Goal: Task Accomplishment & Management: Use online tool/utility

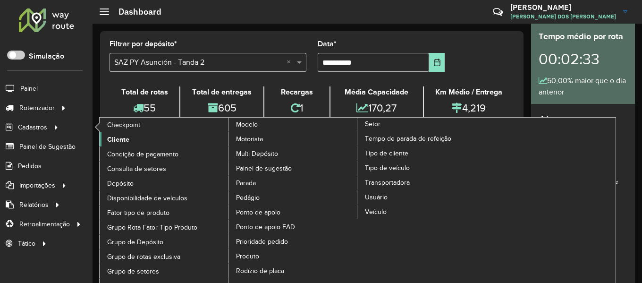
click at [114, 139] on span "Cliente" at bounding box center [118, 140] width 22 height 10
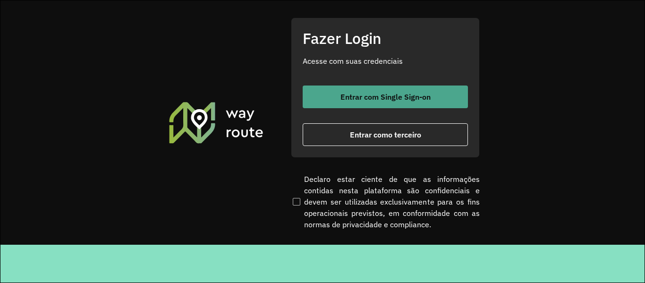
click at [391, 97] on span "Entrar com Single Sign-on" at bounding box center [386, 97] width 90 height 8
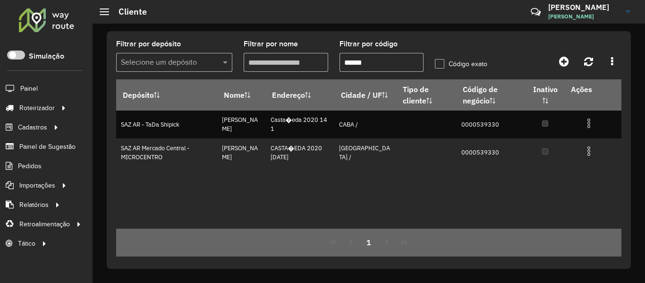
click at [390, 62] on input "******" at bounding box center [382, 62] width 85 height 19
paste input "text"
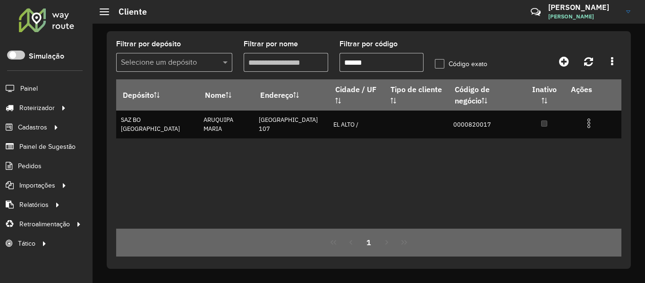
type input "******"
click at [261, 176] on div "Depósito Nome Endereço Cidade / UF Tipo de cliente Código de negócio Inativo Aç…" at bounding box center [368, 153] width 505 height 149
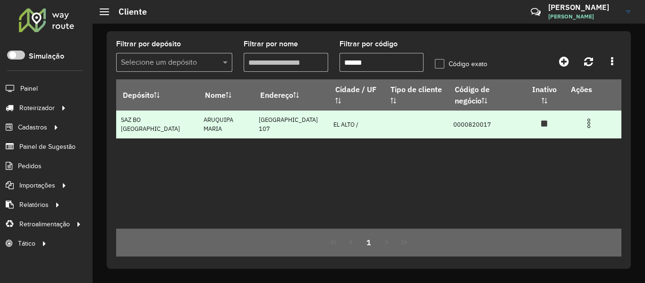
click at [586, 118] on img at bounding box center [588, 123] width 11 height 11
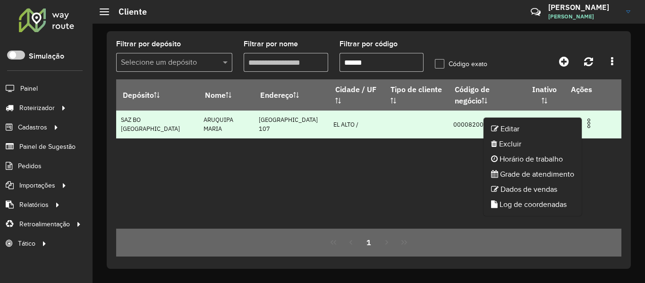
click at [591, 118] on img at bounding box center [588, 123] width 11 height 11
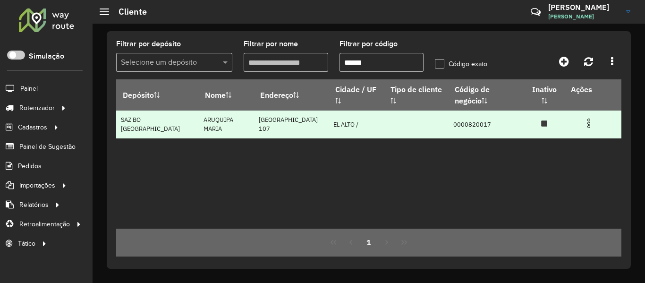
click at [589, 118] on img at bounding box center [588, 123] width 11 height 11
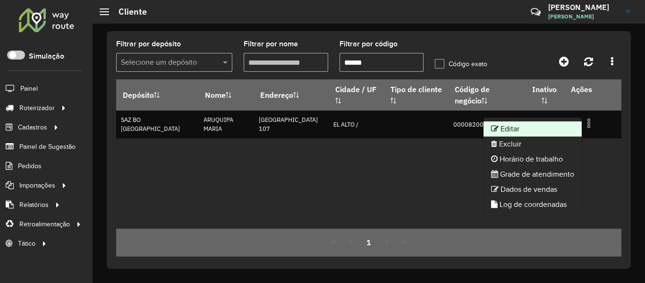
click at [551, 128] on li "Editar" at bounding box center [533, 128] width 98 height 15
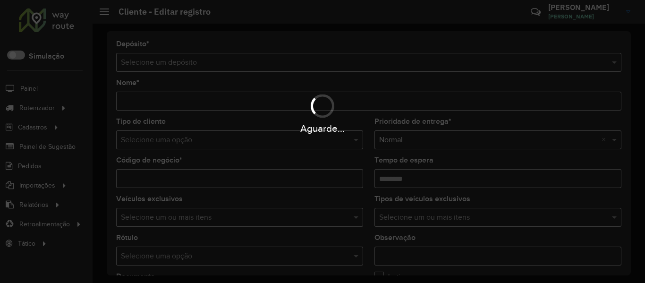
type input "**********"
type input "********"
type input "***"
type input "**********"
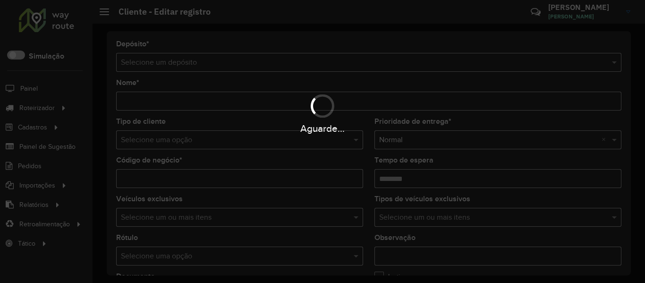
type input "*******"
type input "**********"
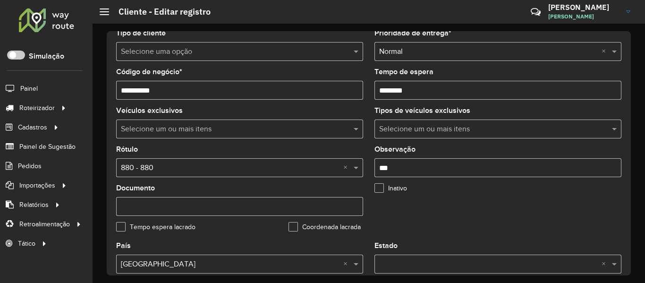
scroll to position [236, 0]
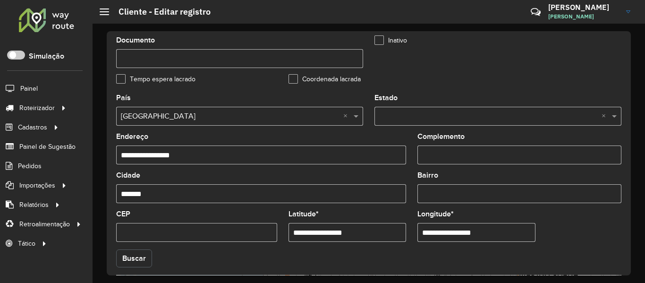
click at [124, 261] on button "Buscar" at bounding box center [134, 258] width 36 height 18
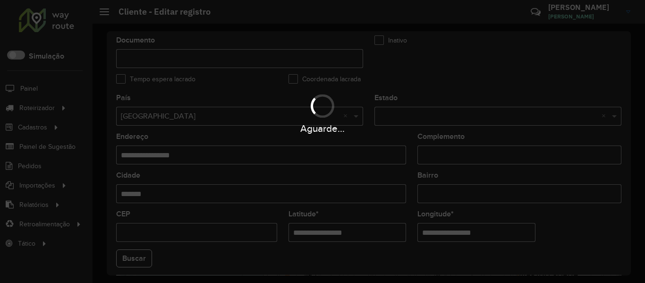
type input "**********"
type input "*******"
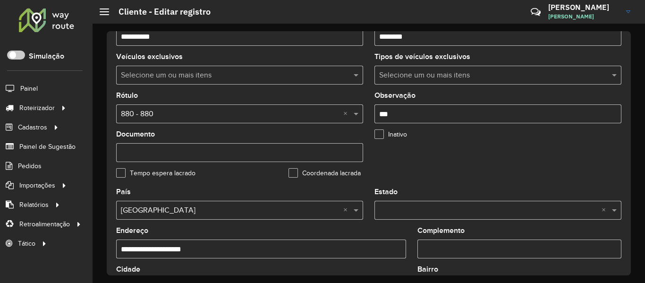
scroll to position [142, 0]
click at [392, 135] on label "Inativo" at bounding box center [391, 135] width 33 height 10
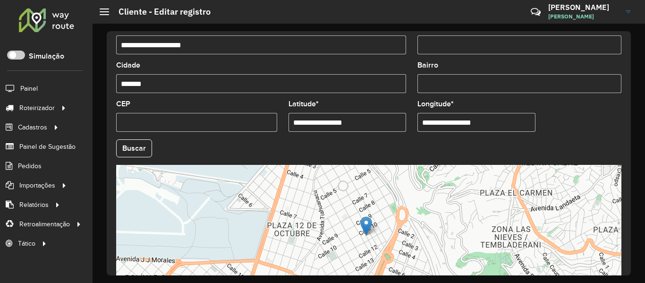
scroll to position [420, 0]
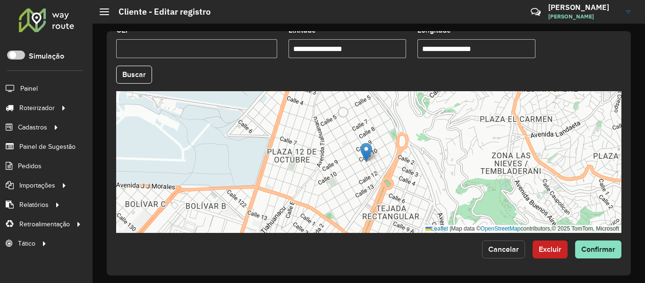
click at [502, 241] on button "Cancelar" at bounding box center [503, 249] width 43 height 18
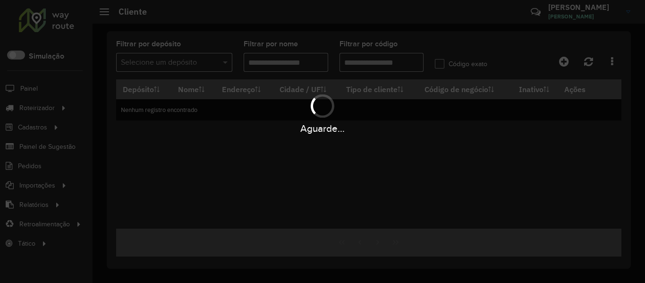
type input "******"
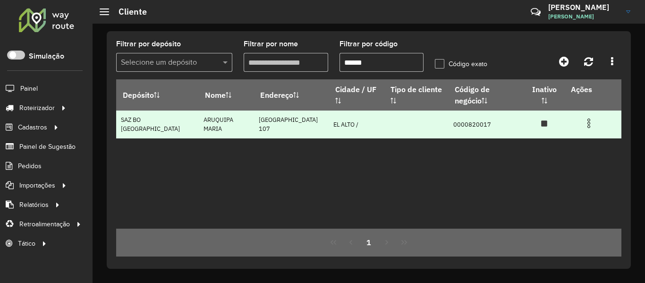
click at [588, 118] on img at bounding box center [588, 123] width 11 height 11
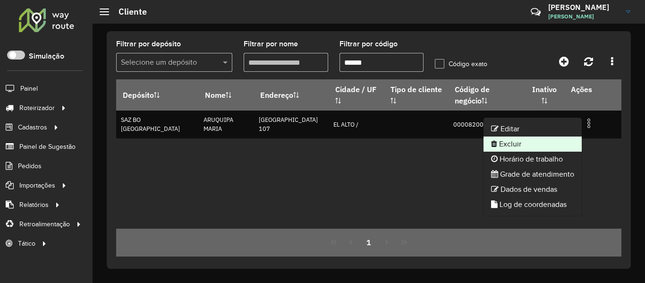
click at [518, 142] on li "Excluir" at bounding box center [533, 143] width 98 height 15
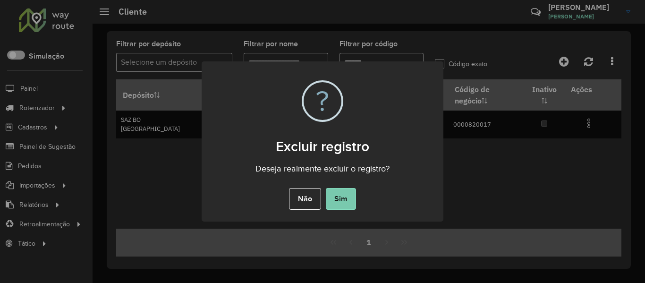
click at [339, 195] on button "Sim" at bounding box center [341, 199] width 30 height 22
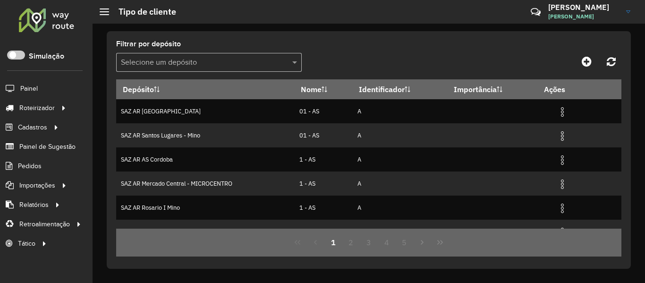
click at [57, 26] on div at bounding box center [46, 20] width 57 height 25
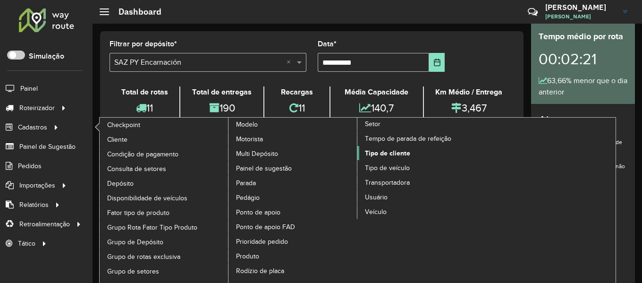
click at [403, 155] on span "Tipo de cliente" at bounding box center [387, 153] width 45 height 10
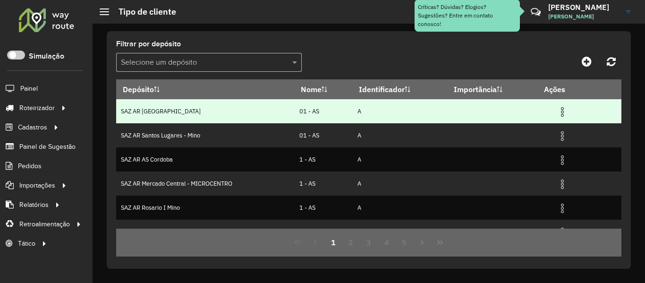
click at [559, 111] on img at bounding box center [562, 111] width 11 height 11
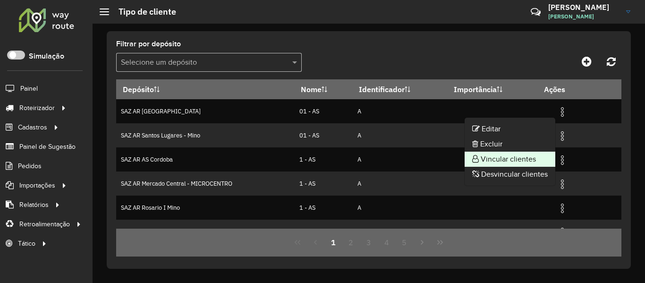
click at [522, 159] on li "Vincular clientes" at bounding box center [510, 159] width 91 height 15
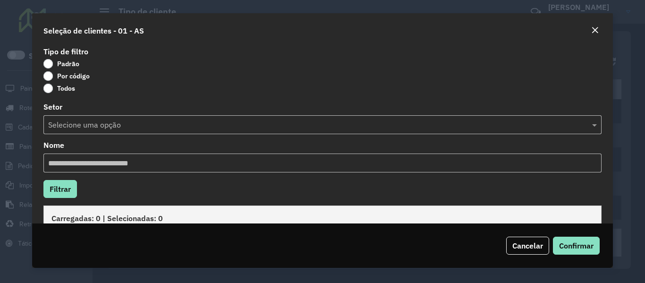
click at [72, 78] on label "Por código" at bounding box center [66, 75] width 46 height 9
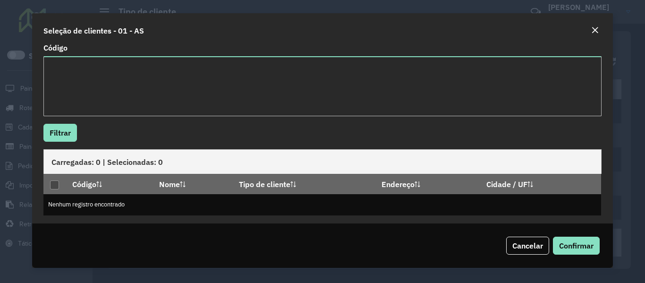
scroll to position [62, 0]
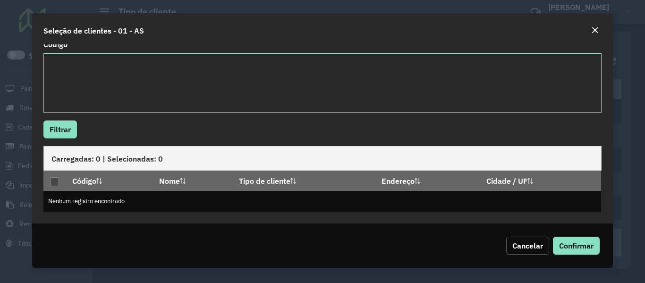
click at [532, 241] on span "Cancelar" at bounding box center [527, 245] width 31 height 9
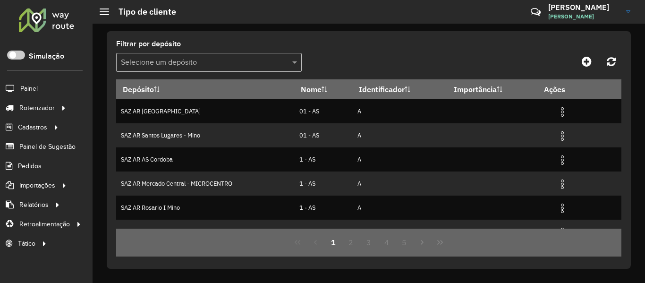
click at [61, 23] on div at bounding box center [46, 20] width 57 height 25
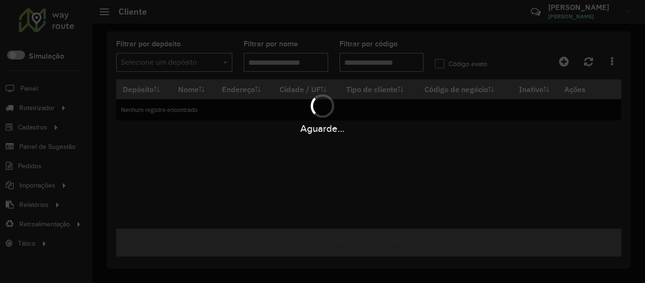
type input "******"
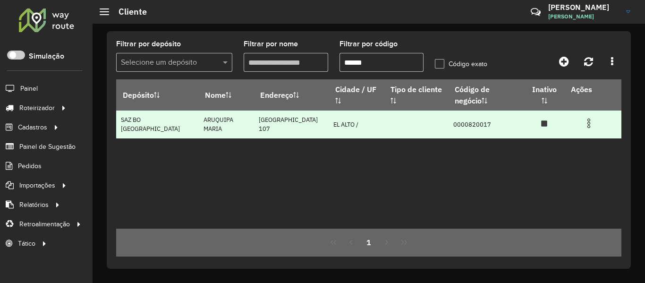
click at [587, 118] on img at bounding box center [588, 123] width 11 height 11
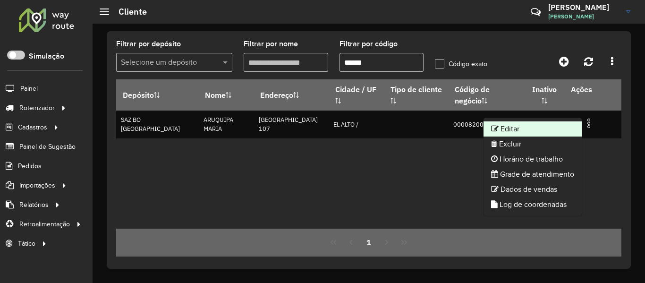
click at [522, 128] on li "Editar" at bounding box center [533, 128] width 98 height 15
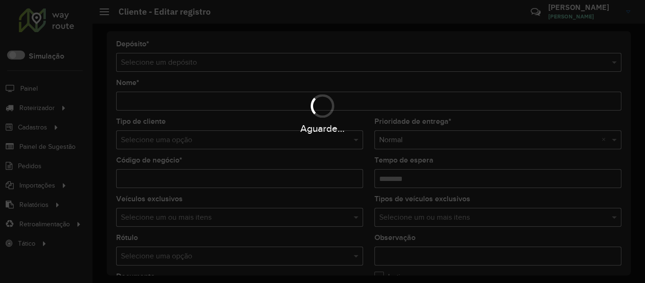
type input "**********"
type input "********"
type input "***"
type input "**********"
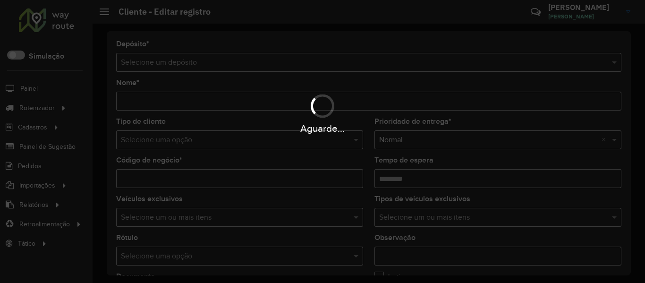
type input "*******"
type input "**********"
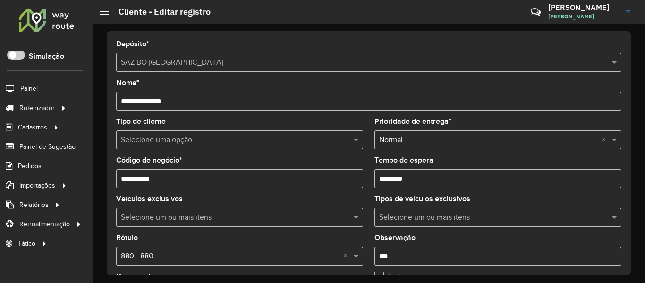
scroll to position [94, 0]
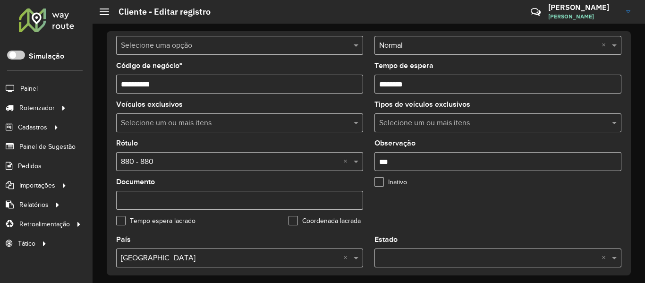
click at [392, 182] on label "Inativo" at bounding box center [391, 182] width 33 height 10
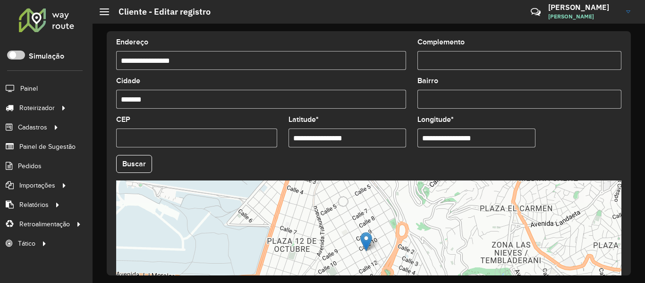
click at [503, 139] on input "**********" at bounding box center [476, 137] width 118 height 19
type input "*"
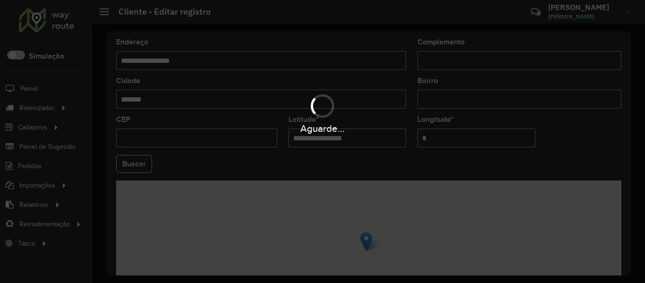
click at [354, 133] on hb-app "Aguarde... Pop-up bloqueado! Seu navegador bloqueou automáticamente a abertura …" at bounding box center [322, 141] width 645 height 283
click at [354, 133] on div "Aguarde..." at bounding box center [322, 128] width 645 height 15
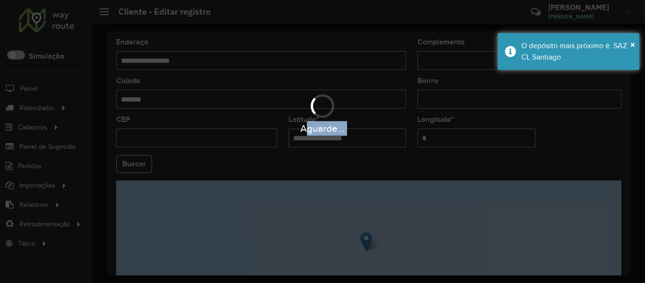
click at [354, 133] on div "Aguarde..." at bounding box center [322, 128] width 645 height 15
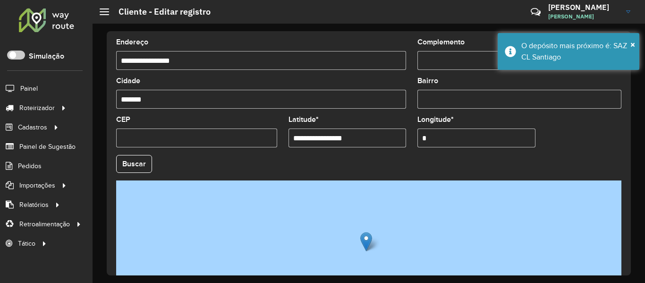
click at [367, 138] on input "**********" at bounding box center [348, 137] width 118 height 19
click at [362, 138] on input "**" at bounding box center [348, 137] width 118 height 19
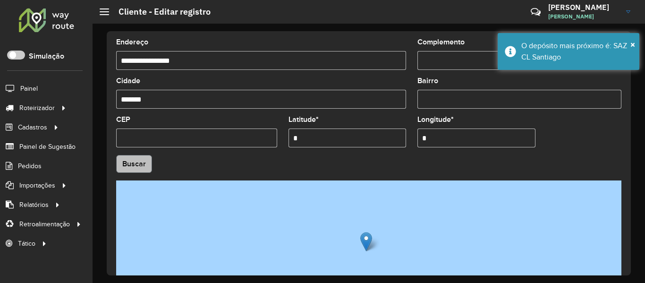
type input "*"
click at [139, 163] on hb-app "Aguarde... Pop-up bloqueado! Seu navegador bloqueou automáticamente a abertura …" at bounding box center [322, 141] width 645 height 283
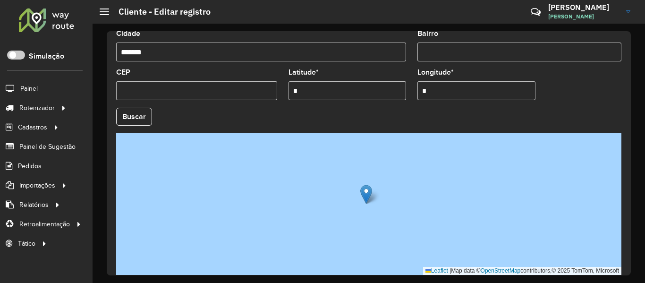
scroll to position [420, 0]
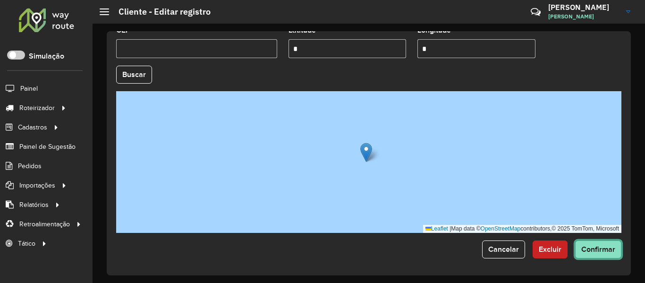
click at [591, 252] on span "Confirmar" at bounding box center [598, 249] width 34 height 8
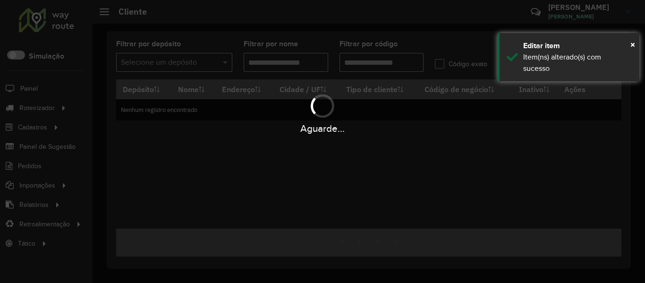
type input "******"
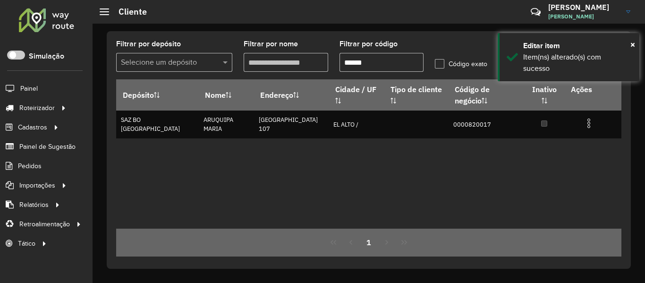
click at [68, 18] on div at bounding box center [46, 20] width 57 height 25
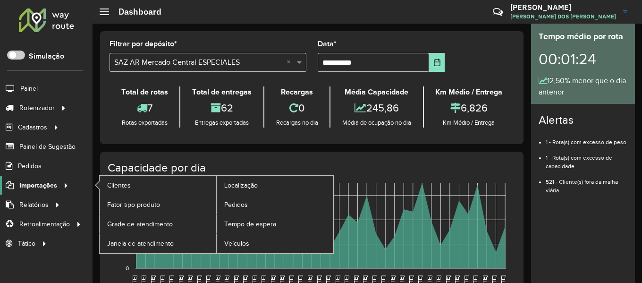
drag, startPoint x: 66, startPoint y: 187, endPoint x: 76, endPoint y: 184, distance: 10.0
click at [66, 187] on icon at bounding box center [63, 185] width 8 height 14
click at [255, 198] on link "Pedidos" at bounding box center [275, 204] width 117 height 19
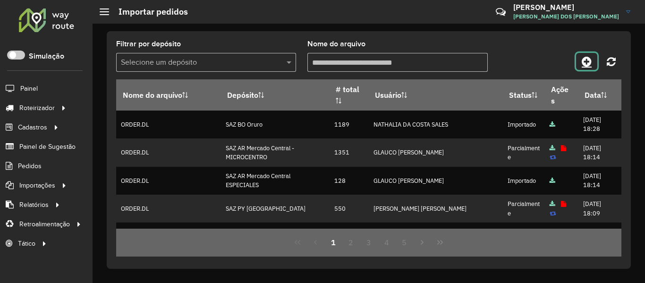
click at [589, 65] on icon at bounding box center [587, 61] width 10 height 11
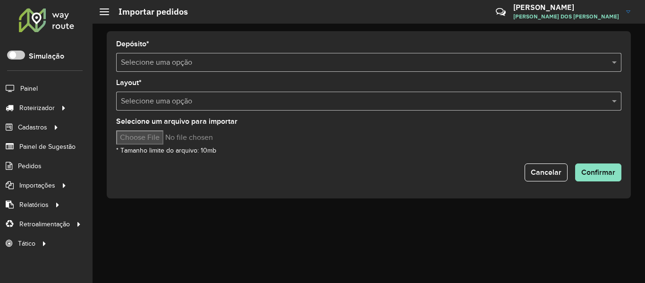
click at [453, 65] on input "text" at bounding box center [359, 62] width 477 height 11
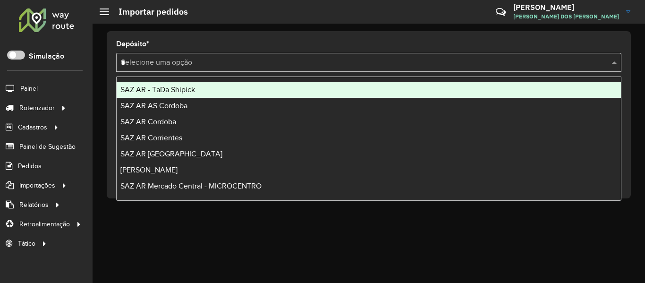
type input "**"
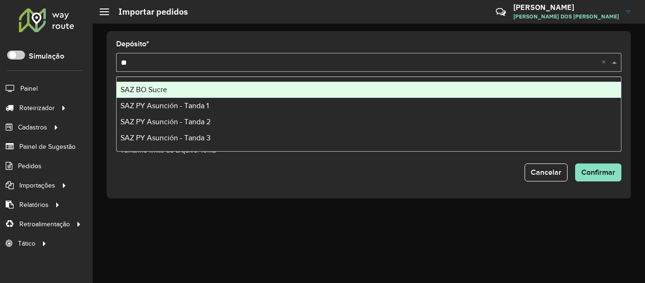
click at [146, 90] on span "SAZ BO Sucre" at bounding box center [143, 89] width 47 height 8
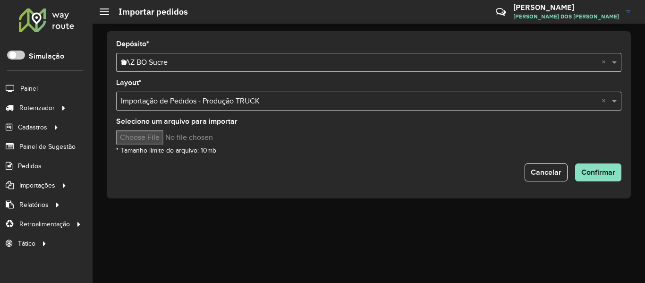
click at [176, 139] on input "Selecione um arquivo para importar" at bounding box center [196, 137] width 161 height 14
type input "**********"
click at [600, 166] on button "Confirmar" at bounding box center [598, 172] width 46 height 18
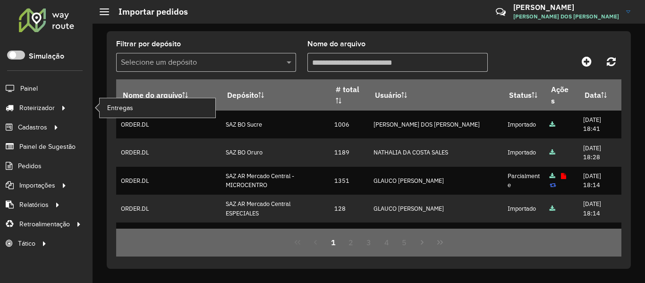
click at [77, 100] on li "Roteirizador Entregas" at bounding box center [46, 107] width 93 height 19
click at [124, 102] on link "Entregas" at bounding box center [158, 107] width 116 height 19
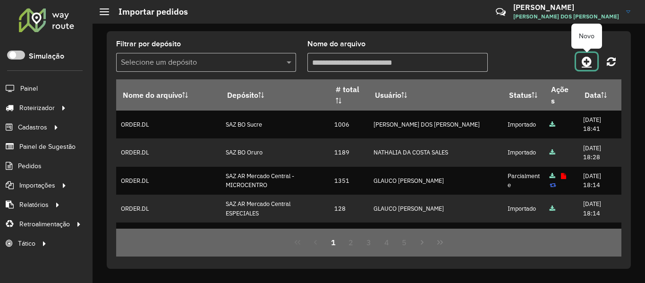
click at [589, 66] on icon at bounding box center [587, 61] width 10 height 11
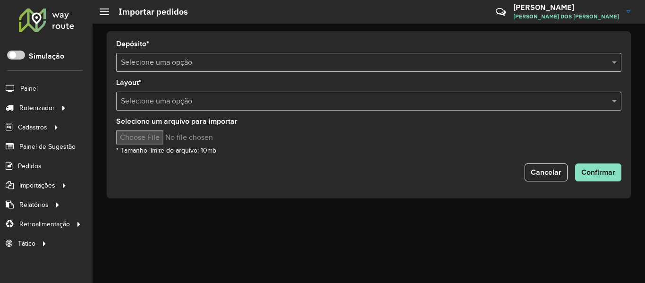
click at [529, 62] on input "text" at bounding box center [359, 62] width 477 height 11
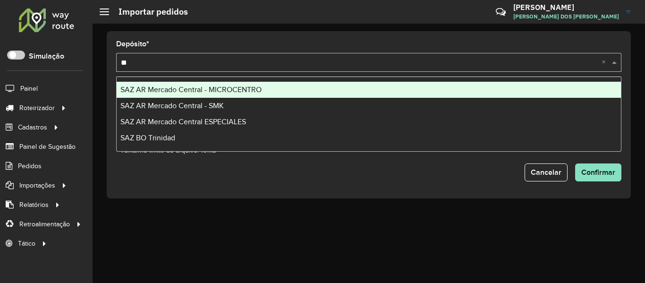
type input "***"
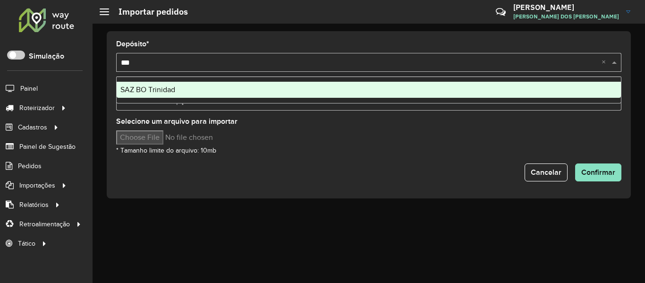
click at [234, 95] on div "SAZ BO Trinidad" at bounding box center [369, 90] width 504 height 16
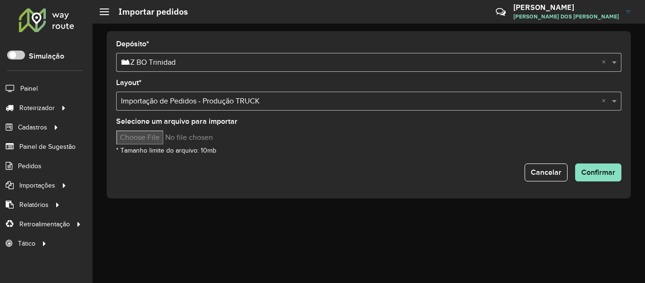
click at [147, 132] on input "Selecione um arquivo para importar" at bounding box center [196, 137] width 161 height 14
type input "**********"
click at [590, 168] on span "Confirmar" at bounding box center [598, 172] width 34 height 8
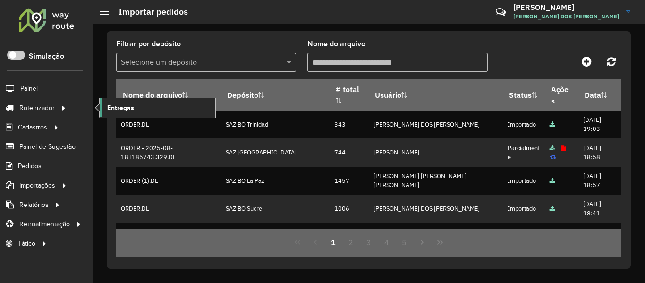
click at [100, 103] on link "Entregas" at bounding box center [158, 107] width 116 height 19
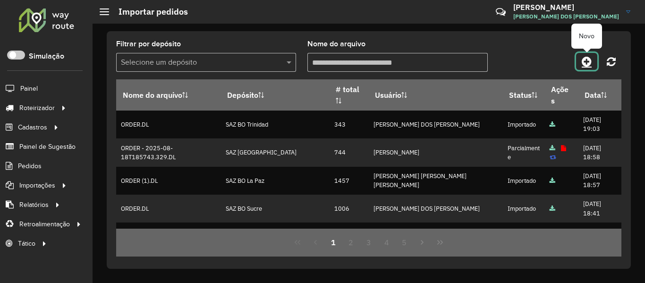
click at [592, 59] on link at bounding box center [586, 61] width 21 height 17
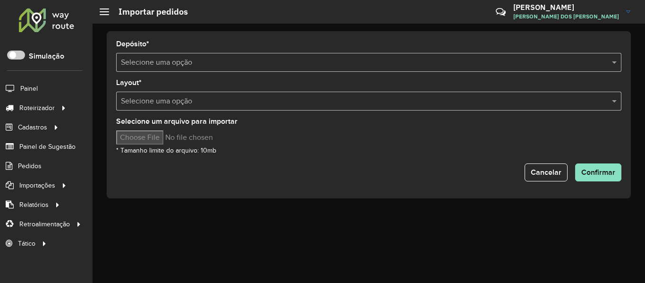
click at [470, 66] on input "text" at bounding box center [359, 62] width 477 height 11
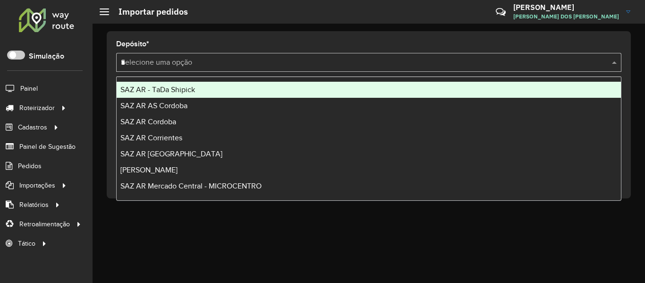
type input "**"
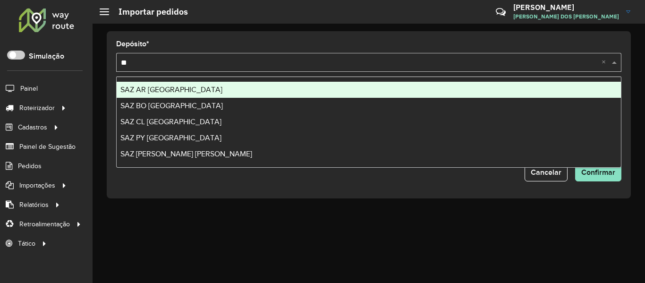
click at [157, 100] on div "SAZ BO El Alto" at bounding box center [369, 106] width 504 height 16
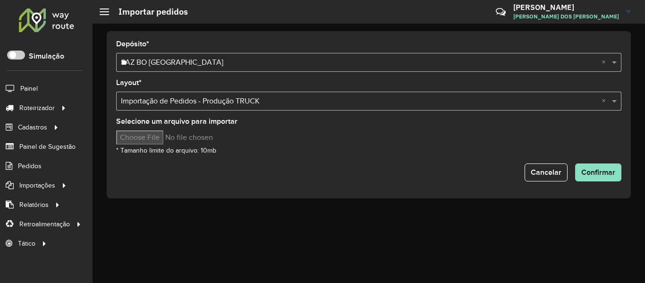
click at [161, 141] on input "Selecione um arquivo para importar" at bounding box center [196, 137] width 161 height 14
type input "**********"
drag, startPoint x: 406, startPoint y: 156, endPoint x: 585, endPoint y: 183, distance: 181.1
click at [410, 157] on form "Depósito * Selecione uma opção × SAZ BO El Alto ** × Layout * Selecione uma opç…" at bounding box center [368, 111] width 505 height 141
click at [617, 176] on button "Confirmar" at bounding box center [598, 172] width 46 height 18
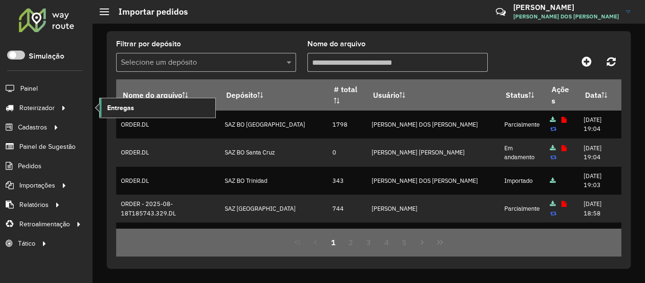
click at [141, 110] on link "Entregas" at bounding box center [158, 107] width 116 height 19
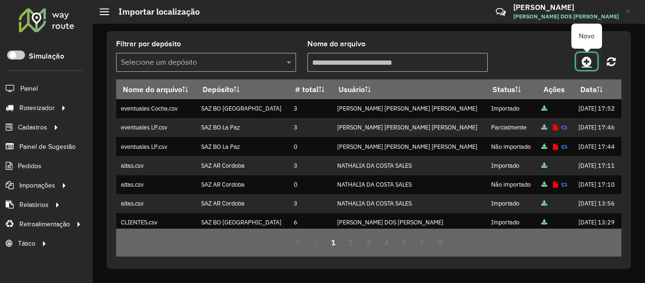
click at [583, 61] on icon at bounding box center [587, 61] width 10 height 11
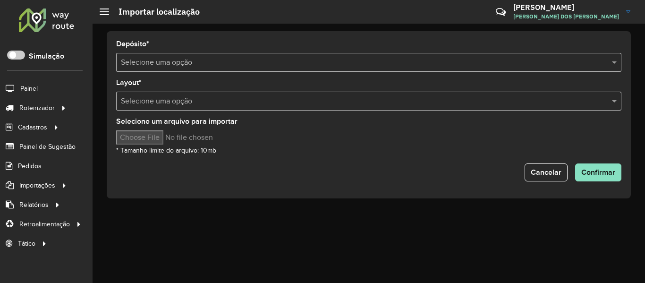
click at [402, 64] on input "text" at bounding box center [359, 62] width 477 height 11
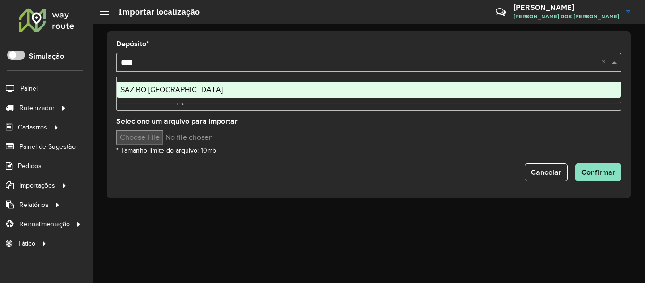
type input "*****"
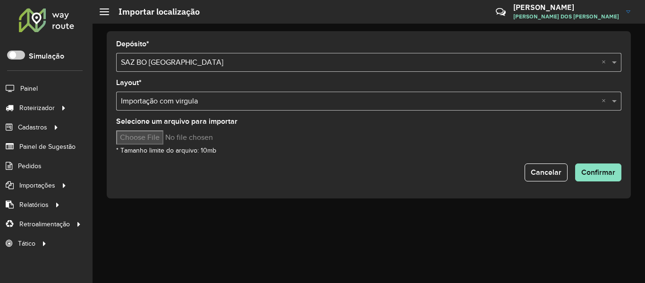
click at [146, 133] on input "Selecione um arquivo para importar" at bounding box center [196, 137] width 161 height 14
type input "**********"
click at [609, 171] on span "Confirmar" at bounding box center [598, 172] width 34 height 8
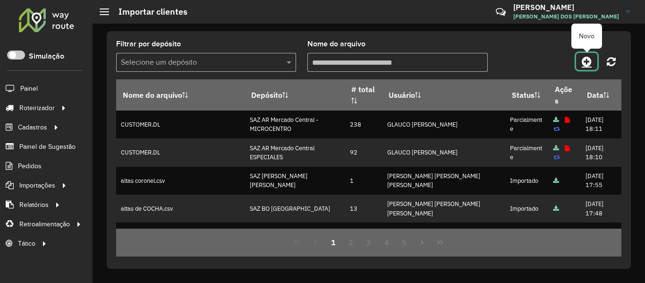
click at [582, 56] on icon at bounding box center [587, 61] width 10 height 11
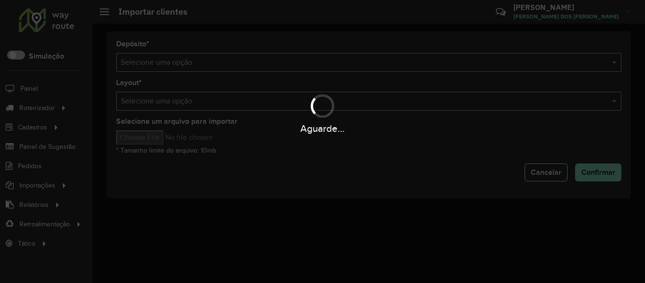
click at [464, 61] on div "Aguarde..." at bounding box center [322, 141] width 645 height 283
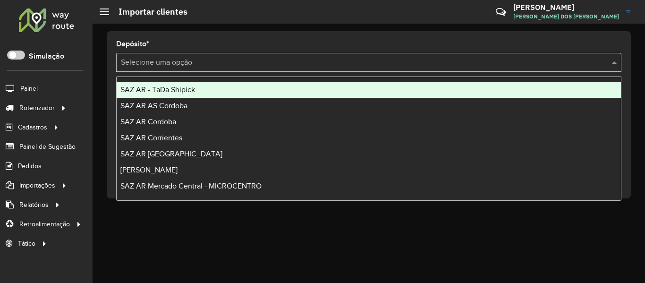
click at [464, 61] on input "text" at bounding box center [359, 62] width 477 height 11
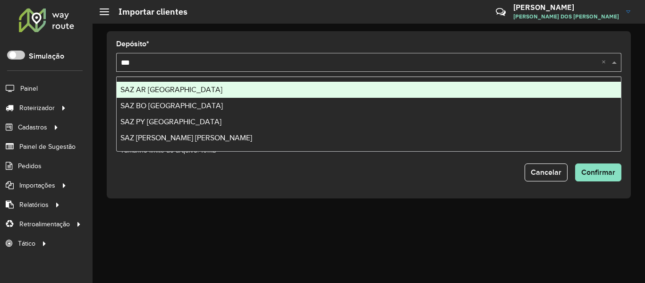
type input "****"
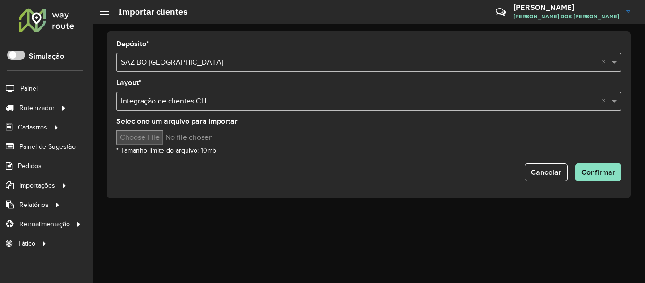
click at [144, 142] on input "Selecione um arquivo para importar" at bounding box center [196, 137] width 161 height 14
type input "**********"
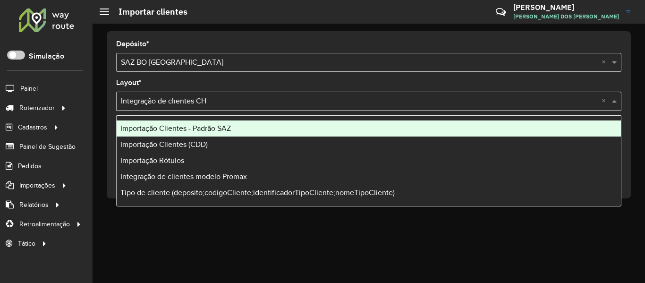
click at [196, 98] on input "text" at bounding box center [359, 101] width 477 height 11
click at [207, 128] on span "Importação Clientes - Padrão SAZ" at bounding box center [175, 128] width 111 height 8
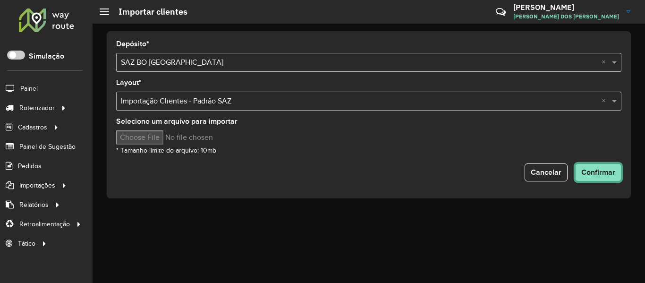
click at [613, 171] on span "Confirmar" at bounding box center [598, 172] width 34 height 8
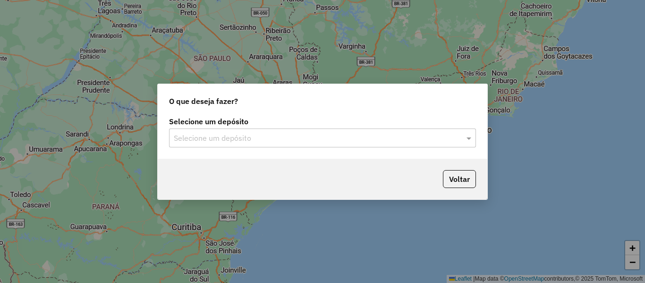
click at [267, 133] on input "text" at bounding box center [313, 138] width 279 height 11
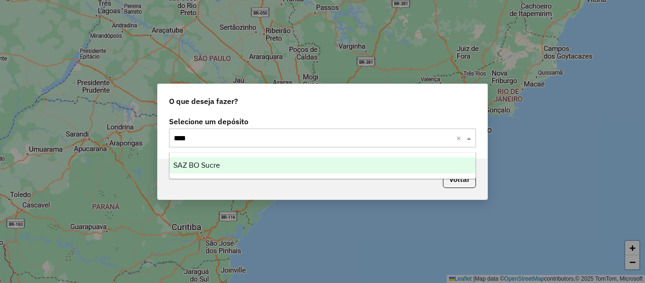
type input "*****"
click at [231, 156] on ng-dropdown-panel "SAZ BO Sucre" at bounding box center [322, 165] width 307 height 27
click at [229, 166] on div "SAZ BO Sucre" at bounding box center [323, 165] width 306 height 16
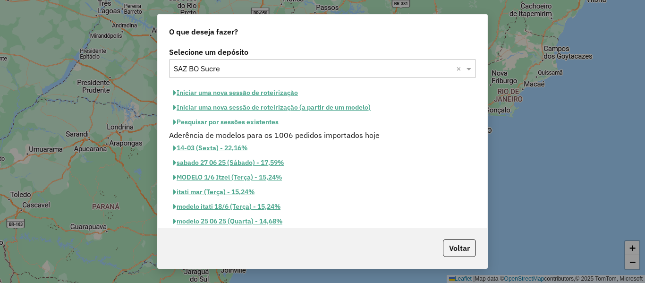
click at [275, 92] on button "Iniciar uma nova sessão de roteirização" at bounding box center [235, 92] width 133 height 15
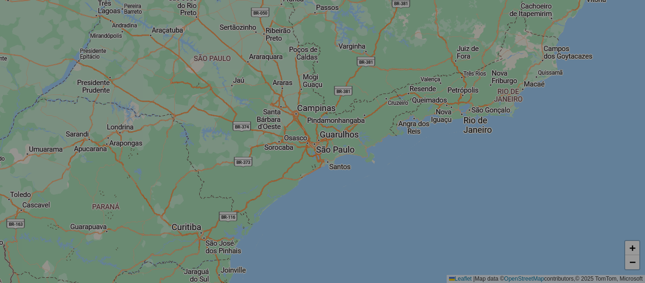
select select "*"
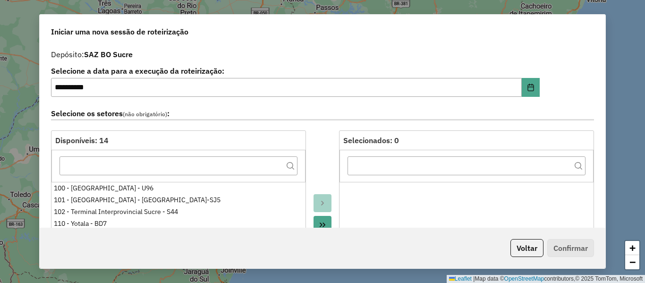
click at [301, 104] on div "Selecione os setores (não obrigatório) :" at bounding box center [322, 116] width 554 height 30
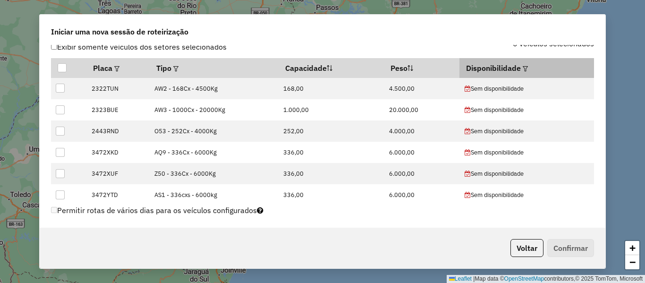
scroll to position [283, 0]
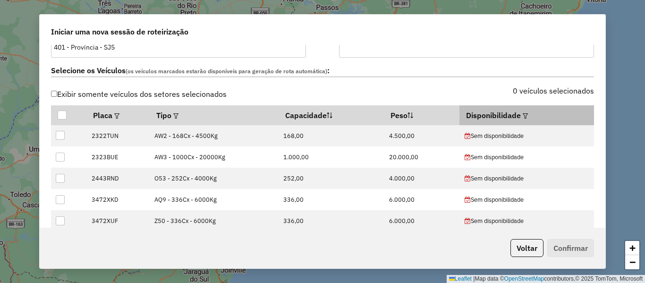
click at [527, 118] on th "Disponibilidade" at bounding box center [527, 115] width 134 height 20
click at [523, 117] on em at bounding box center [525, 115] width 5 height 5
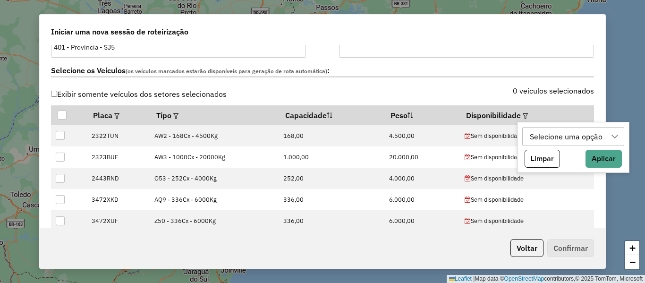
click at [579, 133] on div "Selecione uma opção" at bounding box center [566, 137] width 79 height 18
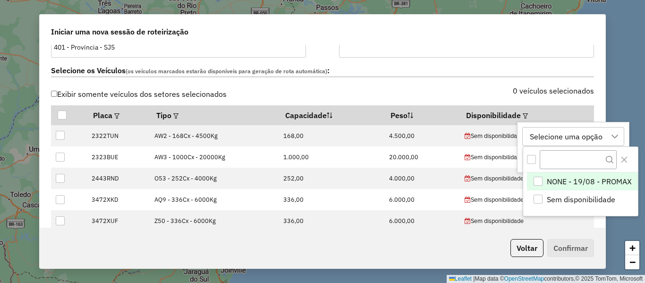
scroll to position [7, 43]
click at [570, 179] on span "NONE - 19/08 - PROMAX" at bounding box center [589, 181] width 85 height 11
click at [608, 134] on div "NONE - 19/08 - PROMAX" at bounding box center [573, 137] width 92 height 18
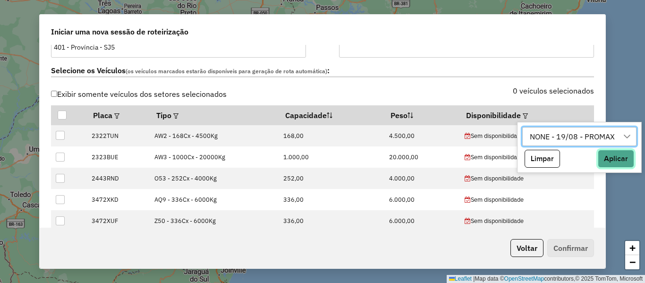
click at [618, 166] on button "Aplicar" at bounding box center [616, 159] width 36 height 18
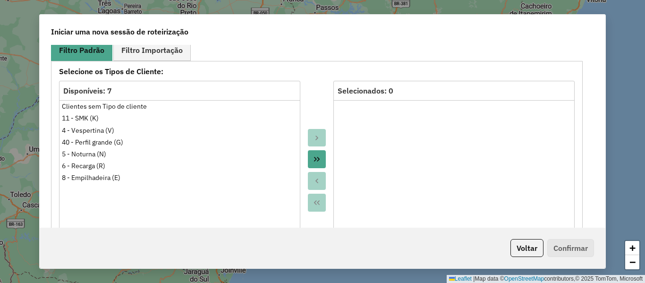
scroll to position [519, 0]
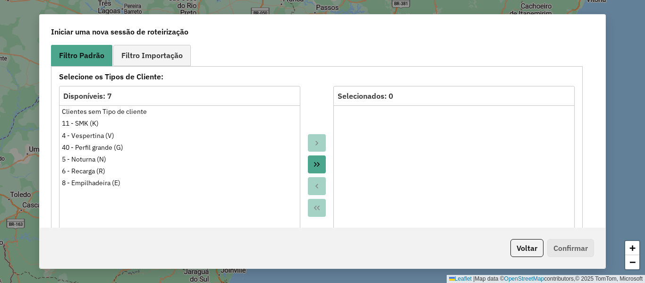
click at [170, 68] on div "**********" at bounding box center [317, 241] width 532 height 350
click at [174, 57] on span "Filtro Importação" at bounding box center [151, 55] width 61 height 8
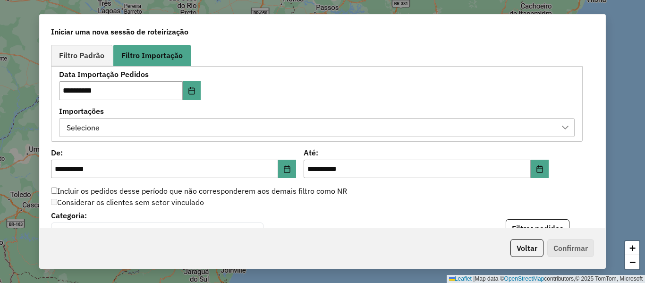
click at [248, 130] on div "Selecione" at bounding box center [309, 128] width 493 height 18
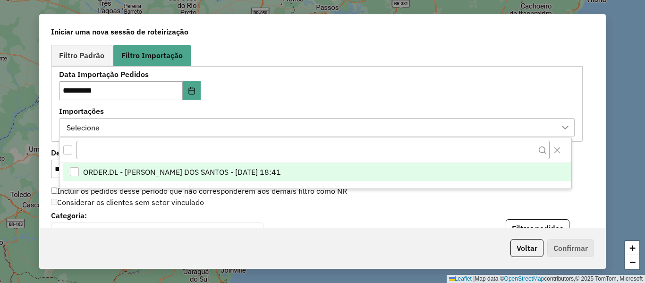
click at [257, 168] on span "ORDER.DL - BRUNO CORDEIRO DOS SANTOS - 18/08/2025 18:41" at bounding box center [182, 171] width 198 height 11
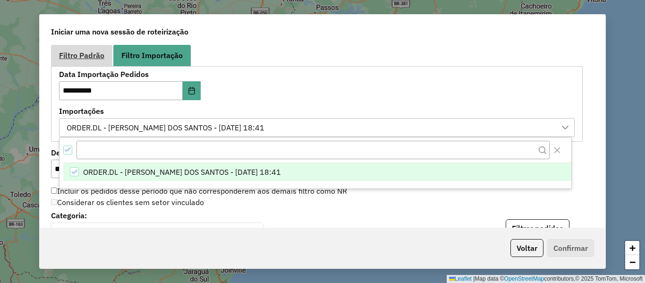
click at [86, 57] on span "Filtro Padrão" at bounding box center [81, 55] width 45 height 8
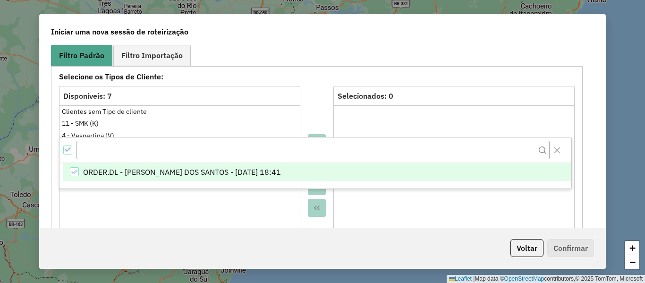
click at [247, 64] on ul "Filtro Padrão Filtro Importação" at bounding box center [317, 55] width 532 height 21
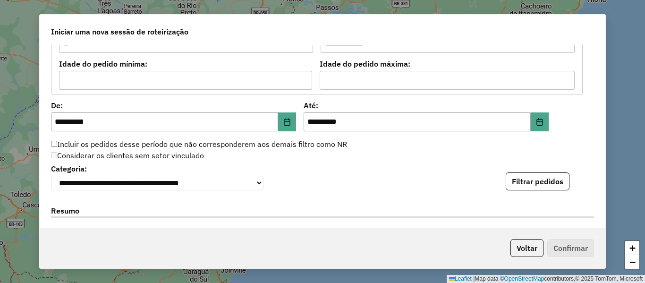
scroll to position [850, 0]
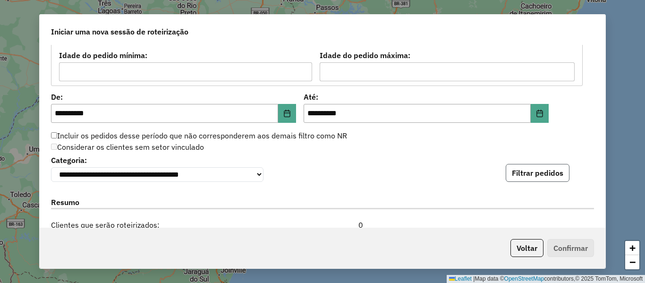
click at [550, 178] on button "Filtrar pedidos" at bounding box center [538, 173] width 64 height 18
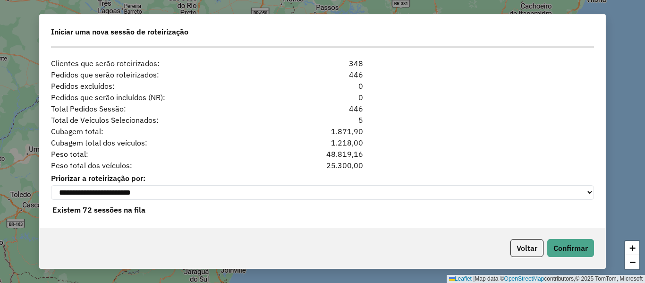
scroll to position [1215, 0]
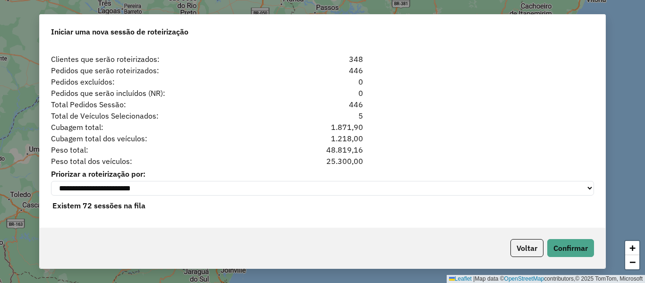
click at [399, 112] on div "Total de Veículos Selecionados: 5" at bounding box center [322, 115] width 554 height 11
drag, startPoint x: 313, startPoint y: 97, endPoint x: 307, endPoint y: 99, distance: 6.0
click at [304, 99] on div "**********" at bounding box center [323, 136] width 566 height 183
drag, startPoint x: 358, startPoint y: 111, endPoint x: 363, endPoint y: 110, distance: 5.2
click at [363, 110] on div "5" at bounding box center [322, 115] width 93 height 11
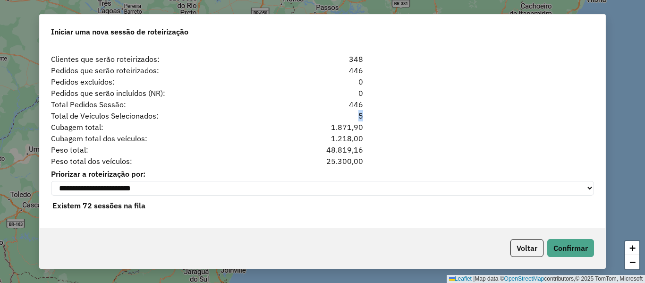
click at [393, 112] on div "Total de Veículos Selecionados: 5" at bounding box center [322, 115] width 554 height 11
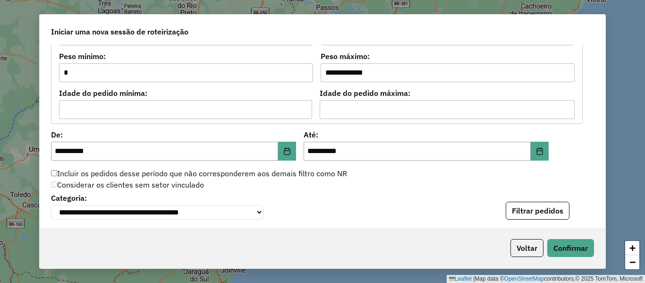
scroll to position [790, 0]
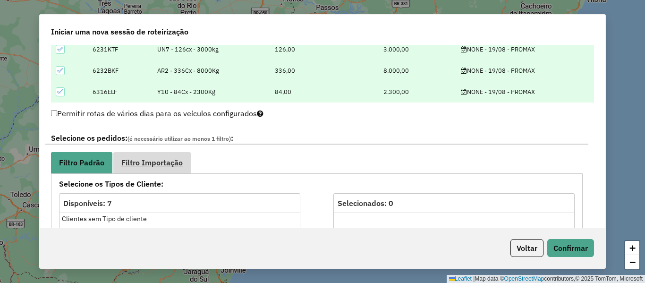
click at [155, 156] on link "Filtro Importação" at bounding box center [151, 162] width 77 height 21
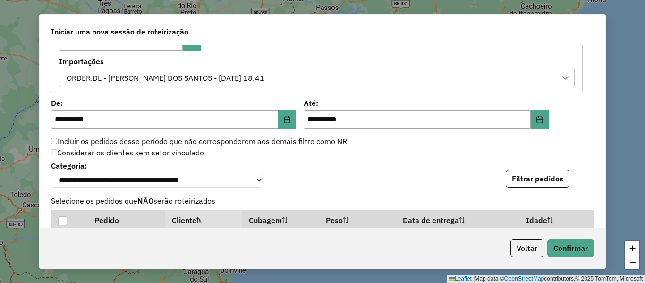
scroll to position [554, 0]
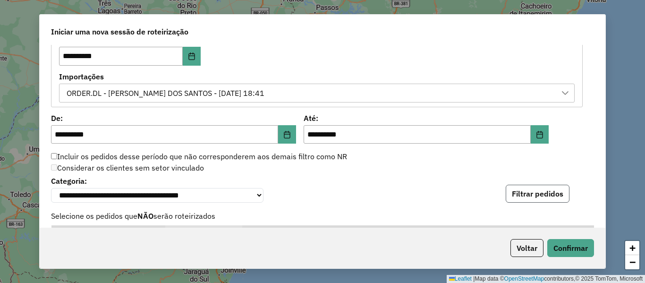
click at [534, 197] on button "Filtrar pedidos" at bounding box center [538, 194] width 64 height 18
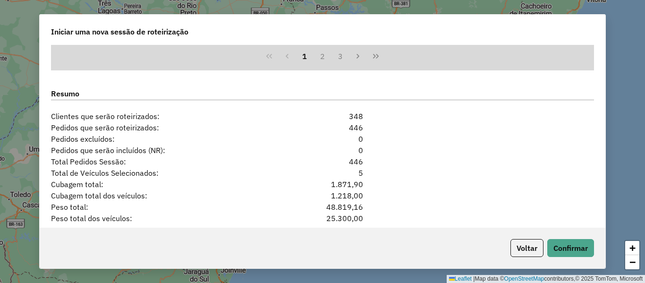
scroll to position [940, 0]
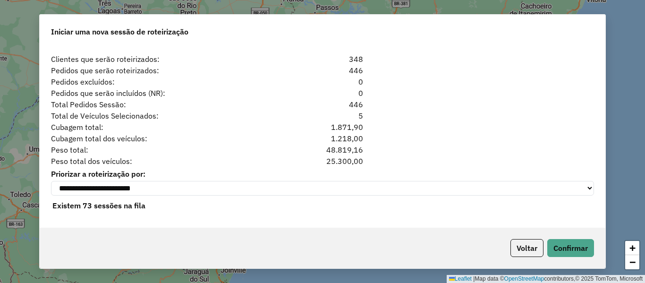
click at [458, 114] on div "Total de Veículos Selecionados: 5" at bounding box center [322, 115] width 554 height 11
click at [458, 112] on div "Total de Veículos Selecionados: 5" at bounding box center [322, 115] width 554 height 11
click at [354, 99] on div "446" at bounding box center [322, 104] width 93 height 11
click at [432, 100] on div "Total Pedidos Sessão: 446" at bounding box center [322, 104] width 554 height 11
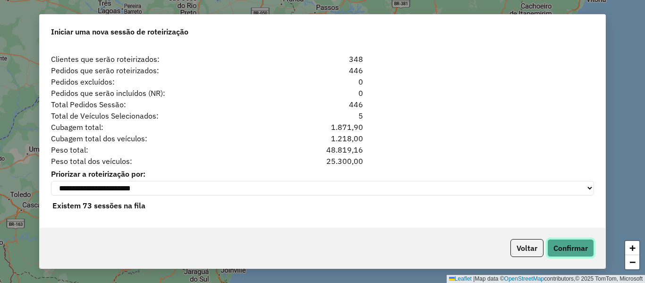
click at [583, 248] on button "Confirmar" at bounding box center [570, 248] width 47 height 18
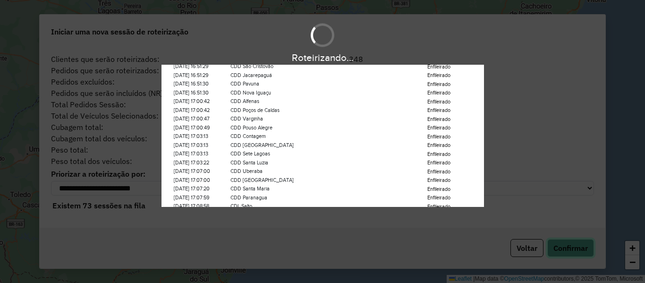
scroll to position [94, 0]
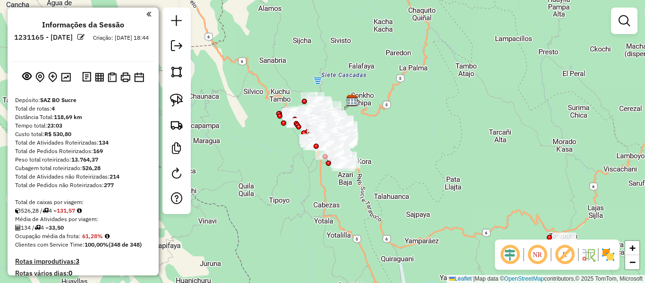
drag, startPoint x: 383, startPoint y: 151, endPoint x: 410, endPoint y: 84, distance: 73.1
click at [410, 84] on div "Janela de atendimento Grade de atendimento Capacidade Transportadoras Veículos …" at bounding box center [322, 141] width 645 height 283
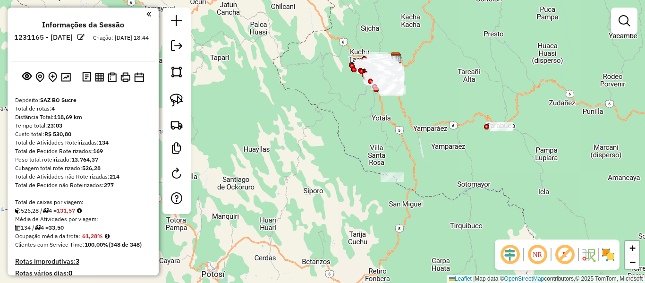
click at [613, 257] on img at bounding box center [608, 254] width 15 height 15
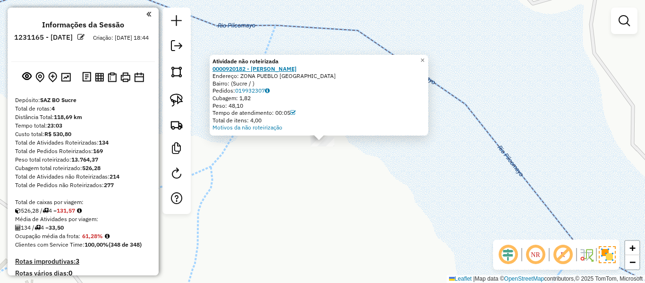
click at [272, 70] on strong "0000920182 - [PERSON_NAME]" at bounding box center [255, 68] width 84 height 7
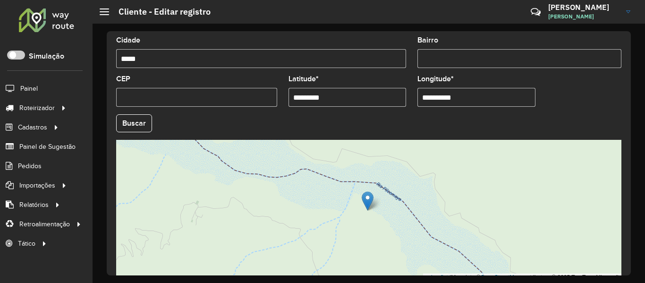
scroll to position [420, 0]
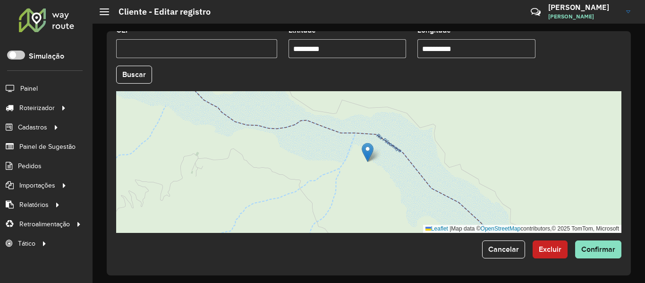
click at [307, 49] on input "*********" at bounding box center [348, 48] width 118 height 19
type input "**********"
click at [153, 68] on hb-app "Aguarde... Pop-up bloqueado! Seu navegador bloqueou automáticamente a abertura …" at bounding box center [322, 141] width 645 height 283
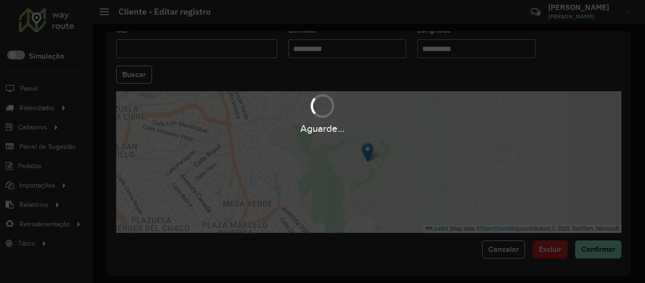
click at [140, 70] on div "Aguarde..." at bounding box center [322, 141] width 645 height 283
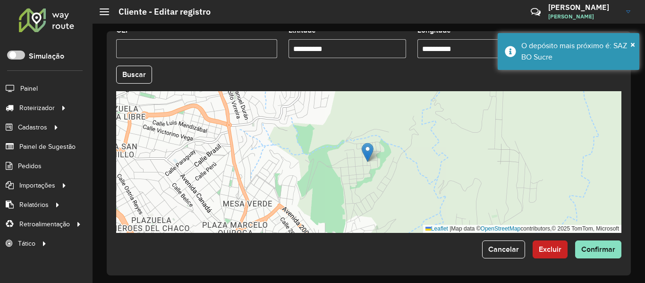
click at [140, 70] on button "Buscar" at bounding box center [134, 75] width 36 height 18
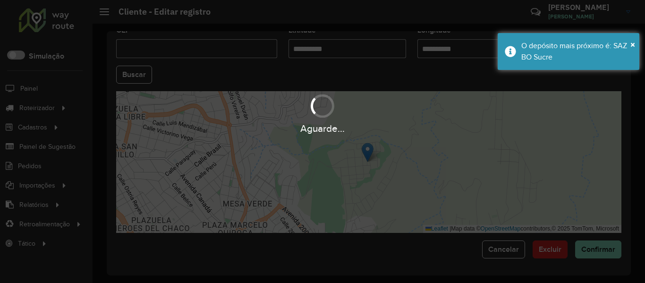
type input "**********"
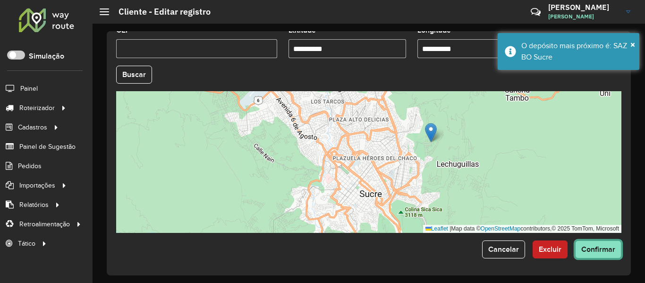
click at [587, 240] on button "Confirmar" at bounding box center [598, 249] width 46 height 18
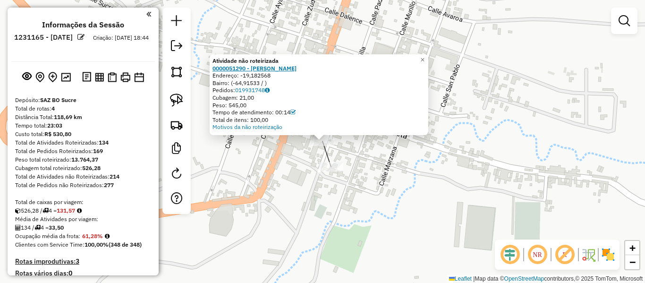
click at [292, 68] on strong "0000051290 - [PERSON_NAME]" at bounding box center [255, 68] width 84 height 7
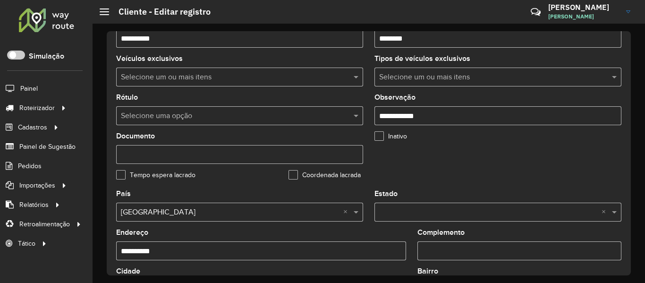
scroll to position [236, 0]
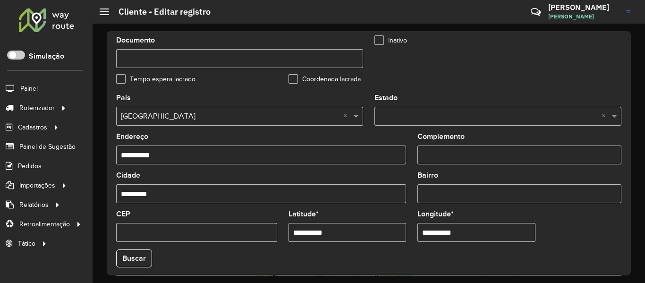
click at [304, 228] on input "**********" at bounding box center [348, 232] width 118 height 19
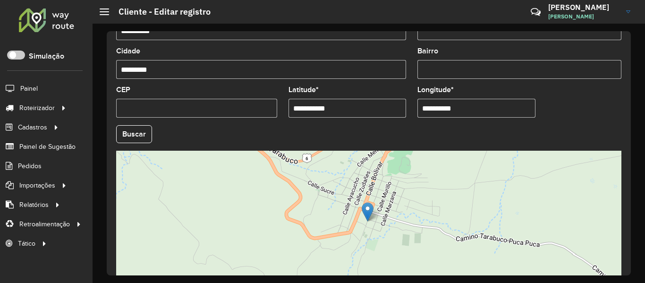
scroll to position [420, 0]
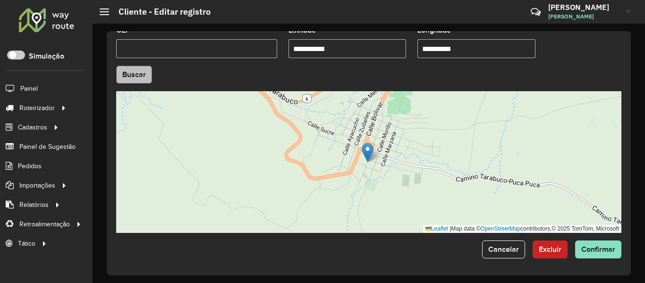
type input "**********"
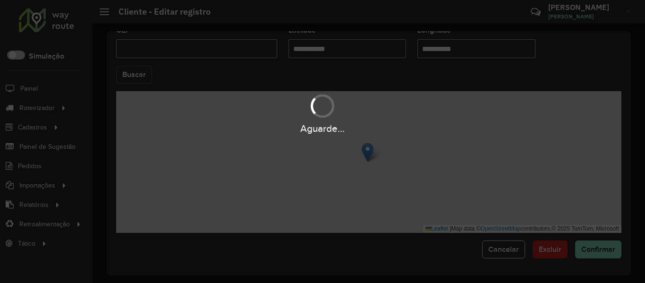
click at [144, 76] on hb-app "Aguarde... Pop-up bloqueado! Seu navegador bloqueou automáticamente a abertura …" at bounding box center [322, 141] width 645 height 283
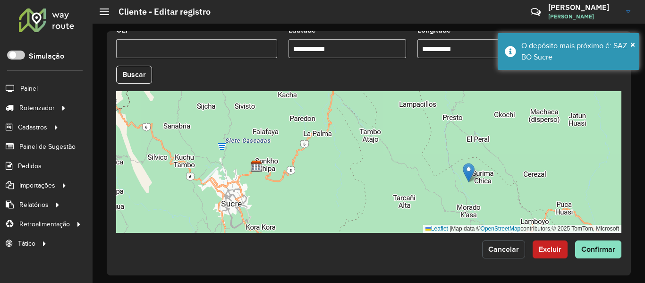
click at [491, 247] on span "Cancelar" at bounding box center [503, 249] width 31 height 8
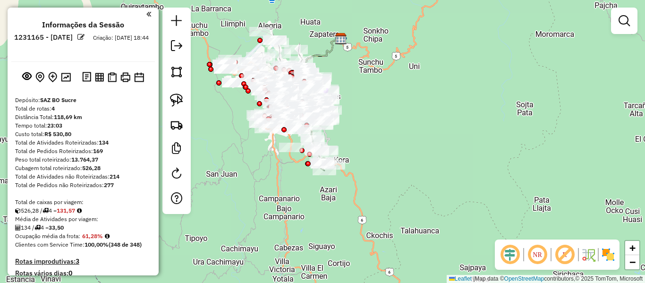
click at [614, 258] on img at bounding box center [608, 254] width 15 height 15
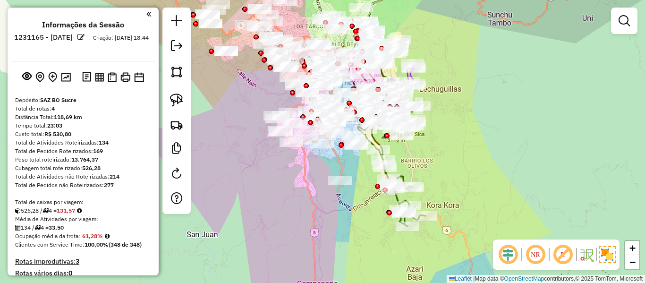
drag, startPoint x: 449, startPoint y: 159, endPoint x: 494, endPoint y: 155, distance: 45.0
click at [494, 155] on div "Janela de atendimento Grade de atendimento Capacidade Transportadoras Veículos …" at bounding box center [322, 141] width 645 height 283
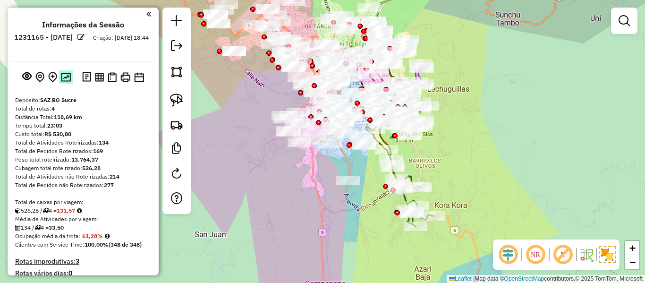
click at [61, 76] on img at bounding box center [66, 77] width 10 height 9
click at [466, 170] on div "Janela de atendimento Grade de atendimento Capacidade Transportadoras Veículos …" at bounding box center [322, 141] width 645 height 283
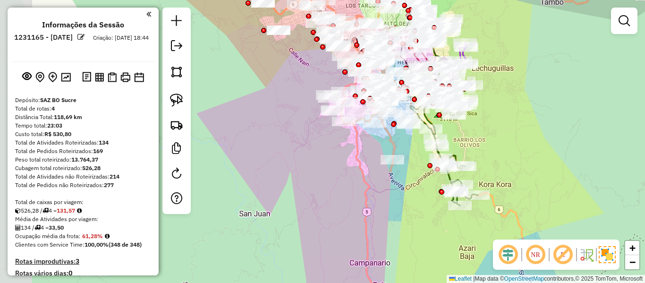
drag, startPoint x: 451, startPoint y: 187, endPoint x: 492, endPoint y: 171, distance: 43.1
click at [492, 171] on div "Janela de atendimento Grade de atendimento Capacidade Transportadoras Veículos …" at bounding box center [322, 141] width 645 height 283
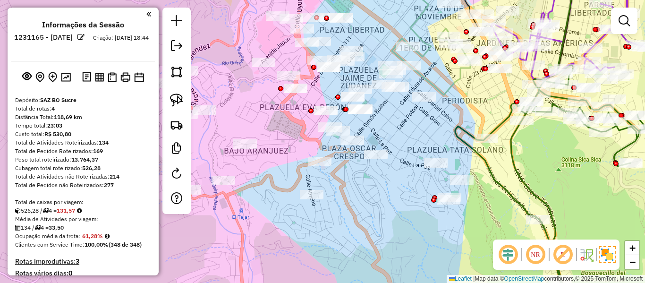
drag, startPoint x: 409, startPoint y: 210, endPoint x: 399, endPoint y: 150, distance: 61.3
click at [399, 150] on div "Janela de atendimento Grade de atendimento Capacidade Transportadoras Veículos …" at bounding box center [322, 141] width 645 height 283
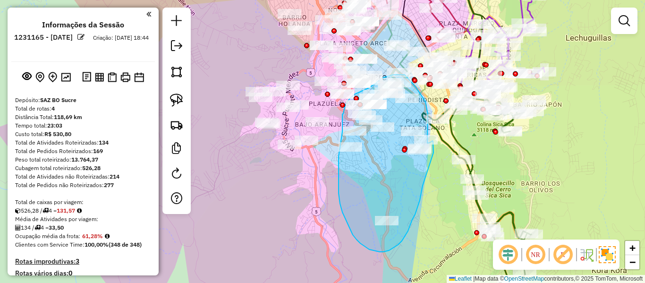
drag, startPoint x: 410, startPoint y: 225, endPoint x: 435, endPoint y: 164, distance: 66.5
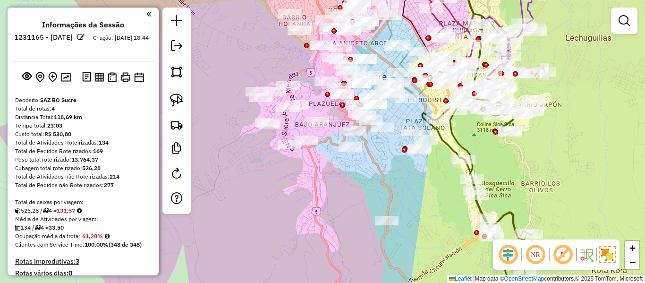
click at [624, 33] on div at bounding box center [624, 21] width 26 height 26
click at [625, 24] on em at bounding box center [624, 20] width 11 height 11
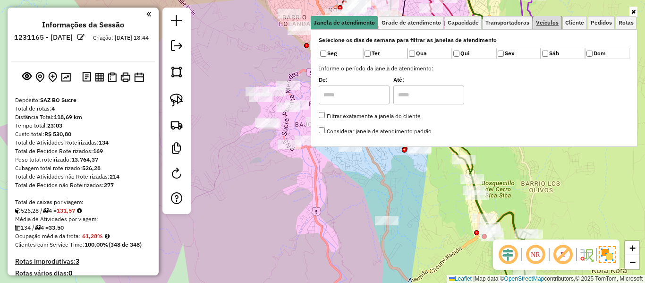
click at [549, 20] on span "Veículos" at bounding box center [547, 23] width 23 height 6
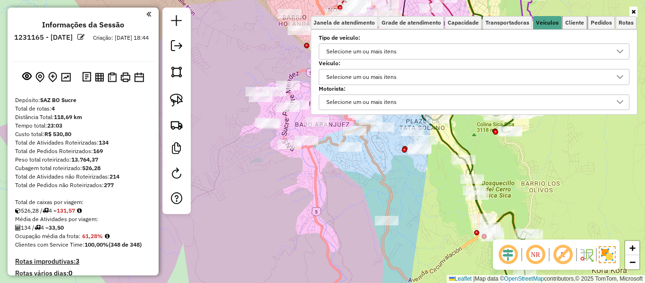
drag, startPoint x: 569, startPoint y: 27, endPoint x: 494, endPoint y: 54, distance: 79.3
click at [569, 26] on link "Cliente" at bounding box center [574, 22] width 25 height 13
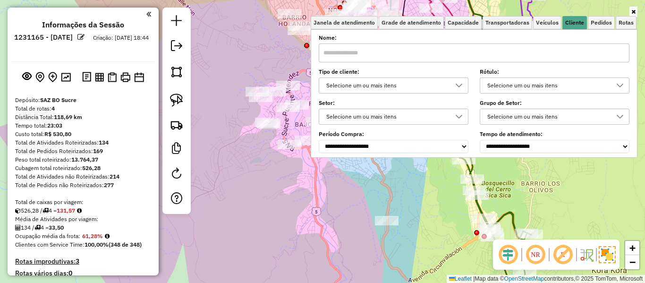
click at [363, 81] on div "Selecione um ou mais itens" at bounding box center [386, 85] width 127 height 15
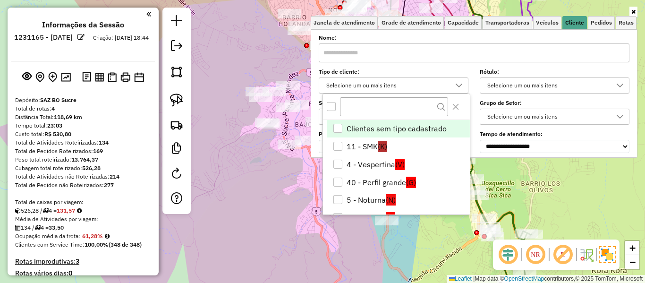
scroll to position [6, 33]
click at [332, 102] on div "All items unselected" at bounding box center [331, 106] width 9 height 9
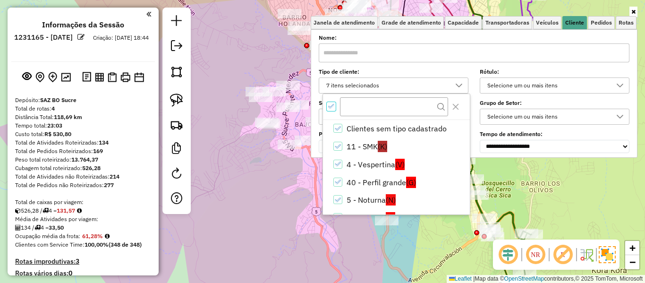
scroll to position [6, 3]
click at [333, 105] on icon "All items selected" at bounding box center [331, 106] width 6 height 4
click at [331, 105] on div "All items unselected" at bounding box center [331, 106] width 9 height 9
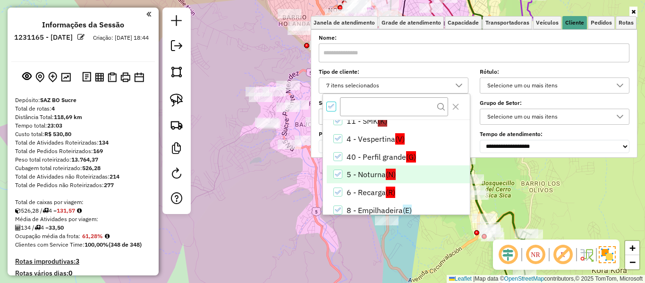
scroll to position [38, 0]
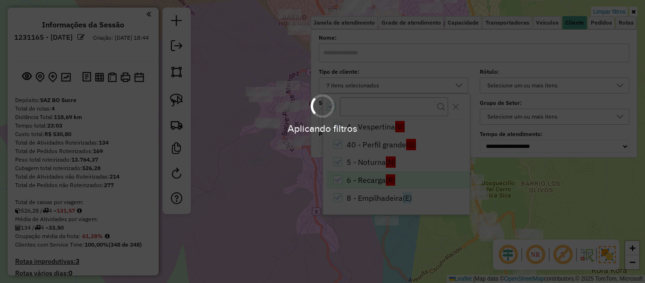
click at [362, 175] on body "Aplicando filtros Pop-up bloqueado! Seu navegador bloqueou automáticamente a ab…" at bounding box center [322, 141] width 645 height 283
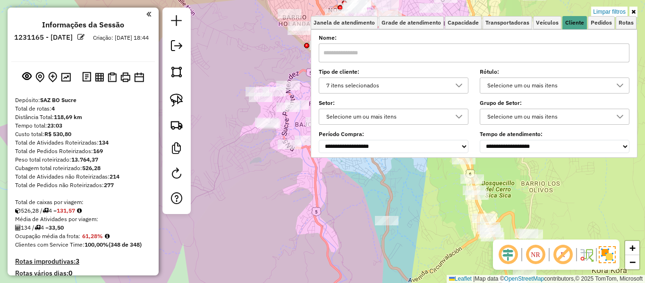
click at [371, 91] on div "7 itens selecionados" at bounding box center [386, 85] width 127 height 15
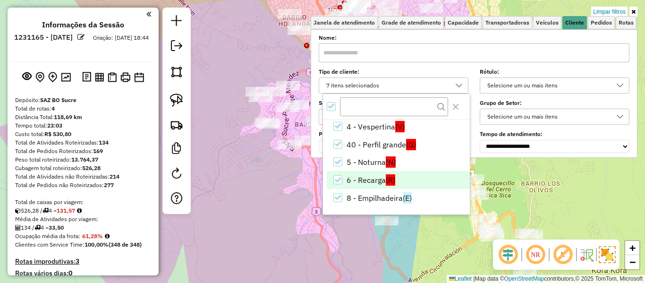
click at [372, 179] on li "6 - Recarga (R)" at bounding box center [398, 180] width 143 height 18
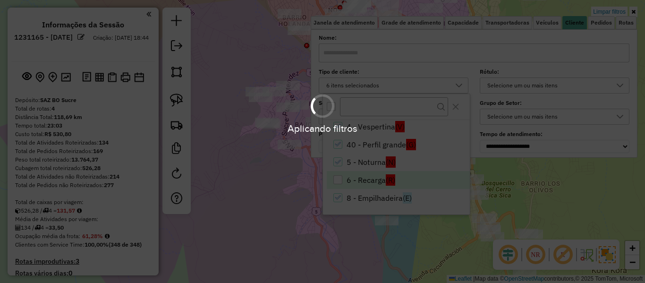
click at [267, 178] on div "Aplicando filtros" at bounding box center [322, 141] width 645 height 283
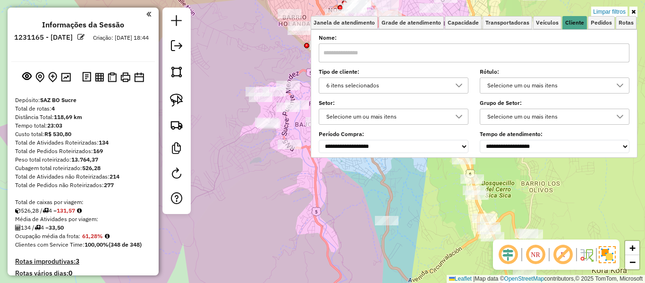
click at [271, 178] on div "Limpar filtros Janela de atendimento Grade de atendimento Capacidade Transporta…" at bounding box center [322, 141] width 645 height 283
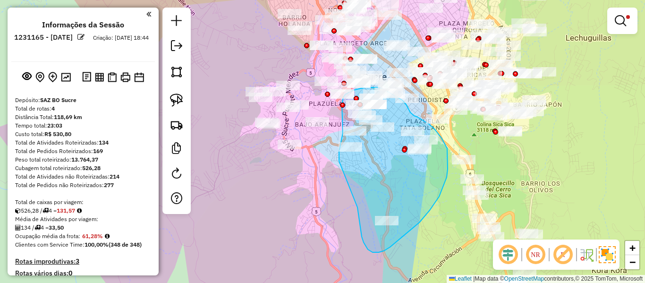
drag, startPoint x: 359, startPoint y: 220, endPoint x: 348, endPoint y: 166, distance: 55.0
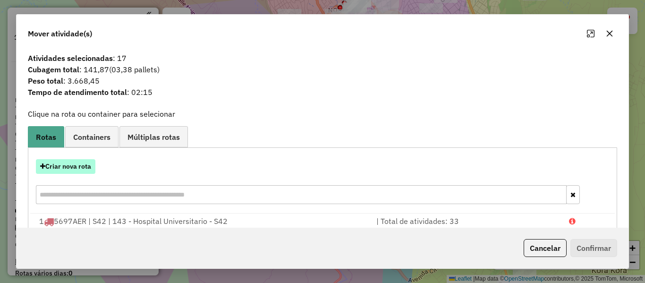
click at [84, 170] on button "Criar nova rota" at bounding box center [66, 166] width 60 height 15
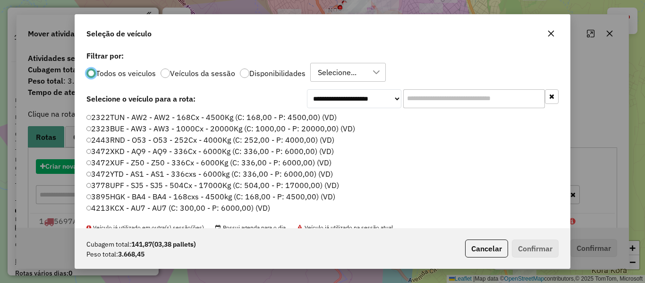
scroll to position [5, 3]
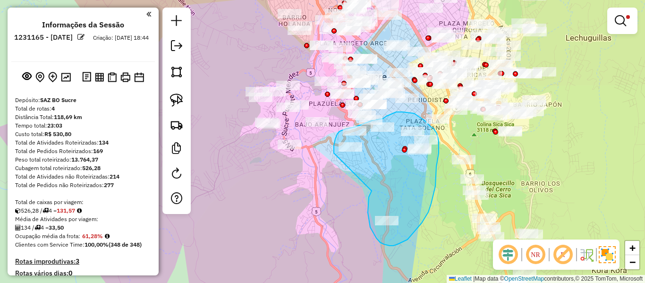
drag, startPoint x: 371, startPoint y: 192, endPoint x: 350, endPoint y: 176, distance: 26.3
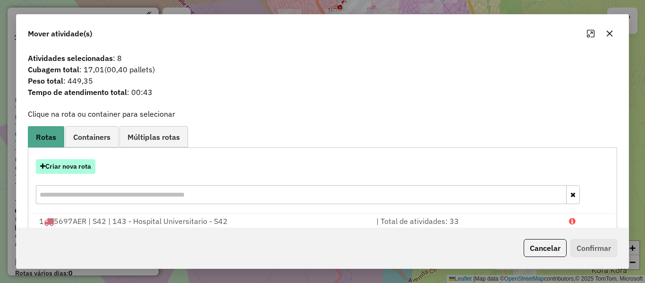
click at [79, 165] on button "Criar nova rota" at bounding box center [66, 166] width 60 height 15
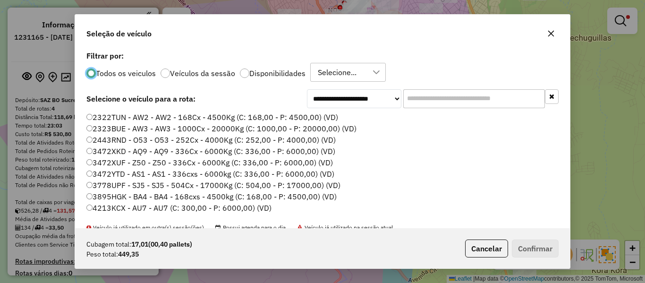
click at [422, 89] on input "text" at bounding box center [474, 98] width 142 height 19
drag, startPoint x: 290, startPoint y: 78, endPoint x: 298, endPoint y: 79, distance: 8.6
click at [290, 78] on div "Todos os veiculos Veículos da sessão Disponibilidades Selecione..." at bounding box center [322, 72] width 472 height 19
click at [266, 77] on p-radiobutton "Disponibilidades" at bounding box center [273, 72] width 66 height 9
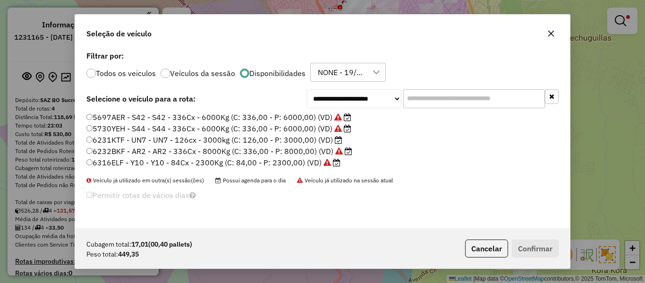
drag, startPoint x: 173, startPoint y: 162, endPoint x: 349, endPoint y: 196, distance: 179.7
click at [173, 162] on label "6316ELF - Y10 - Y10 - 84Cx - 2300Kg (C: 84,00 - P: 2300,00) (VD)" at bounding box center [213, 162] width 254 height 11
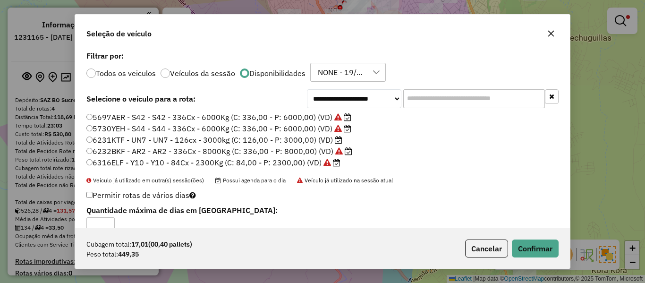
click at [518, 238] on div "Cubagem total: 17,01 (00,40 pallets) Peso total: 449,35 Cancelar Confirmar" at bounding box center [322, 248] width 495 height 41
click at [549, 254] on button "Confirmar" at bounding box center [535, 248] width 47 height 18
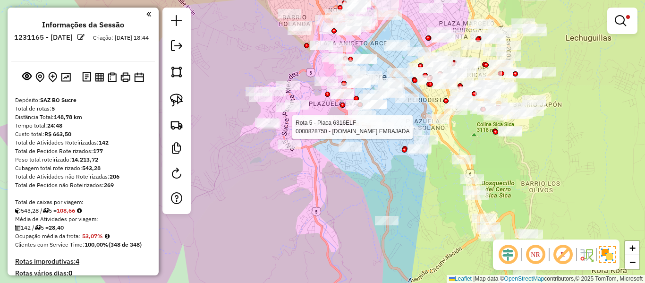
select select "**********"
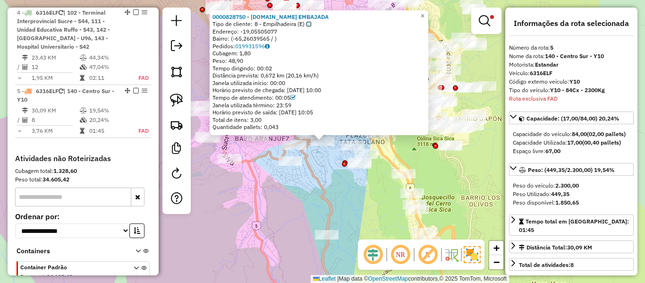
scroll to position [606, 0]
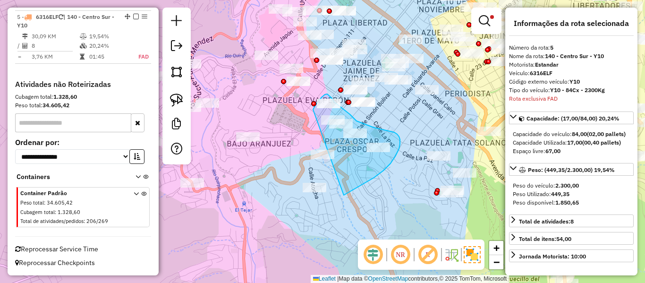
drag, startPoint x: 400, startPoint y: 144, endPoint x: 314, endPoint y: 111, distance: 92.1
click at [313, 110] on div "Limpar filtros Janela de atendimento Grade de atendimento Capacidade Transporta…" at bounding box center [322, 141] width 645 height 283
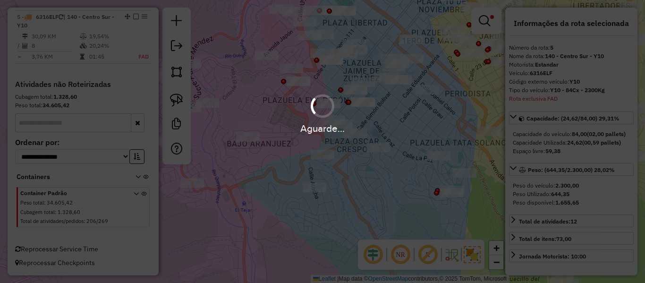
select select "**********"
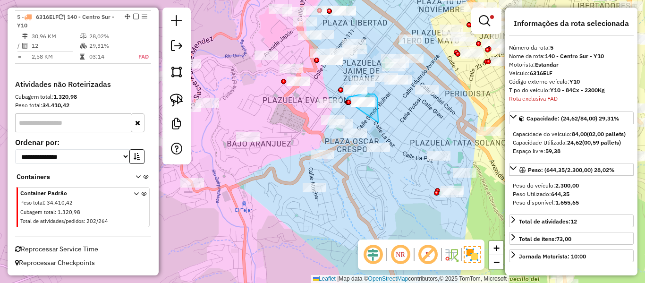
drag, startPoint x: 378, startPoint y: 122, endPoint x: 345, endPoint y: 106, distance: 37.0
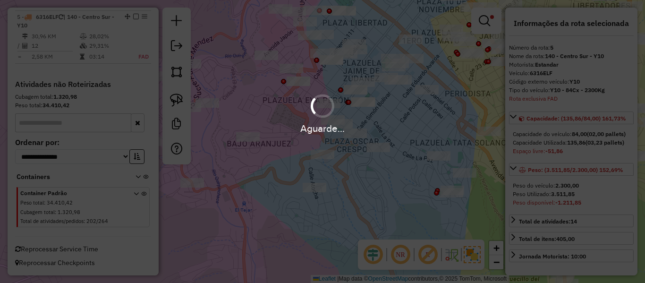
select select "**********"
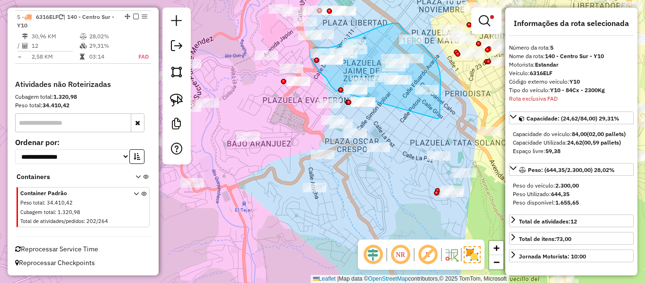
drag, startPoint x: 438, startPoint y: 119, endPoint x: 341, endPoint y: 92, distance: 100.9
click at [341, 92] on div "Limpar filtros Janela de atendimento Grade de atendimento Capacidade Transporta…" at bounding box center [322, 141] width 645 height 283
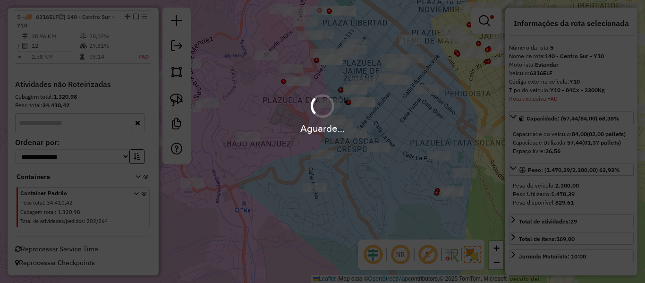
select select "**********"
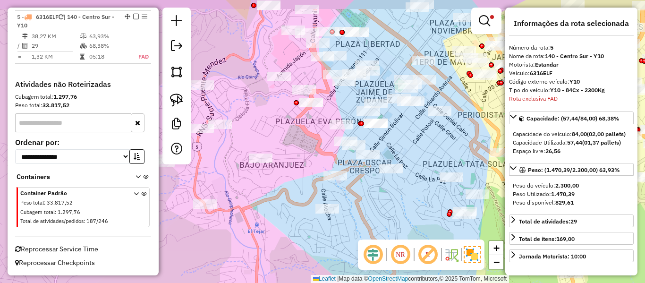
drag, startPoint x: 391, startPoint y: 110, endPoint x: 422, endPoint y: 173, distance: 71.2
click at [422, 173] on div "Limpar filtros Janela de atendimento Grade de atendimento Capacidade Transporta…" at bounding box center [322, 141] width 645 height 283
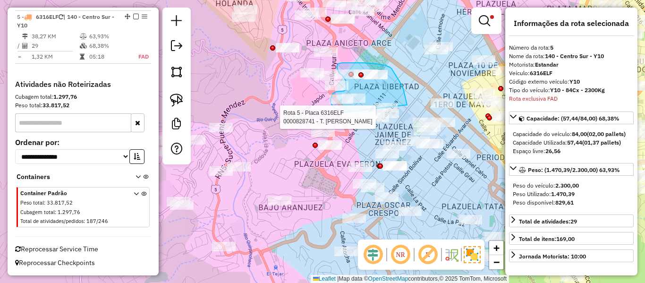
click at [345, 114] on div "Rota 5 - Placa 6316ELF 0000828741 - T. ABIGAIL Limpar filtros Janela de atendim…" at bounding box center [322, 141] width 645 height 283
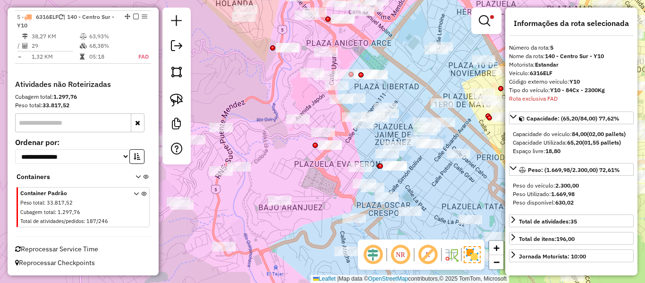
select select "**********"
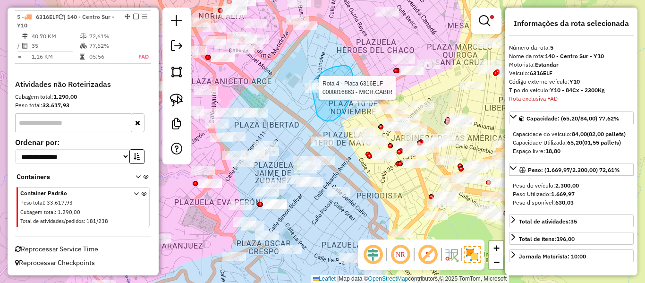
drag, startPoint x: 351, startPoint y: 94, endPoint x: 307, endPoint y: 98, distance: 45.1
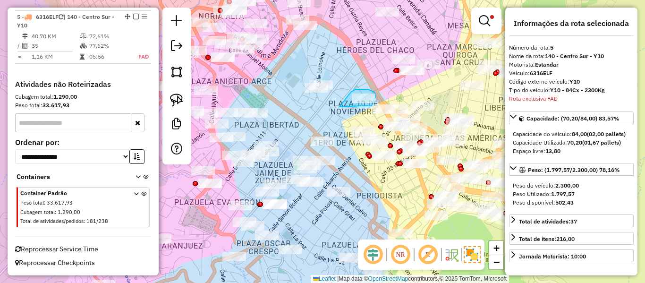
drag, startPoint x: 340, startPoint y: 107, endPoint x: 357, endPoint y: 107, distance: 17.5
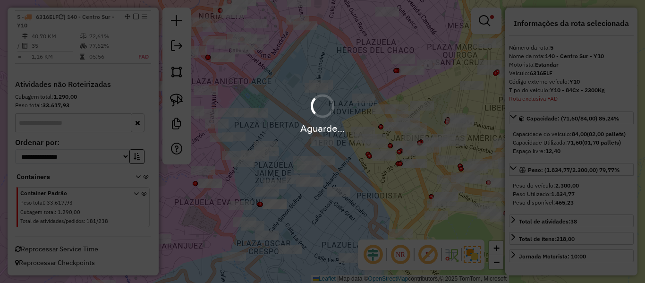
select select "**********"
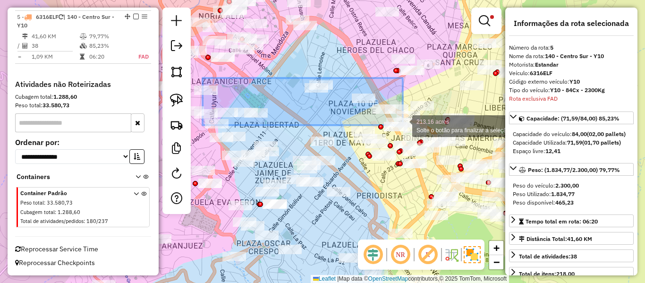
click at [403, 125] on div "213.16 acres Solte o botão para finalizar a seleção. Limpar filtros Janela de a…" at bounding box center [322, 141] width 645 height 283
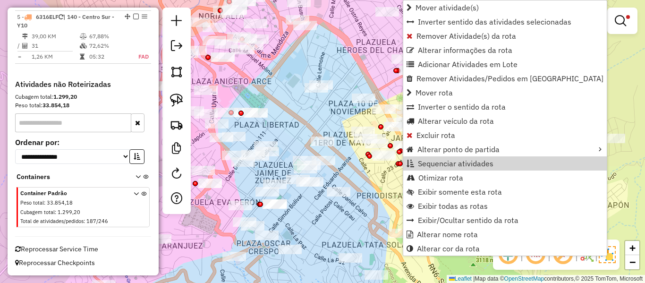
click at [332, 175] on div "Limpar filtros Janela de atendimento Grade de atendimento Capacidade Transporta…" at bounding box center [322, 141] width 645 height 283
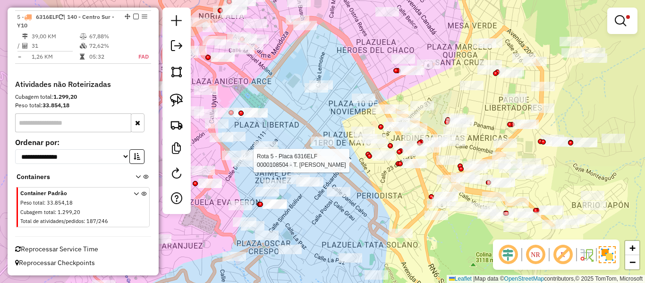
select select "**********"
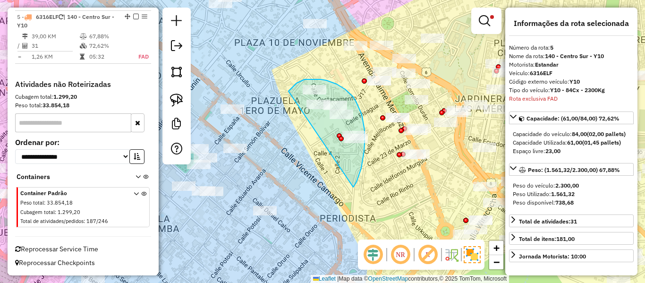
drag, startPoint x: 353, startPoint y: 187, endPoint x: 284, endPoint y: 112, distance: 101.6
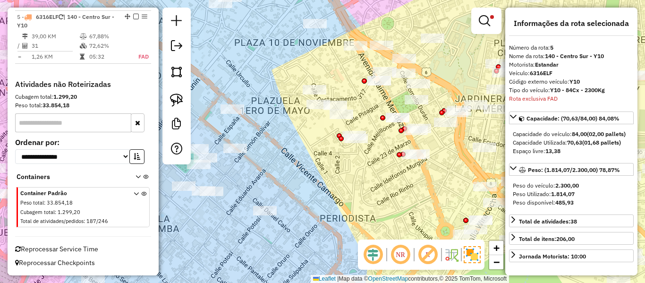
select select "**********"
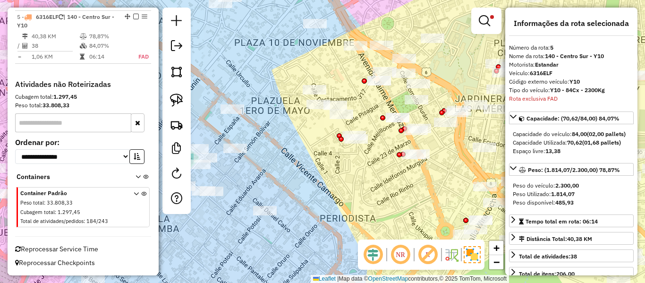
click at [401, 158] on div "Limpar filtros Janela de atendimento Grade de atendimento Capacidade Transporta…" at bounding box center [322, 141] width 645 height 283
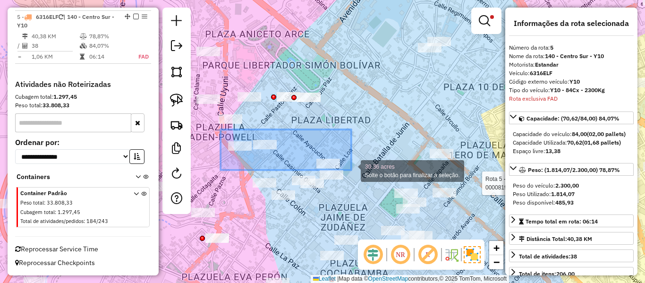
drag, startPoint x: 221, startPoint y: 129, endPoint x: 351, endPoint y: 170, distance: 137.0
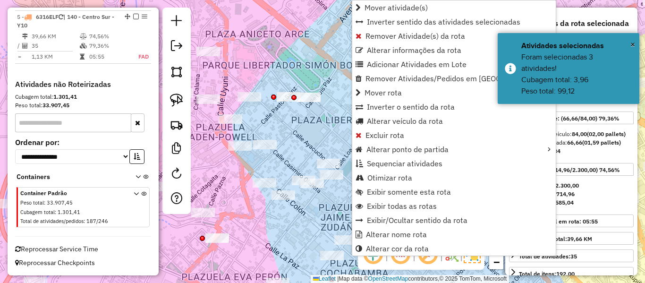
click at [323, 136] on div "Limpar filtros Janela de atendimento Grade de atendimento Capacidade Transporta…" at bounding box center [322, 141] width 645 height 283
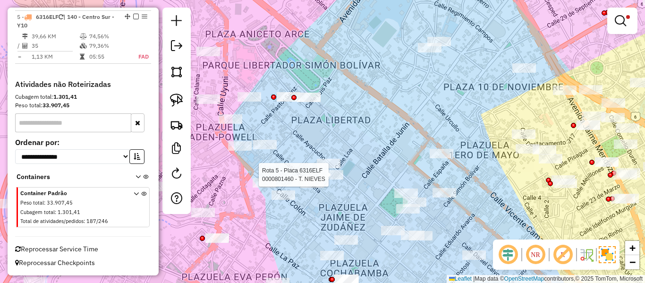
select select "**********"
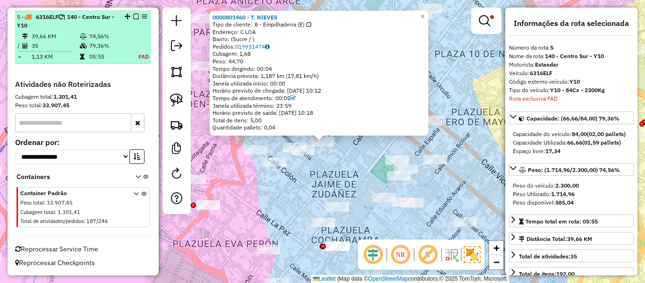
click at [133, 16] on em at bounding box center [136, 17] width 6 height 6
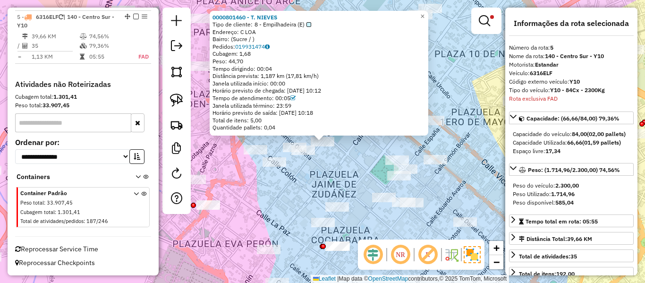
click at [454, 139] on div "0000801460 - T. NIEVES Tipo de cliente: 8 - Empilhadeira (E) Endereço: C LOA Ba…" at bounding box center [322, 141] width 645 height 283
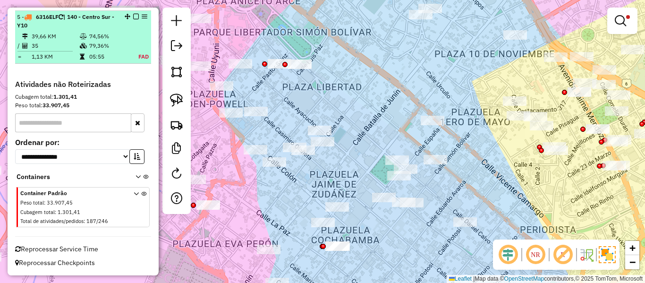
click at [135, 18] on em at bounding box center [136, 17] width 6 height 6
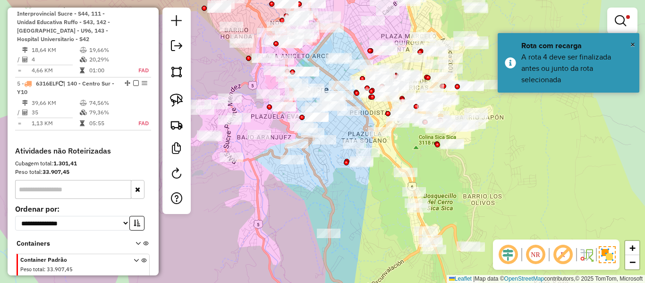
scroll to position [370, 0]
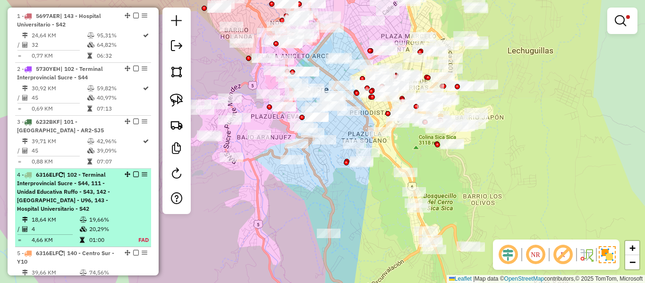
select select "**********"
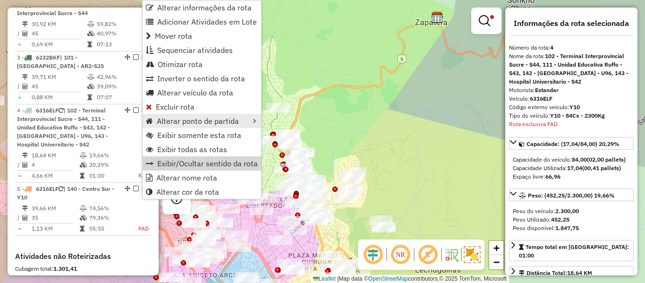
scroll to position [531, 0]
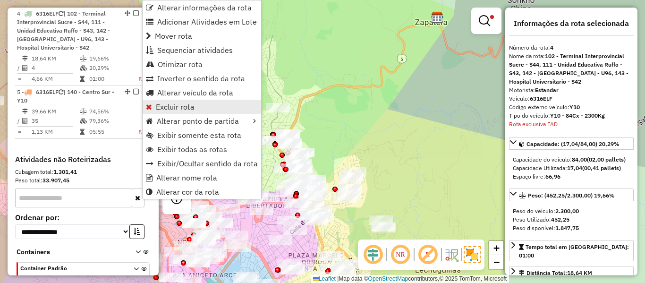
click at [176, 109] on span "Excluir rota" at bounding box center [175, 107] width 39 height 8
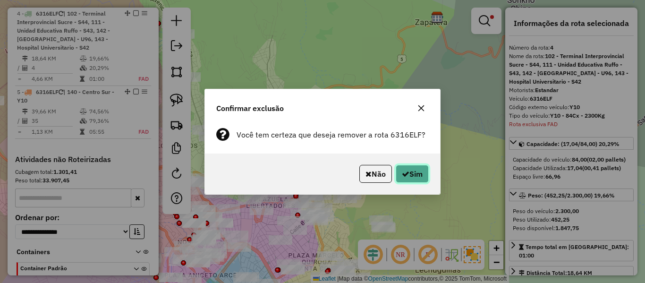
drag, startPoint x: 410, startPoint y: 178, endPoint x: 421, endPoint y: 176, distance: 11.0
click at [410, 178] on button "Sim" at bounding box center [412, 174] width 33 height 18
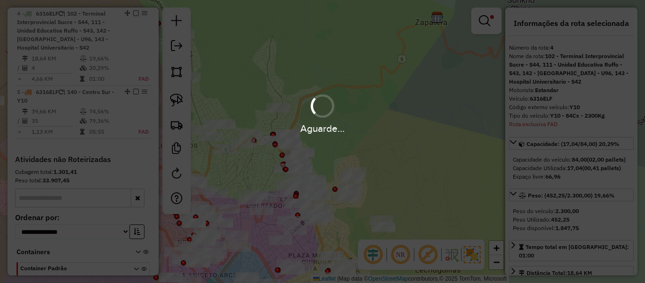
click at [360, 140] on div "Aguarde..." at bounding box center [322, 141] width 645 height 283
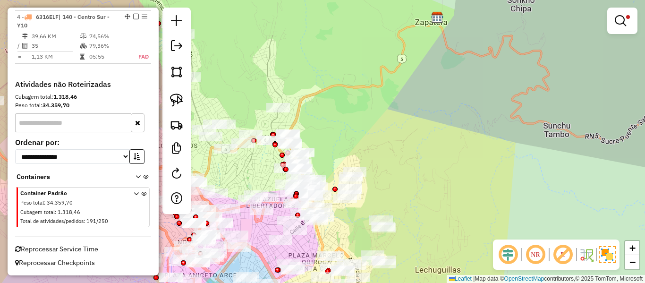
scroll to position [528, 0]
click at [395, 145] on div "Limpar filtros Janela de atendimento Grade de atendimento Capacidade Transporta…" at bounding box center [322, 141] width 645 height 283
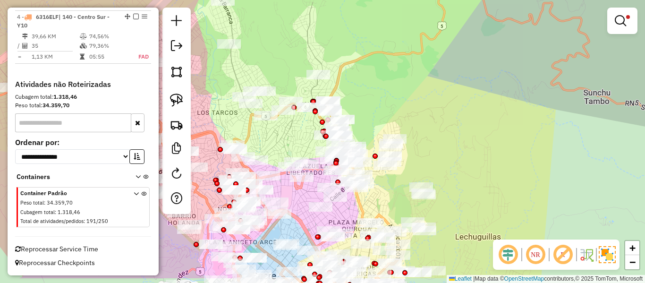
drag, startPoint x: 402, startPoint y: 165, endPoint x: 509, endPoint y: 98, distance: 126.5
click at [511, 98] on div "Limpar filtros Janela de atendimento Grade de atendimento Capacidade Transporta…" at bounding box center [322, 141] width 645 height 283
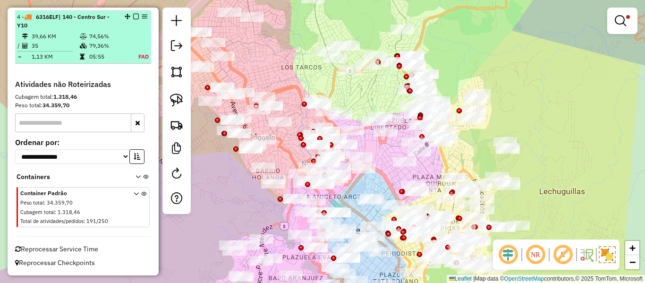
click at [133, 14] on em at bounding box center [136, 17] width 6 height 6
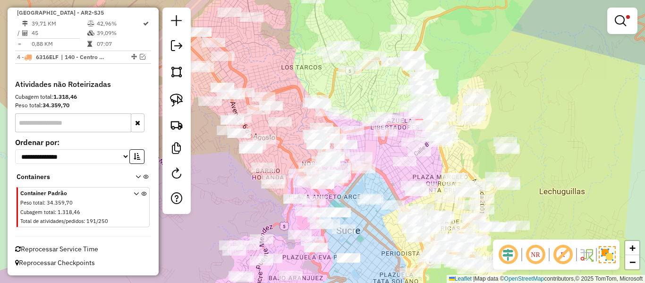
scroll to position [487, 0]
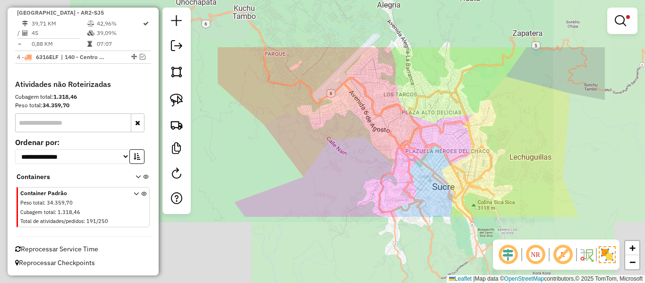
click at [553, 125] on div "Limpar filtros Janela de atendimento Grade de atendimento Capacidade Transporta…" at bounding box center [322, 141] width 645 height 283
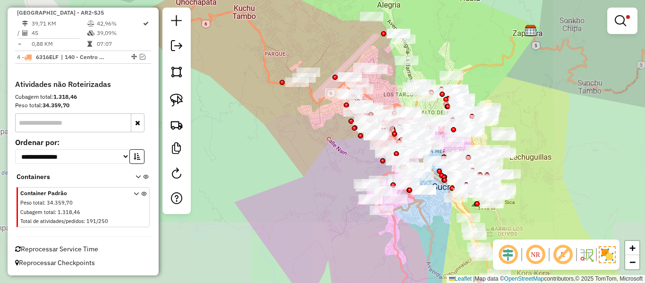
drag, startPoint x: 560, startPoint y: 168, endPoint x: 537, endPoint y: 122, distance: 50.9
click at [537, 122] on div "Limpar filtros Janela de atendimento Grade de atendimento Capacidade Transporta…" at bounding box center [322, 141] width 645 height 283
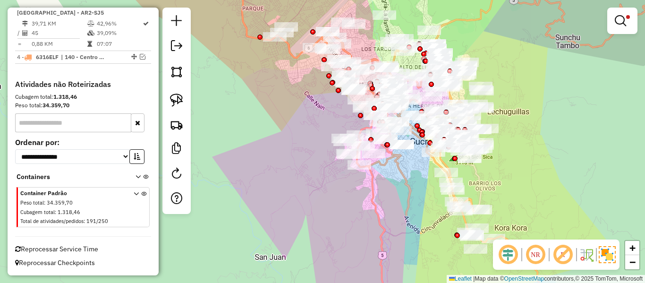
click at [519, 169] on div "Limpar filtros Janela de atendimento Grade de atendimento Capacidade Transporta…" at bounding box center [322, 141] width 645 height 283
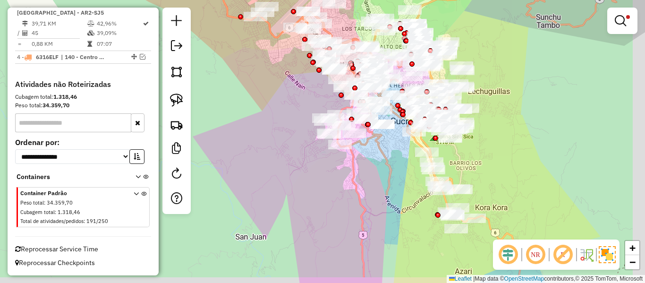
drag, startPoint x: 494, startPoint y: 170, endPoint x: 428, endPoint y: 130, distance: 76.9
click at [435, 118] on div "Limpar filtros Janela de atendimento Grade de atendimento Capacidade Transporta…" at bounding box center [322, 141] width 645 height 283
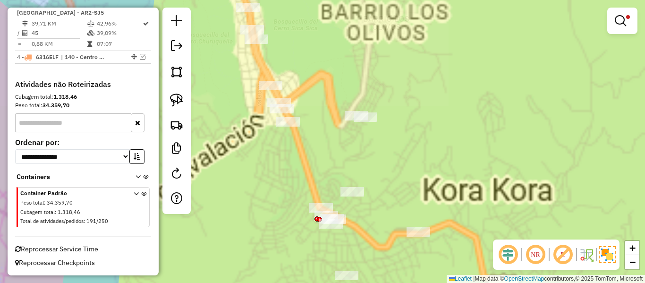
click at [421, 142] on div "Limpar filtros Janela de atendimento Grade de atendimento Capacidade Transporta…" at bounding box center [322, 141] width 645 height 283
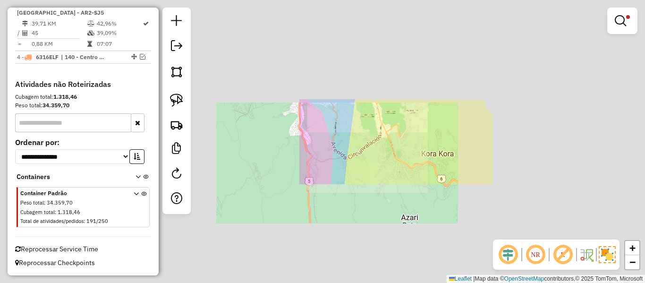
click at [440, 143] on div "Limpar filtros Janela de atendimento Grade de atendimento Capacidade Transporta…" at bounding box center [322, 141] width 645 height 283
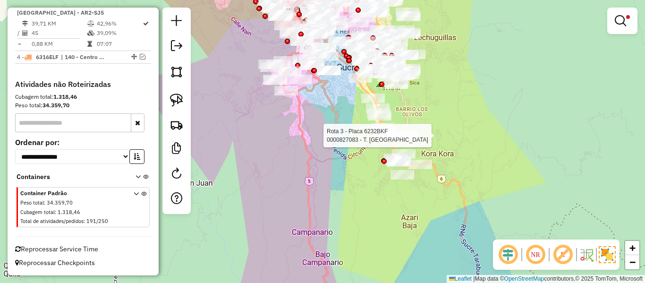
select select "**********"
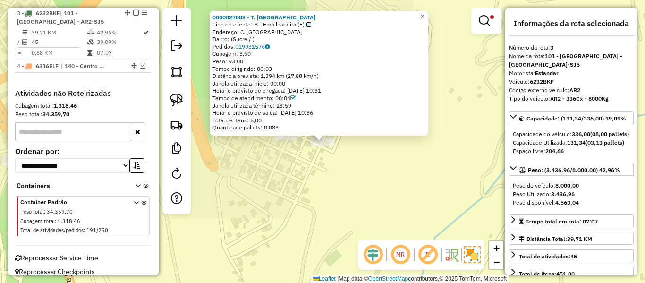
scroll to position [478, 0]
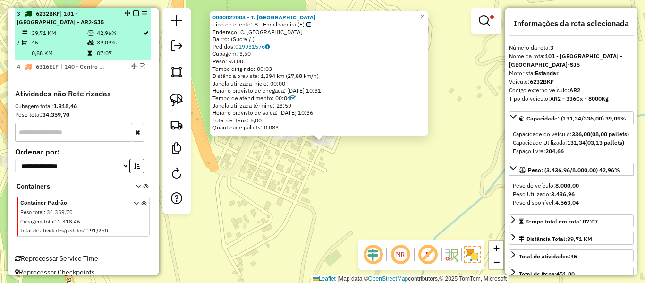
click at [97, 38] on td "39,09%" at bounding box center [119, 42] width 46 height 9
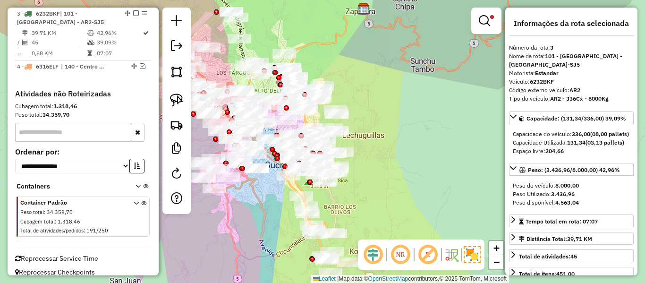
scroll to position [487, 0]
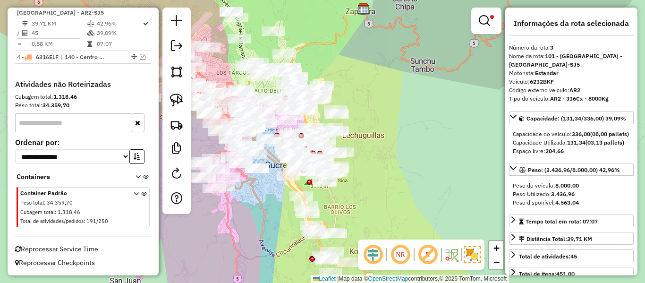
click at [395, 158] on div "Limpar filtros Janela de atendimento Grade de atendimento Capacidade Transporta…" at bounding box center [322, 141] width 645 height 283
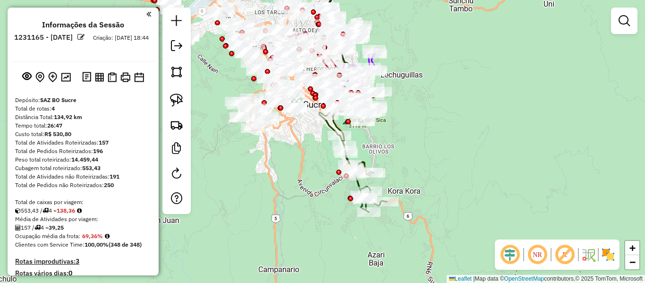
drag, startPoint x: 360, startPoint y: 155, endPoint x: 402, endPoint y: 146, distance: 42.9
click at [402, 146] on div "Janela de atendimento Grade de atendimento Capacidade Transportadoras Veículos …" at bounding box center [322, 141] width 645 height 283
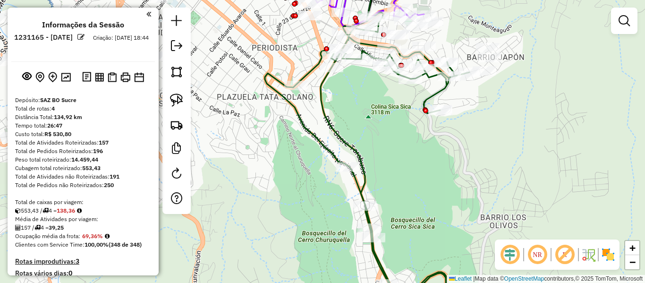
drag, startPoint x: 549, startPoint y: 210, endPoint x: 573, endPoint y: 189, distance: 31.5
click at [542, 171] on div "Janela de atendimento Grade de atendimento Capacidade Transportadoras Veículos …" at bounding box center [322, 141] width 645 height 283
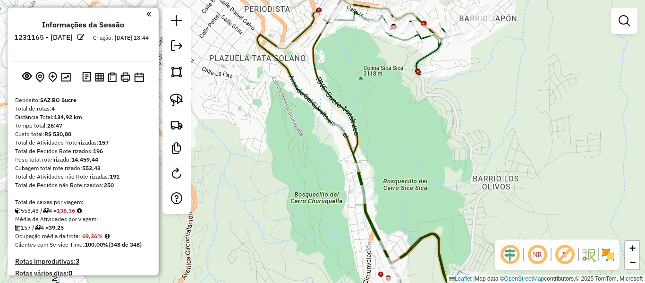
drag, startPoint x: 612, startPoint y: 259, endPoint x: 504, endPoint y: 198, distance: 124.1
click at [612, 258] on img at bounding box center [608, 254] width 15 height 15
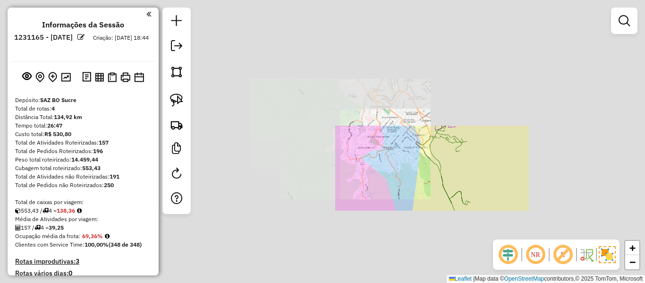
click at [470, 177] on div "Janela de atendimento Grade de atendimento Capacidade Transportadoras Veículos …" at bounding box center [322, 141] width 645 height 283
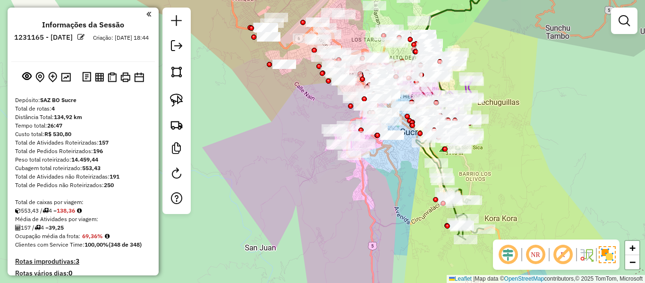
drag, startPoint x: 464, startPoint y: 175, endPoint x: 461, endPoint y: 155, distance: 20.1
click at [461, 155] on div "Janela de atendimento Grade de atendimento Capacidade Transportadoras Veículos …" at bounding box center [322, 141] width 645 height 283
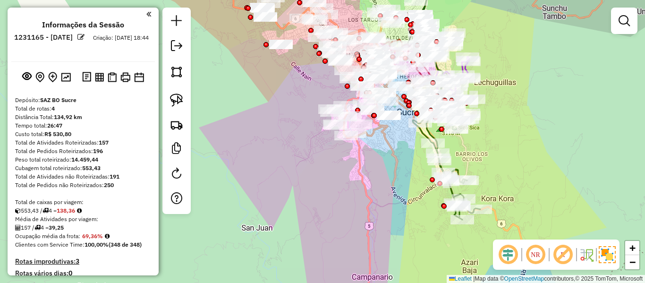
click at [459, 169] on icon at bounding box center [447, 161] width 68 height 115
select select "**********"
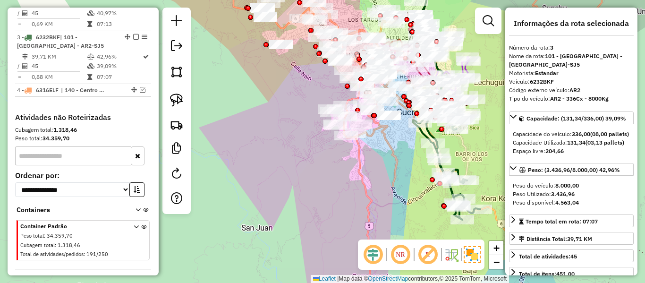
scroll to position [478, 0]
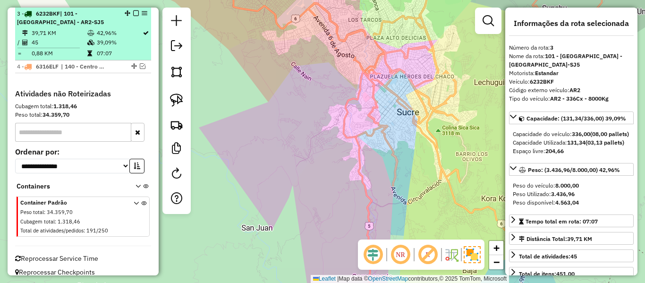
click at [87, 20] on span "| 101 - Hospital Municipal de Azari - AR2-SJ5" at bounding box center [60, 18] width 87 height 16
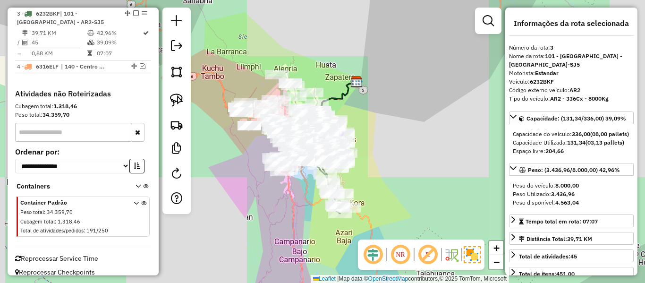
scroll to position [487, 0]
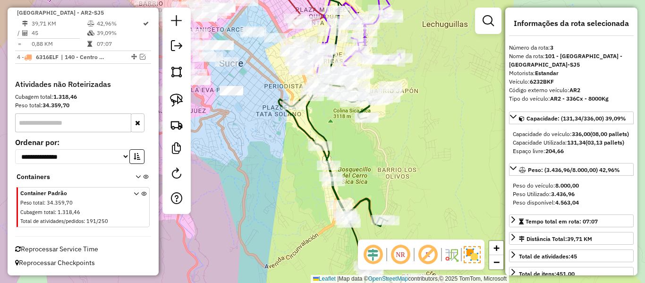
click at [313, 126] on icon at bounding box center [347, 184] width 136 height 230
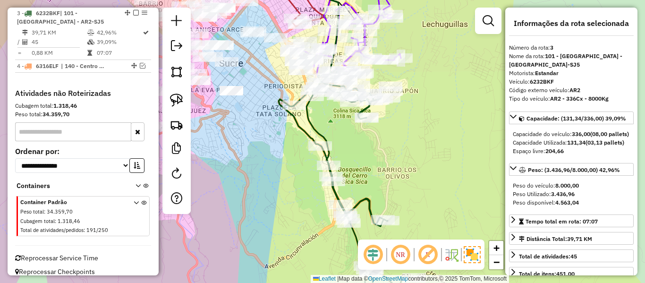
scroll to position [478, 0]
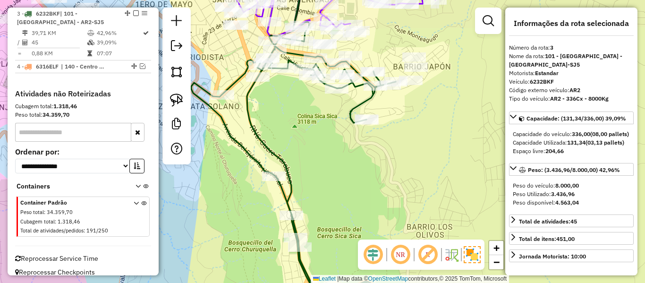
click at [355, 169] on div "Janela de atendimento Grade de atendimento Capacidade Transportadoras Veículos …" at bounding box center [322, 141] width 645 height 283
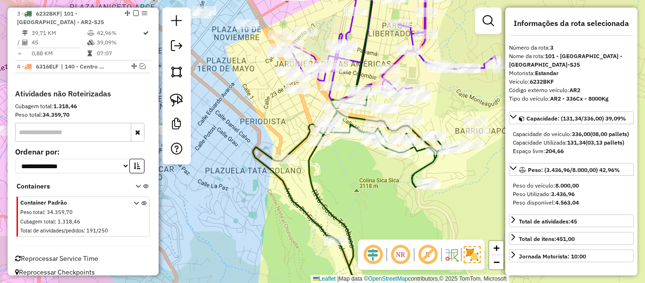
select select "**********"
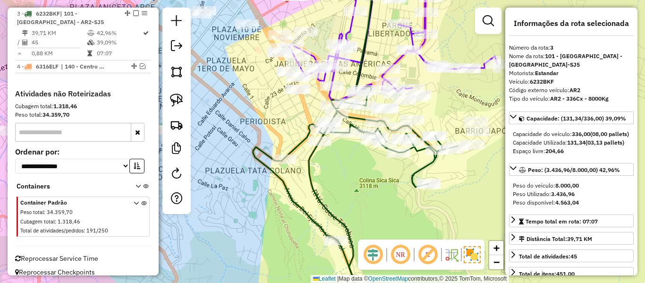
click at [312, 160] on icon at bounding box center [355, 198] width 204 height 225
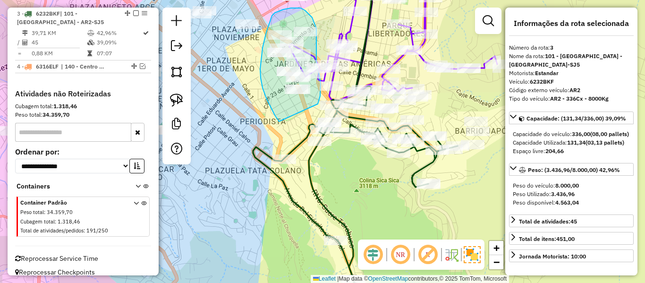
drag, startPoint x: 275, startPoint y: 115, endPoint x: 313, endPoint y: 125, distance: 39.4
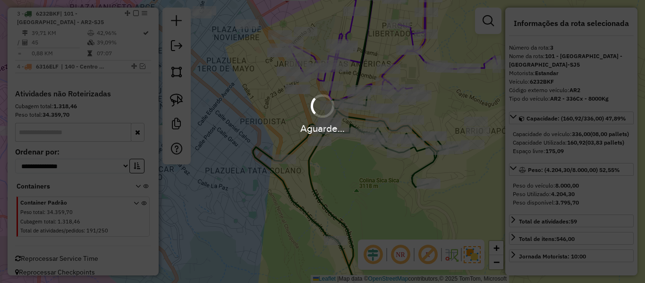
select select "**********"
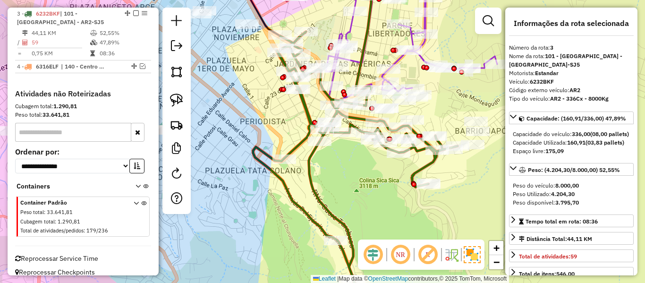
click at [428, 166] on icon at bounding box center [355, 172] width 204 height 280
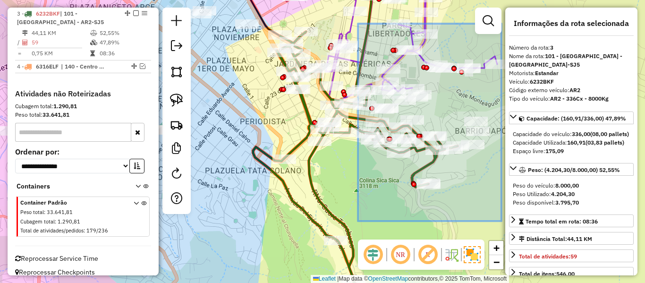
drag, startPoint x: 358, startPoint y: 24, endPoint x: 502, endPoint y: 221, distance: 244.1
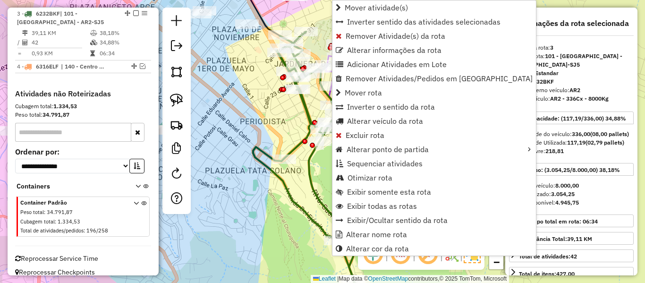
click at [293, 142] on div "Janela de atendimento Grade de atendimento Capacidade Transportadoras Veículos …" at bounding box center [322, 141] width 645 height 283
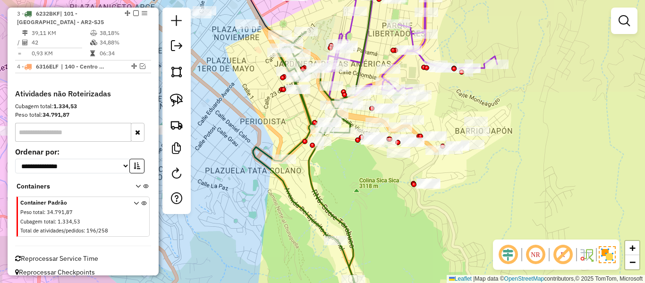
click at [296, 148] on icon at bounding box center [307, 172] width 108 height 280
select select "**********"
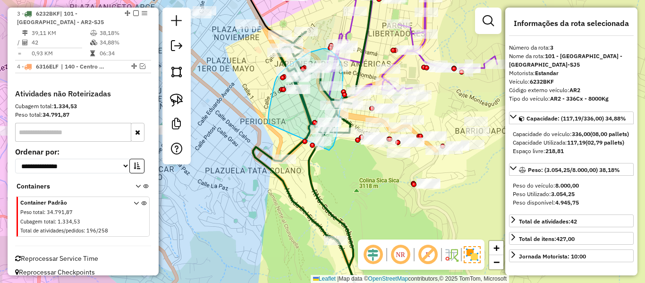
drag, startPoint x: 276, startPoint y: 79, endPoint x: 318, endPoint y: 148, distance: 80.5
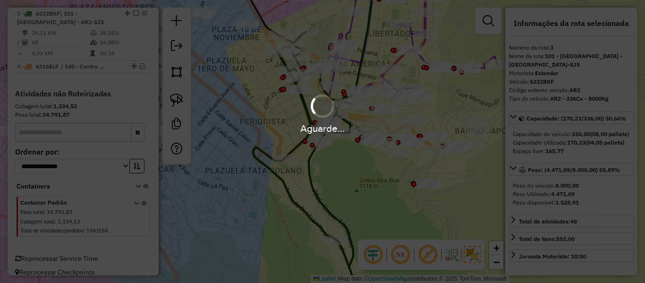
select select "**********"
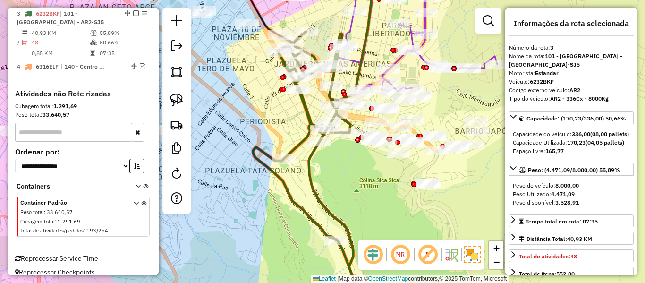
click at [304, 103] on icon at bounding box center [307, 172] width 108 height 280
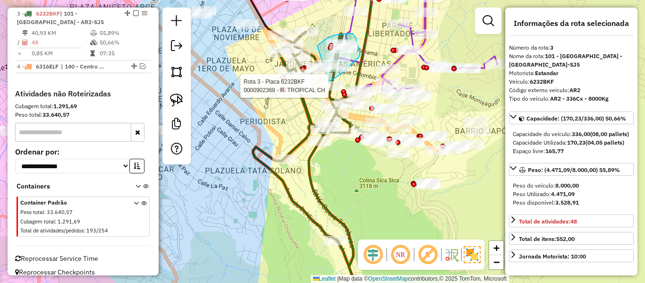
click at [324, 83] on div "Rota 3 - Placa 6232BKF 0000866083 - L. LA GRAN PARA Rota 3 - Placa 6232BKF 0000…" at bounding box center [322, 141] width 645 height 283
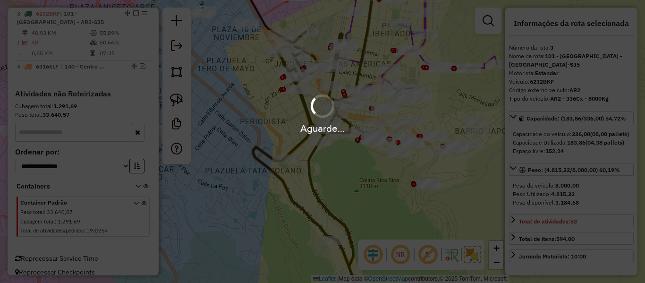
select select "**********"
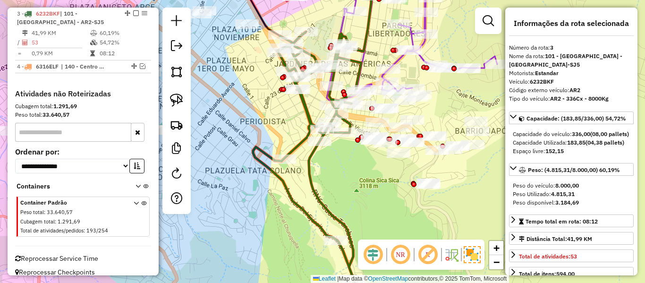
click at [133, 13] on em at bounding box center [136, 13] width 6 height 6
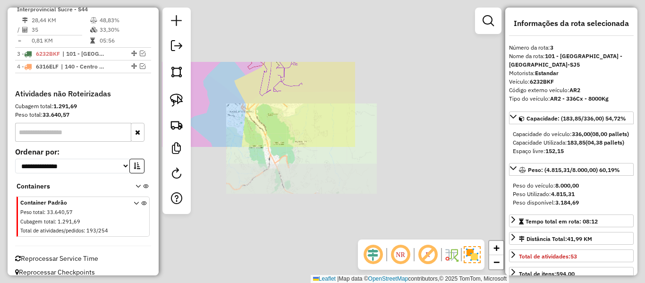
click at [279, 117] on div "Janela de atendimento Grade de atendimento Capacidade Transportadoras Veículos …" at bounding box center [322, 141] width 645 height 283
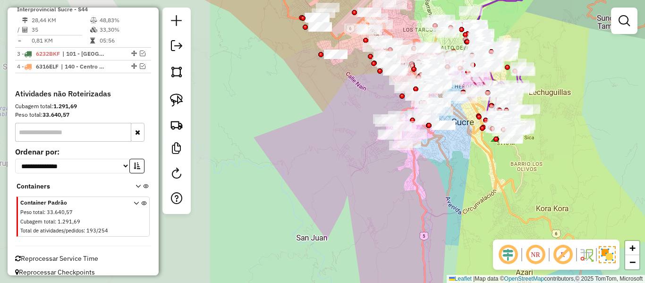
drag, startPoint x: 264, startPoint y: 144, endPoint x: 490, endPoint y: 168, distance: 227.5
click at [490, 168] on div "Janela de atendimento Grade de atendimento Capacidade Transportadoras Veículos …" at bounding box center [322, 141] width 645 height 283
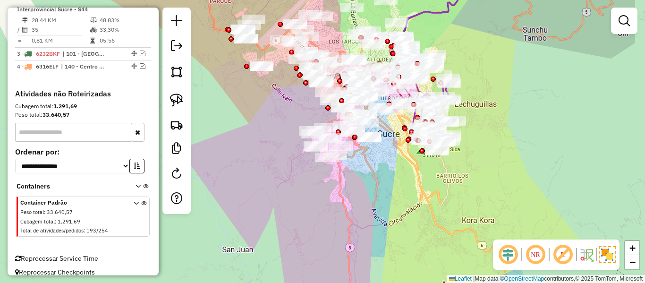
click at [397, 183] on div "Janela de atendimento Grade de atendimento Capacidade Transportadoras Veículos …" at bounding box center [322, 141] width 645 height 283
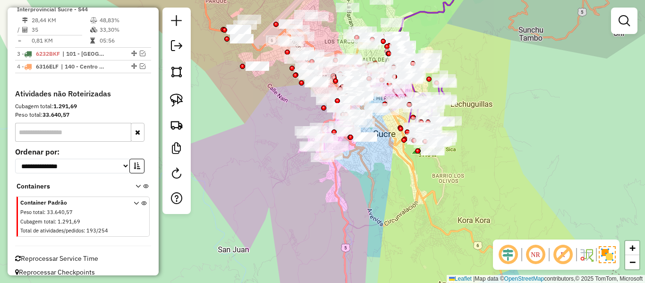
scroll to position [343, 0]
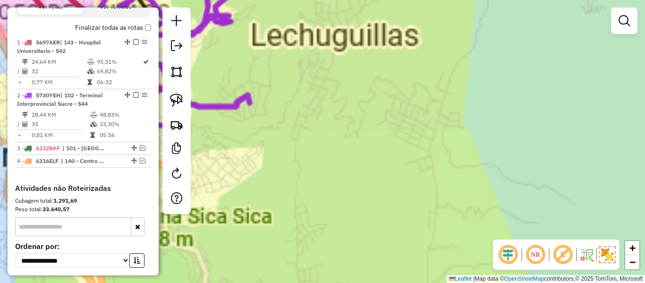
click at [459, 128] on div "Janela de atendimento Grade de atendimento Capacidade Transportadoras Veículos …" at bounding box center [322, 141] width 645 height 283
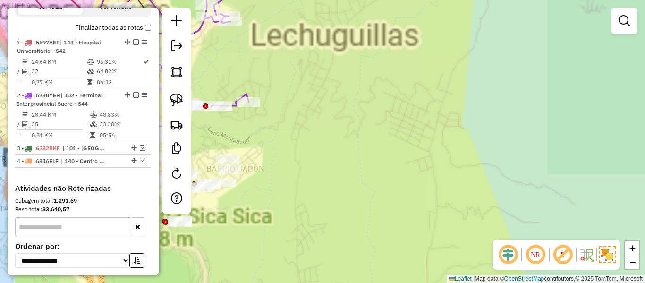
drag, startPoint x: 331, startPoint y: 129, endPoint x: 464, endPoint y: 137, distance: 133.9
click at [463, 137] on div "Janela de atendimento Grade de atendimento Capacidade Transportadoras Veículos …" at bounding box center [322, 141] width 645 height 283
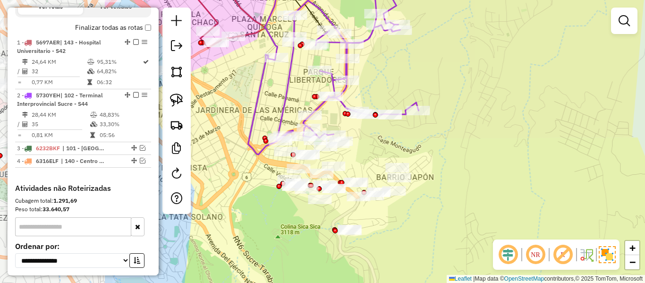
click at [465, 134] on div "Janela de atendimento Grade de atendimento Capacidade Transportadoras Veículos …" at bounding box center [322, 141] width 645 height 283
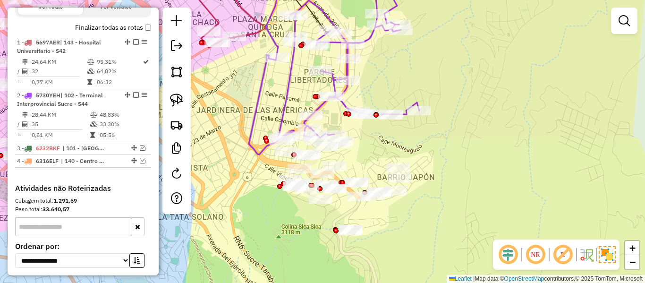
click at [289, 95] on icon at bounding box center [334, 63] width 170 height 183
select select "**********"
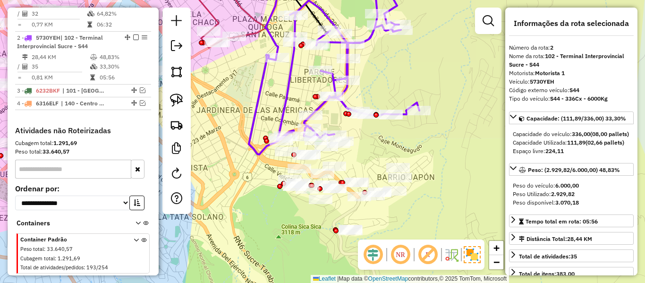
scroll to position [425, 0]
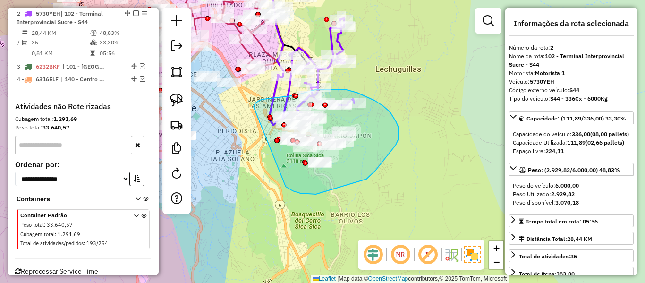
drag, startPoint x: 383, startPoint y: 162, endPoint x: 253, endPoint y: 120, distance: 135.8
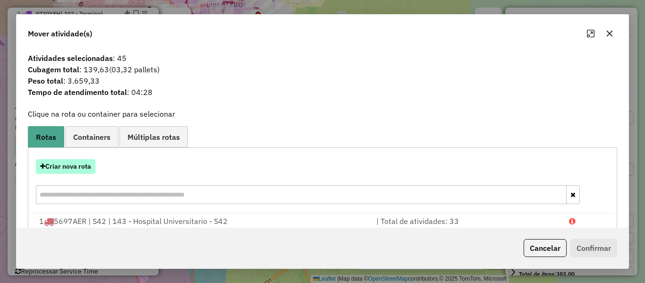
click at [74, 166] on button "Criar nova rota" at bounding box center [66, 166] width 60 height 15
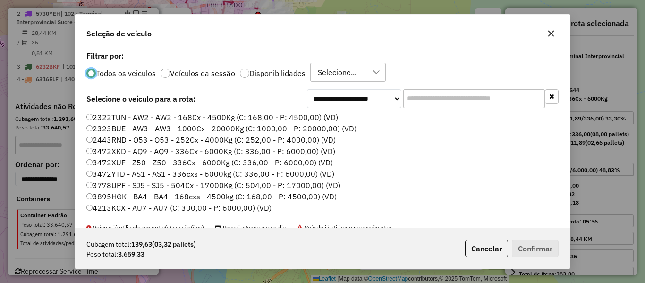
scroll to position [5, 3]
click at [296, 69] on label "Disponibilidades" at bounding box center [277, 73] width 56 height 8
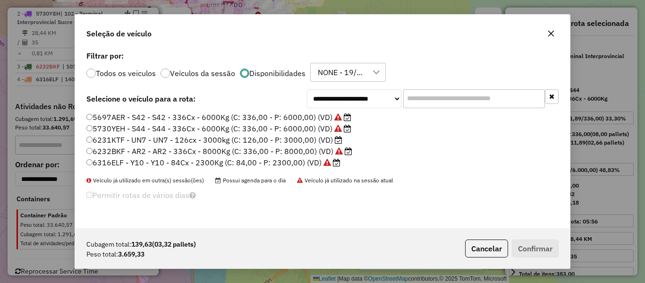
click at [235, 126] on label "5730YEH - S44 - S44 - 336Cx - 6000Kg (C: 336,00 - P: 6000,00) (VD)" at bounding box center [218, 128] width 265 height 11
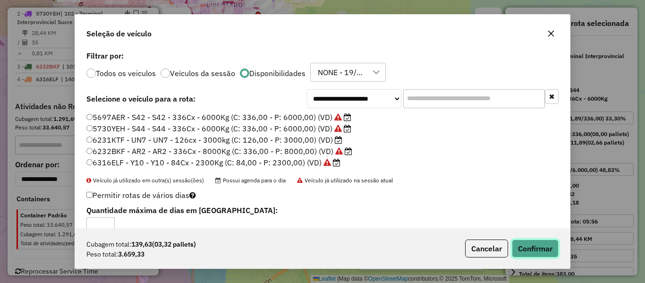
click at [536, 245] on button "Confirmar" at bounding box center [535, 248] width 47 height 18
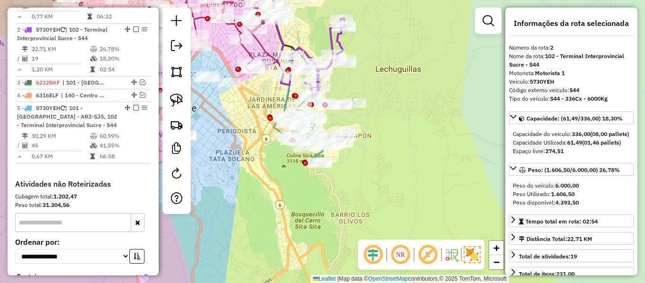
scroll to position [425, 0]
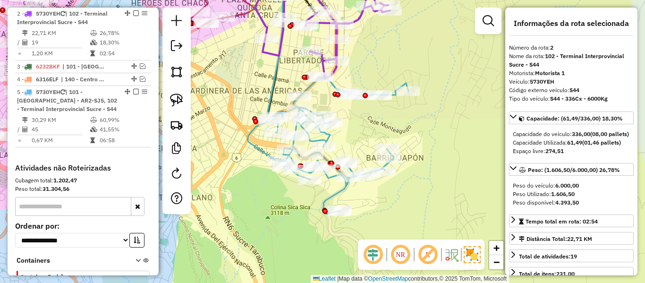
click at [275, 88] on icon at bounding box center [274, 47] width 19 height 151
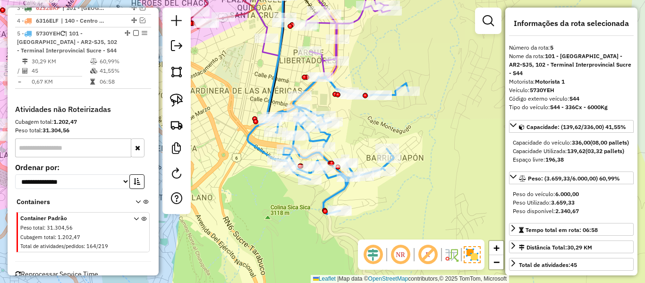
scroll to position [503, 0]
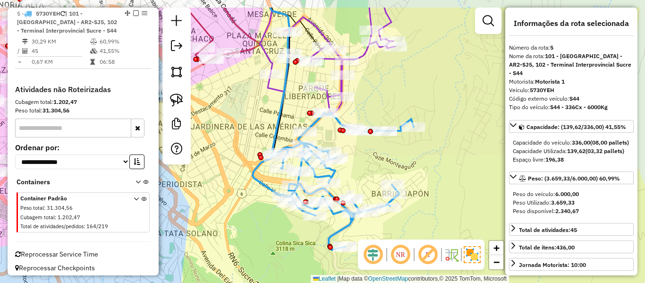
drag, startPoint x: 379, startPoint y: 105, endPoint x: 378, endPoint y: 111, distance: 5.7
click at [379, 106] on div "Janela de atendimento Grade de atendimento Capacidade Transportadoras Veículos …" at bounding box center [322, 141] width 645 height 283
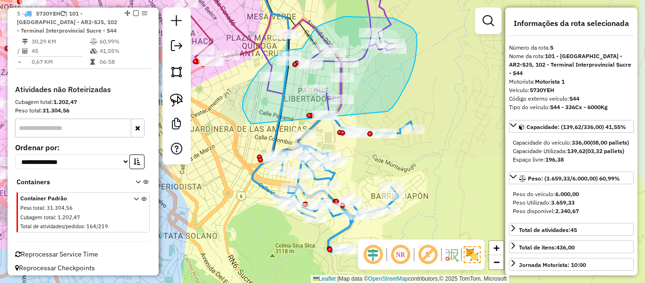
drag, startPoint x: 398, startPoint y: 100, endPoint x: 261, endPoint y: 121, distance: 139.1
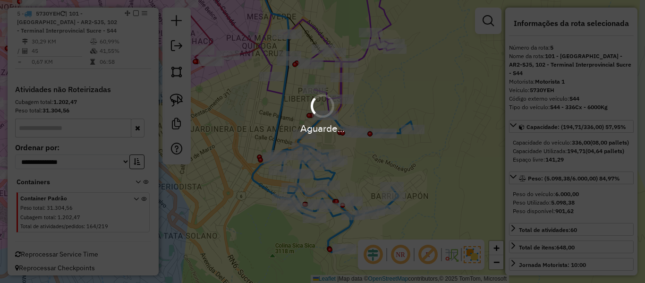
select select "**********"
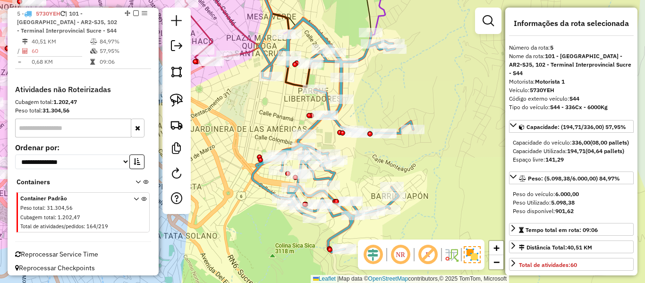
click at [340, 109] on icon at bounding box center [332, 135] width 161 height 234
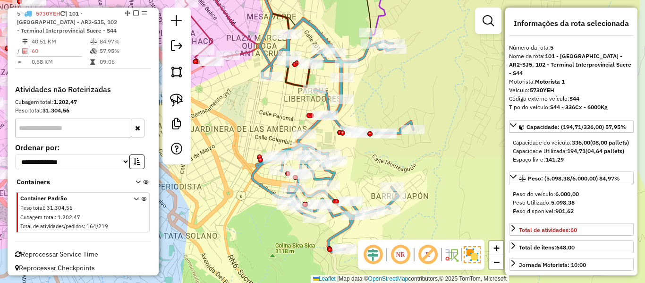
drag, startPoint x: 365, startPoint y: 109, endPoint x: 372, endPoint y: 162, distance: 53.8
click at [372, 162] on div "Janela de atendimento Grade de atendimento Capacidade Transportadoras Veículos …" at bounding box center [322, 141] width 645 height 283
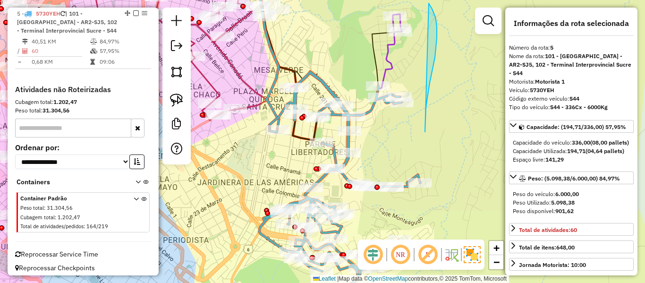
drag, startPoint x: 425, startPoint y: 132, endPoint x: 340, endPoint y: 43, distance: 123.3
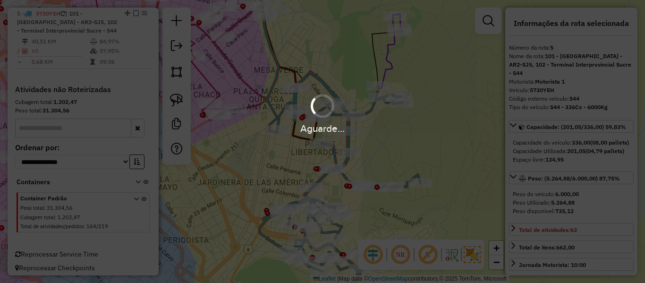
select select "**********"
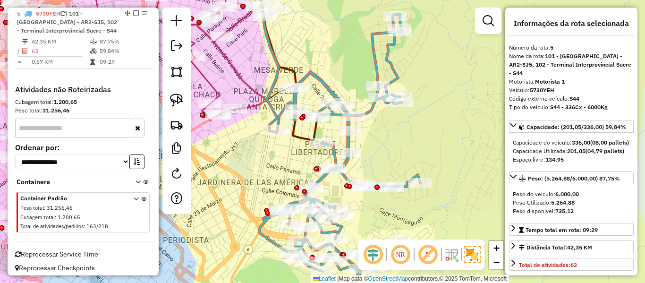
scroll to position [409, 0]
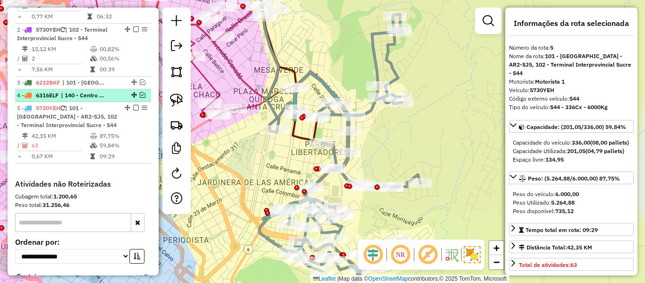
click at [140, 95] on em at bounding box center [143, 95] width 6 height 6
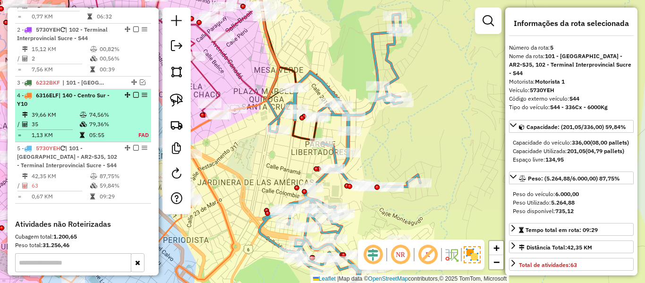
click at [133, 96] on em at bounding box center [136, 95] width 6 height 6
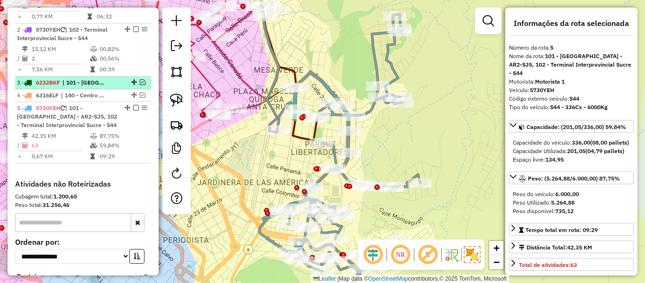
click at [140, 83] on em at bounding box center [143, 82] width 6 height 6
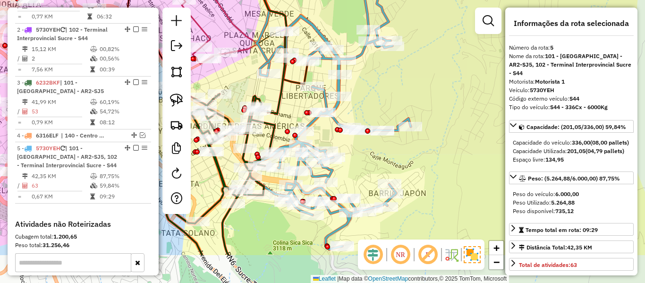
drag, startPoint x: 310, startPoint y: 148, endPoint x: 279, endPoint y: 98, distance: 58.8
click at [301, 101] on div "Janela de atendimento Grade de atendimento Capacidade Transportadoras Veículos …" at bounding box center [322, 141] width 645 height 283
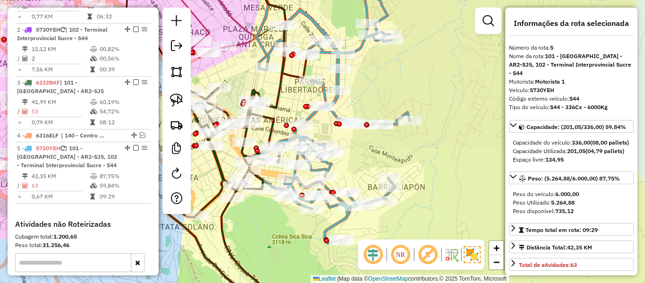
click at [275, 98] on icon at bounding box center [271, 40] width 30 height 136
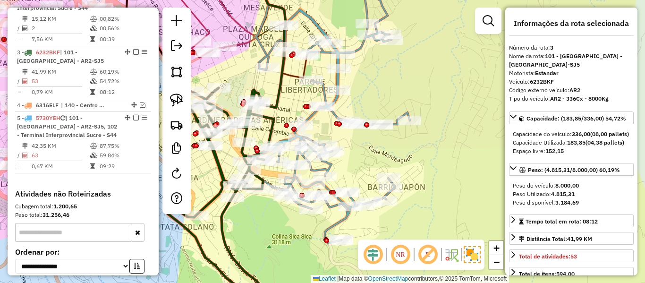
scroll to position [478, 0]
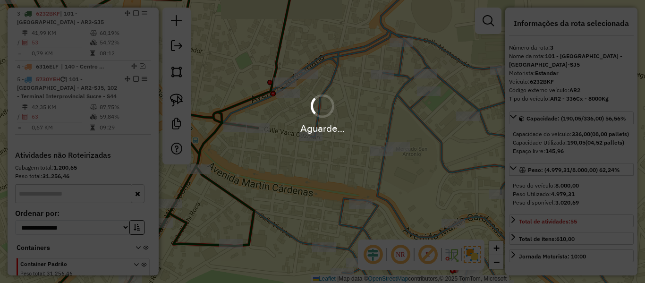
select select "**********"
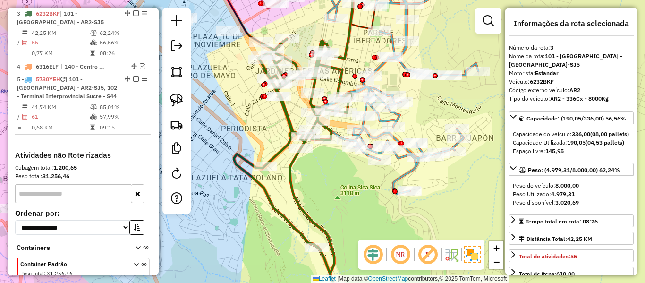
click at [406, 55] on icon at bounding box center [397, 83] width 161 height 222
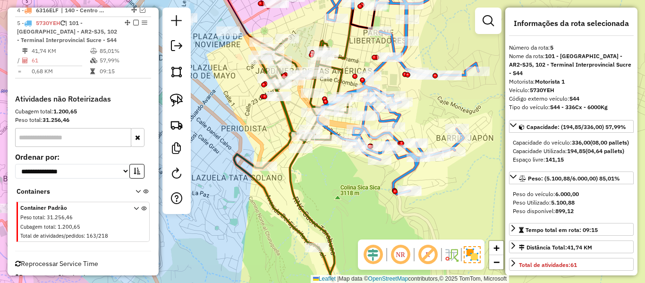
scroll to position [544, 0]
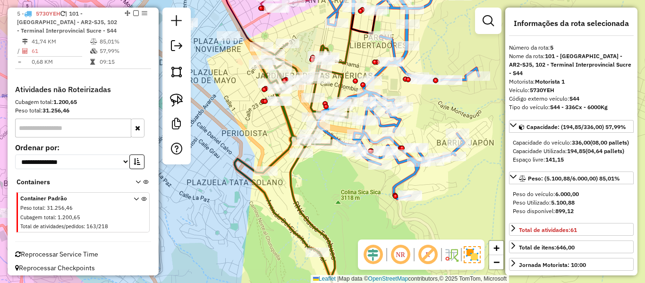
drag, startPoint x: 429, startPoint y: 59, endPoint x: 440, endPoint y: 228, distance: 169.9
click at [448, 248] on hb-router-mapa "Informações da Sessão 1231165 - 19/08/2025 Criação: 18/08/2025 18:44 Depósito: …" at bounding box center [322, 141] width 645 height 283
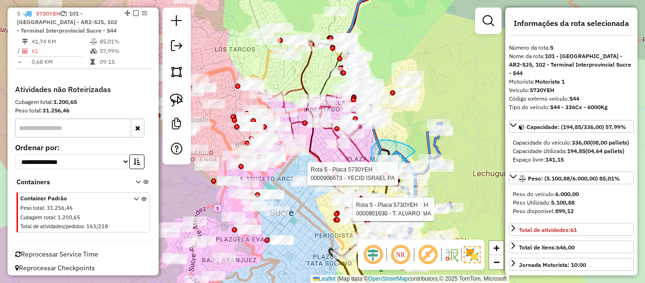
click at [400, 169] on div "Rota 5 - Placa 5730YEH 0000048387 - T. MAXIMA Rota 5 - Placa 5730YEH 0000901630…" at bounding box center [322, 141] width 645 height 283
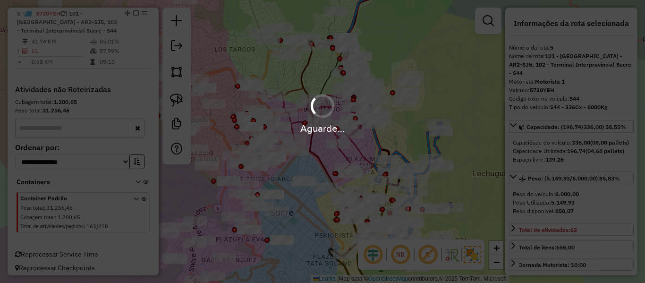
select select "**********"
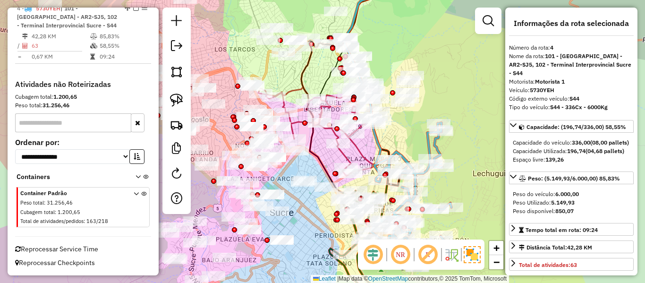
scroll to position [496, 0]
drag, startPoint x: 464, startPoint y: 173, endPoint x: 466, endPoint y: 102, distance: 70.4
click at [466, 102] on div "Janela de atendimento Grade de atendimento Capacidade Transportadoras Veículos …" at bounding box center [322, 141] width 645 height 283
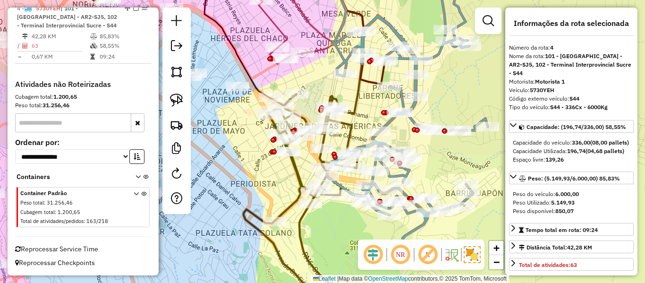
click at [324, 138] on icon at bounding box center [303, 202] width 119 height 217
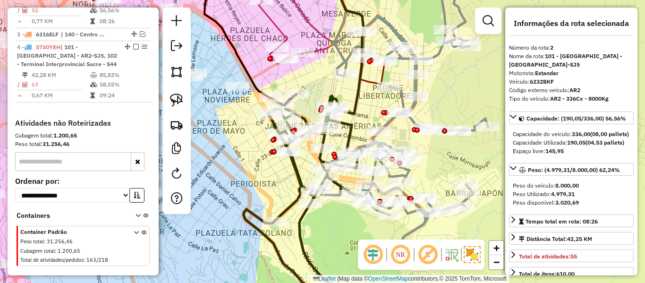
scroll to position [425, 0]
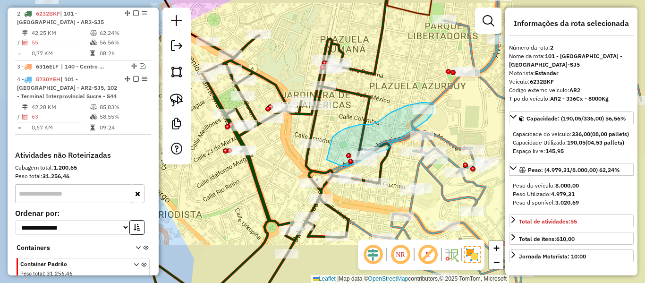
click at [320, 140] on div "Rota 2 - Placa 6232BKF 0000698827 - CLAUDIA LEYTON Rota 4 - Placa 5730YEH 00008…" at bounding box center [322, 141] width 645 height 283
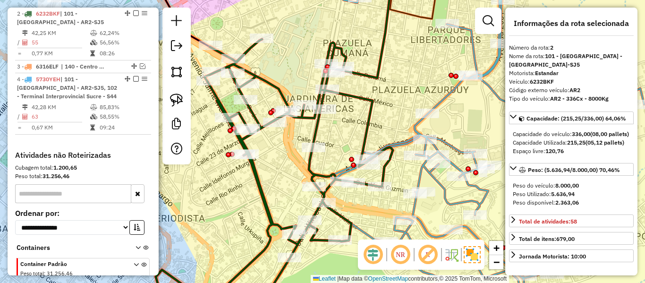
drag, startPoint x: 354, startPoint y: 86, endPoint x: 407, endPoint y: 173, distance: 101.7
click at [407, 173] on div "Janela de atendimento Grade de atendimento Capacidade Transportadoras Veículos …" at bounding box center [322, 141] width 645 height 283
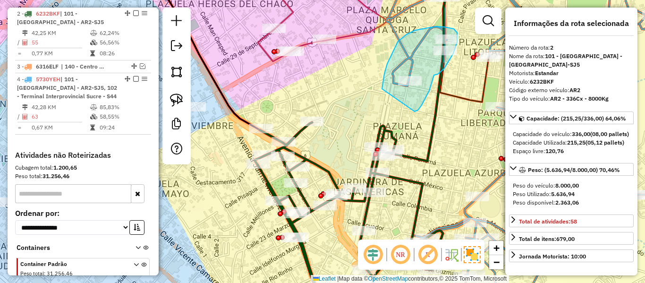
drag, startPoint x: 415, startPoint y: 111, endPoint x: 382, endPoint y: 90, distance: 38.9
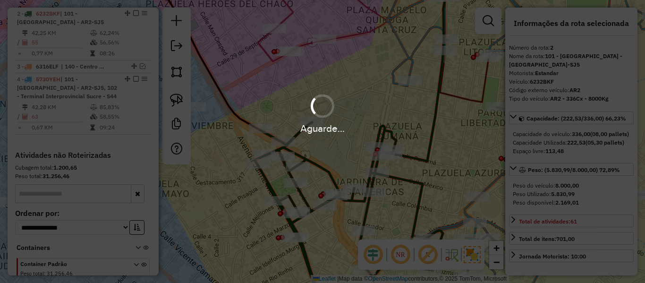
select select "**********"
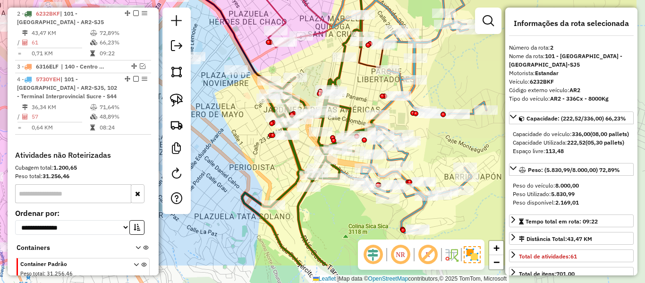
drag, startPoint x: 401, startPoint y: 109, endPoint x: 350, endPoint y: 84, distance: 56.8
click at [350, 84] on div "Janela de atendimento Grade de atendimento Capacidade Transportadoras Veículos …" at bounding box center [322, 141] width 645 height 283
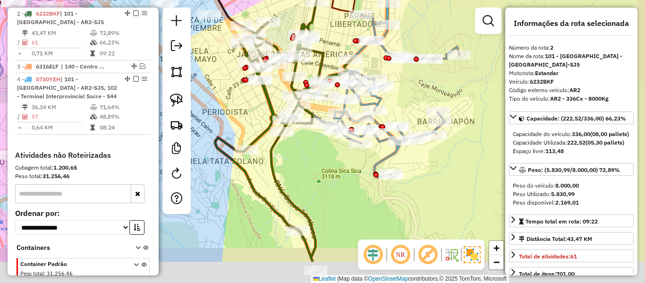
drag, startPoint x: 413, startPoint y: 123, endPoint x: 396, endPoint y: 78, distance: 47.5
click at [396, 80] on div "Rota 4 - Placa 5730YEH 0000880879 - T. DANIELA Janela de atendimento Grade de a…" at bounding box center [322, 141] width 645 height 283
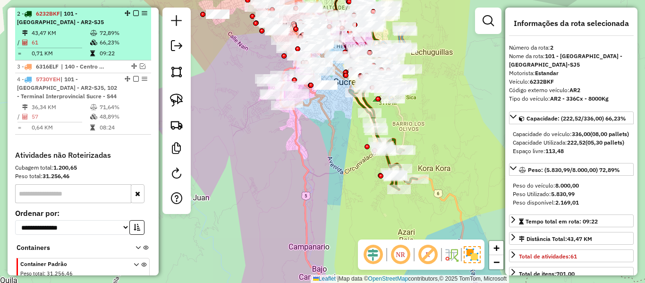
click at [133, 14] on em at bounding box center [136, 13] width 6 height 6
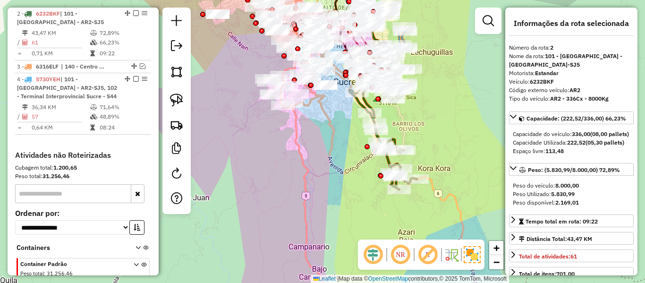
scroll to position [385, 0]
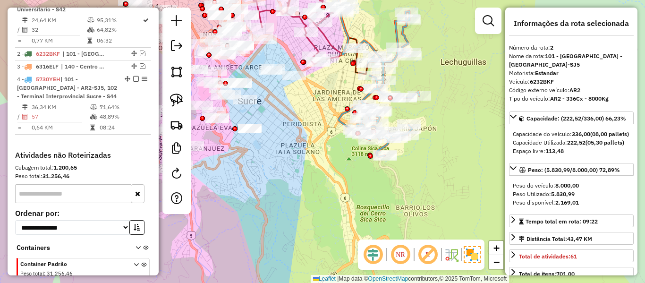
click at [402, 32] on icon at bounding box center [379, 83] width 81 height 145
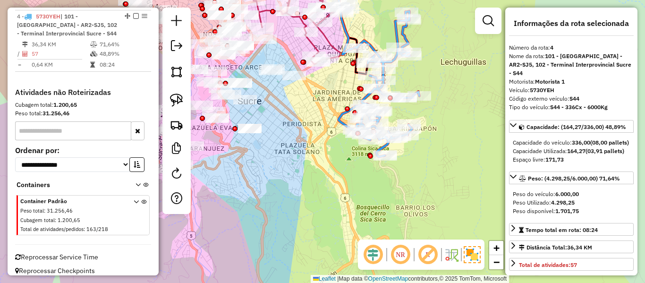
scroll to position [451, 0]
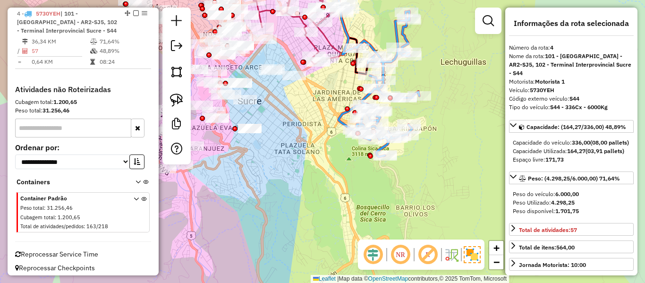
drag, startPoint x: 442, startPoint y: 46, endPoint x: 443, endPoint y: 73, distance: 26.9
click at [443, 73] on div "Janela de atendimento Grade de atendimento Capacidade Transportadoras Veículos …" at bounding box center [322, 141] width 645 height 283
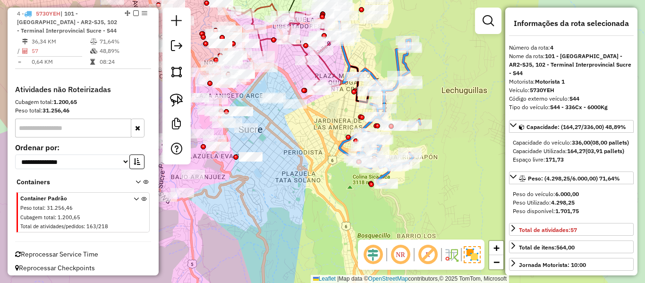
select select "**********"
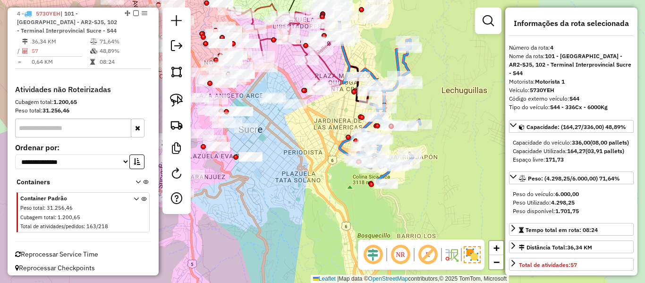
click at [407, 62] on icon at bounding box center [380, 112] width 81 height 145
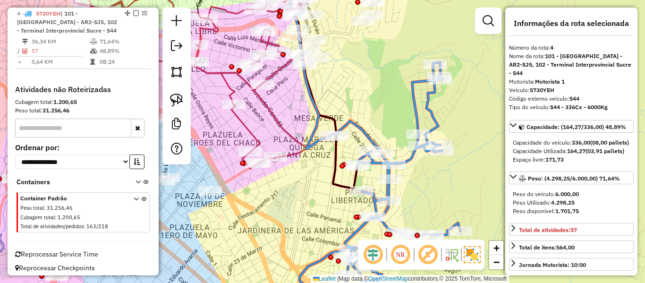
drag, startPoint x: 369, startPoint y: 50, endPoint x: 369, endPoint y: 121, distance: 71.8
click at [369, 120] on div "Janela de atendimento Grade de atendimento Capacidade Transportadoras Veículos …" at bounding box center [322, 141] width 645 height 283
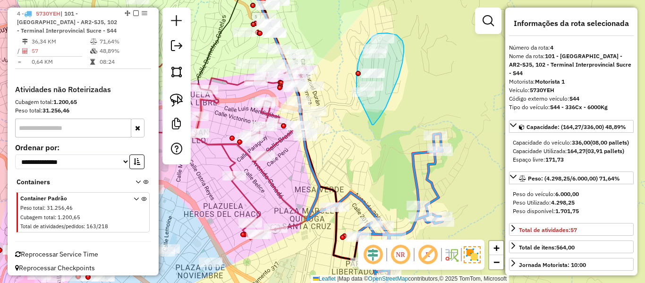
click at [357, 93] on div "Janela de atendimento Grade de atendimento Capacidade Transportadoras Veículos …" at bounding box center [322, 141] width 645 height 283
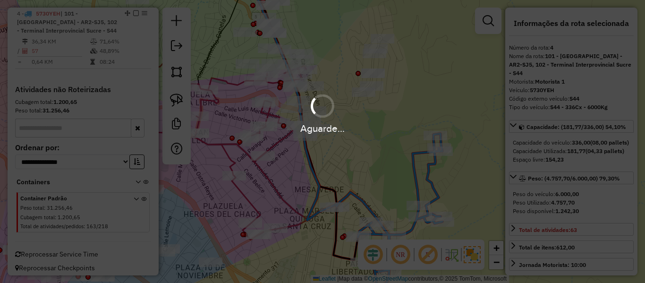
select select "**********"
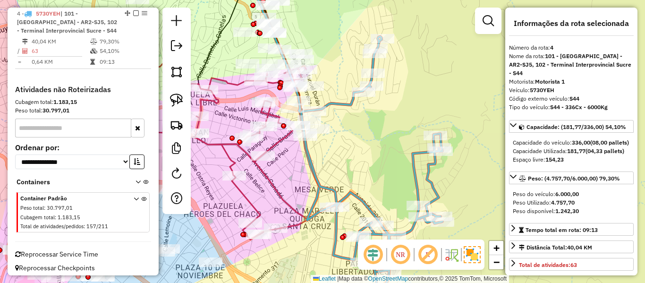
click at [413, 159] on icon at bounding box center [381, 173] width 160 height 275
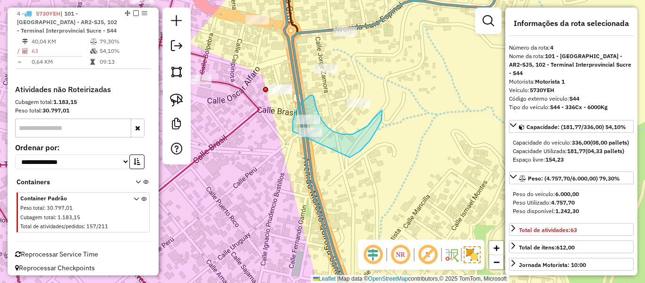
drag, startPoint x: 353, startPoint y: 156, endPoint x: 347, endPoint y: 172, distance: 17.6
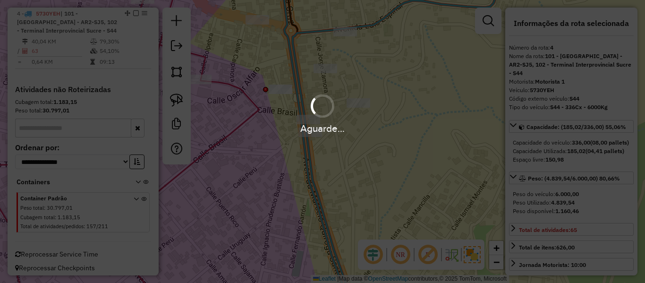
select select "**********"
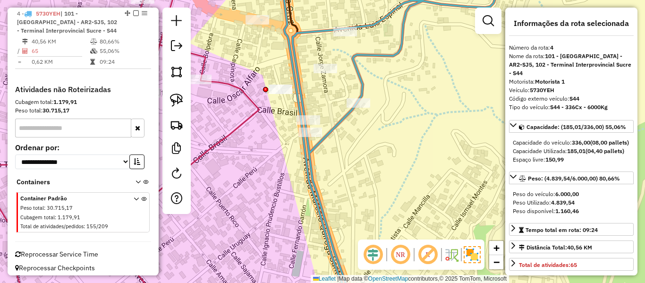
click at [306, 153] on icon at bounding box center [397, 142] width 208 height 340
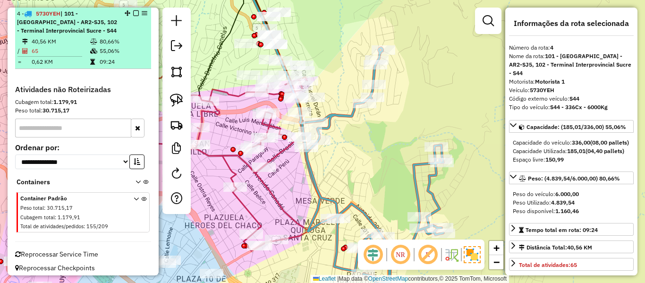
click at [134, 13] on em at bounding box center [136, 13] width 6 height 6
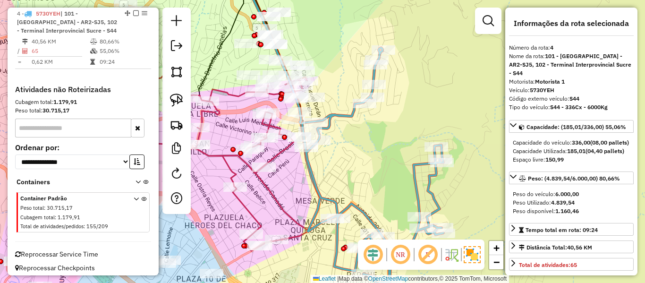
scroll to position [407, 0]
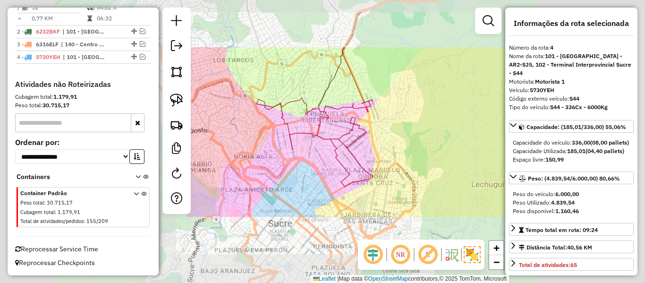
click at [452, 130] on div "Janela de atendimento Grade de atendimento Capacidade Transportadoras Veículos …" at bounding box center [322, 141] width 645 height 283
drag, startPoint x: 427, startPoint y: 176, endPoint x: 419, endPoint y: 185, distance: 12.4
click at [427, 176] on div "Janela de atendimento Grade de atendimento Capacidade Transportadoras Veículos …" at bounding box center [322, 141] width 645 height 283
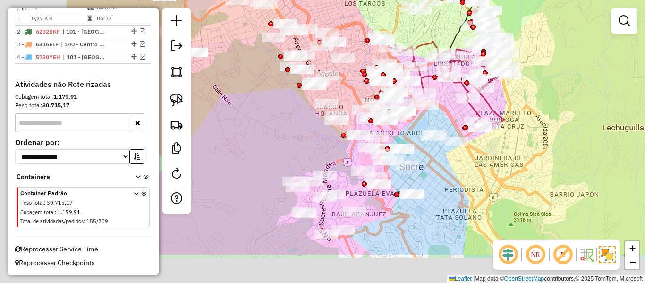
drag, startPoint x: 507, startPoint y: 152, endPoint x: 546, endPoint y: 141, distance: 41.1
click at [546, 142] on div "Janela de atendimento Grade de atendimento Capacidade Transportadoras Veículos …" at bounding box center [322, 141] width 645 height 283
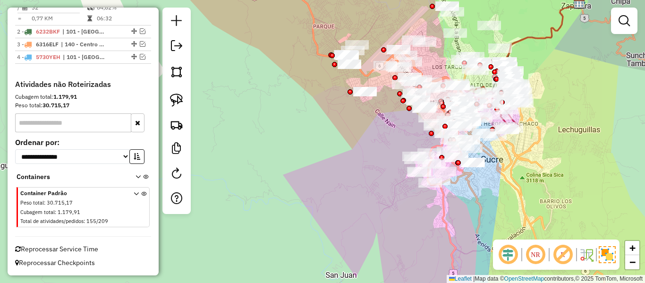
drag, startPoint x: 515, startPoint y: 184, endPoint x: 485, endPoint y: 180, distance: 30.9
click at [493, 183] on div "Janela de atendimento Grade de atendimento Capacidade Transportadoras Veículos …" at bounding box center [322, 141] width 645 height 283
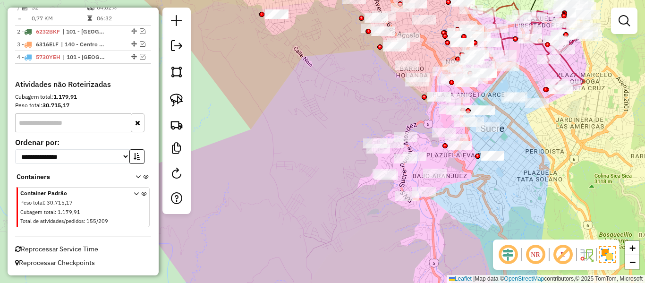
drag, startPoint x: 488, startPoint y: 184, endPoint x: 455, endPoint y: 85, distance: 104.1
click at [456, 89] on div "Janela de atendimento Grade de atendimento Capacidade Transportadoras Veículos …" at bounding box center [322, 141] width 645 height 283
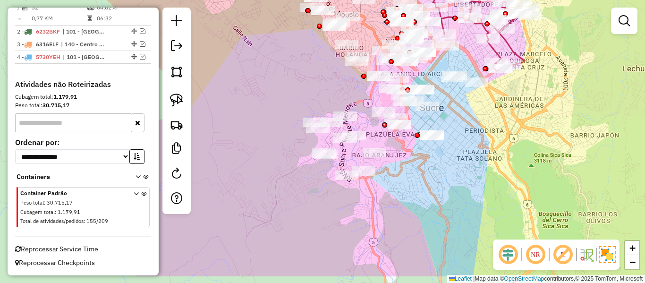
drag, startPoint x: 442, startPoint y: 175, endPoint x: 439, endPoint y: 162, distance: 12.6
click at [444, 173] on div "Janela de atendimento Grade de atendimento Capacidade Transportadoras Veículos …" at bounding box center [322, 141] width 645 height 283
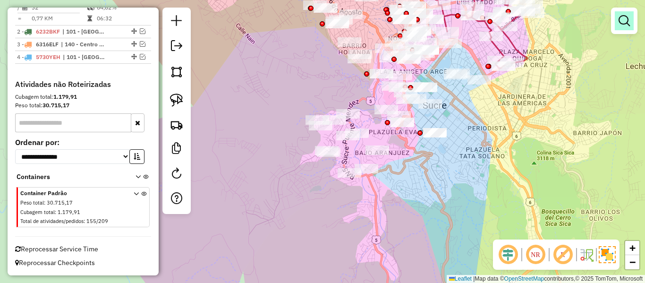
click at [622, 19] on em at bounding box center [624, 20] width 11 height 11
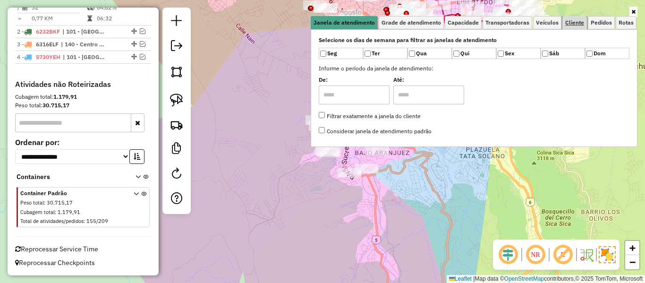
click at [579, 25] on span "Cliente" at bounding box center [574, 23] width 19 height 6
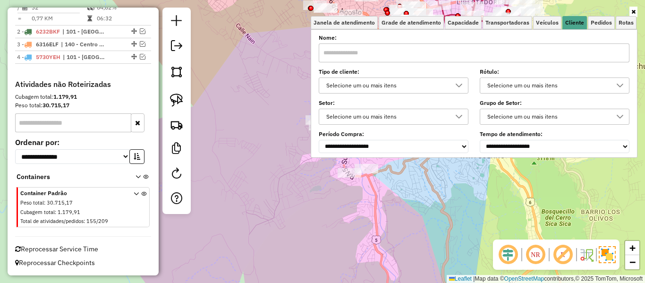
click at [417, 83] on div "Selecione um ou mais itens" at bounding box center [386, 85] width 127 height 15
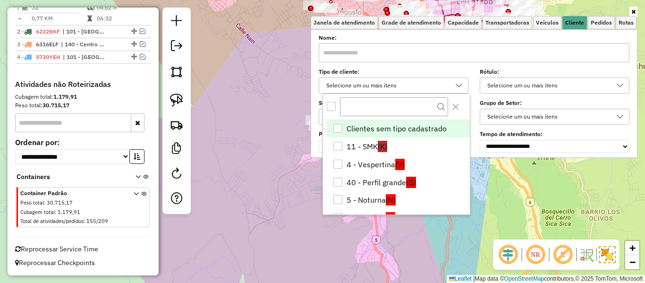
scroll to position [6, 33]
click at [333, 107] on div "All items unselected" at bounding box center [331, 106] width 9 height 9
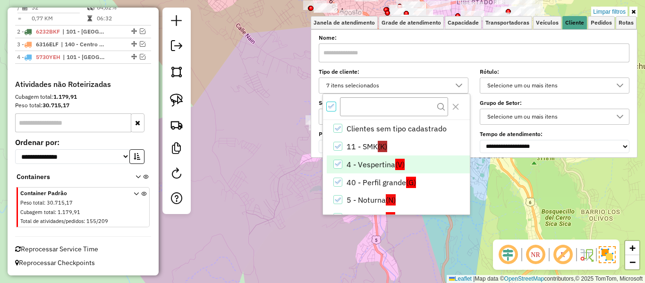
scroll to position [38, 0]
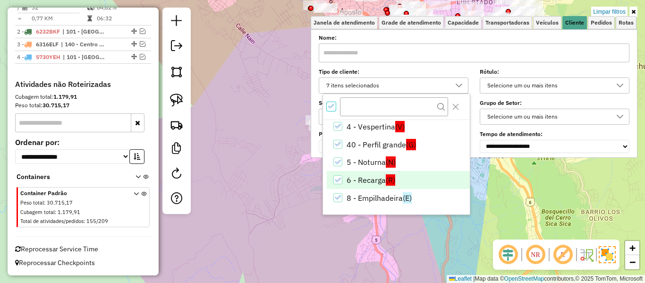
click at [373, 179] on li "6 - Recarga (R)" at bounding box center [398, 180] width 143 height 18
click at [270, 170] on div "Limpar filtros Janela de atendimento Grade de atendimento Capacidade Transporta…" at bounding box center [322, 141] width 645 height 283
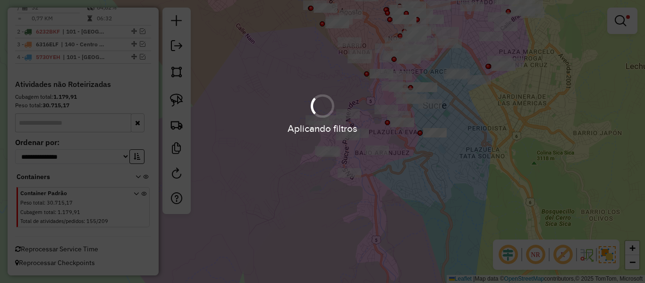
click at [437, 181] on hb-app "Aplicando filtros Pop-up bloqueado! Seu navegador bloqueou automáticamente a ab…" at bounding box center [322, 141] width 645 height 283
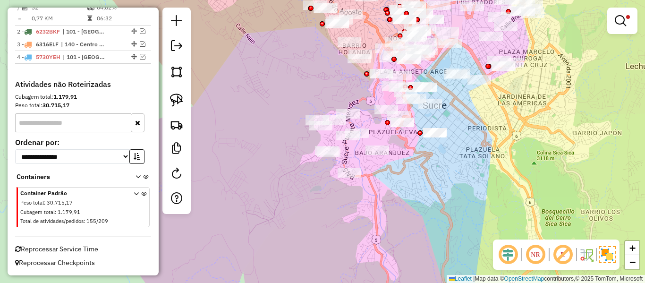
drag, startPoint x: 429, startPoint y: 180, endPoint x: 434, endPoint y: 197, distance: 18.2
click at [434, 198] on div "Limpar filtros Janela de atendimento Grade de atendimento Capacidade Transporta…" at bounding box center [322, 141] width 645 height 283
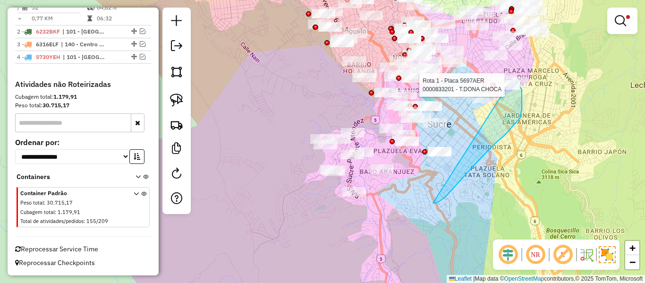
drag, startPoint x: 433, startPoint y: 203, endPoint x: 535, endPoint y: 109, distance: 139.0
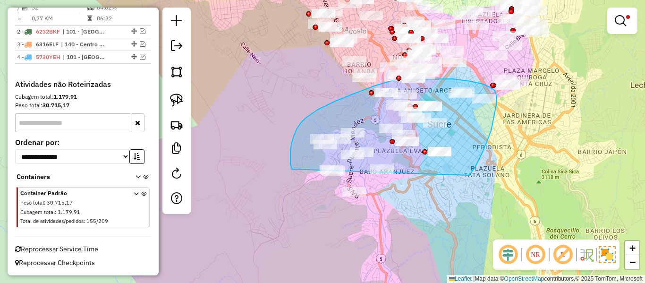
drag, startPoint x: 483, startPoint y: 151, endPoint x: 366, endPoint y: 213, distance: 132.0
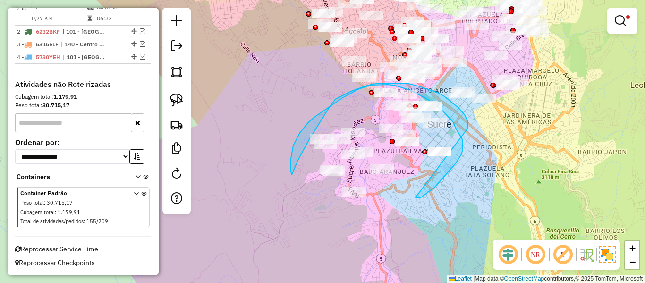
drag, startPoint x: 419, startPoint y: 198, endPoint x: 456, endPoint y: 159, distance: 53.8
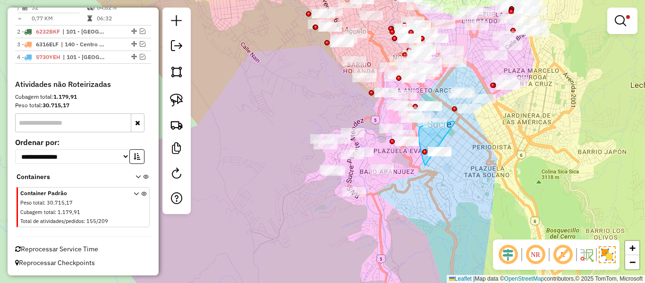
drag, startPoint x: 420, startPoint y: 146, endPoint x: 447, endPoint y: 123, distance: 35.8
click at [452, 111] on div at bounding box center [454, 108] width 5 height 5
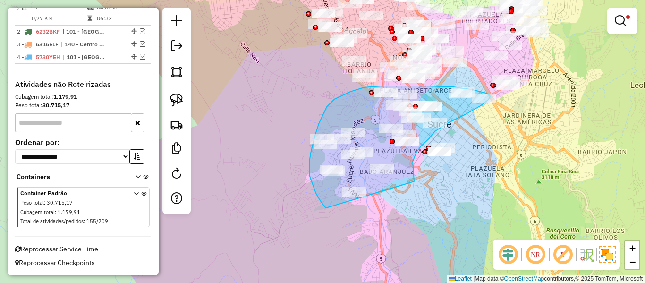
drag, startPoint x: 414, startPoint y: 157, endPoint x: 335, endPoint y: 213, distance: 96.8
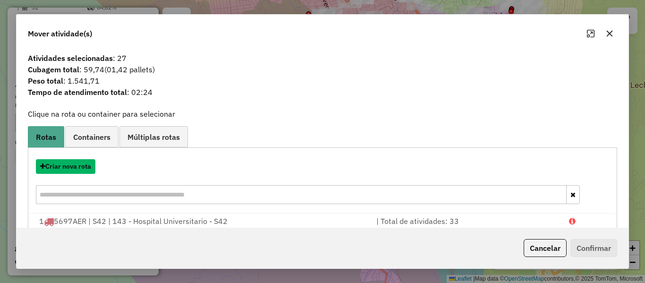
click at [66, 168] on button "Criar nova rota" at bounding box center [66, 166] width 60 height 15
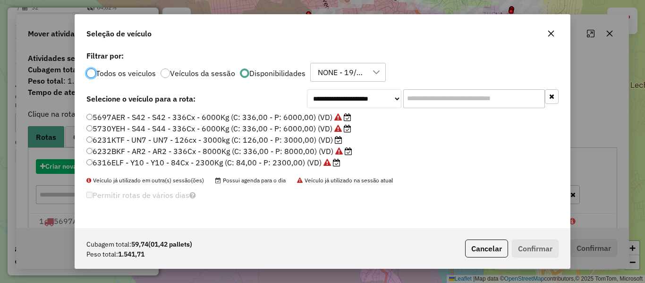
scroll to position [5, 3]
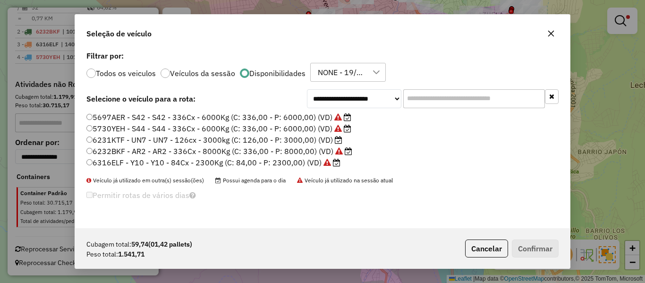
click at [419, 100] on input "text" at bounding box center [474, 98] width 142 height 19
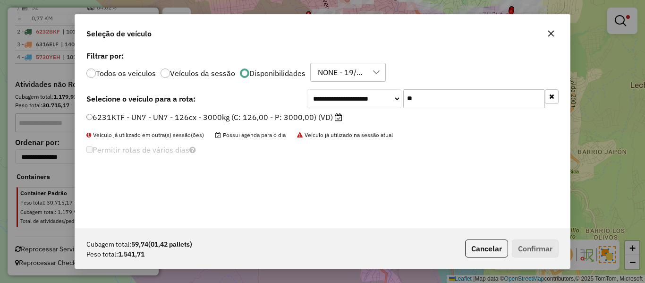
type input "**"
click at [324, 122] on label "6231KTF - UN7 - UN7 - 126cx - 3000kg (C: 126,00 - P: 3000,00) (VD)" at bounding box center [214, 116] width 256 height 11
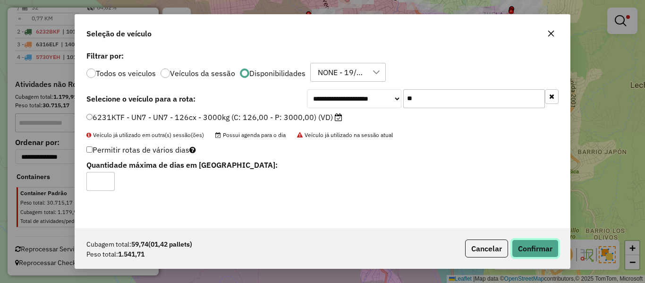
click at [543, 252] on button "Confirmar" at bounding box center [535, 248] width 47 height 18
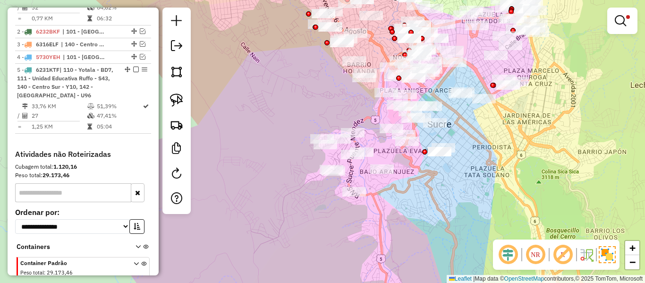
scroll to position [451, 0]
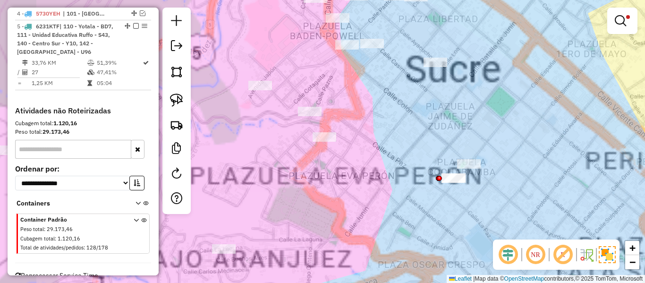
click at [466, 135] on div "Limpar filtros Janela de atendimento Grade de atendimento Capacidade Transporta…" at bounding box center [322, 141] width 645 height 283
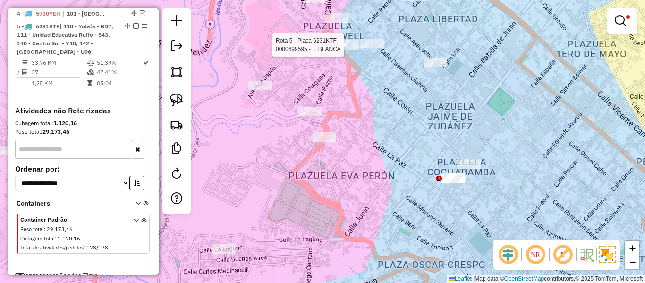
select select "**********"
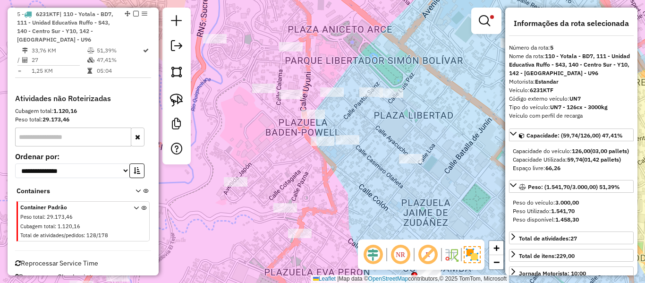
scroll to position [463, 0]
drag, startPoint x: 421, startPoint y: 165, endPoint x: 386, endPoint y: 94, distance: 78.8
click at [386, 95] on div "Rota 5 - Placa 6231KTF 0000105605 - T. NAYRA 0000699595 - T. BLANCA Tipo de cli…" at bounding box center [322, 141] width 645 height 283
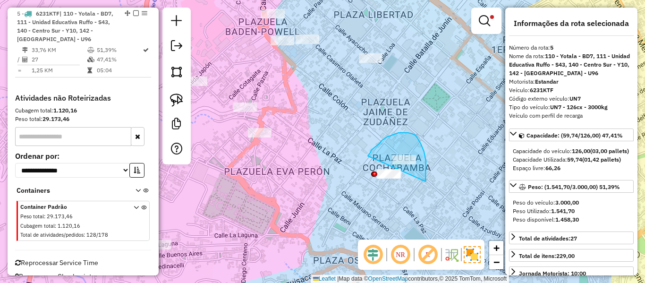
drag, startPoint x: 399, startPoint y: 133, endPoint x: 369, endPoint y: 157, distance: 38.6
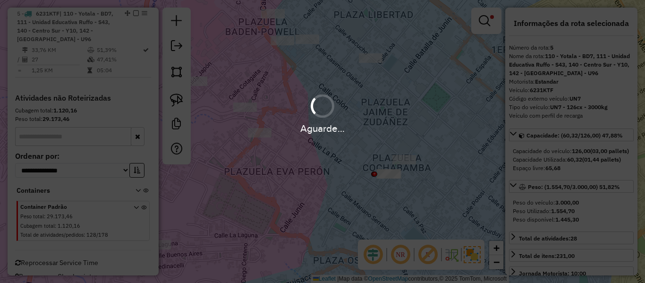
select select "**********"
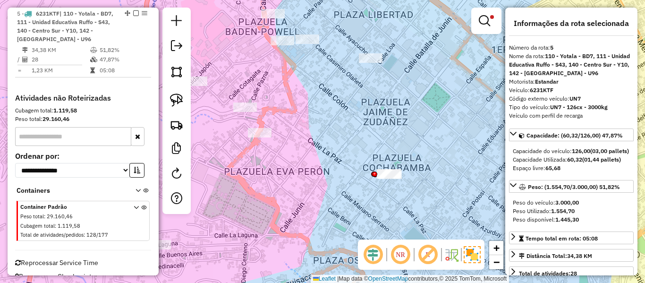
click at [388, 195] on div "Limpar filtros Janela de atendimento Grade de atendimento Capacidade Transporta…" at bounding box center [322, 141] width 645 height 283
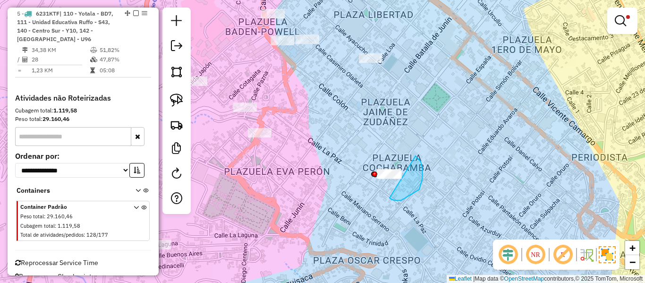
drag, startPoint x: 401, startPoint y: 200, endPoint x: 377, endPoint y: 193, distance: 25.6
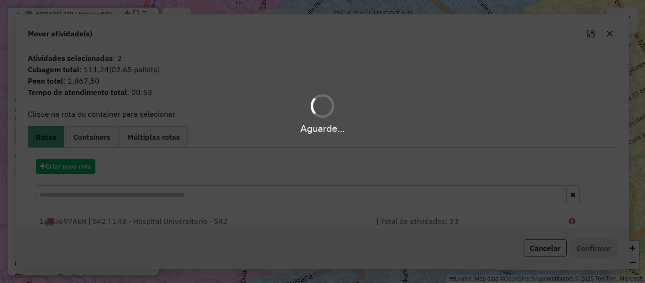
click at [384, 198] on hb-app "Aguarde... Pop-up bloqueado! Seu navegador bloqueou automáticamente a abertura …" at bounding box center [322, 141] width 645 height 283
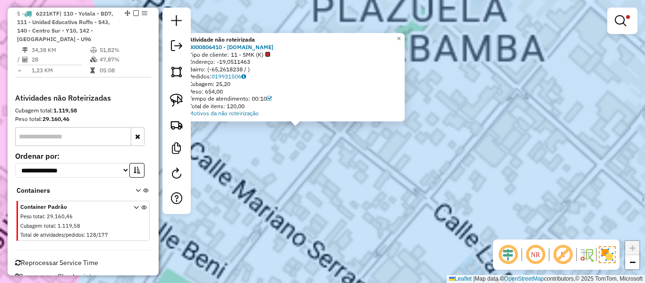
click at [348, 147] on div "Atividade não roteirizada 0000806410 - SUPERMERC.SAS Tipo de cliente: 11 - SMK …" at bounding box center [322, 141] width 645 height 283
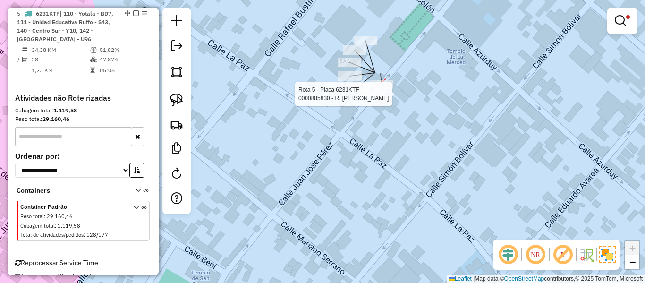
select select "**********"
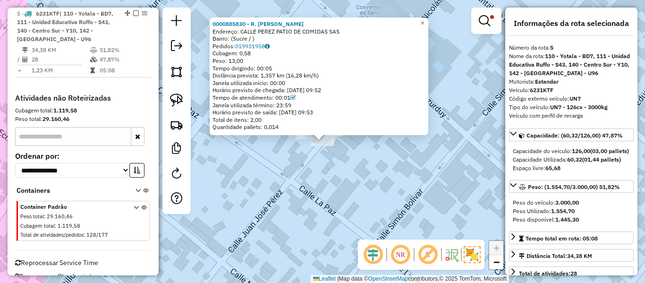
click at [333, 152] on div "0000885830 - R. FRANKIE Endereço: CALLE PEREZ PATIO DE COMIDAS SAS Bairro: (Suc…" at bounding box center [322, 141] width 645 height 283
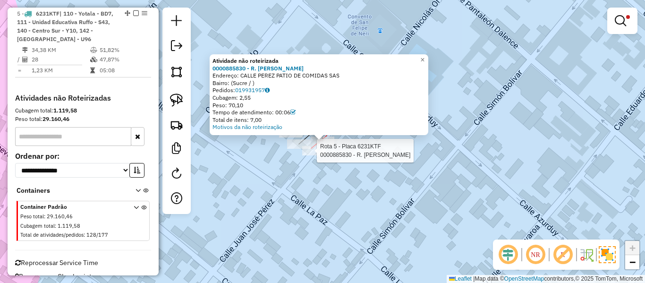
click at [315, 155] on div at bounding box center [314, 150] width 24 height 9
select select "**********"
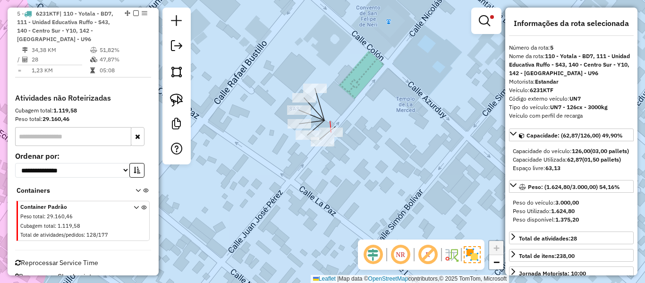
select select "**********"
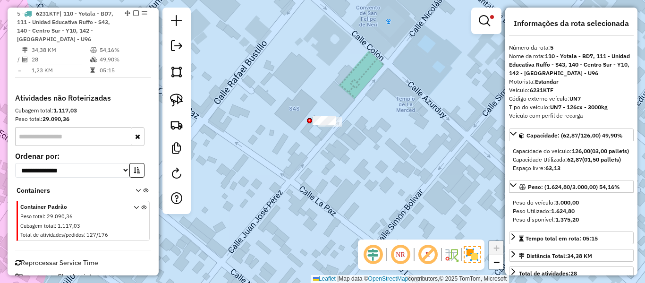
click at [300, 113] on div "Limpar filtros Janela de atendimento Grade de atendimento Capacidade Transporta…" at bounding box center [322, 141] width 645 height 283
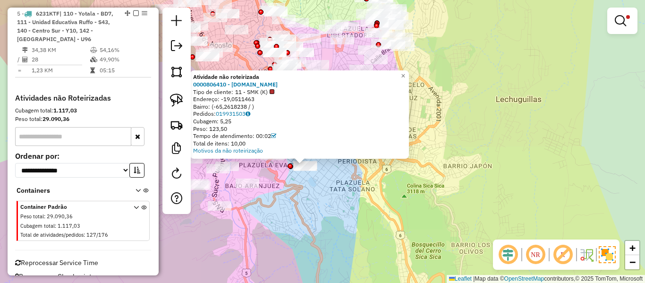
click at [318, 190] on div "Atividade não roteirizada 0000806410 - SUPERMERC.SAS Tipo de cliente: 11 - SMK …" at bounding box center [322, 141] width 645 height 283
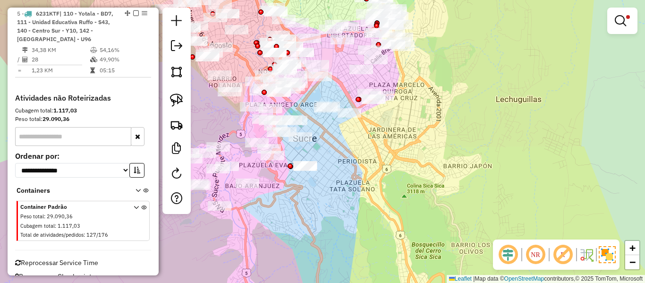
select select "**********"
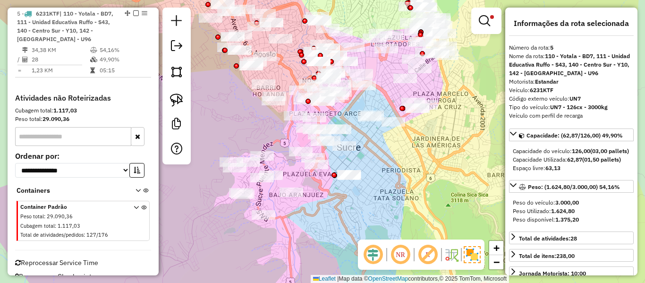
drag, startPoint x: 366, startPoint y: 160, endPoint x: 379, endPoint y: 187, distance: 29.6
click at [380, 188] on div "0000699595 - T. BLANCA Tipo de cliente: 8 - Empilhadeira (E) Endereço: C PASTOR…" at bounding box center [322, 141] width 645 height 283
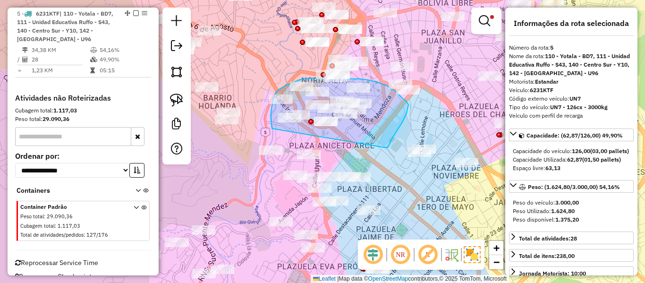
drag, startPoint x: 387, startPoint y: 148, endPoint x: 293, endPoint y: 155, distance: 94.3
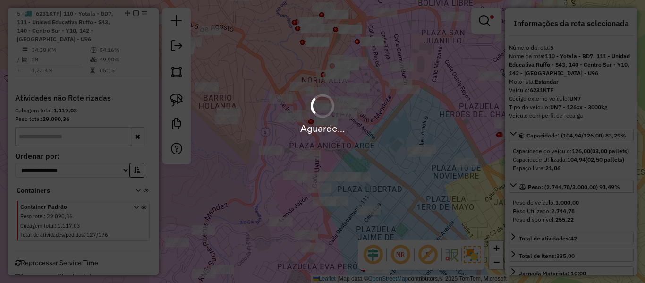
select select "**********"
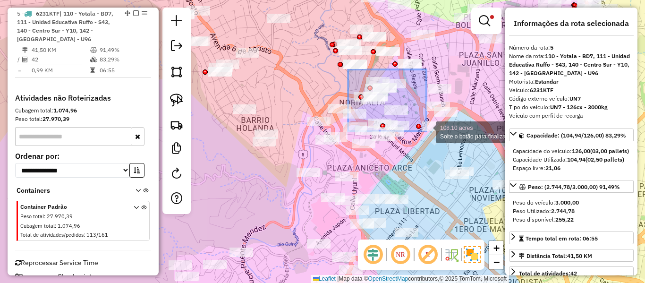
drag, startPoint x: 400, startPoint y: 110, endPoint x: 426, endPoint y: 131, distance: 34.3
click at [426, 131] on div at bounding box center [434, 125] width 24 height 9
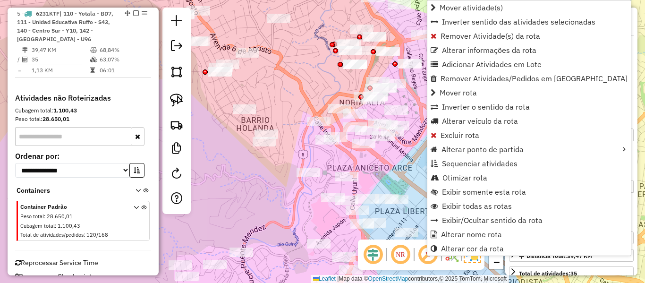
click at [374, 155] on div "Limpar filtros Janela de atendimento Grade de atendimento Capacidade Transporta…" at bounding box center [322, 141] width 645 height 283
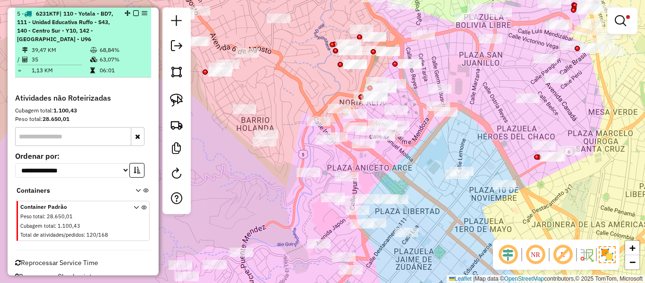
click at [133, 12] on em at bounding box center [136, 13] width 6 height 6
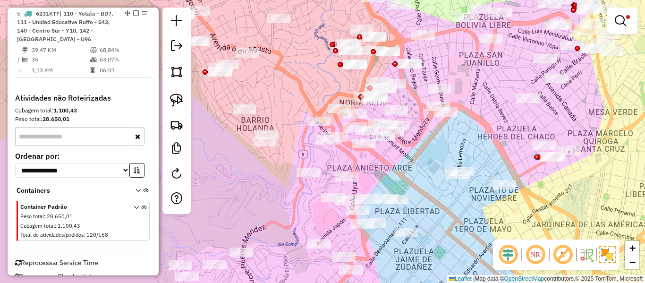
scroll to position [420, 0]
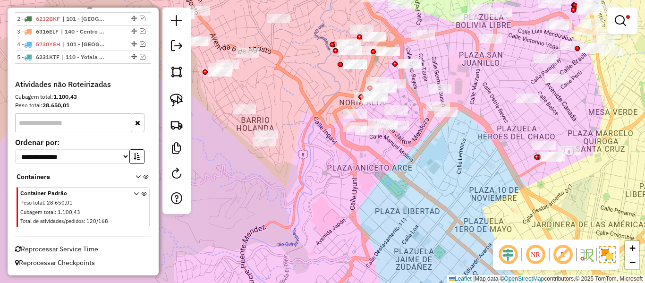
click at [336, 162] on div "Limpar filtros Janela de atendimento Grade de atendimento Capacidade Transporta…" at bounding box center [322, 141] width 645 height 283
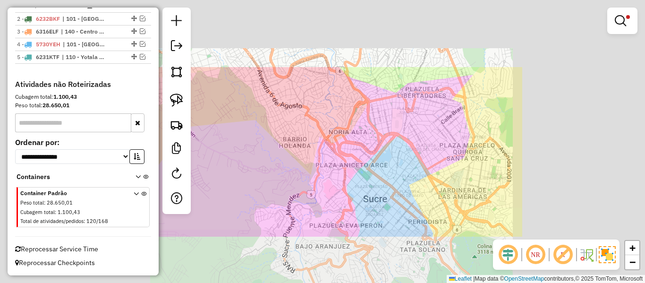
click at [340, 174] on div "Limpar filtros Janela de atendimento Grade de atendimento Capacidade Transporta…" at bounding box center [322, 141] width 645 height 283
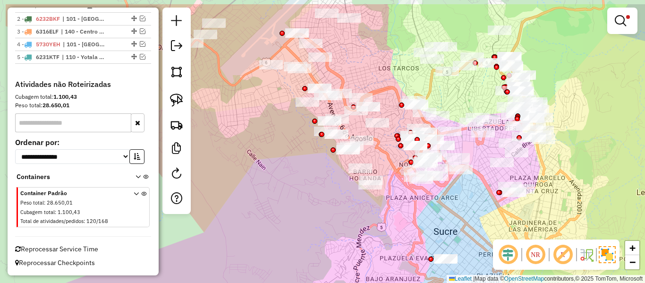
drag, startPoint x: 326, startPoint y: 185, endPoint x: 403, endPoint y: 219, distance: 84.4
click at [403, 219] on div "Limpar filtros Janela de atendimento Grade de atendimento Capacidade Transporta…" at bounding box center [322, 141] width 645 height 283
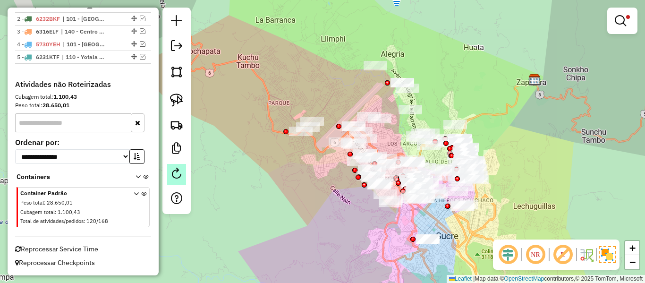
click at [185, 173] on link at bounding box center [176, 174] width 19 height 21
select select "*"
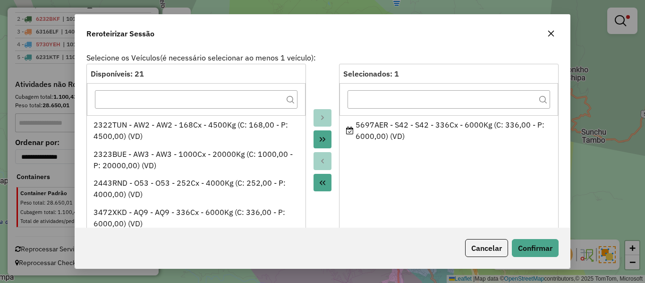
click at [380, 169] on ul "5697AER - S42 - S42 - 336Cx - 6000Kg (C: 336,00 - P: 6000,00) (VD)" at bounding box center [449, 171] width 219 height 113
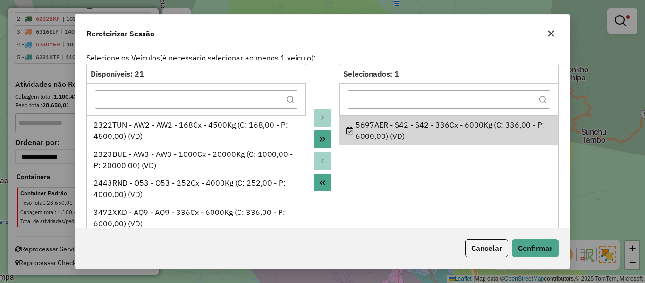
click at [417, 182] on ul "5697AER - S42 - S42 - 336Cx - 6000Kg (C: 336,00 - P: 6000,00) (VD)" at bounding box center [449, 171] width 219 height 113
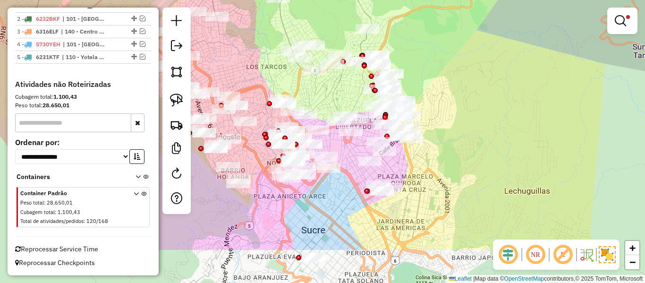
drag, startPoint x: 517, startPoint y: 178, endPoint x: 458, endPoint y: 135, distance: 72.7
click at [458, 135] on div "Limpar filtros Janela de atendimento Grade de atendimento Capacidade Transporta…" at bounding box center [322, 141] width 645 height 283
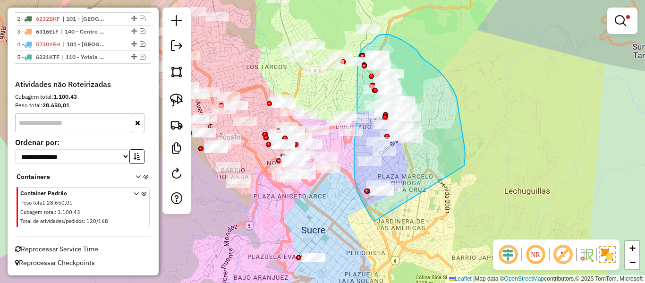
drag, startPoint x: 465, startPoint y: 161, endPoint x: 396, endPoint y: 221, distance: 91.3
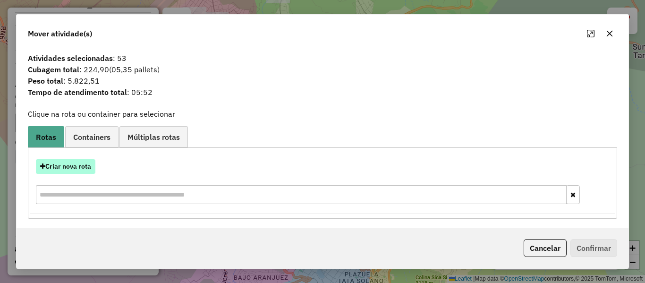
click at [88, 167] on button "Criar nova rota" at bounding box center [66, 166] width 60 height 15
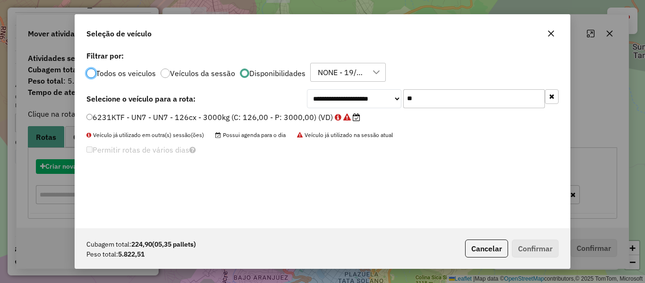
scroll to position [5, 3]
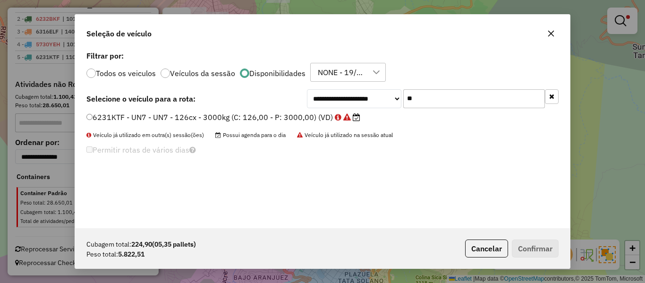
click at [424, 97] on input "**" at bounding box center [474, 98] width 142 height 19
type input "***"
click at [298, 118] on label "5697AER - S42 - S42 - 336Cx - 6000Kg (C: 336,00 - P: 6000,00) (VD)" at bounding box center [218, 116] width 265 height 11
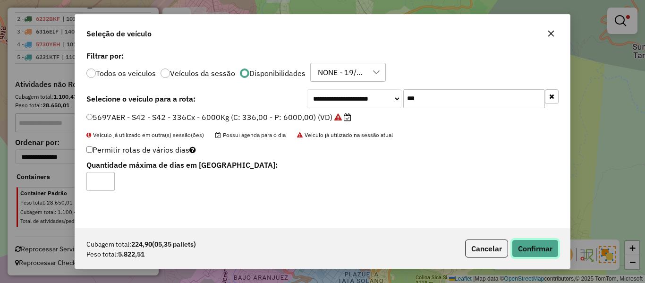
click at [519, 240] on button "Confirmar" at bounding box center [535, 248] width 47 height 18
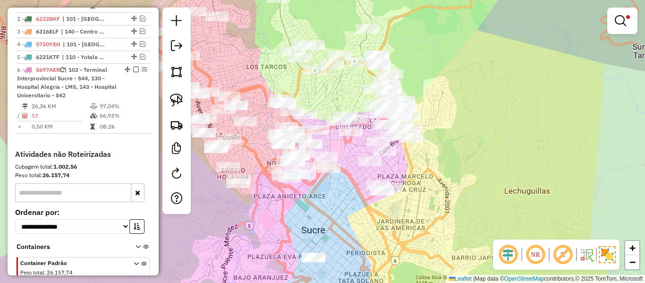
scroll to position [463, 0]
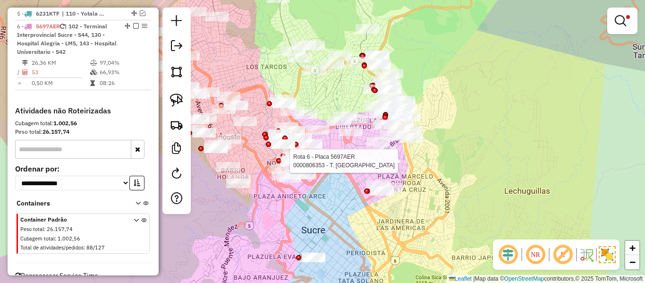
select select "**********"
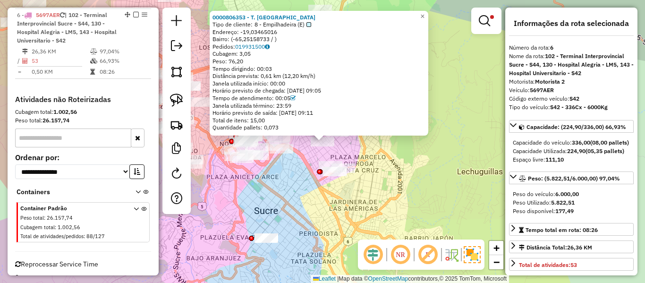
scroll to position [476, 0]
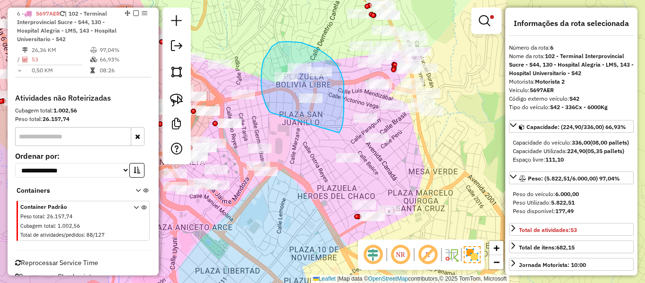
drag, startPoint x: 344, startPoint y: 112, endPoint x: 274, endPoint y: 112, distance: 69.9
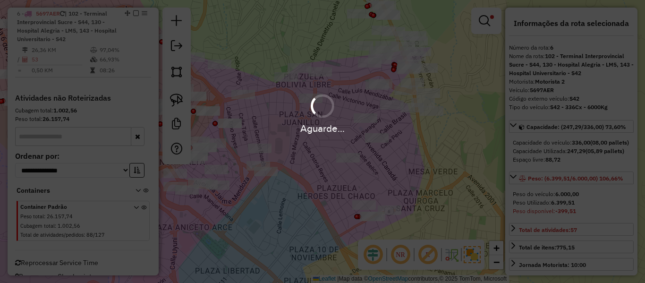
select select "**********"
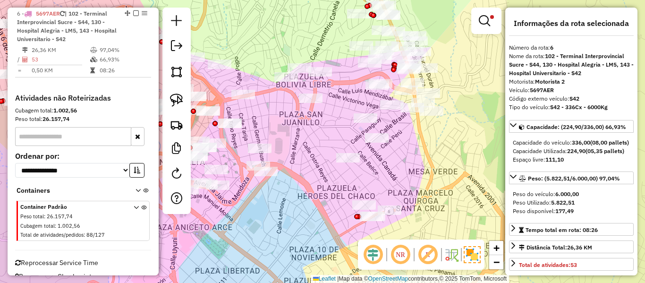
click at [366, 128] on div "Limpar filtros Janela de atendimento Grade de atendimento Capacidade Transporta…" at bounding box center [322, 141] width 645 height 283
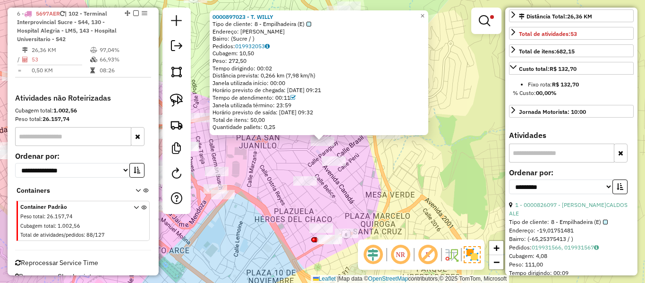
scroll to position [331, 0]
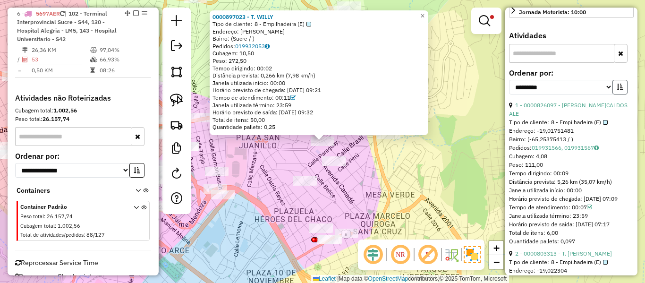
click at [623, 94] on button "button" at bounding box center [620, 87] width 15 height 15
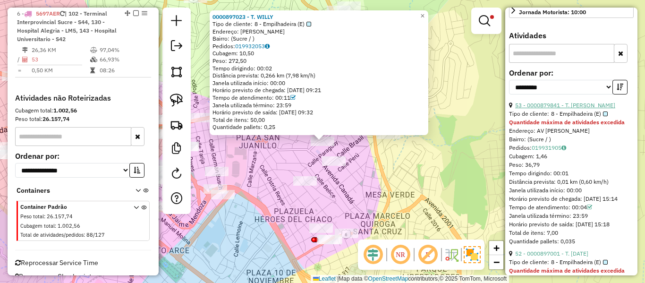
click at [588, 109] on link "53 - 0000879841 - T. ESTHER" at bounding box center [565, 105] width 100 height 7
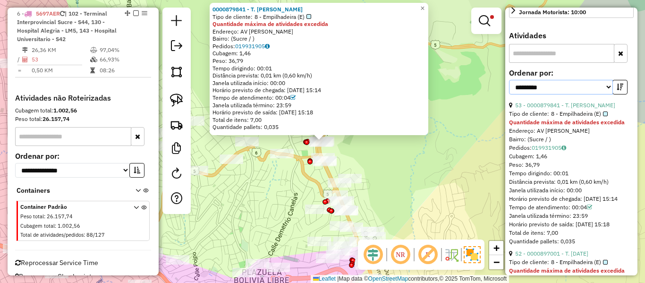
drag, startPoint x: 585, startPoint y: 103, endPoint x: 580, endPoint y: 104, distance: 5.4
click at [585, 94] on select "**********" at bounding box center [561, 87] width 104 height 15
select select "**********"
click at [509, 94] on select "**********" at bounding box center [561, 87] width 104 height 15
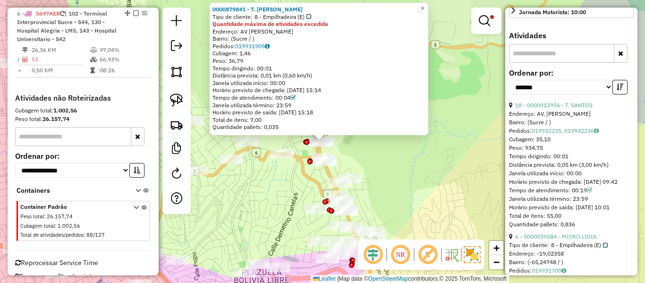
click at [554, 109] on link "18 - 0000913956 - T. SANTOS" at bounding box center [553, 105] width 77 height 7
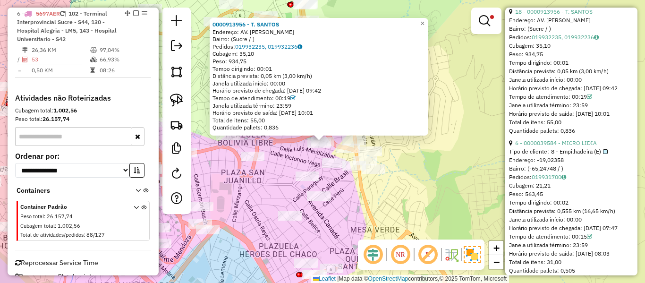
scroll to position [425, 0]
click at [555, 145] on link "6 - 0000039584 - MICRO LIDIA" at bounding box center [556, 141] width 82 height 7
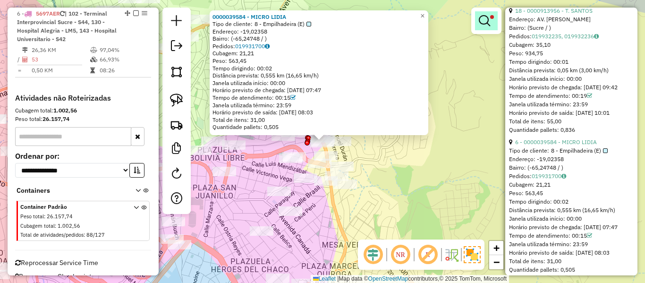
click at [482, 13] on link at bounding box center [486, 20] width 23 height 19
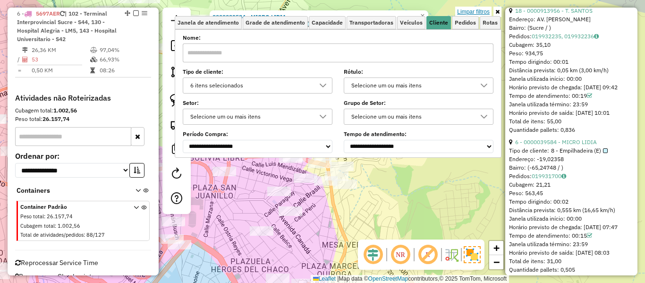
click at [480, 13] on link "Limpar filtros" at bounding box center [473, 12] width 36 height 10
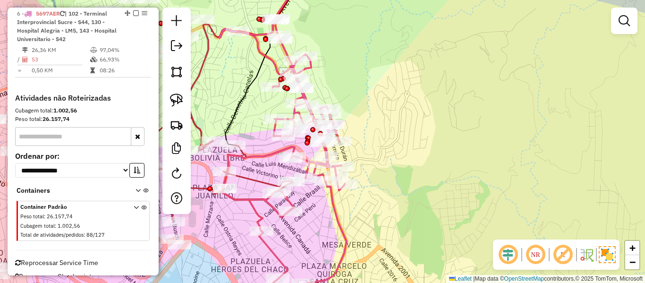
click at [425, 177] on div "Janela de atendimento Grade de atendimento Capacidade Transportadoras Veículos …" at bounding box center [322, 141] width 645 height 283
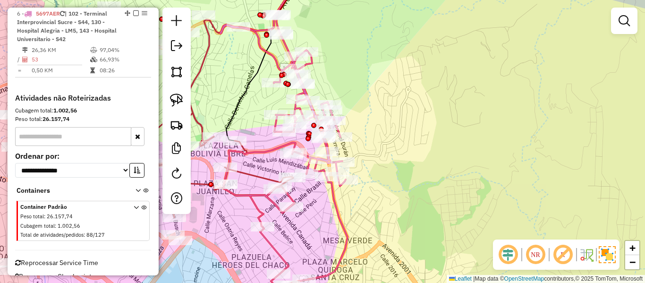
drag, startPoint x: 391, startPoint y: 195, endPoint x: 451, endPoint y: 129, distance: 89.2
click at [449, 130] on div "Janela de atendimento Grade de atendimento Capacidade Transportadoras Veículos …" at bounding box center [322, 141] width 645 height 283
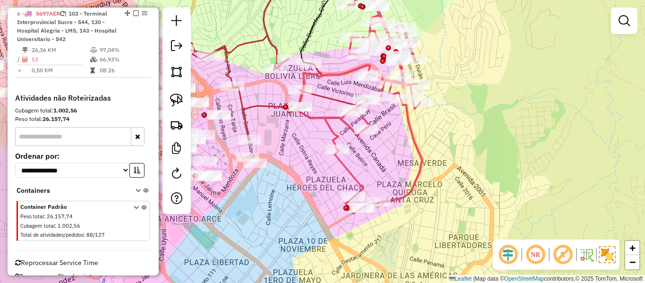
click at [347, 127] on icon at bounding box center [360, 92] width 124 height 241
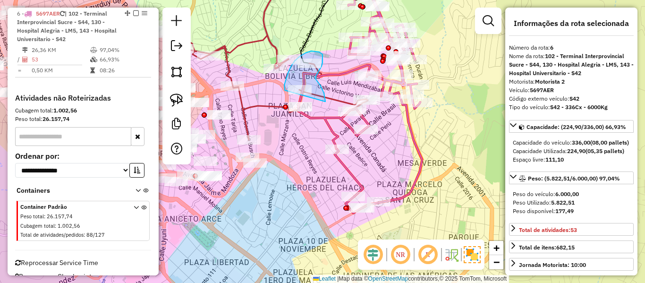
drag, startPoint x: 325, startPoint y: 102, endPoint x: 294, endPoint y: 101, distance: 31.2
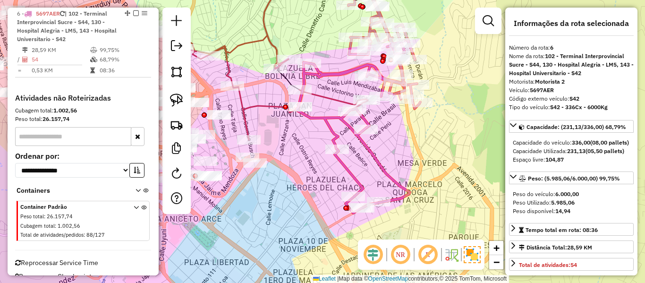
click at [133, 13] on em at bounding box center [136, 13] width 6 height 6
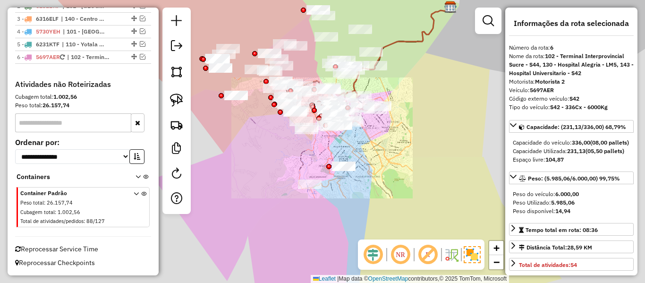
click at [403, 151] on div "Janela de atendimento Grade de atendimento Capacidade Transportadoras Veículos …" at bounding box center [322, 141] width 645 height 283
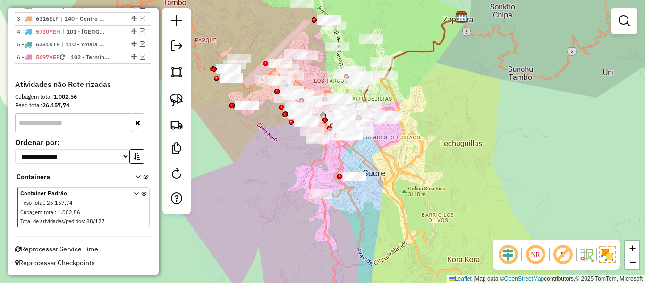
drag, startPoint x: 386, startPoint y: 145, endPoint x: 442, endPoint y: 209, distance: 84.6
click at [442, 209] on div "Janela de atendimento Grade de atendimento Capacidade Transportadoras Veículos …" at bounding box center [322, 141] width 645 height 283
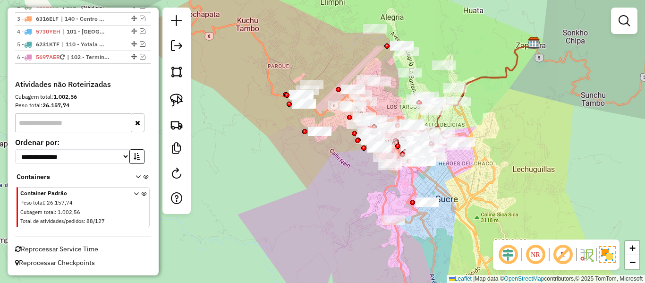
drag, startPoint x: 416, startPoint y: 200, endPoint x: 468, endPoint y: 148, distance: 73.5
click at [468, 148] on div "Janela de atendimento Grade de atendimento Capacidade Transportadoras Veículos …" at bounding box center [322, 141] width 645 height 283
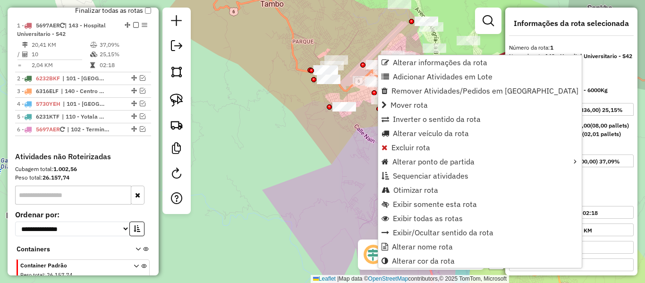
scroll to position [372, 0]
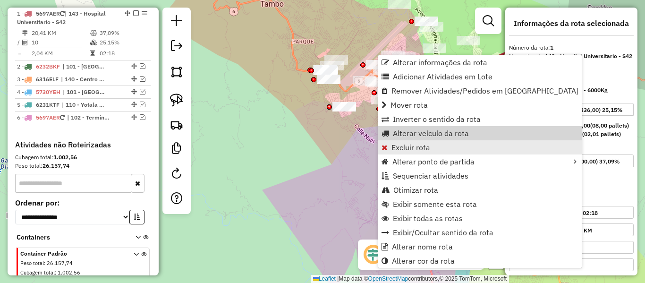
click at [430, 147] on link "Excluir rota" at bounding box center [480, 147] width 204 height 14
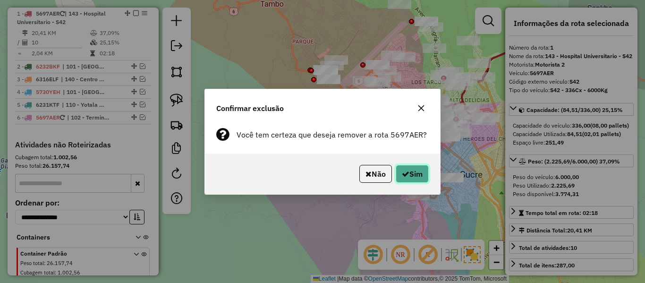
click at [412, 167] on button "Sim" at bounding box center [412, 174] width 33 height 18
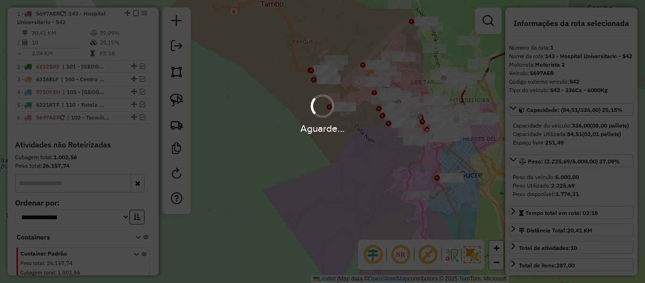
scroll to position [319, 0]
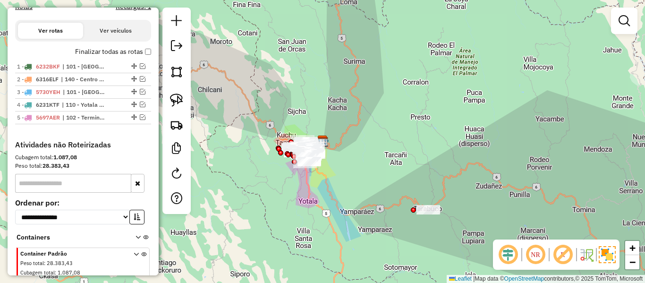
click at [343, 153] on div "Janela de atendimento Grade de atendimento Capacidade Transportadoras Veículos …" at bounding box center [322, 141] width 645 height 283
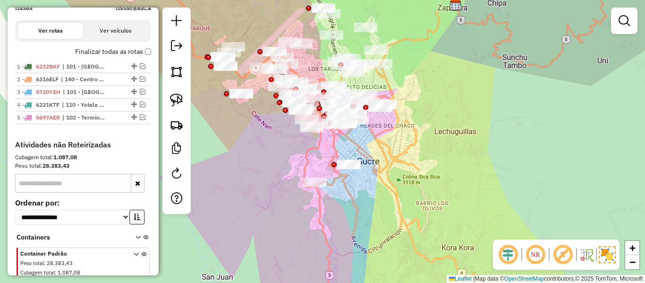
click at [414, 141] on div "Janela de atendimento Grade de atendimento Capacidade Transportadoras Veículos …" at bounding box center [322, 141] width 645 height 283
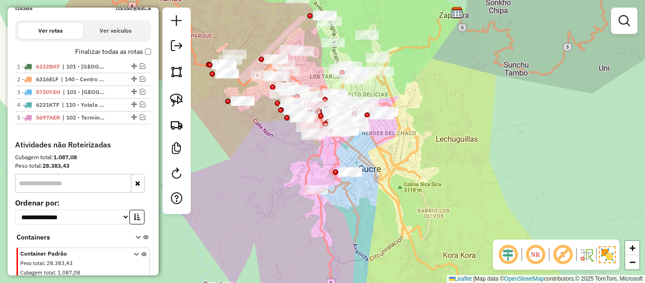
drag, startPoint x: 416, startPoint y: 142, endPoint x: 437, endPoint y: 187, distance: 50.3
click at [437, 187] on div "Janela de atendimento Grade de atendimento Capacidade Transportadoras Veículos …" at bounding box center [322, 141] width 645 height 283
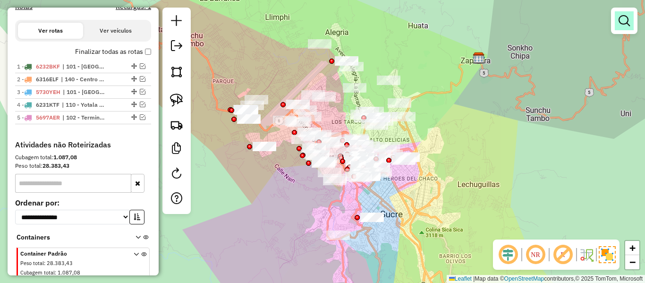
click at [624, 22] on em at bounding box center [624, 20] width 11 height 11
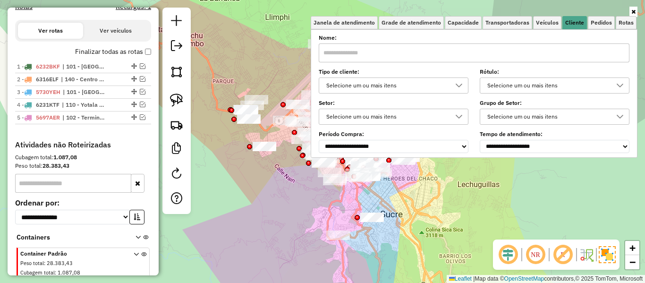
click at [444, 87] on div "Selecione um ou mais itens" at bounding box center [386, 85] width 127 height 15
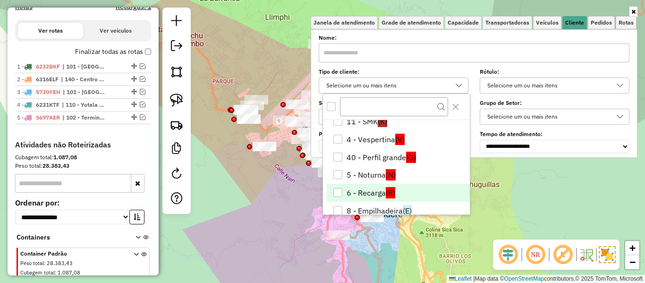
scroll to position [38, 0]
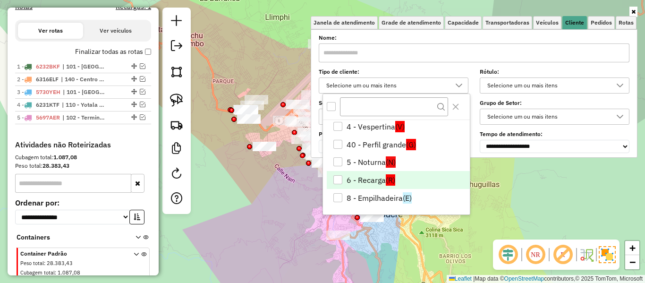
click at [403, 182] on li "6 - Recarga (R)" at bounding box center [398, 180] width 143 height 18
click at [503, 203] on div "Janela de atendimento Grade de atendimento Capacidade Transportadoras Veículos …" at bounding box center [322, 141] width 645 height 283
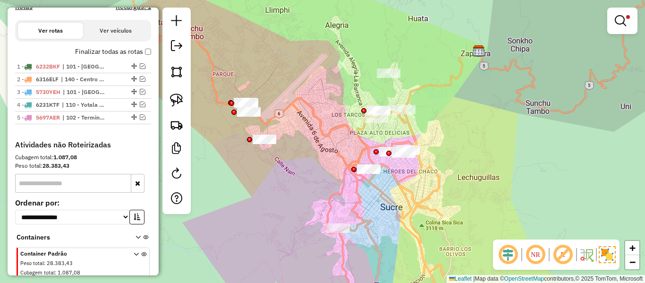
drag, startPoint x: 424, startPoint y: 178, endPoint x: 418, endPoint y: 161, distance: 18.1
click at [419, 163] on div "Limpar filtros Janela de atendimento Grade de atendimento Capacidade Transporta…" at bounding box center [322, 141] width 645 height 283
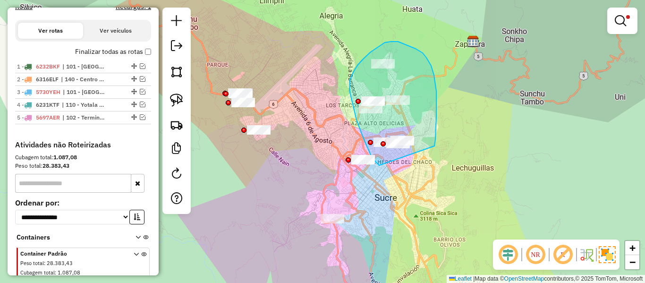
drag, startPoint x: 436, startPoint y: 117, endPoint x: 396, endPoint y: 167, distance: 64.1
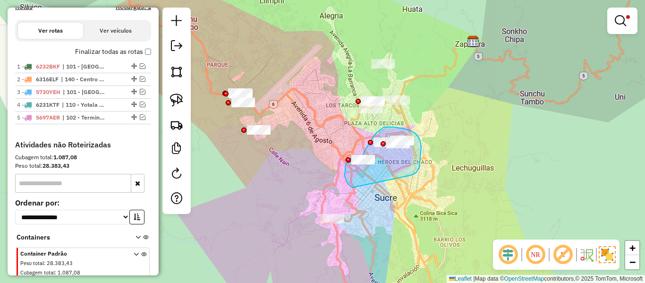
drag, startPoint x: 418, startPoint y: 136, endPoint x: 354, endPoint y: 188, distance: 82.2
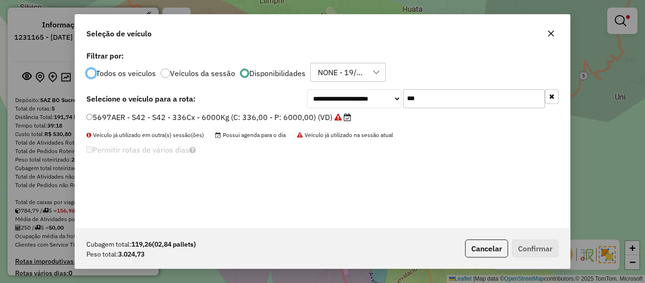
scroll to position [5, 3]
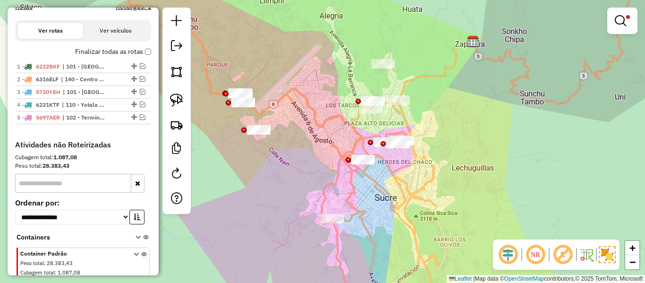
click at [456, 156] on div "Limpar filtros Janela de atendimento Grade de atendimento Capacidade Transporta…" at bounding box center [322, 141] width 645 height 283
drag, startPoint x: 412, startPoint y: 176, endPoint x: 426, endPoint y: 129, distance: 48.9
click at [426, 129] on div "Limpar filtros Janela de atendimento Grade de atendimento Capacidade Transporta…" at bounding box center [322, 141] width 645 height 283
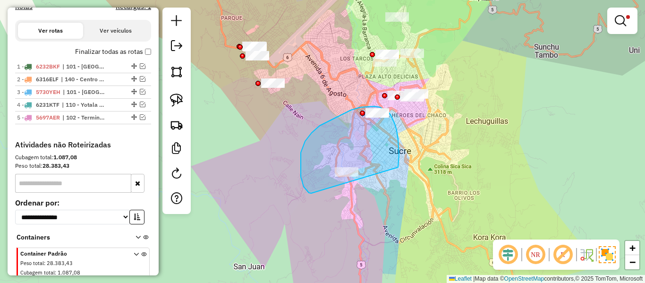
drag, startPoint x: 398, startPoint y: 167, endPoint x: 315, endPoint y: 193, distance: 86.5
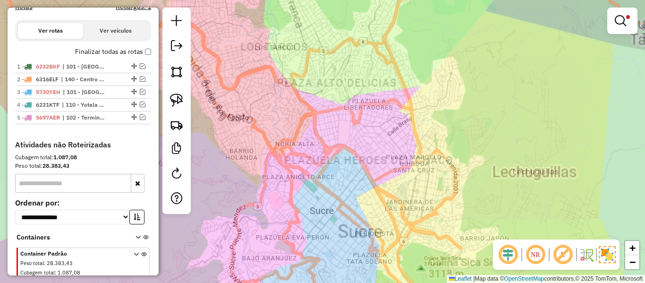
click at [440, 70] on div "Limpar filtros Janela de atendimento Grade de atendimento Capacidade Transporta…" at bounding box center [322, 141] width 645 height 283
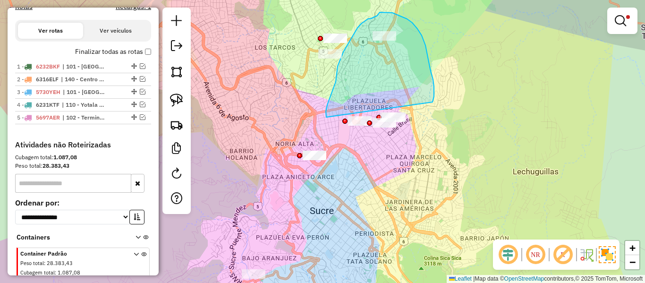
drag, startPoint x: 433, startPoint y: 79, endPoint x: 402, endPoint y: 152, distance: 79.1
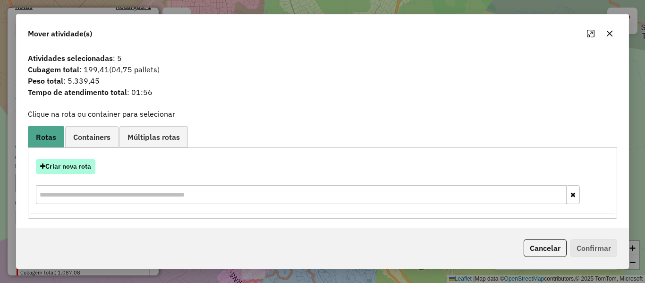
click at [80, 165] on button "Criar nova rota" at bounding box center [66, 166] width 60 height 15
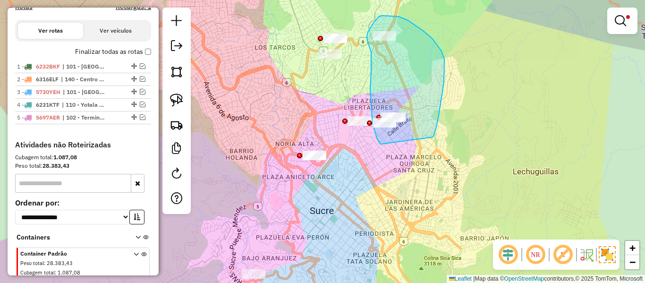
drag, startPoint x: 444, startPoint y: 83, endPoint x: 385, endPoint y: 147, distance: 87.6
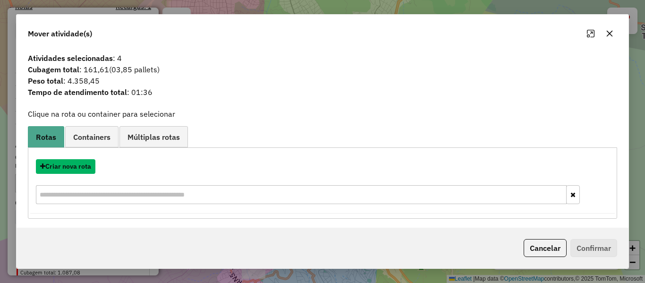
click at [88, 164] on button "Criar nova rota" at bounding box center [66, 166] width 60 height 15
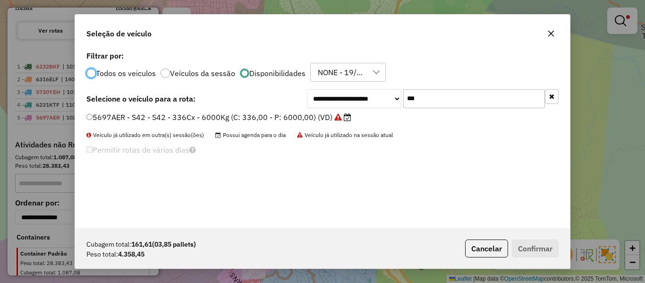
click at [305, 116] on label "5697AER - S42 - S42 - 336Cx - 6000Kg (C: 336,00 - P: 6000,00) (VD)" at bounding box center [218, 116] width 265 height 11
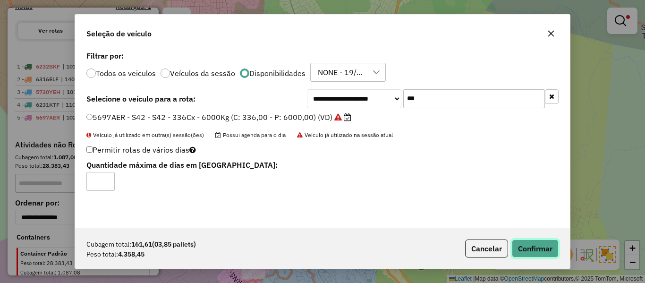
click at [543, 243] on button "Confirmar" at bounding box center [535, 248] width 47 height 18
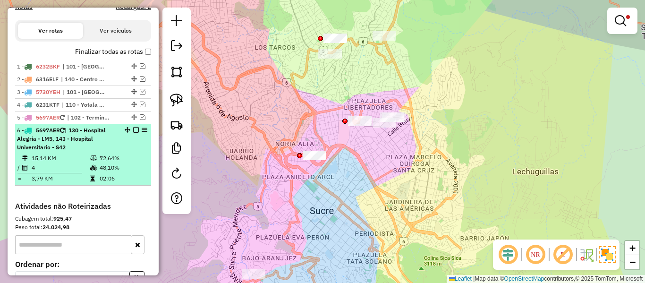
click at [133, 128] on em at bounding box center [136, 130] width 6 height 6
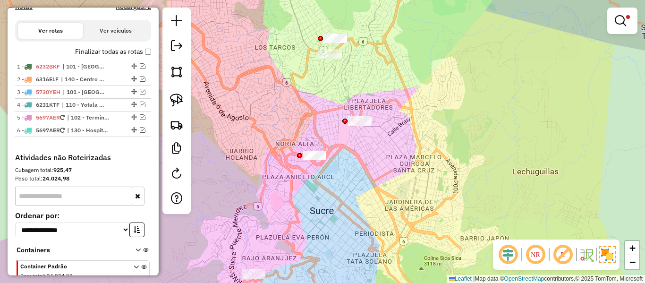
click at [418, 166] on div "Limpar filtros Janela de atendimento Grade de atendimento Capacidade Transporta…" at bounding box center [322, 141] width 645 height 283
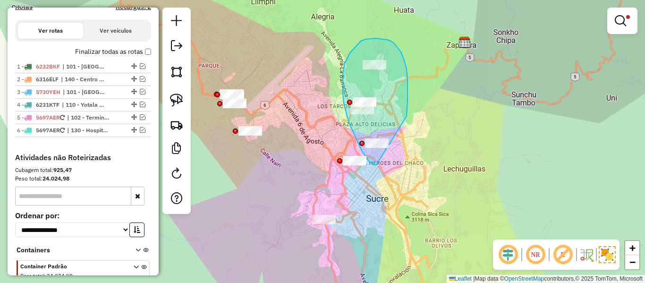
drag, startPoint x: 407, startPoint y: 69, endPoint x: 404, endPoint y: 160, distance: 91.2
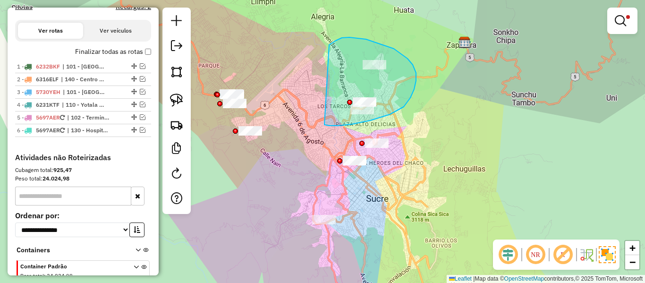
drag, startPoint x: 329, startPoint y: 126, endPoint x: 327, endPoint y: 46, distance: 79.4
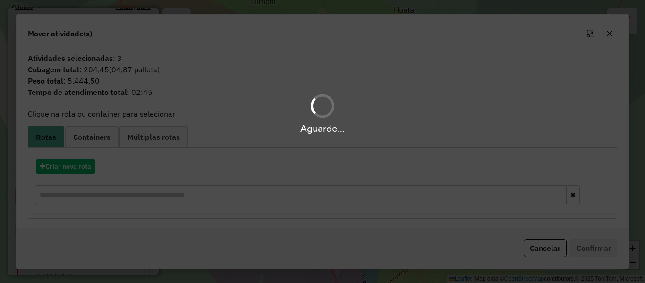
click at [86, 166] on div "Aguarde..." at bounding box center [322, 141] width 645 height 283
click at [86, 166] on hb-app "Aguarde... Pop-up bloqueado! Seu navegador bloqueou automáticamente a abertura …" at bounding box center [322, 141] width 645 height 283
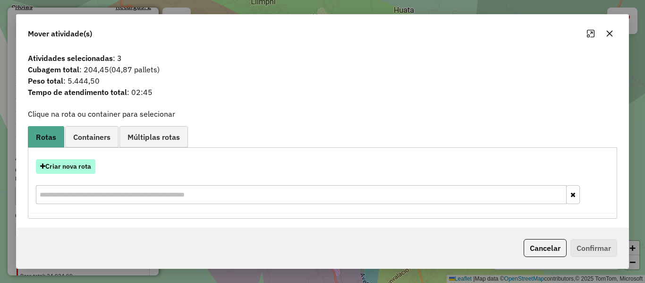
click at [84, 165] on button "Criar nova rota" at bounding box center [66, 166] width 60 height 15
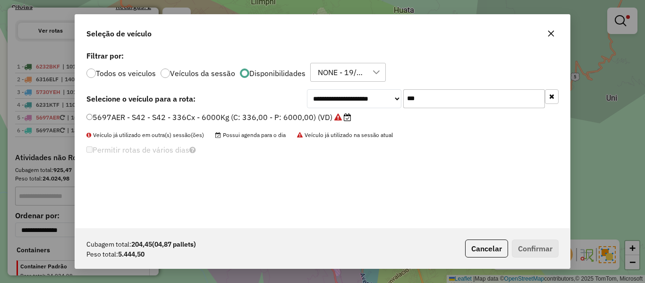
click at [555, 97] on button "button" at bounding box center [552, 96] width 14 height 15
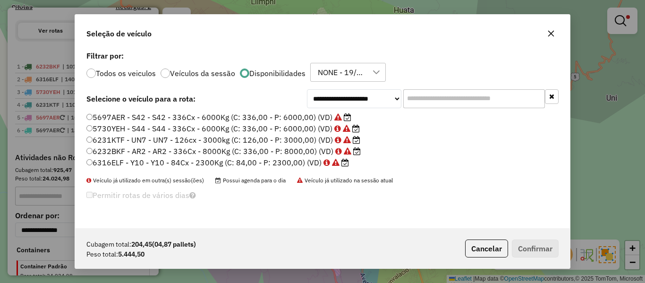
click at [293, 127] on label "5730YEH - S44 - S44 - 336Cx - 6000Kg (C: 336,00 - P: 6000,00) (VD)" at bounding box center [222, 128] width 273 height 11
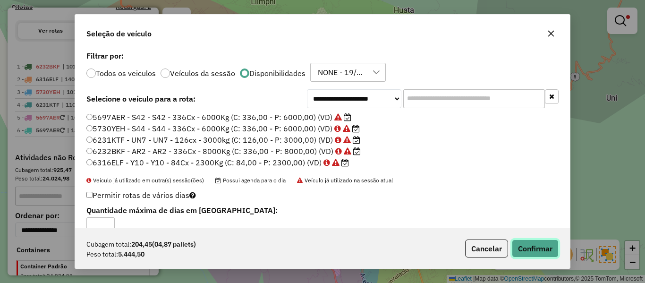
click at [535, 247] on button "Confirmar" at bounding box center [535, 248] width 47 height 18
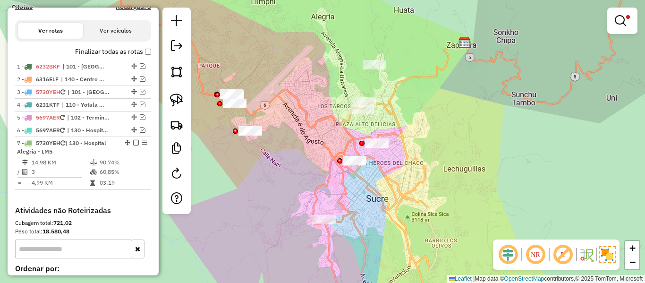
click at [134, 141] on em at bounding box center [136, 143] width 6 height 6
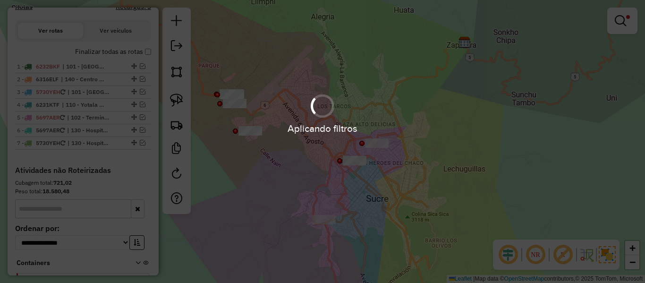
click at [284, 150] on hb-app "Aplicando filtros Pop-up bloqueado! Seu navegador bloqueou automáticamente a ab…" at bounding box center [322, 141] width 645 height 283
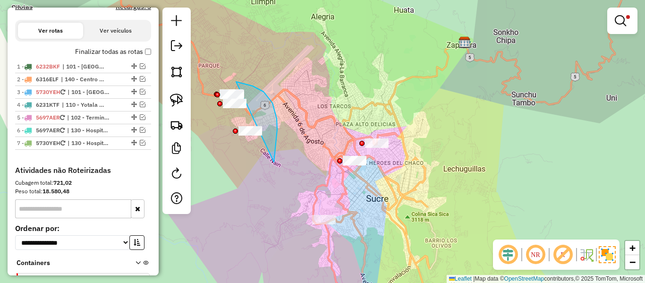
drag, startPoint x: 274, startPoint y: 162, endPoint x: 241, endPoint y: 156, distance: 33.5
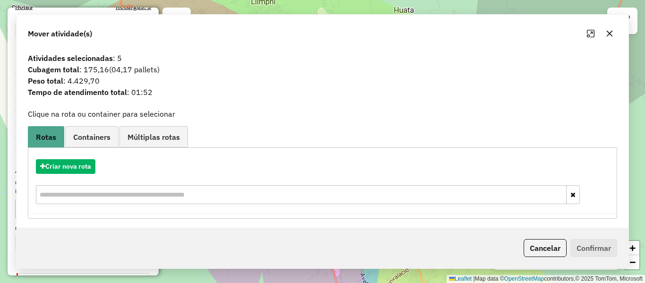
click at [299, 161] on div "Limpar filtros Janela de atendimento Grade de atendimento Capacidade Transporta…" at bounding box center [322, 141] width 645 height 283
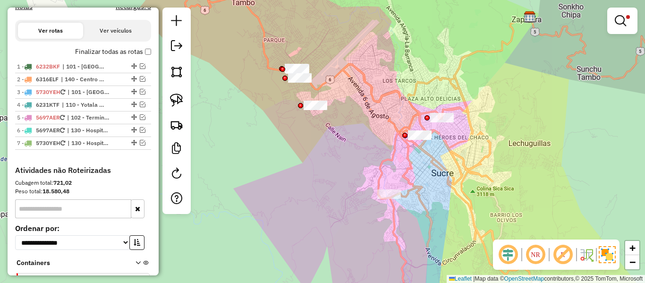
drag, startPoint x: 293, startPoint y: 171, endPoint x: 367, endPoint y: 142, distance: 79.5
click at [367, 142] on div "Limpar filtros Janela de atendimento Grade de atendimento Capacidade Transporta…" at bounding box center [322, 141] width 645 height 283
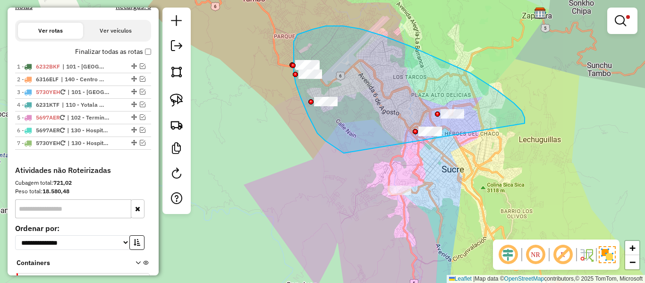
drag, startPoint x: 342, startPoint y: 152, endPoint x: 524, endPoint y: 126, distance: 183.7
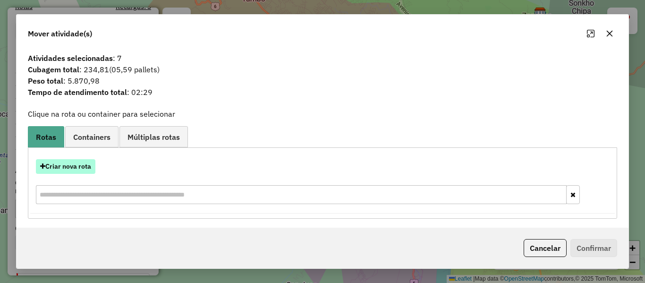
click at [79, 167] on button "Criar nova rota" at bounding box center [66, 166] width 60 height 15
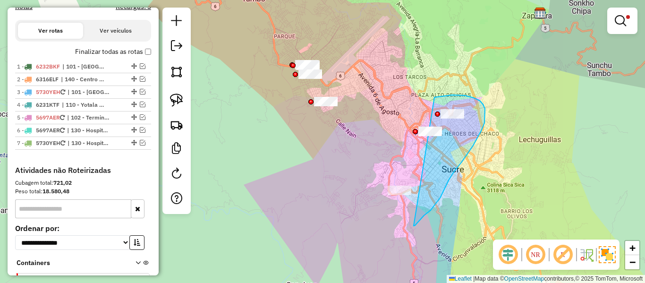
drag, startPoint x: 440, startPoint y: 198, endPoint x: 372, endPoint y: 230, distance: 75.0
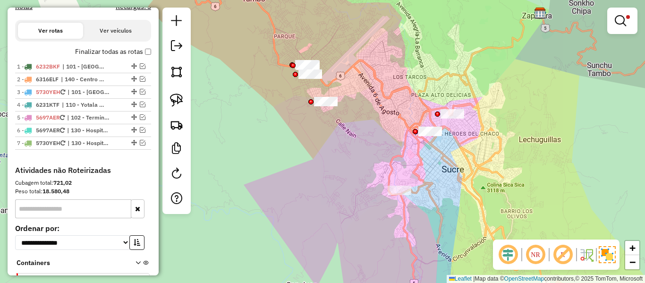
click at [490, 189] on div "Limpar filtros Janela de atendimento Grade de atendimento Capacidade Transporta…" at bounding box center [322, 141] width 645 height 283
click at [603, 34] on div "Limpar filtros Janela de atendimento Grade de atendimento Capacidade Transporta…" at bounding box center [322, 141] width 645 height 283
click at [615, 24] on em at bounding box center [620, 20] width 11 height 11
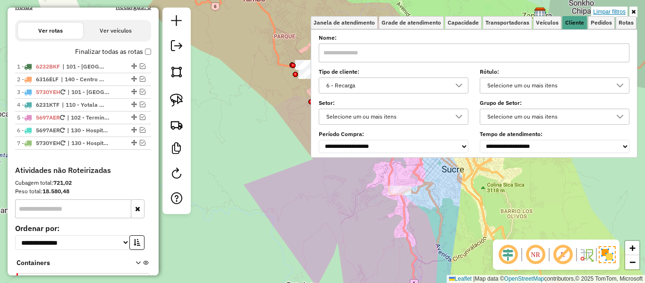
click at [597, 11] on link "Limpar filtros" at bounding box center [609, 12] width 36 height 10
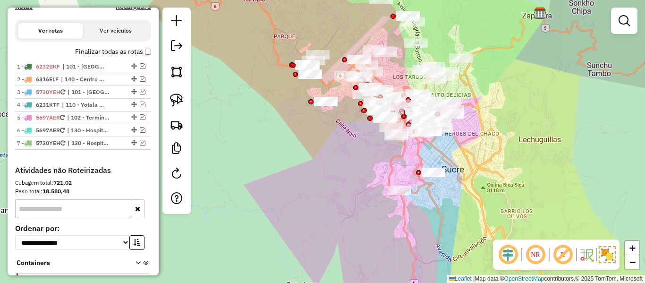
click at [502, 181] on div "Janela de atendimento Grade de atendimento Capacidade Transportadoras Veículos …" at bounding box center [322, 141] width 645 height 283
drag, startPoint x: 486, startPoint y: 164, endPoint x: 528, endPoint y: 241, distance: 87.7
click at [528, 241] on hb-router-mapa "Informações da Sessão 1231165 - 19/08/2025 Criação: 18/08/2025 18:44 Depósito: …" at bounding box center [322, 141] width 645 height 283
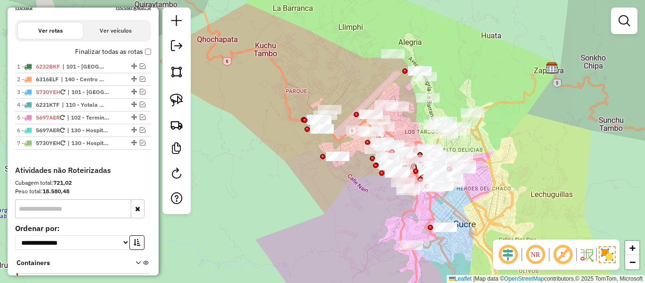
drag, startPoint x: 529, startPoint y: 230, endPoint x: 486, endPoint y: 198, distance: 52.7
click at [495, 204] on div "Janela de atendimento Grade de atendimento Capacidade Transportadoras Veículos …" at bounding box center [322, 141] width 645 height 283
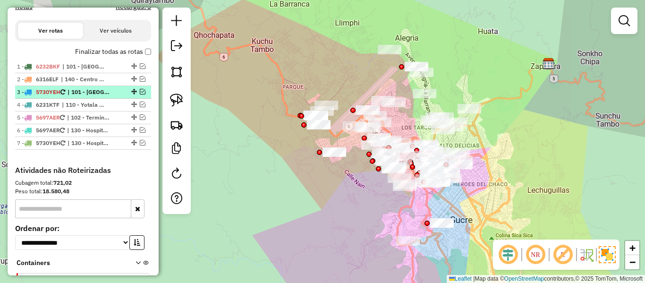
click at [102, 97] on li "3 - 5730YEH | 101 - Hospital Municipal de Azari - AR2-SJ5, 102 - Terminal Inter…" at bounding box center [83, 92] width 136 height 13
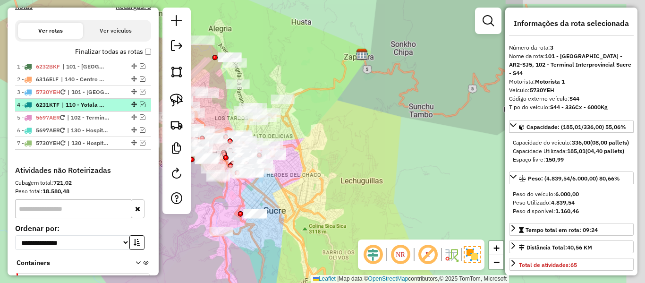
click at [99, 106] on span "| 110 - Yotala - BD7, 111 - Unidad Educativa Ruffo - S43, 140 - Centro Sur - Y1…" at bounding box center [83, 105] width 43 height 9
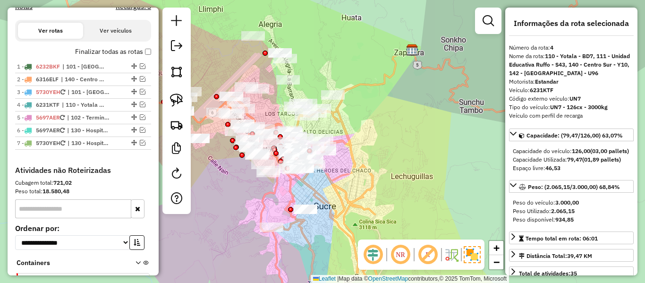
drag, startPoint x: 346, startPoint y: 182, endPoint x: 366, endPoint y: 179, distance: 19.6
click at [366, 179] on div "Janela de atendimento Grade de atendimento Capacidade Transportadoras Veículos …" at bounding box center [322, 141] width 645 height 283
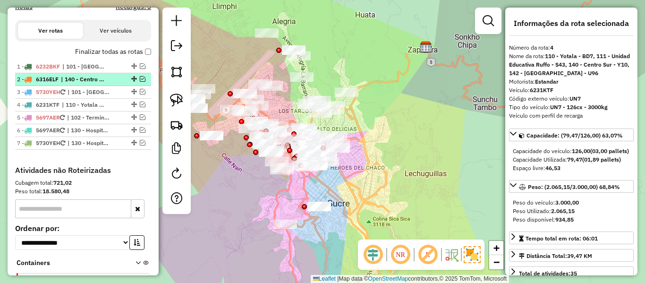
click at [92, 81] on span "| 140 - Centro Sur - Y10" at bounding box center [82, 79] width 43 height 9
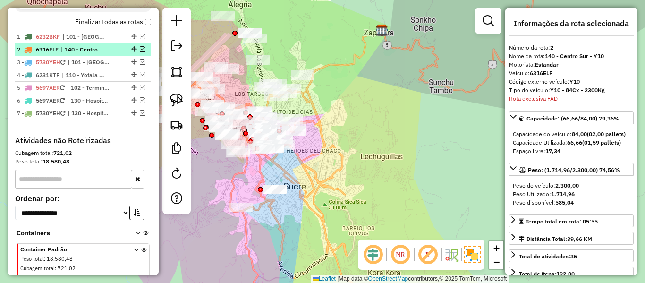
click at [94, 68] on ul "1 - 6232BKF | 101 - Hospital Municipal de Azari - AR2-SJ5 2 - 6316ELF | 140 - C…" at bounding box center [83, 75] width 136 height 89
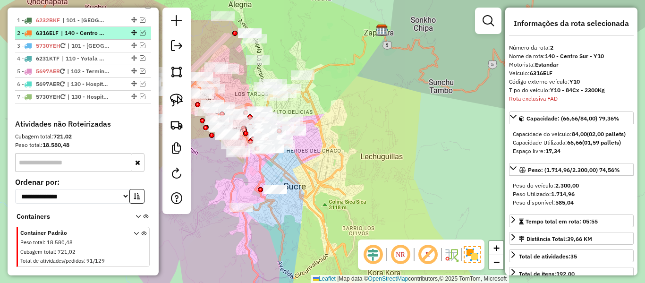
scroll to position [385, 0]
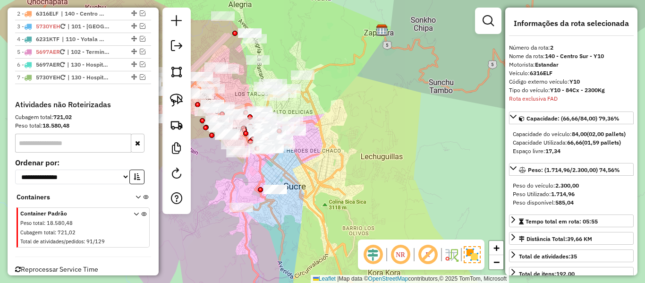
click at [282, 178] on div "Janela de atendimento Grade de atendimento Capacidade Transportadoras Veículos …" at bounding box center [322, 141] width 645 height 283
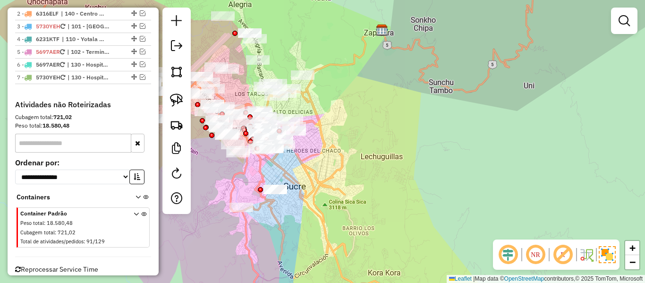
drag, startPoint x: 295, startPoint y: 168, endPoint x: 410, endPoint y: 176, distance: 115.5
click at [410, 176] on div "Janela de atendimento Grade de atendimento Capacidade Transportadoras Veículos …" at bounding box center [322, 141] width 645 height 283
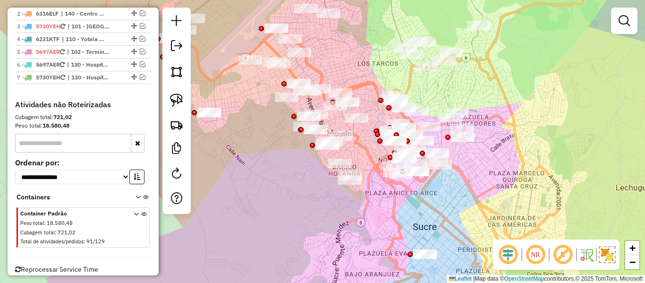
scroll to position [54, 0]
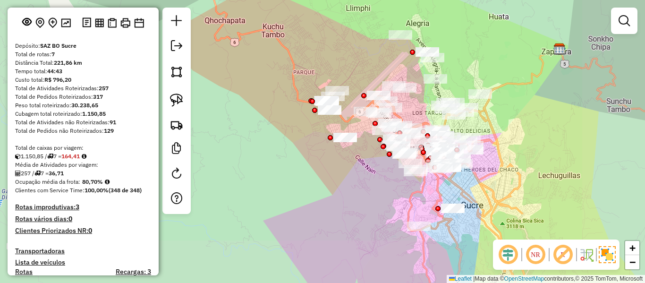
drag, startPoint x: 498, startPoint y: 184, endPoint x: 501, endPoint y: 167, distance: 17.2
click at [498, 184] on div "Janela de atendimento Grade de atendimento Capacidade Transportadoras Veículos …" at bounding box center [322, 141] width 645 height 283
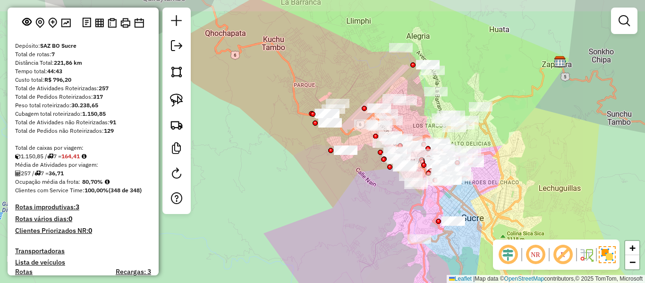
click at [502, 179] on div "Janela de atendimento Grade de atendimento Capacidade Transportadoras Veículos …" at bounding box center [322, 141] width 645 height 283
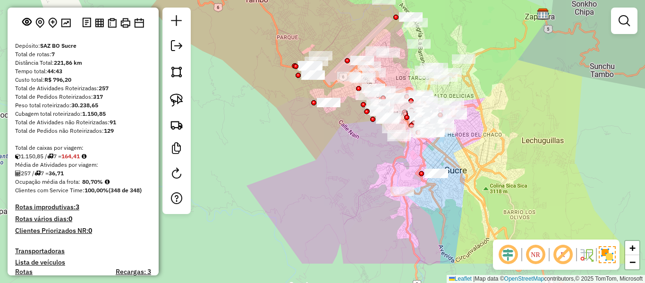
drag, startPoint x: 502, startPoint y: 158, endPoint x: 481, endPoint y: 107, distance: 55.3
click at [481, 107] on div "Janela de atendimento Grade de atendimento Capacidade Transportadoras Veículos …" at bounding box center [322, 141] width 645 height 283
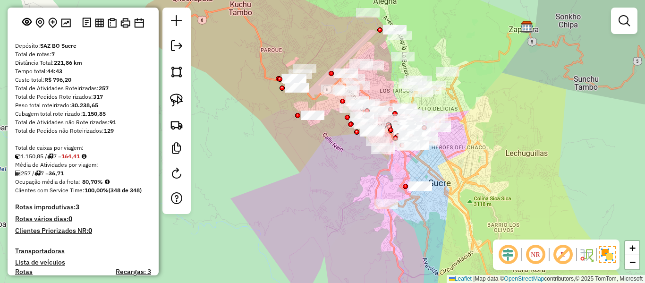
click at [522, 127] on div "Janela de atendimento Grade de atendimento Capacidade Transportadoras Veículos …" at bounding box center [322, 141] width 645 height 283
drag, startPoint x: 472, startPoint y: 168, endPoint x: 478, endPoint y: 162, distance: 8.0
click at [472, 168] on div "Janela de atendimento Grade de atendimento Capacidade Transportadoras Veículos …" at bounding box center [322, 141] width 645 height 283
click at [571, 139] on div "Janela de atendimento Grade de atendimento Capacidade Transportadoras Veículos …" at bounding box center [322, 141] width 645 height 283
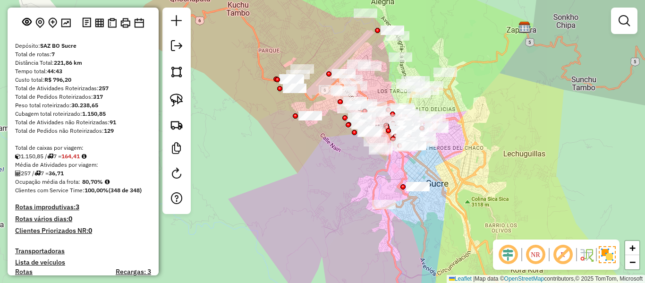
drag, startPoint x: 511, startPoint y: 135, endPoint x: 542, endPoint y: 199, distance: 71.4
click at [542, 199] on div "Janela de atendimento Grade de atendimento Capacidade Transportadoras Veículos …" at bounding box center [322, 141] width 645 height 283
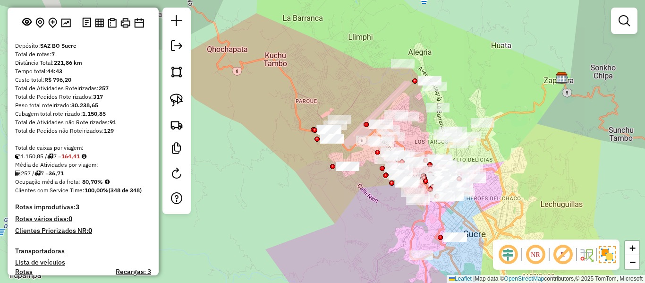
drag, startPoint x: 528, startPoint y: 137, endPoint x: 541, endPoint y: 118, distance: 23.2
click at [541, 118] on div "Janela de atendimento Grade de atendimento Capacidade Transportadoras Veículos …" at bounding box center [322, 141] width 645 height 283
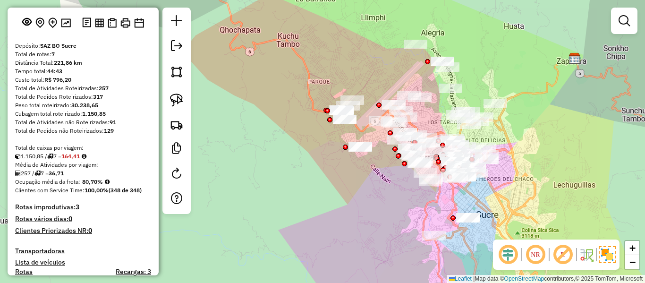
click at [323, 147] on div "Janela de atendimento Grade de atendimento Capacidade Transportadoras Veículos …" at bounding box center [322, 141] width 645 height 283
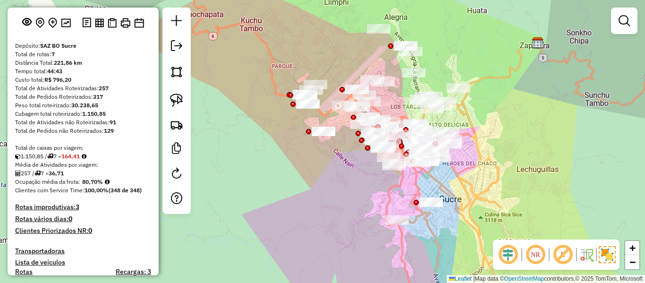
drag, startPoint x: 292, startPoint y: 145, endPoint x: 260, endPoint y: 131, distance: 35.2
click at [260, 131] on div "Janela de atendimento Grade de atendimento Capacidade Transportadoras Veículos …" at bounding box center [322, 141] width 645 height 283
click at [182, 179] on link at bounding box center [176, 174] width 19 height 21
select select "*"
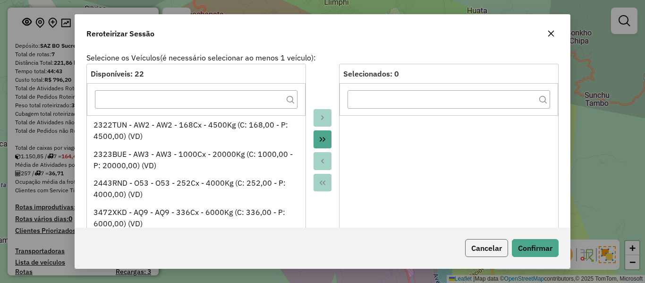
click at [492, 249] on button "Cancelar" at bounding box center [486, 248] width 43 height 18
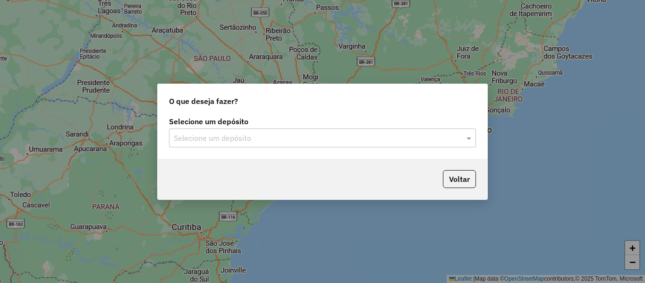
click at [319, 131] on div "Selecione um depósito" at bounding box center [322, 137] width 307 height 19
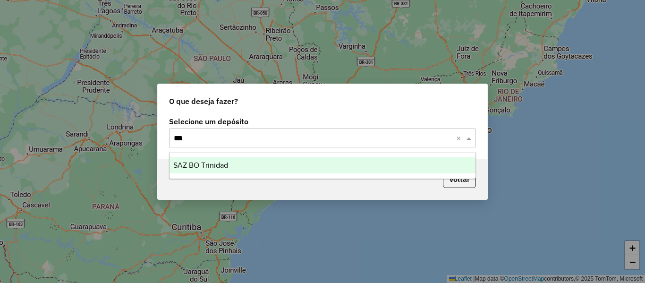
type input "****"
click at [232, 162] on div "SAZ BO Trinidad" at bounding box center [323, 165] width 306 height 16
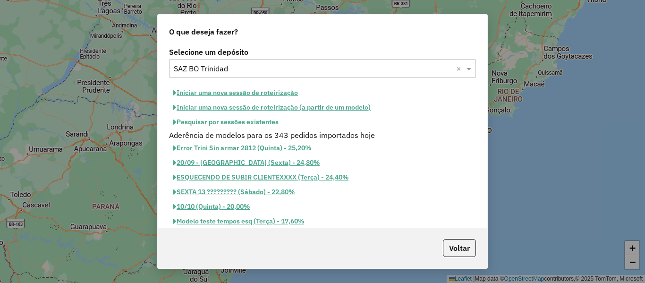
click at [264, 89] on button "Iniciar uma nova sessão de roteirização" at bounding box center [235, 92] width 133 height 15
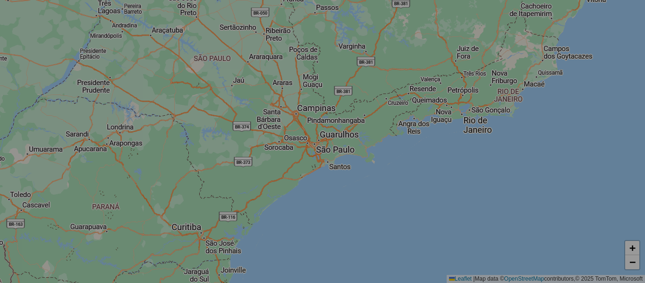
select select "*"
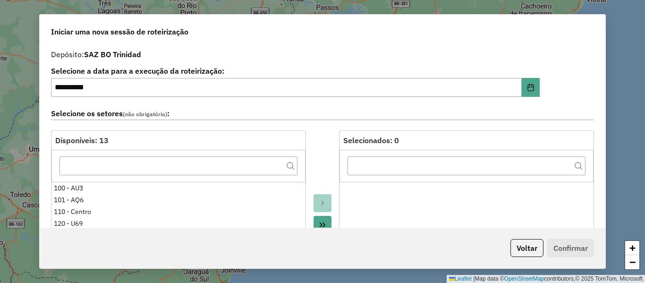
click at [319, 138] on div at bounding box center [322, 235] width 33 height 211
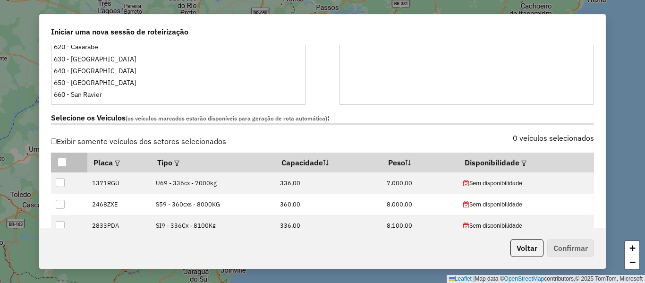
click at [64, 160] on div at bounding box center [62, 162] width 9 height 9
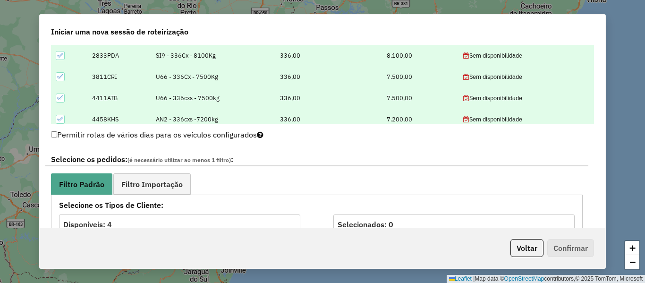
scroll to position [425, 0]
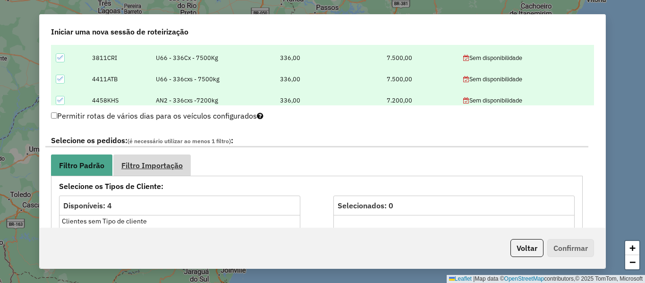
click at [140, 162] on span "Filtro Importação" at bounding box center [151, 166] width 61 height 8
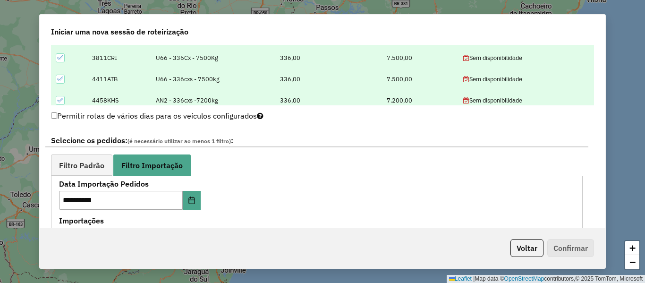
scroll to position [519, 0]
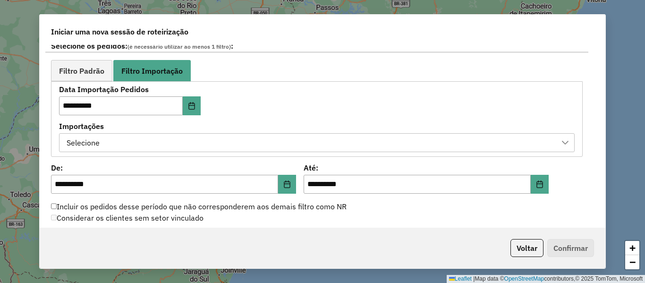
click at [311, 154] on div "**********" at bounding box center [317, 119] width 532 height 76
click at [321, 144] on div "Selecione" at bounding box center [309, 143] width 493 height 18
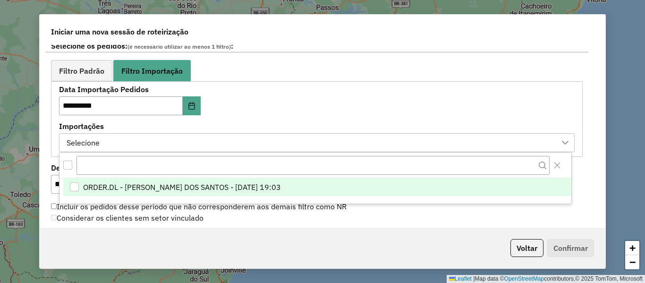
drag, startPoint x: 314, startPoint y: 187, endPoint x: 304, endPoint y: 120, distance: 66.8
click at [313, 187] on li "ORDER.DL - [PERSON_NAME] DOS SANTOS - [DATE] 19:03" at bounding box center [317, 187] width 508 height 18
click at [306, 95] on div "**********" at bounding box center [317, 119] width 516 height 66
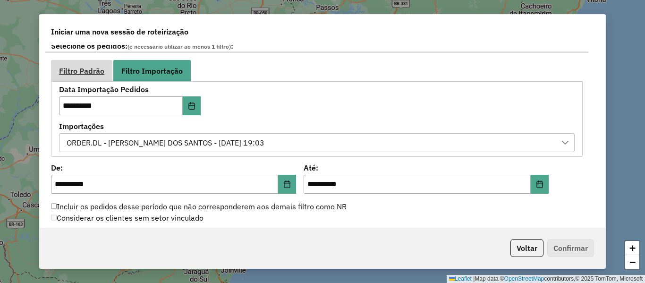
click at [68, 61] on link "Filtro Padrão" at bounding box center [81, 70] width 61 height 21
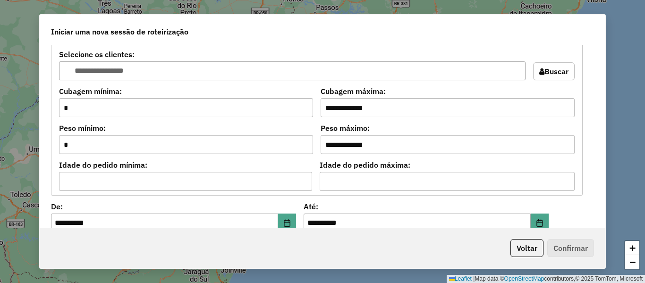
scroll to position [897, 0]
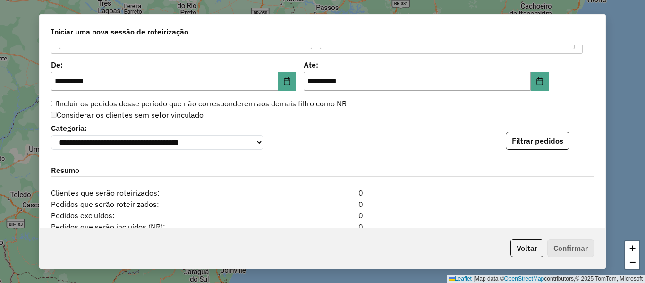
click at [518, 153] on div "**********" at bounding box center [323, 136] width 566 height 183
click at [521, 147] on button "Filtrar pedidos" at bounding box center [538, 141] width 64 height 18
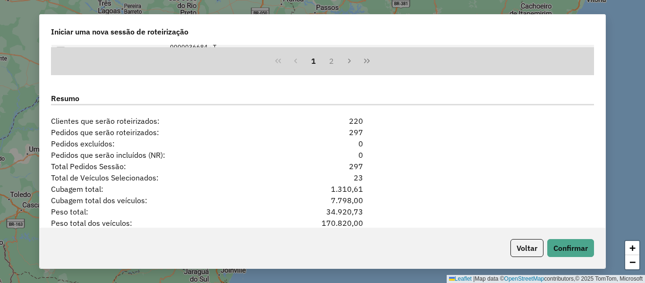
scroll to position [1181, 0]
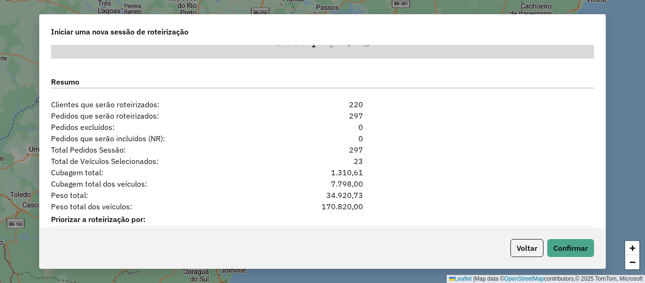
drag, startPoint x: 368, startPoint y: 149, endPoint x: 339, endPoint y: 149, distance: 29.3
click at [341, 149] on div "Total Pedidos Sessão: 297" at bounding box center [322, 149] width 554 height 11
click at [382, 140] on div "Pedidos que serão incluídos (NR): 0" at bounding box center [322, 138] width 554 height 11
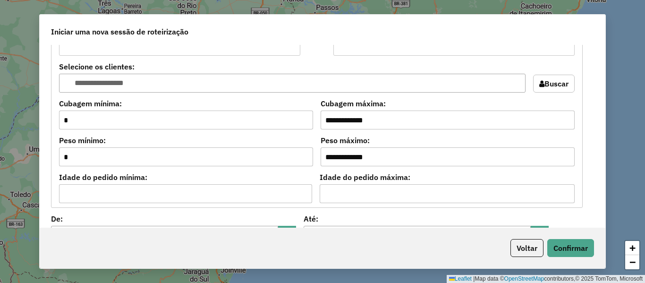
scroll to position [850, 0]
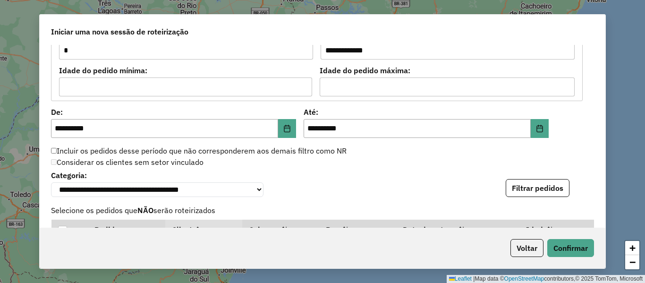
click at [361, 163] on div "Considerar os clientes sem setor vinculado" at bounding box center [316, 162] width 543 height 11
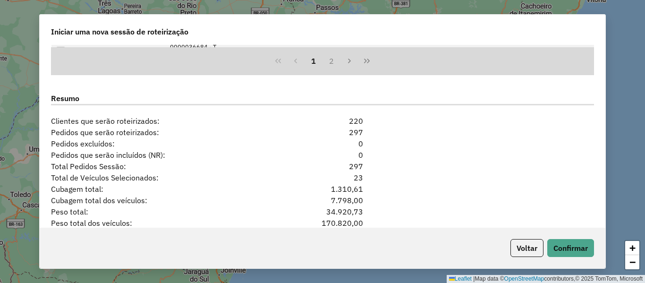
scroll to position [1181, 0]
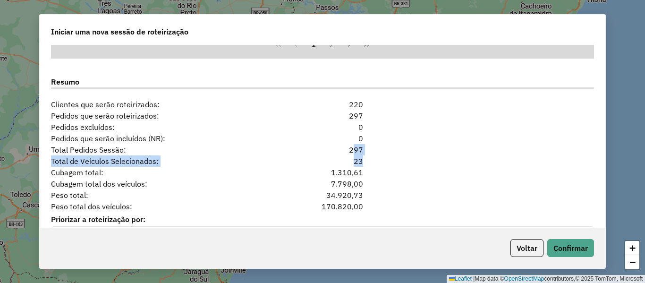
drag, startPoint x: 326, startPoint y: 148, endPoint x: 287, endPoint y: 144, distance: 39.0
click at [292, 144] on div "**********" at bounding box center [323, 136] width 566 height 183
click at [449, 170] on div "Cubagem total: 1.310,61" at bounding box center [322, 172] width 554 height 11
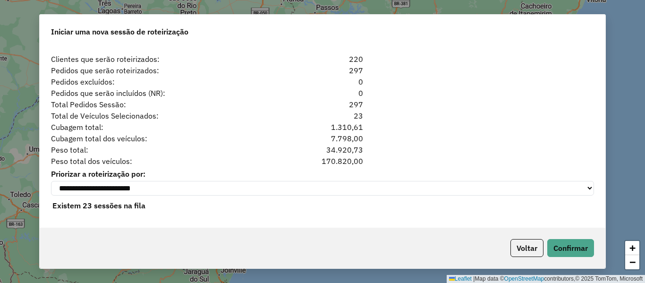
click at [429, 158] on div "Peso total dos veículos: 170.820,00" at bounding box center [322, 160] width 554 height 11
click at [574, 246] on button "Confirmar" at bounding box center [570, 248] width 47 height 18
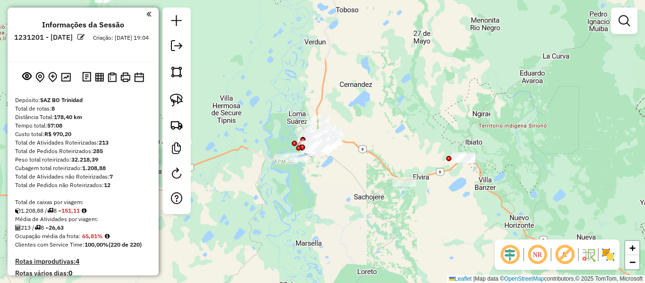
drag, startPoint x: 369, startPoint y: 152, endPoint x: 351, endPoint y: 154, distance: 18.1
click at [368, 152] on div "Rota 8 - Placa 5724HZD 0000693499 - T. [PERSON_NAME] 8 - Placa 5724HZD 00008960…" at bounding box center [322, 141] width 645 height 283
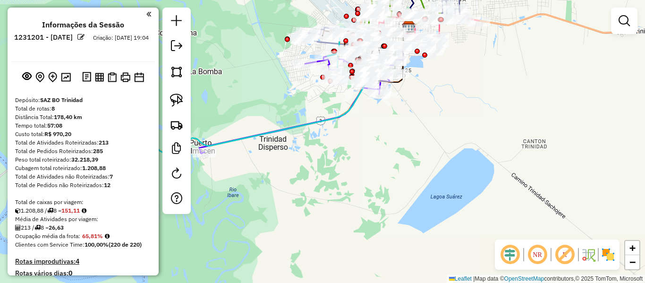
drag, startPoint x: 355, startPoint y: 166, endPoint x: 438, endPoint y: 163, distance: 82.7
click at [433, 163] on div "Janela de atendimento Grade de atendimento Capacidade Transportadoras Veículos …" at bounding box center [322, 141] width 645 height 283
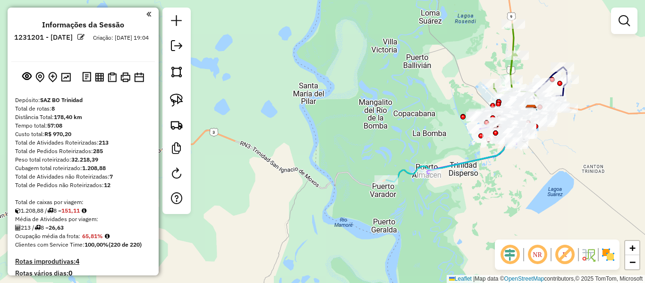
click at [601, 256] on img at bounding box center [608, 254] width 15 height 15
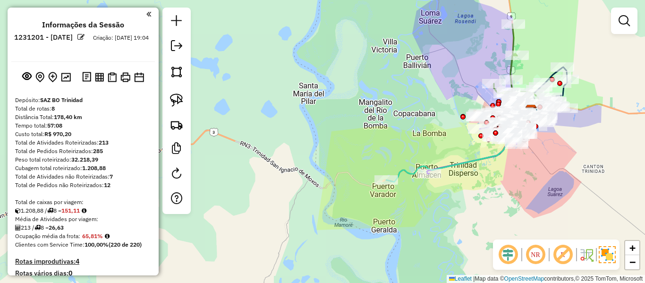
drag, startPoint x: 378, startPoint y: 169, endPoint x: 310, endPoint y: 148, distance: 71.0
click at [310, 149] on div "Janela de atendimento Grade de atendimento Capacidade Transportadoras Veículos …" at bounding box center [322, 141] width 645 height 283
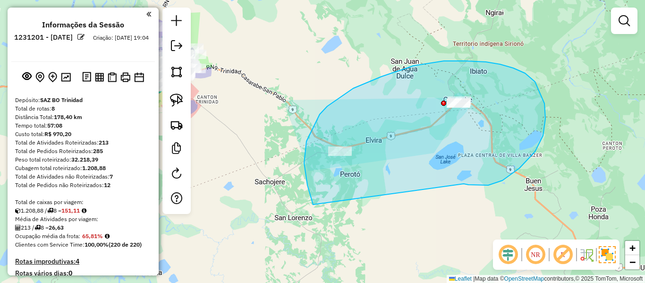
drag, startPoint x: 543, startPoint y: 136, endPoint x: 349, endPoint y: 229, distance: 215.9
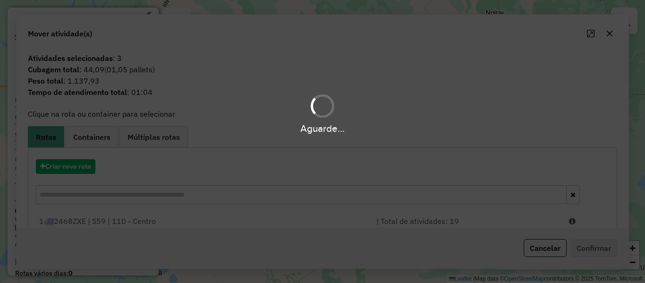
click at [369, 187] on div "Aguarde..." at bounding box center [322, 141] width 645 height 283
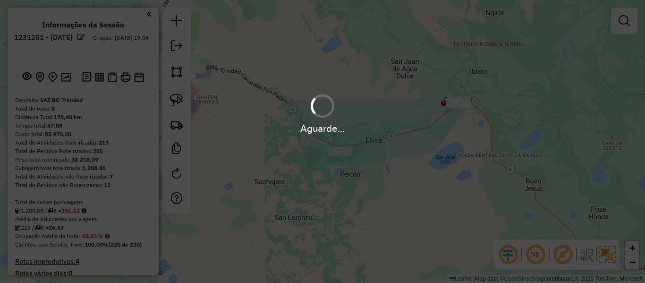
click at [242, 94] on div "Aguarde..." at bounding box center [322, 113] width 645 height 45
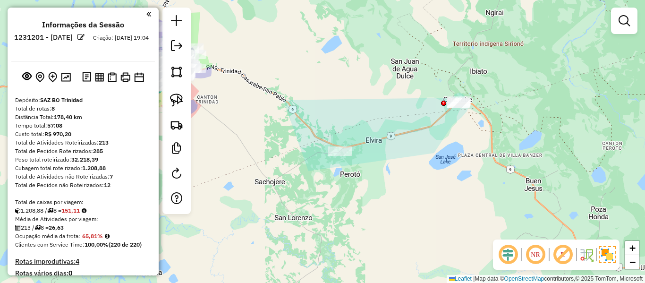
drag, startPoint x: 253, startPoint y: 103, endPoint x: 256, endPoint y: 107, distance: 5.3
click at [253, 103] on div "Janela de atendimento Grade de atendimento Capacidade Transportadoras Veículos …" at bounding box center [322, 141] width 645 height 283
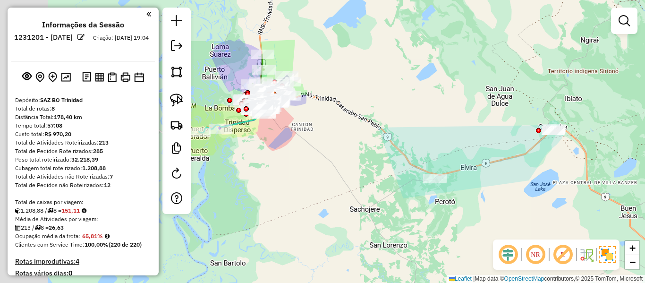
drag, startPoint x: 324, startPoint y: 136, endPoint x: 390, endPoint y: 157, distance: 68.7
click at [390, 157] on div "Janela de atendimento Grade de atendimento Capacidade Transportadoras Veículos …" at bounding box center [322, 141] width 645 height 283
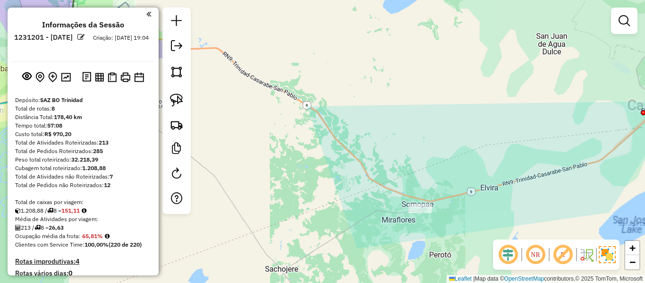
drag, startPoint x: 309, startPoint y: 164, endPoint x: 289, endPoint y: 162, distance: 20.0
click at [306, 164] on div "Janela de atendimento Grade de atendimento Capacidade Transportadoras Veículos …" at bounding box center [322, 141] width 645 height 283
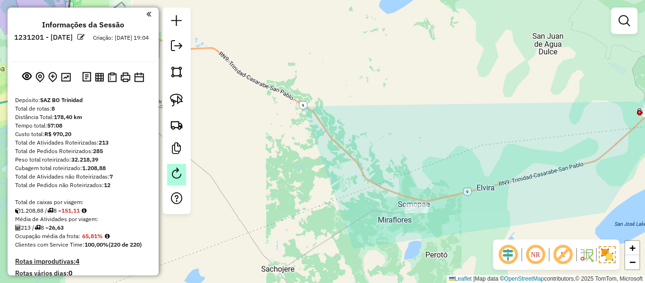
scroll to position [234, 0]
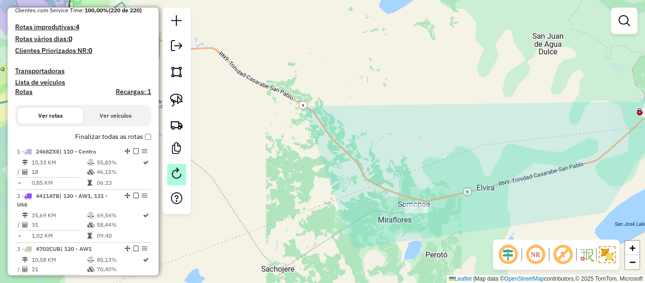
click at [173, 171] on em at bounding box center [176, 173] width 11 height 11
select select "*"
click at [277, 117] on div "Janela de atendimento Grade de atendimento Capacidade Transportadoras Veículos …" at bounding box center [322, 141] width 645 height 283
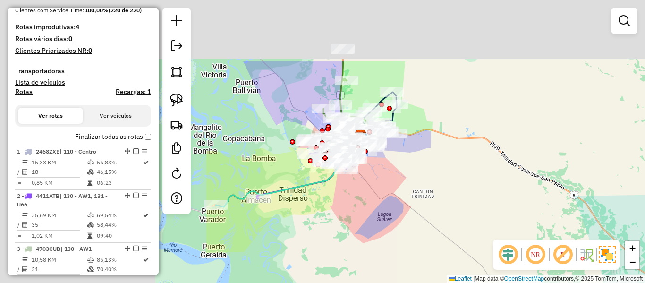
drag, startPoint x: 280, startPoint y: 139, endPoint x: 548, endPoint y: 225, distance: 281.5
click at [548, 225] on div "Janela de atendimento Grade de atendimento Capacidade Transportadoras Veículos …" at bounding box center [322, 141] width 645 height 283
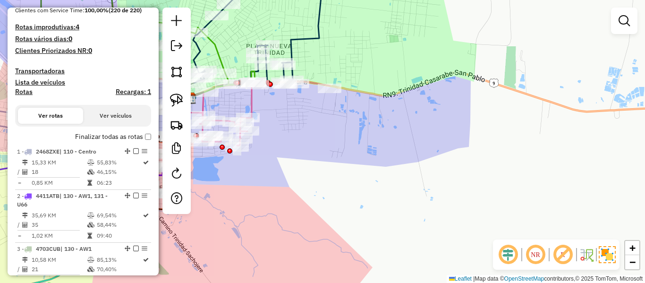
click at [261, 104] on div "Janela de atendimento Grade de atendimento Capacidade Transportadoras Veículos …" at bounding box center [322, 141] width 645 height 283
click at [251, 101] on icon at bounding box center [223, 111] width 214 height 68
select select "**********"
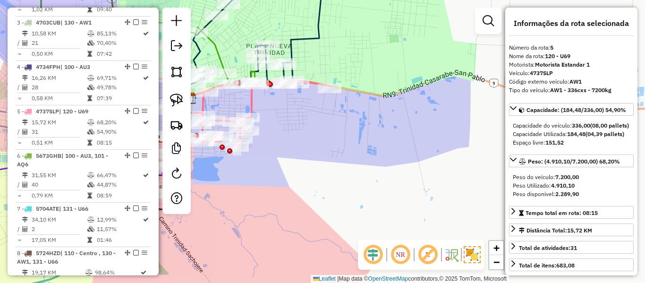
scroll to position [558, 0]
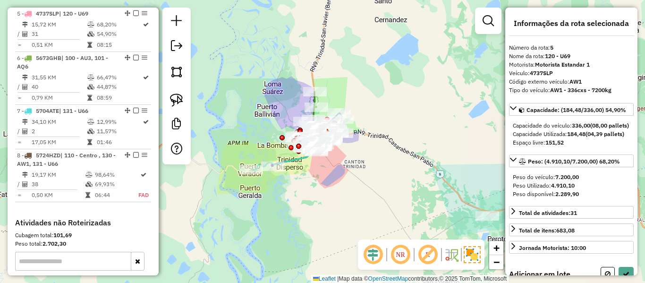
drag, startPoint x: 437, startPoint y: 193, endPoint x: 226, endPoint y: 113, distance: 225.9
click at [226, 113] on div "Janela de atendimento Grade de atendimento Capacidade Transportadoras Veículos …" at bounding box center [322, 141] width 645 height 283
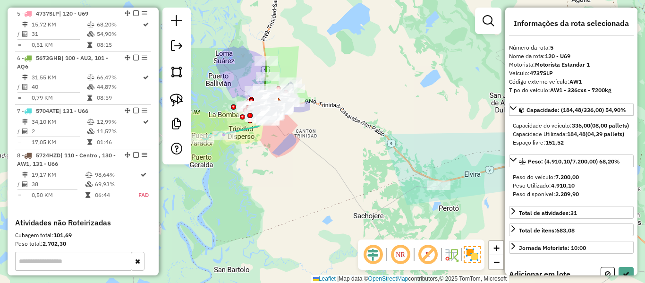
drag, startPoint x: 261, startPoint y: 119, endPoint x: 460, endPoint y: 173, distance: 206.1
click at [460, 173] on div "Janela de atendimento Grade de atendimento Capacidade Transportadoras Veículos …" at bounding box center [322, 141] width 645 height 283
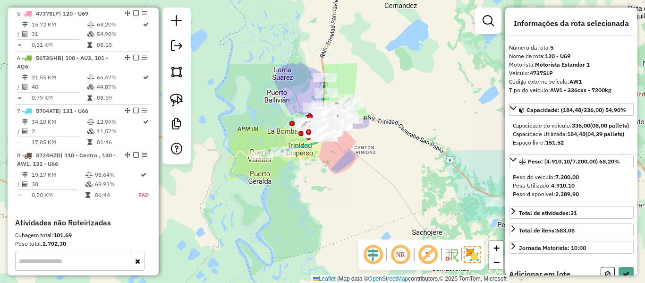
select select "**********"
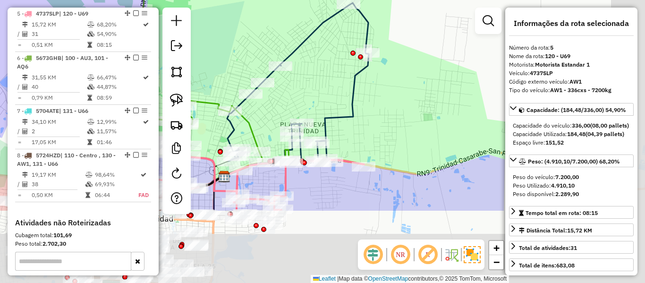
drag, startPoint x: 384, startPoint y: 100, endPoint x: 375, endPoint y: 94, distance: 10.4
click at [376, 94] on div "Janela de atendimento Grade de atendimento Capacidade Transportadoras Veículos …" at bounding box center [322, 141] width 645 height 283
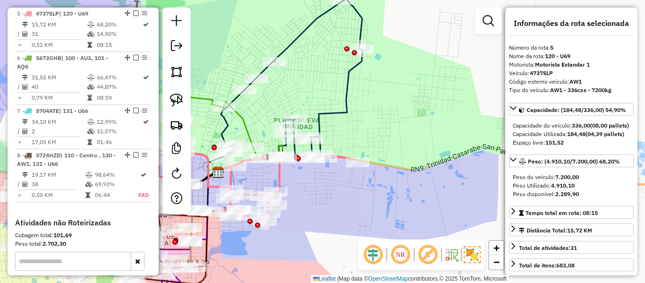
click at [351, 108] on icon at bounding box center [292, 80] width 142 height 162
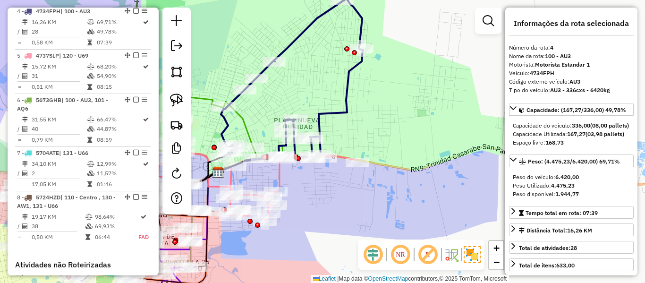
scroll to position [514, 0]
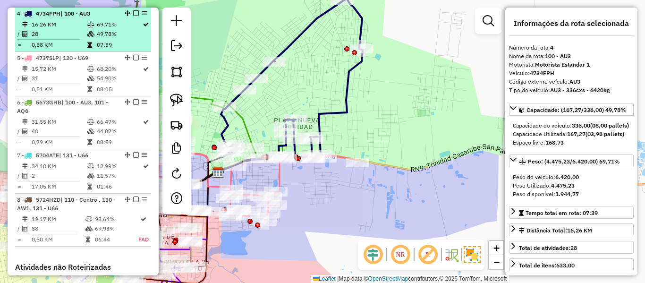
click at [96, 26] on td "69,71%" at bounding box center [119, 24] width 46 height 9
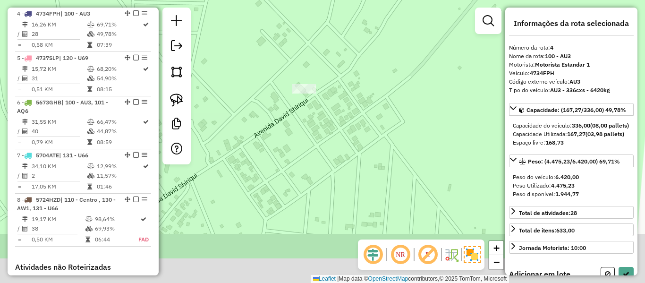
drag, startPoint x: 360, startPoint y: 131, endPoint x: 329, endPoint y: 79, distance: 60.6
click at [329, 79] on div "Janela de atendimento Grade de atendimento Capacidade Transportadoras Veículos …" at bounding box center [322, 141] width 645 height 283
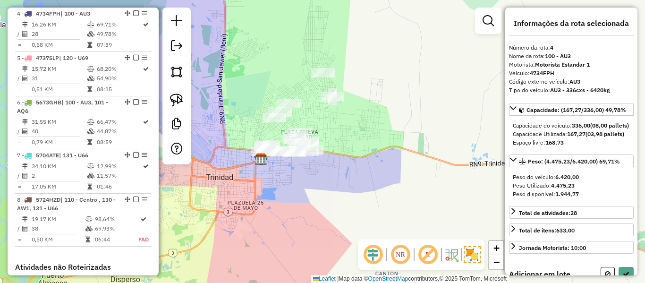
click at [351, 104] on div "Janela de atendimento Grade de atendimento Capacidade Transportadoras Veículos …" at bounding box center [322, 141] width 645 height 283
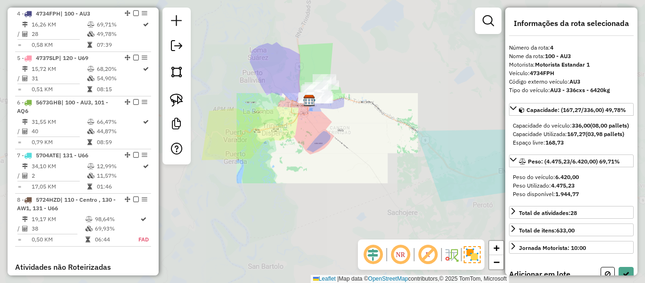
drag, startPoint x: 330, startPoint y: 100, endPoint x: 325, endPoint y: 99, distance: 4.8
click at [325, 99] on div "Janela de atendimento Grade de atendimento Capacidade Transportadoras Veículos …" at bounding box center [322, 141] width 645 height 283
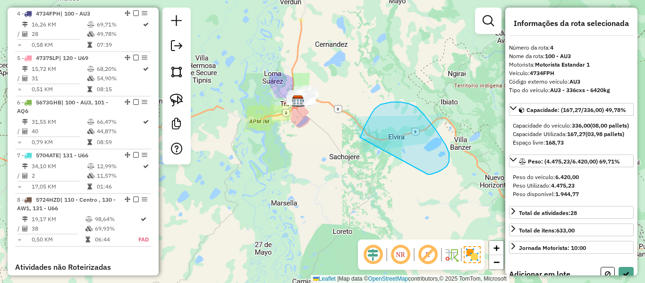
drag, startPoint x: 360, startPoint y: 137, endPoint x: 426, endPoint y: 174, distance: 75.7
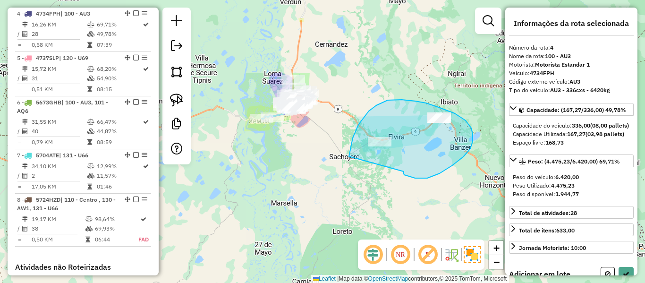
drag, startPoint x: 403, startPoint y: 172, endPoint x: 368, endPoint y: 179, distance: 35.9
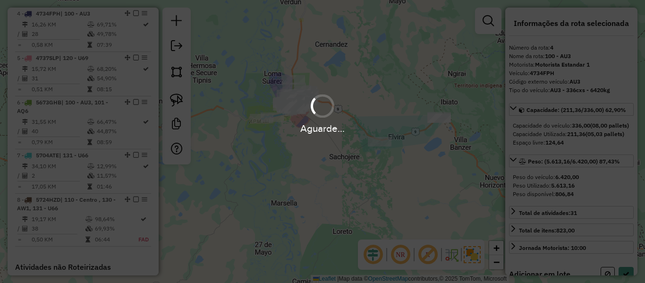
select select "**********"
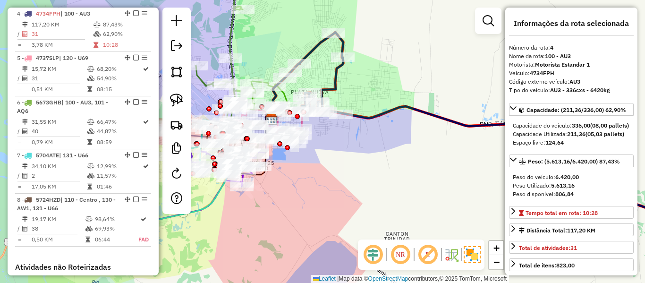
drag, startPoint x: 350, startPoint y: 87, endPoint x: 393, endPoint y: 93, distance: 43.3
click at [397, 93] on div "Janela de atendimento Grade de atendimento Capacidade Transportadoras Veículos …" at bounding box center [322, 141] width 645 height 283
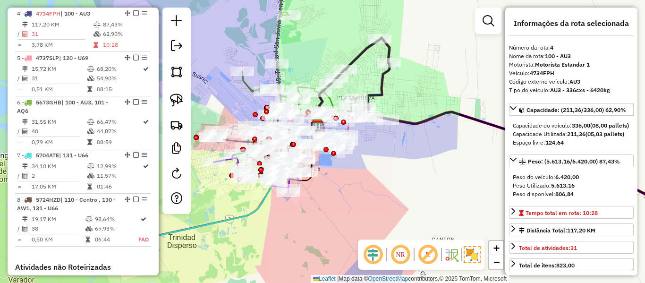
click at [381, 87] on icon at bounding box center [514, 130] width 390 height 184
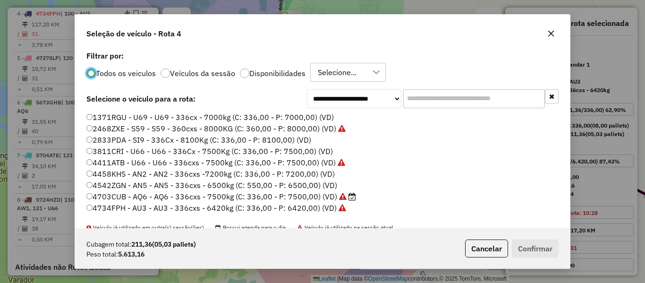
scroll to position [5, 3]
click at [288, 72] on label "Disponibilidades" at bounding box center [277, 73] width 56 height 8
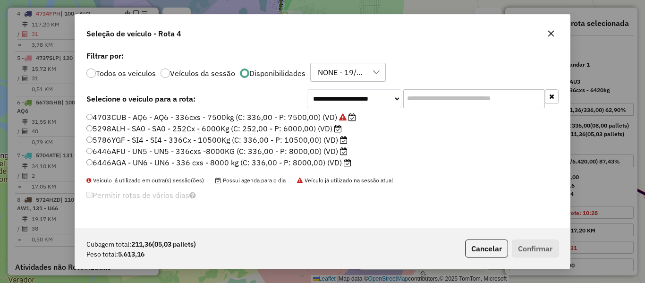
click at [315, 150] on label "6446AFU - UN5 - UN5 - 336cxs -8000KG (C: 336,00 - P: 8000,00) (VD)" at bounding box center [216, 150] width 261 height 11
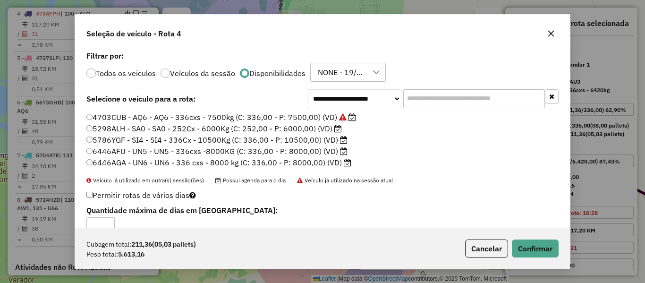
click at [543, 237] on div "Cubagem total: 211,36 (05,03 pallets) Peso total: 5.613,16 Cancelar Confirmar" at bounding box center [322, 248] width 495 height 41
click at [541, 249] on button "Confirmar" at bounding box center [535, 248] width 47 height 18
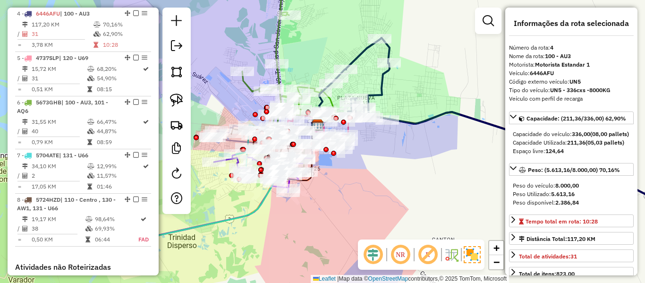
click at [378, 90] on icon at bounding box center [514, 130] width 390 height 184
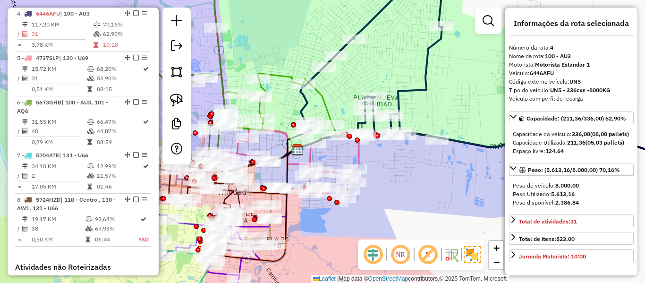
select select "**********"
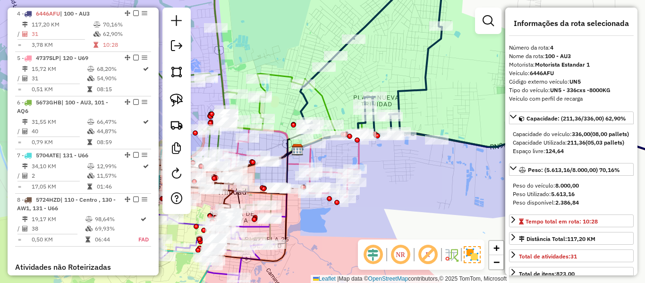
click at [411, 89] on icon at bounding box center [504, 69] width 409 height 187
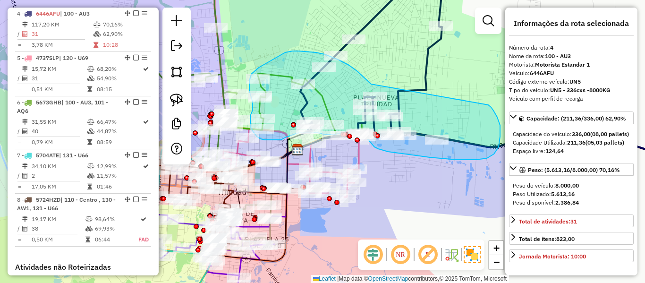
drag, startPoint x: 364, startPoint y: 77, endPoint x: 460, endPoint y: 86, distance: 96.3
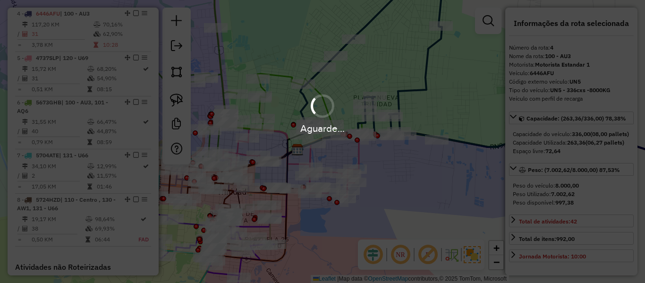
select select "**********"
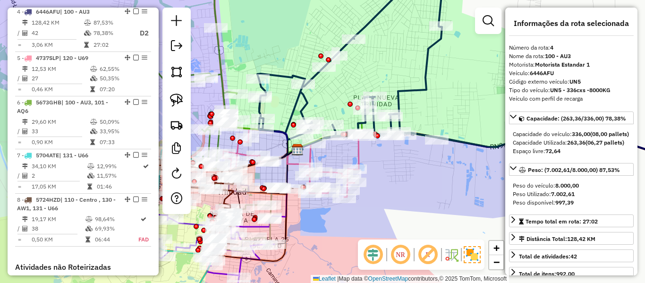
scroll to position [514, 0]
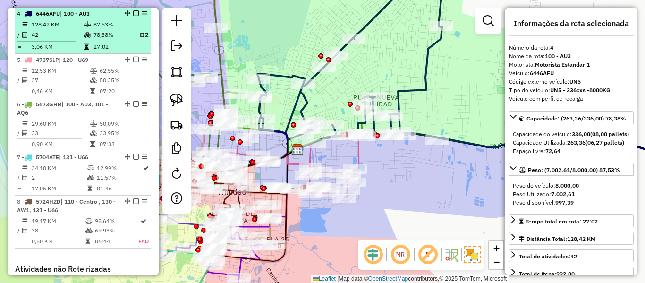
click at [133, 14] on em at bounding box center [136, 13] width 6 height 6
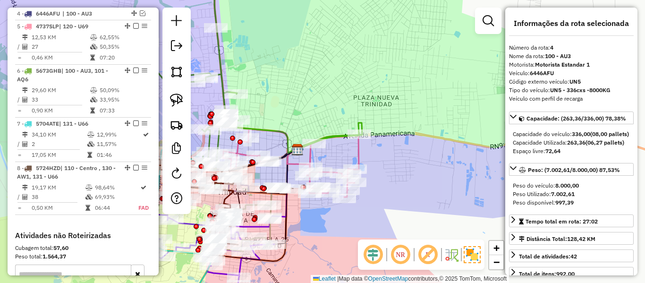
click at [397, 130] on div "Janela de atendimento Grade de atendimento Capacidade Transportadoras Veículos …" at bounding box center [322, 141] width 645 height 283
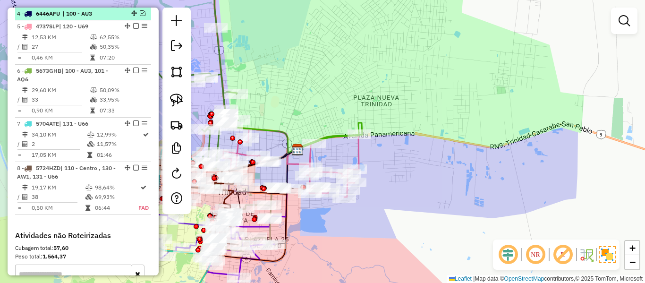
click at [140, 14] on em at bounding box center [143, 13] width 6 height 6
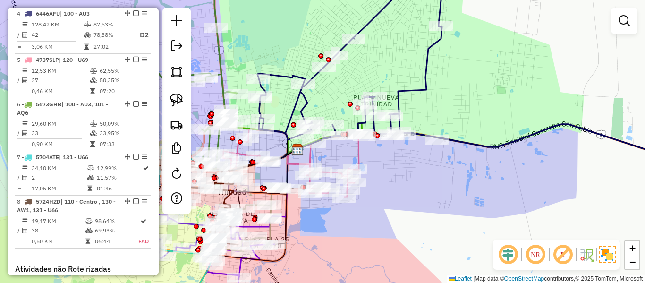
click at [468, 142] on icon at bounding box center [483, 69] width 452 height 187
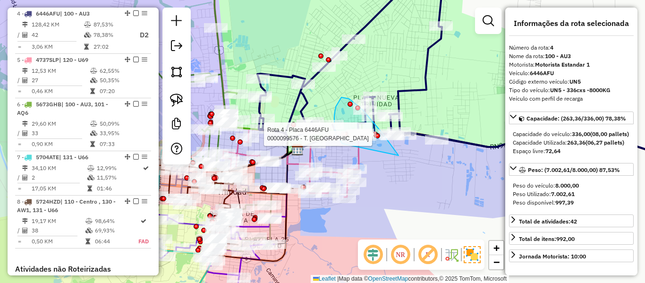
drag, startPoint x: 391, startPoint y: 145, endPoint x: 345, endPoint y: 144, distance: 45.8
click at [343, 144] on div "Rota 4 - Placa 6446AFU 0000909493 - ROSA RONELL BRA Rota 4 - Placa 6446AFU 0000…" at bounding box center [322, 141] width 645 height 283
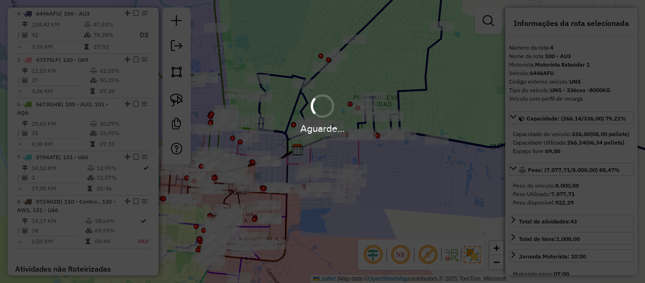
select select "**********"
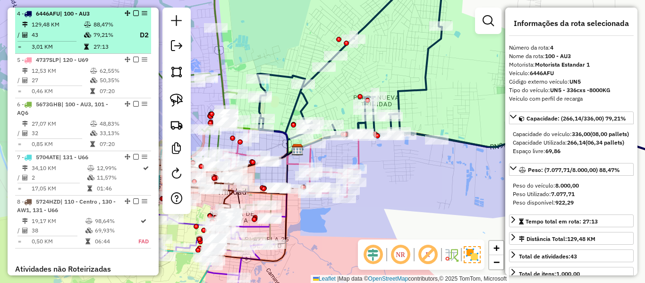
click at [135, 15] on em at bounding box center [136, 13] width 6 height 6
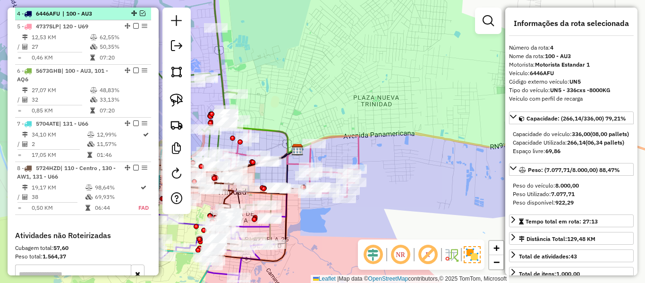
scroll to position [480, 0]
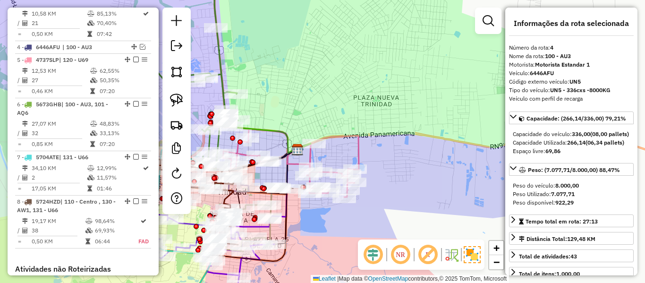
click at [409, 88] on div "Janela de atendimento Grade de atendimento Capacidade Transportadoras Veículos …" at bounding box center [322, 141] width 645 height 283
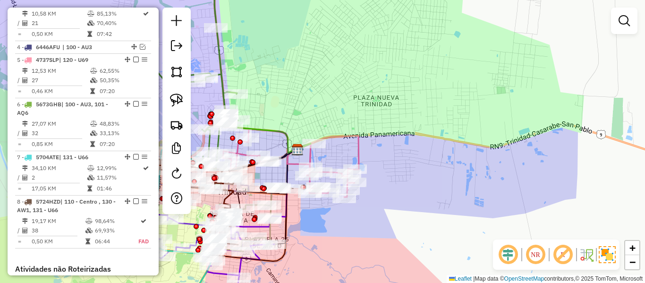
click at [564, 33] on div "Janela de atendimento Grade de atendimento Capacidade Transportadoras Veículos …" at bounding box center [322, 141] width 645 height 283
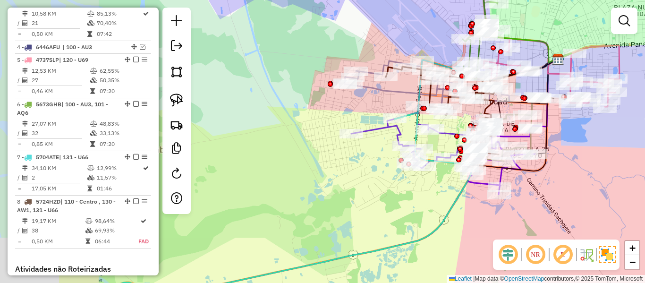
drag, startPoint x: 492, startPoint y: 180, endPoint x: 595, endPoint y: 119, distance: 120.0
click at [614, 110] on div "Janela de atendimento Grade de atendimento Capacidade Transportadoras Veículos …" at bounding box center [322, 141] width 645 height 283
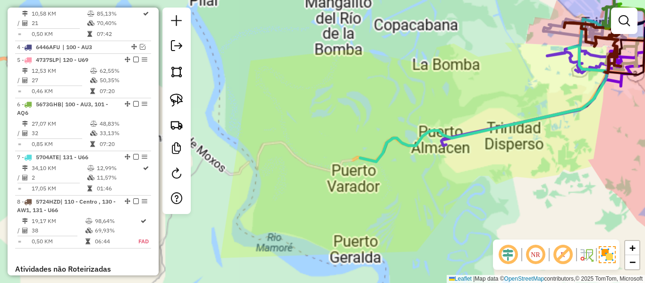
click at [502, 179] on div "Janela de atendimento Grade de atendimento Capacidade Transportadoras Veículos …" at bounding box center [322, 141] width 645 height 283
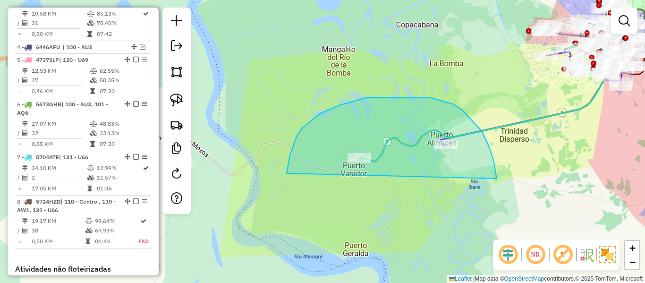
drag, startPoint x: 497, startPoint y: 179, endPoint x: 335, endPoint y: 197, distance: 163.1
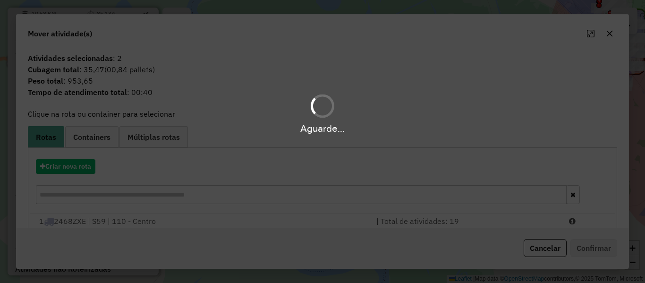
click at [82, 166] on div "Aguarde..." at bounding box center [322, 141] width 645 height 283
click at [82, 166] on button "Criar nova rota" at bounding box center [66, 166] width 60 height 15
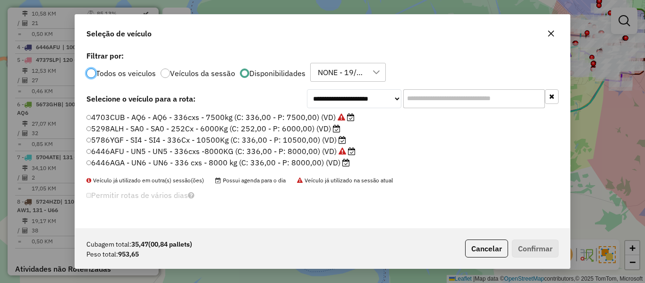
scroll to position [5, 3]
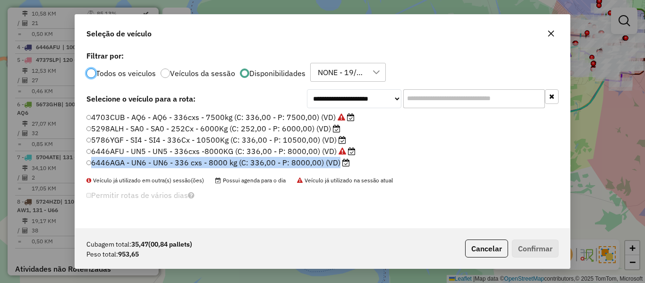
click at [82, 166] on div "**********" at bounding box center [322, 141] width 645 height 283
click at [330, 164] on label "6446AGA - UN6 - UN6 - 336 cxs - 8000 kg (C: 336,00 - P: 8000,00) (VD)" at bounding box center [218, 162] width 264 height 11
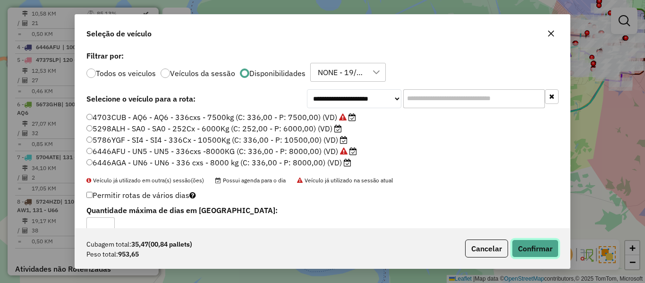
click at [533, 253] on button "Confirmar" at bounding box center [535, 248] width 47 height 18
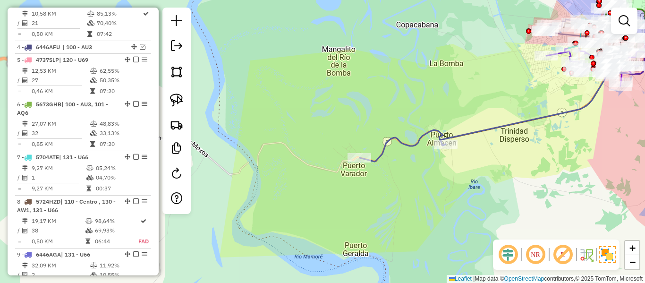
click at [485, 122] on div "Janela de atendimento Grade de atendimento Capacidade Transportadoras Veículos …" at bounding box center [322, 141] width 645 height 283
click at [489, 127] on icon at bounding box center [549, 81] width 216 height 130
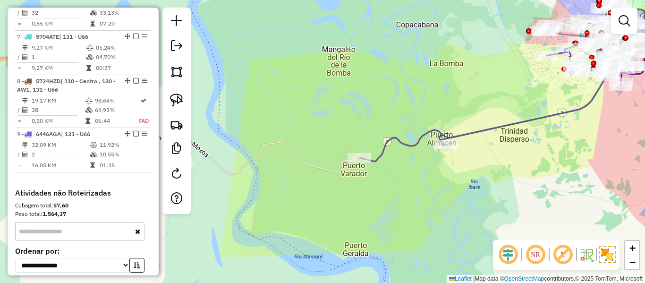
select select "**********"
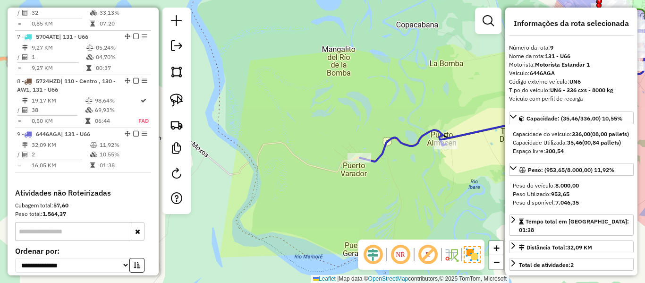
scroll to position [709, 0]
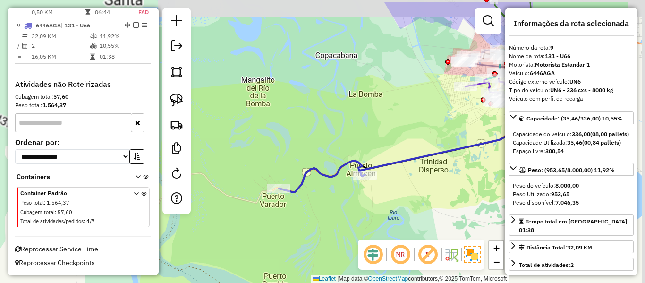
drag, startPoint x: 469, startPoint y: 99, endPoint x: 380, endPoint y: 143, distance: 99.7
click at [355, 145] on div "Janela de atendimento Grade de atendimento Capacidade Transportadoras Veículos …" at bounding box center [322, 141] width 645 height 283
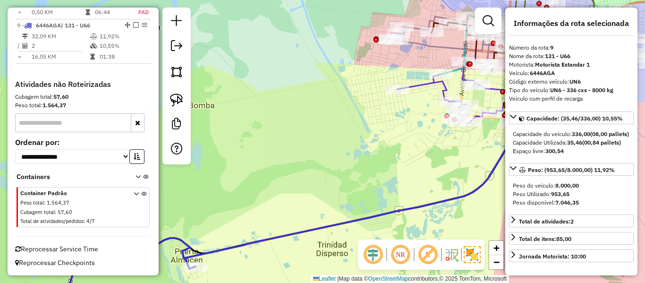
drag, startPoint x: 446, startPoint y: 155, endPoint x: 391, endPoint y: 158, distance: 55.8
click at [391, 158] on div "Rota 2 - Placa 4411ATB 0000679947 - T. SANTOS Janela de atendimento Grade de at…" at bounding box center [322, 141] width 645 height 283
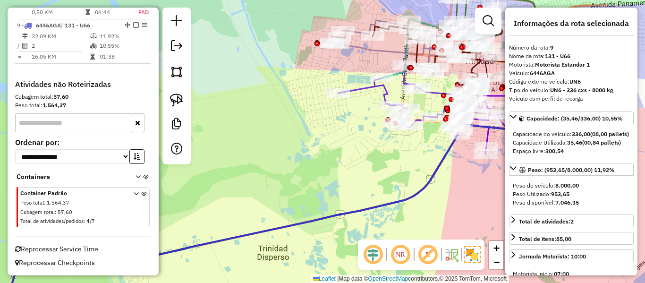
select select "**********"
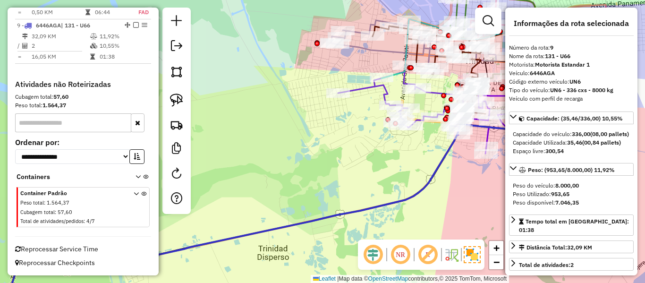
click at [385, 90] on icon at bounding box center [430, 113] width 184 height 82
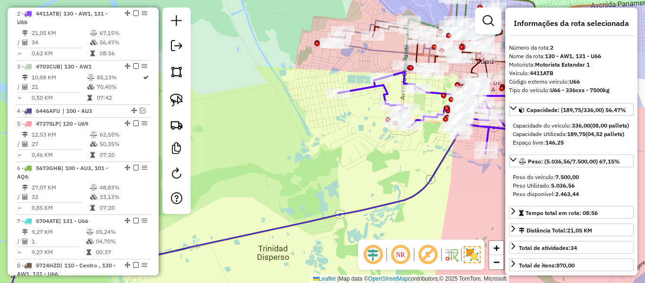
click at [373, 208] on icon at bounding box center [342, 143] width 432 height 260
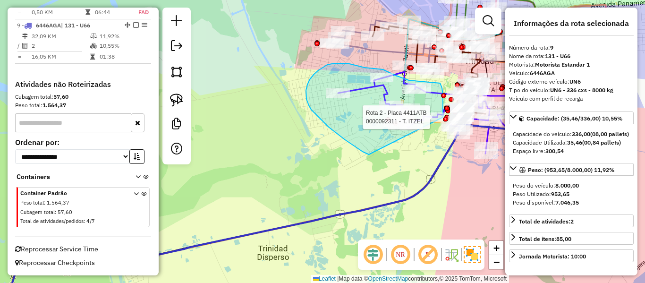
drag, startPoint x: 319, startPoint y: 118, endPoint x: 431, endPoint y: 147, distance: 116.2
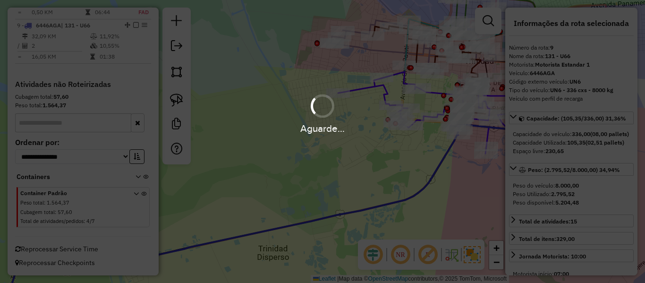
select select "**********"
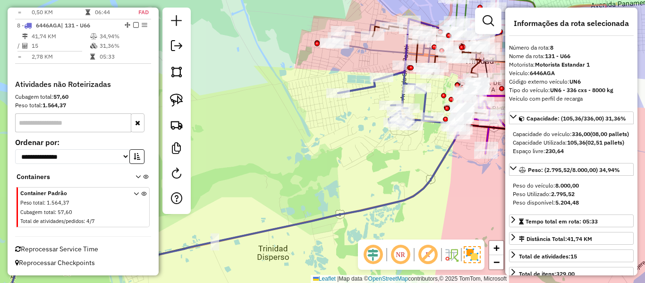
scroll to position [665, 0]
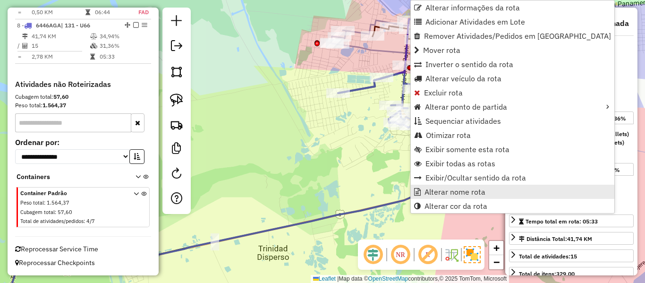
click at [449, 190] on span "Alterar nome rota" at bounding box center [455, 192] width 61 height 8
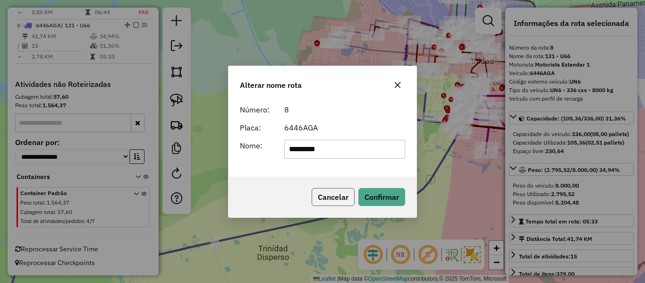
click at [343, 200] on button "Cancelar" at bounding box center [333, 197] width 43 height 18
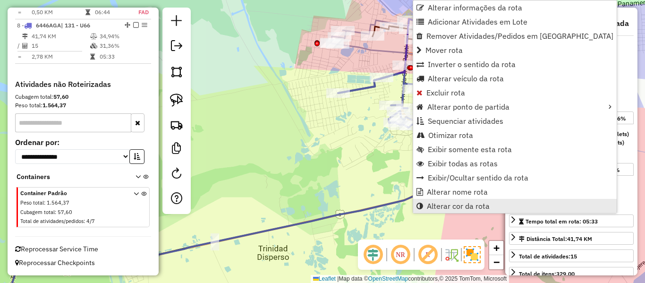
drag, startPoint x: 462, startPoint y: 136, endPoint x: 456, endPoint y: 206, distance: 69.7
click at [456, 206] on ul "Alterar informações da rota Adicionar Atividades em Lote Remover Atividades/Ped…" at bounding box center [515, 106] width 204 height 213
click at [456, 206] on span "Alterar cor da rota" at bounding box center [458, 206] width 63 height 8
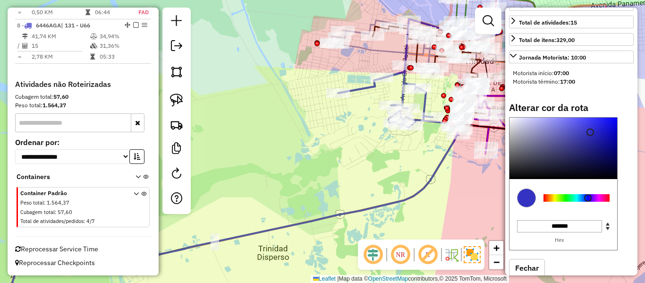
scroll to position [270, 0]
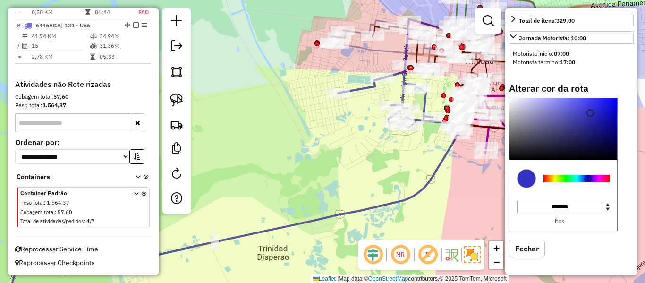
click at [574, 178] on div at bounding box center [577, 179] width 66 height 8
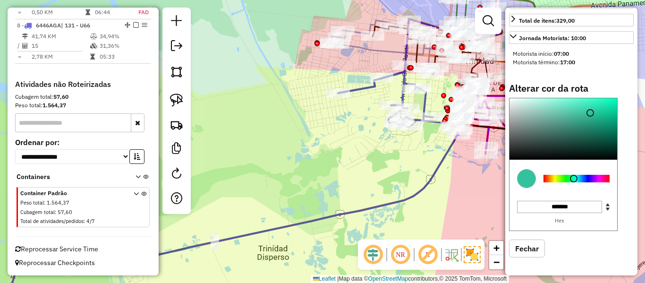
type input "*******"
drag, startPoint x: 589, startPoint y: 128, endPoint x: 600, endPoint y: 90, distance: 39.2
click at [600, 90] on div "Alterar cor da rota C M Y K *** *** ** H S L ** *** *** R G B ******* Hex Fechar" at bounding box center [571, 177] width 125 height 189
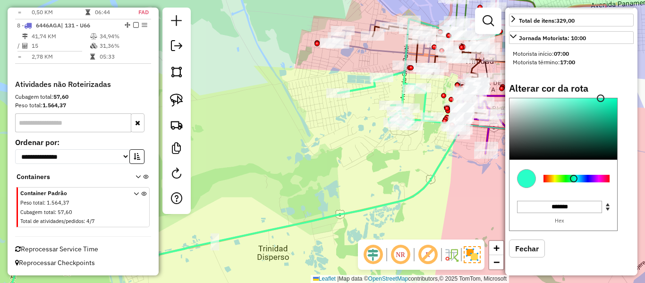
click at [438, 166] on icon at bounding box center [212, 188] width 496 height 232
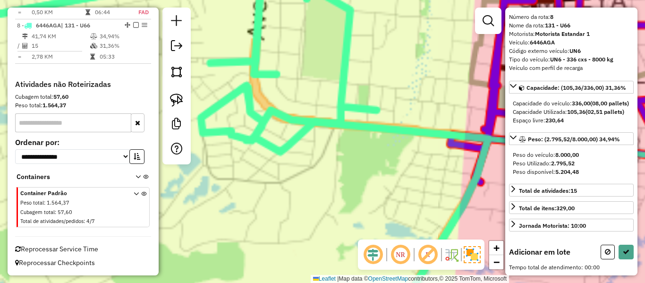
scroll to position [48, 0]
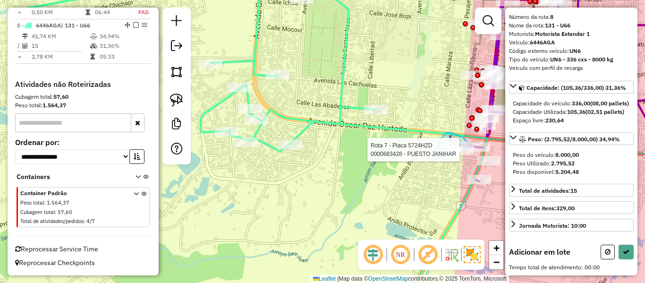
drag, startPoint x: 433, startPoint y: 160, endPoint x: 454, endPoint y: 171, distance: 24.1
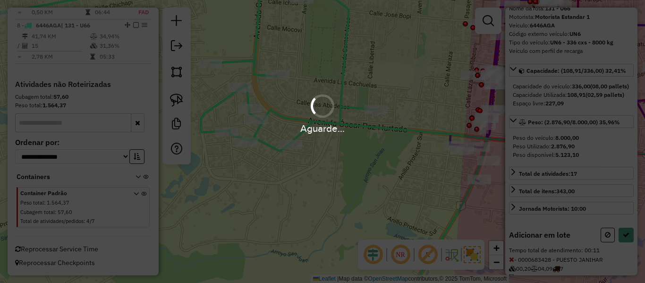
scroll to position [150, 0]
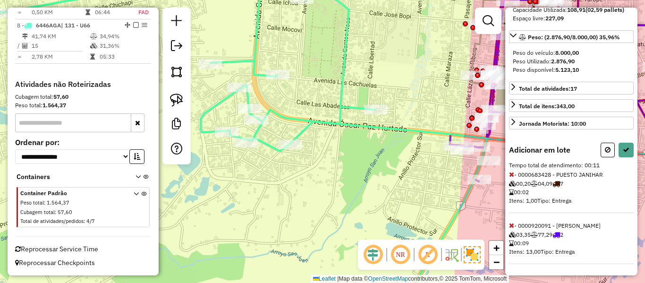
drag, startPoint x: 414, startPoint y: 77, endPoint x: 428, endPoint y: 177, distance: 100.7
click at [428, 177] on div "Janela de atendimento Grade de atendimento Capacidade Transportadoras Veículos …" at bounding box center [322, 141] width 645 height 283
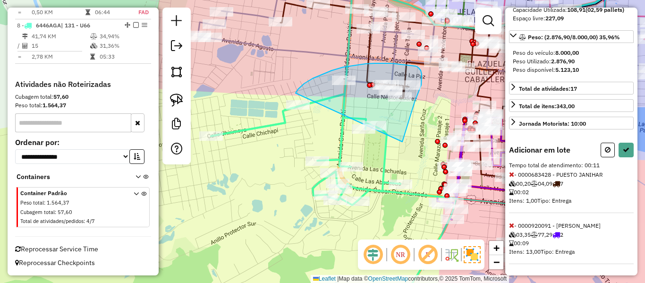
click at [296, 101] on div "Janela de atendimento Grade de atendimento Capacidade Transportadoras Veículos …" at bounding box center [322, 141] width 645 height 283
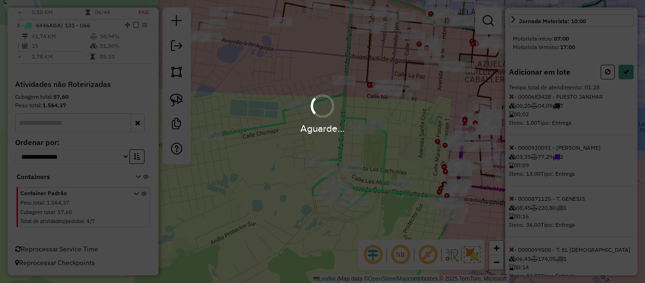
scroll to position [270, 0]
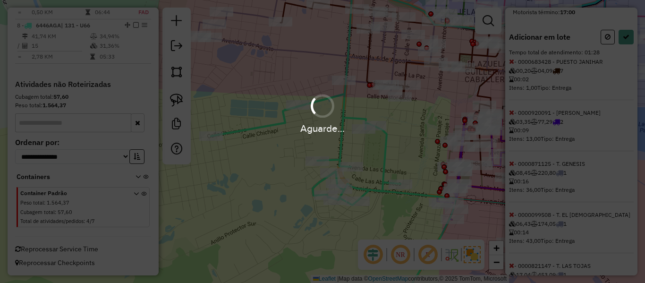
select select "**********"
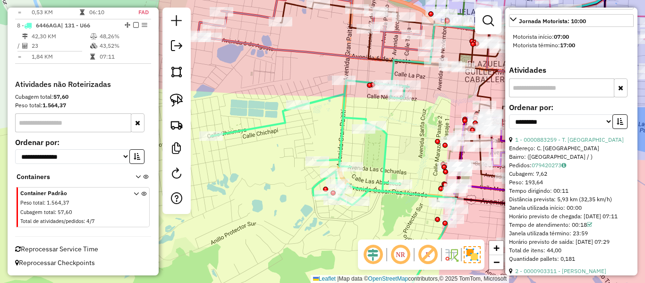
click at [282, 120] on icon at bounding box center [333, 195] width 245 height 231
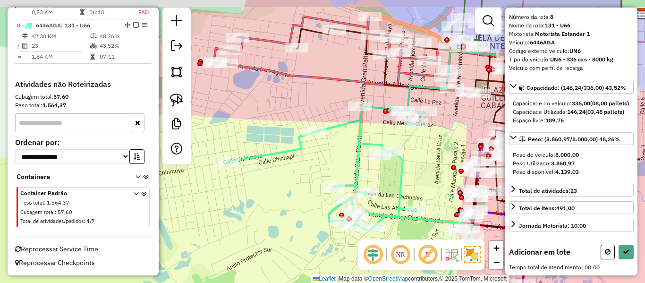
drag, startPoint x: 308, startPoint y: 174, endPoint x: 338, endPoint y: 204, distance: 42.1
click at [338, 204] on div "Janela de atendimento Grade de atendimento Capacidade Transportadoras Veículos …" at bounding box center [322, 141] width 645 height 283
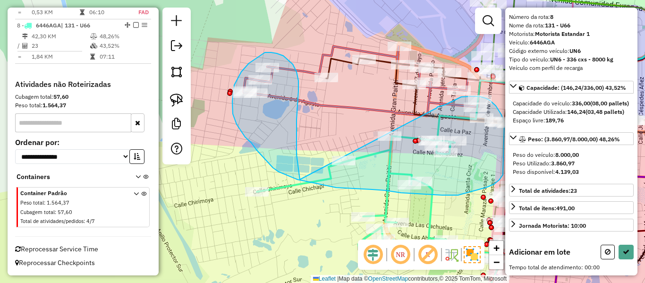
drag, startPoint x: 298, startPoint y: 81, endPoint x: 430, endPoint y: 113, distance: 135.6
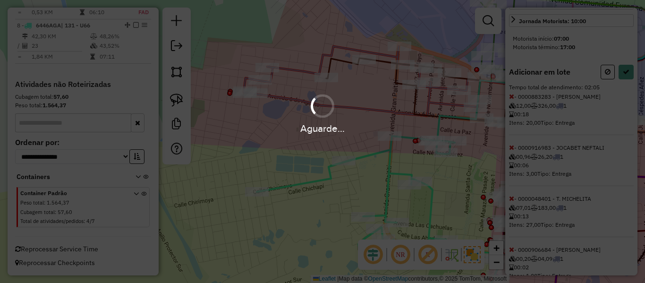
scroll to position [270, 0]
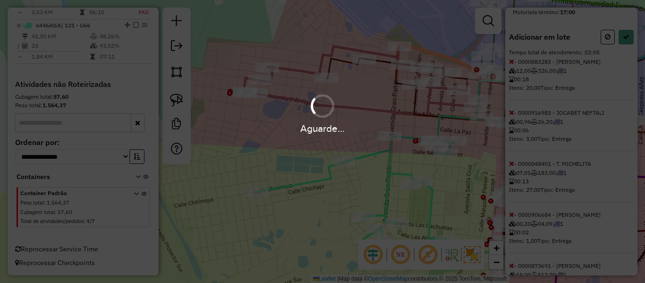
select select "**********"
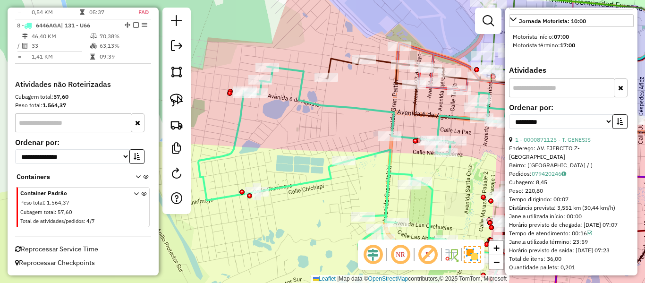
click at [373, 156] on icon at bounding box center [358, 189] width 320 height 245
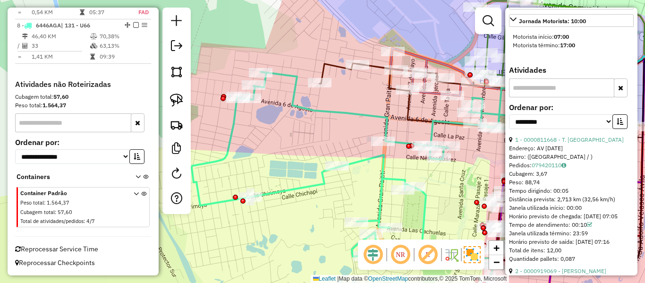
drag, startPoint x: 365, startPoint y: 170, endPoint x: 300, endPoint y: 188, distance: 67.3
click at [300, 188] on div "Janela de atendimento Grade de atendimento Capacidade Transportadoras Veículos …" at bounding box center [322, 141] width 645 height 283
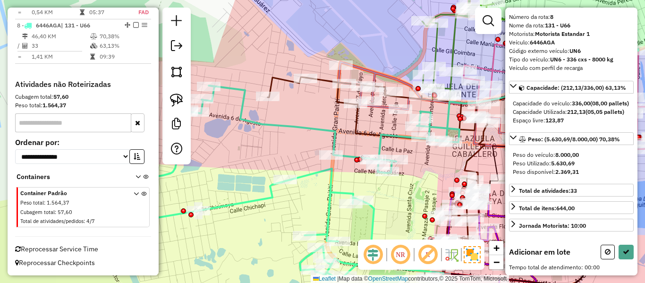
scroll to position [48, 0]
drag, startPoint x: 303, startPoint y: 184, endPoint x: 318, endPoint y: 168, distance: 21.7
click at [314, 185] on div "Janela de atendimento Grade de atendimento Capacidade Transportadoras Veículos …" at bounding box center [322, 141] width 645 height 283
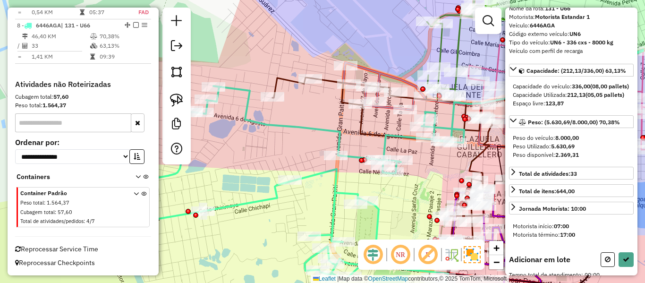
select select "**********"
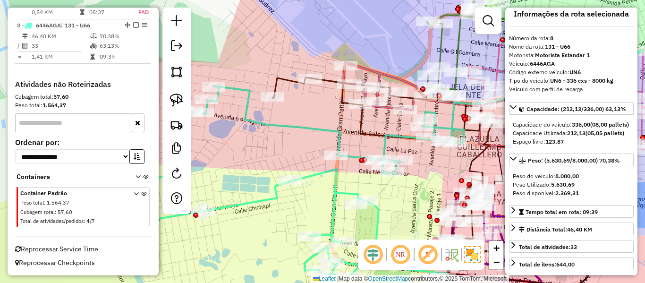
scroll to position [0, 0]
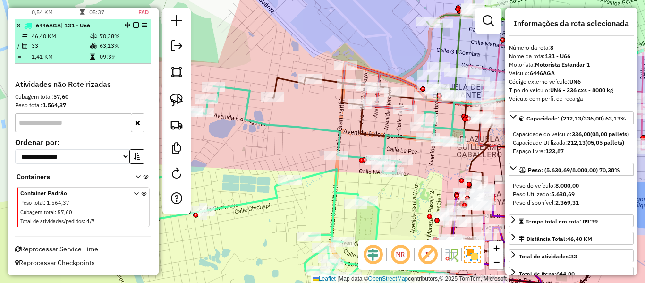
click at [134, 25] on em at bounding box center [136, 25] width 6 height 6
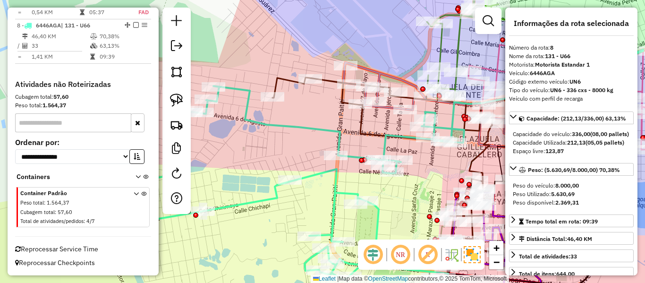
scroll to position [633, 0]
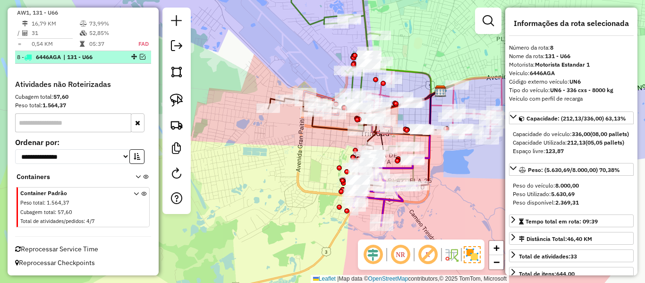
click at [140, 56] on em at bounding box center [143, 57] width 6 height 6
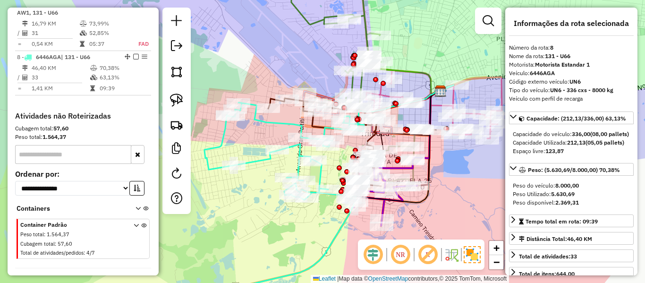
scroll to position [665, 0]
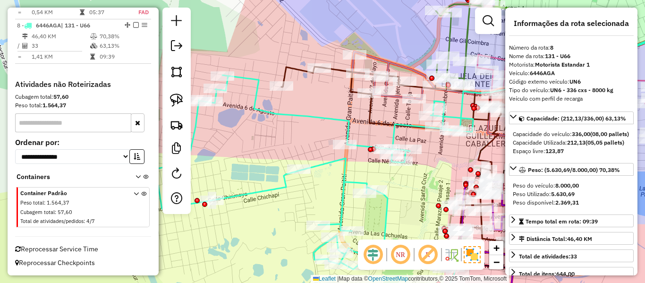
drag, startPoint x: 226, startPoint y: 122, endPoint x: 272, endPoint y: 128, distance: 46.7
click at [267, 128] on div "Janela de atendimento Grade de atendimento Capacidade Transportadoras Veículos …" at bounding box center [322, 141] width 645 height 283
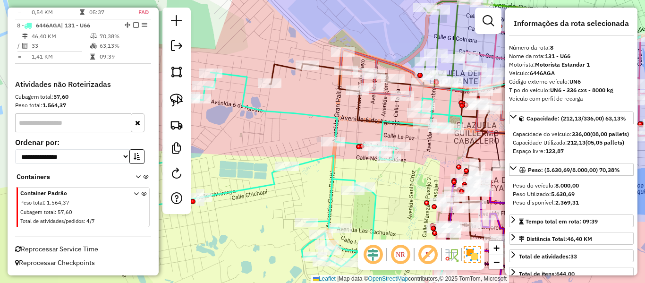
click at [335, 120] on icon at bounding box center [302, 191] width 320 height 239
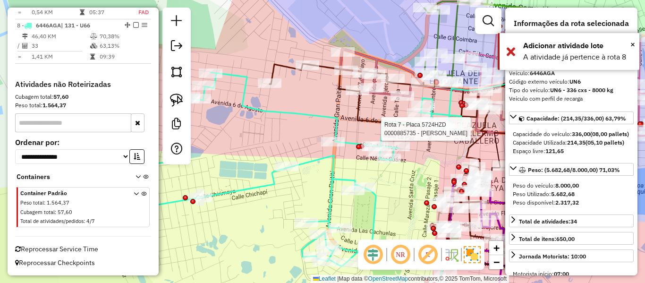
select select "**********"
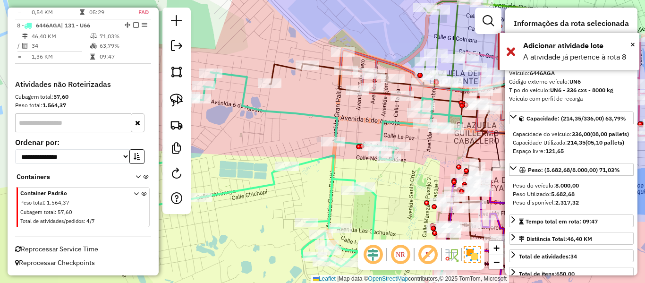
click at [290, 116] on icon at bounding box center [302, 191] width 320 height 239
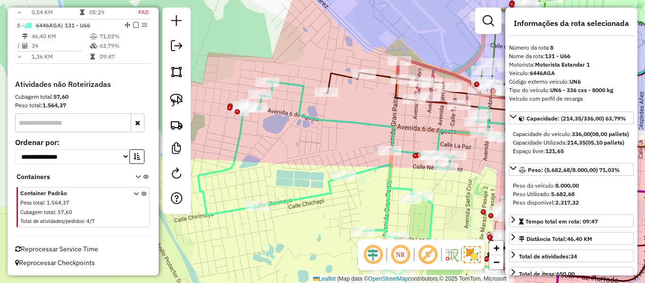
drag, startPoint x: 281, startPoint y: 129, endPoint x: 337, endPoint y: 136, distance: 56.2
click at [337, 136] on div "Janela de atendimento Grade de atendimento Capacidade Transportadoras Veículos …" at bounding box center [322, 141] width 645 height 283
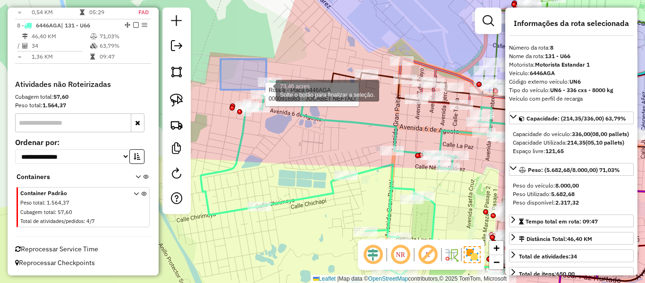
drag, startPoint x: 221, startPoint y: 59, endPoint x: 206, endPoint y: 48, distance: 18.5
click at [206, 48] on div "Rota 8 - Placa 6446AGA 0000916983 - JOCABET NEFTALI 73.46 acres Solte o botão p…" at bounding box center [322, 141] width 645 height 283
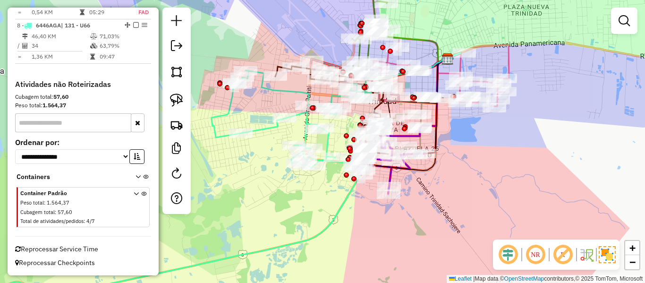
drag, startPoint x: 233, startPoint y: 97, endPoint x: 293, endPoint y: 105, distance: 60.5
click at [288, 105] on icon at bounding box center [154, 191] width 434 height 242
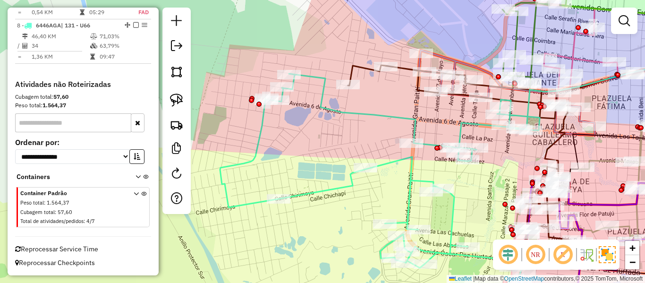
click at [329, 107] on icon at bounding box center [380, 193] width 320 height 238
select select "**********"
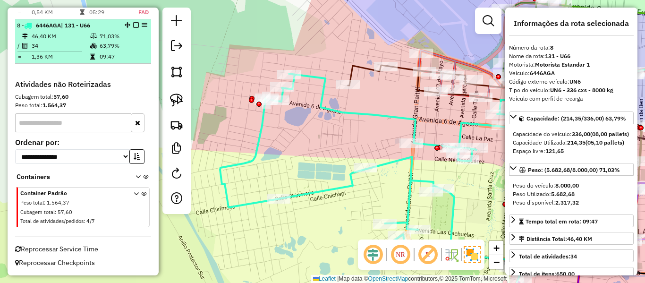
click at [133, 25] on em at bounding box center [136, 25] width 6 height 6
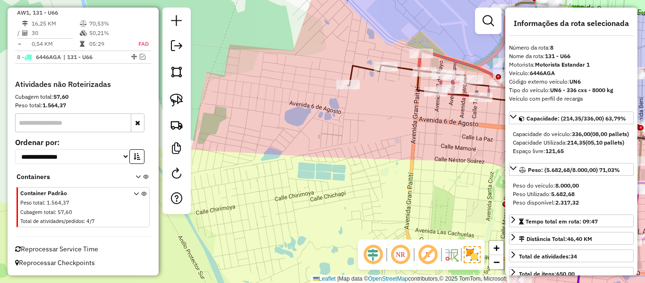
scroll to position [633, 0]
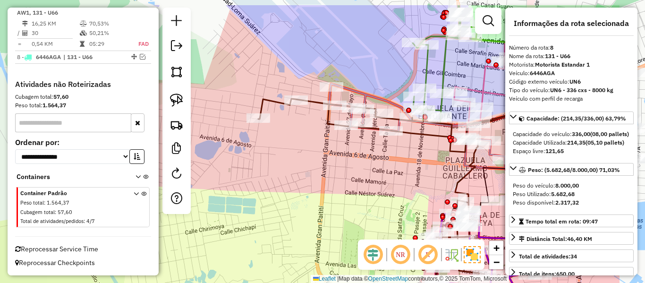
drag, startPoint x: 368, startPoint y: 139, endPoint x: 229, endPoint y: 190, distance: 148.5
click at [229, 190] on div "Janela de atendimento Grade de atendimento Capacidade Transportadoras Veículos …" at bounding box center [322, 141] width 645 height 283
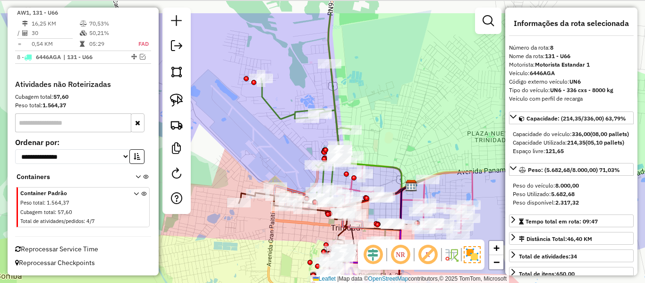
drag, startPoint x: 279, startPoint y: 131, endPoint x: 320, endPoint y: 195, distance: 75.5
click at [317, 202] on div "Janela de atendimento Grade de atendimento Capacidade Transportadoras Veículos …" at bounding box center [322, 141] width 645 height 283
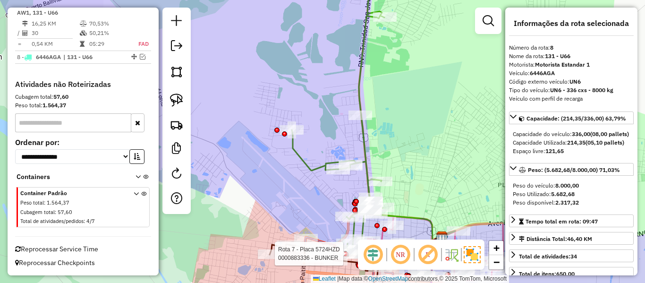
click at [299, 162] on icon at bounding box center [338, 114] width 93 height 285
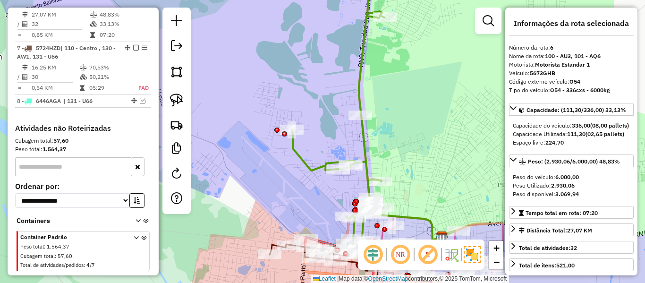
scroll to position [571, 0]
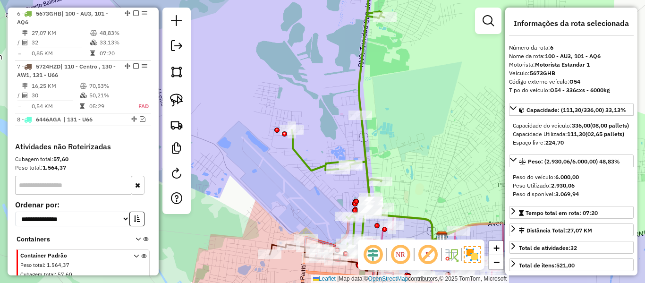
click at [393, 25] on div "Janela de atendimento Grade de atendimento Capacidade Transportadoras Veículos …" at bounding box center [322, 141] width 645 height 283
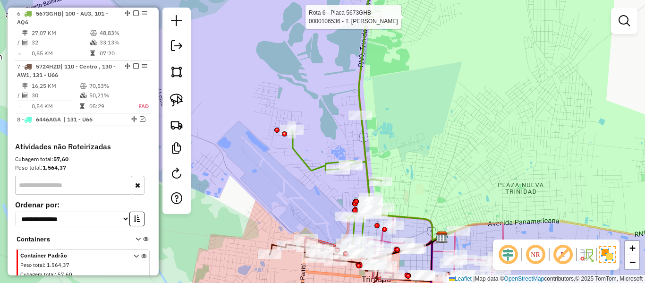
click at [392, 22] on div at bounding box center [385, 16] width 24 height 9
select select "**********"
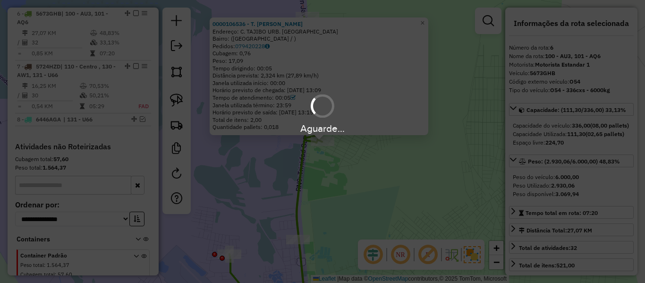
click at [425, 170] on div "Aguarde..." at bounding box center [322, 141] width 645 height 283
click at [427, 164] on div "Aguarde..." at bounding box center [322, 141] width 645 height 283
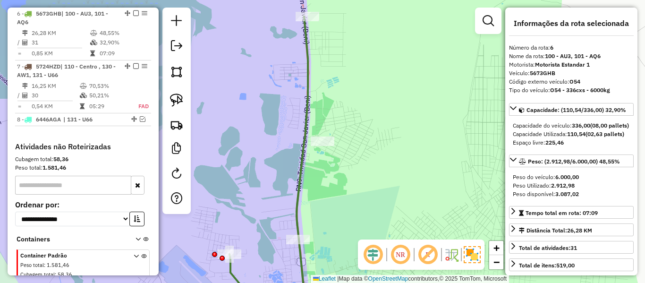
click at [426, 162] on div "Janela de atendimento Grade de atendimento Capacidade Transportadoras Veículos …" at bounding box center [322, 141] width 645 height 283
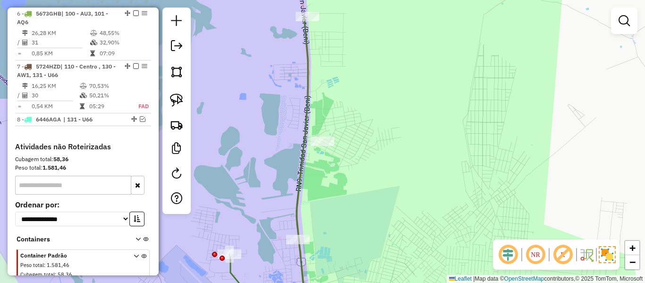
click at [305, 64] on icon at bounding box center [275, 164] width 90 height 295
select select "**********"
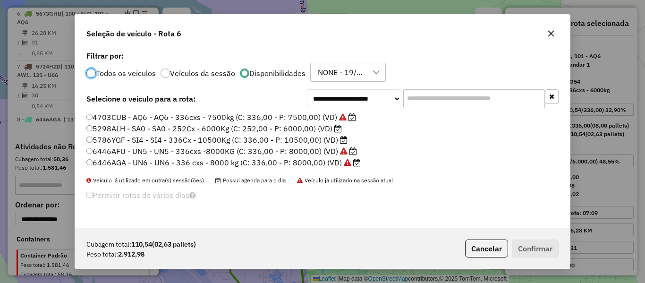
scroll to position [5, 3]
click at [299, 128] on label "5298ALH - SA0 - SA0 - 252Cx - 6000Kg (C: 252,00 - P: 6000,00) (VD)" at bounding box center [213, 128] width 255 height 11
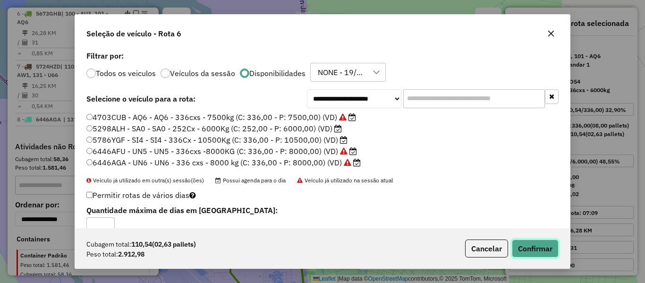
click at [531, 246] on button "Confirmar" at bounding box center [535, 248] width 47 height 18
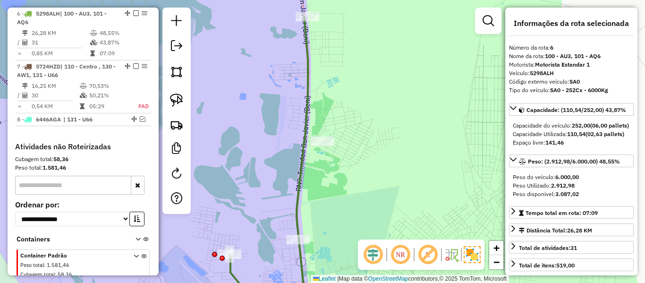
click at [306, 91] on icon at bounding box center [275, 164] width 90 height 295
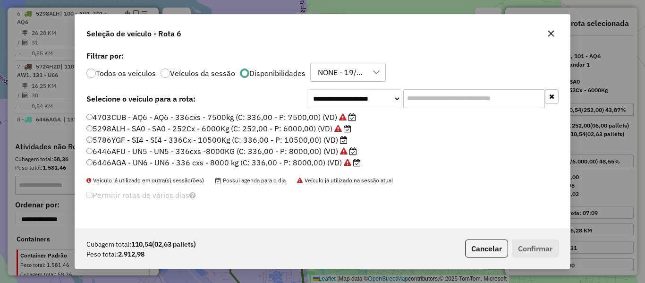
click at [300, 118] on label "4703CUB - AQ6 - AQ6 - 336cxs - 7500kg (C: 336,00 - P: 7500,00) (VD)" at bounding box center [221, 116] width 270 height 11
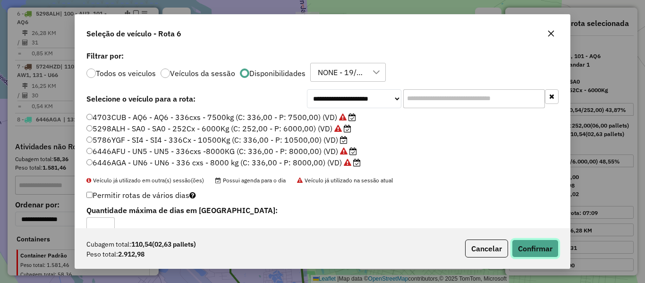
click at [536, 247] on button "Confirmar" at bounding box center [535, 248] width 47 height 18
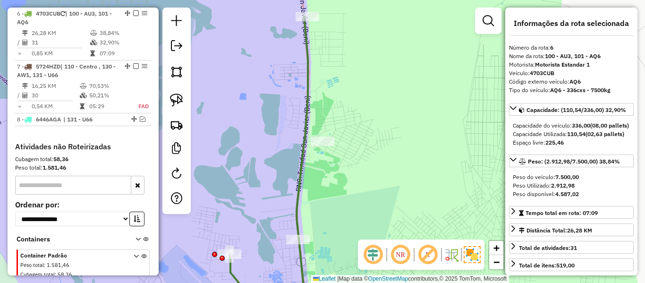
click at [302, 152] on icon at bounding box center [275, 164] width 90 height 295
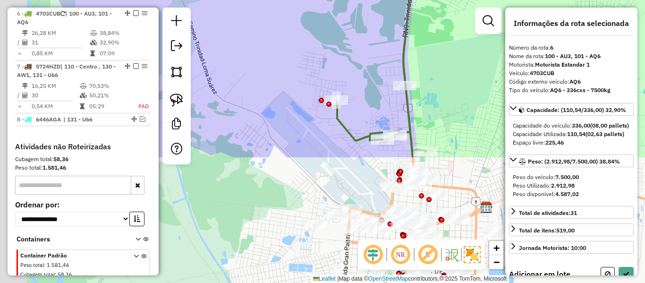
drag, startPoint x: 367, startPoint y: 197, endPoint x: 472, endPoint y: 48, distance: 181.7
click at [472, 49] on div "Janela de atendimento Grade de atendimento Capacidade Transportadoras Veículos …" at bounding box center [322, 141] width 645 height 283
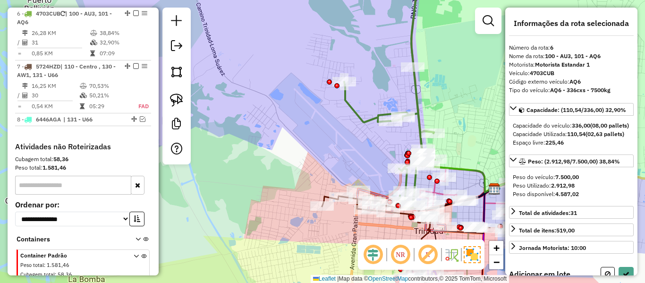
drag, startPoint x: 329, startPoint y: 148, endPoint x: 330, endPoint y: 120, distance: 28.4
click at [302, 94] on div "Rota 6 - Placa 4703CUB 0000107035 - T. CAMBODROMO Janela de atendimento Grade d…" at bounding box center [322, 141] width 645 height 283
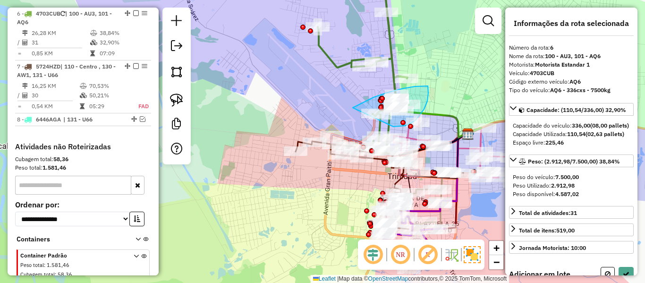
drag, startPoint x: 362, startPoint y: 103, endPoint x: 389, endPoint y: 123, distance: 33.8
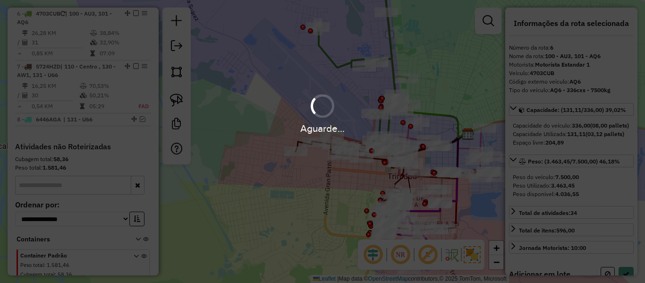
select select "**********"
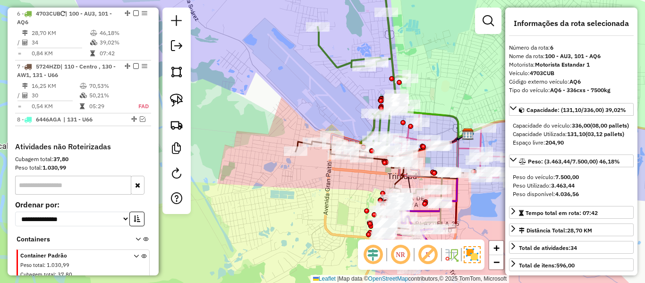
click at [341, 68] on icon at bounding box center [363, 63] width 91 height 182
click at [341, 61] on icon at bounding box center [363, 63] width 91 height 182
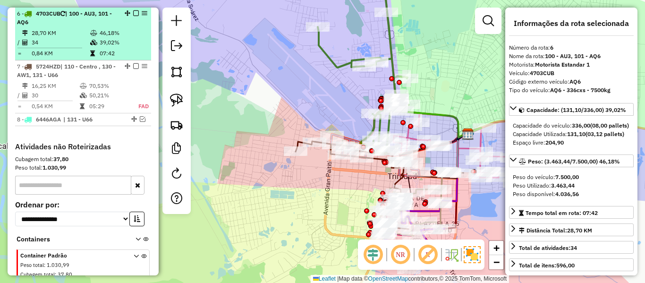
click at [99, 35] on td "46,18%" at bounding box center [123, 32] width 48 height 9
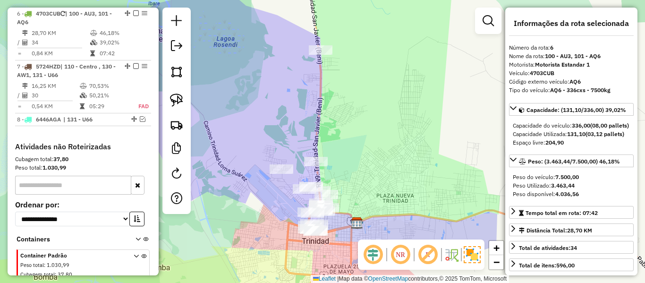
click at [383, 72] on div "Rota 6 - Placa 4703CUB 0000683468 - T.DOÑAVIRGINIA Janela de atendimento Grade …" at bounding box center [322, 141] width 645 height 283
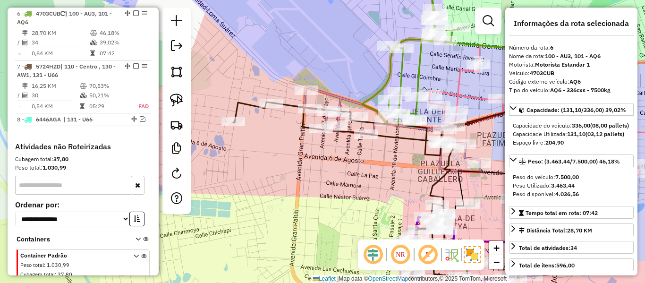
click at [387, 75] on icon at bounding box center [410, 49] width 97 height 155
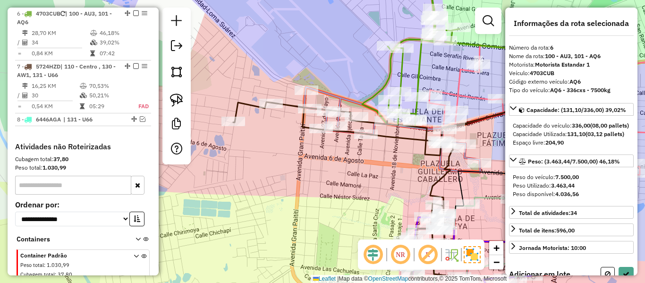
drag, startPoint x: 325, startPoint y: 87, endPoint x: 305, endPoint y: 90, distance: 21.0
click at [305, 90] on div "Janela de atendimento Grade de atendimento Capacidade Transportadoras Veículos …" at bounding box center [322, 141] width 645 height 283
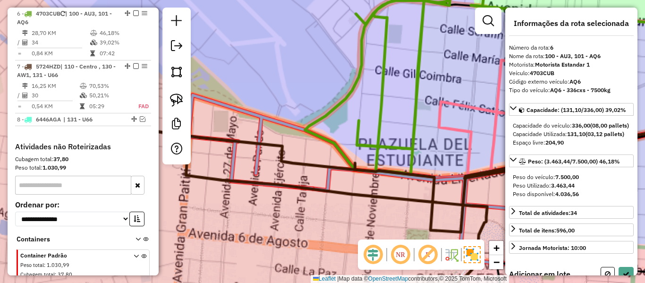
select select "**********"
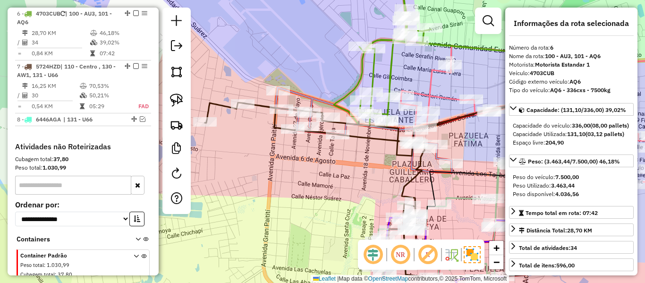
click at [372, 75] on icon at bounding box center [382, 49] width 97 height 155
drag, startPoint x: 326, startPoint y: 73, endPoint x: 309, endPoint y: 74, distance: 16.6
click at [334, 74] on icon at bounding box center [382, 49] width 97 height 155
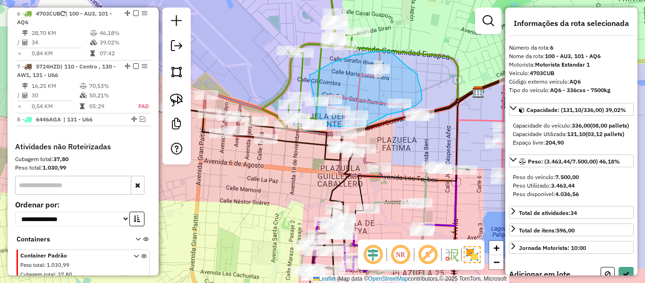
click at [307, 105] on div "Rota 5 - Placa 4737SLP 0000910576 - ERICK MALALE AB Rota 1 - Placa 2468ZXE 0000…" at bounding box center [322, 141] width 645 height 283
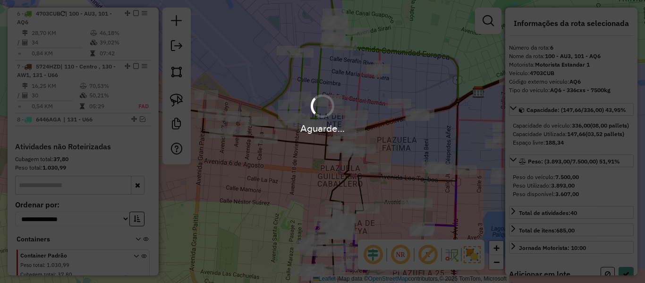
select select "**********"
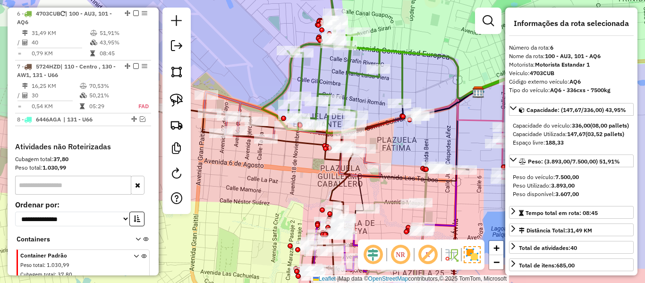
click at [320, 71] on icon at bounding box center [332, 53] width 140 height 162
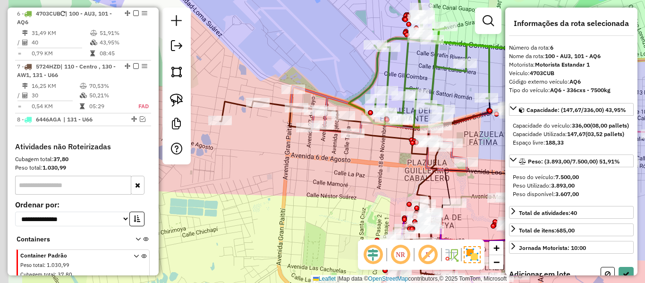
drag, startPoint x: 379, startPoint y: 81, endPoint x: 427, endPoint y: 77, distance: 48.3
click at [427, 77] on div "Janela de atendimento Grade de atendimento Capacidade Transportadoras Veículos …" at bounding box center [322, 141] width 645 height 283
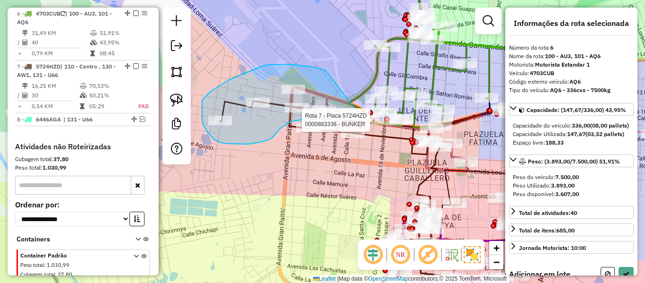
click at [376, 114] on div "Rota 7 - Placa 5724HZD 0000693537 - T. GENNY Rota 7 - Placa 5724HZD 0000904776 …" at bounding box center [322, 141] width 645 height 283
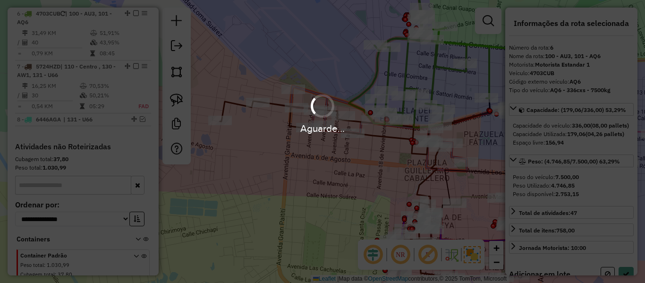
select select "**********"
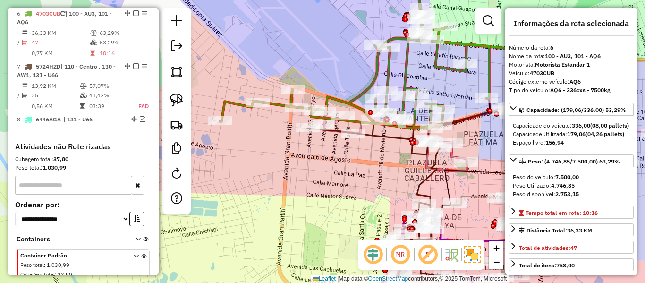
drag, startPoint x: 311, startPoint y: 147, endPoint x: 295, endPoint y: 147, distance: 16.1
click at [295, 147] on div "Janela de atendimento Grade de atendimento Capacidade Transportadoras Veículos …" at bounding box center [322, 141] width 645 height 283
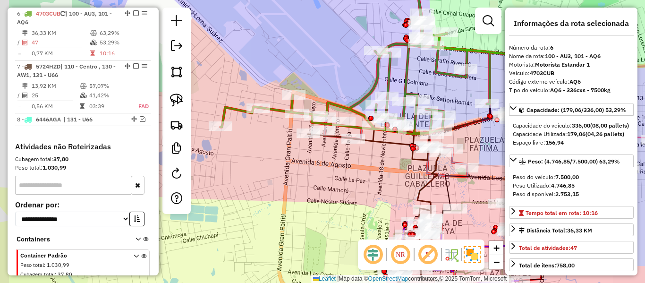
drag, startPoint x: 303, startPoint y: 155, endPoint x: 377, endPoint y: 149, distance: 74.4
click at [335, 154] on div "Janela de atendimento Grade de atendimento Capacidade Transportadoras Veículos …" at bounding box center [322, 141] width 645 height 283
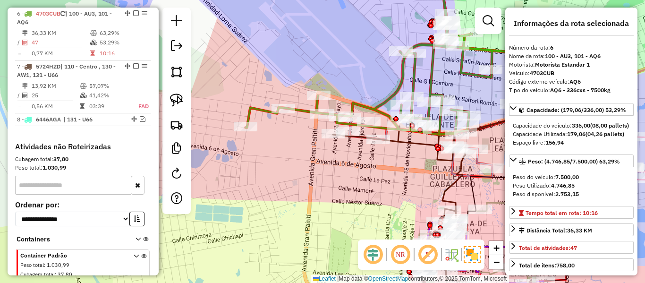
click at [361, 102] on icon at bounding box center [380, 53] width 269 height 163
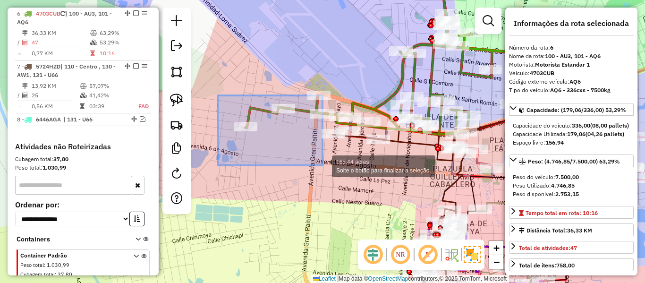
drag, startPoint x: 269, startPoint y: 127, endPoint x: 326, endPoint y: 167, distance: 70.0
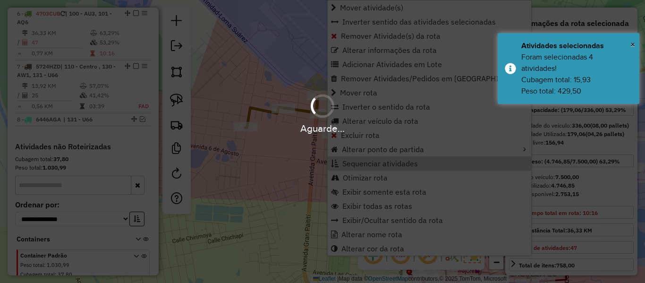
click at [272, 171] on div "Aguarde..." at bounding box center [322, 141] width 645 height 283
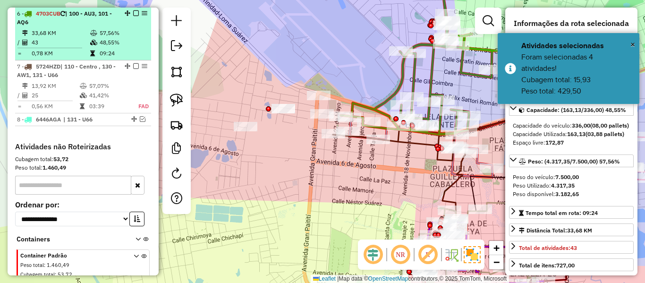
click at [133, 13] on em at bounding box center [136, 13] width 6 height 6
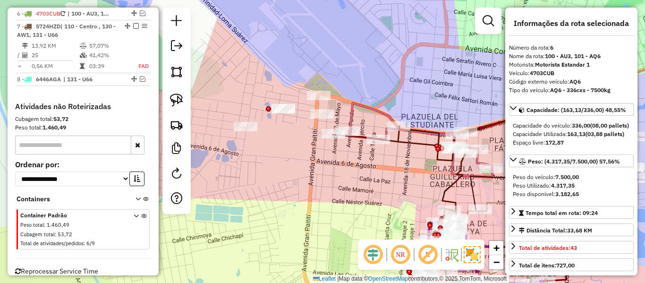
scroll to position [531, 0]
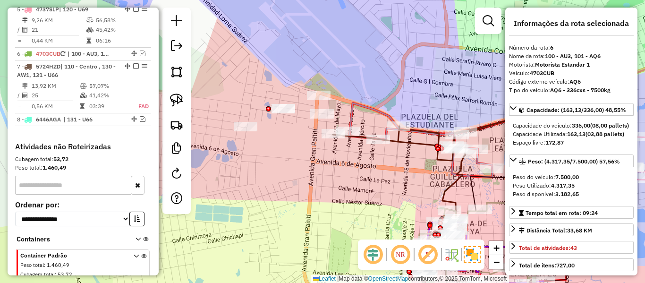
click at [326, 188] on div "Janela de atendimento Grade de atendimento Capacidade Transportadoras Veículos …" at bounding box center [322, 141] width 645 height 283
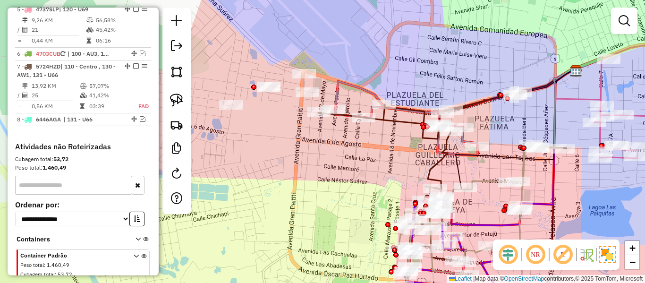
drag, startPoint x: 346, startPoint y: 171, endPoint x: 339, endPoint y: 163, distance: 10.4
click at [339, 163] on div "Janela de atendimento Grade de atendimento Capacidade Transportadoras Veículos …" at bounding box center [322, 141] width 645 height 283
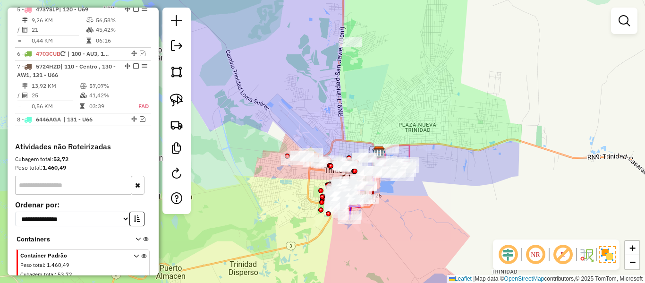
drag, startPoint x: 445, startPoint y: 109, endPoint x: 411, endPoint y: 111, distance: 34.1
click at [413, 103] on div "Janela de atendimento Grade de atendimento Capacidade Transportadoras Veículos …" at bounding box center [322, 141] width 645 height 283
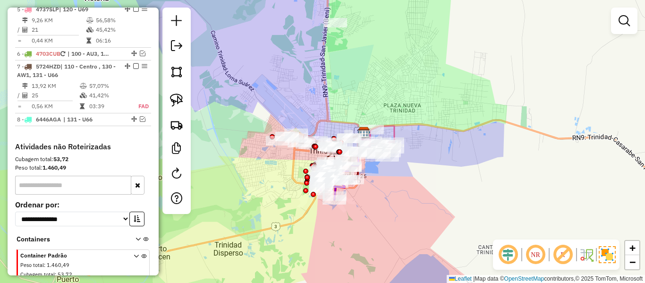
click at [394, 128] on icon at bounding box center [372, 141] width 46 height 30
select select "**********"
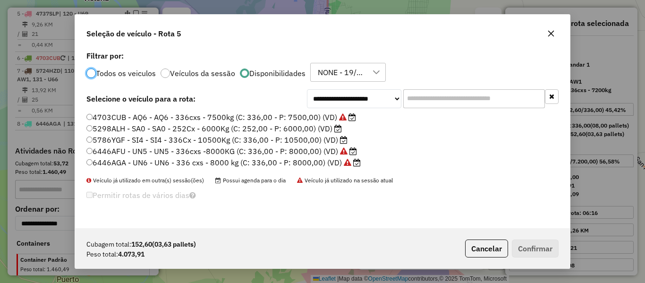
scroll to position [5, 3]
click at [397, 128] on li "5298ALH - SA0 - SA0 - 252Cx - 6000Kg (C: 252,00 - P: 6000,00) (VD)" at bounding box center [322, 128] width 472 height 11
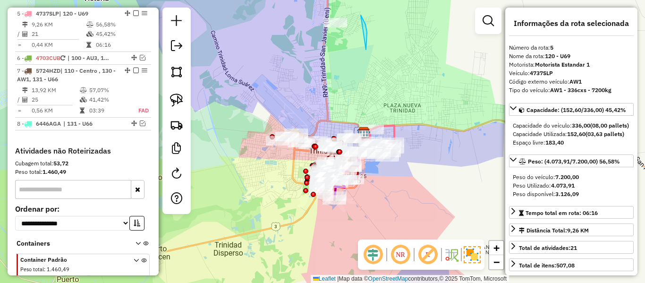
drag, startPoint x: 361, startPoint y: 15, endPoint x: 328, endPoint y: 86, distance: 78.2
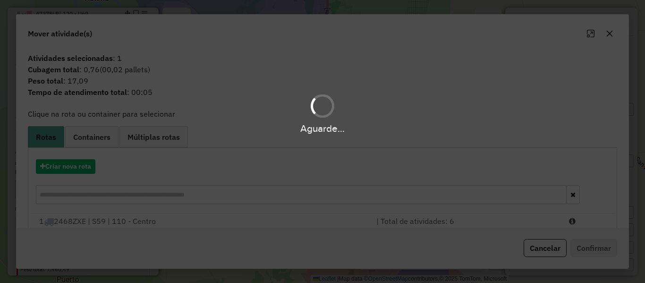
click at [72, 158] on div "Aguarde..." at bounding box center [322, 141] width 645 height 283
click at [74, 166] on hb-app "Aguarde... Pop-up bloqueado! Seu navegador bloqueou automáticamente a abertura …" at bounding box center [322, 141] width 645 height 283
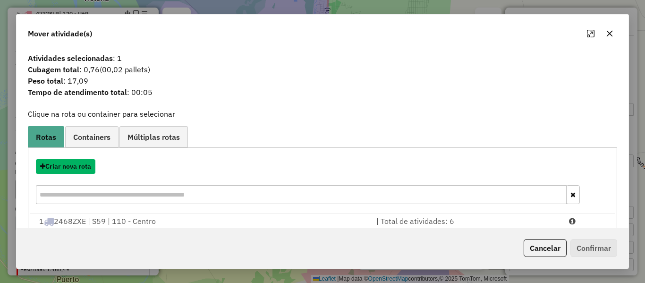
click at [74, 166] on button "Criar nova rota" at bounding box center [66, 166] width 60 height 15
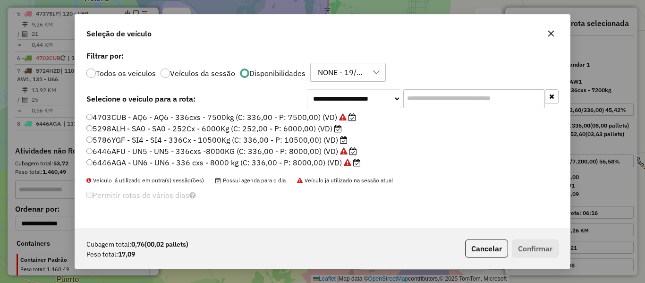
click at [327, 130] on label "5298ALH - SA0 - SA0 - 252Cx - 6000Kg (C: 252,00 - P: 6000,00) (VD)" at bounding box center [213, 128] width 255 height 11
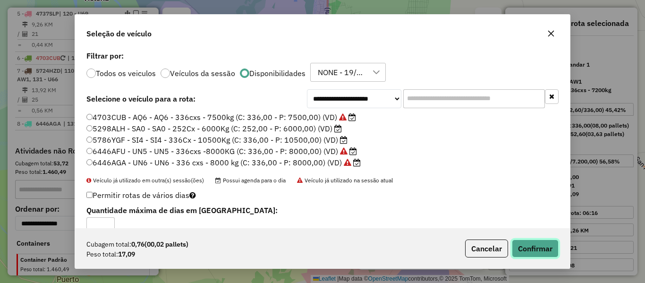
click at [541, 255] on button "Confirmar" at bounding box center [535, 248] width 47 height 18
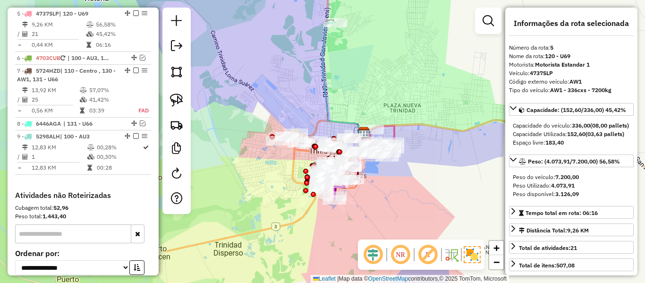
click at [323, 86] on icon at bounding box center [347, 78] width 48 height 112
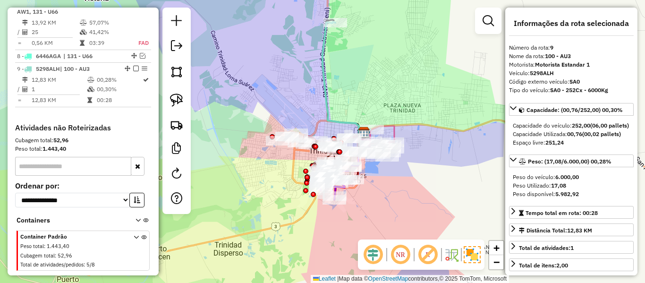
scroll to position [638, 0]
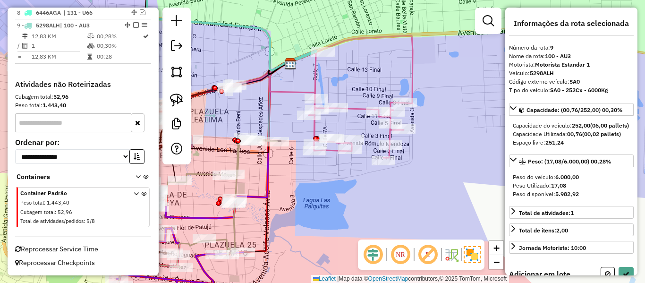
drag, startPoint x: 392, startPoint y: 174, endPoint x: 427, endPoint y: 178, distance: 34.7
click at [426, 173] on div "Janela de atendimento Grade de atendimento Capacidade Transportadoras Veículos …" at bounding box center [322, 141] width 645 height 283
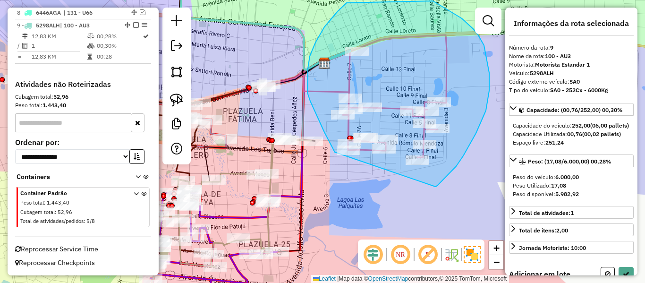
drag, startPoint x: 456, startPoint y: 166, endPoint x: 343, endPoint y: 162, distance: 113.4
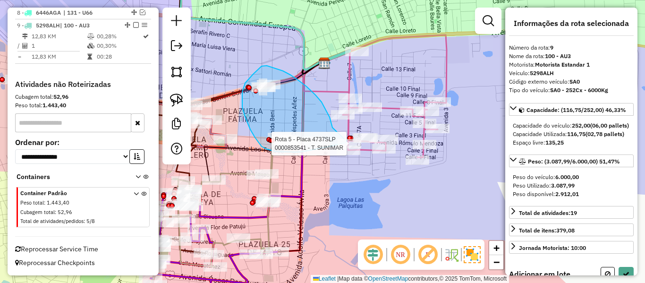
drag, startPoint x: 332, startPoint y: 125, endPoint x: 351, endPoint y: 133, distance: 21.1
click at [349, 136] on div "Rota 5 - Placa 4737SLP 0000853541 - T. SUNIMAR Janela de atendimento Grade de a…" at bounding box center [322, 141] width 645 height 283
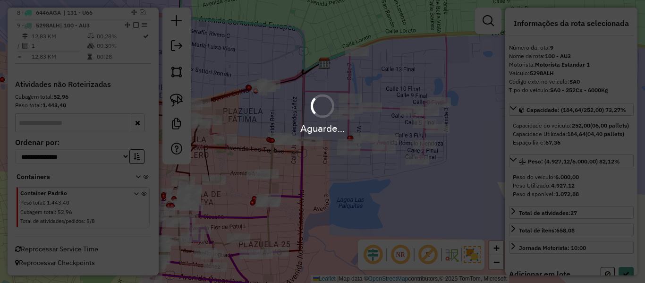
select select "**********"
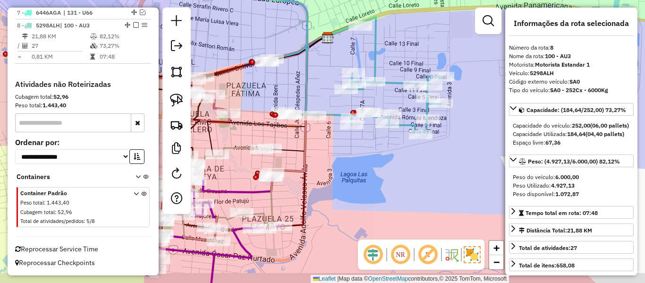
drag, startPoint x: 380, startPoint y: 158, endPoint x: 378, endPoint y: 128, distance: 29.8
click at [378, 129] on div "Janela de atendimento Grade de atendimento Capacidade Transportadoras Veículos …" at bounding box center [322, 141] width 645 height 283
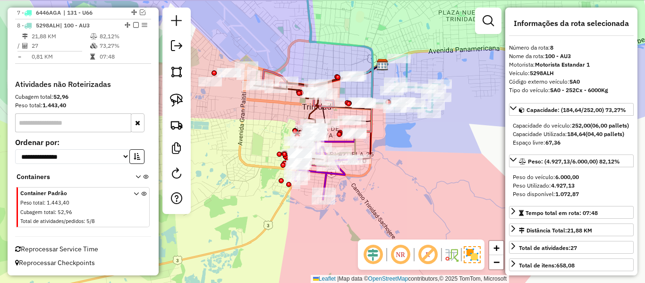
drag, startPoint x: 367, startPoint y: 144, endPoint x: 400, endPoint y: 141, distance: 33.2
click at [396, 153] on div "Janela de atendimento Grade de atendimento Capacidade Transportadoras Veículos …" at bounding box center [322, 141] width 645 height 283
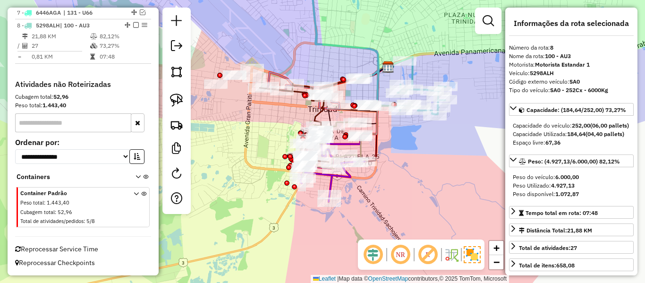
click at [413, 73] on icon at bounding box center [378, 43] width 136 height 143
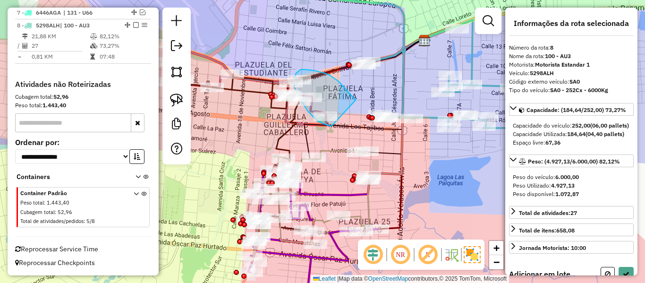
drag, startPoint x: 356, startPoint y: 100, endPoint x: 350, endPoint y: 118, distance: 18.7
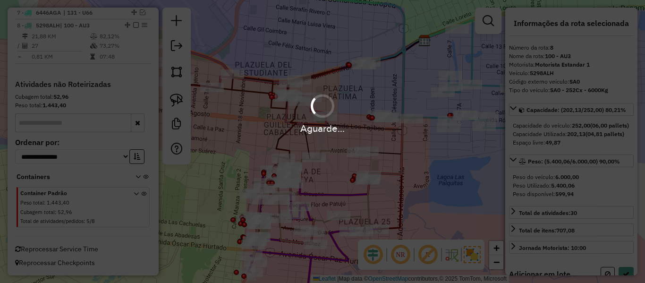
select select "**********"
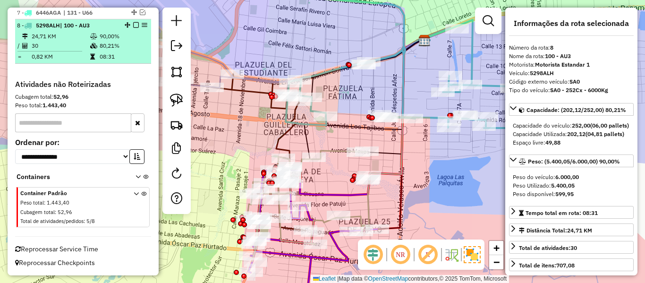
click at [134, 26] on em at bounding box center [136, 25] width 6 height 6
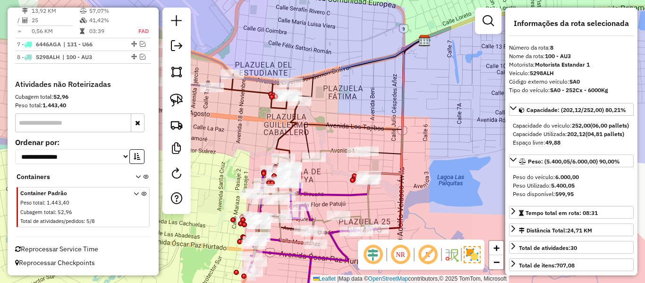
scroll to position [562, 0]
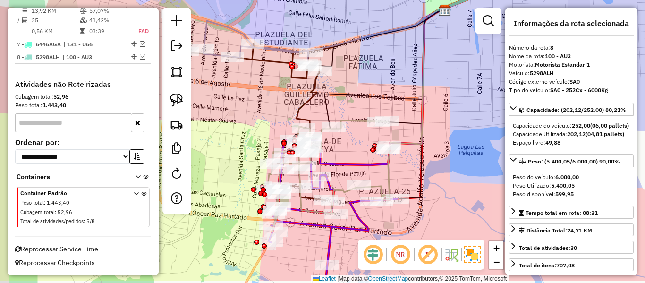
drag, startPoint x: 431, startPoint y: 51, endPoint x: 286, endPoint y: 105, distance: 154.2
click at [446, 31] on div "Janela de atendimento Grade de atendimento Capacidade Transportadoras Veículos …" at bounding box center [322, 141] width 645 height 283
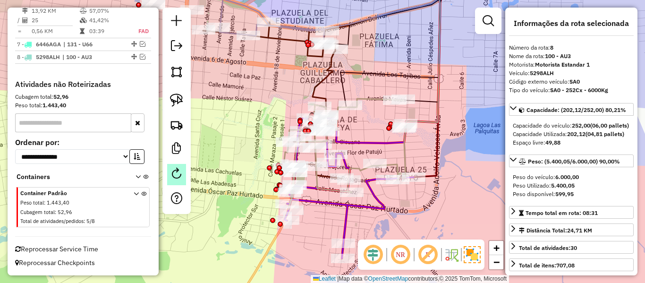
click at [175, 172] on em at bounding box center [176, 173] width 11 height 11
select select "*"
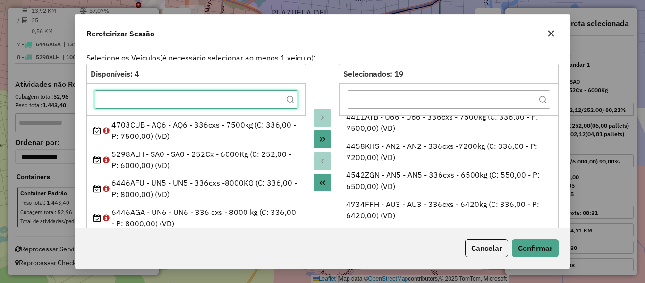
scroll to position [205, 0]
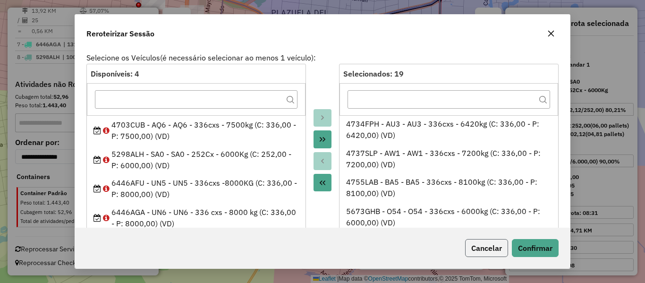
click at [485, 247] on button "Cancelar" at bounding box center [486, 248] width 43 height 18
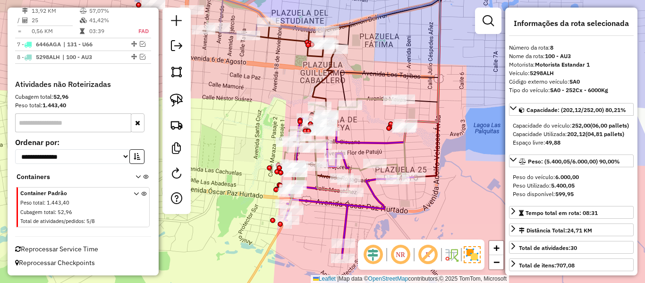
click at [235, 156] on div "Rota 2 - Placa 4411ATB 0000896634 - LUZ MALALA Janela de atendimento Grade de a…" at bounding box center [322, 141] width 645 height 283
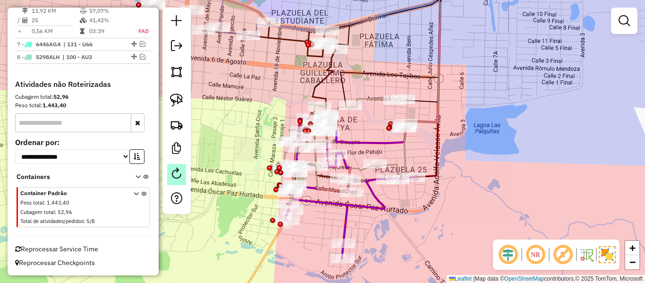
click at [174, 173] on em at bounding box center [176, 173] width 11 height 11
select select "*"
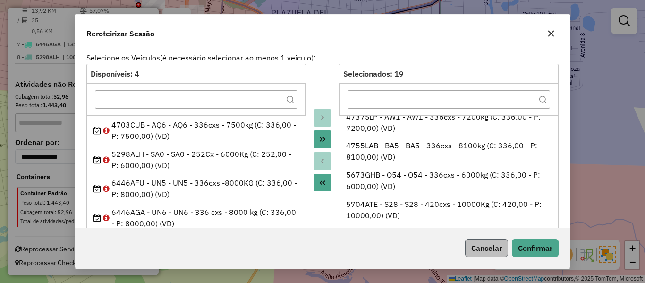
scroll to position [283, 0]
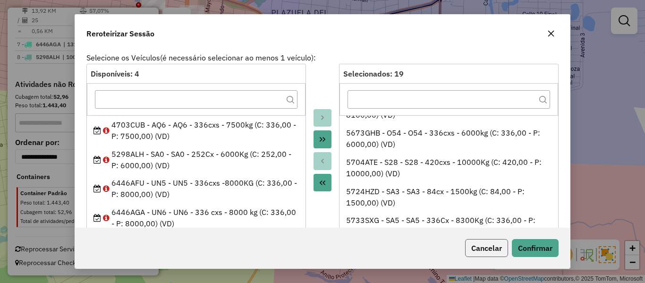
click at [486, 244] on button "Cancelar" at bounding box center [486, 248] width 43 height 18
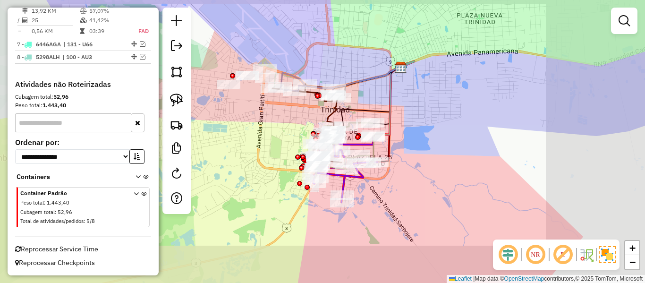
drag, startPoint x: 434, startPoint y: 154, endPoint x: 504, endPoint y: 171, distance: 72.0
click at [503, 170] on div "Janela de atendimento Grade de atendimento Capacidade Transportadoras Veículos …" at bounding box center [322, 141] width 645 height 283
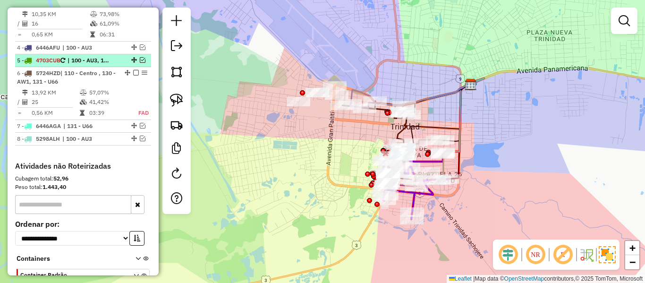
scroll to position [420, 0]
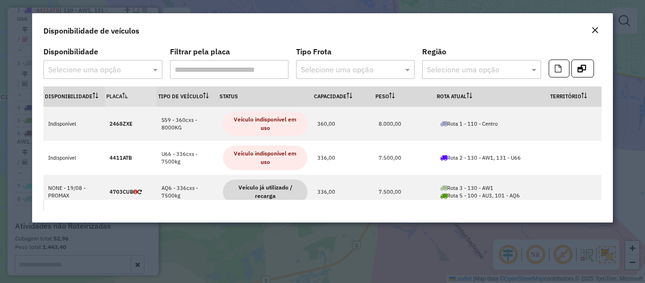
click at [380, 71] on input "text" at bounding box center [346, 69] width 90 height 11
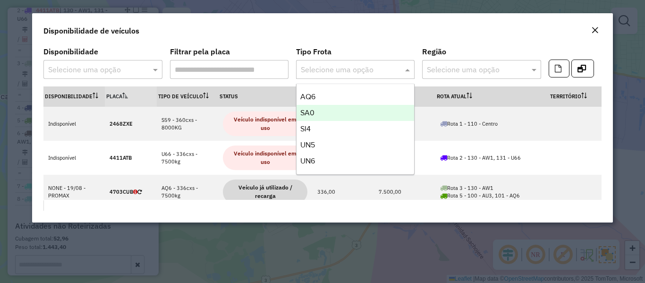
click at [126, 73] on input "text" at bounding box center [93, 69] width 90 height 11
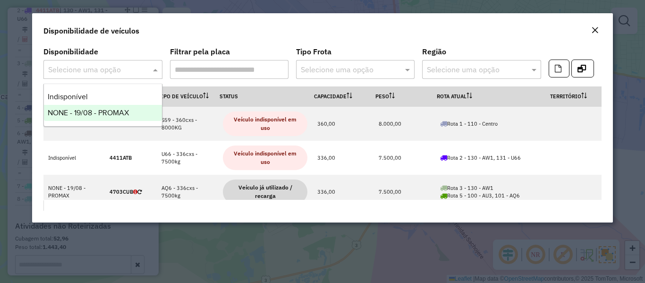
click at [128, 109] on span "NONE - 19/08 - PROMAX" at bounding box center [88, 113] width 81 height 8
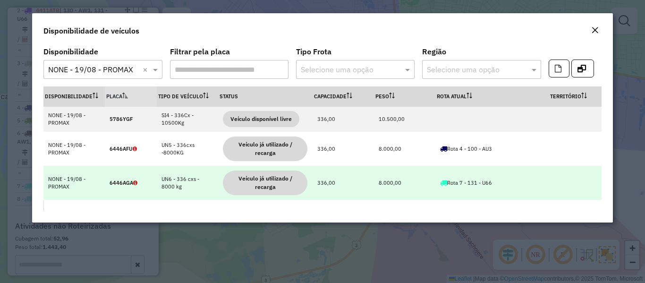
scroll to position [24, 0]
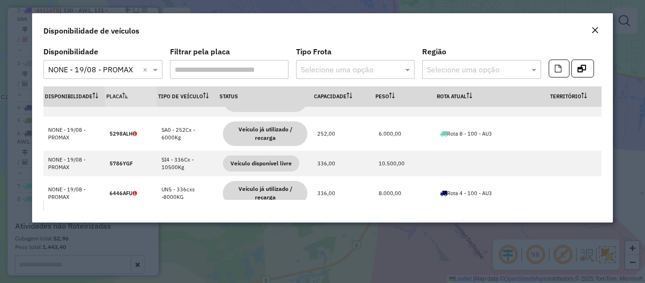
drag, startPoint x: 597, startPoint y: 34, endPoint x: 582, endPoint y: 54, distance: 24.9
click at [597, 34] on div "Close" at bounding box center [595, 30] width 8 height 11
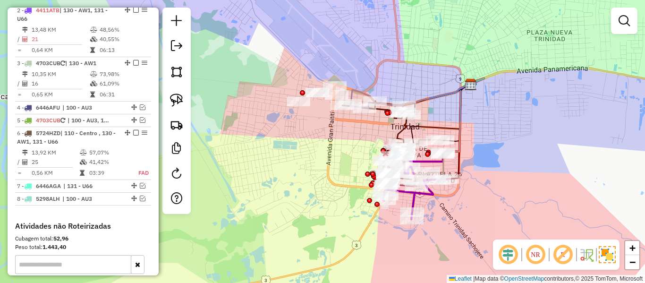
click at [481, 121] on div "Janela de atendimento Grade de atendimento Capacidade Transportadoras Veículos …" at bounding box center [322, 141] width 645 height 283
drag, startPoint x: 313, startPoint y: 146, endPoint x: 298, endPoint y: 119, distance: 31.9
click at [298, 119] on div "Janela de atendimento Grade de atendimento Capacidade Transportadoras Veículos …" at bounding box center [322, 141] width 645 height 283
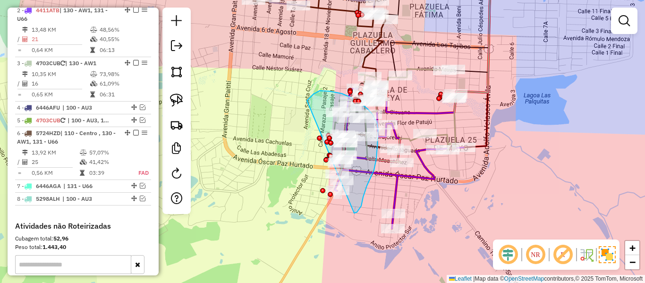
drag, startPoint x: 356, startPoint y: 213, endPoint x: 318, endPoint y: 216, distance: 37.9
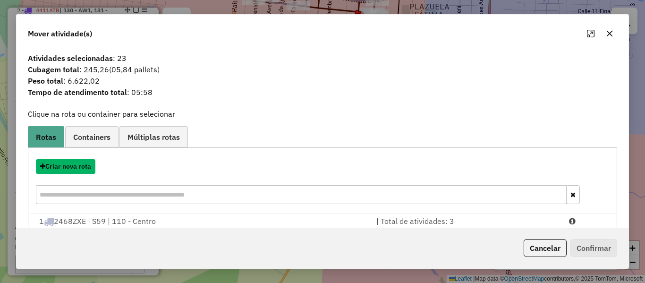
click at [83, 167] on button "Criar nova rota" at bounding box center [66, 166] width 60 height 15
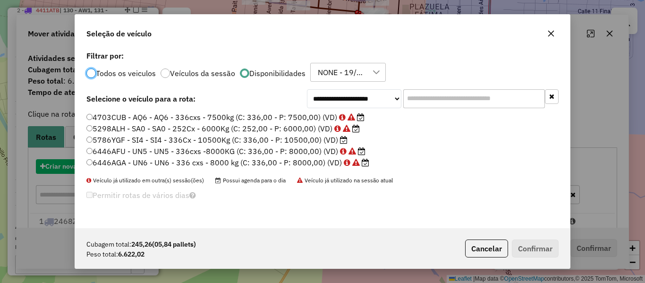
scroll to position [5, 3]
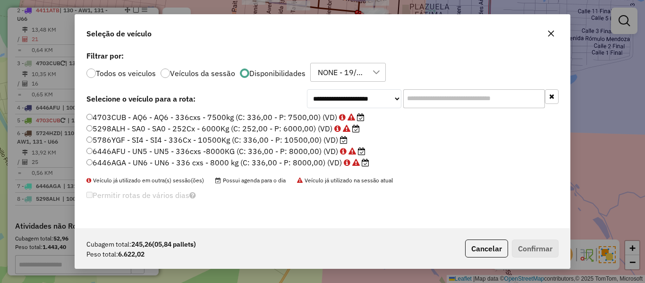
click at [442, 96] on input "text" at bounding box center [474, 98] width 142 height 19
click at [336, 139] on label "5786YGF - SI4 - SI4 - 336Cx - 10500Kg (C: 336,00 - P: 10500,00) (VD)" at bounding box center [216, 139] width 261 height 11
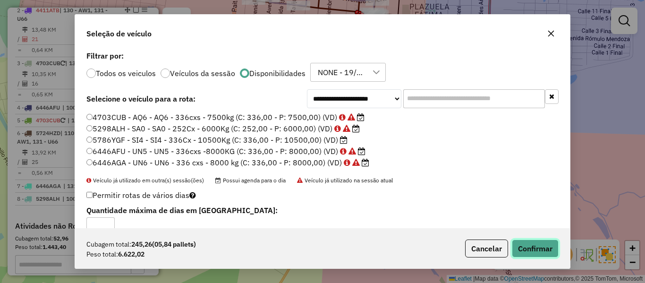
click at [548, 247] on button "Confirmar" at bounding box center [535, 248] width 47 height 18
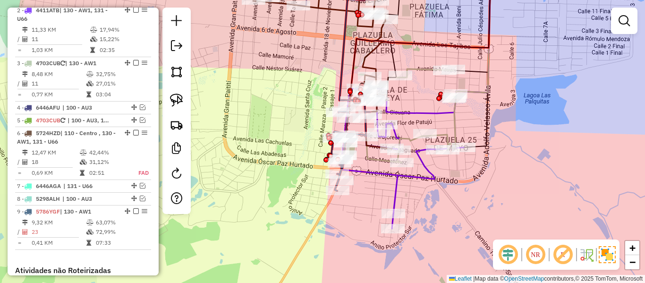
scroll to position [323, 0]
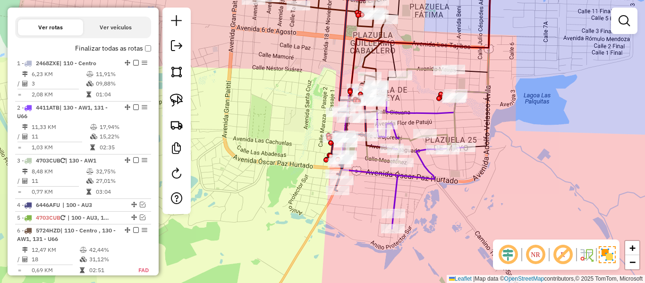
click at [347, 128] on icon at bounding box center [351, 145] width 39 height 91
select select "**********"
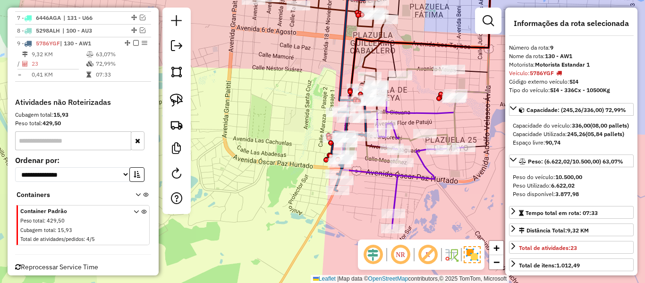
scroll to position [606, 0]
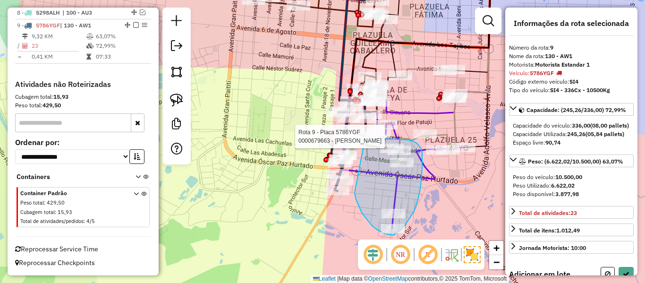
click at [365, 138] on div "Rota 9 - Placa 5786YGF 0000679663 - LILI Janela de atendimento Grade de atendim…" at bounding box center [322, 141] width 645 height 283
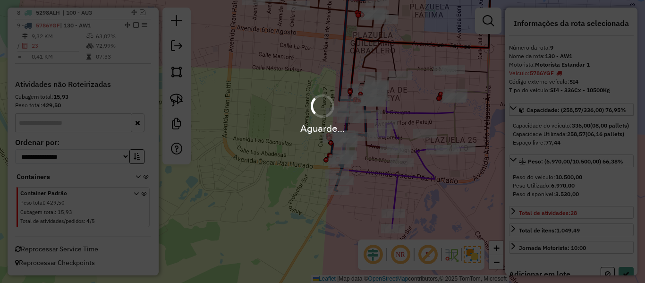
select select "**********"
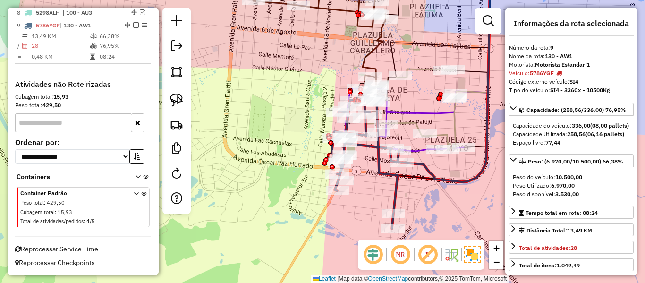
click at [428, 168] on icon at bounding box center [444, 77] width 92 height 210
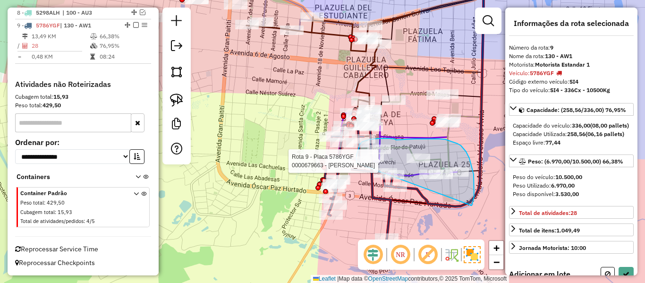
drag, startPoint x: 474, startPoint y: 197, endPoint x: 362, endPoint y: 187, distance: 112.4
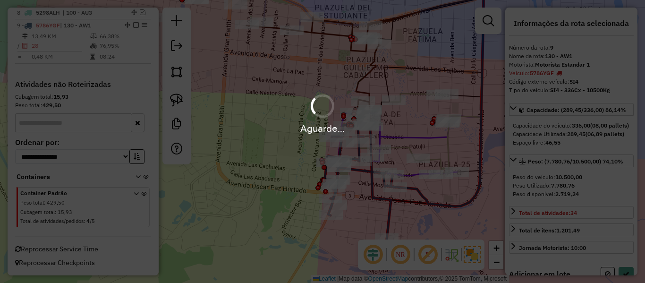
select select "**********"
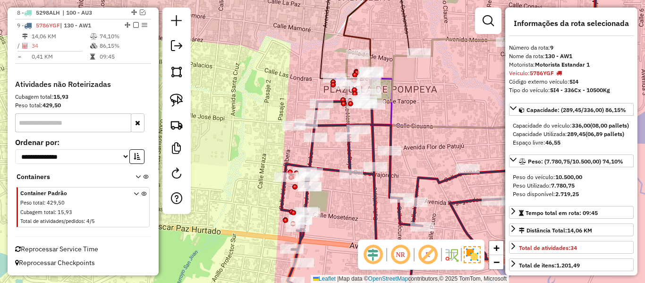
click at [420, 179] on icon at bounding box center [413, 207] width 264 height 210
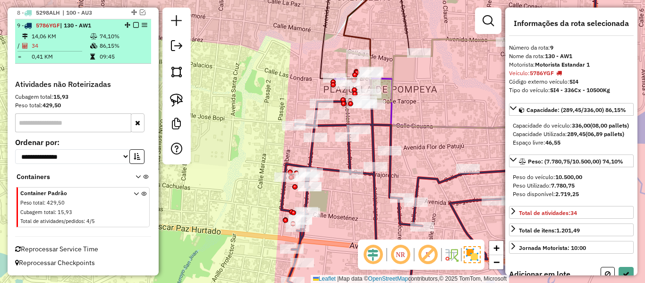
click at [134, 22] on em at bounding box center [136, 25] width 6 height 6
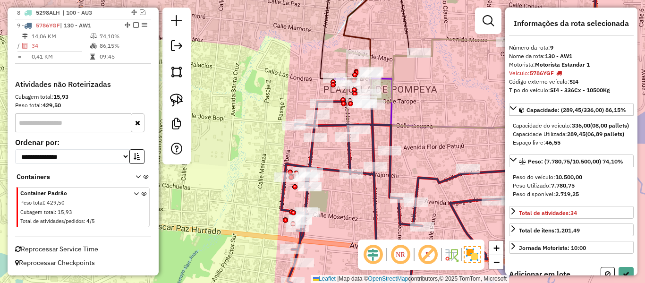
select select "**********"
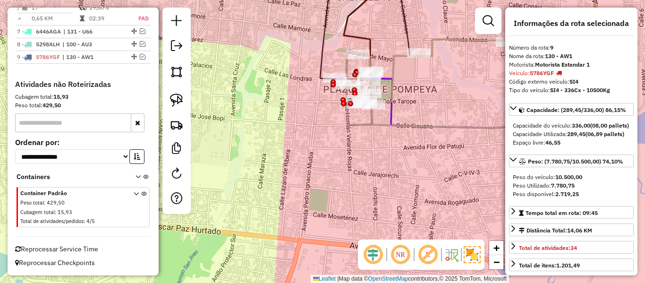
scroll to position [574, 0]
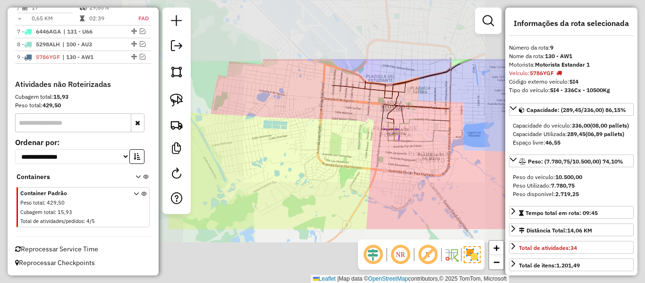
click at [403, 154] on div "Janela de atendimento Grade de atendimento Capacidade Transportadoras Veículos …" at bounding box center [322, 141] width 645 height 283
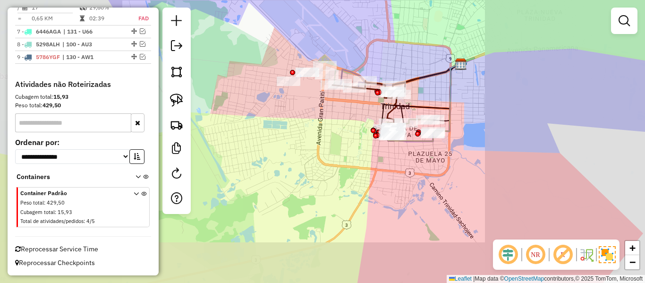
click at [403, 155] on div "Janela de atendimento Grade de atendimento Capacidade Transportadoras Veículos …" at bounding box center [322, 141] width 645 height 283
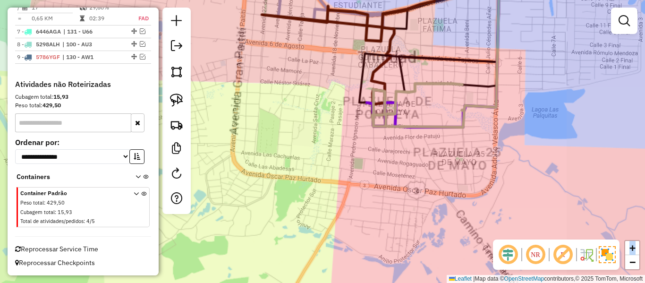
click at [403, 155] on div "Janela de atendimento Grade de atendimento Capacidade Transportadoras Veículos …" at bounding box center [322, 141] width 645 height 283
click at [388, 194] on div "Janela de atendimento Grade de atendimento Capacidade Transportadoras Veículos …" at bounding box center [322, 141] width 645 height 283
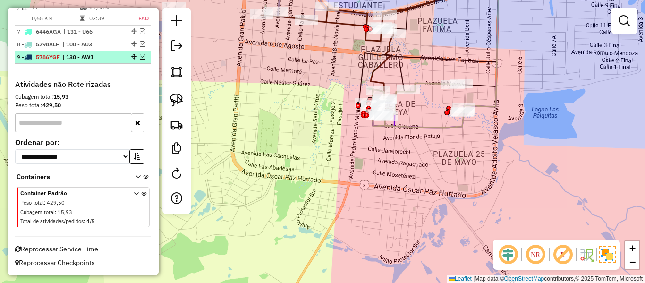
click at [101, 58] on span "| 130 - AW1" at bounding box center [83, 57] width 43 height 9
select select "**********"
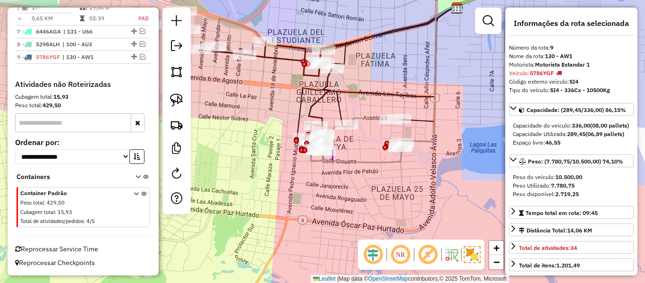
click at [391, 213] on div "Janela de atendimento Grade de atendimento Capacidade Transportadoras Veículos …" at bounding box center [322, 141] width 645 height 283
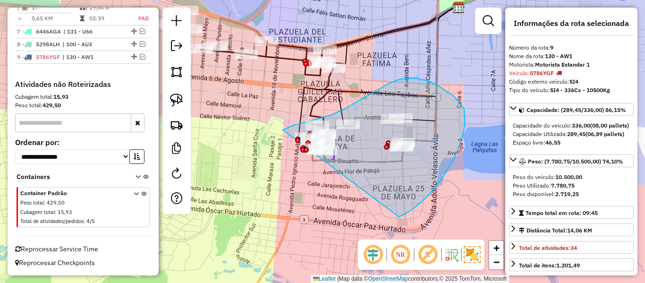
drag, startPoint x: 407, startPoint y: 213, endPoint x: 292, endPoint y: 184, distance: 118.4
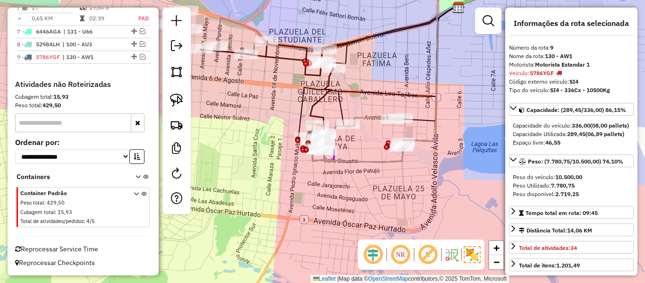
click at [360, 184] on div "Janela de atendimento Grade de atendimento Capacidade Transportadoras Veículos …" at bounding box center [322, 141] width 645 height 283
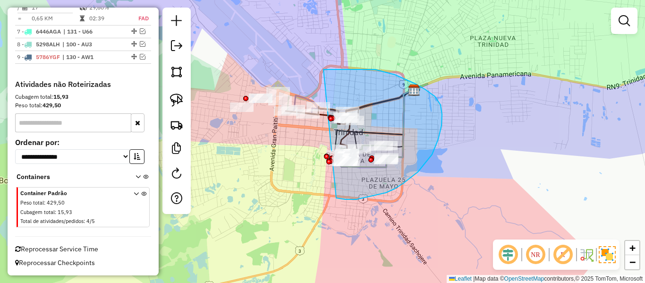
drag, startPoint x: 438, startPoint y: 139, endPoint x: 231, endPoint y: 154, distance: 207.9
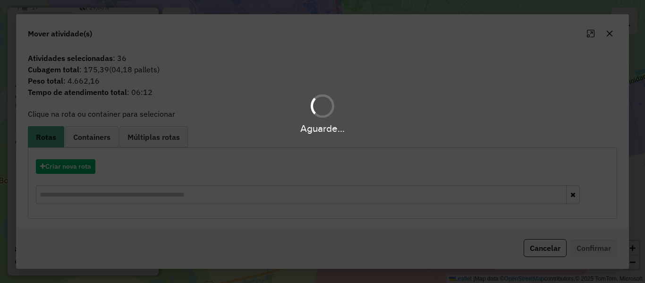
click at [87, 161] on div "Aguarde..." at bounding box center [322, 141] width 645 height 283
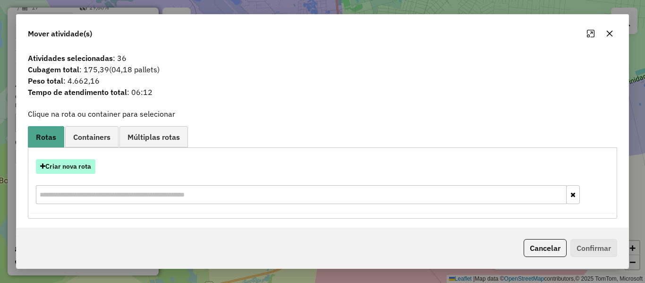
click at [85, 166] on button "Criar nova rota" at bounding box center [66, 166] width 60 height 15
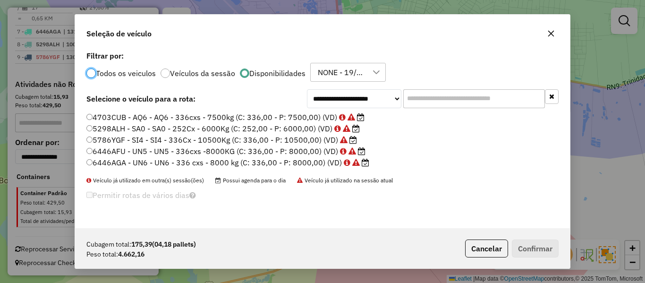
scroll to position [5, 3]
click at [333, 129] on label "5298ALH - SA0 - SA0 - 252Cx - 6000Kg (C: 252,00 - P: 6000,00) (VD)" at bounding box center [222, 128] width 273 height 11
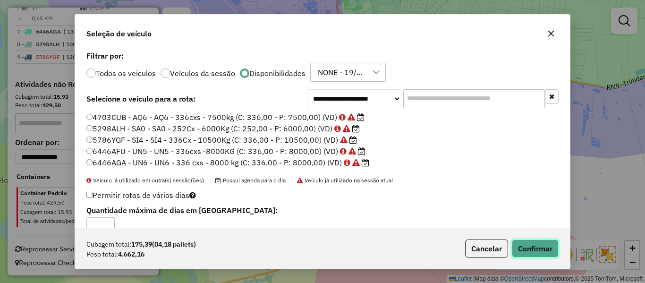
click at [535, 247] on button "Confirmar" at bounding box center [535, 248] width 47 height 18
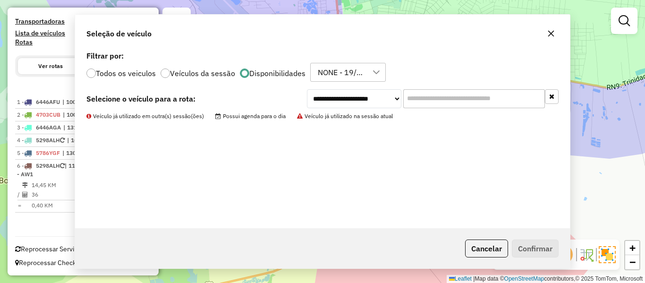
scroll to position [272, 0]
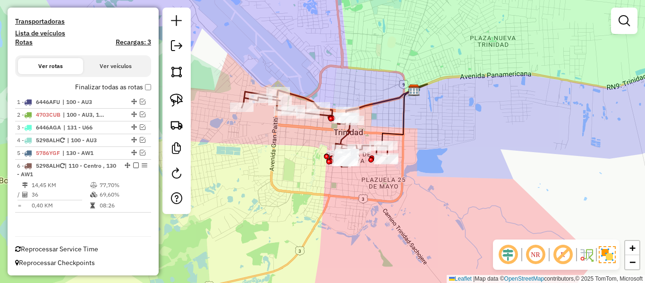
click at [384, 103] on icon at bounding box center [386, 97] width 81 height 26
select select "**********"
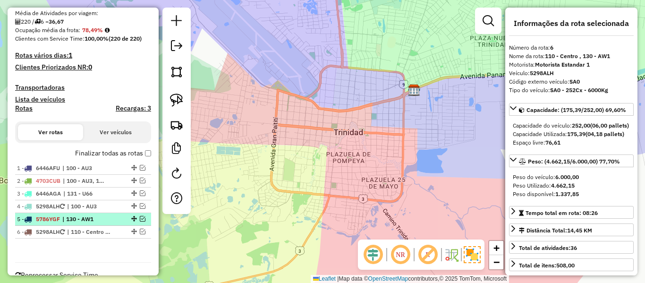
scroll to position [137, 0]
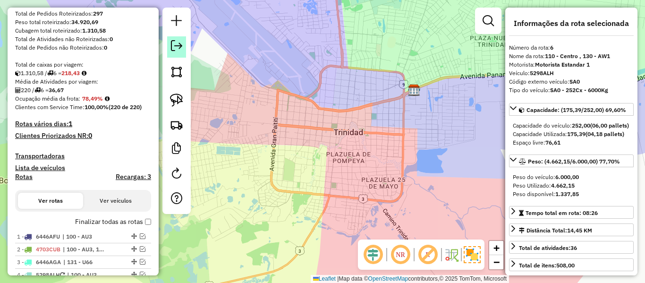
click at [174, 42] on em at bounding box center [176, 45] width 11 height 11
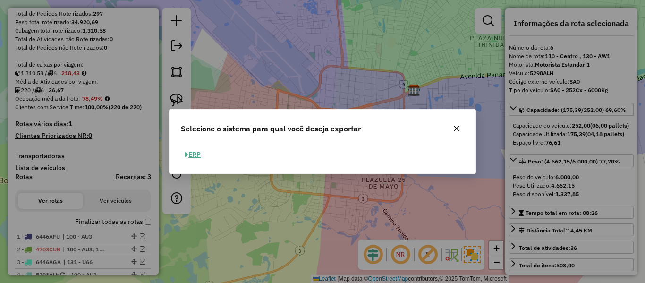
click at [192, 155] on button "ERP" at bounding box center [193, 154] width 24 height 15
select select "**"
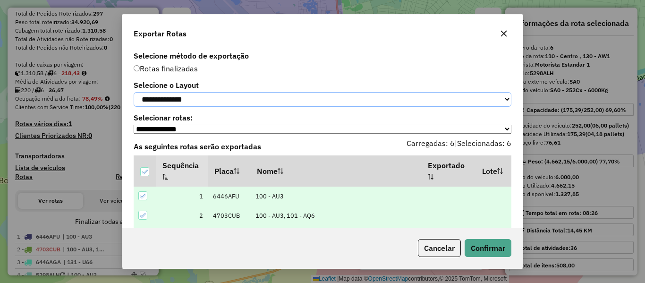
click at [230, 99] on select "**********" at bounding box center [323, 99] width 378 height 15
select select "*********"
click at [134, 92] on select "**********" at bounding box center [323, 99] width 378 height 15
click at [474, 250] on button "Confirmar" at bounding box center [488, 248] width 47 height 18
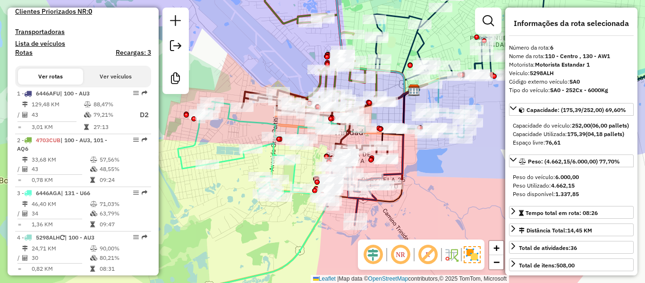
scroll to position [212, 0]
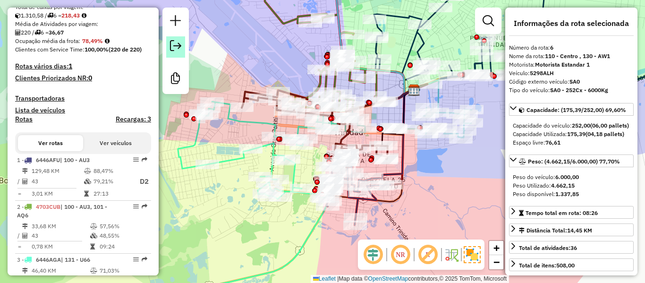
click at [181, 47] on em at bounding box center [175, 45] width 11 height 11
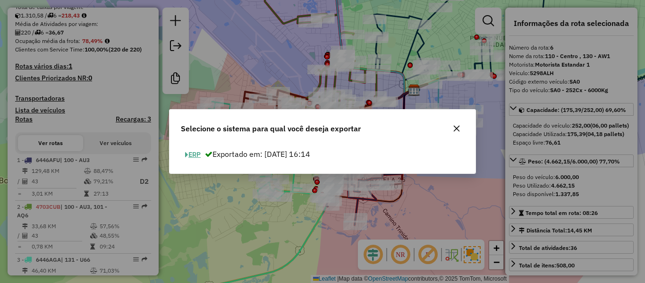
click at [200, 155] on button "ERP" at bounding box center [193, 154] width 24 height 15
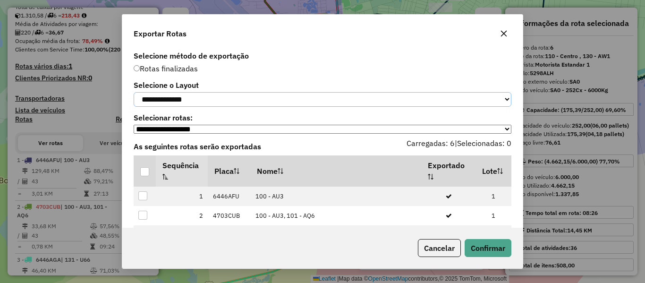
click at [234, 99] on select "**********" at bounding box center [323, 99] width 378 height 15
select select "*********"
click at [134, 92] on select "**********" at bounding box center [323, 99] width 378 height 15
click at [145, 175] on div at bounding box center [144, 171] width 9 height 9
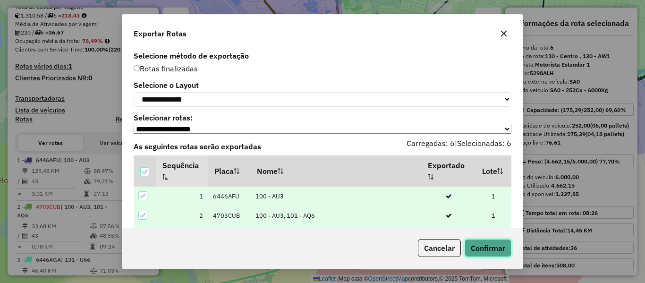
click at [483, 239] on button "Confirmar" at bounding box center [488, 248] width 47 height 18
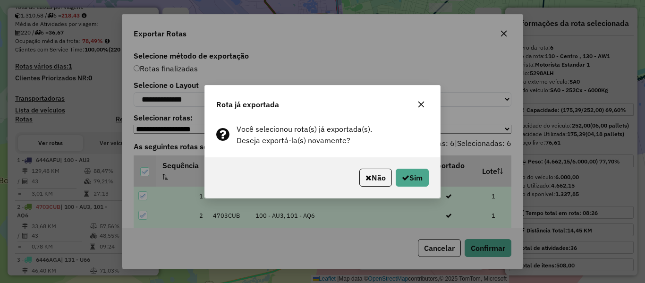
click at [430, 178] on div "Não Sim" at bounding box center [322, 177] width 235 height 41
click at [418, 177] on button "Sim" at bounding box center [412, 178] width 33 height 18
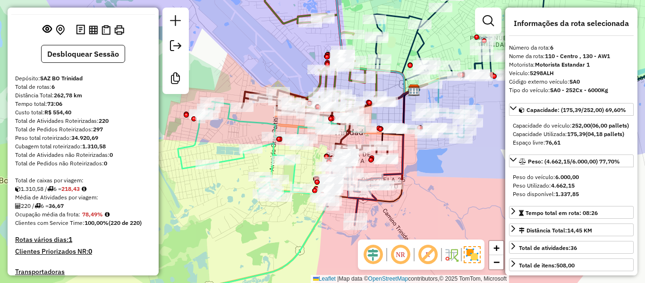
scroll to position [0, 0]
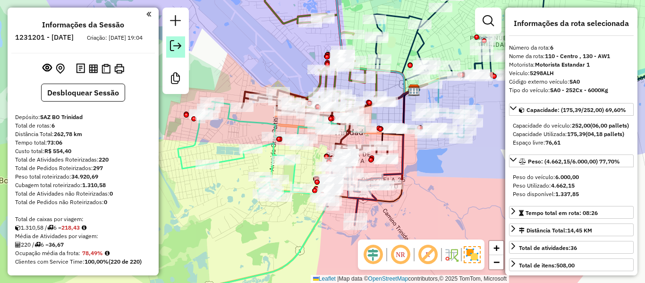
click at [169, 43] on link at bounding box center [175, 46] width 19 height 21
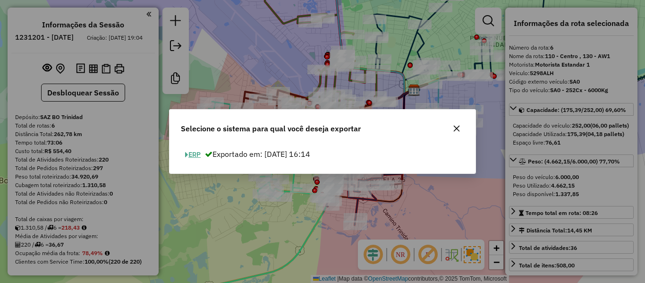
click at [190, 152] on button "ERP" at bounding box center [193, 154] width 24 height 15
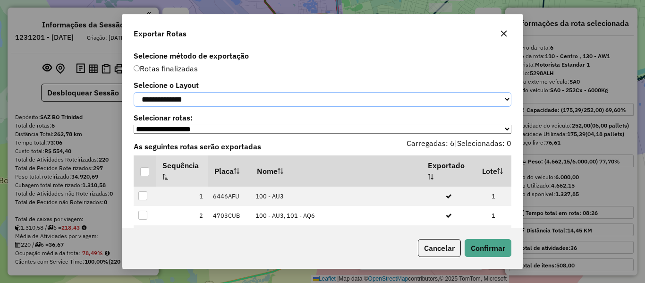
click at [208, 92] on select "**********" at bounding box center [323, 99] width 378 height 15
select select "*********"
click at [134, 92] on select "**********" at bounding box center [323, 99] width 378 height 15
click at [144, 173] on div at bounding box center [144, 171] width 9 height 9
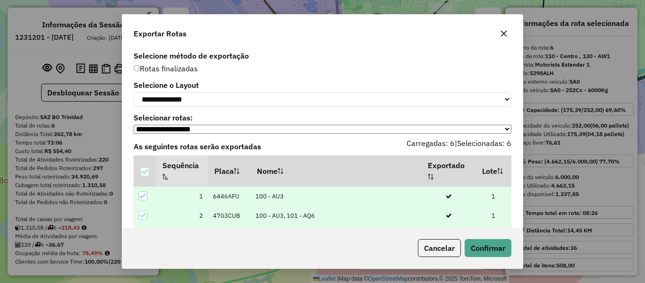
click at [460, 248] on div "Cancelar Confirmar" at bounding box center [462, 248] width 97 height 18
click at [481, 246] on button "Confirmar" at bounding box center [488, 248] width 47 height 18
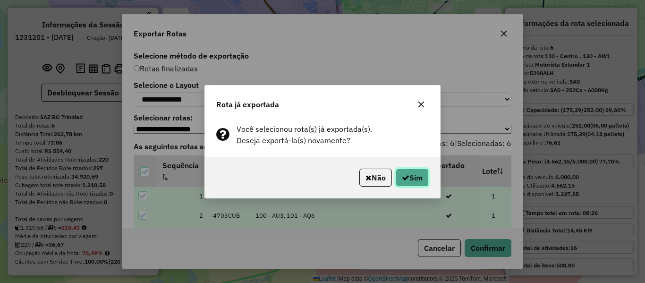
click at [405, 183] on button "Sim" at bounding box center [412, 178] width 33 height 18
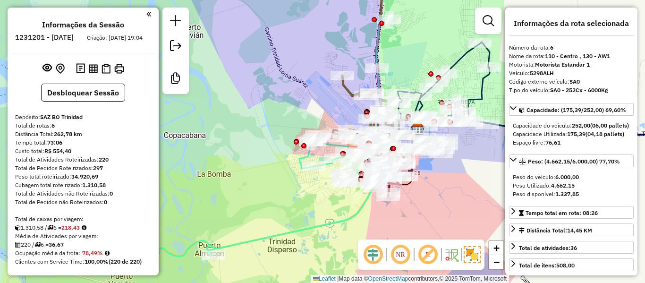
click at [74, 36] on h6 "1231201 - 19/08/2025" at bounding box center [44, 37] width 59 height 9
copy h6 "19"
click at [105, 163] on strong "220" at bounding box center [104, 159] width 10 height 7
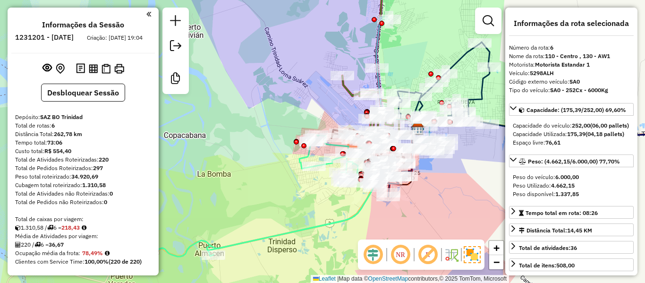
copy strong "220"
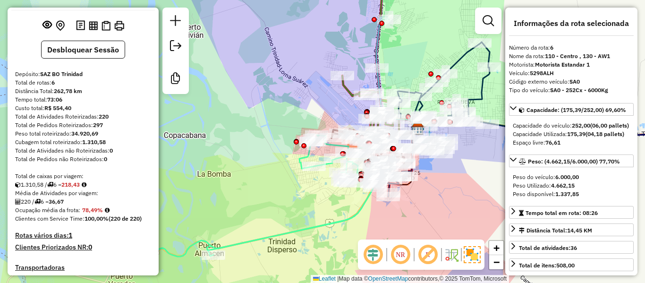
scroll to position [94, 0]
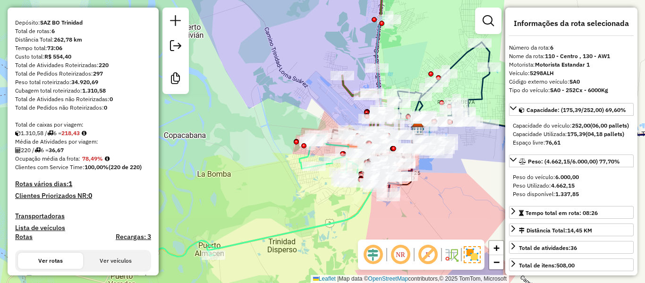
click at [91, 162] on strong "78,49%" at bounding box center [92, 158] width 21 height 7
copy strong "78,49"
click at [61, 153] on strong "36,67" at bounding box center [56, 149] width 15 height 7
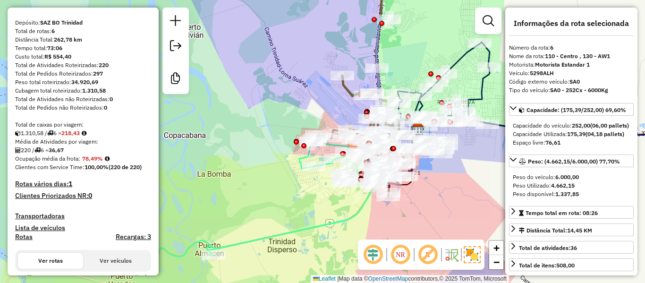
copy strong "36,67"
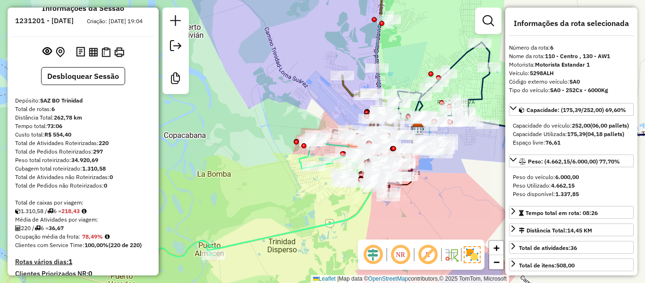
scroll to position [0, 0]
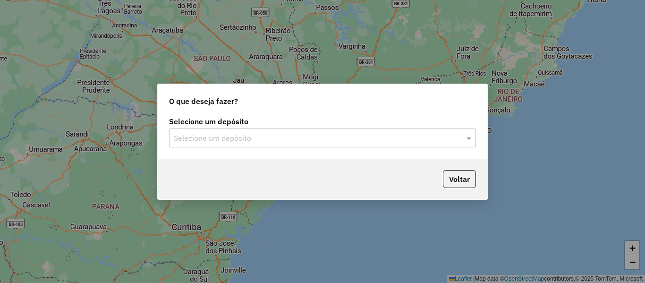
click at [278, 136] on input "text" at bounding box center [313, 138] width 279 height 11
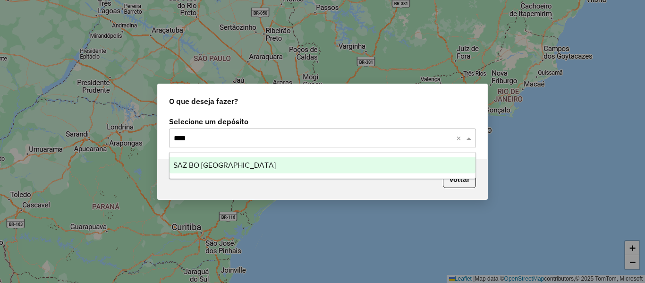
type input "*****"
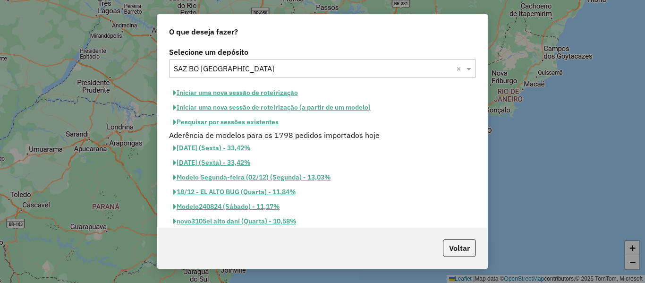
click at [290, 91] on button "Iniciar uma nova sessão de roteirização" at bounding box center [235, 92] width 133 height 15
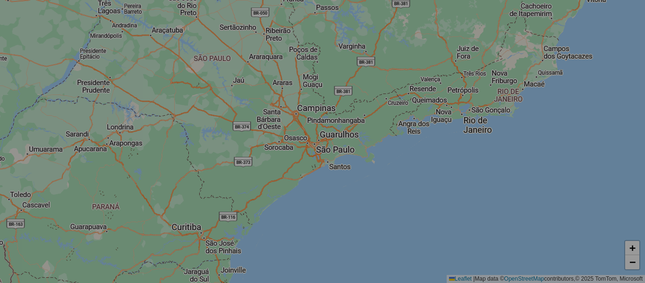
select select "*"
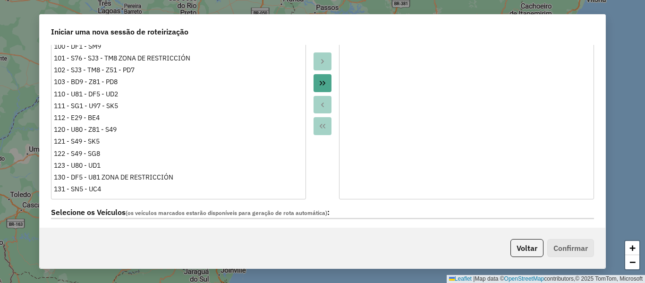
scroll to position [331, 0]
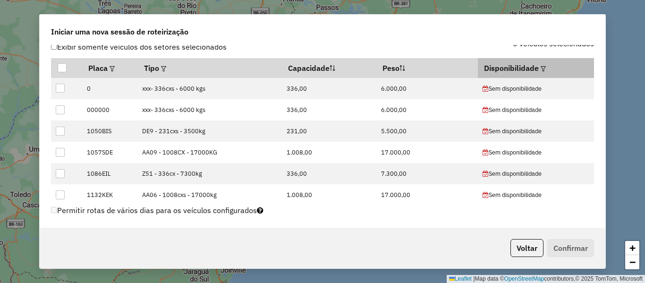
click at [542, 71] on th "Disponibilidade" at bounding box center [536, 68] width 116 height 20
click at [541, 70] on em at bounding box center [543, 68] width 5 height 5
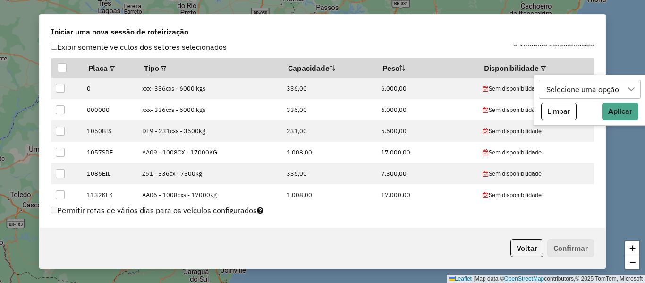
click at [585, 90] on div "Selecione uma opção" at bounding box center [582, 89] width 79 height 18
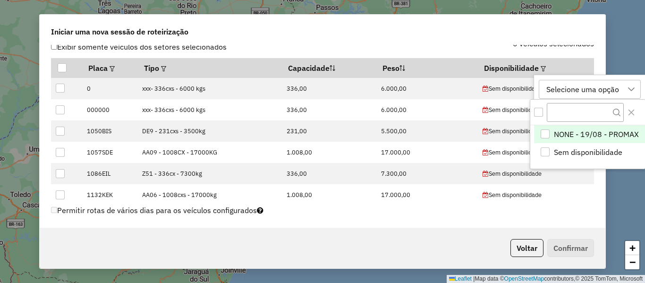
click at [566, 131] on span "NONE - 19/08 - PROMAX" at bounding box center [596, 133] width 85 height 11
click at [596, 91] on div "NONE - 19/08 - PROMAX" at bounding box center [589, 89] width 92 height 18
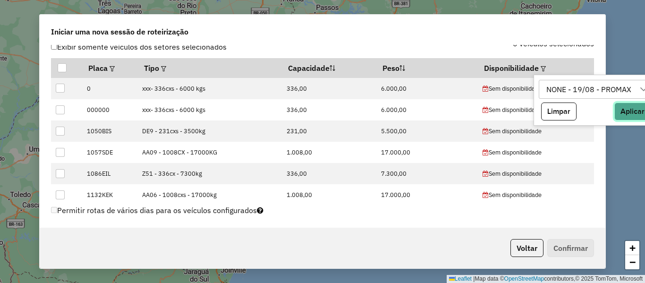
drag, startPoint x: 626, startPoint y: 106, endPoint x: 545, endPoint y: 116, distance: 80.9
click at [626, 107] on button "Aplicar" at bounding box center [632, 111] width 36 height 18
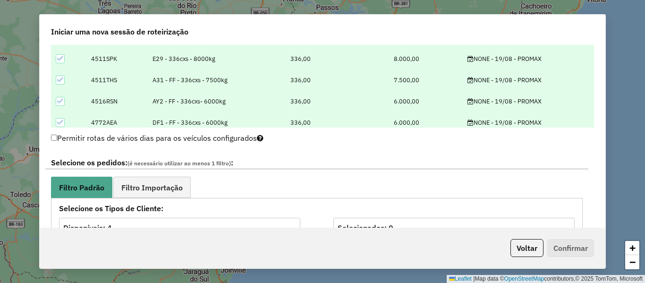
scroll to position [472, 0]
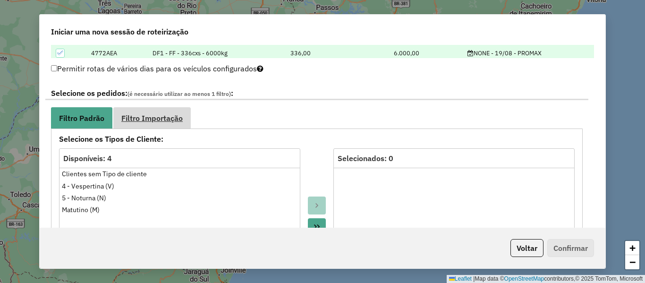
click at [190, 114] on link "Filtro Importação" at bounding box center [151, 117] width 77 height 21
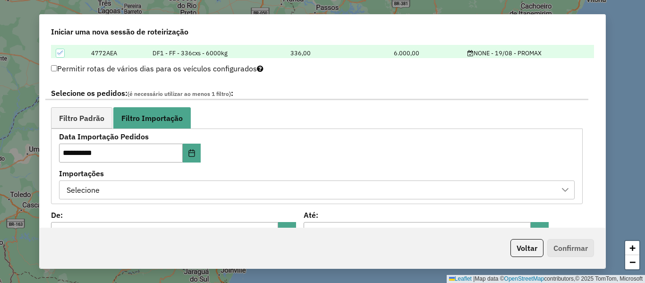
click at [245, 197] on div "Selecione" at bounding box center [309, 190] width 493 height 18
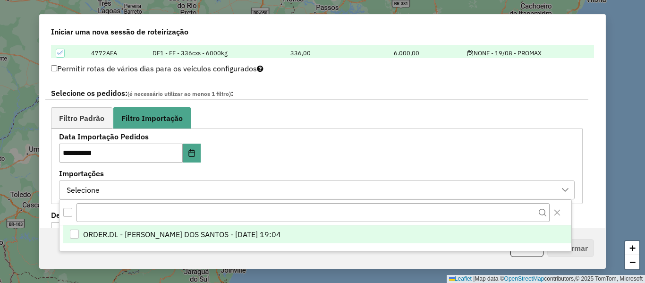
click at [267, 226] on li "ORDER.DL - [PERSON_NAME] DOS SANTOS - [DATE] 19:04" at bounding box center [317, 234] width 508 height 18
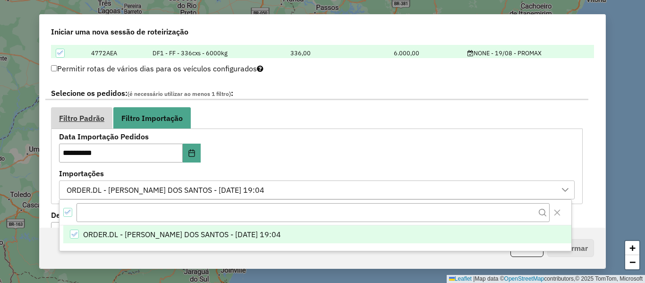
click at [102, 120] on span "Filtro Padrão" at bounding box center [81, 118] width 45 height 8
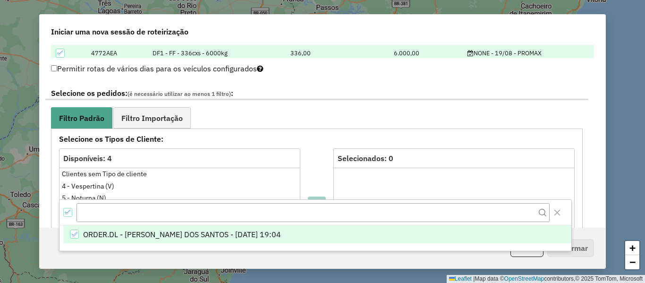
click at [241, 108] on ul "Filtro Padrão Filtro Importação" at bounding box center [317, 117] width 532 height 21
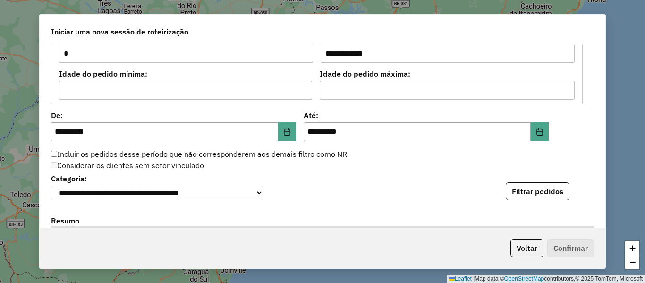
scroll to position [897, 0]
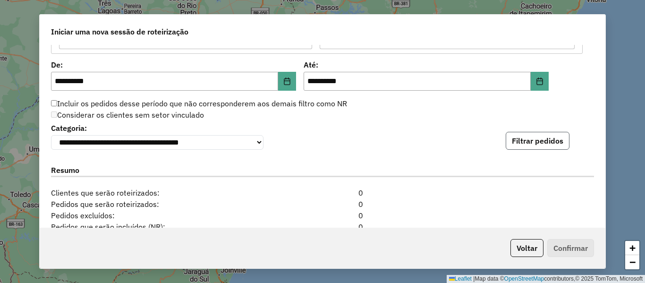
click at [525, 138] on button "Filtrar pedidos" at bounding box center [538, 141] width 64 height 18
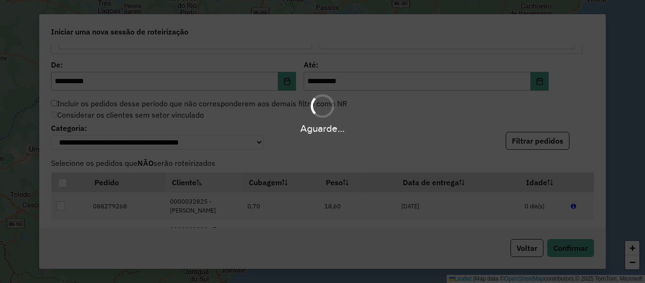
click at [399, 123] on div "Aguarde..." at bounding box center [322, 128] width 645 height 15
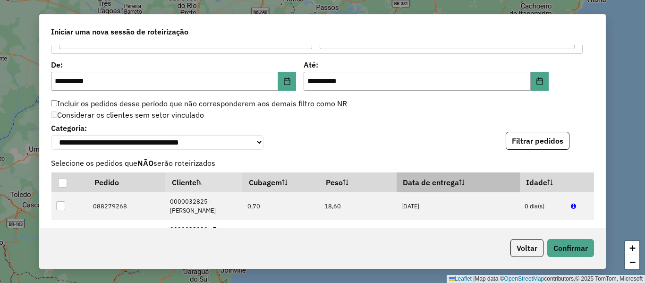
scroll to position [1228, 0]
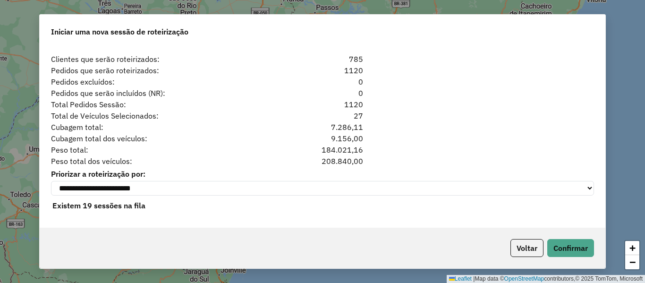
drag, startPoint x: 388, startPoint y: 109, endPoint x: 295, endPoint y: 94, distance: 94.6
click at [295, 94] on div "**********" at bounding box center [323, 136] width 566 height 183
click at [456, 154] on div "Peso total: 184.021,16" at bounding box center [322, 149] width 554 height 11
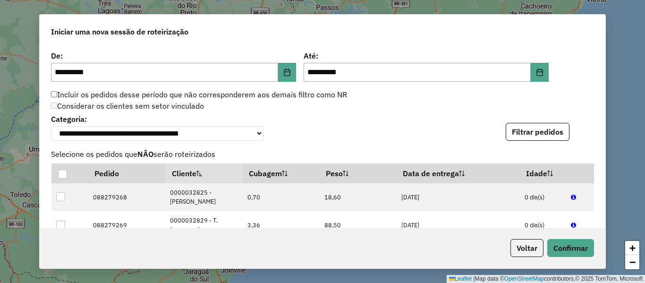
scroll to position [853, 0]
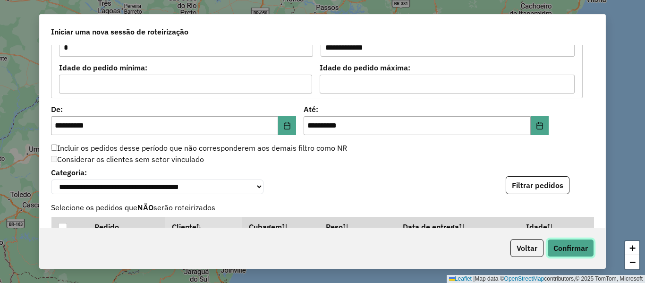
drag, startPoint x: 579, startPoint y: 249, endPoint x: 511, endPoint y: 147, distance: 121.7
click at [578, 249] on button "Confirmar" at bounding box center [570, 248] width 47 height 18
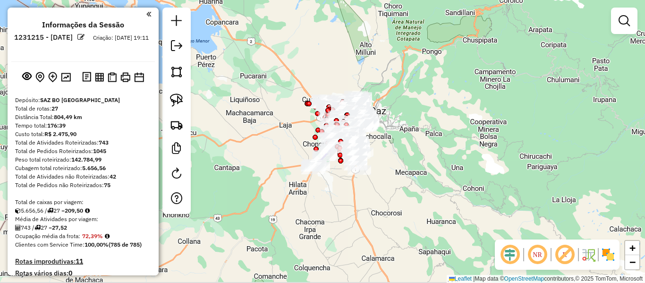
drag, startPoint x: 362, startPoint y: 192, endPoint x: 411, endPoint y: 169, distance: 54.5
click at [411, 169] on div "Janela de atendimento Grade de atendimento Capacidade Transportadoras Veículos …" at bounding box center [322, 141] width 645 height 283
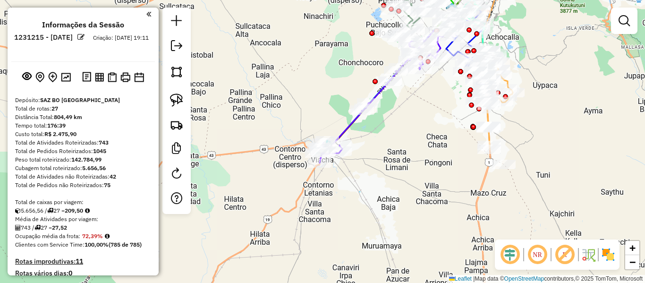
drag, startPoint x: 360, startPoint y: 192, endPoint x: 415, endPoint y: 182, distance: 56.1
drag, startPoint x: 446, startPoint y: 198, endPoint x: 456, endPoint y: 188, distance: 14.0
click at [446, 198] on div "Janela de atendimento Grade de atendimento Capacidade Transportadoras Veículos …" at bounding box center [322, 141] width 645 height 283
click at [604, 252] on img at bounding box center [608, 254] width 15 height 15
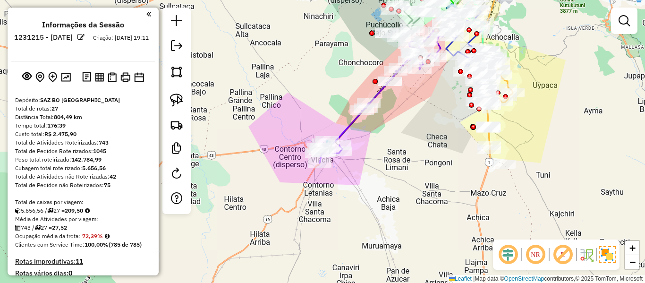
click at [374, 133] on div "Janela de atendimento Grade de atendimento Capacidade Transportadoras Veículos …" at bounding box center [322, 141] width 645 height 283
click at [370, 153] on div "Janela de atendimento Grade de atendimento Capacidade Transportadoras Veículos …" at bounding box center [322, 141] width 645 height 283
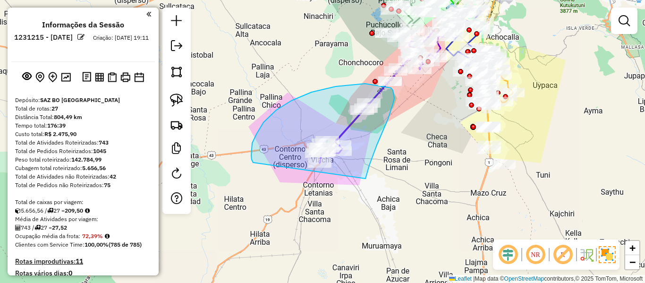
drag, startPoint x: 366, startPoint y: 179, endPoint x: 258, endPoint y: 170, distance: 107.5
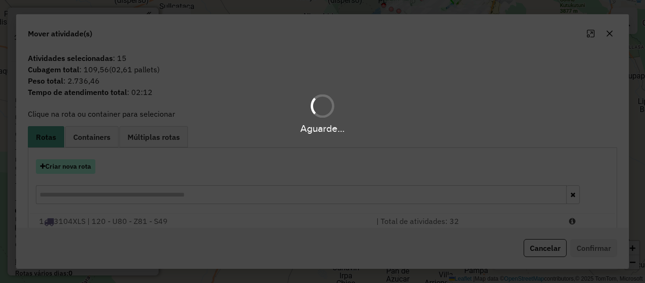
click at [74, 170] on hb-app "Aguarde... Pop-up bloqueado! Seu navegador bloqueou automáticamente a abertura …" at bounding box center [322, 141] width 645 height 283
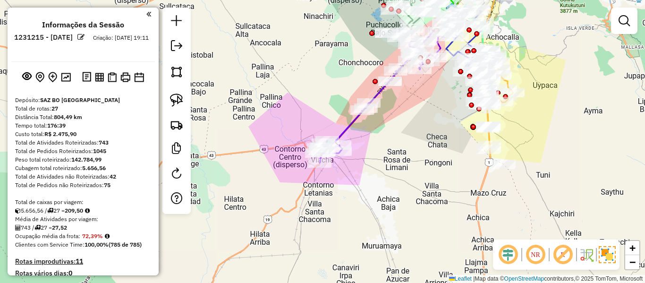
click at [461, 176] on div "Janela de atendimento Grade de atendimento Capacidade Transportadoras Veículos …" at bounding box center [322, 141] width 645 height 283
click at [364, 161] on div "Janela de atendimento Grade de atendimento Capacidade Transportadoras Veículos …" at bounding box center [322, 141] width 645 height 283
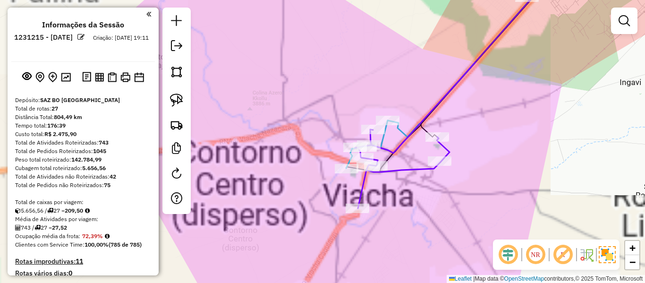
click at [426, 101] on div "Janela de atendimento Grade de atendimento Capacidade Transportadoras Veículos …" at bounding box center [322, 141] width 645 height 283
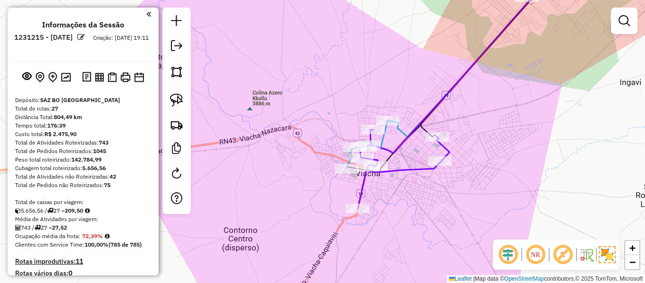
click at [439, 101] on icon at bounding box center [455, 90] width 200 height 237
select select "**********"
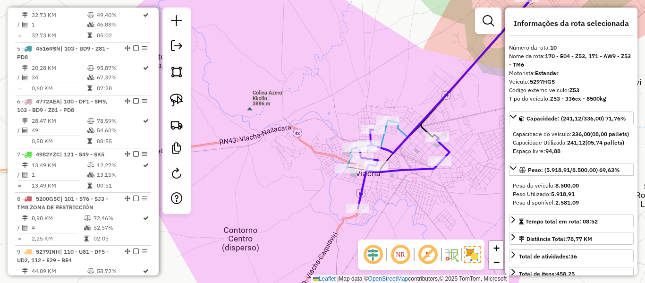
scroll to position [831, 0]
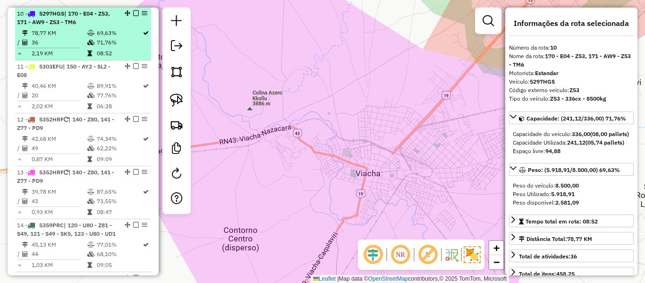
click at [79, 39] on td "36" at bounding box center [59, 42] width 56 height 9
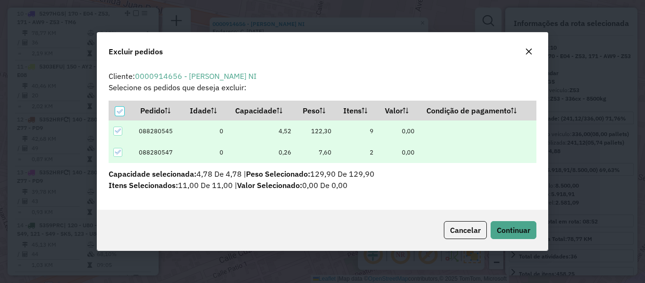
scroll to position [0, 0]
click at [522, 230] on span "Continuar" at bounding box center [514, 229] width 34 height 9
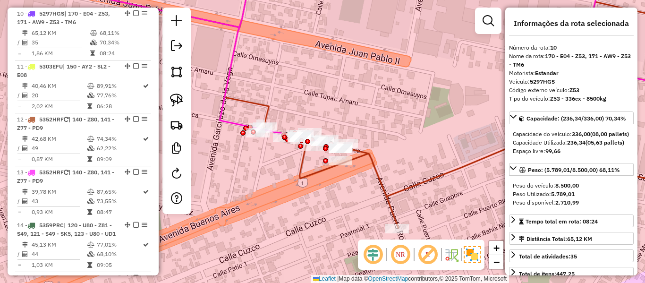
click at [361, 139] on div "Rota 13 - Placa 5352HRF 0000901318 - AGENCIA YANA Janela de atendimento Grade d…" at bounding box center [322, 141] width 645 height 283
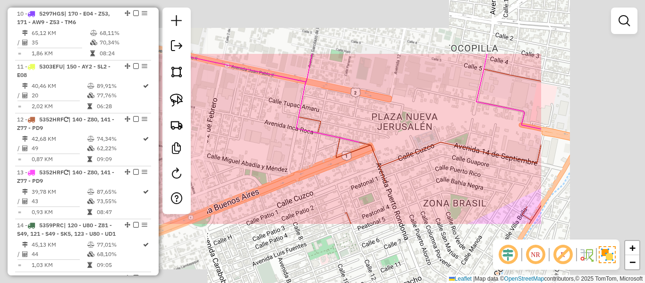
click at [382, 135] on div "Janela de atendimento Grade de atendimento Capacidade Transportadoras Veículos …" at bounding box center [322, 141] width 645 height 283
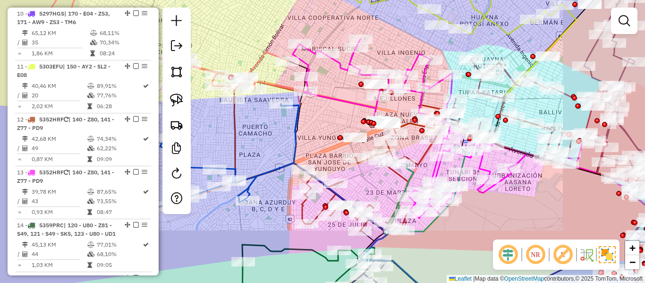
click at [339, 119] on div "Rota 12 - Placa 5352HRF 0000032955 - ELVIRA MAYTA Janela de atendimento Grade d…" at bounding box center [322, 141] width 645 height 283
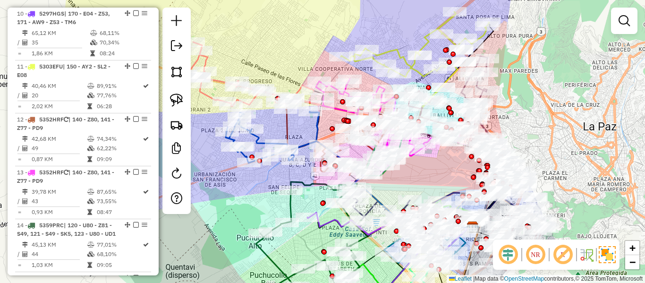
click at [428, 171] on div "Janela de atendimento Grade de atendimento Capacidade Transportadoras Veículos …" at bounding box center [322, 141] width 645 height 283
drag, startPoint x: 427, startPoint y: 179, endPoint x: 449, endPoint y: 96, distance: 86.0
click at [448, 101] on div "Janela de atendimento Grade de atendimento Capacidade Transportadoras Veículos …" at bounding box center [322, 141] width 645 height 283
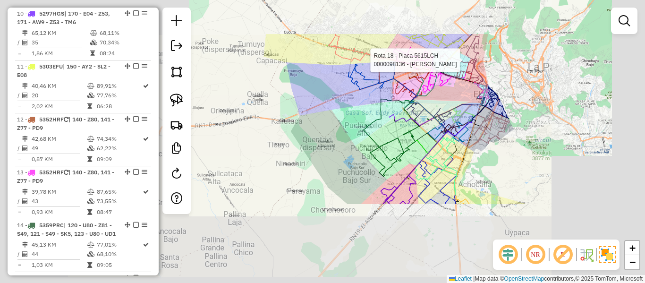
click at [501, 208] on div "Rota 18 - Placa 5615LCH 0000098136 - TIENDA RUBEN Rota 5 - Placa 4516RSN 000090…" at bounding box center [322, 141] width 645 height 283
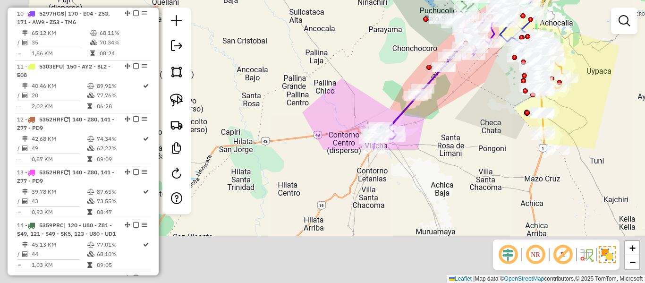
drag, startPoint x: 386, startPoint y: 233, endPoint x: 460, endPoint y: 88, distance: 162.8
click at [468, 71] on div "Rota 10 - Placa 5297HGS 0000086235 - VIRGINIA M Janela de atendimento Grade de …" at bounding box center [322, 141] width 645 height 283
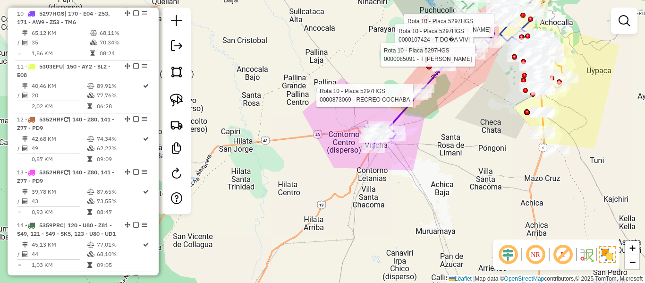
click at [408, 102] on icon at bounding box center [435, 80] width 125 height 135
select select "**********"
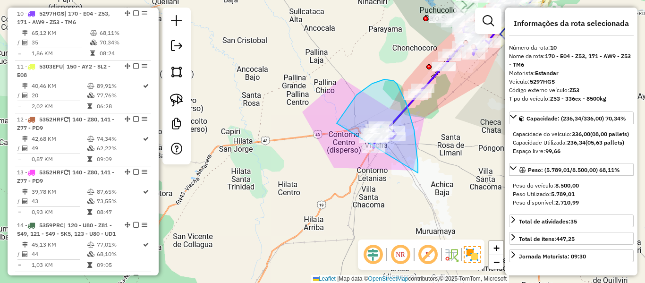
drag, startPoint x: 418, startPoint y: 173, endPoint x: 343, endPoint y: 173, distance: 74.6
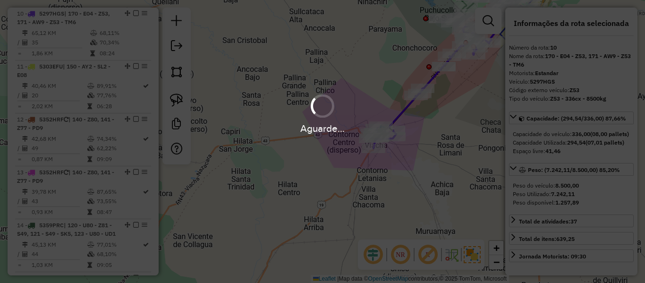
select select "**********"
click at [467, 135] on div "Aguarde..." at bounding box center [322, 128] width 645 height 15
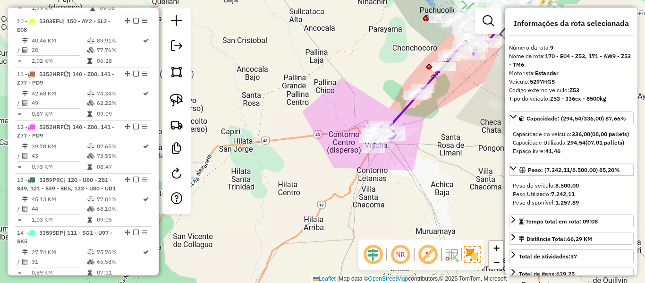
scroll to position [831, 0]
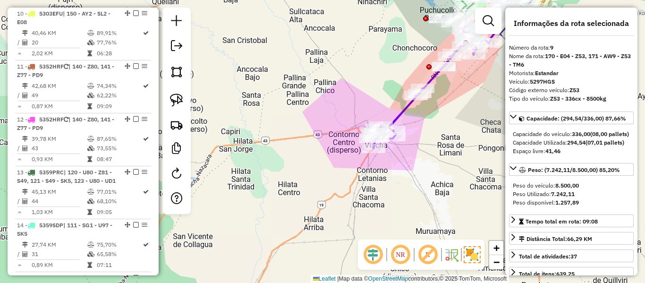
click at [403, 110] on icon at bounding box center [434, 80] width 127 height 135
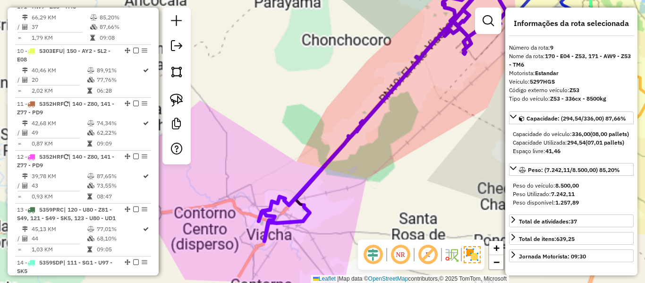
scroll to position [778, 0]
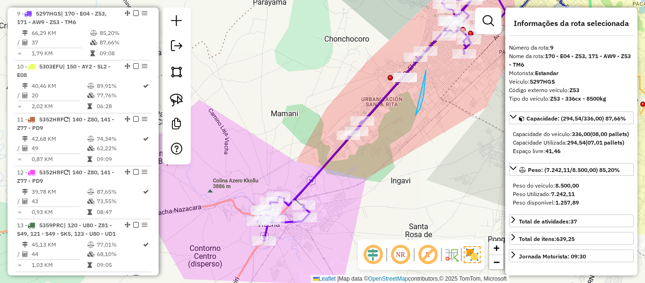
drag, startPoint x: 424, startPoint y: 96, endPoint x: 369, endPoint y: 95, distance: 54.3
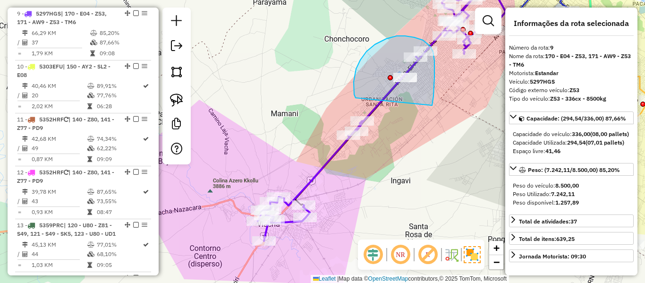
drag, startPoint x: 434, startPoint y: 77, endPoint x: 360, endPoint y: 101, distance: 78.1
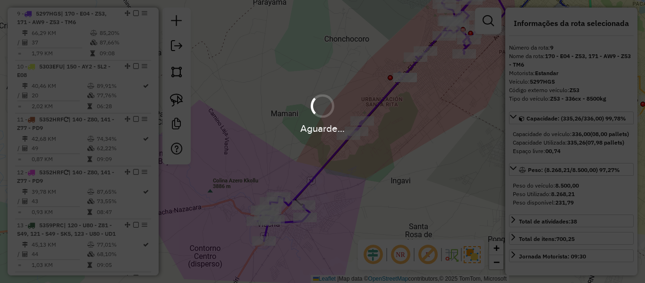
select select "**********"
click at [456, 131] on div "Aguarde..." at bounding box center [322, 128] width 645 height 15
click at [439, 131] on div "Aguarde..." at bounding box center [322, 128] width 645 height 15
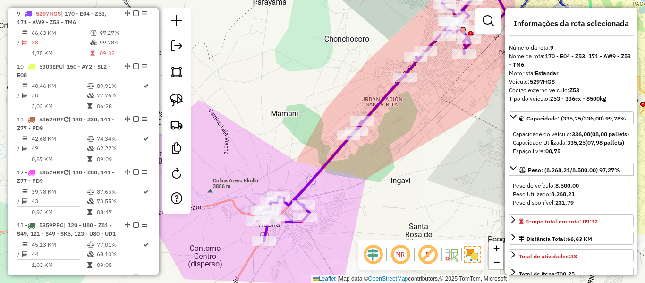
click at [389, 94] on icon at bounding box center [385, 106] width 254 height 269
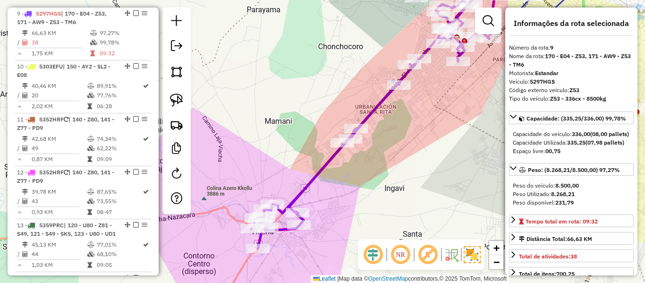
drag, startPoint x: 412, startPoint y: 124, endPoint x: 369, endPoint y: 160, distance: 55.7
click at [369, 160] on div "Janela de atendimento Grade de atendimento Capacidade Transportadoras Veículos …" at bounding box center [322, 141] width 645 height 283
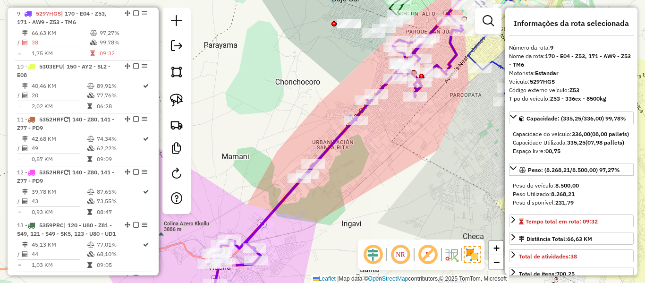
drag, startPoint x: 366, startPoint y: 149, endPoint x: 318, endPoint y: 184, distance: 59.0
click at [318, 184] on div "Janela de atendimento Grade de atendimento Capacidade Transportadoras Veículos …" at bounding box center [322, 141] width 645 height 283
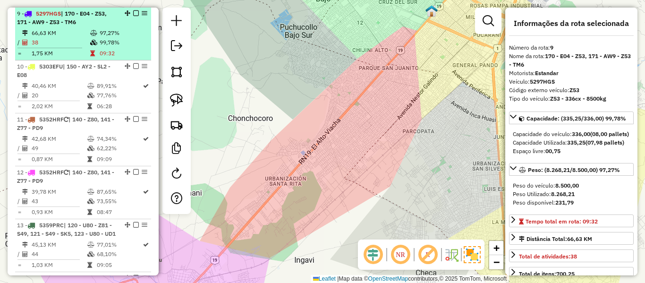
click at [101, 49] on td "09:32" at bounding box center [123, 53] width 48 height 9
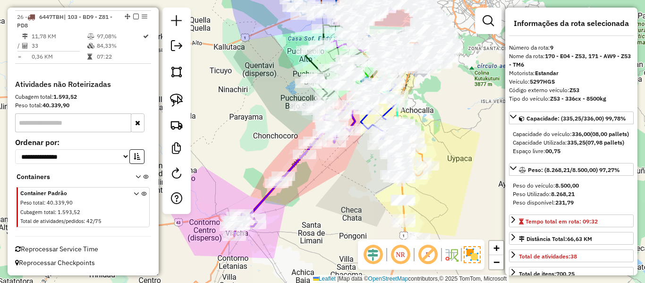
click at [135, 14] on em at bounding box center [136, 17] width 6 height 6
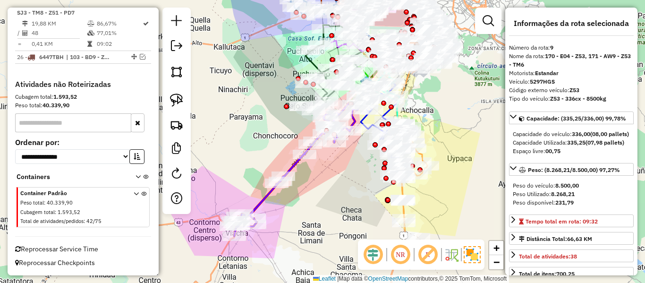
scroll to position [1570, 0]
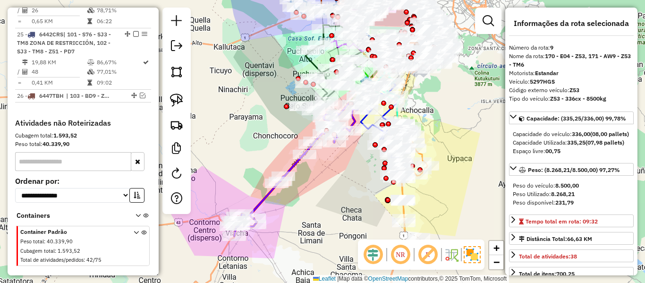
click at [294, 164] on icon at bounding box center [294, 168] width 127 height 135
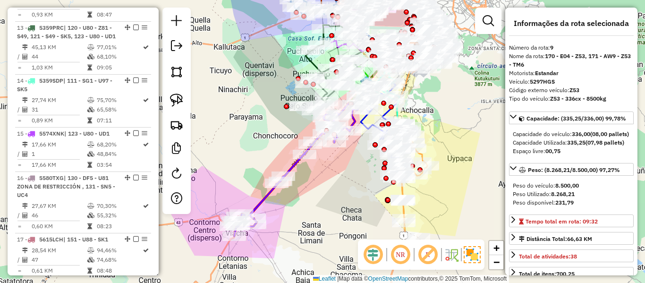
scroll to position [778, 0]
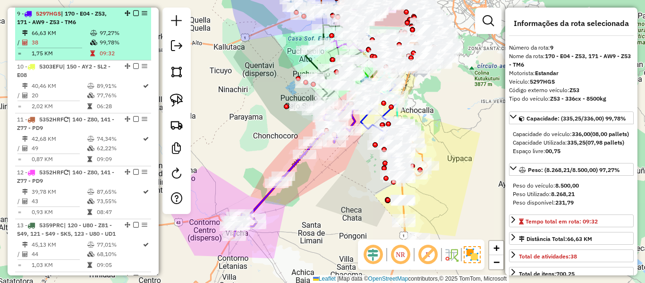
click at [133, 14] on em at bounding box center [136, 13] width 6 height 6
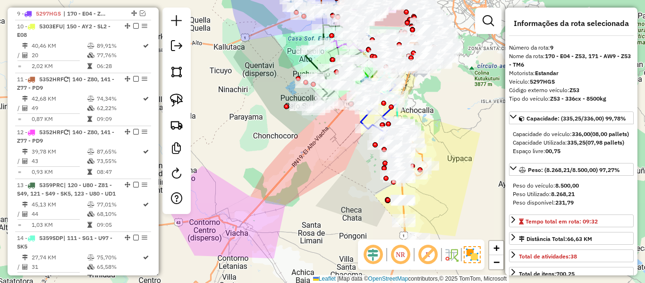
click at [315, 186] on div "Janela de atendimento Grade de atendimento Capacidade Transportadoras Veículos …" at bounding box center [322, 141] width 645 height 283
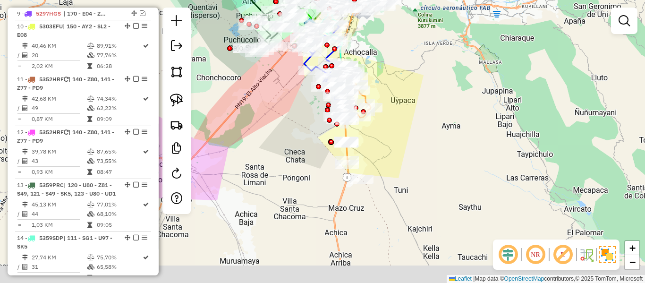
drag, startPoint x: 316, startPoint y: 196, endPoint x: 255, endPoint y: 134, distance: 87.5
click at [255, 134] on div "Janela de atendimento Grade de atendimento Capacidade Transportadoras Veículos …" at bounding box center [322, 141] width 645 height 283
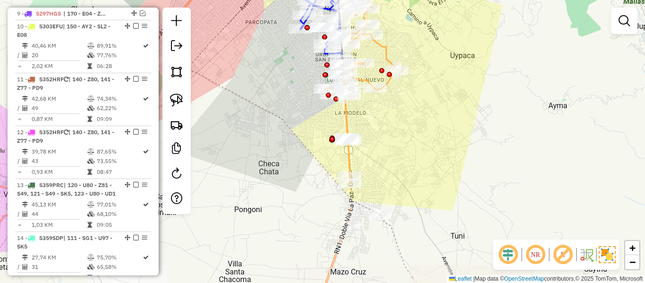
click at [348, 117] on icon at bounding box center [361, 84] width 72 height 203
select select "**********"
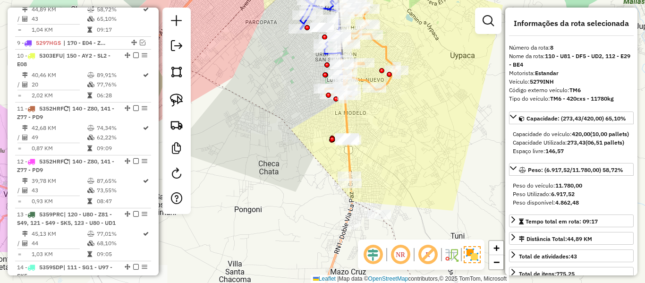
scroll to position [725, 0]
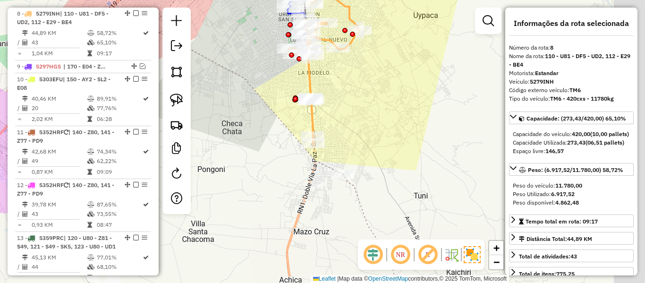
drag, startPoint x: 409, startPoint y: 163, endPoint x: 372, endPoint y: 122, distance: 55.2
click at [372, 122] on div "Janela de atendimento Grade de atendimento Capacidade Transportadoras Veículos …" at bounding box center [322, 141] width 645 height 283
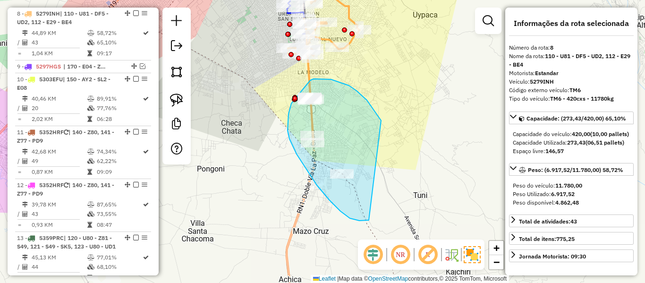
drag, startPoint x: 310, startPoint y: 80, endPoint x: 388, endPoint y: 176, distance: 123.5
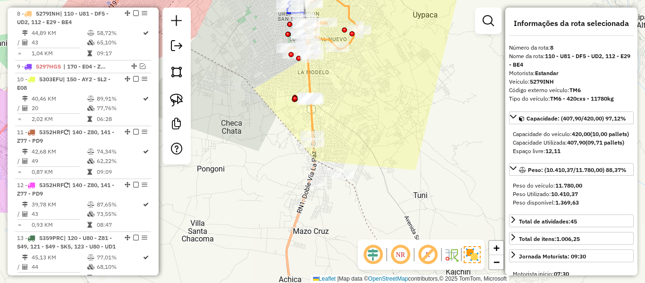
select select "**********"
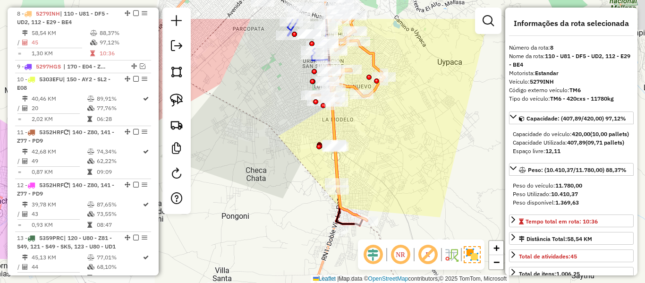
drag, startPoint x: 328, startPoint y: 76, endPoint x: 353, endPoint y: 127, distance: 56.4
click at [353, 126] on div "Janela de atendimento Grade de atendimento Capacidade Transportadoras Veículos …" at bounding box center [322, 141] width 645 height 283
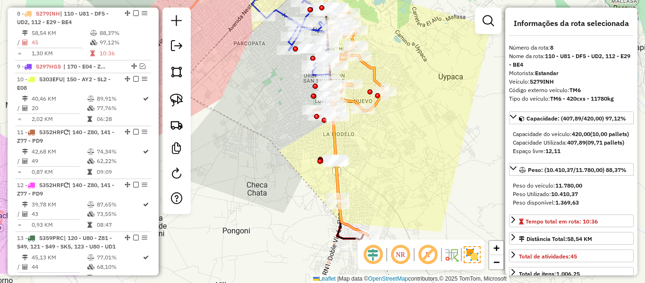
drag, startPoint x: 353, startPoint y: 127, endPoint x: 355, endPoint y: 145, distance: 18.5
click at [355, 145] on div "Janela de atendimento Grade de atendimento Capacidade Transportadoras Veículos …" at bounding box center [322, 141] width 645 height 283
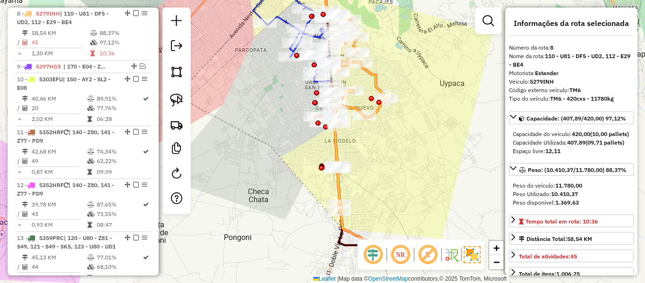
click at [374, 75] on icon at bounding box center [351, 125] width 72 height 231
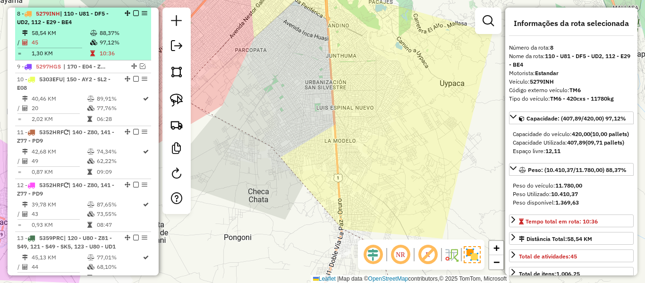
click at [94, 19] on div "8 - 5279INH | 110 - U81 - DF5 - UD2, 112 - E29 - BE4" at bounding box center [67, 17] width 100 height 17
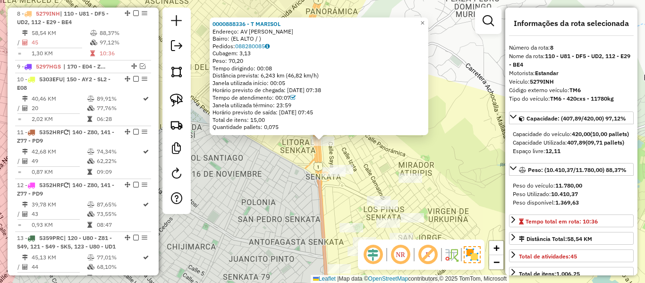
click at [366, 146] on div "0000888336 - T MARISOL Endereço: AV JOSE MANUEL PANDO Bairro: (EL ALTO / ) Pedi…" at bounding box center [322, 141] width 645 height 283
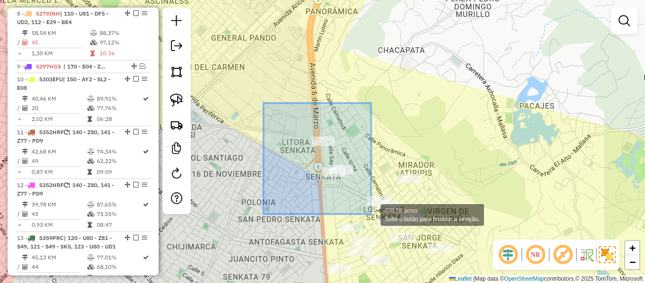
drag, startPoint x: 268, startPoint y: 110, endPoint x: 370, endPoint y: 214, distance: 145.9
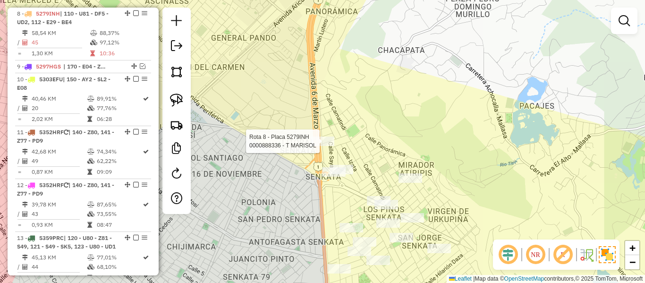
select select "**********"
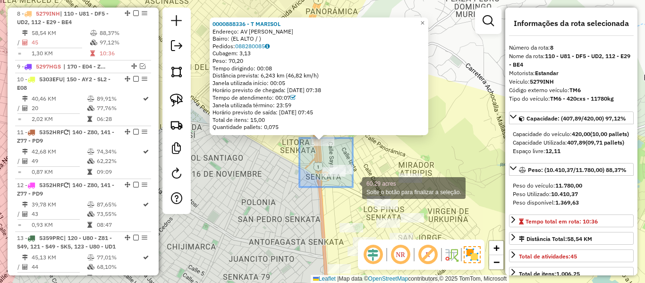
drag, startPoint x: 299, startPoint y: 138, endPoint x: 357, endPoint y: 188, distance: 76.0
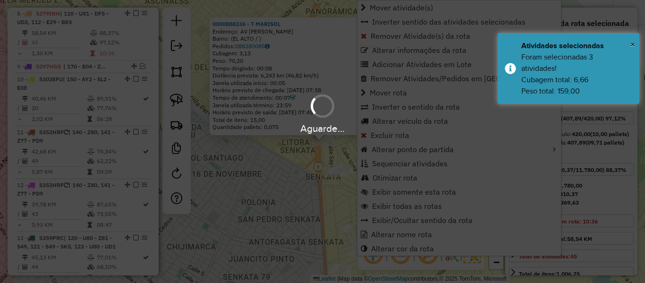
click at [251, 162] on div "Aguarde..." at bounding box center [322, 141] width 645 height 283
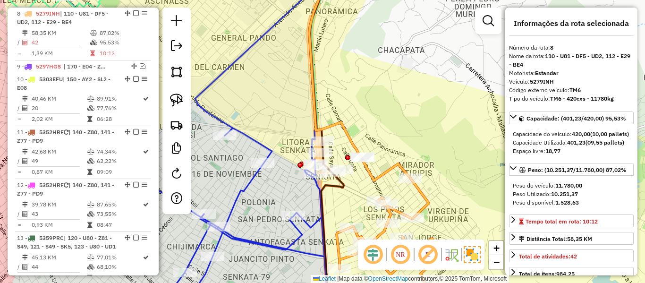
click at [355, 142] on icon at bounding box center [359, 76] width 101 height 209
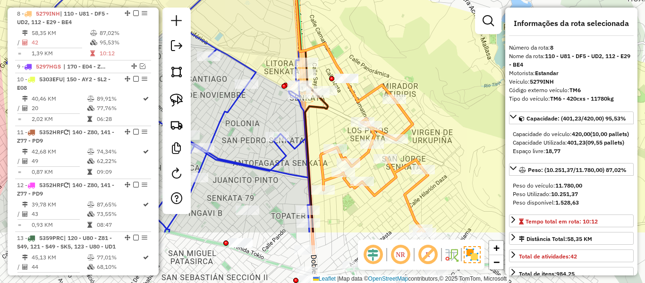
drag, startPoint x: 373, startPoint y: 122, endPoint x: 355, endPoint y: 57, distance: 67.6
click at [356, 58] on div "Janela de atendimento Grade de atendimento Capacidade Transportadoras Veículos …" at bounding box center [322, 141] width 645 height 283
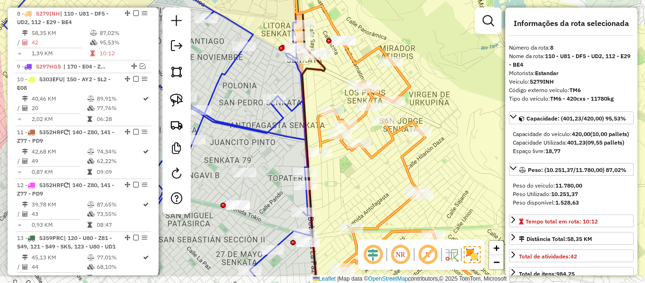
drag, startPoint x: 369, startPoint y: 95, endPoint x: 367, endPoint y: 58, distance: 37.8
click at [367, 58] on icon at bounding box center [342, 0] width 100 height 127
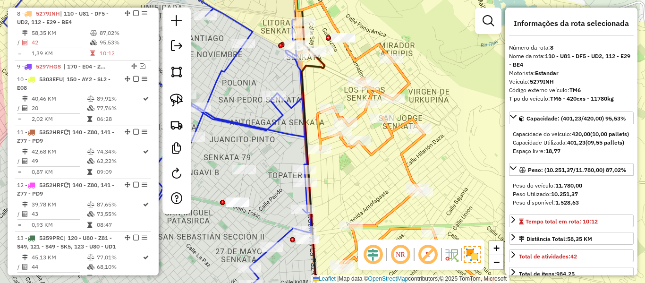
click at [365, 53] on icon at bounding box center [342, 16] width 97 height 89
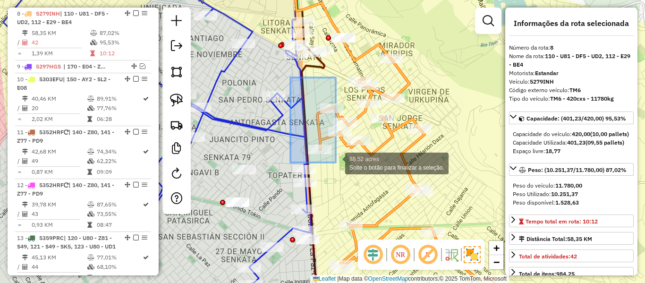
drag, startPoint x: 304, startPoint y: 114, endPoint x: 336, endPoint y: 166, distance: 60.4
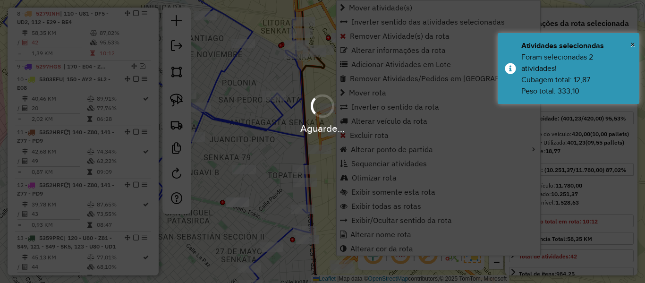
click at [270, 70] on div "Aguarde..." at bounding box center [322, 141] width 645 height 283
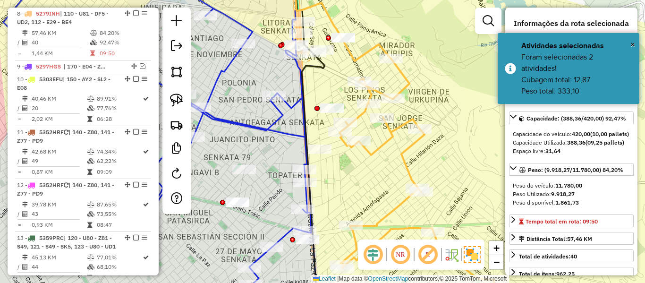
click at [407, 150] on icon at bounding box center [417, 185] width 154 height 253
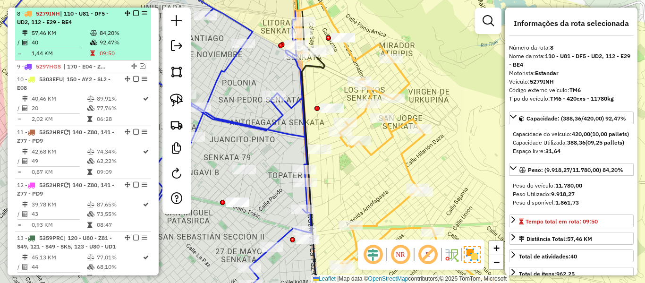
click at [133, 11] on em at bounding box center [136, 13] width 6 height 6
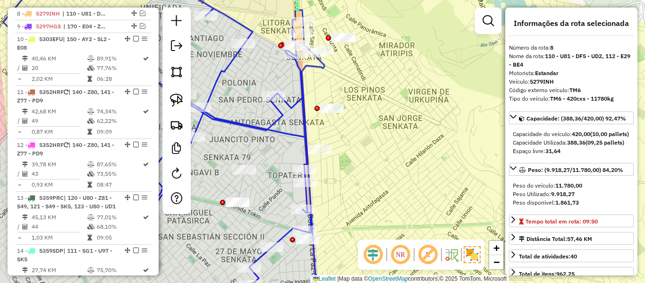
scroll to position [685, 0]
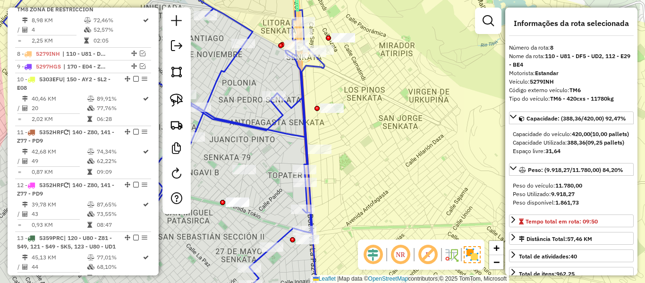
click at [398, 141] on div "Janela de atendimento Grade de atendimento Capacidade Transportadoras Veículos …" at bounding box center [322, 141] width 645 height 283
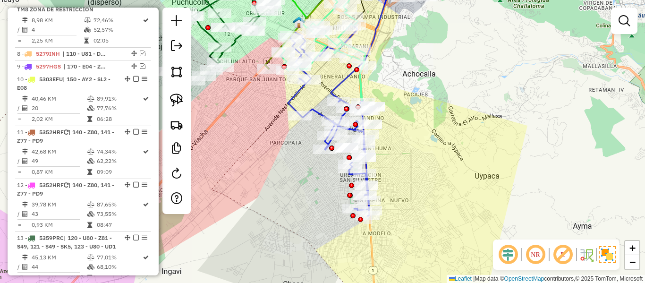
click at [410, 145] on div "Janela de atendimento Grade de atendimento Capacidade Transportadoras Veículos …" at bounding box center [322, 141] width 645 height 283
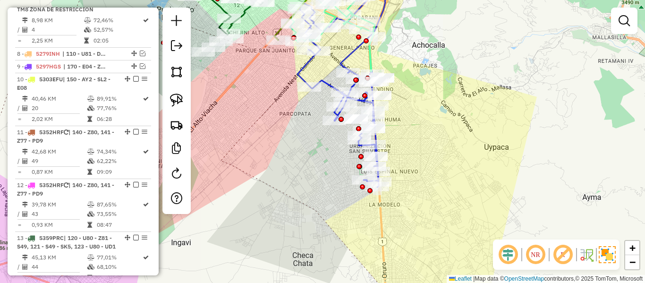
click at [323, 85] on icon at bounding box center [338, 91] width 81 height 192
select select "**********"
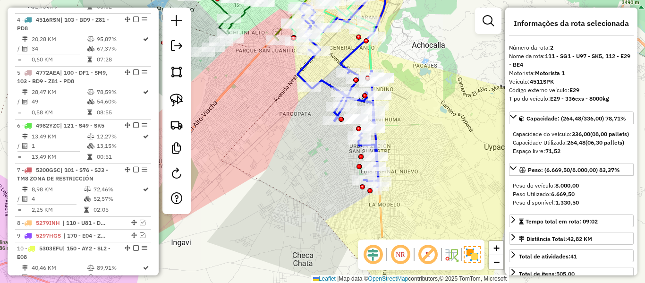
scroll to position [425, 0]
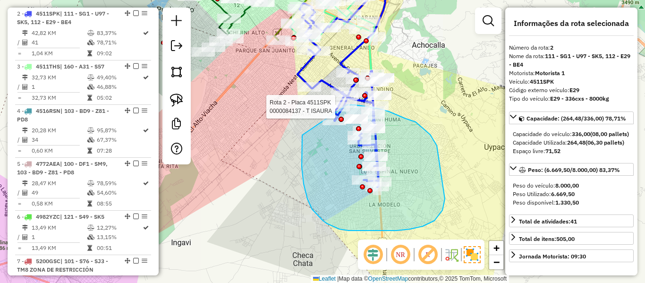
click at [347, 105] on div "Rota 2 - Placa 4511SPK 0000900903 - VALERIA AGUILAR Rota 2 - Placa 4511SPK 0000…" at bounding box center [322, 141] width 645 height 283
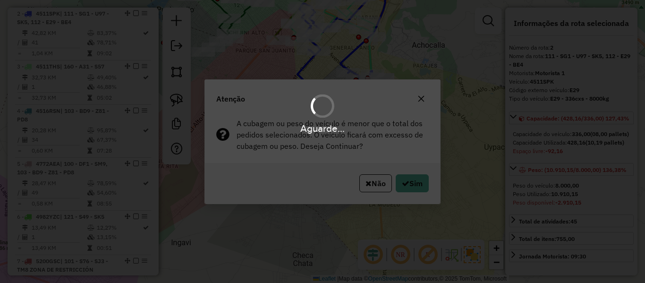
click at [427, 178] on div "Aguarde..." at bounding box center [322, 141] width 645 height 283
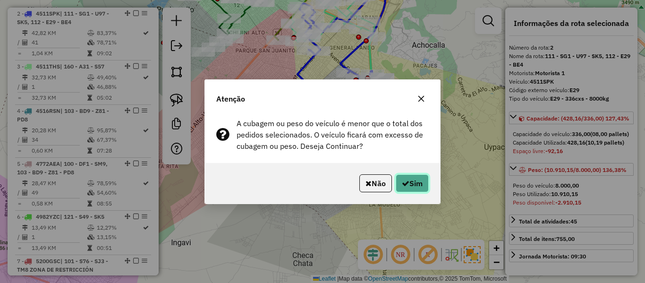
click at [419, 188] on button "Sim" at bounding box center [412, 183] width 33 height 18
select select "**********"
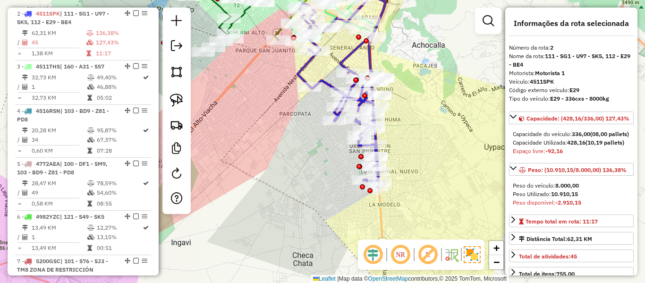
drag, startPoint x: 441, startPoint y: 70, endPoint x: 438, endPoint y: 63, distance: 7.4
click at [441, 70] on div "Janela de atendimento Grade de atendimento Capacidade Transportadoras Veículos …" at bounding box center [322, 141] width 645 height 283
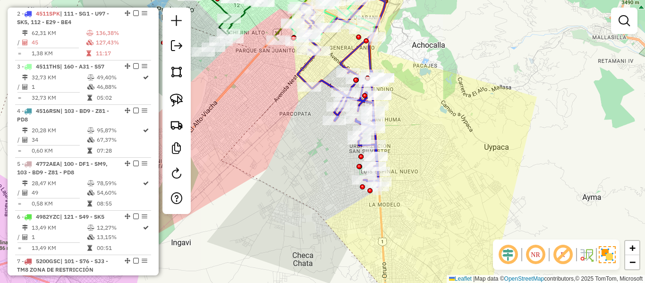
click at [444, 125] on div "Janela de atendimento Grade de atendimento Capacidade Transportadoras Veículos …" at bounding box center [322, 141] width 645 height 283
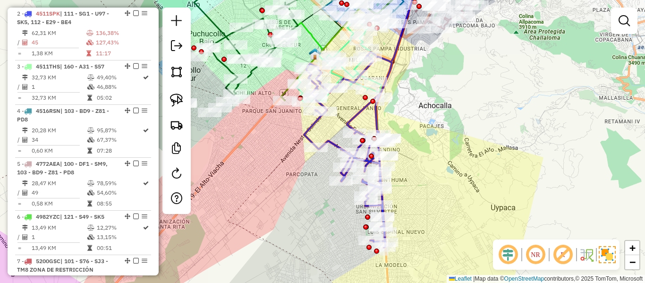
click at [357, 115] on icon at bounding box center [381, 59] width 68 height 147
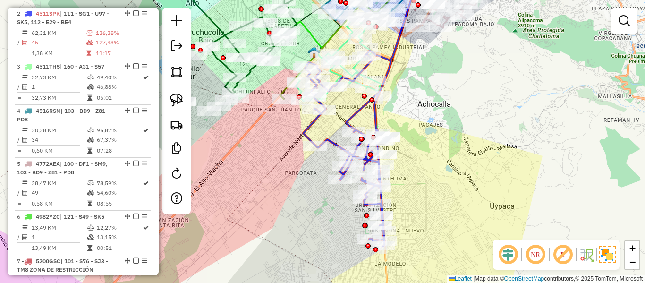
click at [357, 115] on icon at bounding box center [380, 57] width 68 height 147
select select "**********"
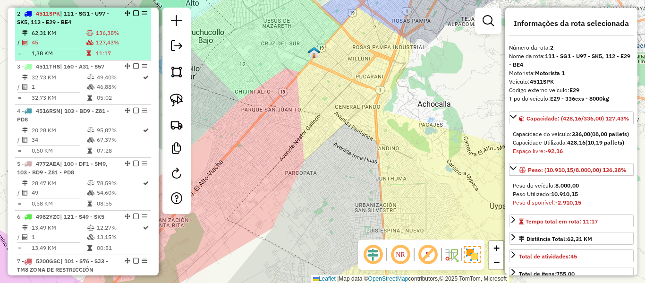
click at [97, 34] on td "136,38%" at bounding box center [121, 32] width 52 height 9
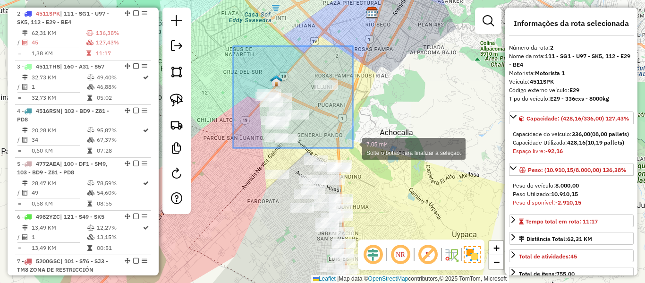
drag, startPoint x: 242, startPoint y: 59, endPoint x: 353, endPoint y: 148, distance: 142.1
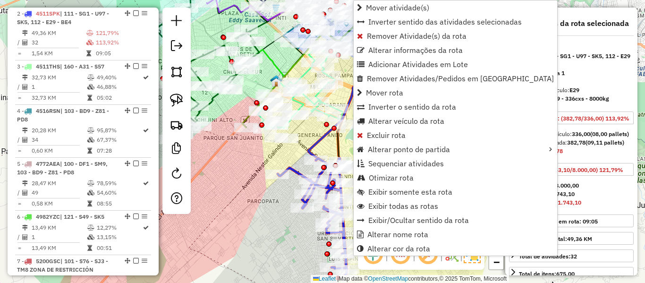
click at [261, 187] on div "Rota 2 - Placa 4511SPK 0000881642 - T. VICTOR Janela de atendimento Grade de at…" at bounding box center [322, 141] width 645 height 283
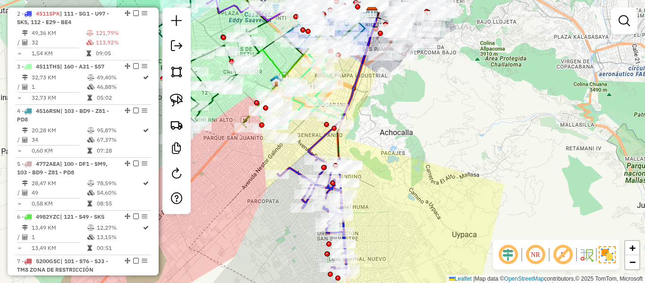
click at [321, 142] on icon at bounding box center [342, 86] width 68 height 147
select select "**********"
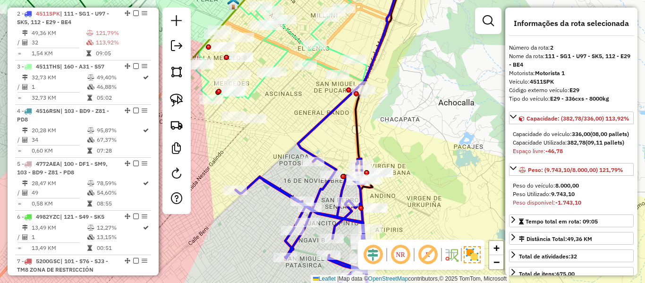
click at [326, 118] on icon at bounding box center [350, 67] width 105 height 190
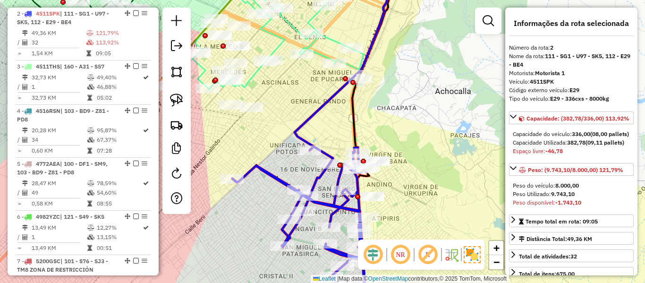
drag, startPoint x: 325, startPoint y: 121, endPoint x: 318, endPoint y: 92, distance: 29.7
click at [318, 92] on icon at bounding box center [347, 55] width 105 height 190
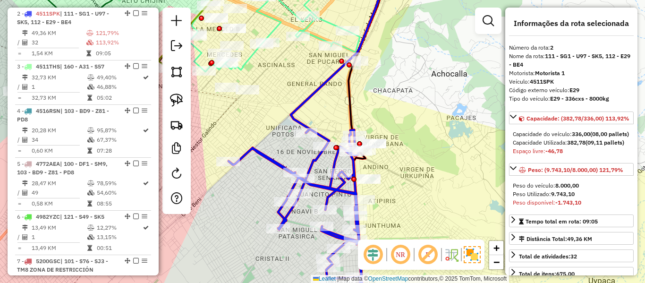
click at [318, 92] on icon at bounding box center [339, 52] width 96 height 161
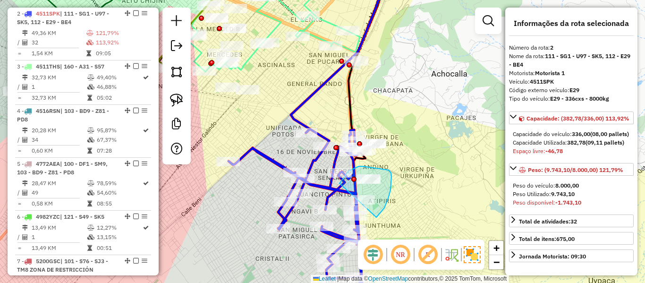
drag, startPoint x: 391, startPoint y: 190, endPoint x: 333, endPoint y: 216, distance: 63.0
click at [333, 216] on div "Rota 2 - Placa 4511SPK 0000912655 - JUANA JUSTINA G Janela de atendimento Grade…" at bounding box center [322, 141] width 645 height 283
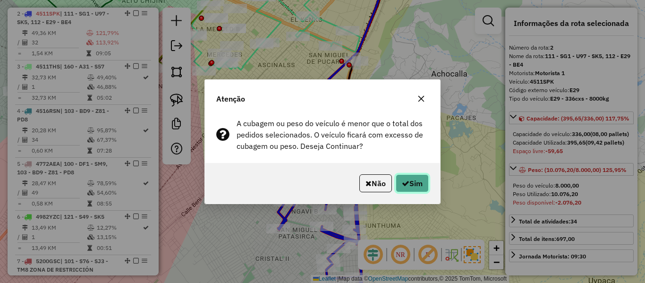
click at [423, 177] on button "Sim" at bounding box center [412, 183] width 33 height 18
select select "**********"
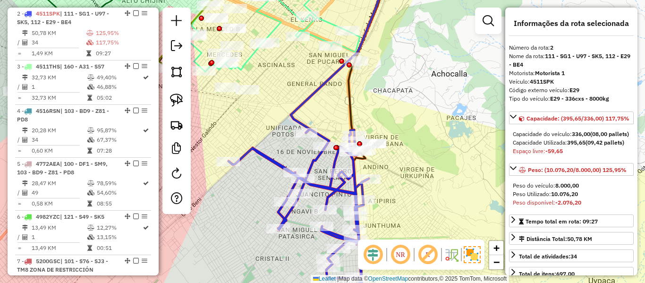
click at [295, 115] on icon at bounding box center [339, 52] width 96 height 161
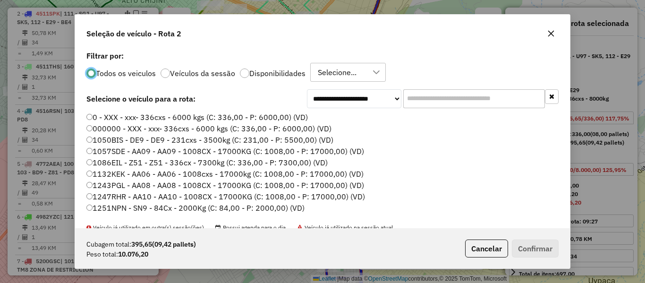
scroll to position [5, 3]
click at [287, 77] on p-radiobutton "Disponibilidades" at bounding box center [273, 72] width 66 height 9
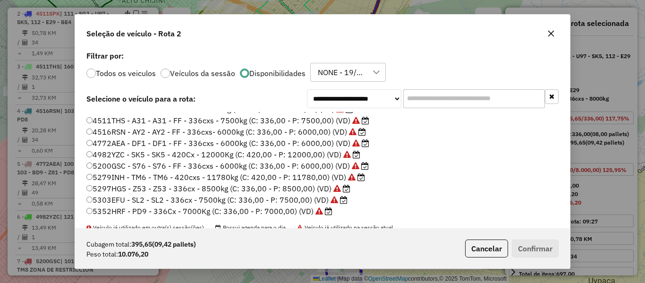
scroll to position [47, 0]
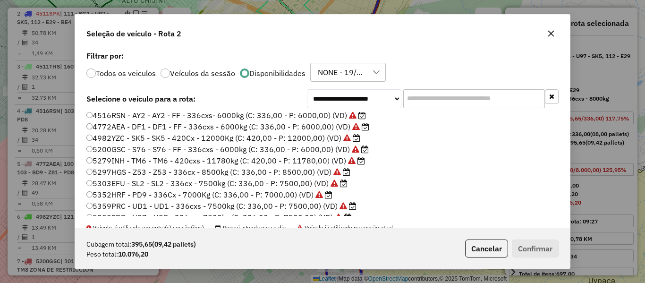
click at [307, 159] on label "5279INH - TM6 - TM6 - 420cxs - 11780kg (C: 420,00 - P: 11780,00) (VD)" at bounding box center [225, 160] width 279 height 11
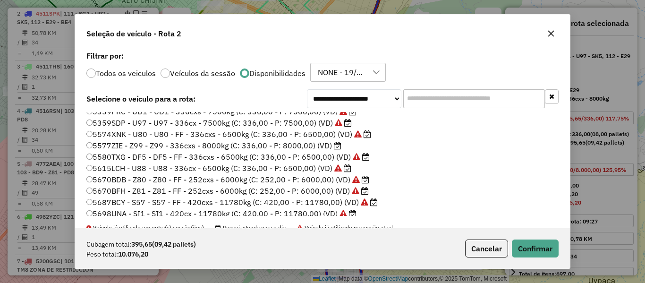
scroll to position [189, 0]
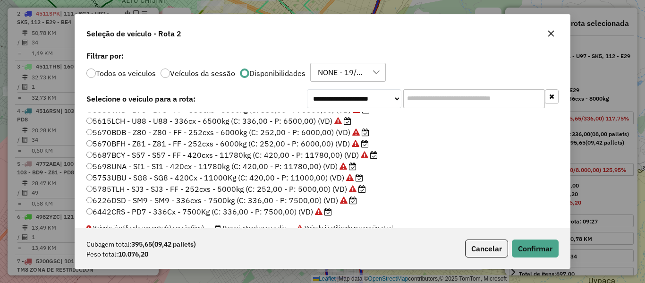
click at [328, 157] on label "5687BCY - S57 - S57 - FF - 420cxs - 11780kg (C: 420,00 - P: 11780,00) (VD)" at bounding box center [231, 154] width 291 height 11
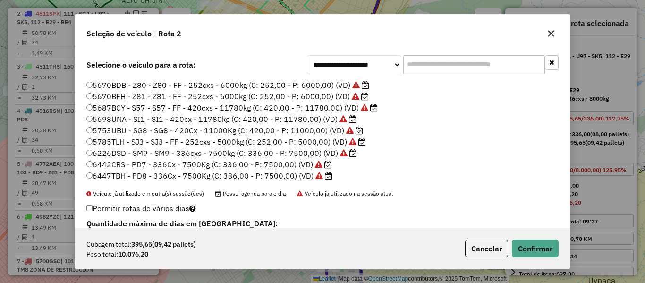
scroll to position [47, 0]
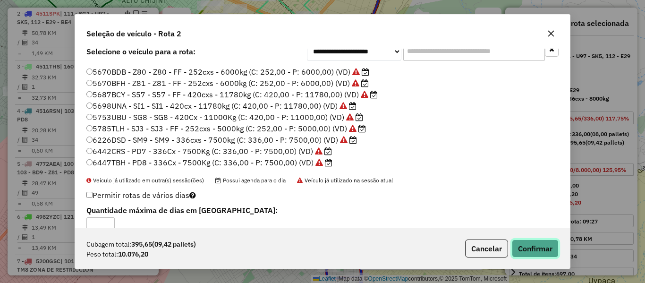
click at [527, 244] on button "Confirmar" at bounding box center [535, 248] width 47 height 18
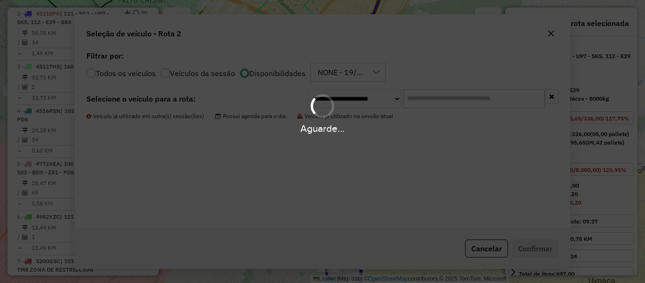
scroll to position [0, 0]
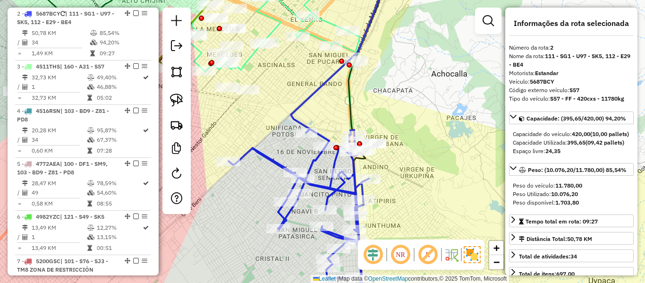
click at [301, 102] on icon at bounding box center [339, 52] width 96 height 161
drag, startPoint x: 134, startPoint y: 14, endPoint x: 140, endPoint y: 19, distance: 7.7
click at [134, 14] on em at bounding box center [136, 13] width 6 height 6
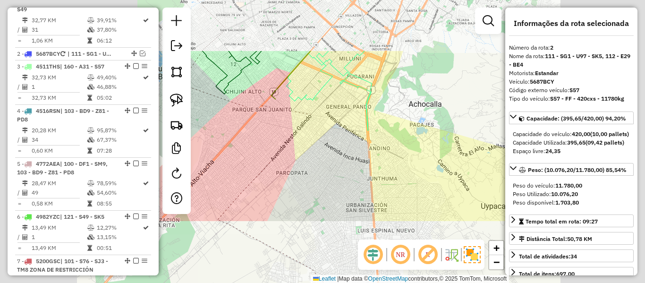
click at [421, 120] on div "Janela de atendimento Grade de atendimento Capacidade Transportadoras Veículos …" at bounding box center [322, 141] width 645 height 283
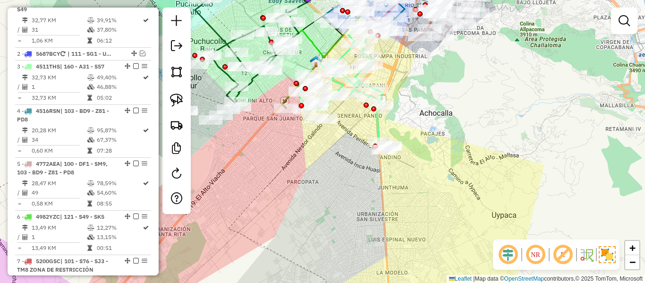
drag, startPoint x: 338, startPoint y: 171, endPoint x: 341, endPoint y: 186, distance: 15.0
click at [341, 186] on div "Janela de atendimento Grade de atendimento Capacidade Transportadoras Veículos …" at bounding box center [322, 141] width 645 height 283
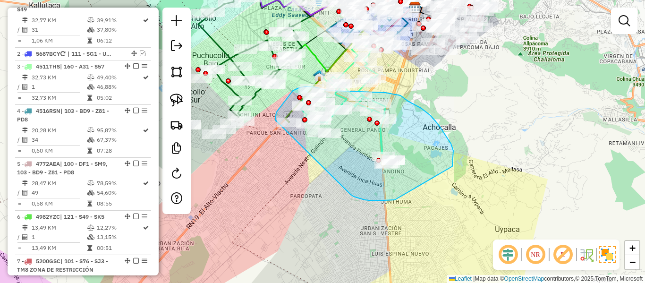
drag, startPoint x: 395, startPoint y: 200, endPoint x: 297, endPoint y: 152, distance: 109.2
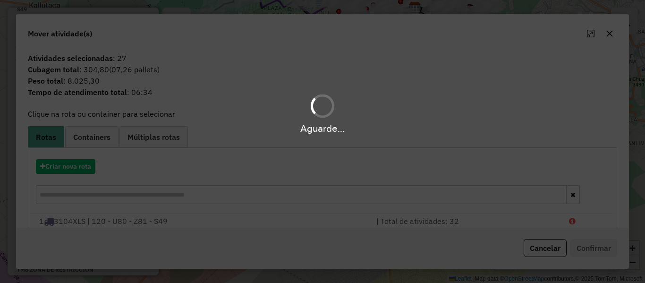
click at [78, 165] on div "Aguarde..." at bounding box center [322, 141] width 645 height 283
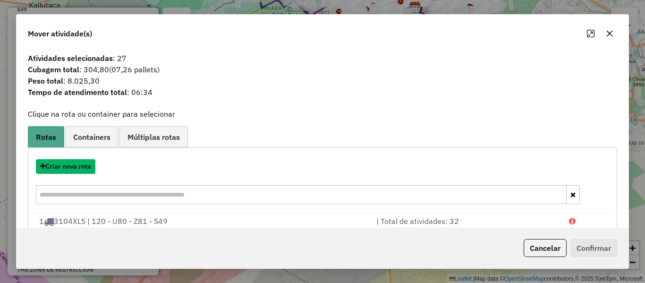
click at [78, 165] on button "Criar nova rota" at bounding box center [66, 166] width 60 height 15
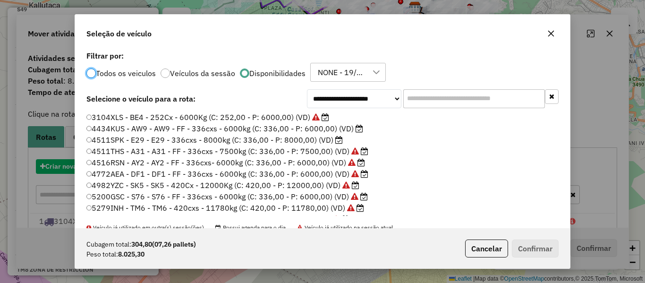
scroll to position [5, 3]
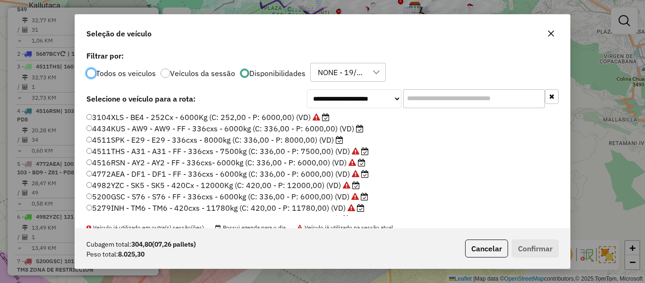
click at [407, 106] on input "text" at bounding box center [474, 98] width 142 height 19
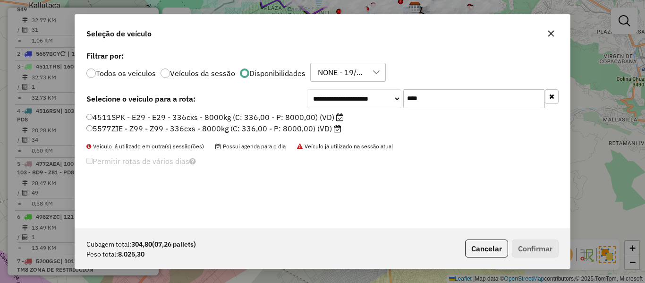
type input "****"
click at [326, 125] on label "5577ZIE - Z99 - Z99 - 336cxs - 8000kg (C: 336,00 - P: 8000,00) (VD)" at bounding box center [213, 128] width 255 height 11
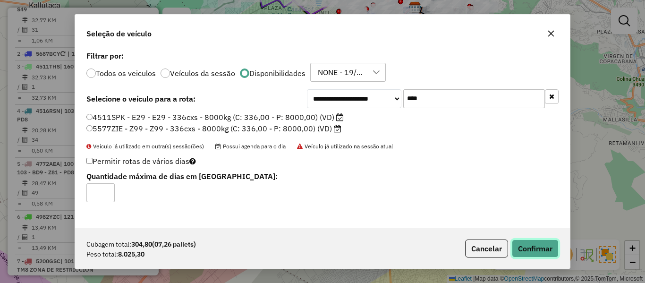
click at [524, 250] on button "Confirmar" at bounding box center [535, 248] width 47 height 18
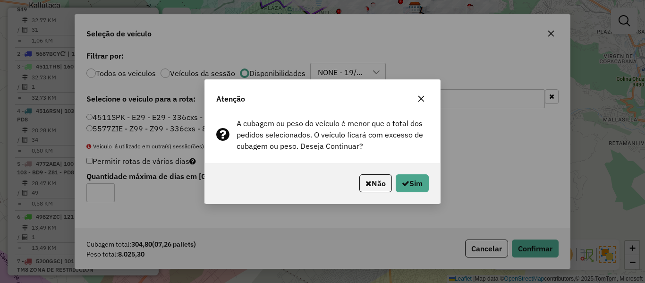
click at [430, 186] on div "Não Sim" at bounding box center [322, 183] width 235 height 41
click at [418, 184] on button "Sim" at bounding box center [412, 183] width 33 height 18
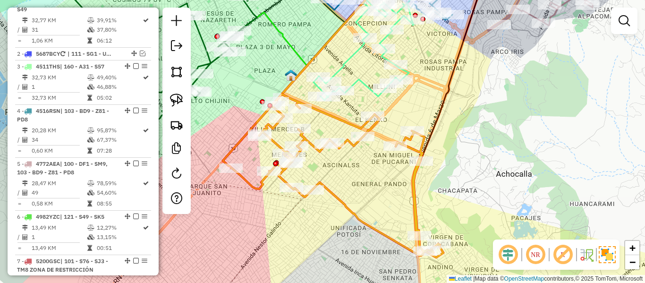
click at [333, 112] on icon at bounding box center [337, 175] width 213 height 163
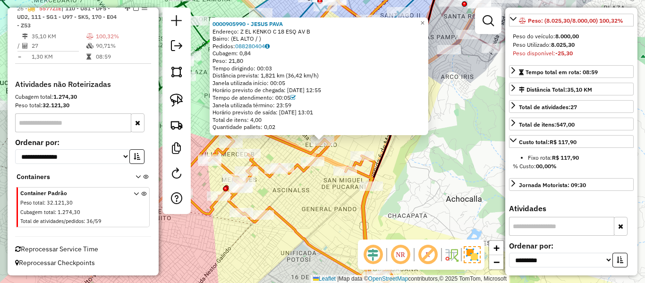
scroll to position [189, 0]
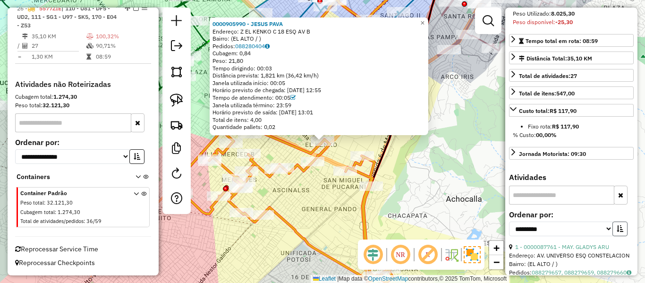
click at [620, 236] on button "button" at bounding box center [620, 228] width 15 height 15
drag, startPoint x: 582, startPoint y: 247, endPoint x: 565, endPoint y: 244, distance: 17.2
click at [582, 236] on select "**********" at bounding box center [561, 228] width 104 height 15
select select "*********"
click at [509, 236] on select "**********" at bounding box center [561, 228] width 104 height 15
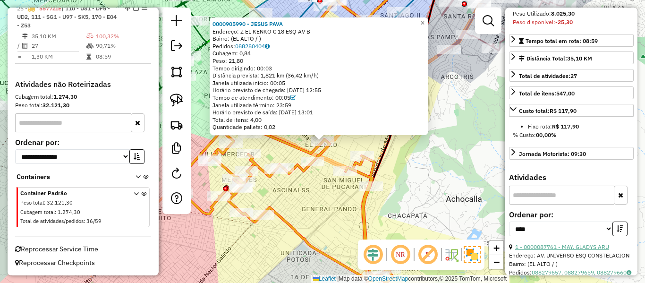
click at [553, 250] on link "1 - 0000087761 - MAY. GLADYS ARU" at bounding box center [562, 246] width 94 height 7
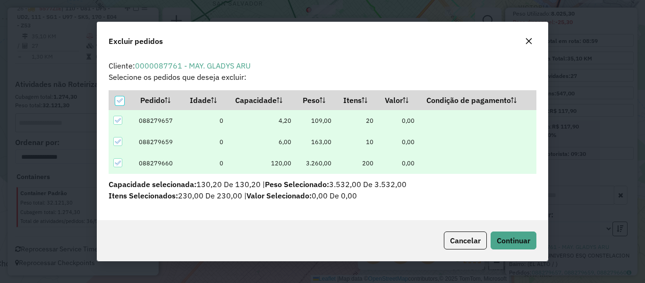
scroll to position [0, 0]
click at [509, 236] on span "Continuar" at bounding box center [514, 240] width 34 height 9
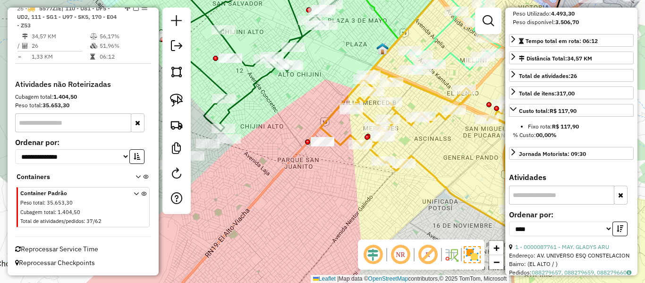
click at [445, 187] on icon at bounding box center [443, 149] width 184 height 163
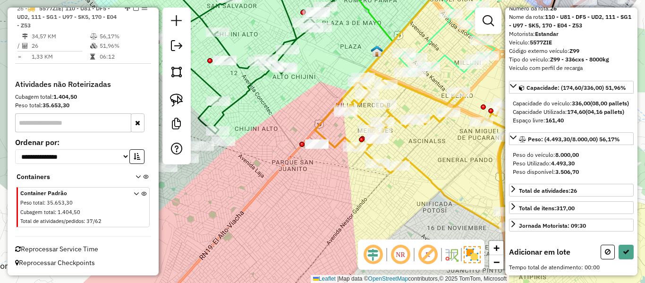
drag, startPoint x: 450, startPoint y: 166, endPoint x: 357, endPoint y: 201, distance: 98.9
click at [357, 201] on div "Janela de atendimento Grade de atendimento Capacidade Transportadoras Veículos …" at bounding box center [322, 141] width 645 height 283
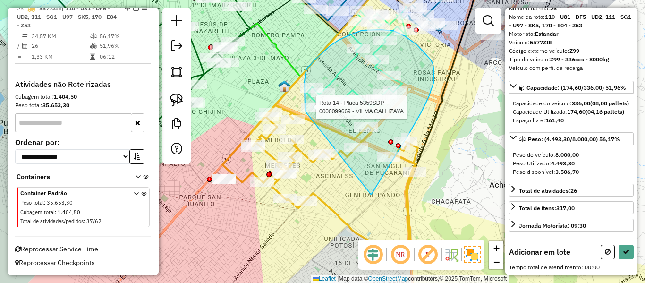
click at [305, 111] on div "Rota 14 - Placa 5359SDP 0000099669 - VILMA CALLIZAYA Janela de atendimento Grad…" at bounding box center [322, 141] width 645 height 283
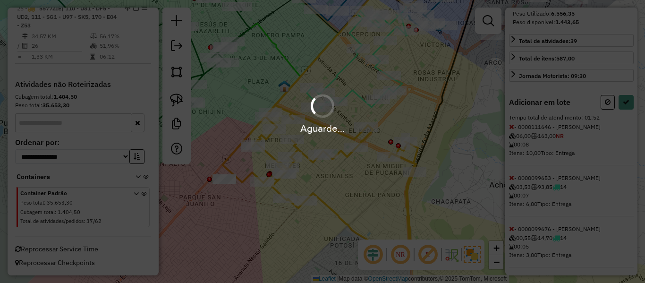
select select "*********"
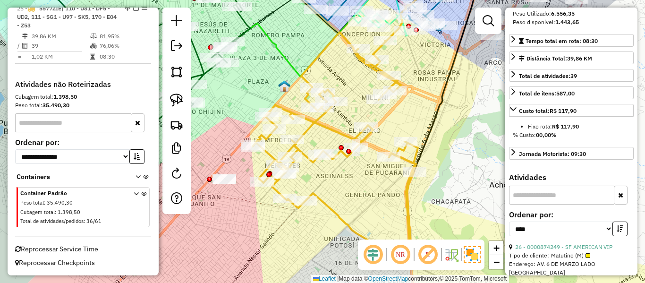
click at [312, 119] on icon at bounding box center [345, 150] width 184 height 236
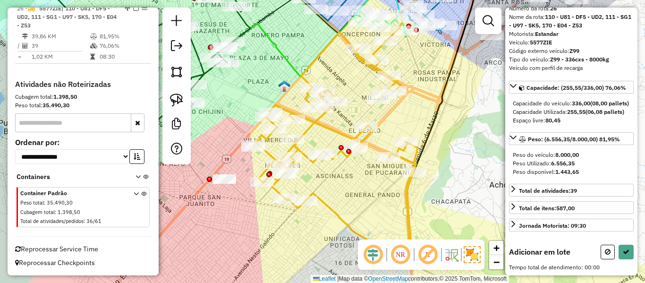
drag, startPoint x: 464, startPoint y: 108, endPoint x: 431, endPoint y: 139, distance: 45.4
click at [440, 159] on div "Janela de atendimento Grade de atendimento Capacidade Transportadoras Veículos …" at bounding box center [322, 141] width 645 height 283
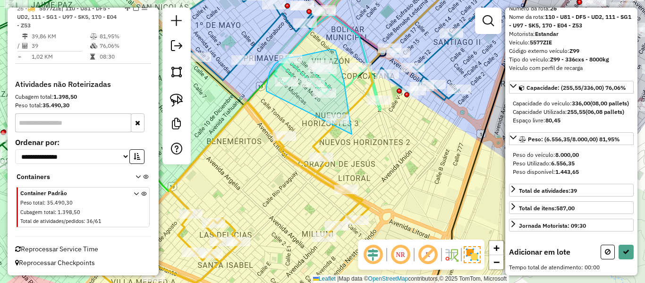
drag, startPoint x: 352, startPoint y: 133, endPoint x: 284, endPoint y: 128, distance: 68.2
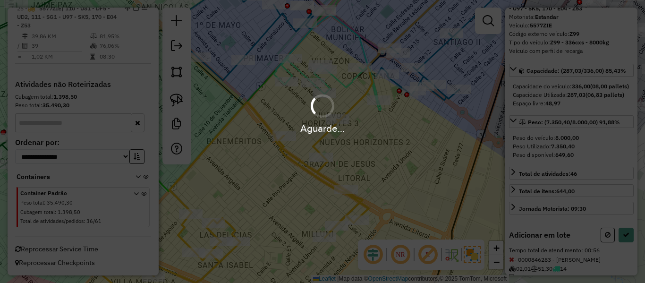
scroll to position [189, 0]
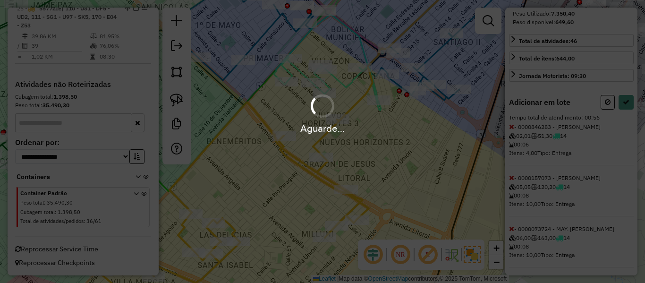
select select "*********"
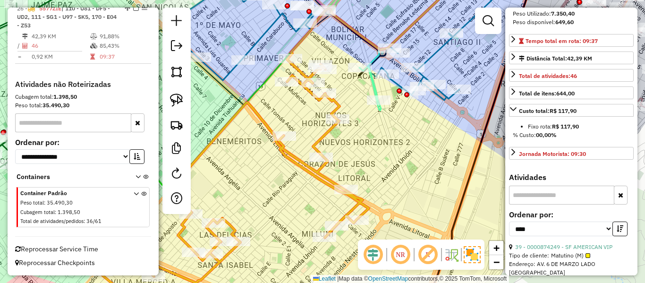
click at [326, 135] on icon at bounding box center [228, 184] width 281 height 254
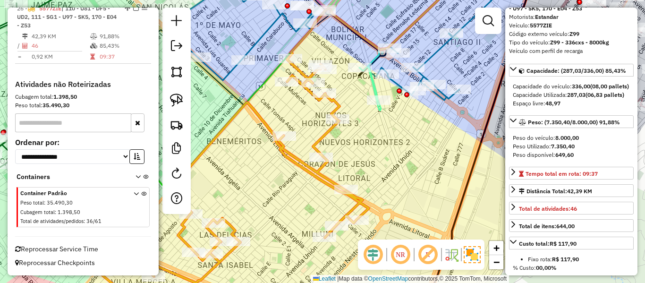
scroll to position [47, 0]
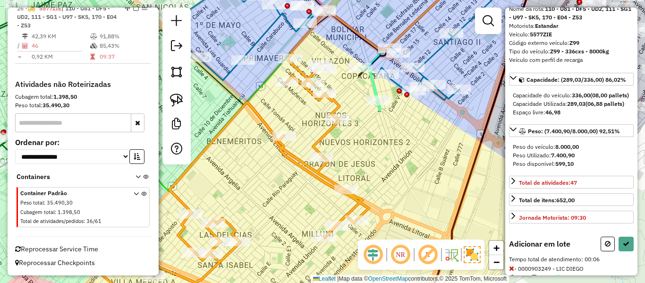
select select "*********"
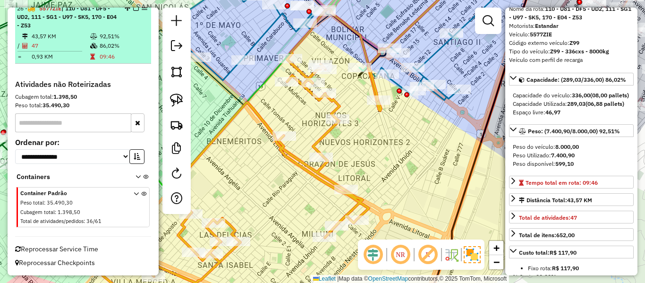
click at [133, 11] on em at bounding box center [136, 8] width 6 height 6
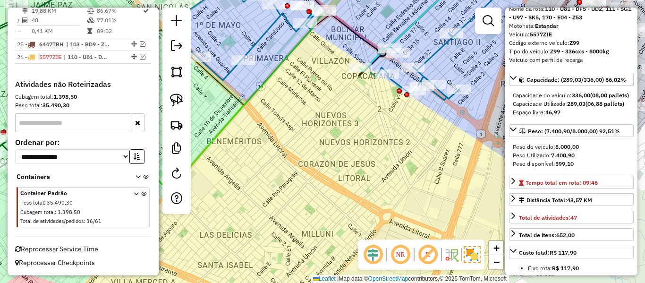
scroll to position [1473, 0]
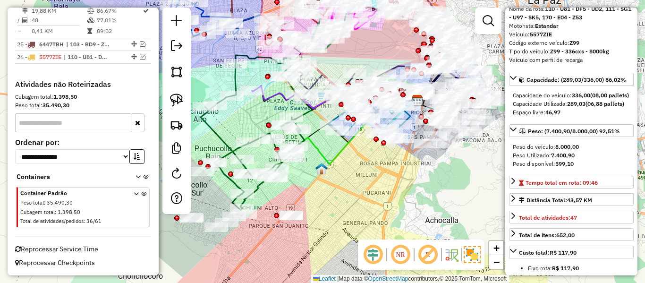
click at [385, 166] on div "Janela de atendimento Grade de atendimento Capacidade Transportadoras Veículos …" at bounding box center [322, 141] width 645 height 283
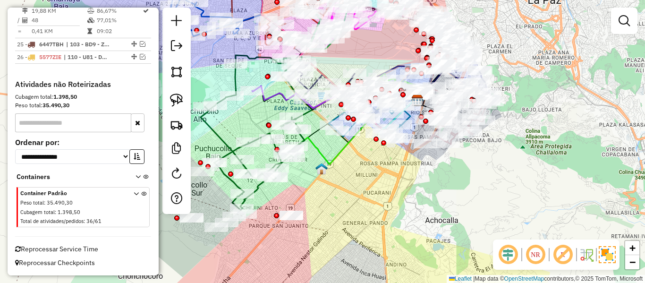
drag, startPoint x: 352, startPoint y: 178, endPoint x: 471, endPoint y: 143, distance: 124.0
click at [474, 143] on div "Janela de atendimento Grade de atendimento Capacidade Transportadoras Veículos …" at bounding box center [322, 141] width 645 height 283
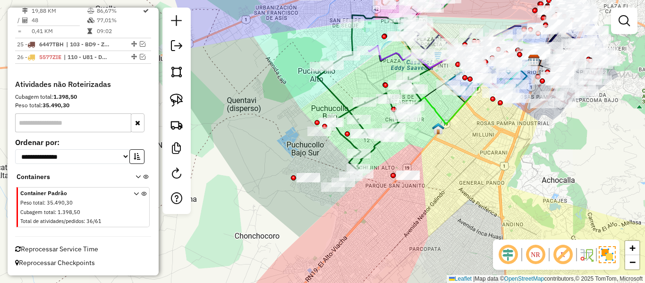
click at [454, 155] on div "Janela de atendimento Grade de atendimento Capacidade Transportadoras Veículos …" at bounding box center [322, 141] width 645 height 283
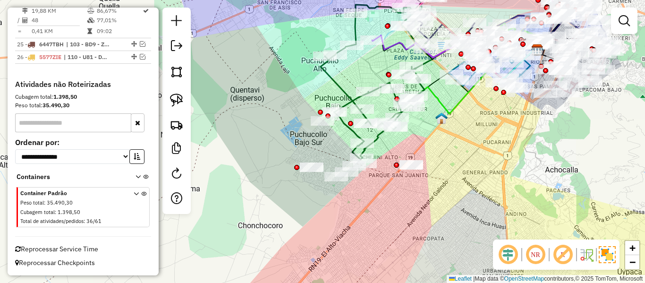
click at [349, 61] on div "Rota 13 - Placa 5359PRC 0000070804 - T. MARIA Janela de atendimento Grade de at…" at bounding box center [322, 141] width 645 height 283
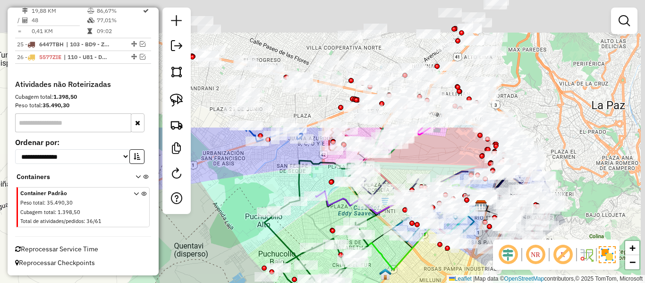
drag, startPoint x: 358, startPoint y: 62, endPoint x: 298, endPoint y: 196, distance: 146.5
click at [302, 218] on div "Janela de atendimento Grade de atendimento Capacidade Transportadoras Veículos …" at bounding box center [322, 141] width 645 height 283
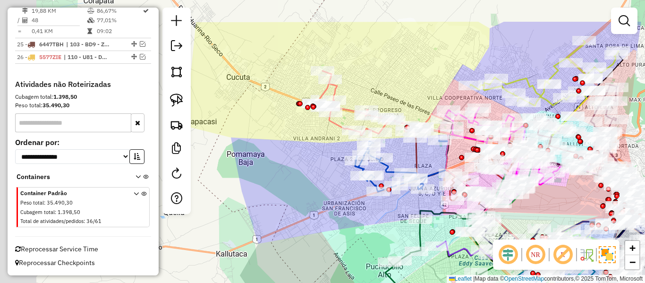
drag, startPoint x: 231, startPoint y: 105, endPoint x: 328, endPoint y: 136, distance: 101.6
click at [328, 136] on div "Janela de atendimento Grade de atendimento Capacidade Transportadoras Veículos …" at bounding box center [322, 141] width 645 height 283
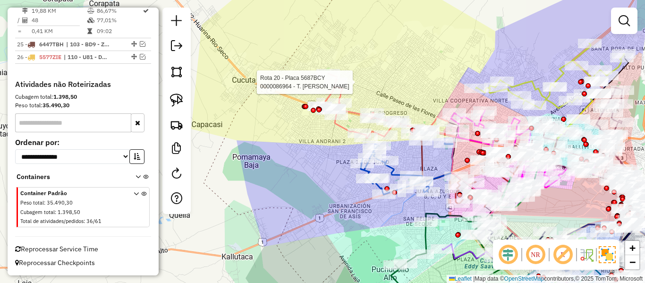
click at [335, 87] on div at bounding box center [336, 81] width 24 height 9
select select "*********"
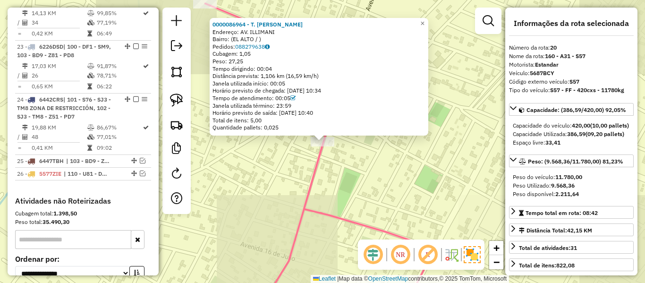
scroll to position [1231, 0]
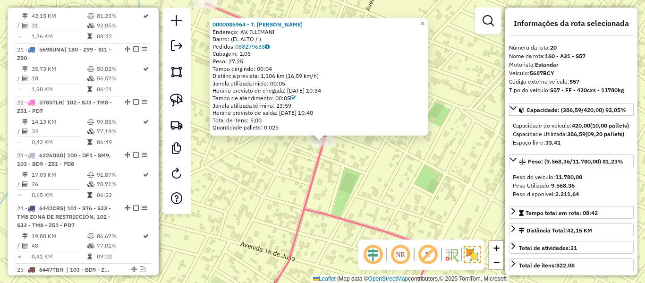
click at [247, 161] on div "0000086964 - T. TANIA CH. Endereço: AV. ILLIMANI Bairro: (EL ALTO / ) Pedidos: …" at bounding box center [322, 141] width 645 height 283
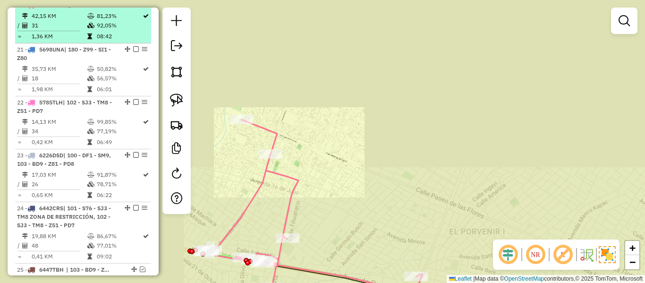
click at [93, 30] on td at bounding box center [91, 25] width 9 height 9
select select "*********"
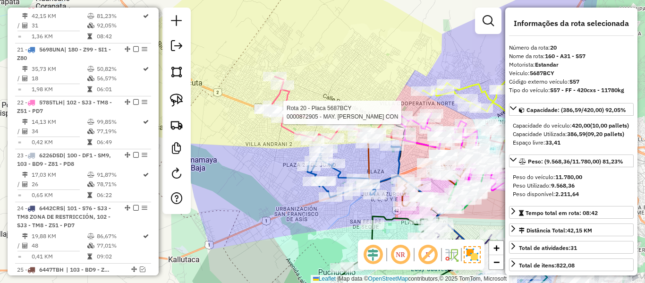
scroll to position [1473, 0]
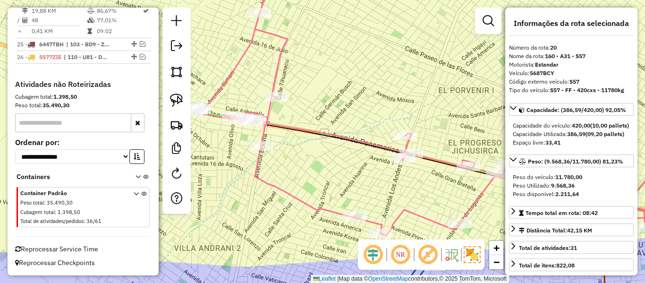
click at [279, 53] on icon at bounding box center [452, 106] width 513 height 257
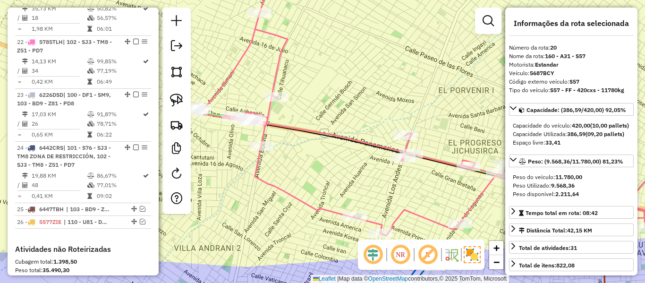
scroll to position [1231, 0]
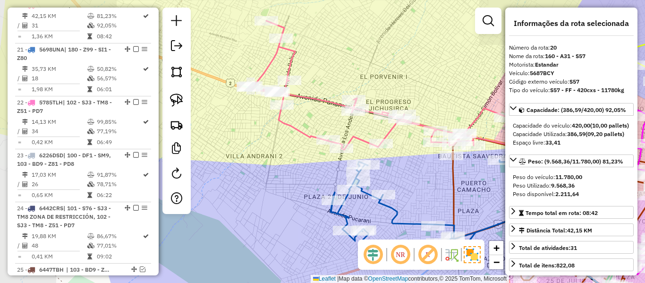
drag, startPoint x: 346, startPoint y: 78, endPoint x: 355, endPoint y: 85, distance: 11.4
click at [350, 78] on div "Janela de atendimento Grade de atendimento Capacidade Transportadoras Veículos …" at bounding box center [322, 141] width 645 height 283
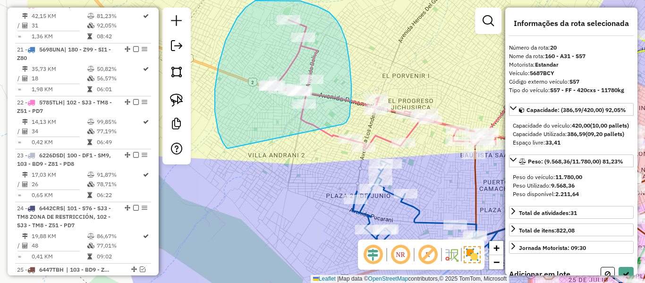
drag, startPoint x: 343, startPoint y: 124, endPoint x: 228, endPoint y: 148, distance: 117.3
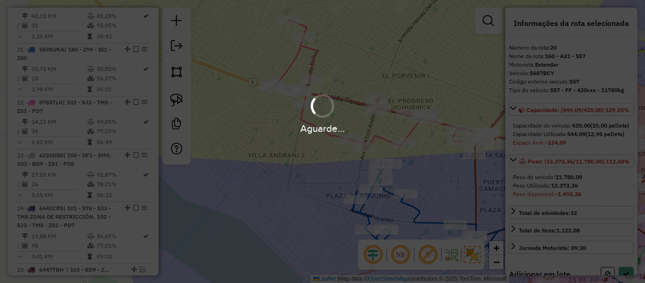
select select "*********"
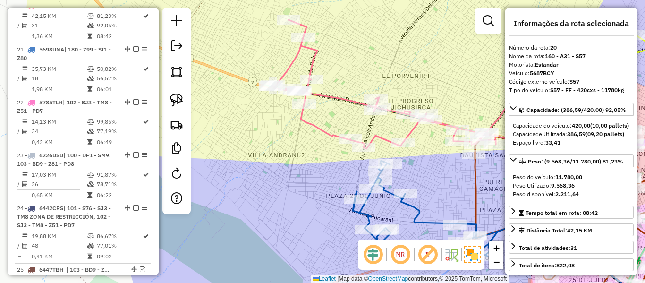
click at [233, 147] on div "Janela de atendimento Grade de atendimento Capacidade Transportadoras Veículos …" at bounding box center [322, 141] width 645 height 283
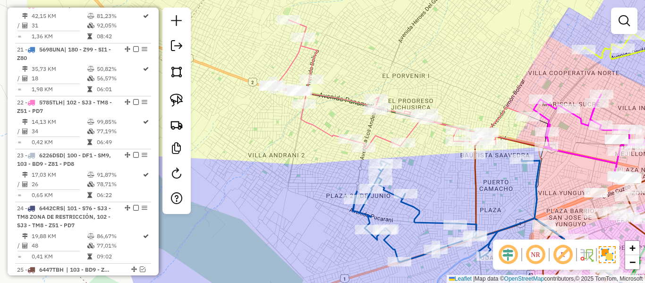
click at [287, 129] on div "Janela de atendimento Grade de atendimento Capacidade Transportadoras Veículos …" at bounding box center [322, 141] width 645 height 283
click at [279, 137] on div "Janela de atendimento Grade de atendimento Capacidade Transportadoras Veículos …" at bounding box center [322, 141] width 645 height 283
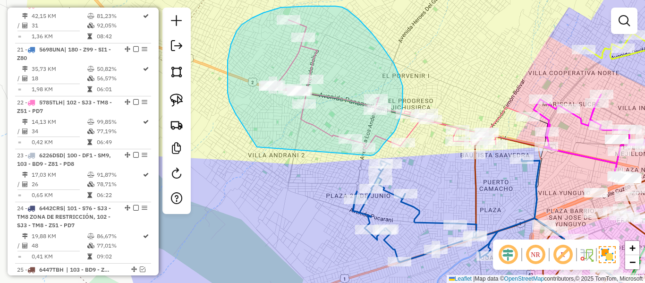
drag, startPoint x: 228, startPoint y: 93, endPoint x: 359, endPoint y: 156, distance: 146.2
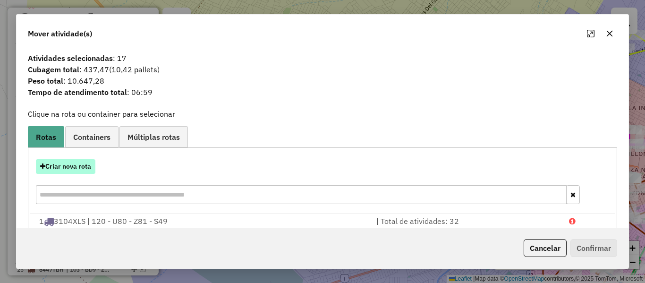
click at [85, 167] on button "Criar nova rota" at bounding box center [66, 166] width 60 height 15
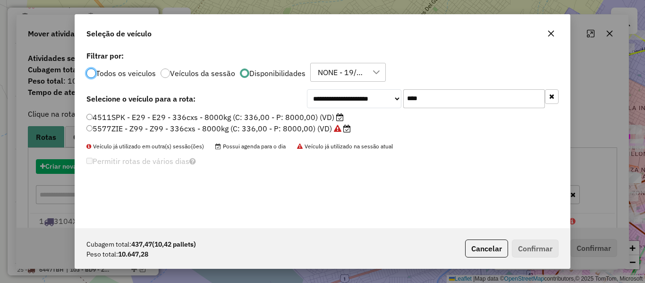
scroll to position [5, 3]
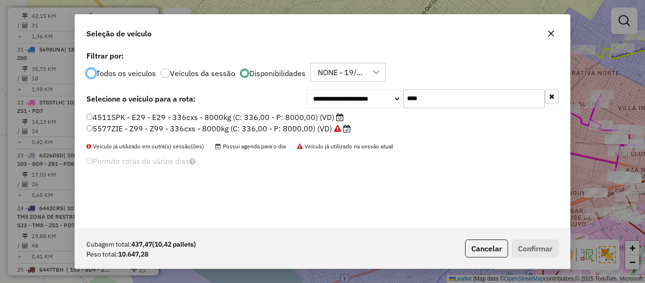
click at [550, 96] on icon "button" at bounding box center [551, 96] width 5 height 7
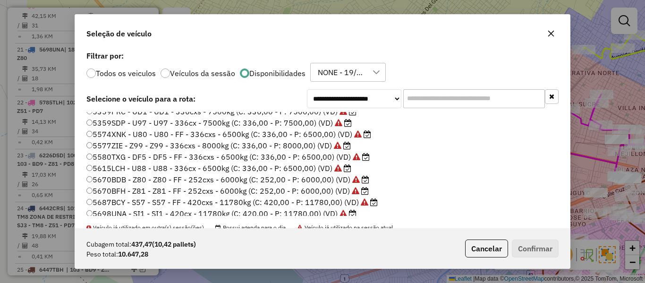
scroll to position [189, 0]
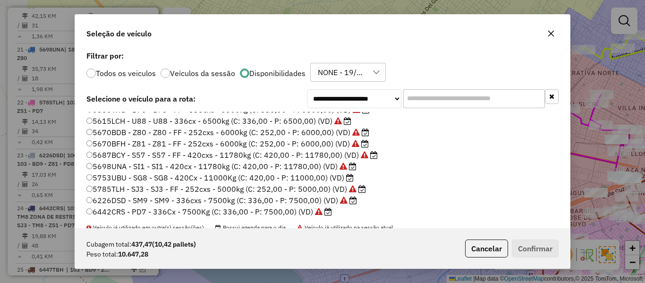
click at [317, 177] on label "5753UBU - SG8 - SG8 - 420Cx - 11000Kg (C: 420,00 - P: 11000,00) (VD)" at bounding box center [219, 177] width 267 height 11
click at [437, 104] on input "text" at bounding box center [474, 98] width 142 height 19
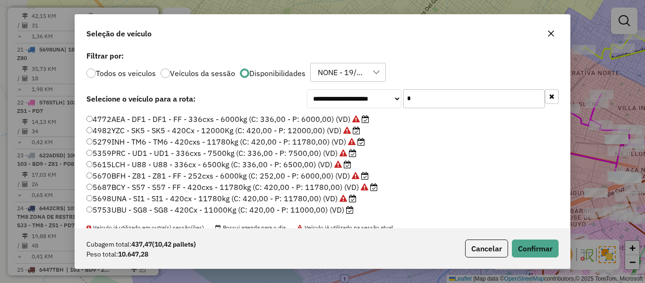
scroll to position [0, 0]
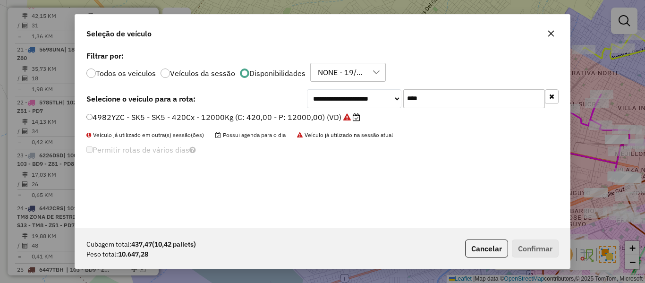
type input "****"
click at [316, 119] on label "4982YZC - SK5 - SK5 - 420Cx - 12000Kg (C: 420,00 - P: 12000,00) (VD)" at bounding box center [223, 116] width 274 height 11
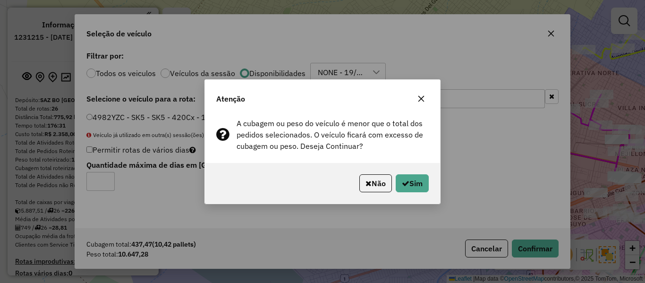
scroll to position [5, 3]
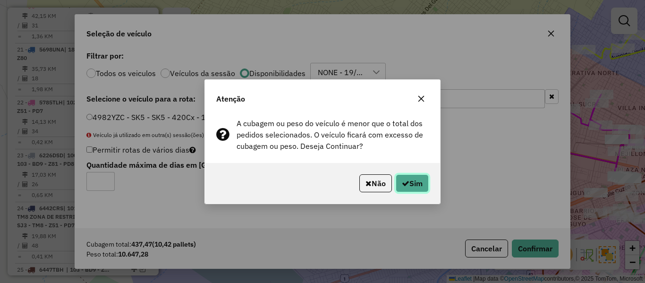
click at [422, 187] on button "Sim" at bounding box center [412, 183] width 33 height 18
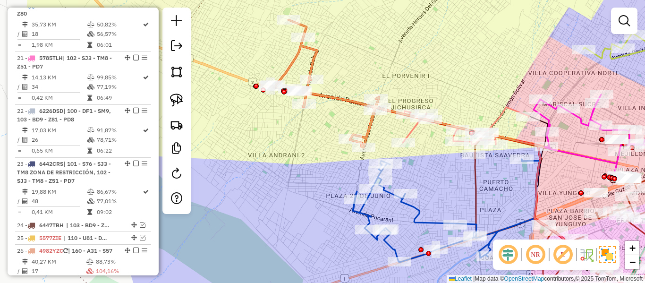
scroll to position [1134, 0]
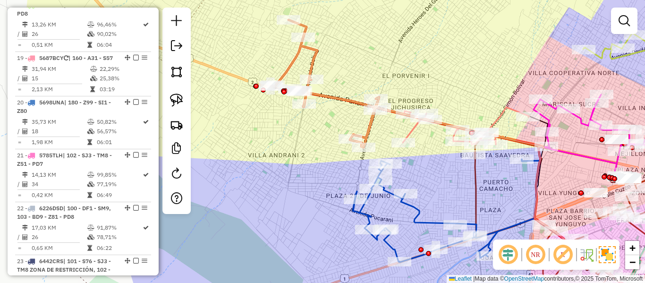
click at [367, 126] on icon at bounding box center [325, 84] width 109 height 128
select select "*********"
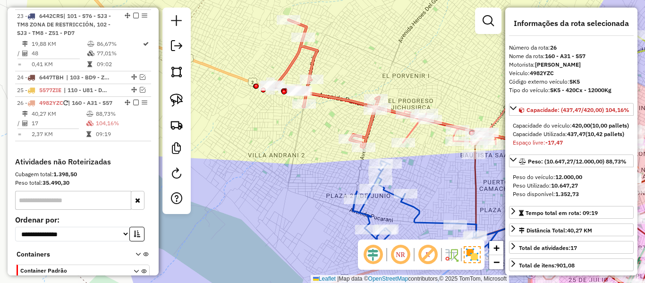
scroll to position [1482, 0]
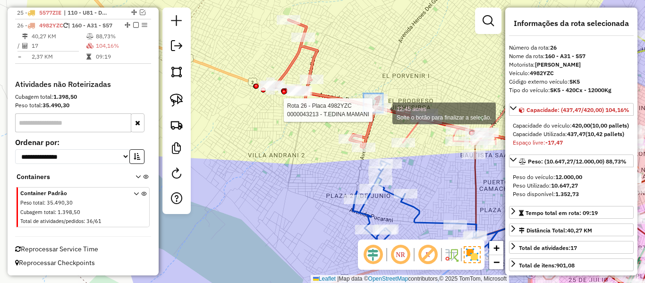
drag, startPoint x: 364, startPoint y: 94, endPoint x: 396, endPoint y: 122, distance: 43.5
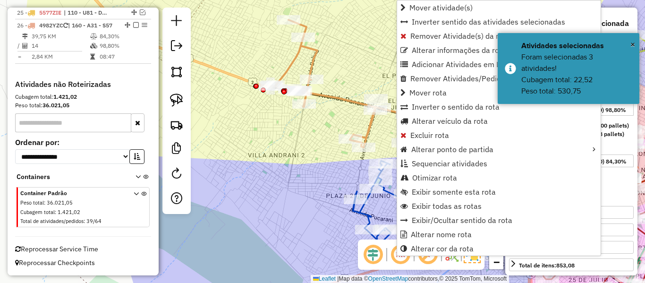
click at [335, 71] on div "Janela de atendimento Grade de atendimento Capacidade Transportadoras Veículos …" at bounding box center [322, 141] width 645 height 283
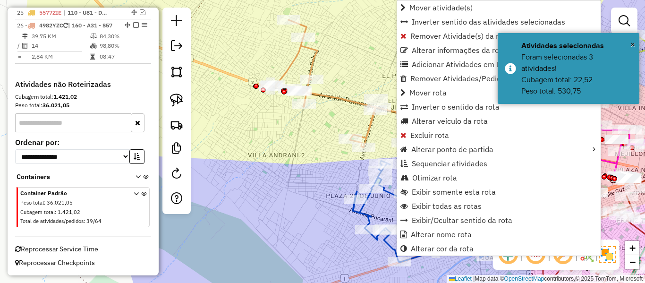
click at [319, 60] on icon at bounding box center [323, 84] width 105 height 128
select select "*********"
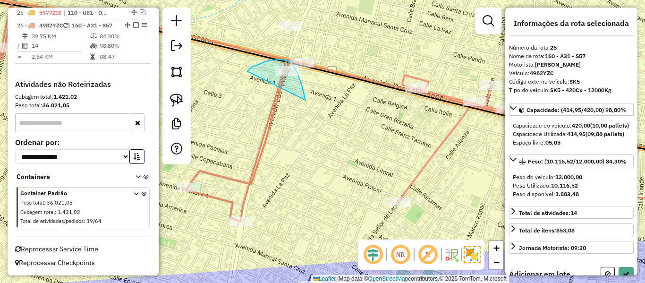
drag, startPoint x: 299, startPoint y: 78, endPoint x: 247, endPoint y: 72, distance: 52.3
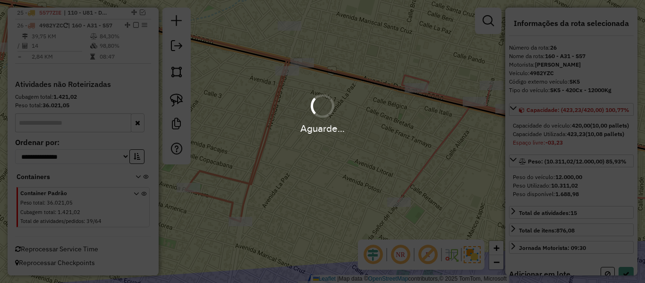
select select "*********"
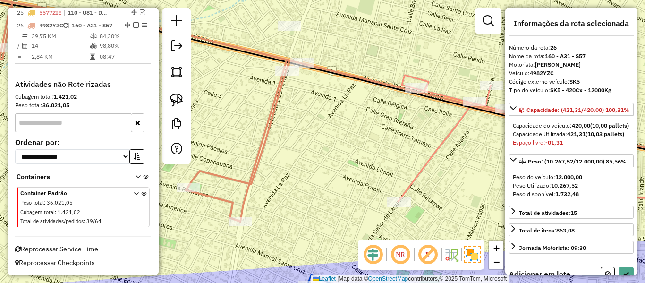
select select "*********"
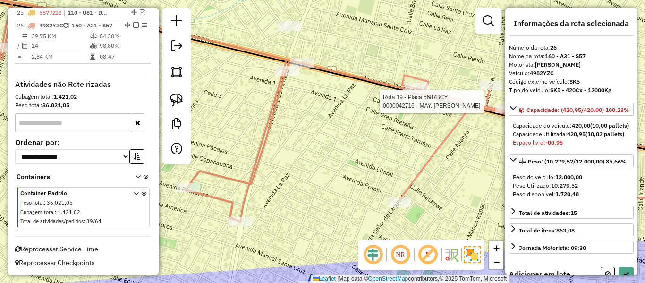
select select "*********"
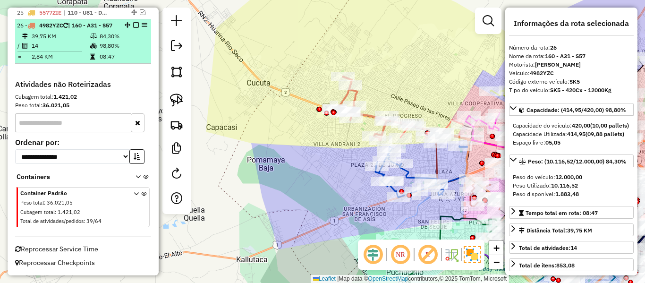
click at [134, 22] on em at bounding box center [136, 25] width 6 height 6
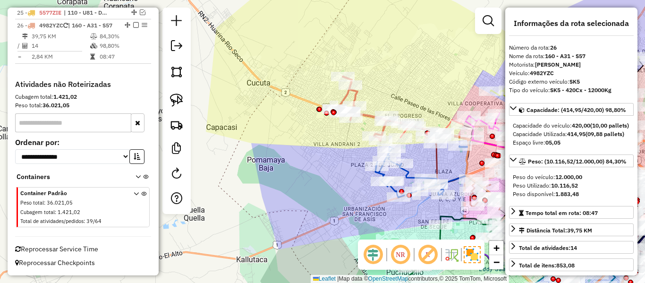
scroll to position [1442, 0]
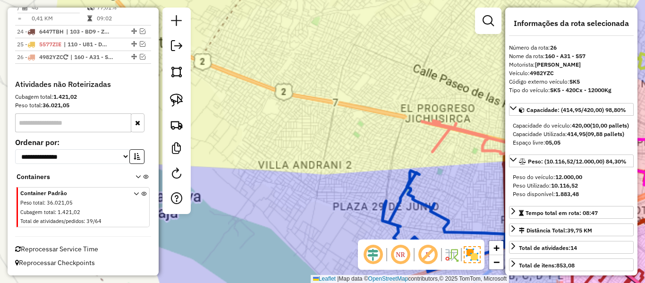
click at [344, 125] on div "Janela de atendimento Grade de atendimento Capacidade Transportadoras Veículos …" at bounding box center [322, 141] width 645 height 283
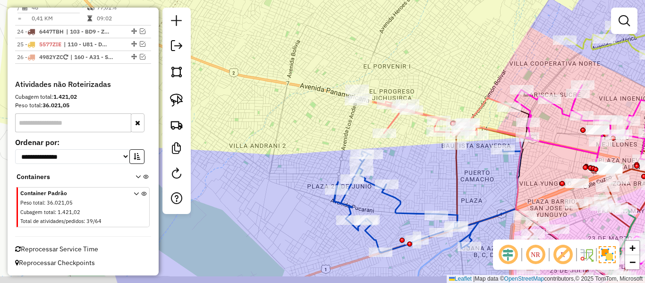
drag, startPoint x: 343, startPoint y: 126, endPoint x: 264, endPoint y: 96, distance: 84.6
click at [264, 96] on div "Janela de atendimento Grade de atendimento Capacidade Transportadoras Veículos …" at bounding box center [322, 141] width 645 height 283
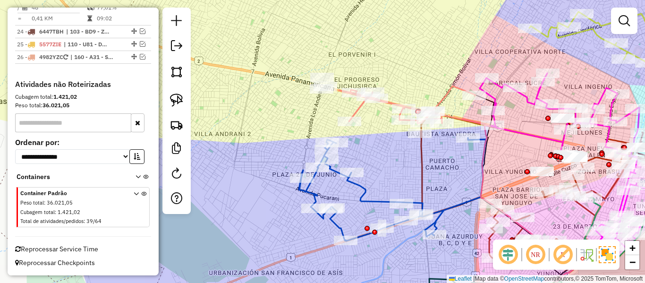
click at [358, 109] on icon at bounding box center [407, 104] width 136 height 37
select select "*********"
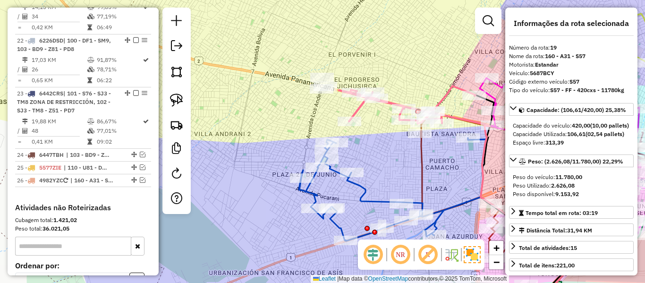
scroll to position [1187, 0]
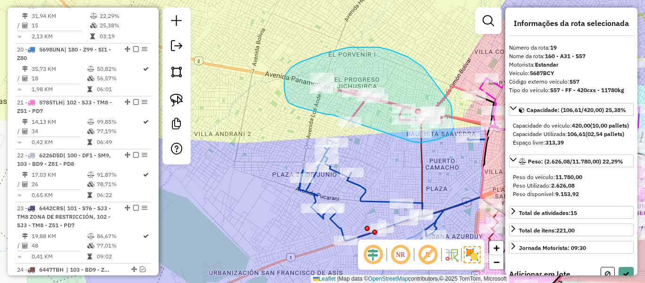
drag, startPoint x: 331, startPoint y: 114, endPoint x: 404, endPoint y: 136, distance: 76.4
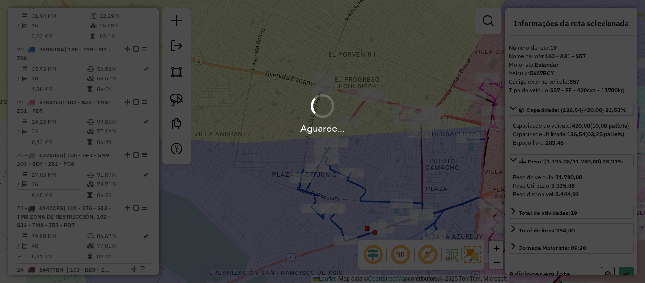
select select "*********"
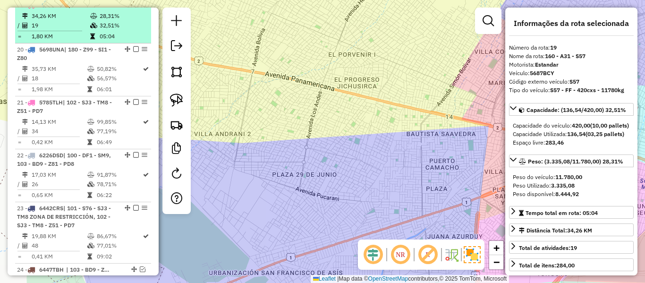
click at [99, 30] on td "32,51%" at bounding box center [123, 25] width 48 height 9
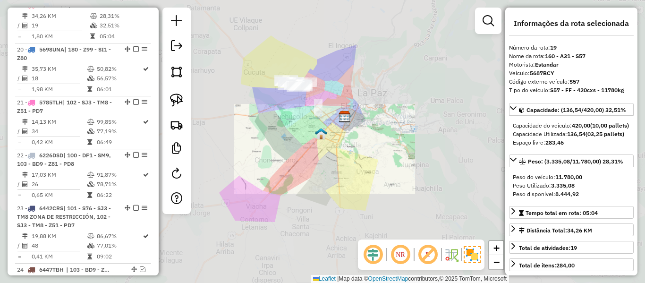
click at [350, 108] on div "Janela de atendimento Grade de atendimento Capacidade Transportadoras Veículos …" at bounding box center [322, 141] width 645 height 283
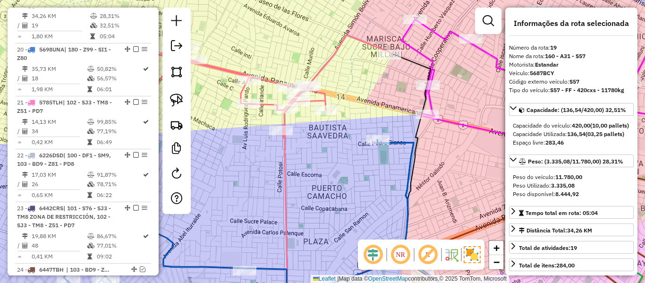
click at [338, 51] on icon at bounding box center [237, 77] width 310 height 122
click at [336, 57] on icon at bounding box center [237, 77] width 310 height 122
click at [330, 52] on icon at bounding box center [237, 77] width 310 height 122
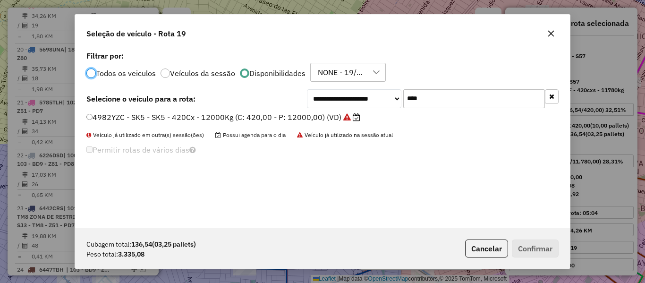
scroll to position [5, 3]
click at [553, 97] on icon "button" at bounding box center [551, 96] width 5 height 7
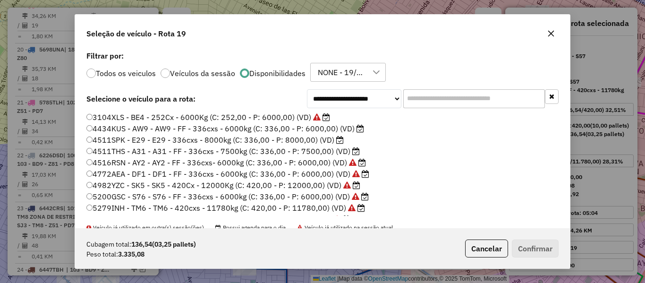
click at [340, 122] on li "3104XLS - BE4 - 252Cx - 6000Kg (C: 252,00 - P: 6000,00) (VD)" at bounding box center [322, 117] width 472 height 11
click at [339, 128] on label "4434KUS - AW9 - AW9 - FF - 336cxs - 6000kg (C: 336,00 - P: 6000,00) (VD)" at bounding box center [225, 128] width 278 height 11
click at [328, 138] on label "4511SPK - E29 - E29 - 336cxs - 8000kg (C: 336,00 - P: 8000,00) (VD)" at bounding box center [214, 139] width 257 height 11
click at [348, 151] on label "4511THS - A31 - A31 - FF - 336cxs - 7500kg (C: 336,00 - P: 7500,00) (VD)" at bounding box center [222, 150] width 273 height 11
click at [539, 246] on button "Confirmar" at bounding box center [535, 248] width 47 height 18
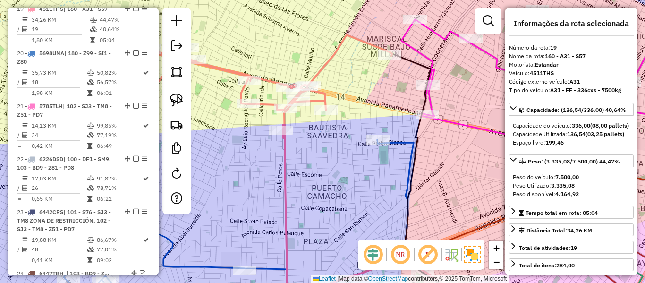
scroll to position [1187, 0]
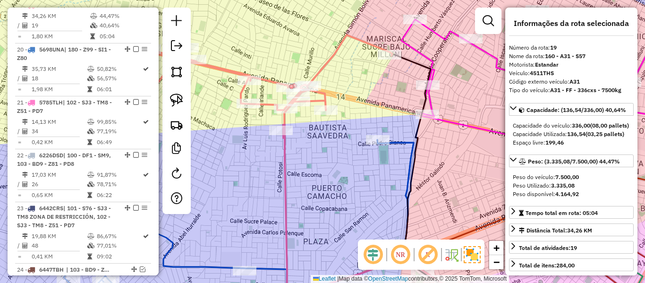
click at [330, 66] on icon at bounding box center [237, 77] width 310 height 122
click at [330, 59] on icon at bounding box center [237, 77] width 310 height 122
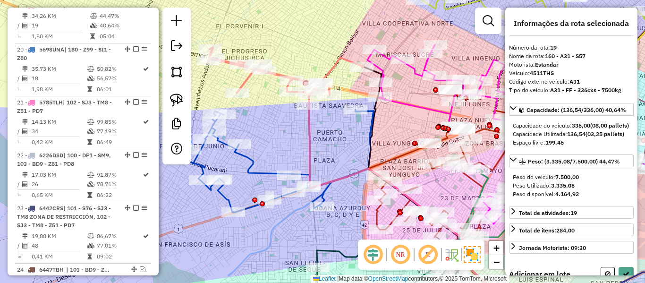
drag, startPoint x: 393, startPoint y: 111, endPoint x: 388, endPoint y: 119, distance: 9.6
click at [387, 115] on icon at bounding box center [512, 134] width 290 height 179
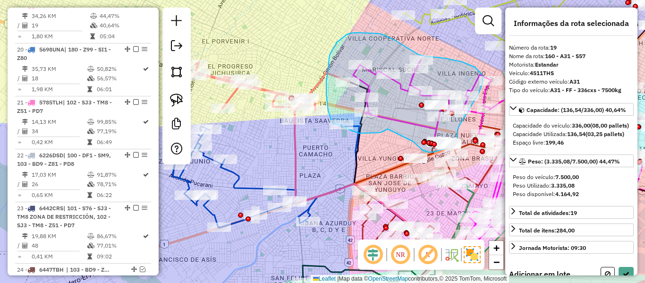
drag, startPoint x: 359, startPoint y: 133, endPoint x: 408, endPoint y: 135, distance: 48.7
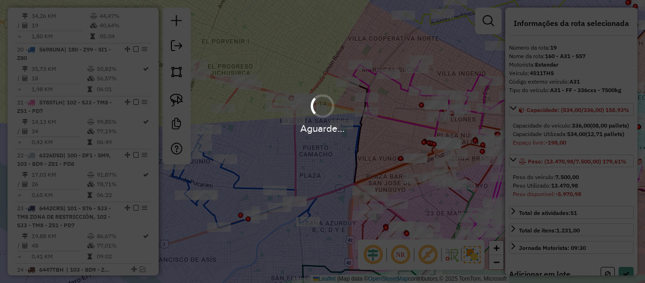
select select "*********"
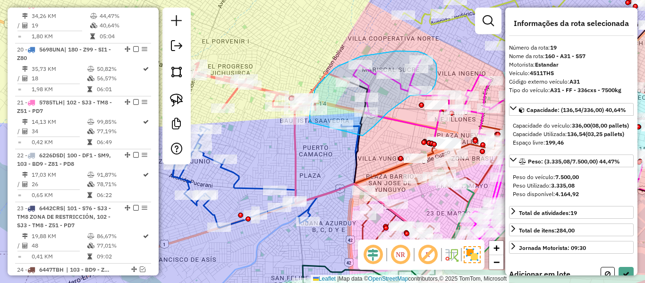
drag, startPoint x: 409, startPoint y: 96, endPoint x: 310, endPoint y: 124, distance: 103.3
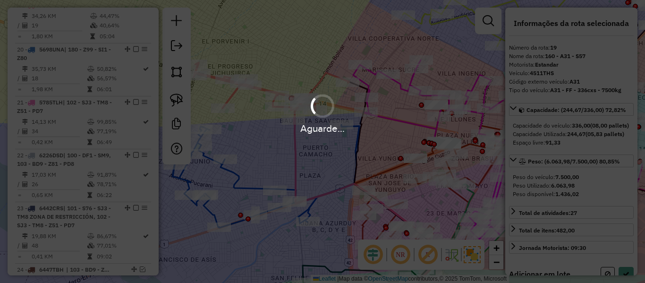
select select "*********"
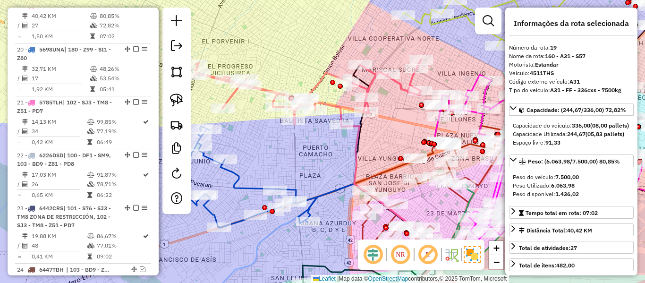
click at [323, 80] on icon at bounding box center [307, 92] width 227 height 65
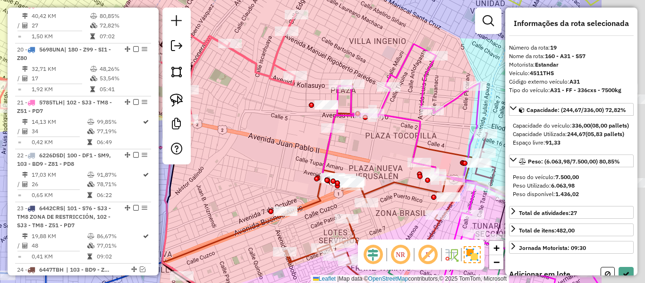
click at [292, 114] on div "Janela de atendimento Grade de atendimento Capacidade Transportadoras Veículos …" at bounding box center [322, 141] width 645 height 283
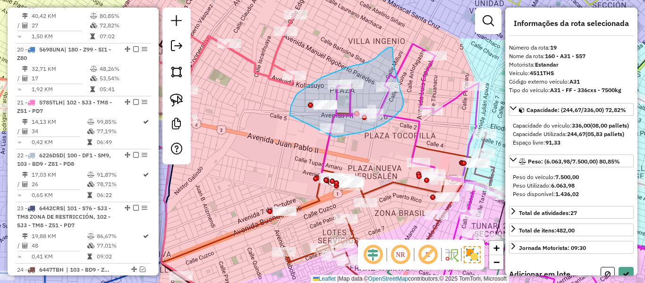
drag, startPoint x: 296, startPoint y: 96, endPoint x: 323, endPoint y: 138, distance: 49.9
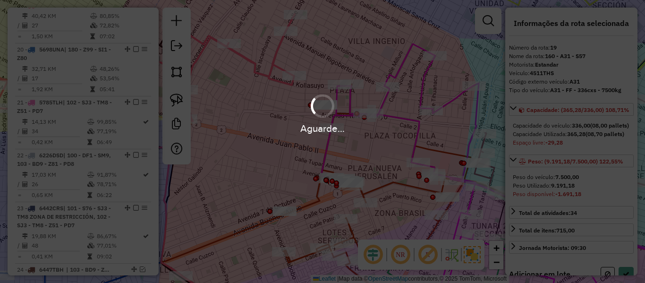
select select "*********"
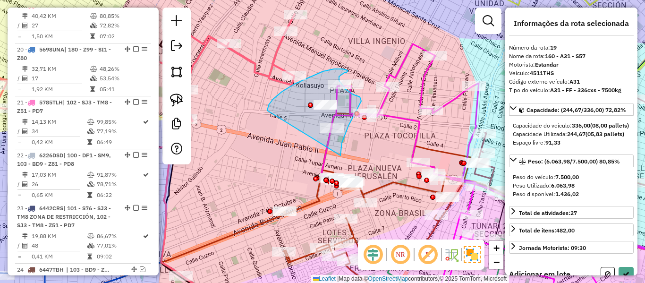
drag, startPoint x: 361, startPoint y: 101, endPoint x: 267, endPoint y: 111, distance: 94.5
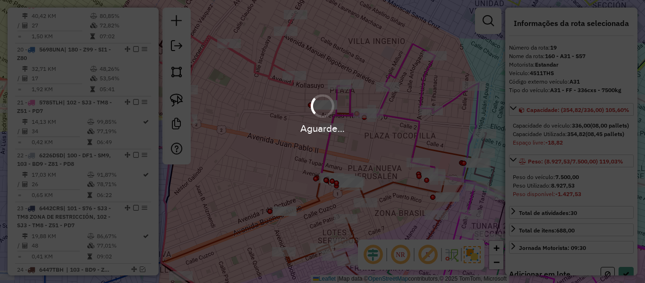
select select "*********"
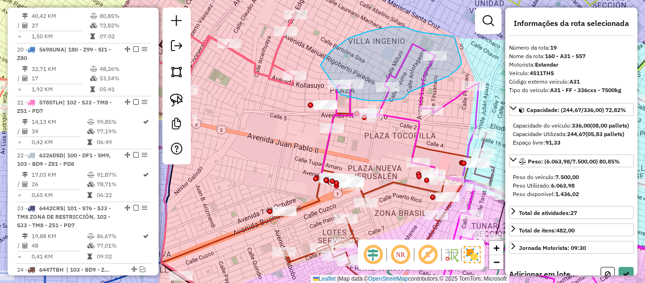
drag, startPoint x: 322, startPoint y: 62, endPoint x: 312, endPoint y: 88, distance: 28.0
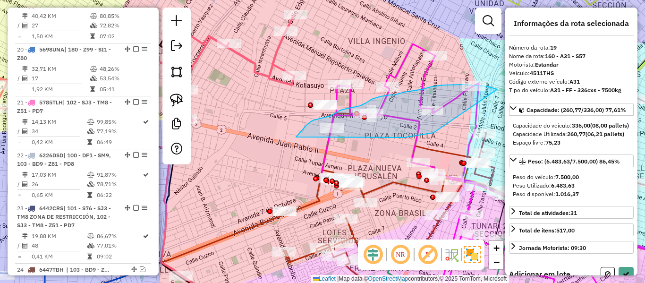
drag, startPoint x: 411, startPoint y: 136, endPoint x: 296, endPoint y: 137, distance: 115.2
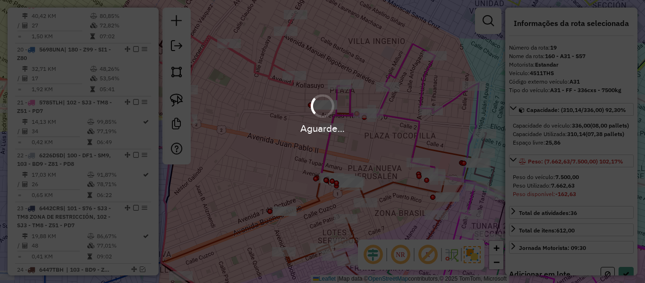
select select "*********"
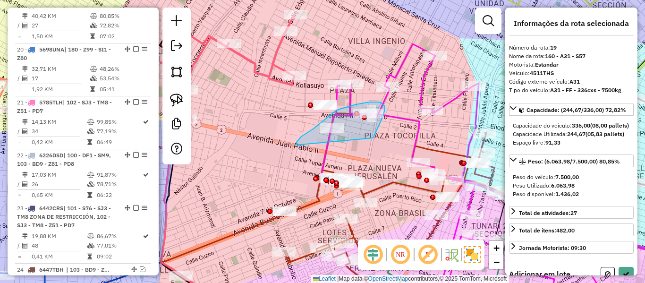
drag, startPoint x: 380, startPoint y: 124, endPoint x: 295, endPoint y: 146, distance: 87.4
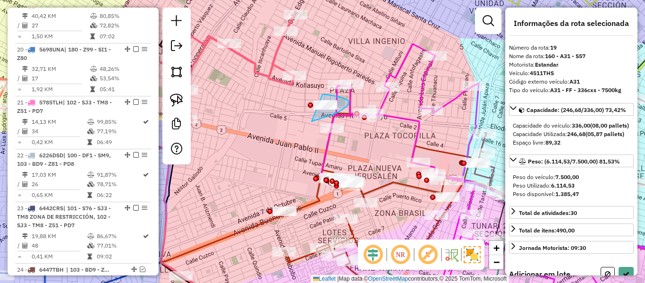
drag, startPoint x: 312, startPoint y: 121, endPoint x: 281, endPoint y: 108, distance: 33.6
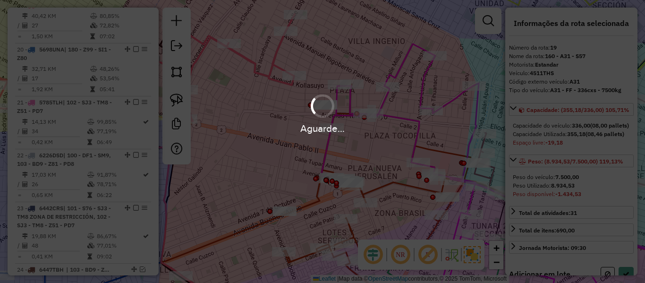
select select "*********"
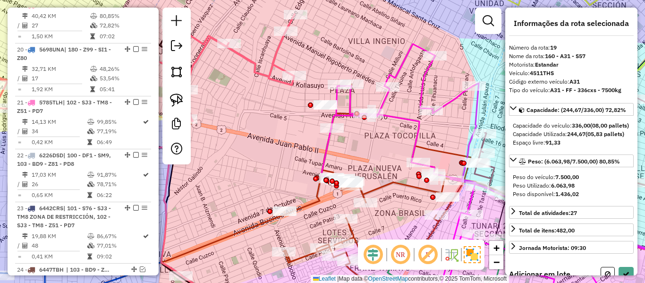
select select "*********"
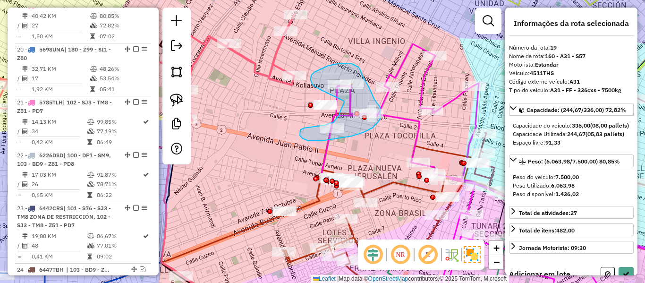
drag, startPoint x: 344, startPoint y: 102, endPoint x: 340, endPoint y: 112, distance: 11.4
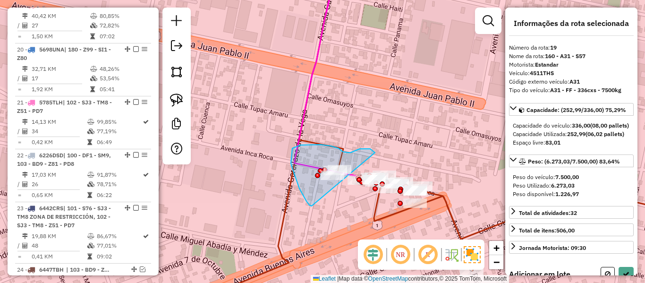
drag, startPoint x: 291, startPoint y: 163, endPoint x: 382, endPoint y: 151, distance: 91.5
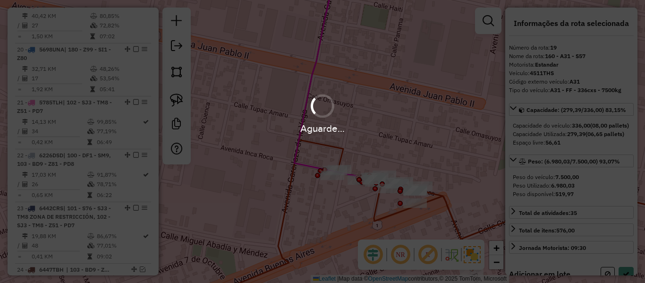
select select "*********"
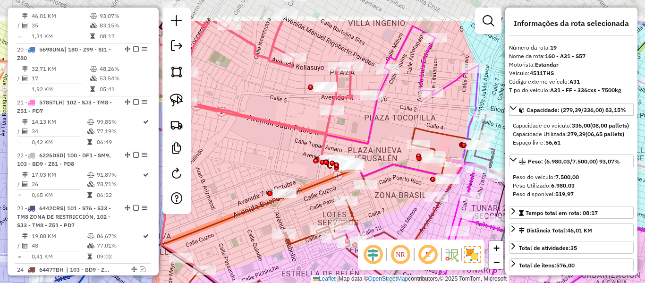
drag, startPoint x: 286, startPoint y: 94, endPoint x: 272, endPoint y: 67, distance: 30.4
click at [286, 94] on div "Janela de atendimento Grade de atendimento Capacidade Transportadoras Veículos …" at bounding box center [322, 141] width 645 height 283
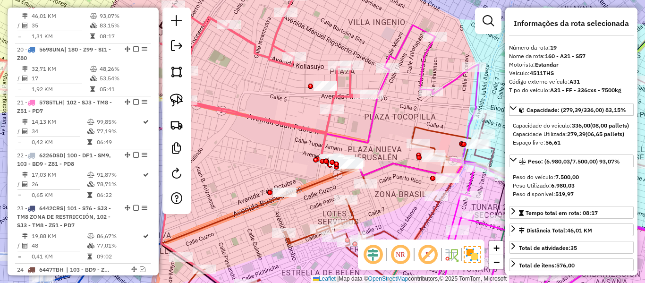
click at [271, 58] on icon at bounding box center [156, 77] width 443 height 164
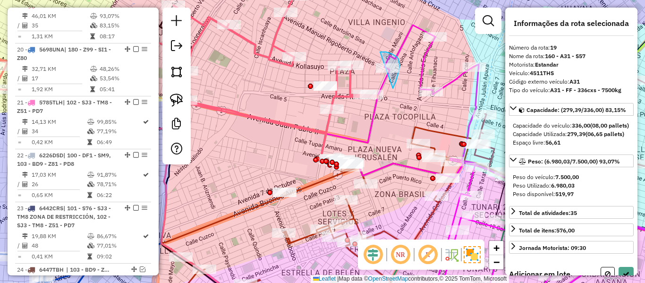
click at [353, 68] on div "Rota 11 - Placa 5352HRF 0000682181 - T.[PERSON_NAME] de atendimento Grade de at…" at bounding box center [322, 141] width 645 height 283
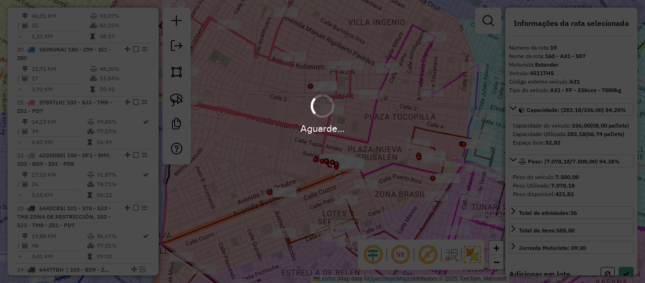
select select "*********"
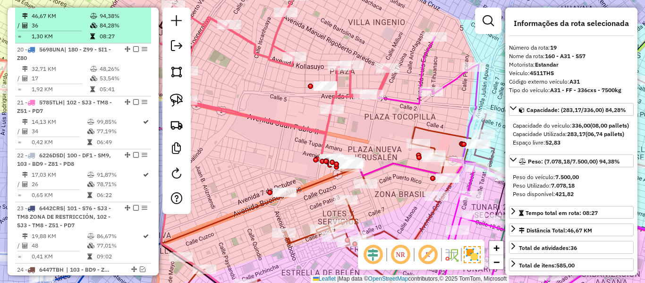
click at [135, 8] on em at bounding box center [136, 5] width 6 height 6
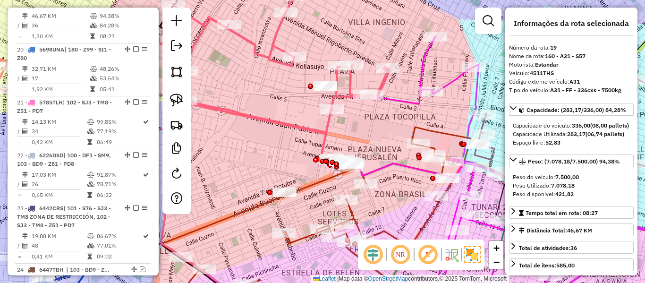
scroll to position [1155, 0]
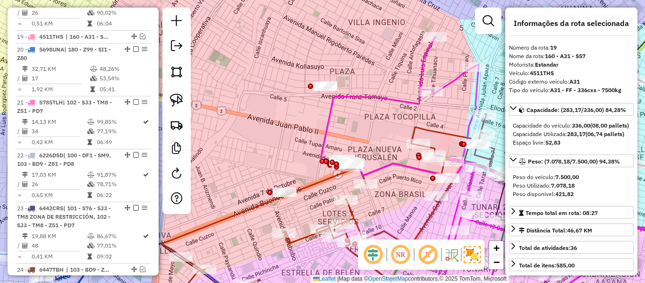
click at [275, 66] on div "Janela de atendimento Grade de atendimento Capacidade Transportadoras Veículos …" at bounding box center [322, 141] width 645 height 283
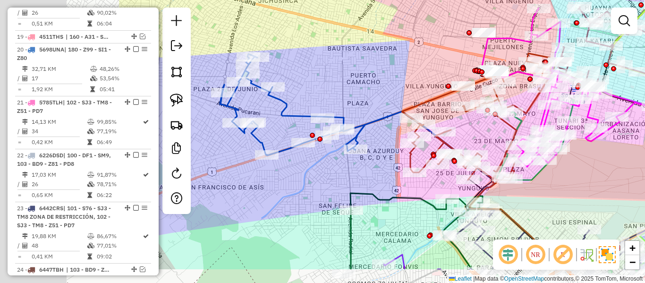
drag, startPoint x: 291, startPoint y: 69, endPoint x: 419, endPoint y: 39, distance: 130.9
click at [431, 31] on div "Janela de atendimento Grade de atendimento Capacidade Transportadoras Veículos …" at bounding box center [322, 141] width 645 height 283
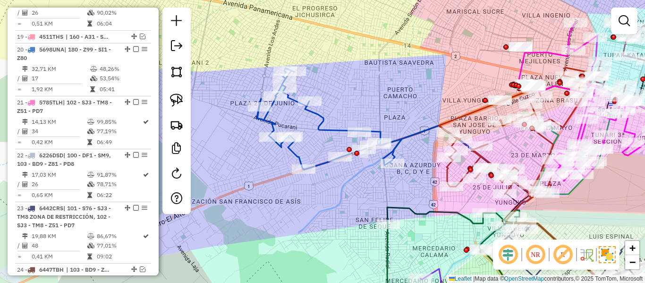
drag, startPoint x: 381, startPoint y: 91, endPoint x: 368, endPoint y: 101, distance: 16.8
click at [390, 90] on div "Janela de atendimento Grade de atendimento Capacidade Transportadoras Veículos …" at bounding box center [322, 141] width 645 height 283
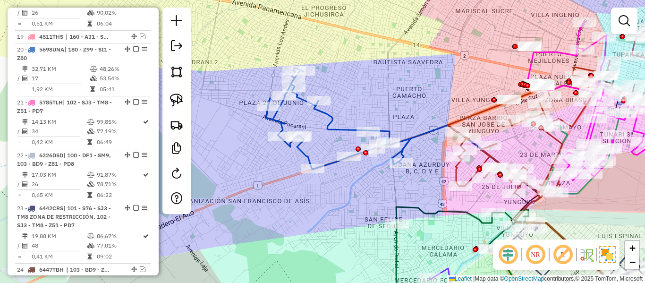
click at [339, 125] on icon at bounding box center [338, 119] width 145 height 102
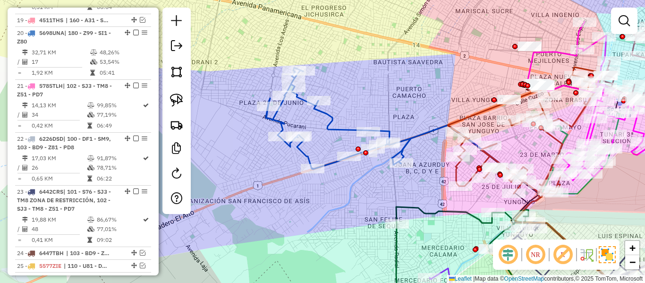
select select "*********"
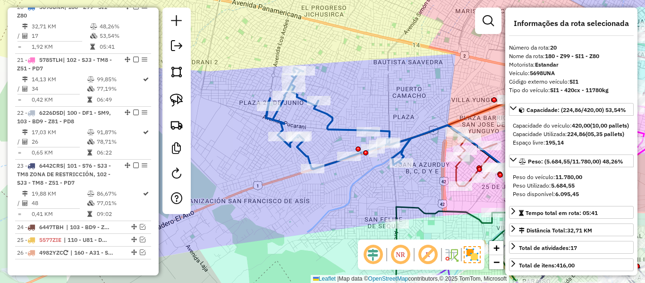
scroll to position [1200, 0]
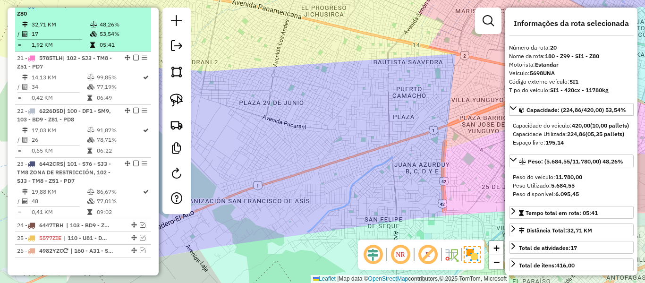
click at [116, 28] on td "48,26%" at bounding box center [123, 24] width 48 height 9
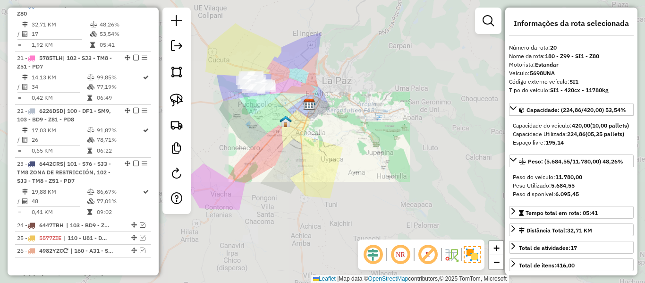
drag, startPoint x: 271, startPoint y: 73, endPoint x: 370, endPoint y: 85, distance: 100.4
click at [370, 85] on div "Janela de atendimento Grade de atendimento Capacidade Transportadoras Veículos …" at bounding box center [322, 141] width 645 height 283
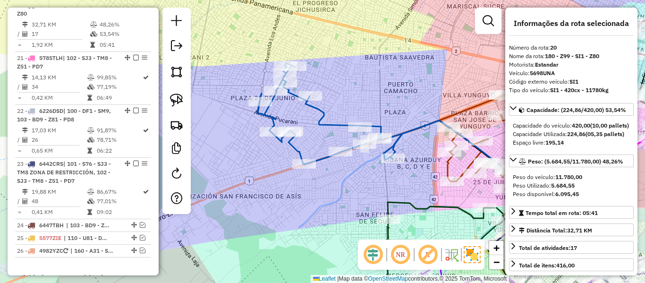
click at [370, 88] on div "Janela de atendimento Grade de atendimento Capacidade Transportadoras Veículos …" at bounding box center [322, 141] width 645 height 283
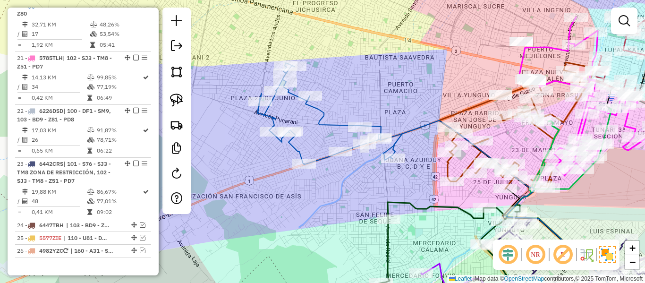
click at [326, 126] on icon at bounding box center [329, 114] width 145 height 102
select select "*********"
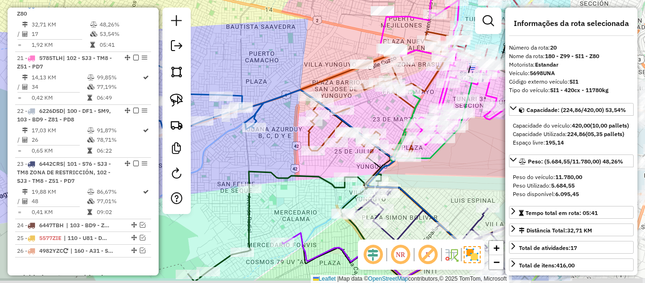
drag, startPoint x: 357, startPoint y: 99, endPoint x: 215, endPoint y: 61, distance: 147.2
click at [215, 61] on div "Janela de atendimento Grade de atendimento Capacidade Transportadoras Veículos …" at bounding box center [322, 141] width 645 height 283
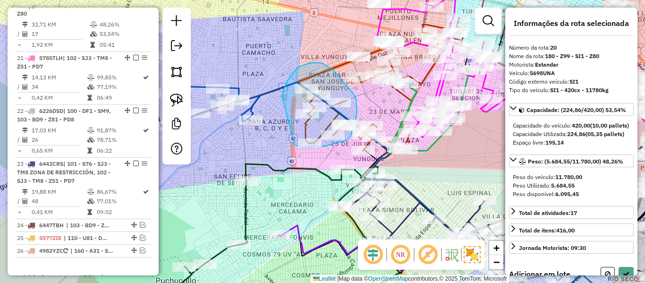
drag, startPoint x: 293, startPoint y: 72, endPoint x: 275, endPoint y: 132, distance: 62.2
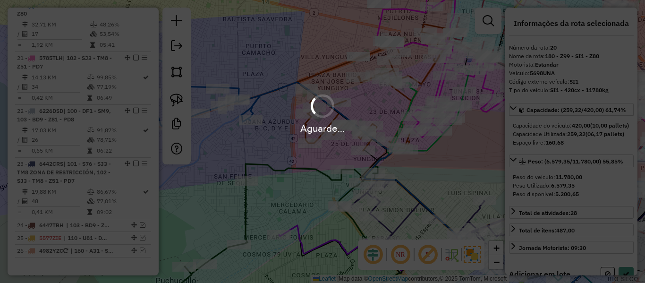
select select "*********"
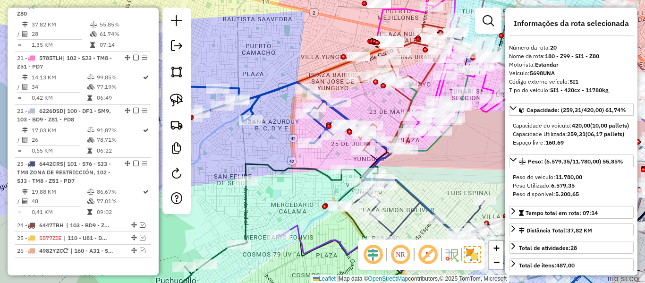
click at [265, 93] on icon at bounding box center [239, 84] width 248 height 119
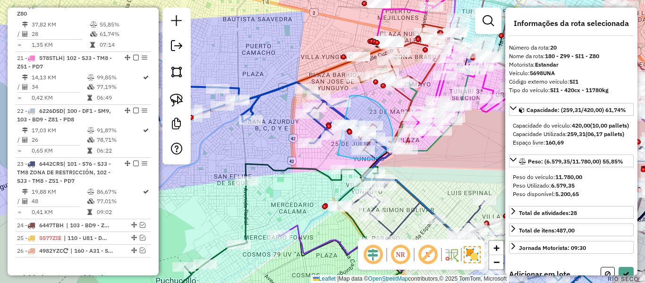
drag, startPoint x: 338, startPoint y: 155, endPoint x: 349, endPoint y: 96, distance: 60.2
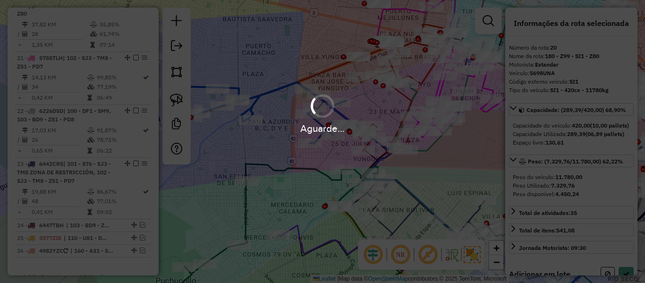
select select "*********"
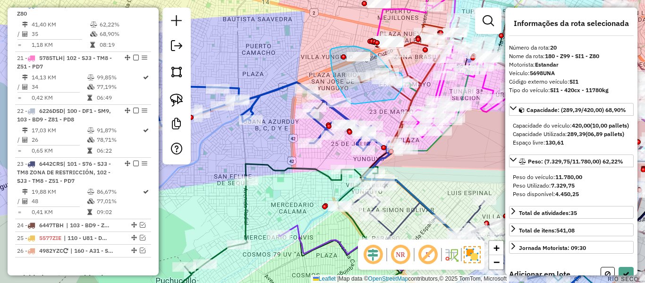
drag, startPoint x: 351, startPoint y: 103, endPoint x: 394, endPoint y: 100, distance: 43.1
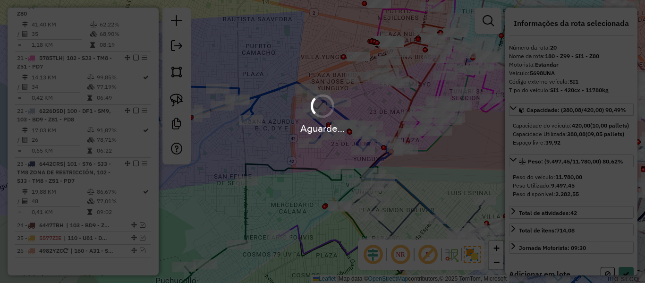
select select "*********"
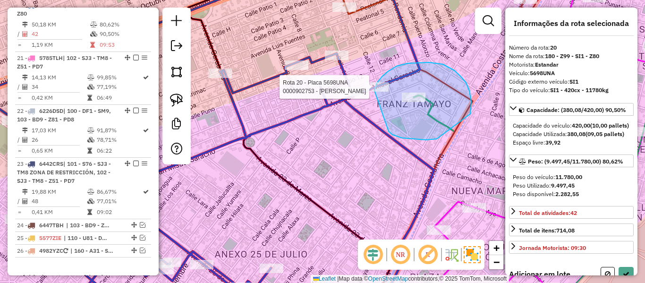
drag, startPoint x: 389, startPoint y: 131, endPoint x: 375, endPoint y: 92, distance: 42.1
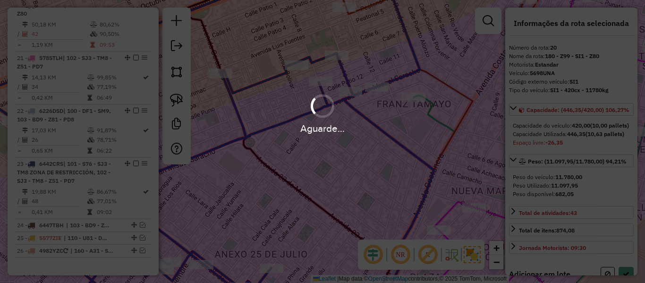
select select "*********"
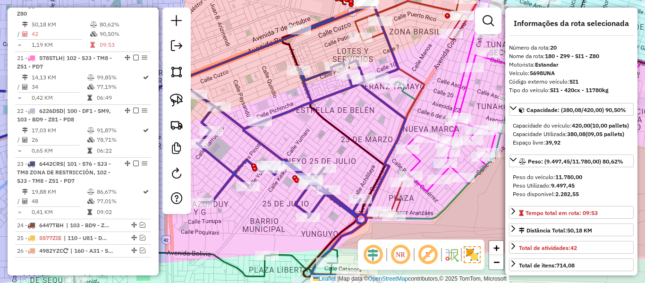
click at [318, 75] on icon at bounding box center [166, 114] width 463 height 220
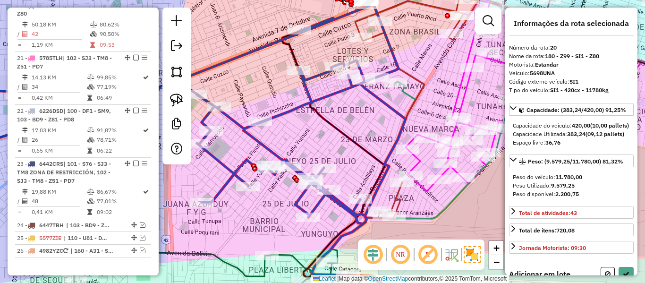
drag, startPoint x: 380, startPoint y: 49, endPoint x: 385, endPoint y: 81, distance: 32.5
click at [385, 81] on div "Rota 10 - Placa 5352HRF 0000687854 - T MARIZA Janela de atendimento Grade de at…" at bounding box center [322, 141] width 645 height 283
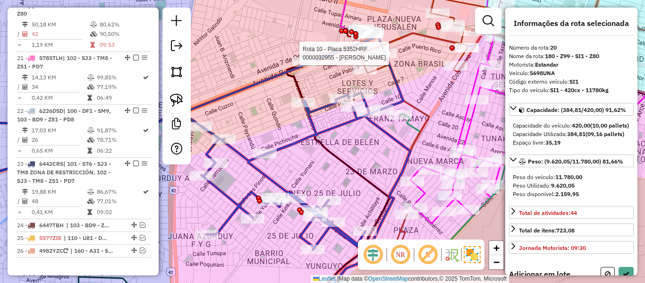
select select "*********"
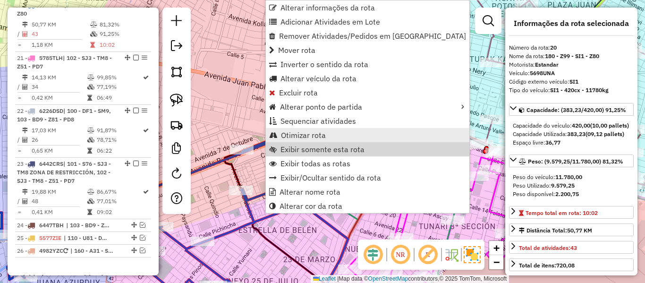
click at [308, 137] on span "Otimizar rota" at bounding box center [303, 135] width 45 height 8
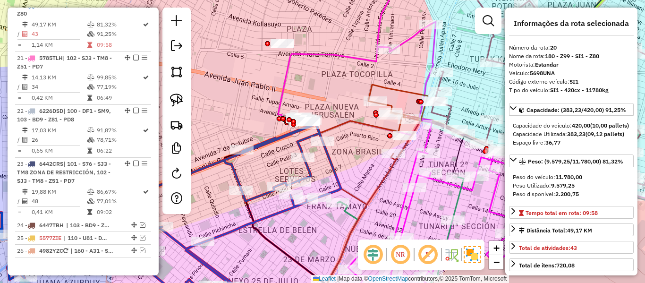
drag, startPoint x: 132, startPoint y: 12, endPoint x: 144, endPoint y: 12, distance: 11.3
click at [133, 8] on em at bounding box center [136, 5] width 6 height 6
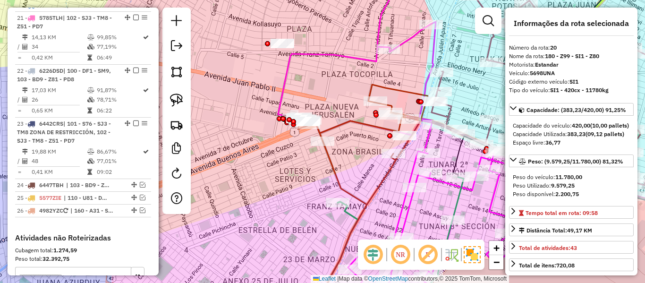
scroll to position [1159, 0]
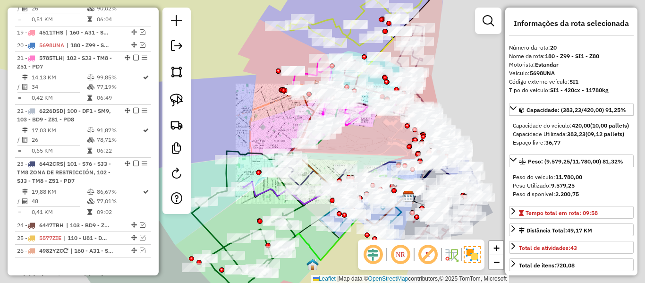
click at [262, 95] on div "Janela de atendimento Grade de atendimento Capacidade Transportadoras Veículos …" at bounding box center [322, 141] width 645 height 283
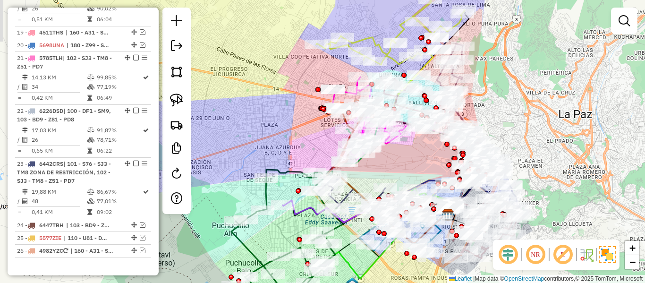
drag, startPoint x: 264, startPoint y: 111, endPoint x: 302, endPoint y: 134, distance: 44.7
click at [302, 134] on div "Janela de atendimento Grade de atendimento Capacidade Transportadoras Veículos …" at bounding box center [322, 141] width 645 height 283
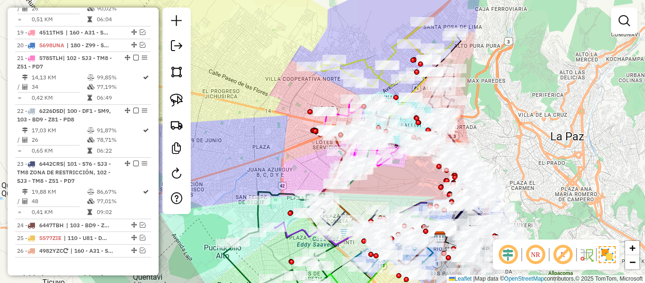
drag, startPoint x: 360, startPoint y: 14, endPoint x: 320, endPoint y: 77, distance: 73.9
click at [320, 77] on div "Janela de atendimento Grade de atendimento Capacidade Transportadoras Veículos …" at bounding box center [322, 141] width 645 height 283
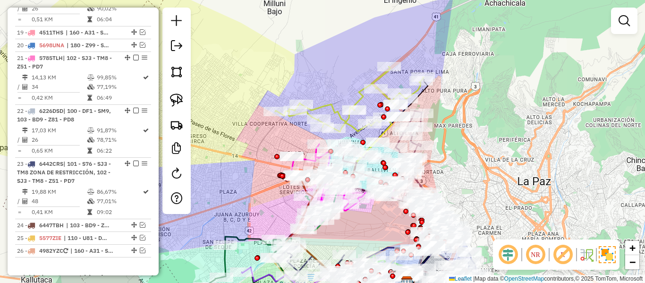
click at [378, 75] on icon at bounding box center [349, 99] width 148 height 65
select select "*********"
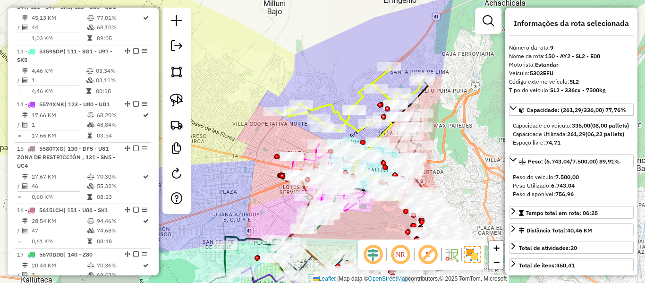
scroll to position [666, 0]
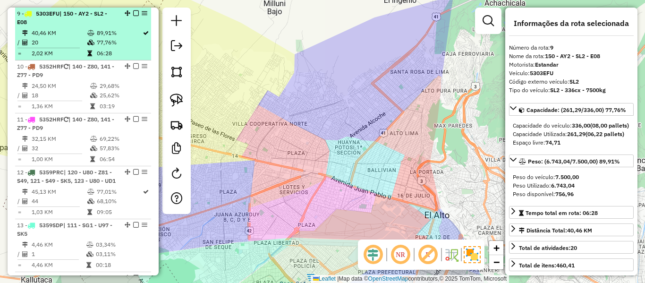
click at [92, 40] on icon at bounding box center [90, 43] width 7 height 6
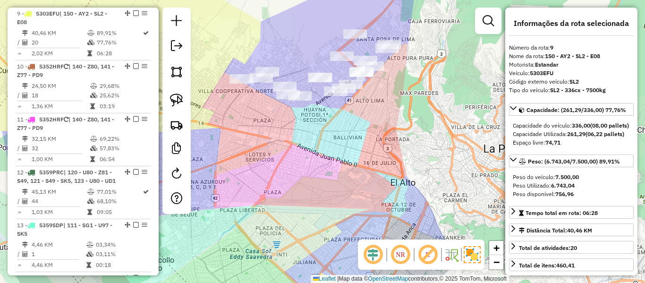
drag, startPoint x: 359, startPoint y: 138, endPoint x: 400, endPoint y: 179, distance: 57.4
click at [400, 178] on div "Rota 9 - Placa 5303EFU 0000087567 - T. [PERSON_NAME] 9 - Placa 5303EFU 00006820…" at bounding box center [322, 141] width 645 height 283
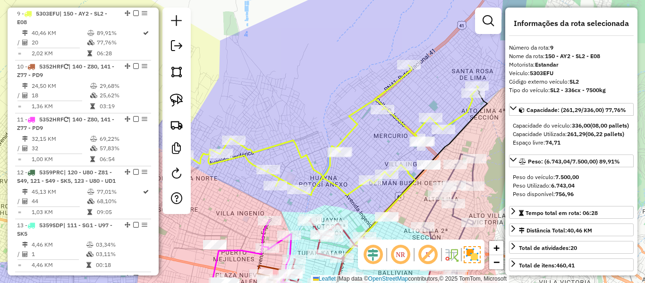
click at [387, 89] on icon at bounding box center [329, 130] width 297 height 130
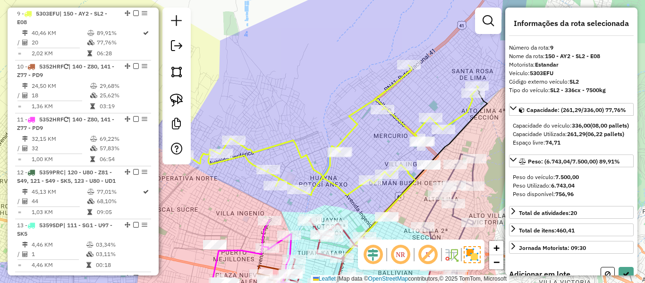
drag, startPoint x: 322, startPoint y: 87, endPoint x: 342, endPoint y: 32, distance: 58.7
click at [342, 27] on div "Janela de atendimento Grade de atendimento Capacidade Transportadoras Veículos …" at bounding box center [322, 141] width 645 height 283
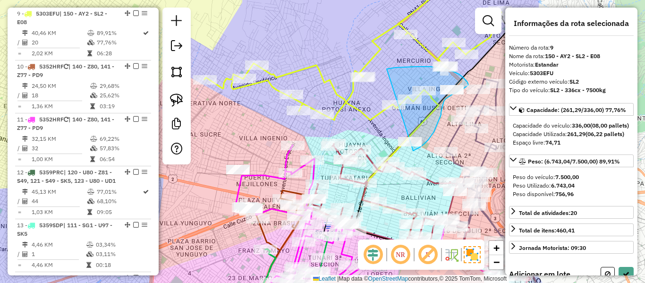
drag, startPoint x: 388, startPoint y: 69, endPoint x: 381, endPoint y: 131, distance: 62.2
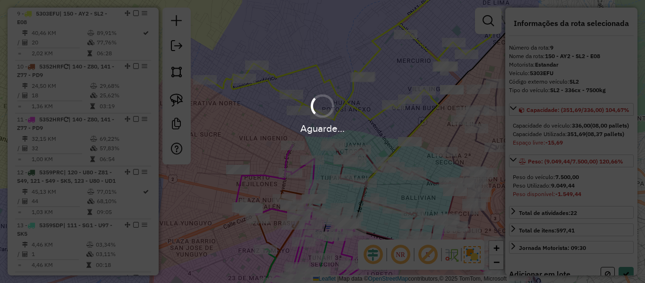
select select "*********"
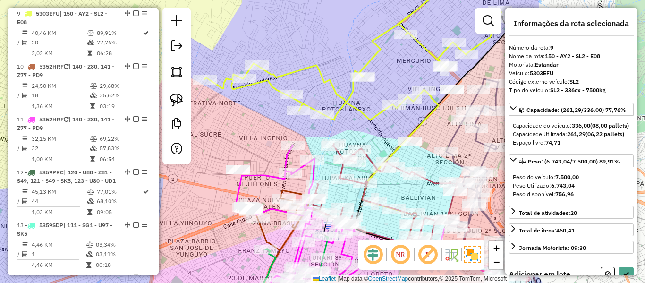
drag, startPoint x: 381, startPoint y: 134, endPoint x: 394, endPoint y: 102, distance: 34.5
click at [395, 100] on div "Rota 9 - Placa 5303EFU 0000682029 - T.SAN [PERSON_NAME] de atendimento Grade de…" at bounding box center [322, 141] width 645 height 283
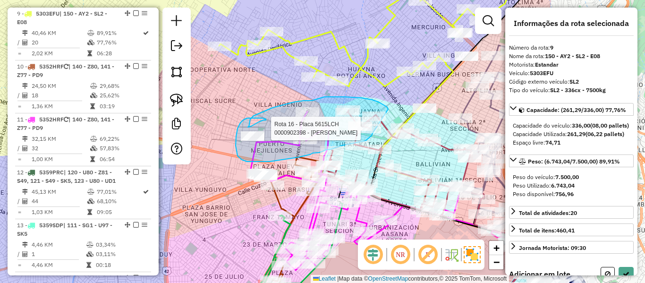
click at [373, 133] on div "Rota 16 - Placa 5615LCH 0000069511 - [PERSON_NAME] Rota 16 - Placa 5615LCH 0000…" at bounding box center [322, 141] width 645 height 283
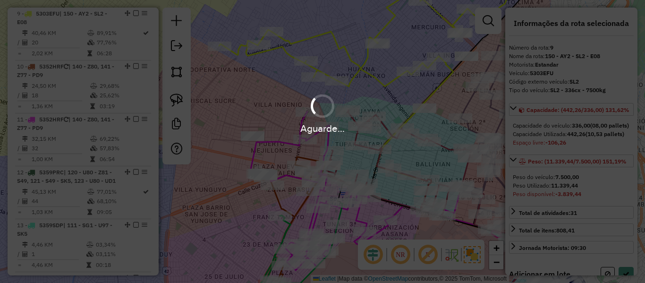
select select "*********"
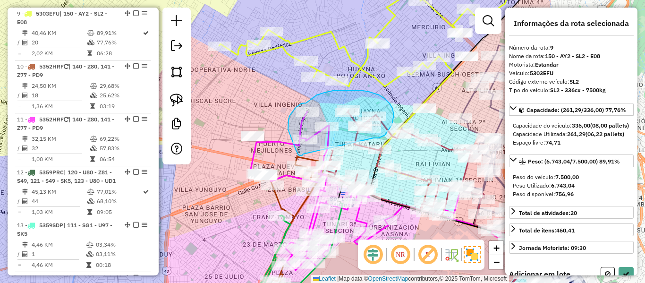
drag, startPoint x: 374, startPoint y: 138, endPoint x: 304, endPoint y: 152, distance: 71.3
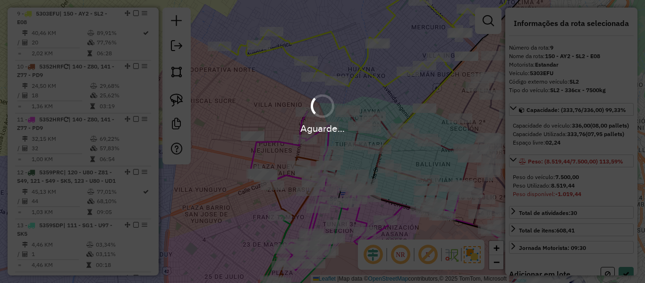
select select "*********"
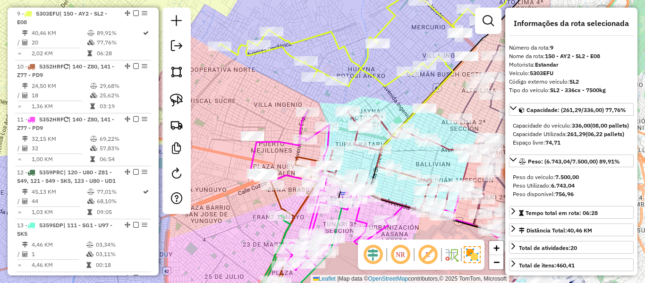
click at [379, 78] on icon at bounding box center [367, 29] width 297 height 115
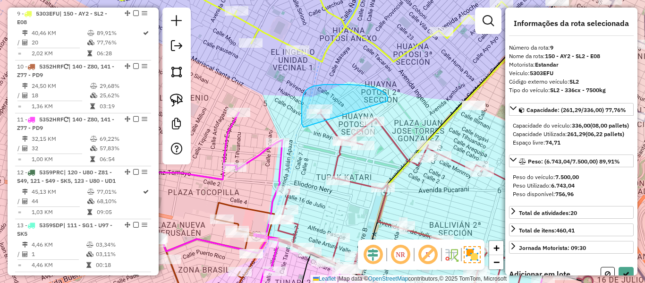
drag, startPoint x: 336, startPoint y: 85, endPoint x: 307, endPoint y: 127, distance: 51.2
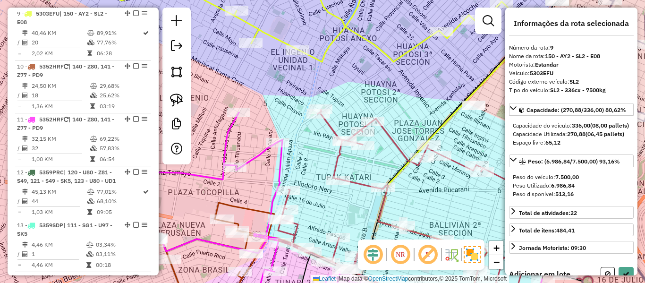
click at [431, 70] on div "Janela de atendimento Grade de atendimento Capacidade Transportadoras Veículos …" at bounding box center [322, 141] width 645 height 283
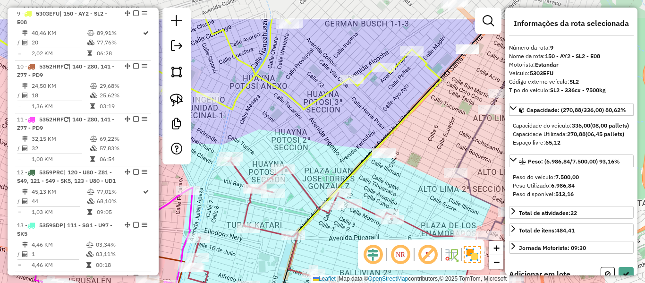
drag, startPoint x: 441, startPoint y: 67, endPoint x: 351, endPoint y: 114, distance: 101.6
click at [351, 114] on div "Janela de atendimento Grade de atendimento Capacidade Transportadoras Veículos …" at bounding box center [322, 141] width 645 height 283
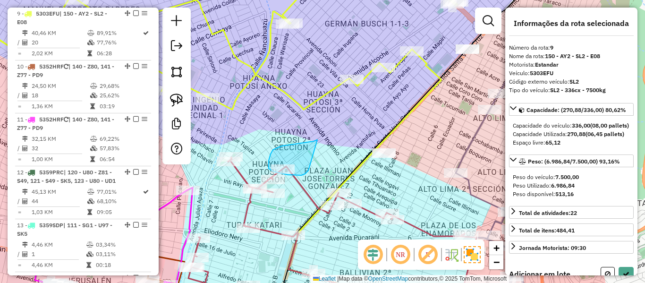
drag, startPoint x: 276, startPoint y: 148, endPoint x: 312, endPoint y: 165, distance: 39.5
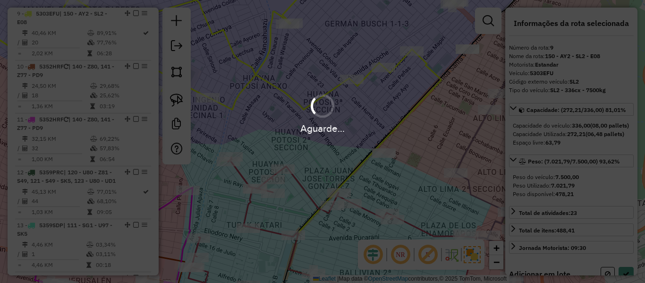
select select "*********"
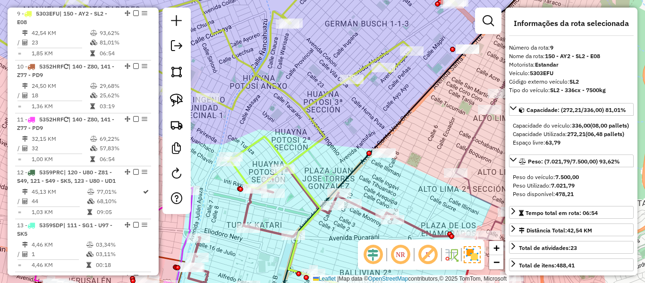
click at [307, 105] on icon at bounding box center [238, 80] width 531 height 217
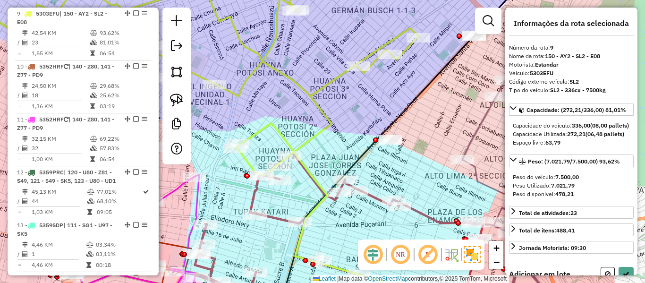
drag, startPoint x: 296, startPoint y: 112, endPoint x: 335, endPoint y: 135, distance: 44.9
click at [315, 87] on div "Janela de atendimento Grade de atendimento Capacidade Transportadoras Veículos …" at bounding box center [322, 141] width 645 height 283
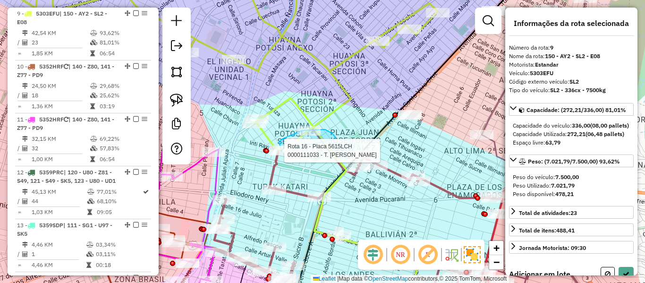
click at [288, 159] on div "Rota 16 - Placa 5615LCH 0000683001 - M. MARKET POMA Rota 16 - Placa 5615LCH 000…" at bounding box center [322, 141] width 645 height 283
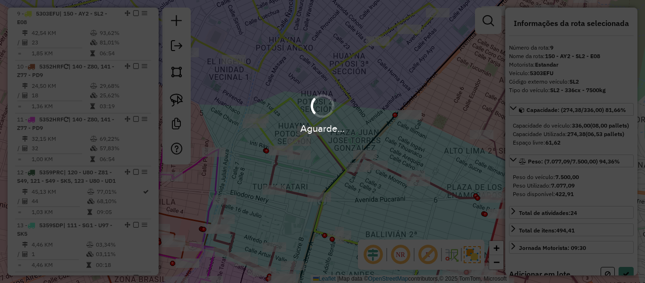
select select "*********"
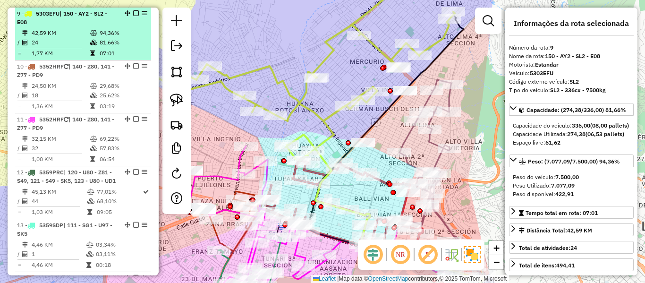
click at [135, 10] on em at bounding box center [136, 13] width 6 height 6
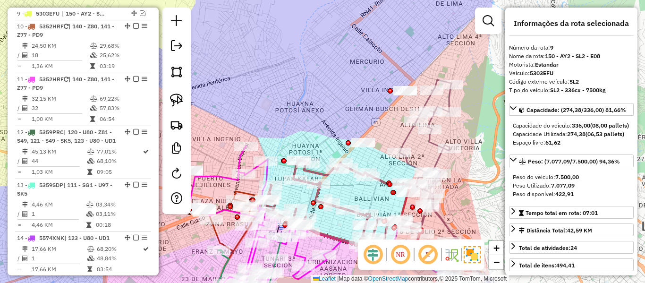
scroll to position [626, 0]
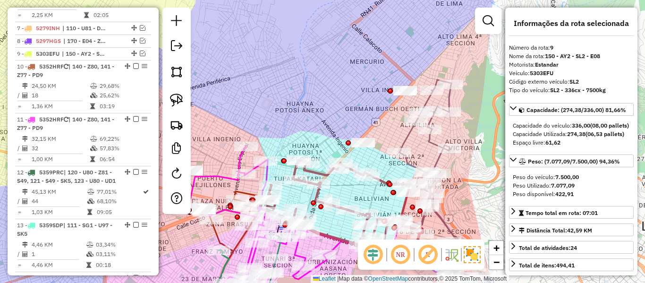
drag, startPoint x: 269, startPoint y: 73, endPoint x: 285, endPoint y: 111, distance: 41.7
click at [269, 74] on div "Janela de atendimento Grade de atendimento Capacidade Transportadoras Veículos …" at bounding box center [322, 141] width 645 height 283
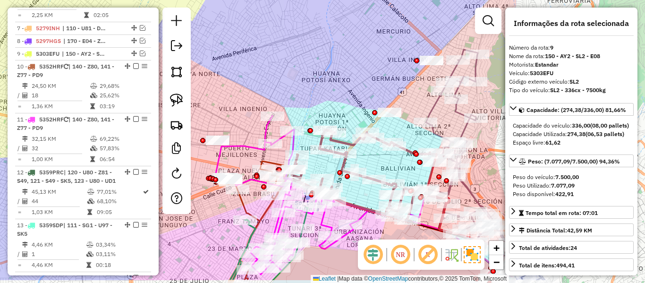
drag, startPoint x: 317, startPoint y: 77, endPoint x: 364, endPoint y: 50, distance: 54.0
click at [364, 50] on div "Janela de atendimento Grade de atendimento Capacidade Transportadoras Veículos …" at bounding box center [322, 141] width 645 height 283
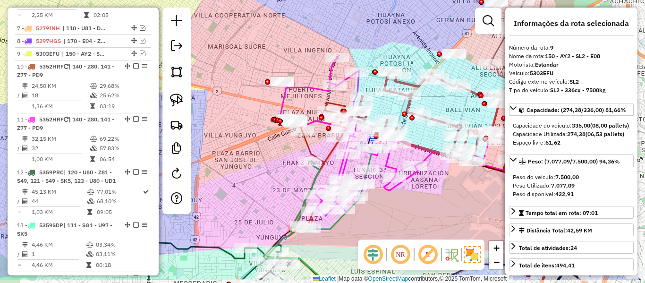
drag, startPoint x: 423, startPoint y: 228, endPoint x: 500, endPoint y: 108, distance: 142.9
click at [501, 110] on div "Janela de atendimento Grade de atendimento Capacidade Transportadoras Veículos …" at bounding box center [322, 141] width 645 height 283
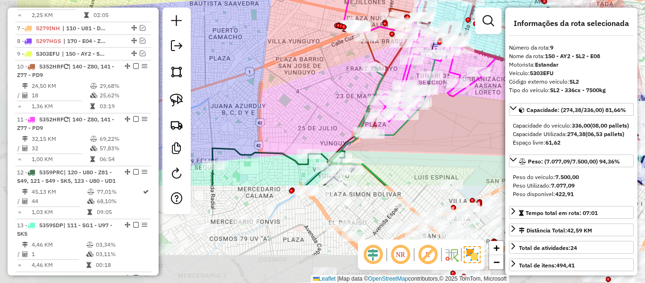
drag, startPoint x: 441, startPoint y: 160, endPoint x: 433, endPoint y: 165, distance: 9.6
click at [441, 161] on div "Janela de atendimento Grade de atendimento Capacidade Transportadoras Veículos …" at bounding box center [322, 141] width 645 height 283
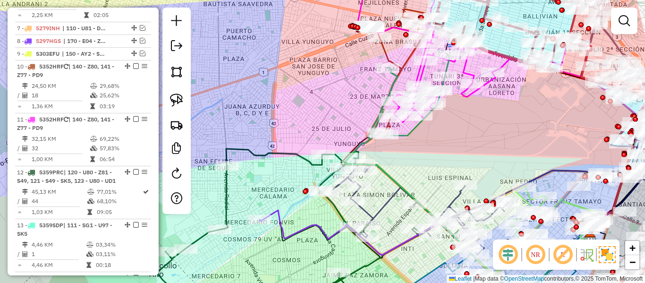
drag, startPoint x: 431, startPoint y: 156, endPoint x: 417, endPoint y: 198, distance: 44.4
click at [417, 198] on div "Janela de atendimento Grade de atendimento Capacidade Transportadoras Veículos …" at bounding box center [322, 141] width 645 height 283
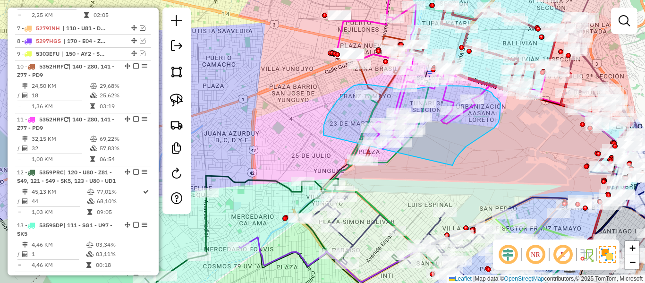
drag, startPoint x: 455, startPoint y: 159, endPoint x: 333, endPoint y: 170, distance: 122.3
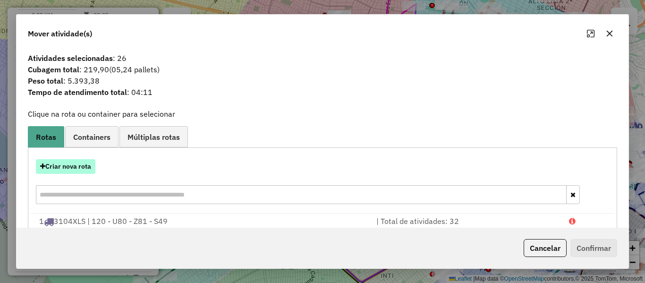
click at [68, 167] on button "Criar nova rota" at bounding box center [66, 166] width 60 height 15
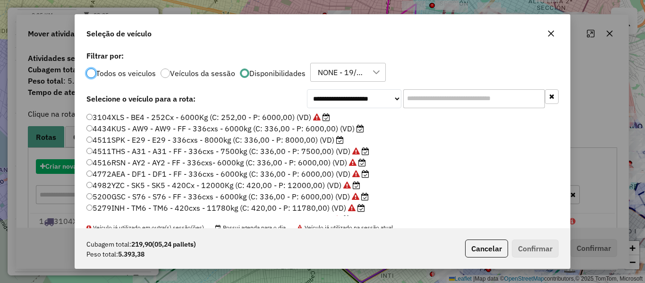
scroll to position [5, 3]
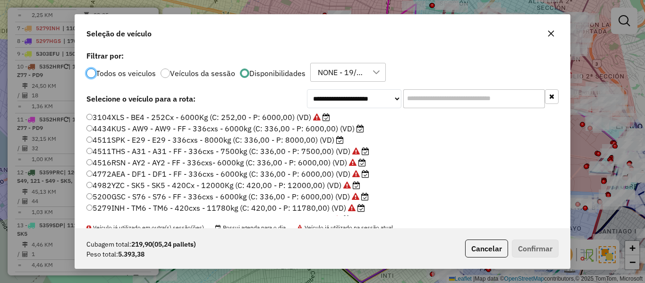
click at [334, 141] on label "4511SPK - E29 - E29 - 336cxs - 8000kg (C: 336,00 - P: 8000,00) (VD)" at bounding box center [214, 139] width 257 height 11
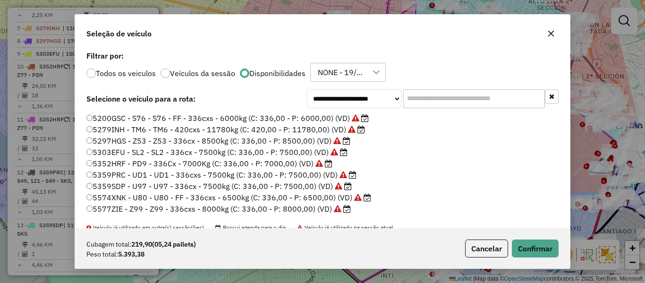
scroll to position [94, 0]
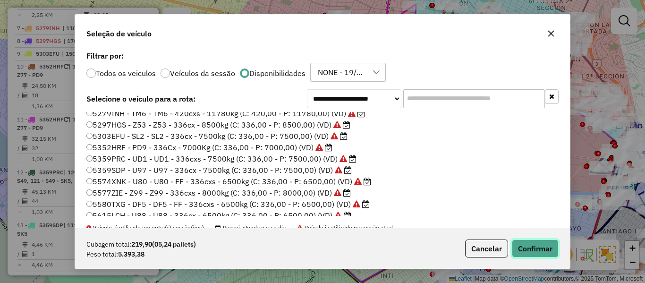
click at [524, 242] on button "Confirmar" at bounding box center [535, 248] width 47 height 18
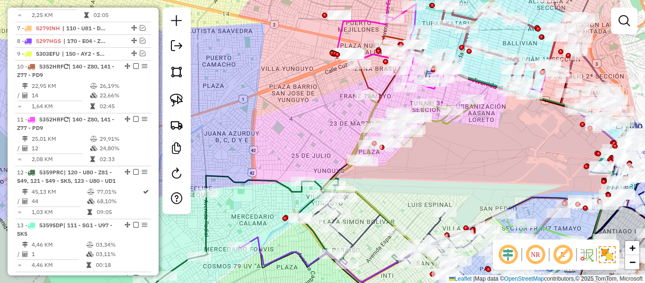
click at [443, 120] on icon at bounding box center [412, 129] width 128 height 71
select select "*********"
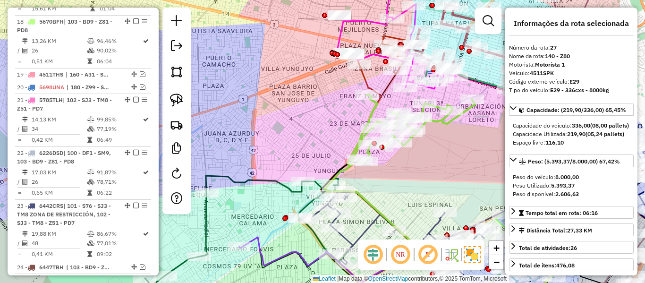
scroll to position [1366, 0]
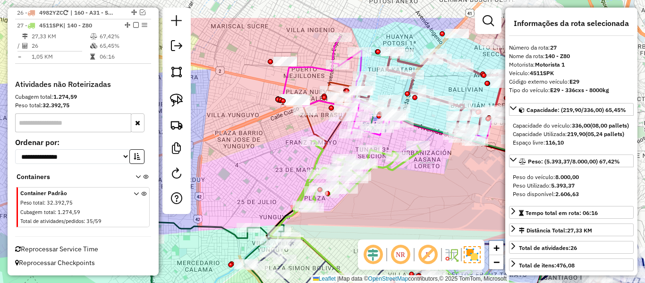
drag, startPoint x: 442, startPoint y: 133, endPoint x: 387, endPoint y: 180, distance: 72.0
click at [387, 180] on div "Janela de atendimento Grade de atendimento Capacidade Transportadoras Veículos …" at bounding box center [322, 141] width 645 height 283
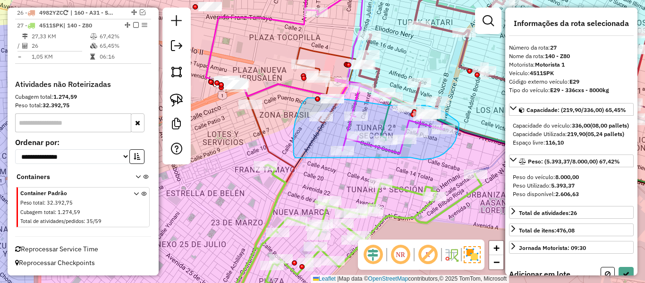
drag, startPoint x: 410, startPoint y: 157, endPoint x: 295, endPoint y: 158, distance: 114.8
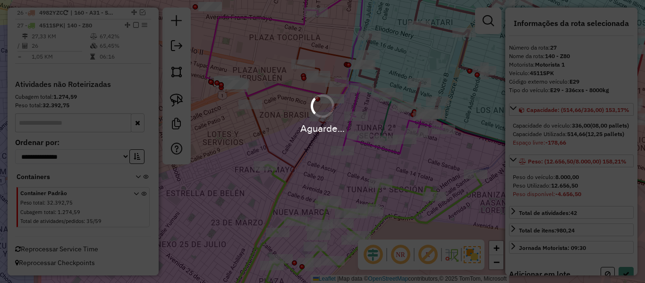
select select "*********"
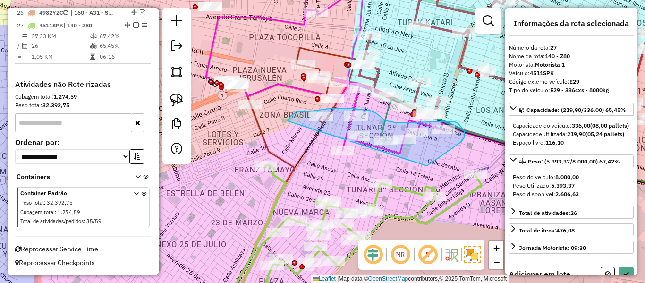
drag, startPoint x: 439, startPoint y: 157, endPoint x: 307, endPoint y: 181, distance: 133.9
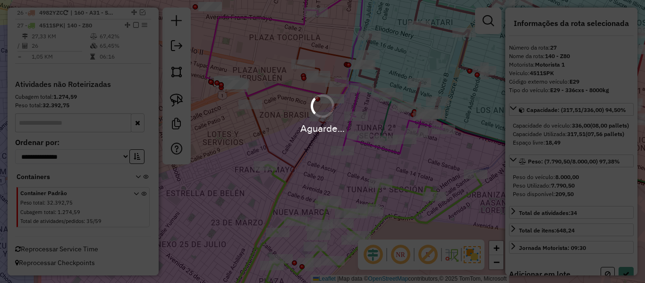
select select "*********"
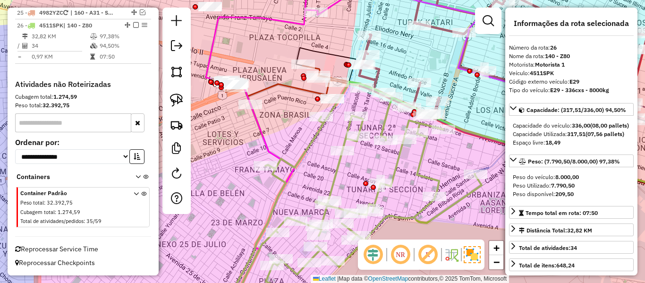
scroll to position [1321, 0]
click at [397, 163] on icon at bounding box center [354, 194] width 255 height 225
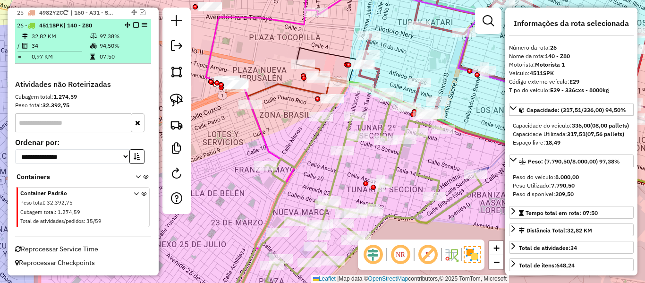
click at [133, 24] on em at bounding box center [136, 25] width 6 height 6
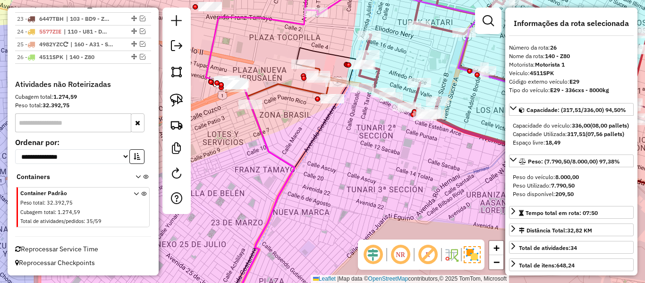
scroll to position [1290, 0]
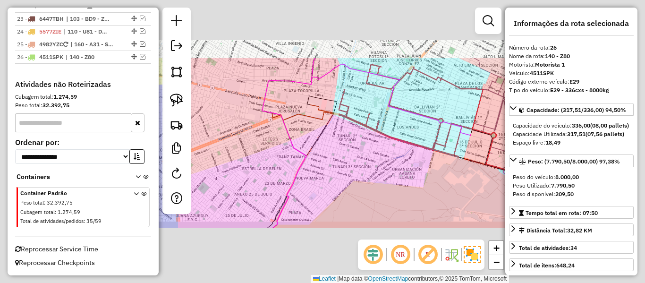
click at [328, 149] on div "Janela de atendimento Grade de atendimento Capacidade Transportadoras Veículos …" at bounding box center [322, 141] width 645 height 283
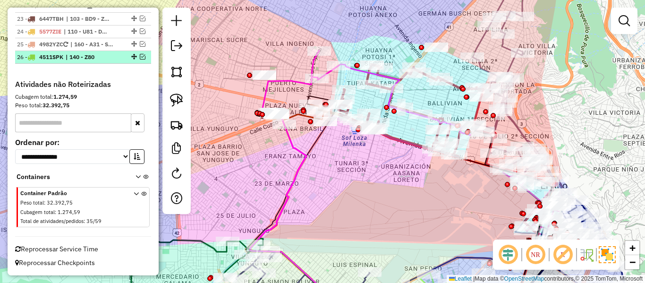
click at [109, 60] on span "| 140 - Z80" at bounding box center [87, 57] width 43 height 9
select select "*********"
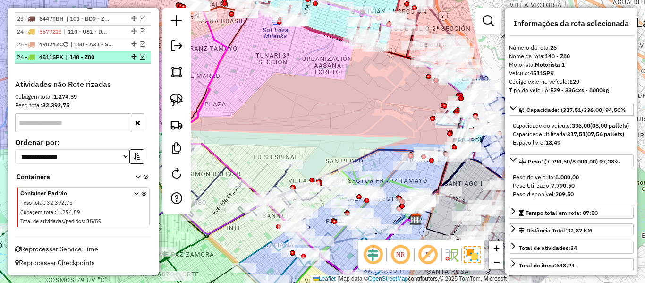
click at [140, 55] on em at bounding box center [143, 57] width 6 height 6
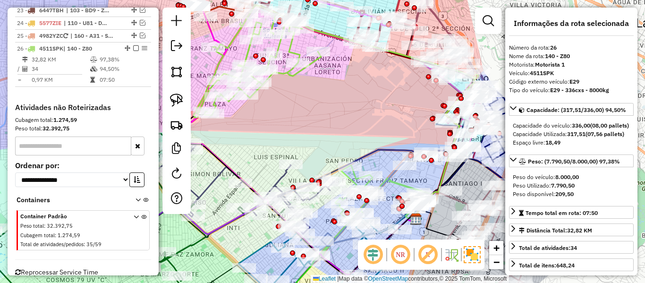
scroll to position [1321, 0]
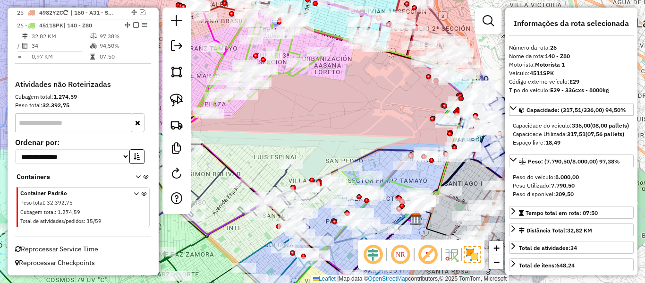
click at [368, 146] on div "Janela de atendimento Grade de atendimento Capacidade Transportadoras Veículos …" at bounding box center [322, 141] width 645 height 283
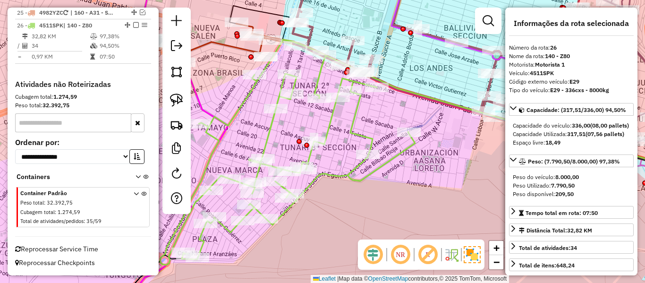
click at [328, 122] on icon at bounding box center [287, 152] width 255 height 225
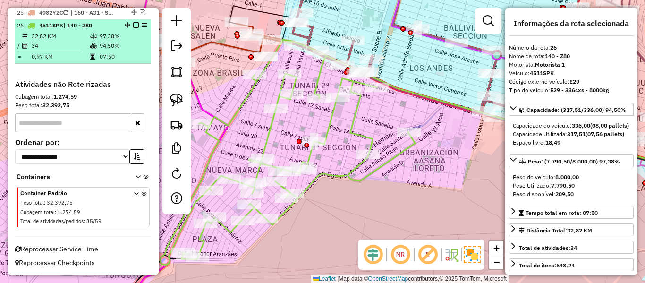
click at [133, 25] on em at bounding box center [136, 25] width 6 height 6
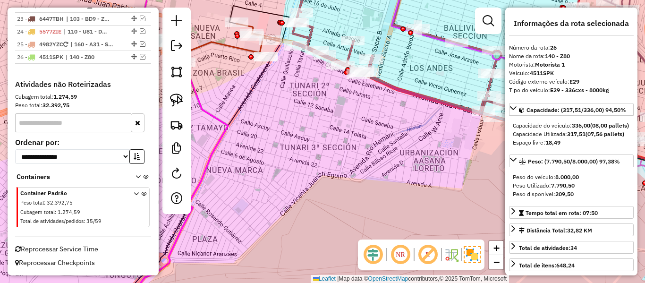
scroll to position [1290, 0]
click at [304, 86] on div "Janela de atendimento Grade de atendimento Capacidade Transportadoras Veículos …" at bounding box center [322, 141] width 645 height 283
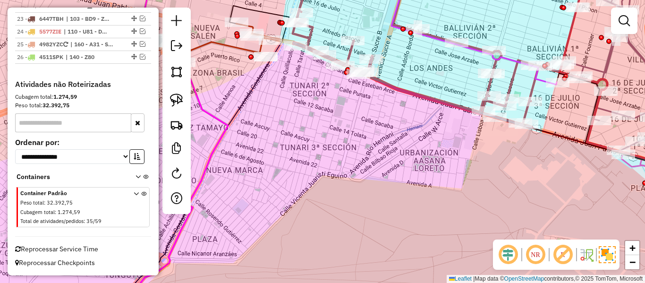
click at [381, 177] on div "Janela de atendimento Grade de atendimento Capacidade Transportadoras Veículos …" at bounding box center [322, 141] width 645 height 283
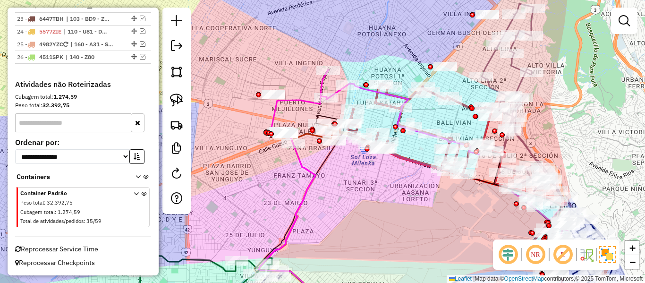
drag, startPoint x: 309, startPoint y: 164, endPoint x: 337, endPoint y: 166, distance: 28.4
click at [337, 166] on icon at bounding box center [300, 213] width 91 height 197
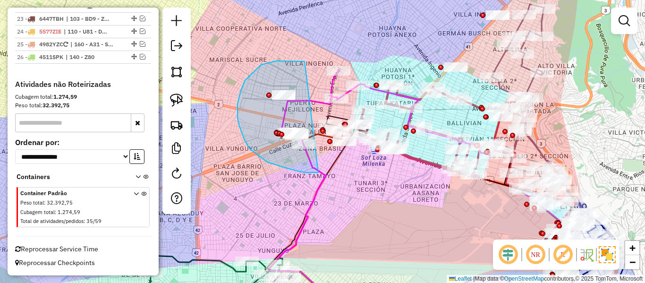
drag, startPoint x: 250, startPoint y: 149, endPoint x: 305, endPoint y: 61, distance: 103.1
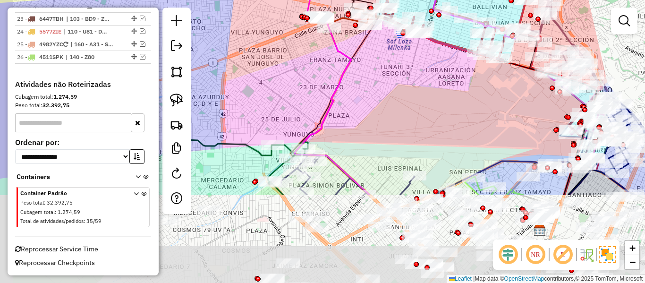
drag, startPoint x: 352, startPoint y: 182, endPoint x: 417, endPoint y: 50, distance: 147.8
click at [417, 50] on div "Janela de atendimento Grade de atendimento Capacidade Transportadoras Veículos …" at bounding box center [322, 141] width 645 height 283
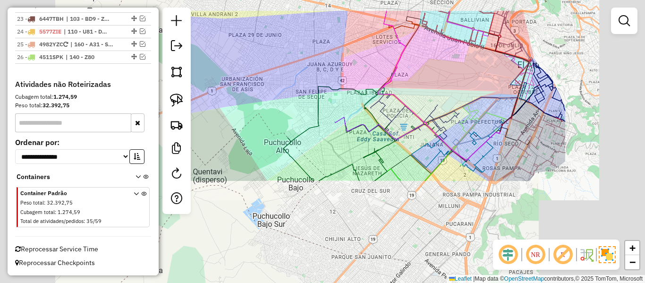
click at [418, 56] on div "Janela de atendimento Grade de atendimento Capacidade Transportadoras Veículos …" at bounding box center [322, 141] width 645 height 283
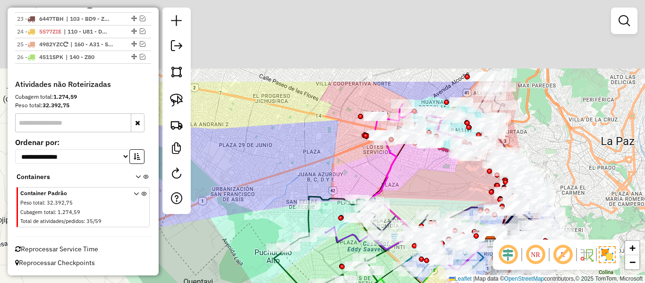
drag, startPoint x: 428, startPoint y: 80, endPoint x: 418, endPoint y: 190, distance: 110.4
click at [418, 190] on div "Janela de atendimento Grade de atendimento Capacidade Transportadoras Veículos …" at bounding box center [322, 141] width 645 height 283
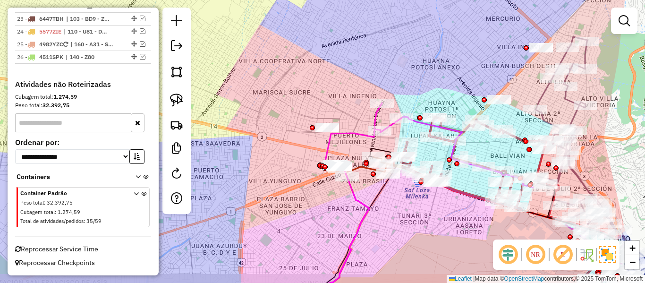
drag, startPoint x: 435, startPoint y: 95, endPoint x: 424, endPoint y: 82, distance: 16.8
click at [428, 75] on div "Rota 3 - Placa 4516RSN 0000089462 - T. LOLA Rota 1 - Placa 3104XLS 0000085587 -…" at bounding box center [322, 141] width 645 height 283
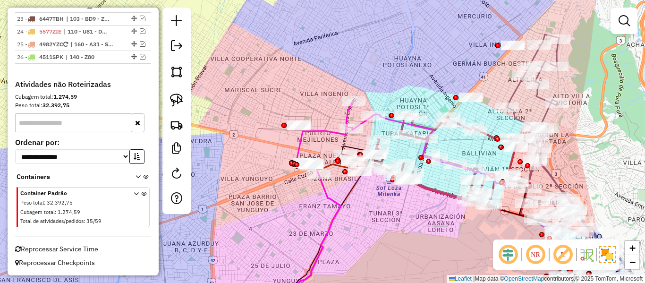
drag, startPoint x: 441, startPoint y: 192, endPoint x: 406, endPoint y: 202, distance: 36.2
click at [417, 201] on div "Rota 3 - Placa 4516RSN 0000089462 - T. LOLA Rota 1 - Placa 3104XLS 0000085587 -…" at bounding box center [322, 141] width 645 height 283
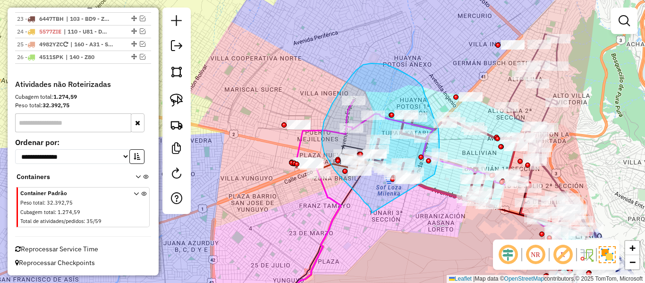
drag, startPoint x: 372, startPoint y: 213, endPoint x: 429, endPoint y: 197, distance: 59.2
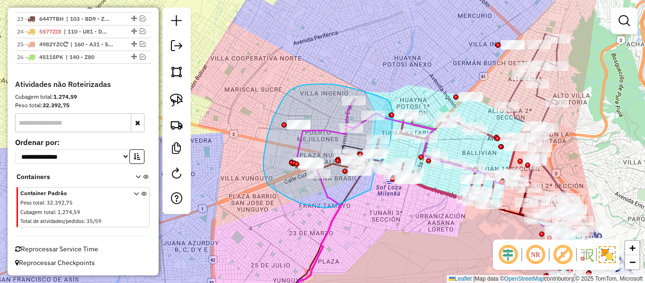
drag, startPoint x: 325, startPoint y: 208, endPoint x: 366, endPoint y: 204, distance: 41.3
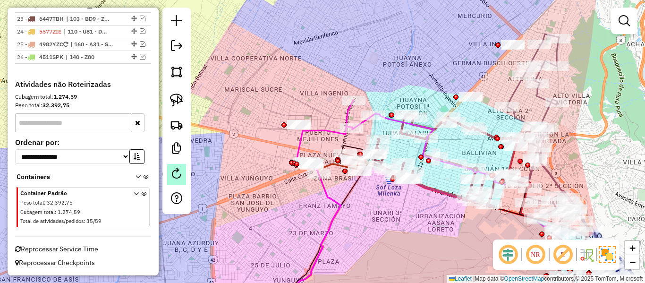
click at [169, 176] on link at bounding box center [176, 174] width 19 height 21
select select "*"
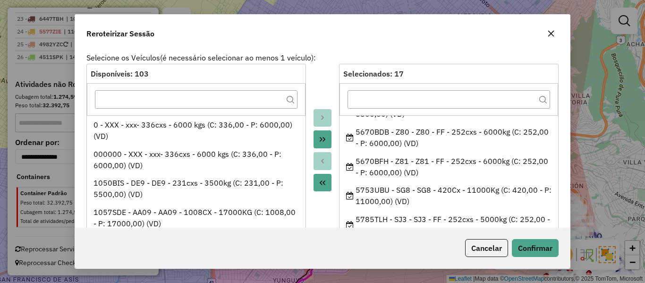
scroll to position [331, 0]
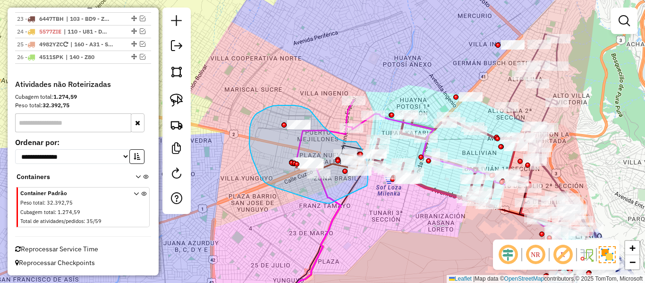
drag, startPoint x: 318, startPoint y: 201, endPoint x: 363, endPoint y: 200, distance: 44.9
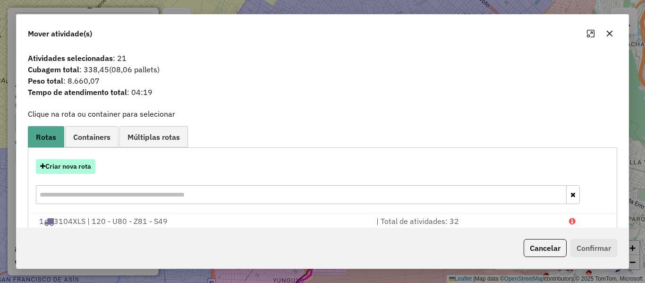
click at [90, 163] on button "Criar nova rota" at bounding box center [66, 166] width 60 height 15
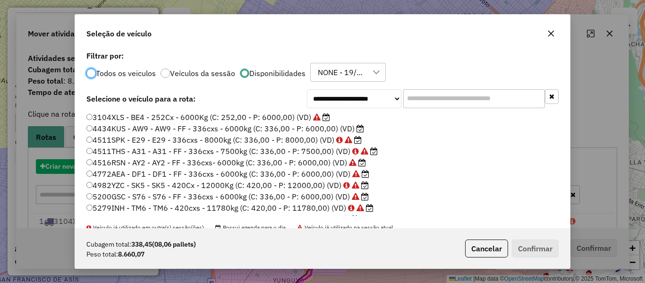
scroll to position [5, 3]
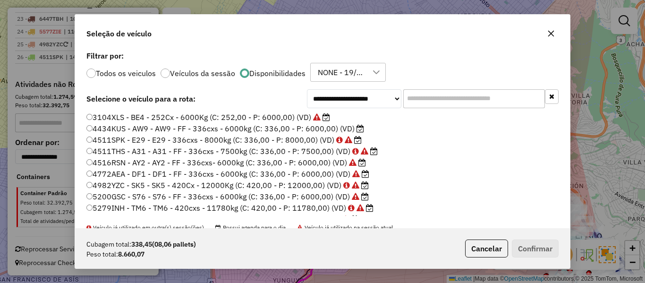
click at [426, 98] on input "text" at bounding box center [474, 98] width 142 height 19
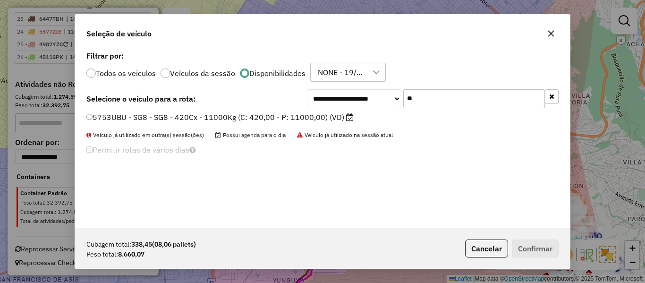
type input "**"
click at [287, 119] on label "5753UBU - SG8 - SG8 - 420Cx - 11000Kg (C: 420,00 - P: 11000,00) (VD)" at bounding box center [219, 116] width 267 height 11
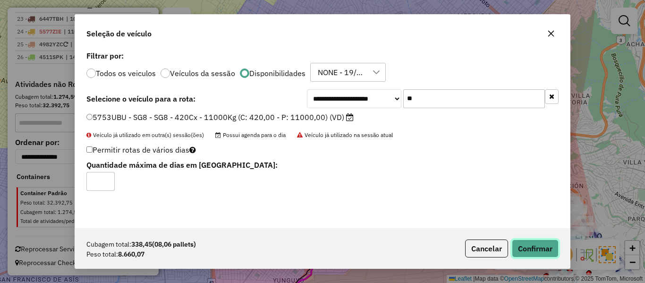
click at [537, 244] on button "Confirmar" at bounding box center [535, 248] width 47 height 18
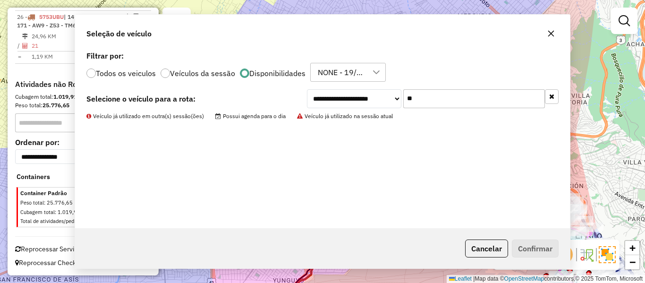
scroll to position [1269, 0]
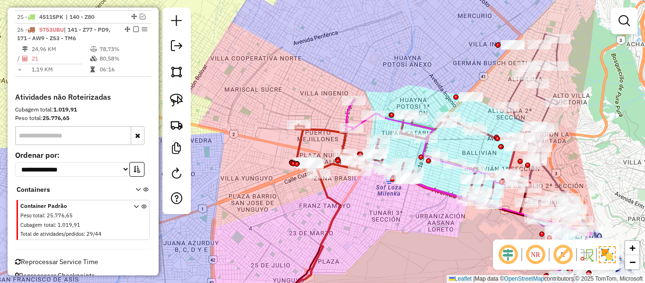
click at [320, 129] on icon at bounding box center [332, 149] width 73 height 49
select select "*********"
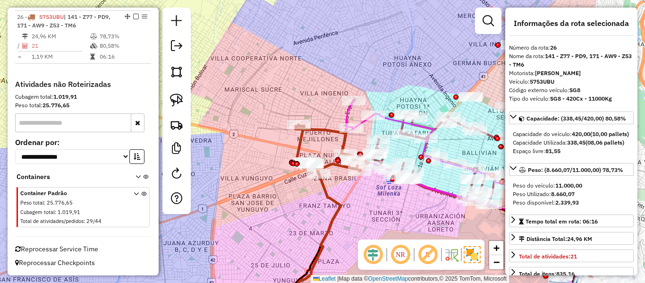
scroll to position [1290, 0]
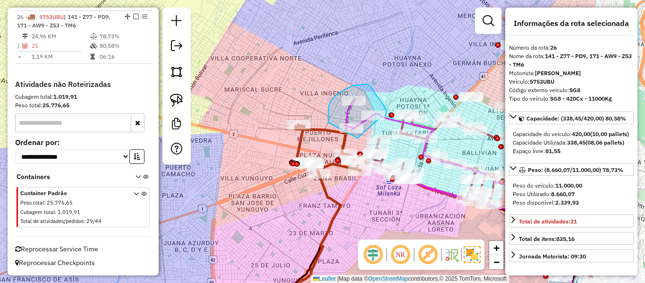
drag, startPoint x: 328, startPoint y: 122, endPoint x: 332, endPoint y: 136, distance: 13.6
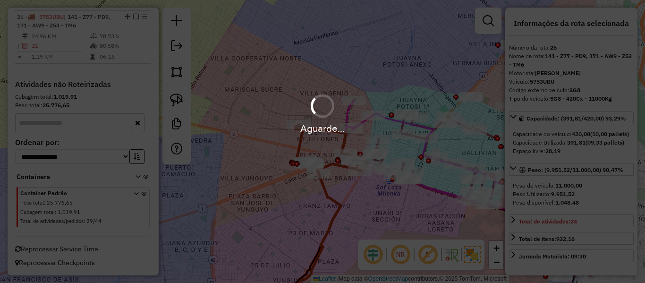
select select "*********"
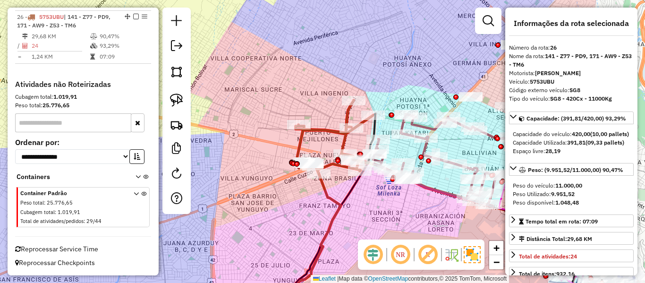
click at [327, 129] on icon at bounding box center [334, 137] width 77 height 74
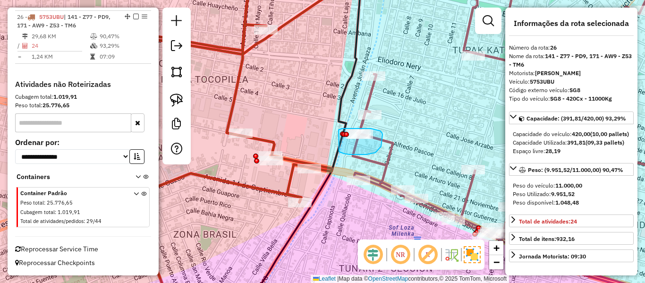
drag, startPoint x: 339, startPoint y: 152, endPoint x: 328, endPoint y: 134, distance: 21.0
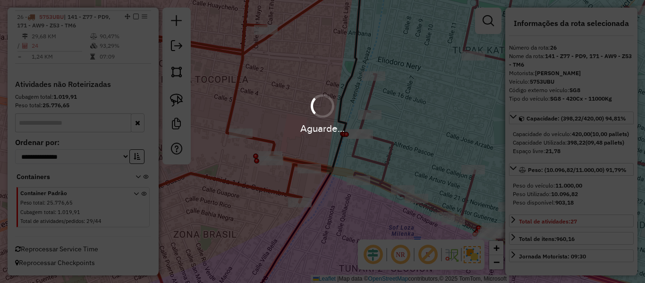
select select "*********"
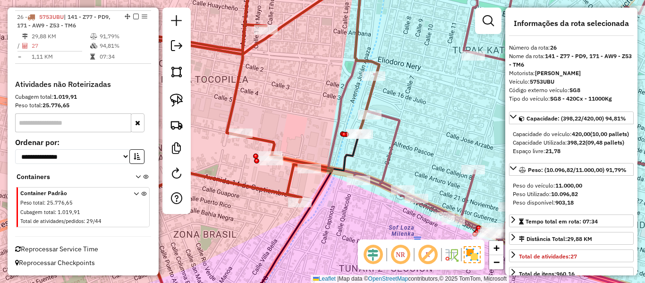
click at [133, 16] on em at bounding box center [136, 17] width 6 height 6
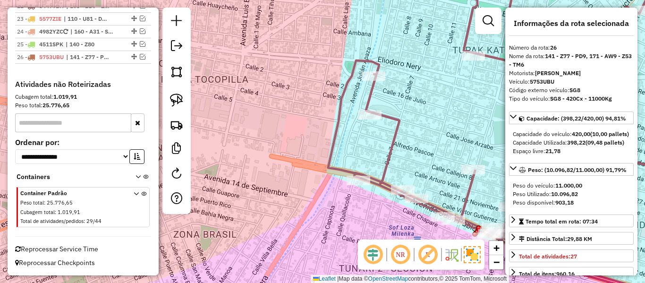
scroll to position [1250, 0]
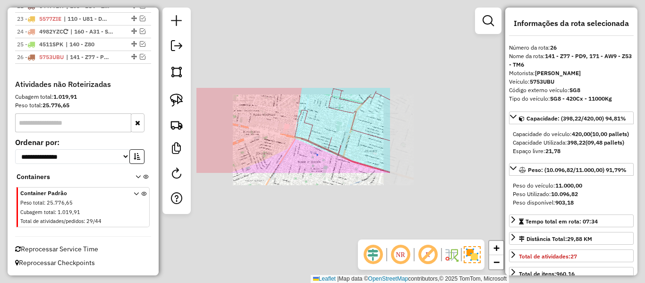
click at [271, 138] on div "Janela de atendimento Grade de atendimento Capacidade Transportadoras Veículos …" at bounding box center [322, 141] width 645 height 283
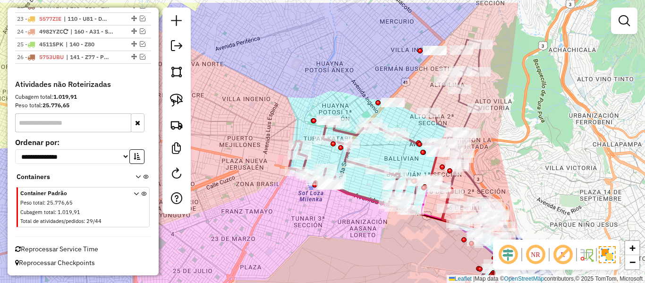
drag, startPoint x: 271, startPoint y: 133, endPoint x: 265, endPoint y: 164, distance: 31.7
click at [265, 164] on div "Janela de atendimento Grade de atendimento Capacidade Transportadoras Veículos …" at bounding box center [322, 141] width 645 height 283
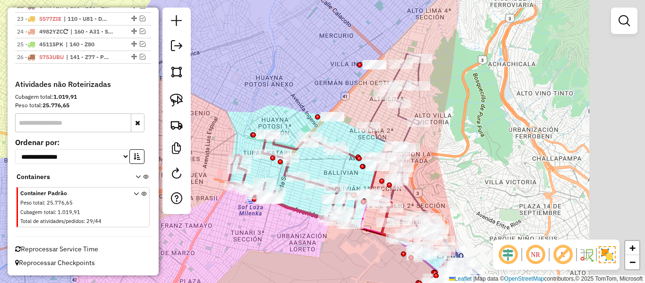
drag, startPoint x: 245, startPoint y: 166, endPoint x: 204, endPoint y: 179, distance: 42.4
click at [204, 179] on div "Janela de atendimento Grade de atendimento Capacidade Transportadoras Veículos …" at bounding box center [322, 141] width 645 height 283
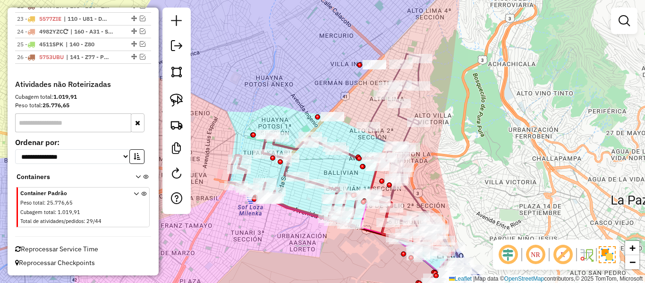
click at [264, 228] on div "Rota 15 - Placa 5615LCH 0000038890 - T. SONIA Rota 15 - Placa 5615LCH 000086998…" at bounding box center [322, 141] width 645 height 283
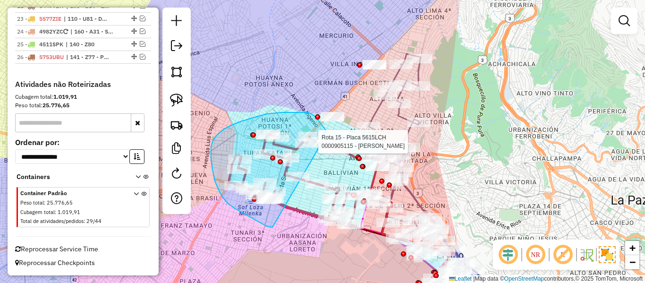
click at [310, 185] on div "Rota 15 - Placa 5615LCH 0000905115 - JOSE ANDRES YUJ Janela de atendimento Grad…" at bounding box center [322, 141] width 645 height 283
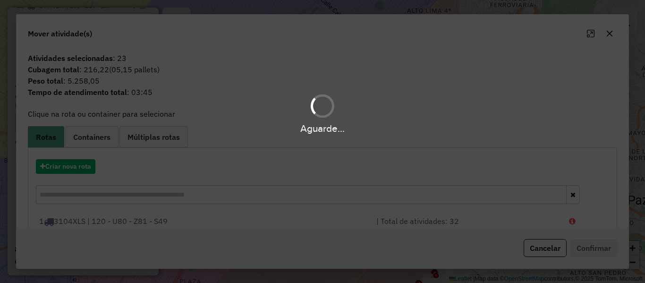
click at [81, 168] on div "Aguarde..." at bounding box center [322, 141] width 645 height 283
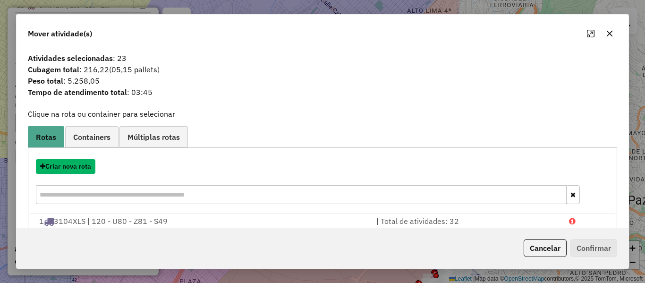
click at [81, 168] on button "Criar nova rota" at bounding box center [66, 166] width 60 height 15
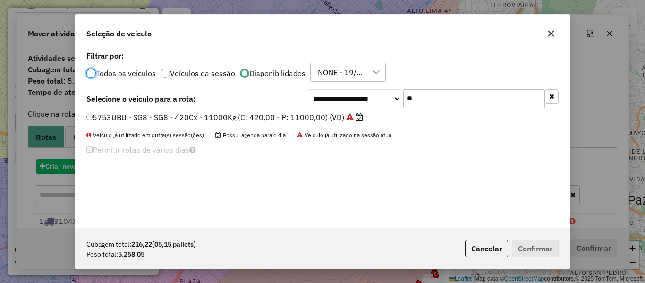
scroll to position [5, 3]
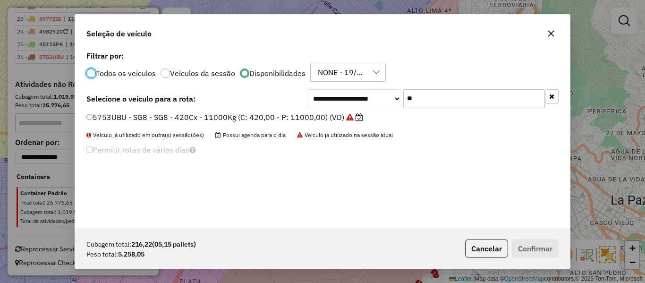
drag, startPoint x: 553, startPoint y: 101, endPoint x: 553, endPoint y: 95, distance: 5.7
click at [553, 98] on button "button" at bounding box center [552, 96] width 14 height 15
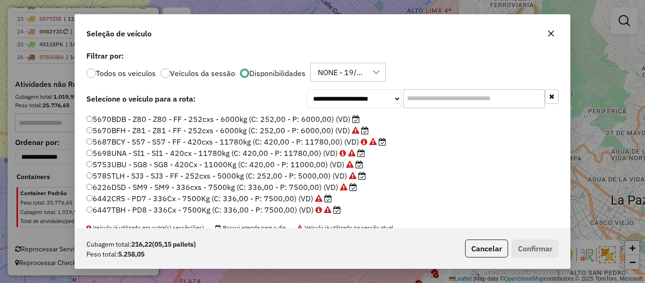
scroll to position [155, 0]
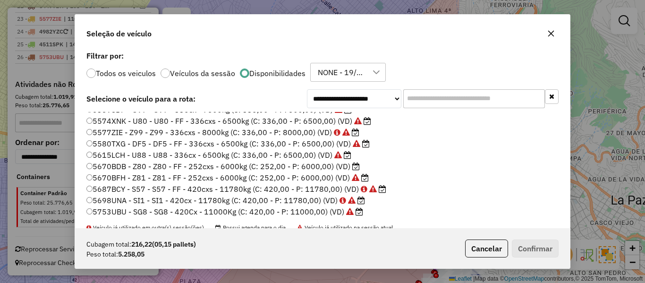
click at [356, 166] on icon at bounding box center [356, 166] width 8 height 8
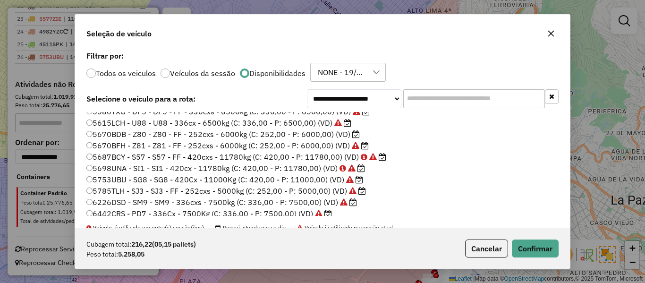
scroll to position [202, 0]
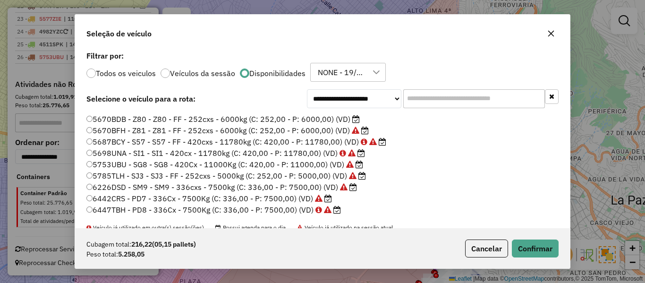
click at [316, 207] on icon at bounding box center [318, 210] width 7 height 8
click at [530, 245] on button "Confirmar" at bounding box center [535, 248] width 47 height 18
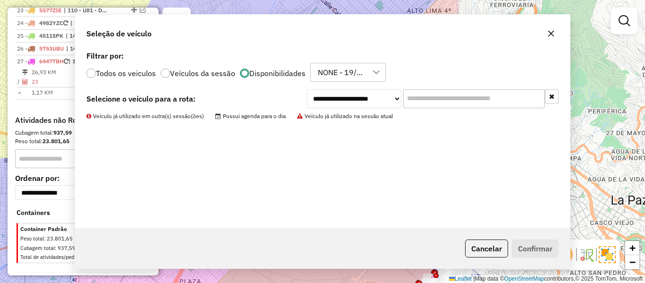
scroll to position [1290, 0]
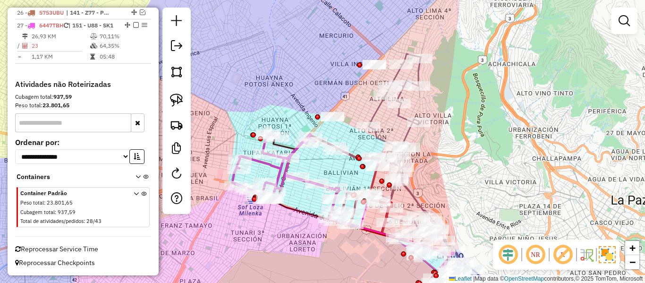
click at [479, 167] on div "Janela de atendimento Grade de atendimento Capacidade Transportadoras Veículos …" at bounding box center [322, 141] width 645 height 283
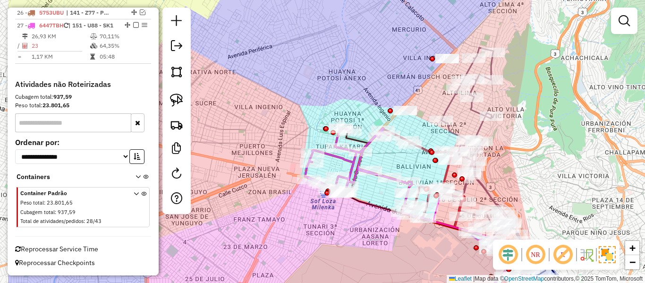
drag, startPoint x: 315, startPoint y: 217, endPoint x: 327, endPoint y: 212, distance: 13.3
click at [329, 213] on div "Janela de atendimento Grade de atendimento Capacidade Transportadoras Veículos …" at bounding box center [322, 141] width 645 height 283
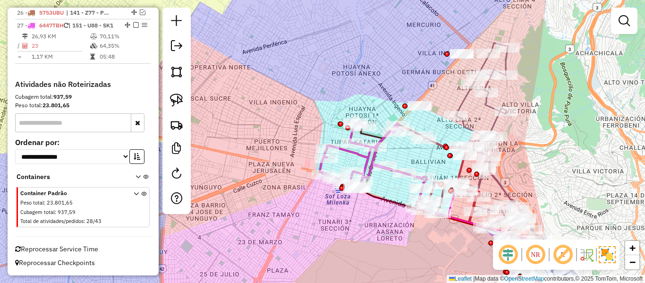
click at [361, 152] on icon at bounding box center [362, 156] width 84 height 66
select select "*********"
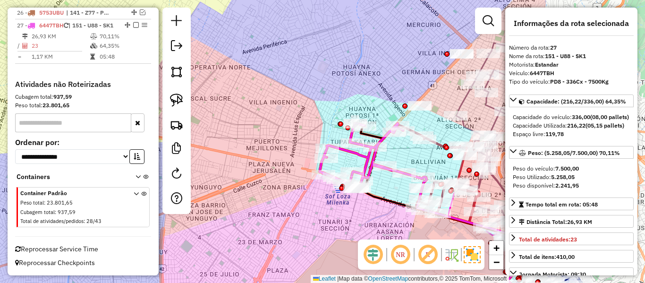
scroll to position [1303, 0]
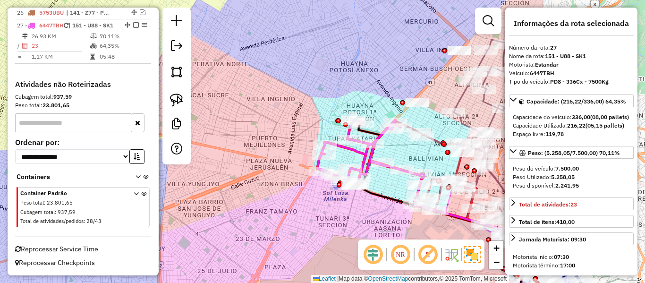
drag, startPoint x: 397, startPoint y: 156, endPoint x: 383, endPoint y: 134, distance: 25.9
click at [383, 135] on div "Janela de atendimento Grade de atendimento Capacidade Transportadoras Veículos …" at bounding box center [322, 141] width 645 height 283
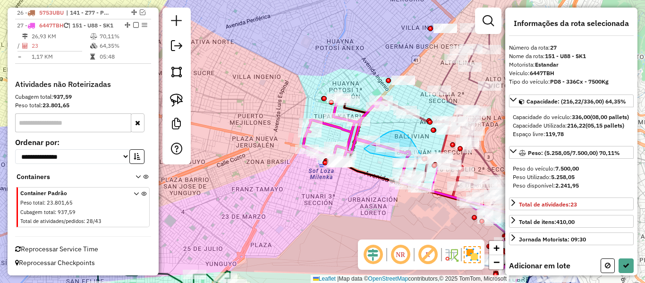
drag, startPoint x: 383, startPoint y: 135, endPoint x: 360, endPoint y: 145, distance: 24.9
click at [362, 147] on div "Janela de atendimento Grade de atendimento Capacidade Transportadoras Veículos …" at bounding box center [322, 141] width 645 height 283
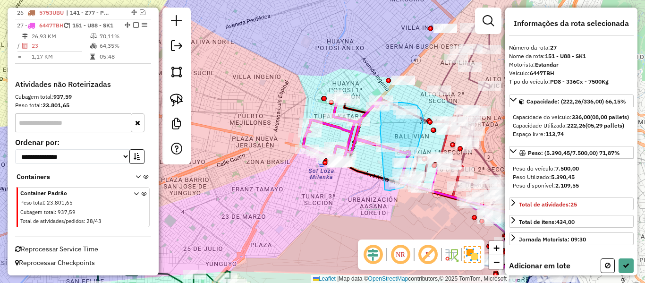
drag, startPoint x: 381, startPoint y: 125, endPoint x: 363, endPoint y: 173, distance: 51.8
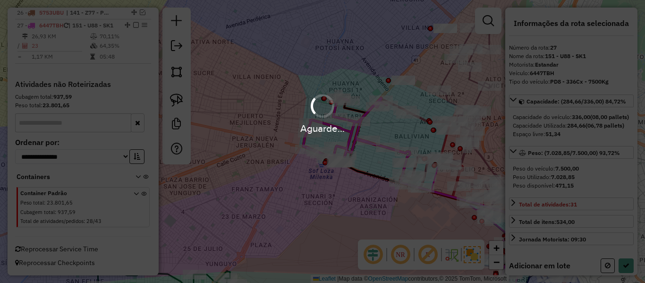
select select "*********"
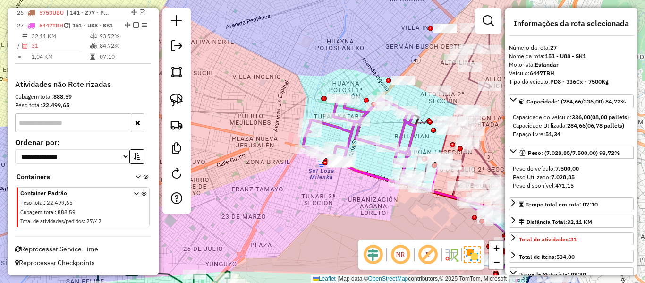
click at [338, 129] on icon at bounding box center [359, 140] width 112 height 85
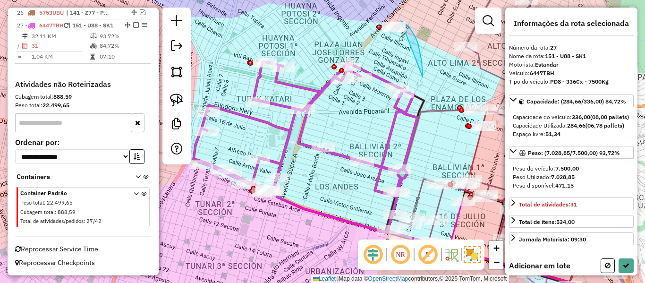
drag, startPoint x: 418, startPoint y: 43, endPoint x: 338, endPoint y: 55, distance: 81.2
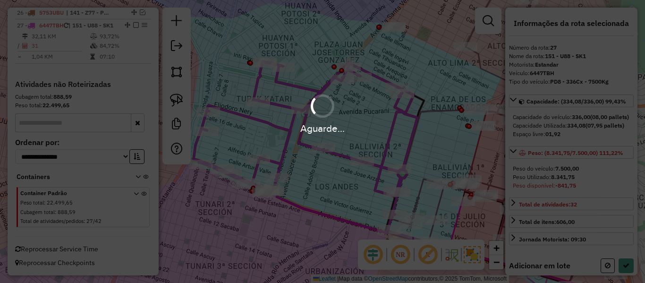
select select "*********"
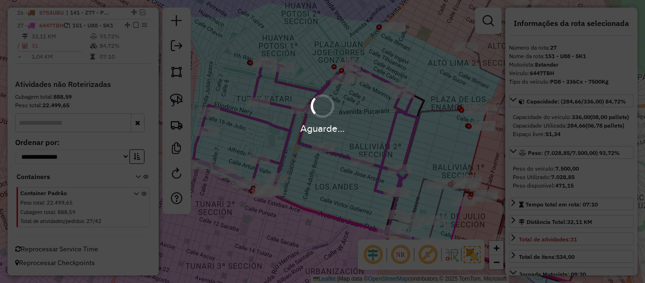
click at [404, 140] on div "Aguarde..." at bounding box center [322, 141] width 645 height 283
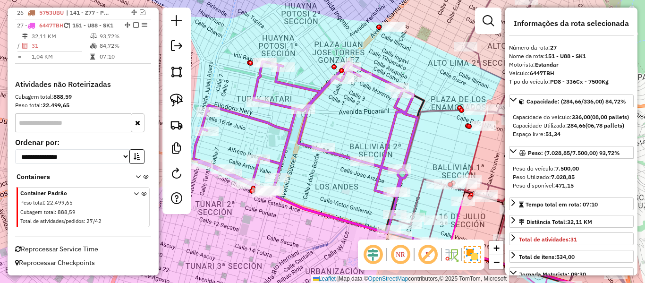
click at [387, 136] on icon at bounding box center [306, 146] width 224 height 171
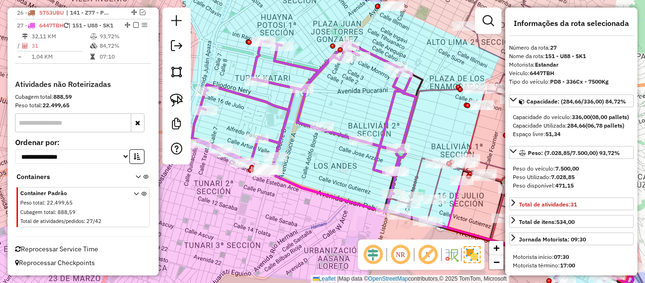
drag, startPoint x: 394, startPoint y: 138, endPoint x: 381, endPoint y: 77, distance: 62.3
click at [381, 74] on icon at bounding box center [304, 126] width 224 height 171
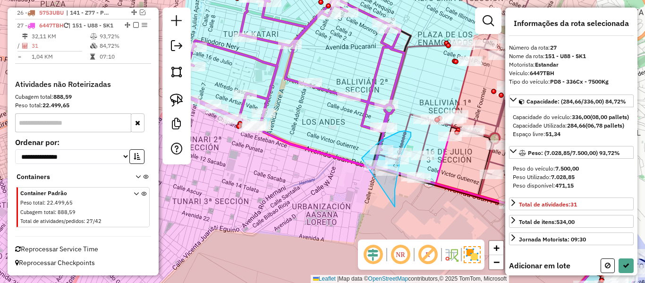
drag, startPoint x: 395, startPoint y: 190, endPoint x: 355, endPoint y: 166, distance: 46.2
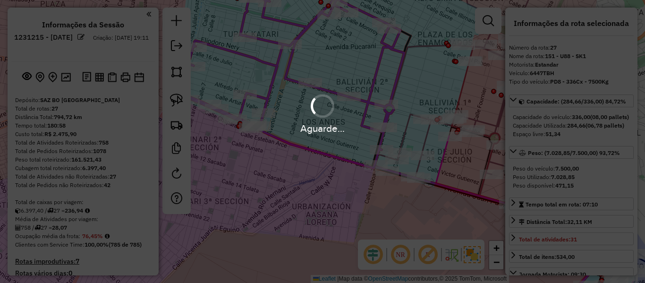
select select "*********"
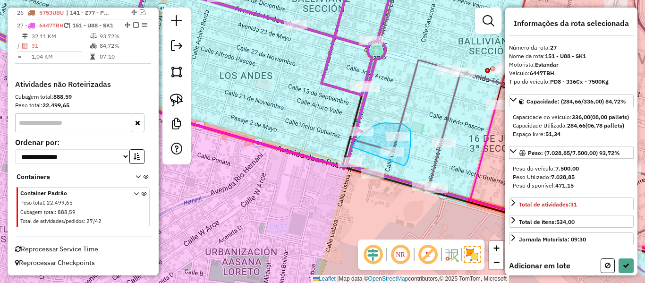
drag, startPoint x: 403, startPoint y: 165, endPoint x: 352, endPoint y: 149, distance: 53.9
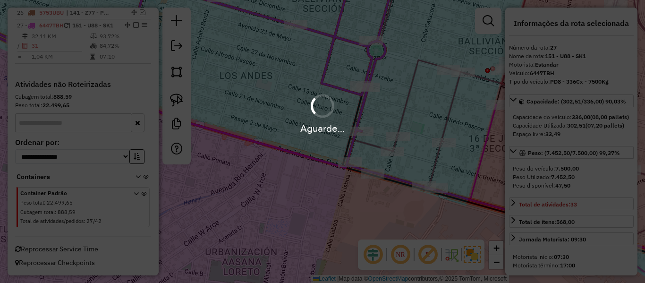
select select "*********"
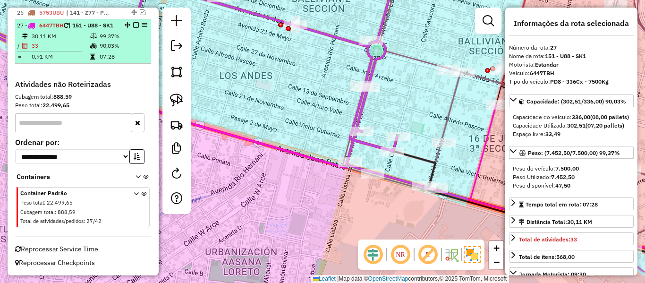
click at [133, 22] on em at bounding box center [136, 25] width 6 height 6
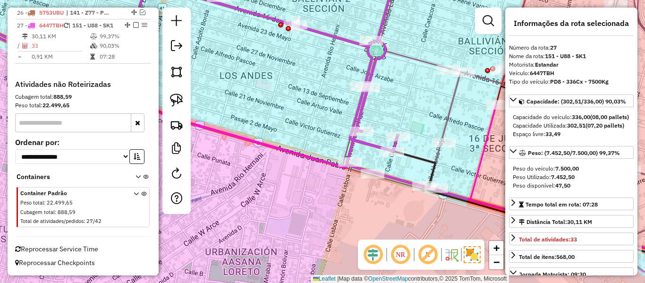
scroll to position [1262, 0]
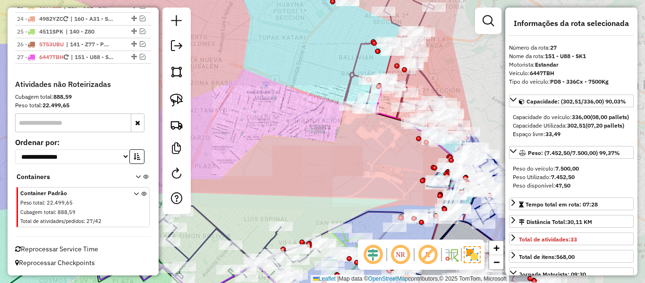
drag, startPoint x: 288, startPoint y: 89, endPoint x: 273, endPoint y: 136, distance: 49.0
click at [274, 136] on div "Janela de atendimento Grade de atendimento Capacidade Transportadoras Veículos …" at bounding box center [322, 141] width 645 height 283
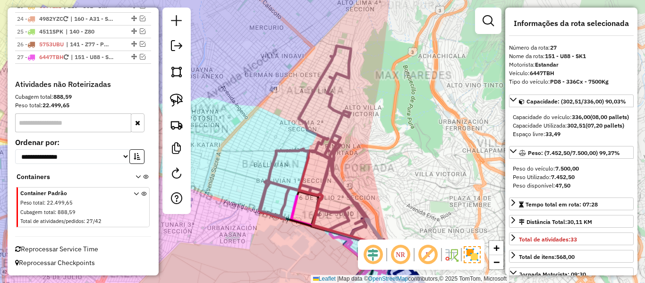
click at [380, 103] on div "Rota 14 - Placa 5580TXG 0000896043 - [PERSON_NAME] de atendimento Grade de aten…" at bounding box center [322, 141] width 645 height 283
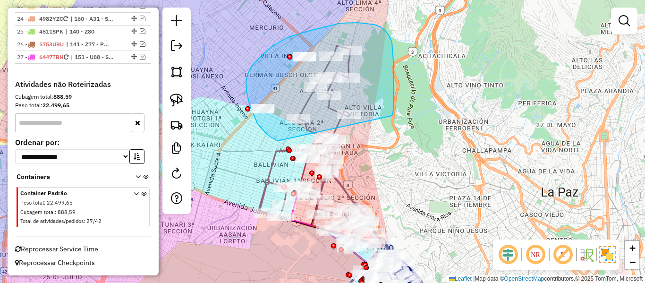
drag, startPoint x: 392, startPoint y: 116, endPoint x: 379, endPoint y: 159, distance: 45.3
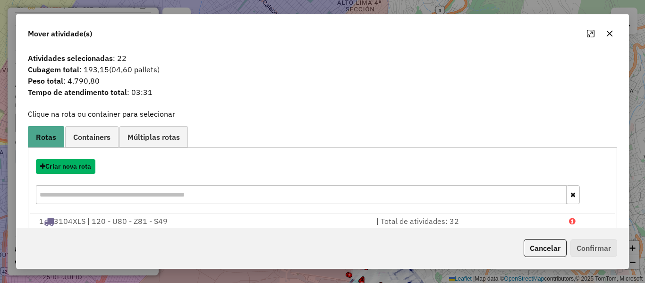
click at [77, 165] on button "Criar nova rota" at bounding box center [66, 166] width 60 height 15
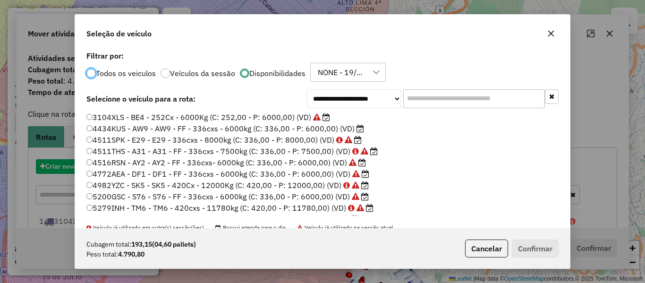
scroll to position [5, 3]
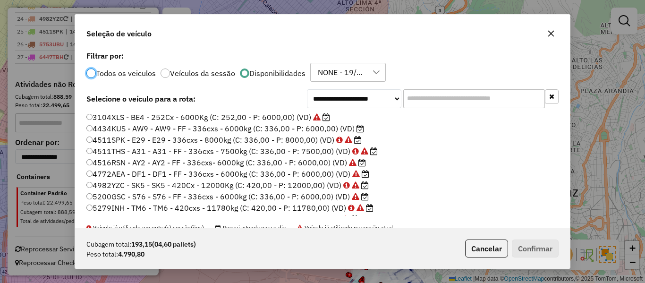
click at [339, 128] on label "4434KUS - AW9 - AW9 - FF - 336cxs - 6000kg (C: 336,00 - P: 6000,00) (VD)" at bounding box center [225, 128] width 278 height 11
click at [521, 242] on button "Confirmar" at bounding box center [535, 248] width 47 height 18
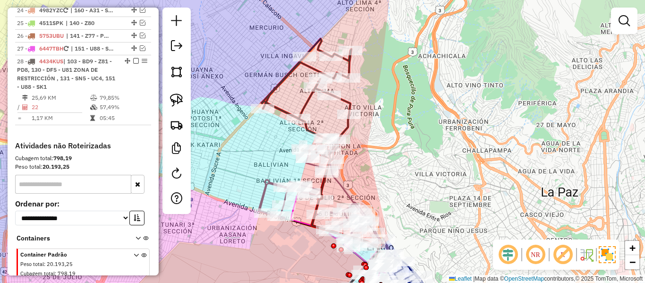
scroll to position [1303, 0]
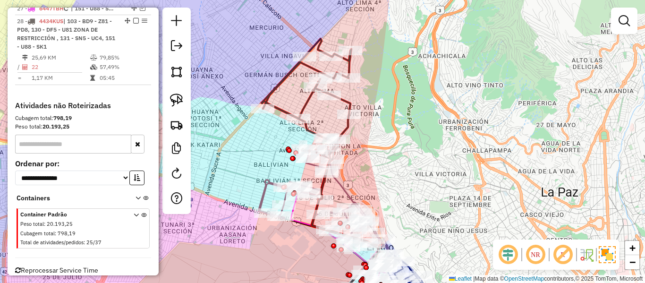
click at [351, 101] on icon at bounding box center [307, 99] width 90 height 121
select select "*********"
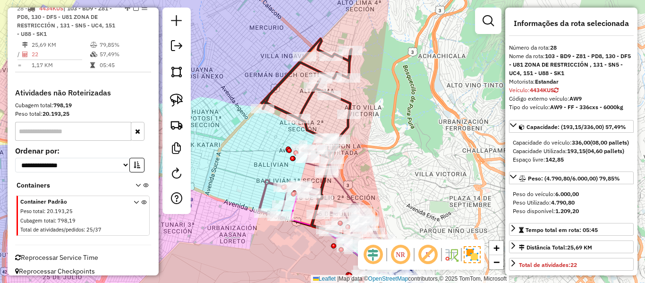
scroll to position [1319, 0]
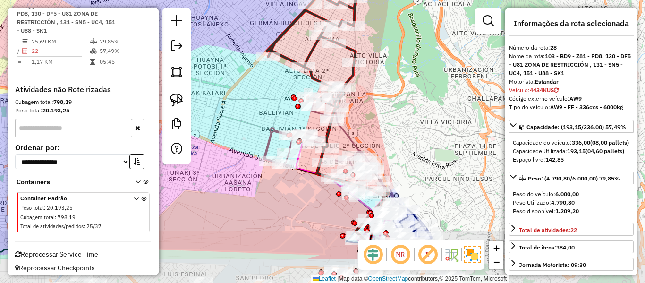
drag, startPoint x: 382, startPoint y: 94, endPoint x: 382, endPoint y: 89, distance: 5.7
click at [382, 89] on div "Janela de atendimento Grade de atendimento Capacidade Transportadoras Veículos …" at bounding box center [322, 141] width 645 height 283
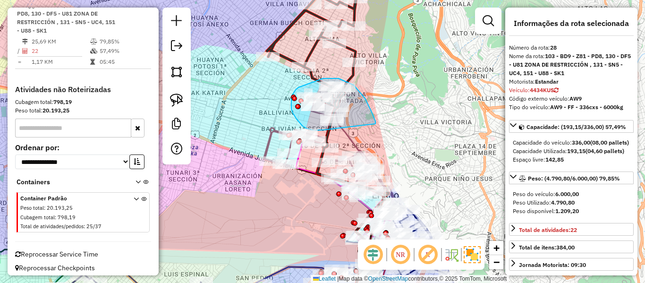
drag, startPoint x: 375, startPoint y: 121, endPoint x: 345, endPoint y: 125, distance: 30.9
click at [343, 127] on div "Rota 14 - Placa 5580TXG 0000882813 - REYMUNDO Rota 14 - Placa 5580TXG 000090135…" at bounding box center [322, 141] width 645 height 283
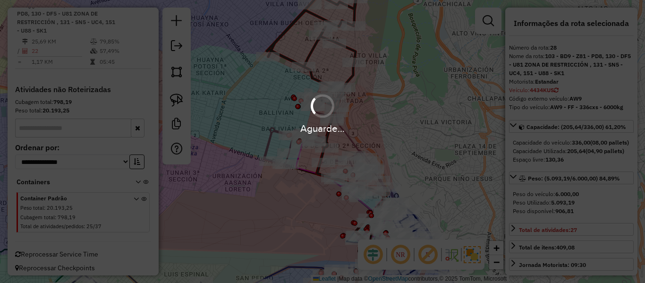
select select "*********"
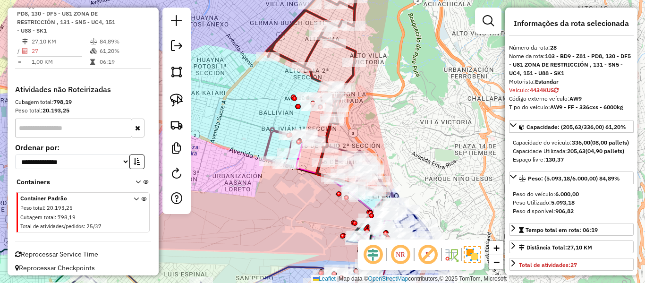
click at [314, 78] on icon at bounding box center [312, 55] width 90 height 137
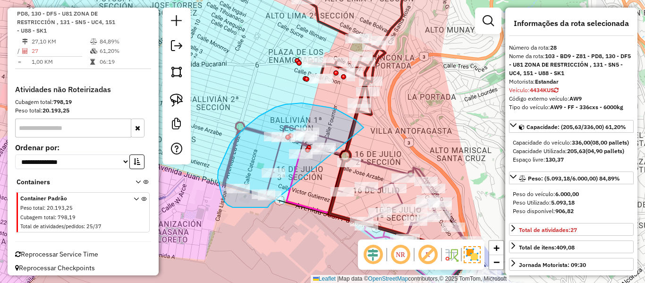
drag, startPoint x: 356, startPoint y: 120, endPoint x: 270, endPoint y: 204, distance: 120.6
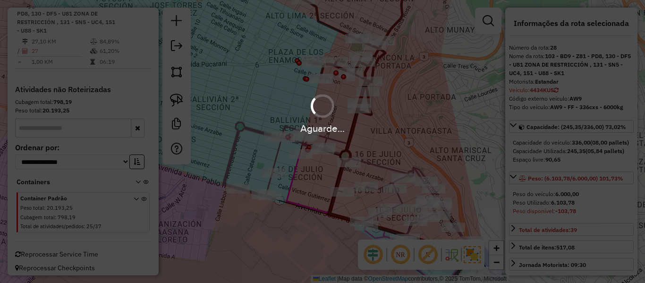
select select "*********"
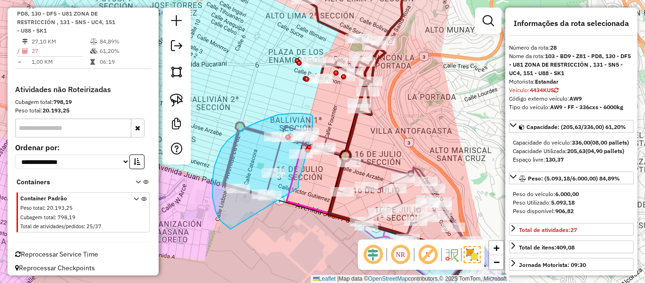
drag, startPoint x: 298, startPoint y: 187, endPoint x: 304, endPoint y: 222, distance: 34.9
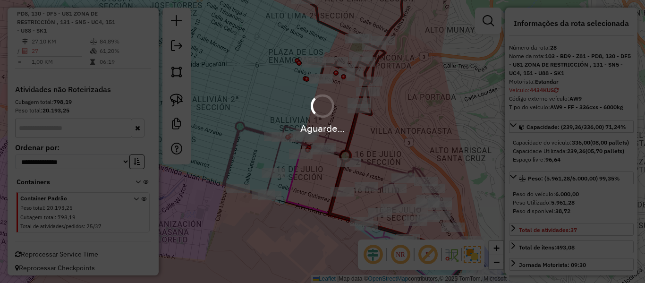
select select "*********"
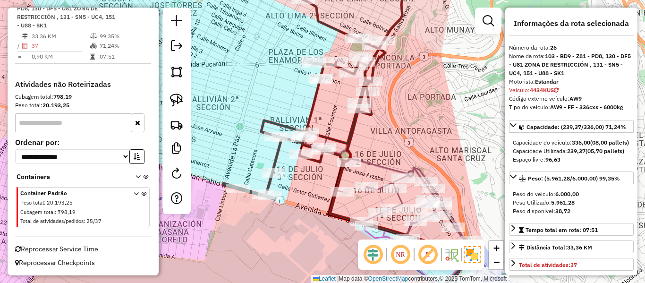
scroll to position [1235, 0]
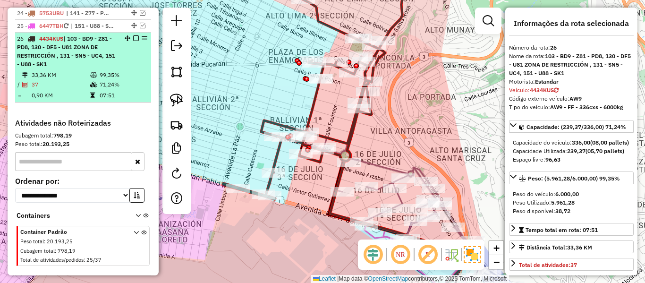
click at [135, 41] on em at bounding box center [136, 38] width 6 height 6
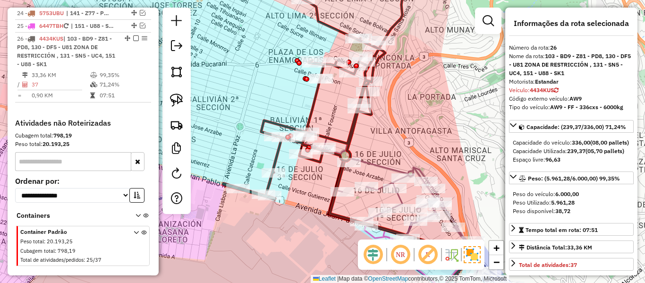
scroll to position [1178, 0]
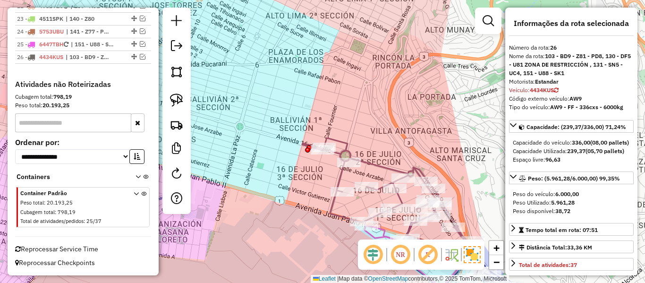
click at [433, 124] on div "Janela de atendimento Grade de atendimento Capacidade Transportadoras Veículos …" at bounding box center [322, 141] width 645 height 283
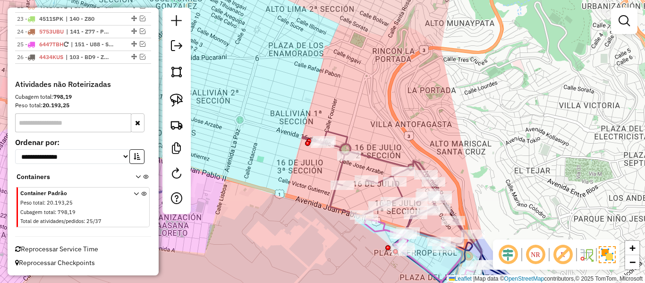
drag, startPoint x: 432, startPoint y: 150, endPoint x: 395, endPoint y: 32, distance: 123.5
click at [395, 32] on div "Janela de atendimento Grade de atendimento Capacidade Transportadoras Veículos …" at bounding box center [322, 141] width 645 height 283
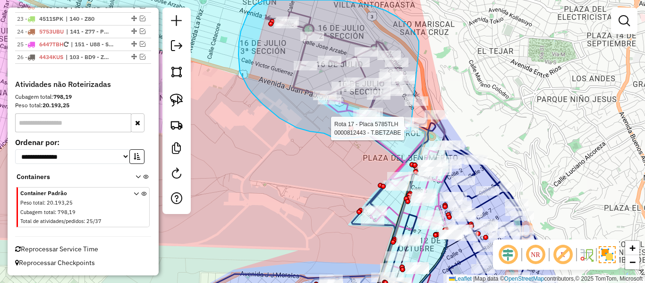
drag, startPoint x: 415, startPoint y: 34, endPoint x: 465, endPoint y: 100, distance: 83.3
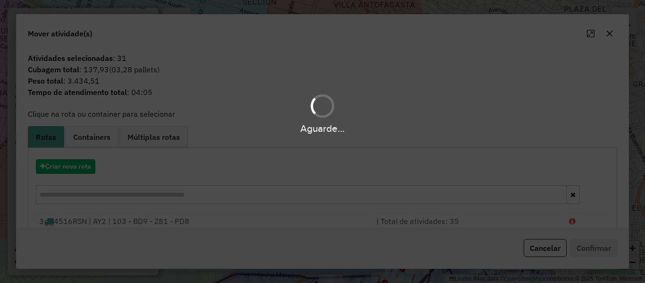
click at [76, 167] on div "Aguarde..." at bounding box center [322, 141] width 645 height 283
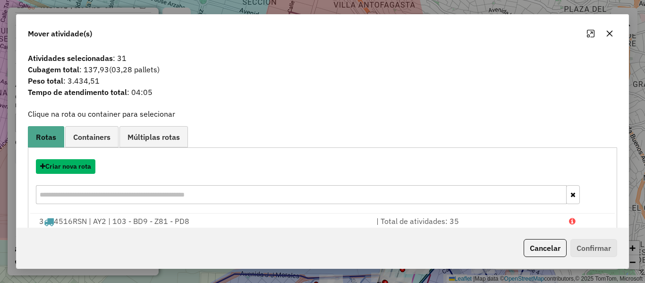
click at [76, 167] on button "Criar nova rota" at bounding box center [66, 166] width 60 height 15
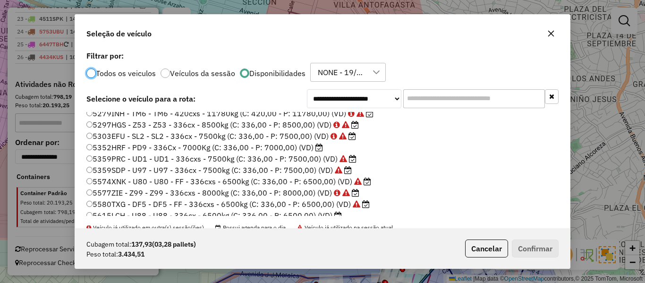
scroll to position [142, 0]
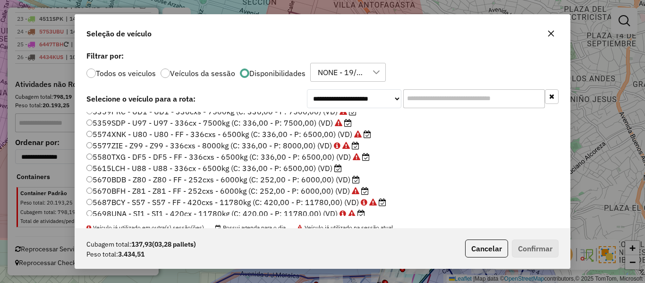
click at [326, 168] on label "5615LCH - U88 - U88 - 336cx - 6500kg (C: 336,00 - P: 6500,00) (VD)" at bounding box center [213, 167] width 255 height 11
click at [337, 178] on label "5670BDB - Z80 - Z80 - FF - 252cxs - 6000kg (C: 252,00 - P: 6000,00) (VD)" at bounding box center [222, 179] width 273 height 11
click at [532, 244] on button "Confirmar" at bounding box center [535, 248] width 47 height 18
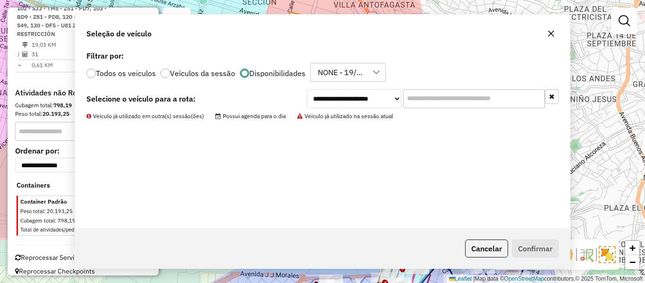
scroll to position [1126, 0]
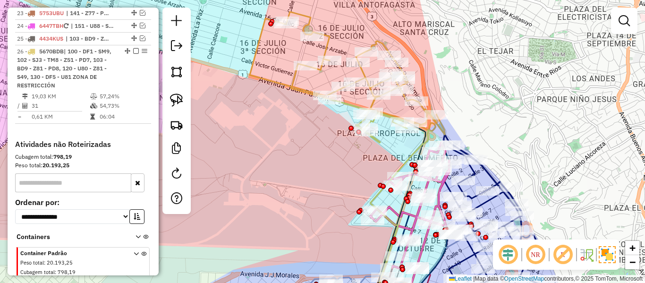
click at [366, 72] on icon at bounding box center [347, 77] width 195 height 131
select select "*********"
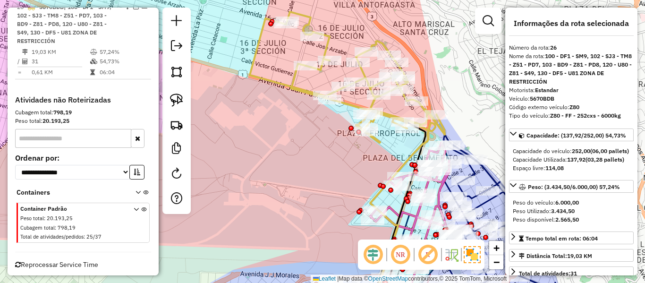
scroll to position [1173, 0]
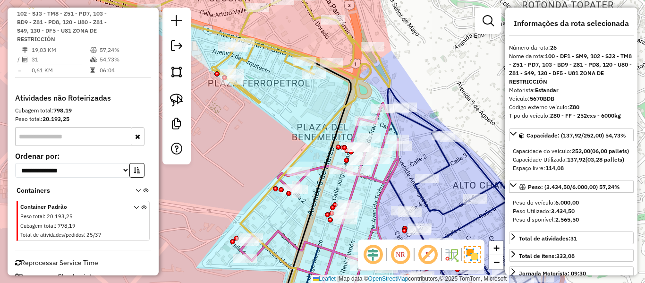
drag, startPoint x: 344, startPoint y: 131, endPoint x: 301, endPoint y: 117, distance: 45.6
click at [299, 117] on div "Janela de atendimento Grade de atendimento Capacidade Transportadoras Veículos …" at bounding box center [322, 141] width 645 height 283
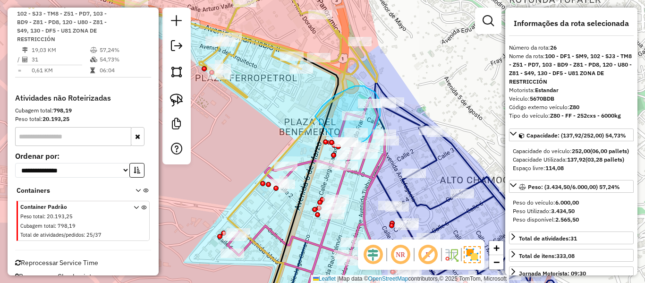
drag, startPoint x: 327, startPoint y: 102, endPoint x: 309, endPoint y: 141, distance: 43.1
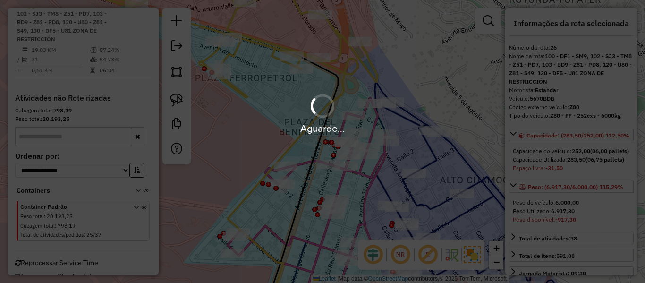
select select "*********"
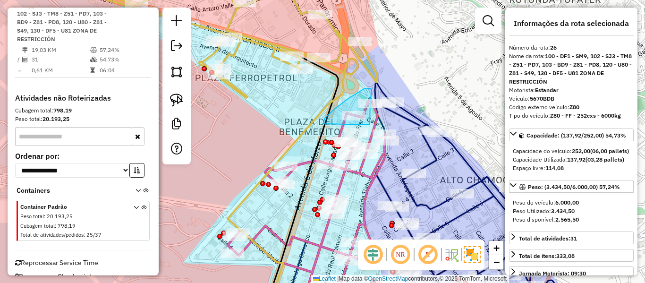
drag, startPoint x: 370, startPoint y: 124, endPoint x: 320, endPoint y: 130, distance: 50.5
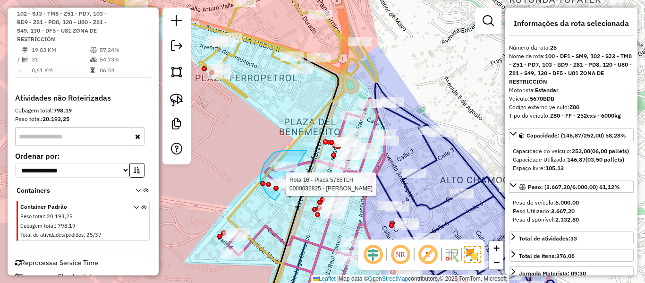
drag, startPoint x: 307, startPoint y: 151, endPoint x: 308, endPoint y: 191, distance: 40.6
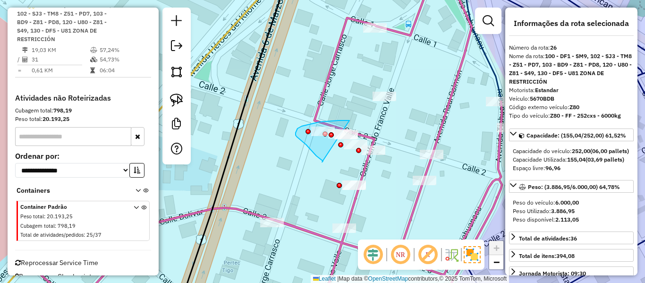
drag, startPoint x: 314, startPoint y: 153, endPoint x: 350, endPoint y: 120, distance: 48.5
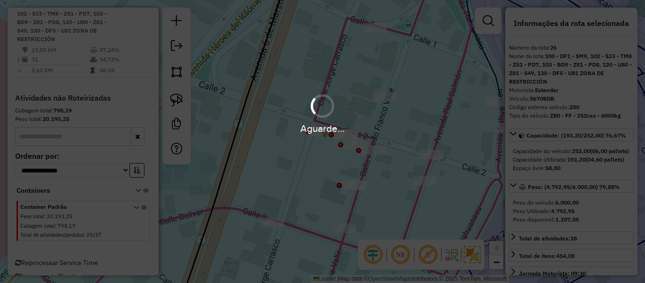
select select "*********"
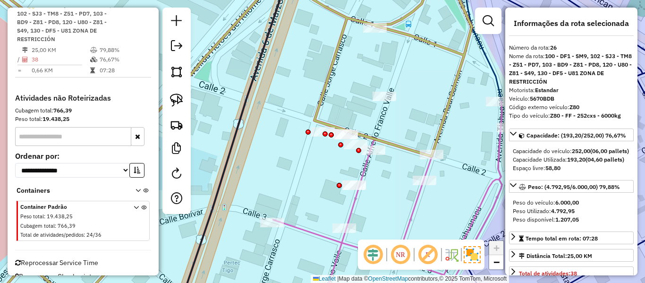
click at [334, 57] on icon at bounding box center [218, 138] width 507 height 333
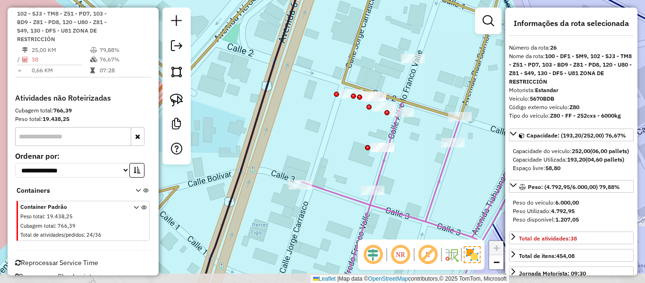
drag, startPoint x: 318, startPoint y: 157, endPoint x: 305, endPoint y: 131, distance: 29.1
click at [307, 132] on div "Janela de atendimento Grade de atendimento Capacidade Transportadoras Veículos …" at bounding box center [322, 141] width 645 height 283
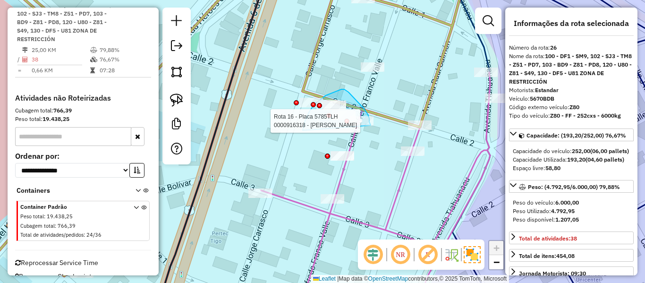
click at [371, 125] on div "Rota 16 - Placa 5785TLH 0000916318 - [PERSON_NAME] de atendimento Grade de aten…" at bounding box center [322, 141] width 645 height 283
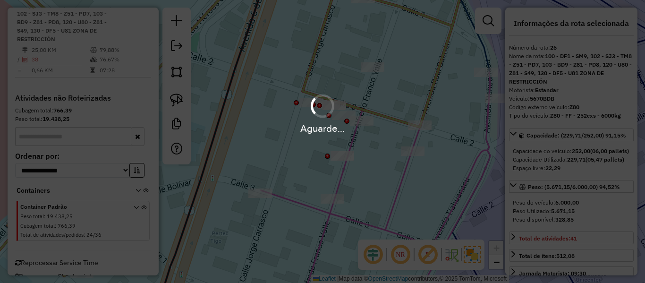
select select "*********"
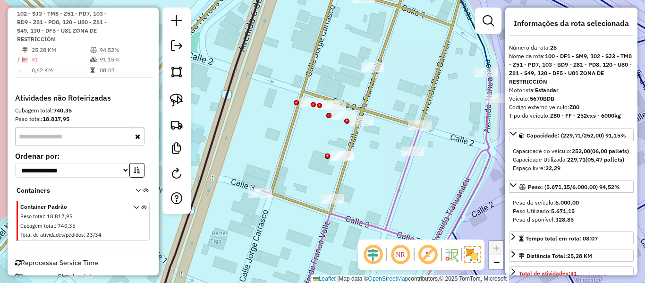
click at [308, 69] on icon at bounding box center [225, 124] width 469 height 304
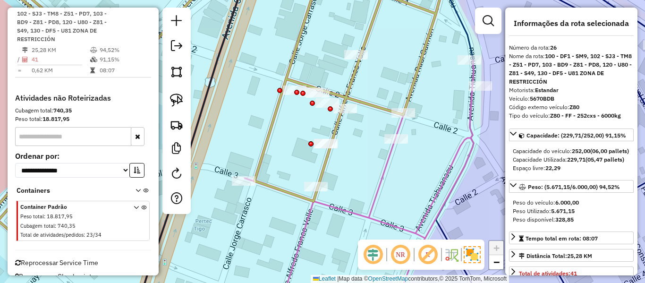
drag, startPoint x: 326, startPoint y: 72, endPoint x: 291, endPoint y: 58, distance: 37.7
click at [291, 58] on div "Janela de atendimento Grade de atendimento Capacidade Transportadoras Veículos …" at bounding box center [322, 141] width 645 height 283
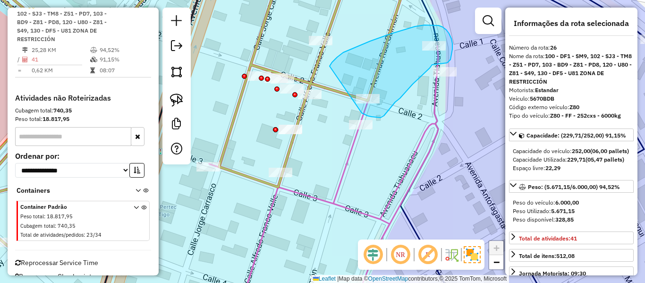
drag, startPoint x: 372, startPoint y: 117, endPoint x: 330, endPoint y: 66, distance: 65.7
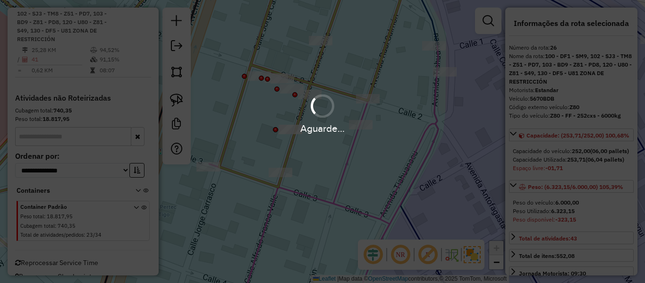
select select "*********"
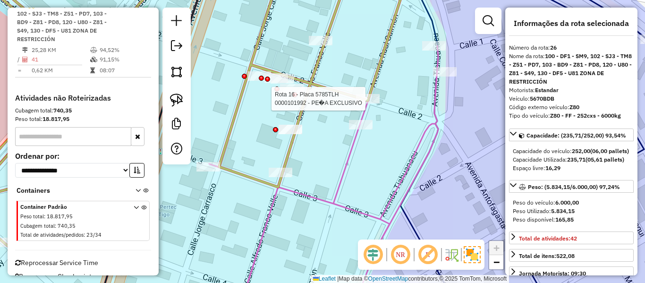
select select "*********"
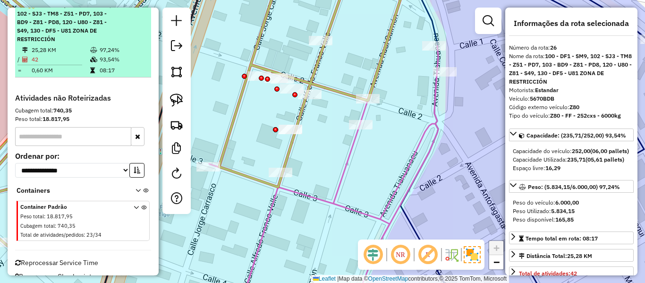
click at [133, 8] on em at bounding box center [136, 5] width 6 height 6
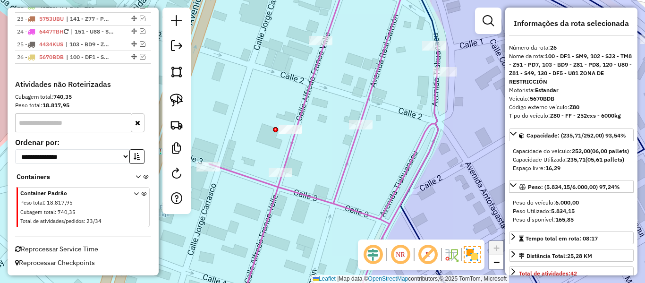
scroll to position [1129, 0]
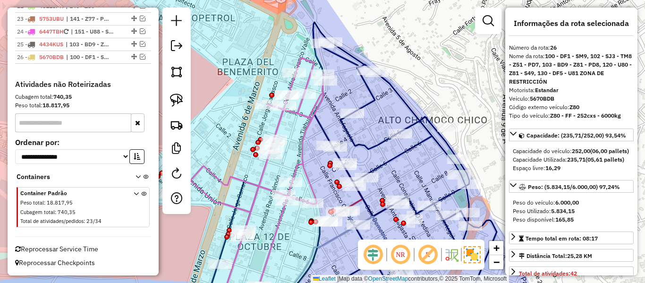
drag, startPoint x: 467, startPoint y: 68, endPoint x: 451, endPoint y: 43, distance: 29.7
click at [458, 49] on div "Janela de atendimento Grade de atendimento Capacidade Transportadoras Veículos …" at bounding box center [322, 141] width 645 height 283
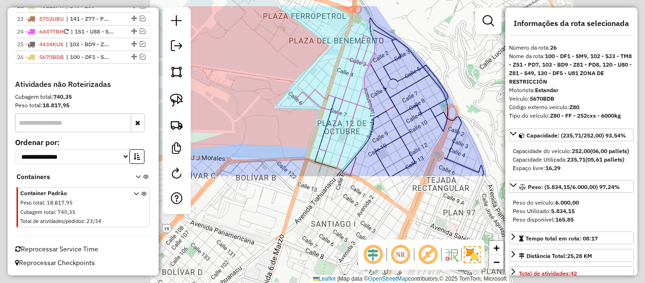
click at [482, 58] on div "Janela de atendimento Grade de atendimento Capacidade Transportadoras Veículos …" at bounding box center [322, 141] width 645 height 283
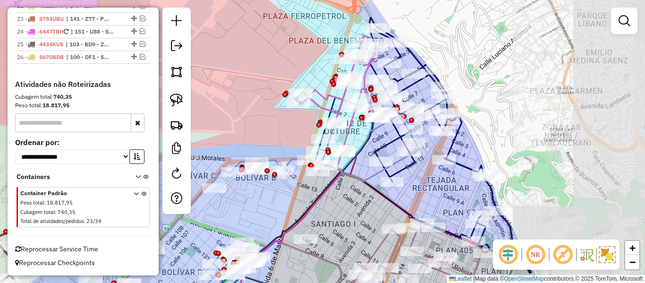
drag, startPoint x: 477, startPoint y: 85, endPoint x: 413, endPoint y: 44, distance: 75.2
click at [413, 44] on div "Janela de atendimento Grade de atendimento Capacidade Transportadoras Veículos …" at bounding box center [322, 141] width 645 height 283
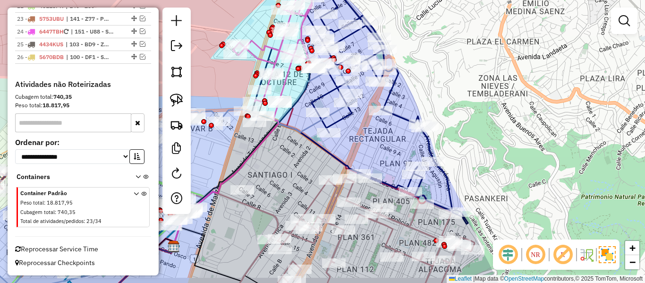
click at [451, 141] on div "Janela de atendimento Grade de atendimento Capacidade Transportadoras Veículos …" at bounding box center [322, 141] width 645 height 283
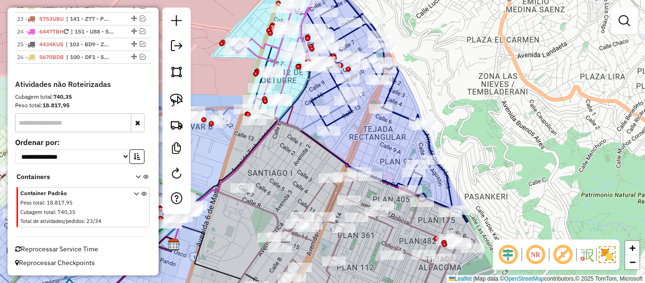
click at [434, 145] on icon at bounding box center [360, 97] width 216 height 250
select select "*********"
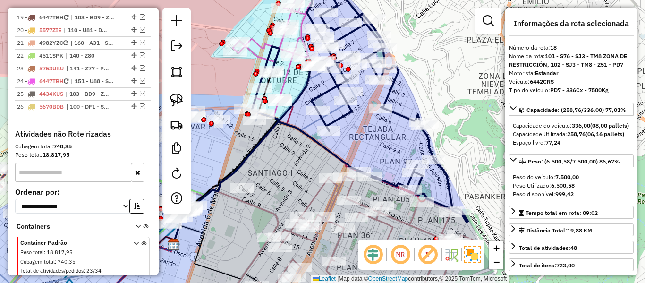
scroll to position [1022, 0]
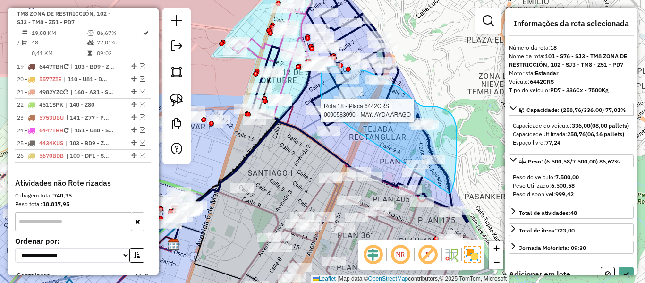
drag, startPoint x: 450, startPoint y: 194, endPoint x: 332, endPoint y: 114, distance: 141.7
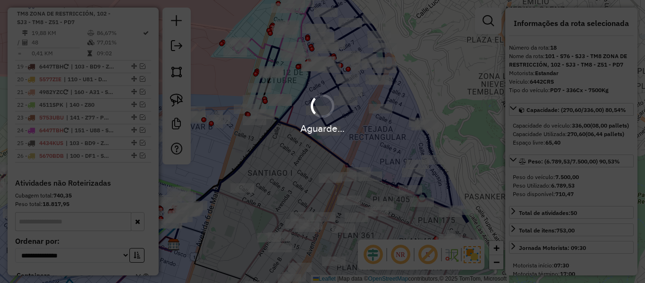
select select "*********"
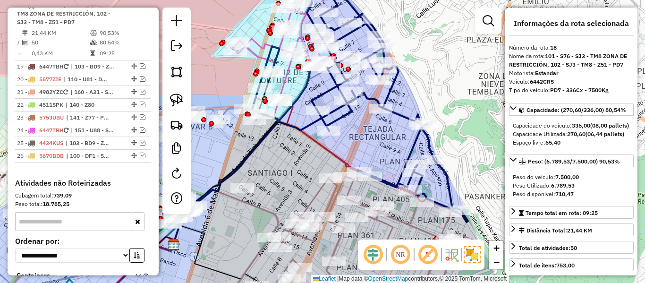
click at [395, 111] on icon at bounding box center [360, 97] width 216 height 250
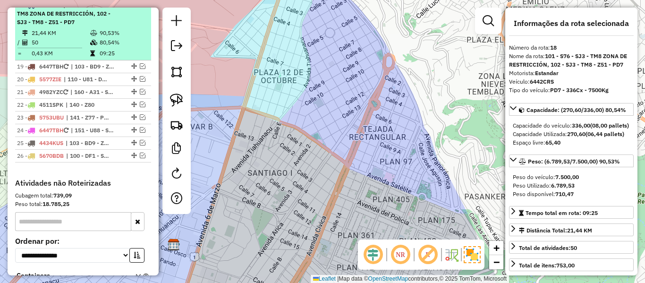
click at [70, 26] on span "| 101 - S76 - SJ3 - TM8 ZONA DE RESTRICCIÓN, 102 - SJ3 - TM8 - Z51 - PD7" at bounding box center [64, 13] width 94 height 24
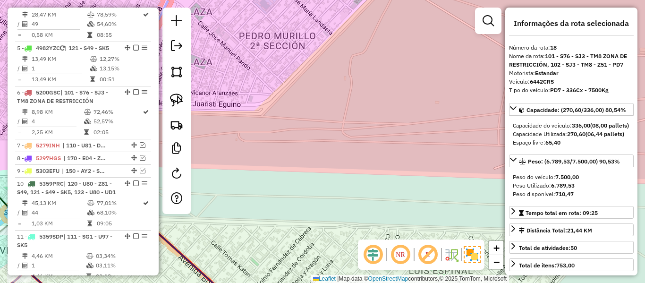
scroll to position [0, 0]
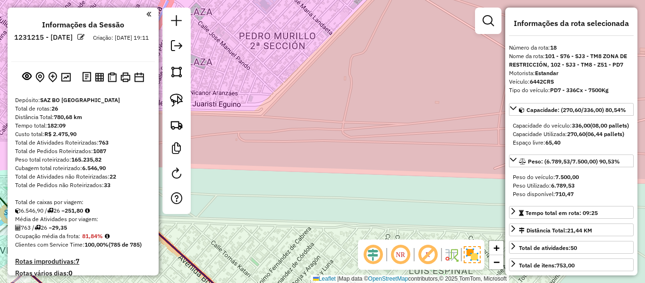
drag, startPoint x: 119, startPoint y: 91, endPoint x: 119, endPoint y: 39, distance: 52.0
click at [404, 122] on div "Janela de atendimento Grade de atendimento Capacidade Transportadoras Veículos …" at bounding box center [322, 141] width 645 height 283
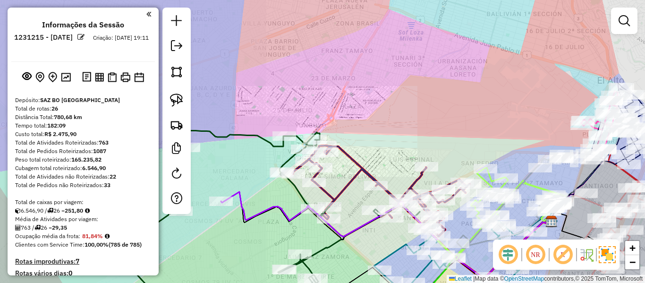
drag, startPoint x: 387, startPoint y: 97, endPoint x: 347, endPoint y: 59, distance: 54.8
click at [347, 60] on div "Janela de atendimento Grade de atendimento Capacidade Transportadoras Veículos …" at bounding box center [322, 141] width 645 height 283
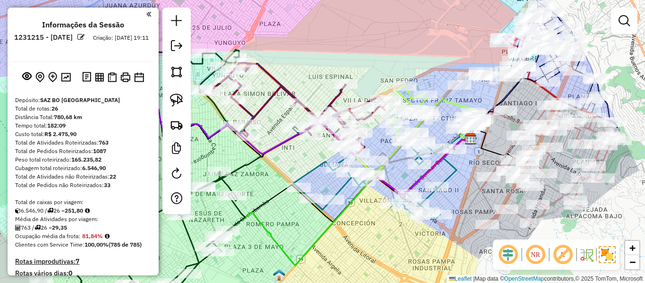
drag, startPoint x: 445, startPoint y: 45, endPoint x: 277, endPoint y: 122, distance: 185.1
click at [277, 122] on div "Janela de atendimento Grade de atendimento Capacidade Transportadoras Veículos …" at bounding box center [322, 141] width 645 height 283
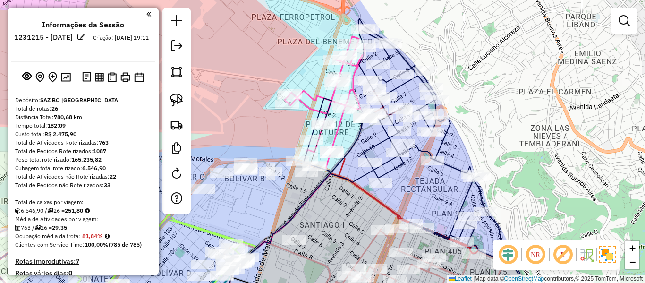
click at [450, 137] on icon at bounding box center [412, 145] width 216 height 255
select select "*********"
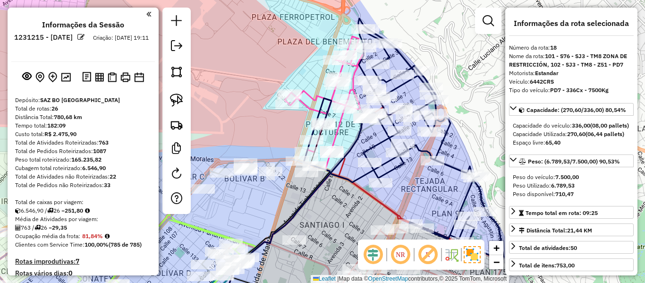
scroll to position [1022, 0]
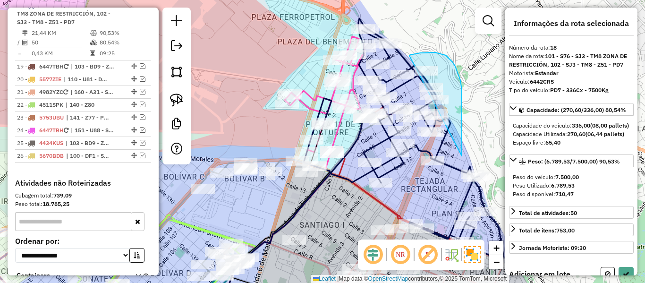
drag, startPoint x: 462, startPoint y: 102, endPoint x: 409, endPoint y: 61, distance: 68.0
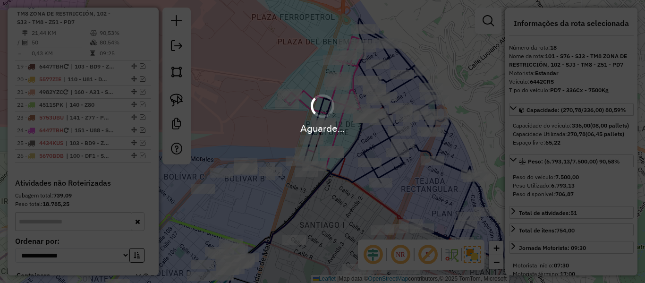
select select "*********"
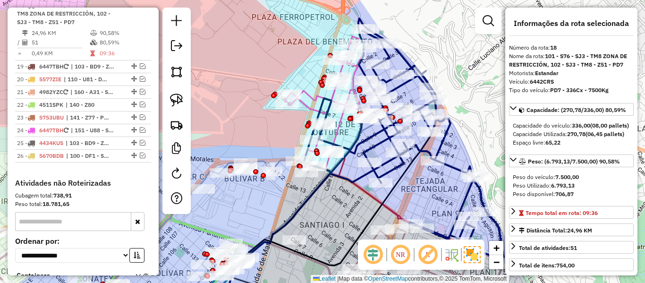
click at [402, 86] on icon at bounding box center [412, 145] width 216 height 255
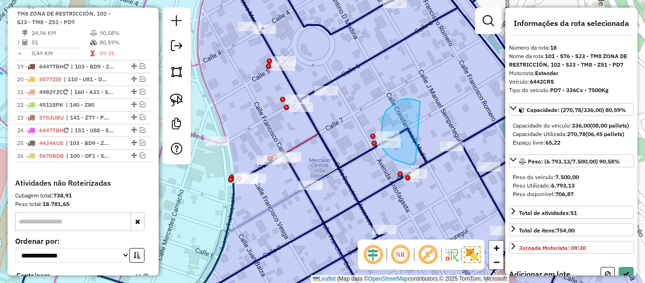
drag, startPoint x: 420, startPoint y: 102, endPoint x: 420, endPoint y: 149, distance: 47.7
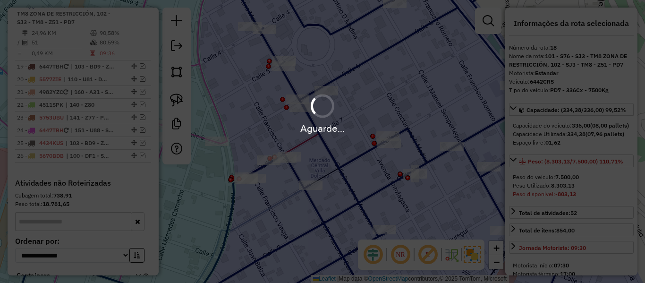
select select "*********"
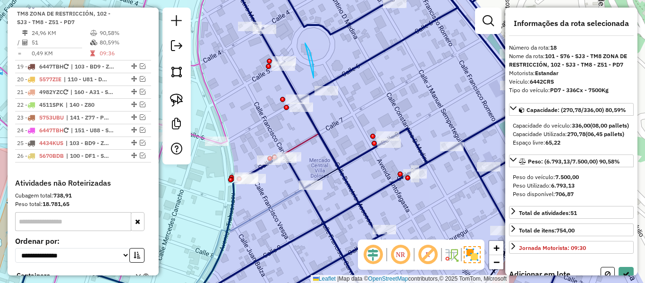
drag, startPoint x: 314, startPoint y: 72, endPoint x: 292, endPoint y: 97, distance: 33.2
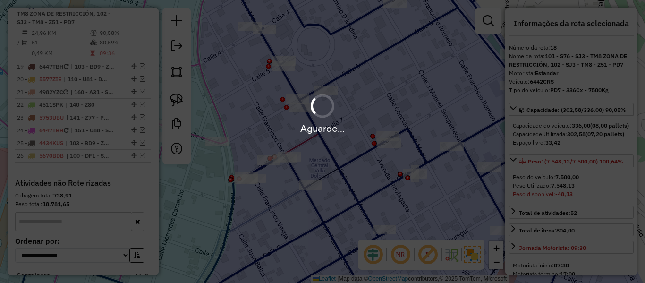
select select "*********"
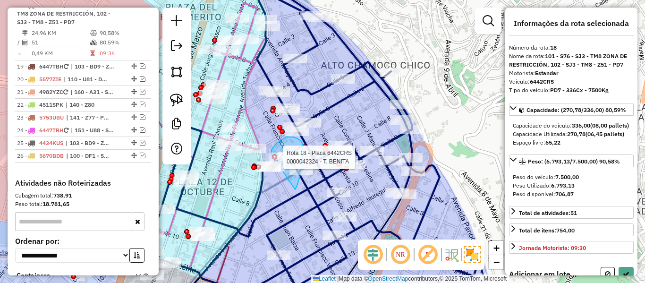
click at [274, 163] on div "Rota 18 - Placa 6442CRS 0000899481 - [PERSON_NAME] 17 - Placa 6226DSD [PHONE_NU…" at bounding box center [322, 141] width 645 height 283
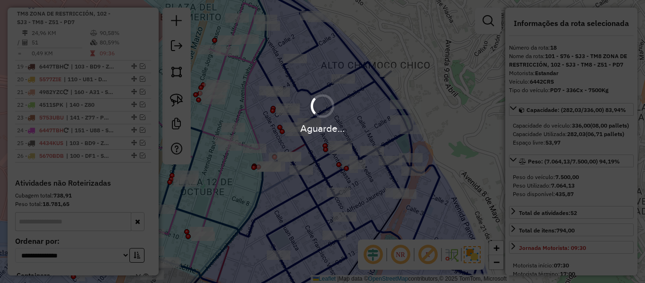
select select "*********"
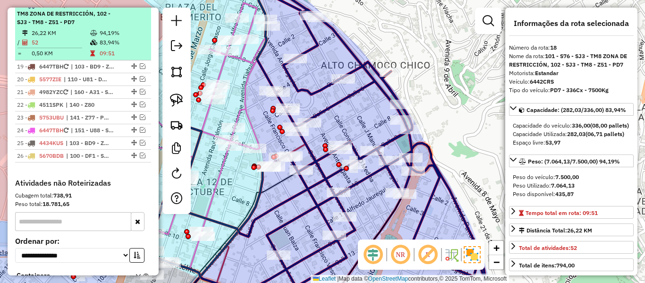
click at [133, 8] on em at bounding box center [136, 5] width 6 height 6
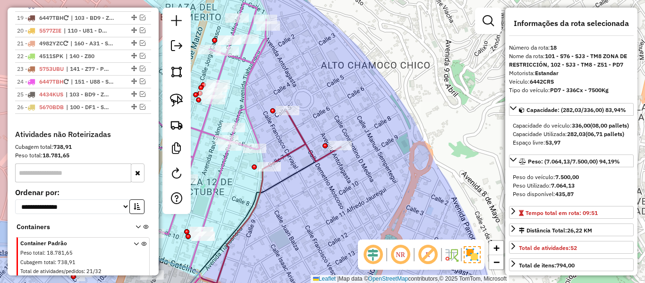
scroll to position [973, 0]
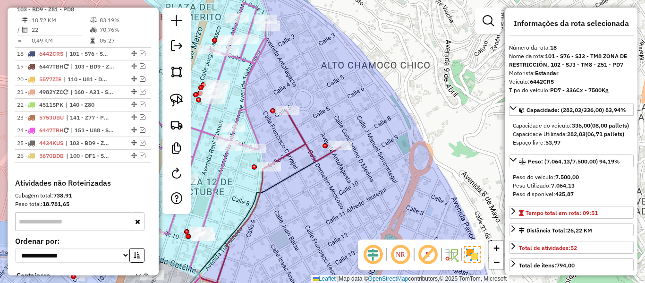
click at [411, 101] on div "Janela de atendimento Grade de atendimento Capacidade Transportadoras Veículos …" at bounding box center [322, 141] width 645 height 283
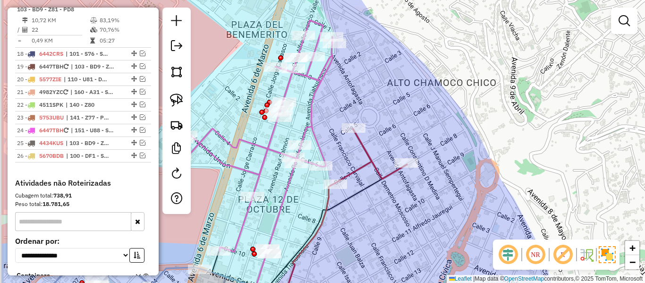
drag, startPoint x: 438, startPoint y: 121, endPoint x: 454, endPoint y: 127, distance: 16.4
click at [452, 126] on div "Janela de atendimento Grade de atendimento Capacidade Transportadoras Veículos …" at bounding box center [322, 141] width 645 height 283
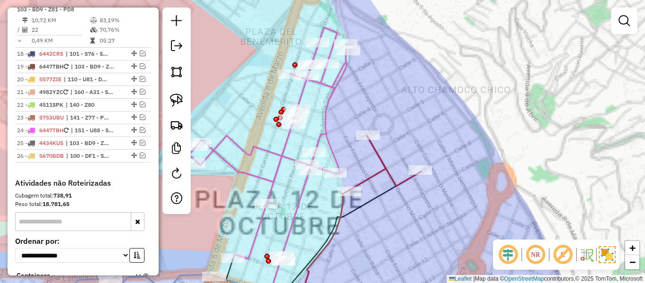
click at [429, 121] on div "Janela de atendimento Grade de atendimento Capacidade Transportadoras Veículos …" at bounding box center [322, 141] width 645 height 283
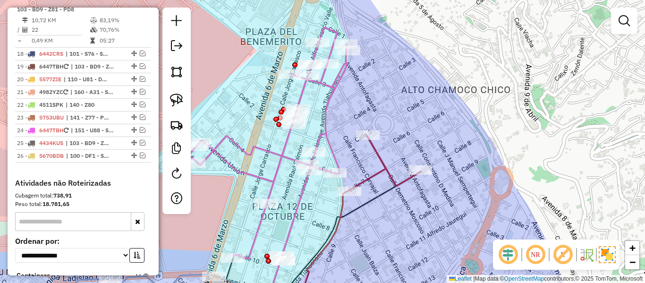
click at [384, 161] on icon at bounding box center [359, 224] width 124 height 176
select select "*********"
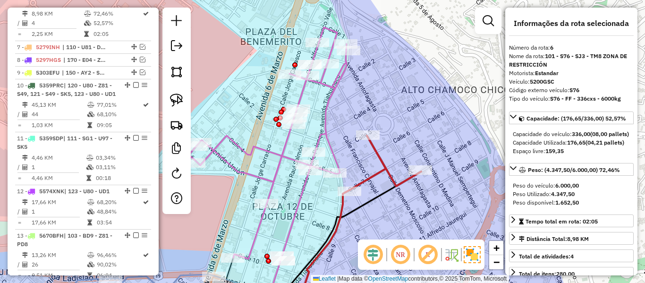
scroll to position [588, 0]
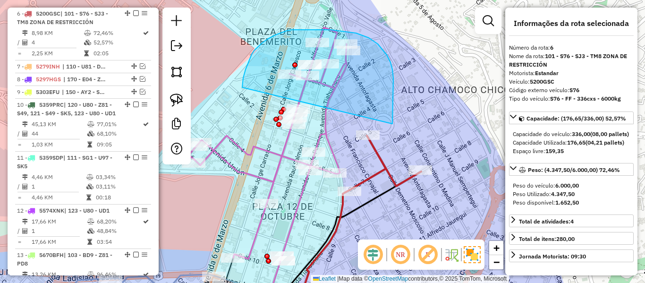
drag, startPoint x: 382, startPoint y: 49, endPoint x: 242, endPoint y: 87, distance: 144.6
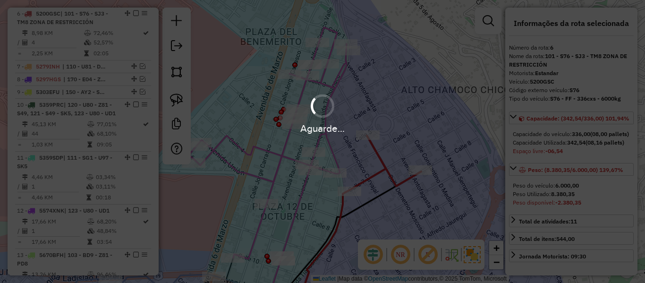
select select "*********"
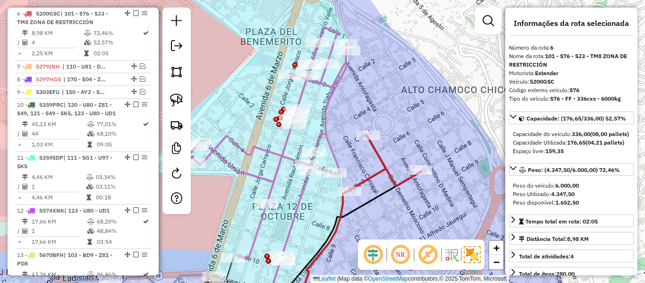
drag, startPoint x: 375, startPoint y: 96, endPoint x: 406, endPoint y: 54, distance: 52.6
click at [406, 54] on div "Janela de atendimento Grade de atendimento Capacidade Transportadoras Veículos …" at bounding box center [322, 141] width 645 height 283
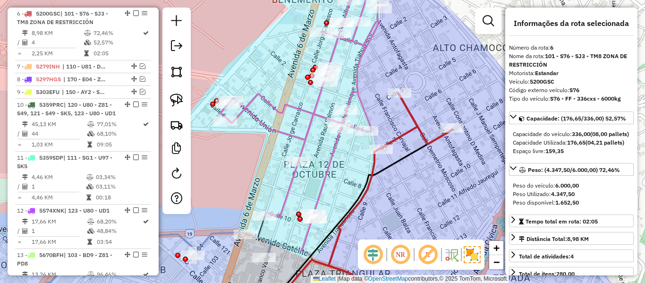
click at [421, 125] on icon at bounding box center [391, 203] width 124 height 218
drag, startPoint x: 416, startPoint y: 77, endPoint x: 407, endPoint y: 128, distance: 51.8
click at [407, 128] on div "Janela de atendimento Grade de atendimento Capacidade Transportadoras Veículos …" at bounding box center [322, 141] width 645 height 283
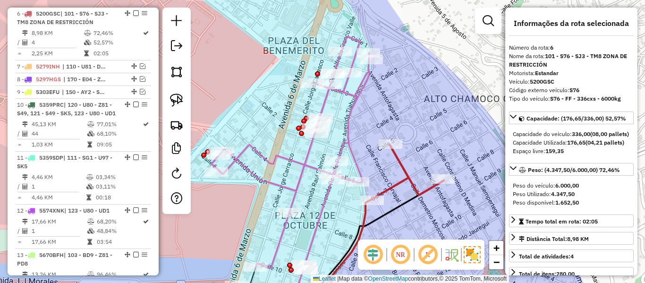
click at [403, 168] on icon at bounding box center [383, 228] width 122 height 167
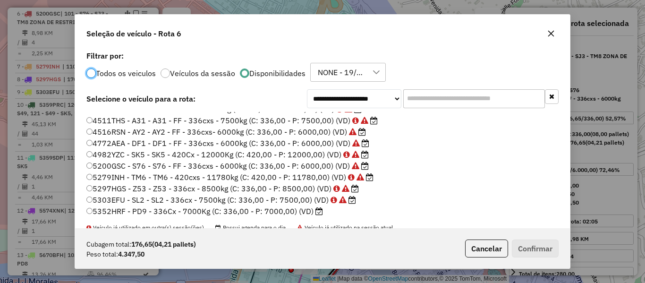
scroll to position [47, 0]
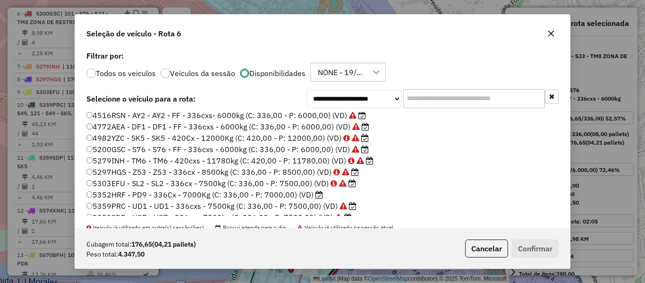
click at [303, 194] on label "5352HRF - PD9 - 336Cx - 7000Kg (C: 336,00 - P: 7000,00) (VD)" at bounding box center [204, 194] width 237 height 11
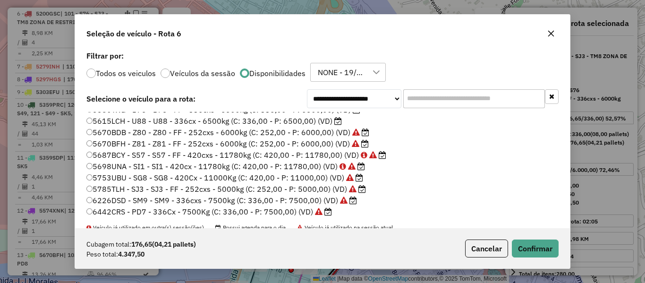
scroll to position [202, 0]
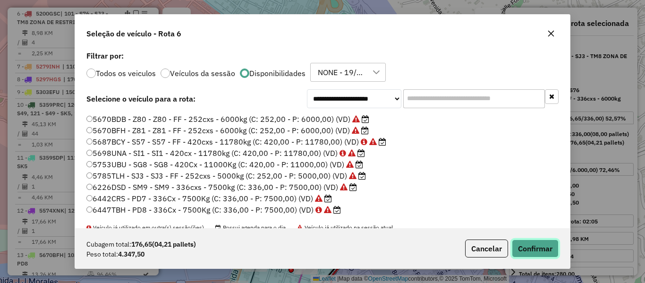
click at [528, 243] on button "Confirmar" at bounding box center [535, 248] width 47 height 18
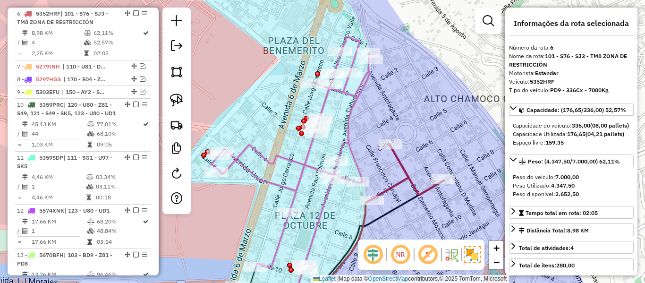
click at [408, 173] on icon at bounding box center [383, 228] width 122 height 167
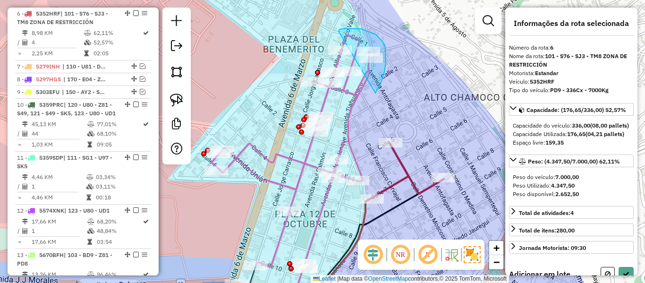
drag, startPoint x: 385, startPoint y: 47, endPoint x: 345, endPoint y: 31, distance: 43.7
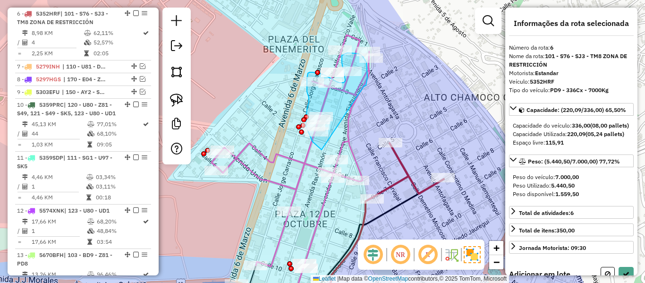
drag, startPoint x: 364, startPoint y: 86, endPoint x: 338, endPoint y: 153, distance: 72.4
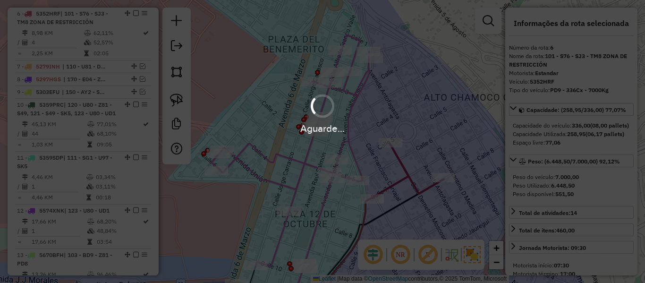
select select "*********"
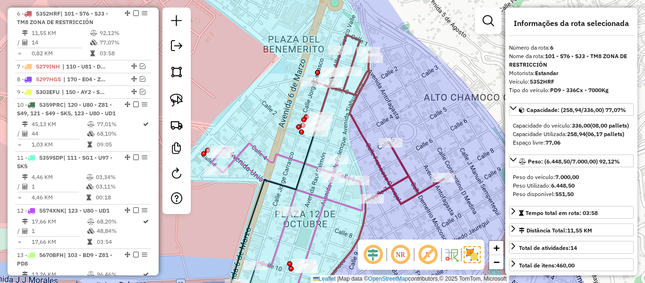
click at [362, 135] on icon at bounding box center [378, 173] width 132 height 276
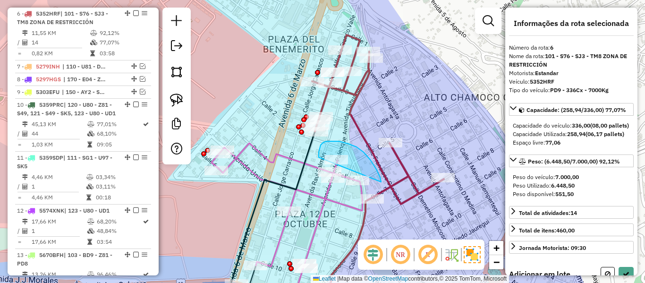
click at [382, 202] on div "Janela de atendimento Grade de atendimento Capacidade Transportadoras Veículos …" at bounding box center [322, 141] width 645 height 283
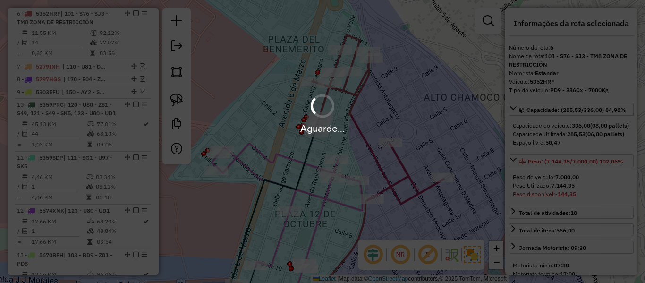
select select "*********"
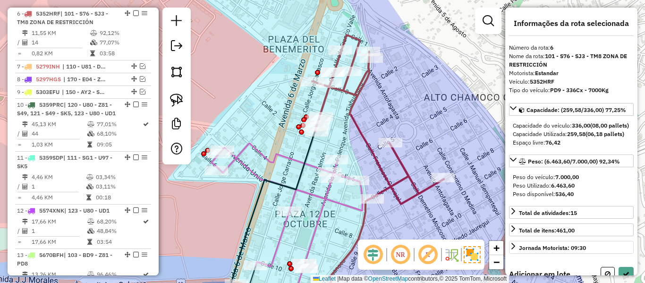
scroll to position [90, 0]
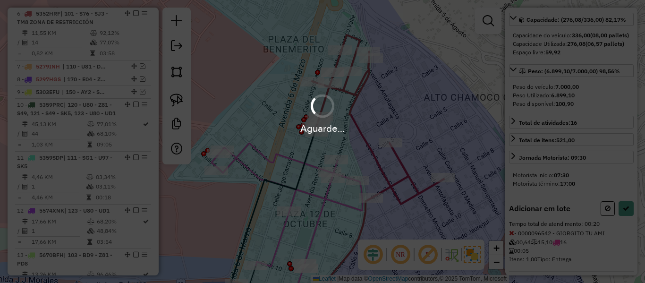
select select "*********"
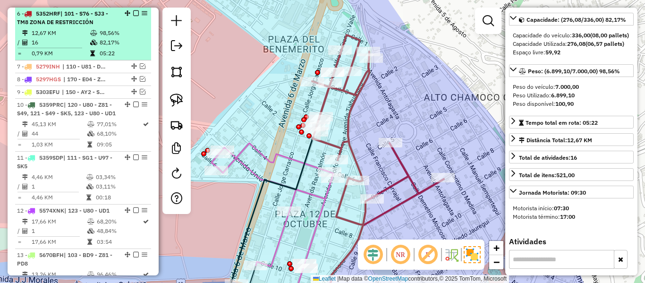
click at [134, 14] on em at bounding box center [136, 13] width 6 height 6
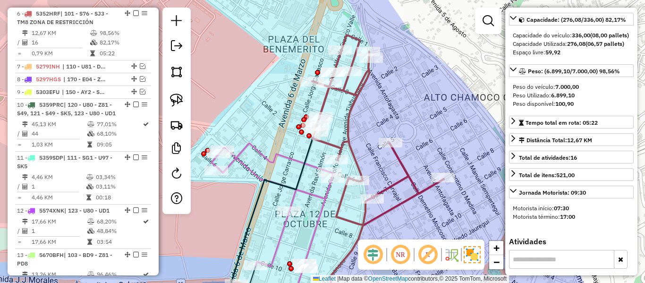
scroll to position [548, 0]
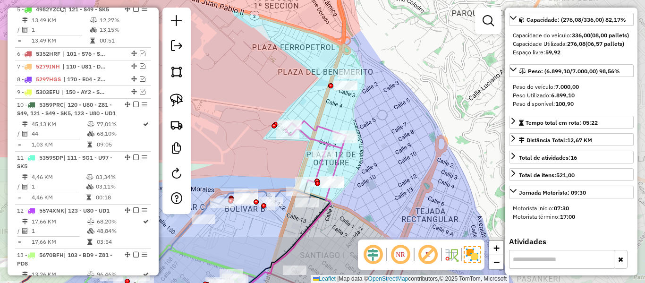
click at [390, 133] on div "Janela de atendimento Grade de atendimento Capacidade Transportadoras Veículos …" at bounding box center [322, 141] width 645 height 283
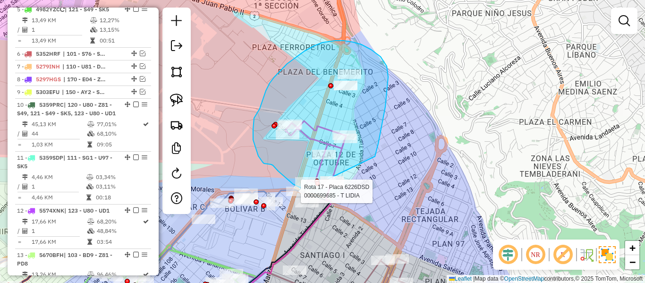
drag, startPoint x: 375, startPoint y: 156, endPoint x: 368, endPoint y: 188, distance: 32.8
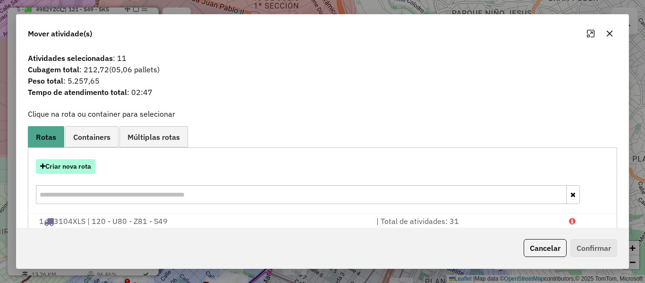
click at [83, 166] on button "Criar nova rota" at bounding box center [66, 166] width 60 height 15
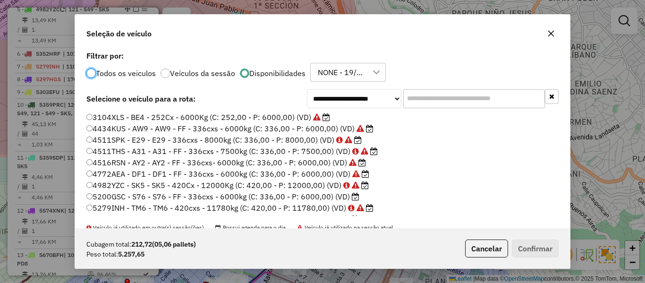
scroll to position [47, 0]
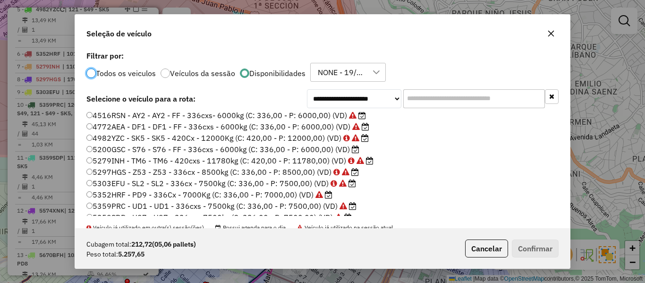
click at [352, 151] on icon at bounding box center [356, 149] width 8 height 8
click at [526, 251] on button "Confirmar" at bounding box center [535, 248] width 47 height 18
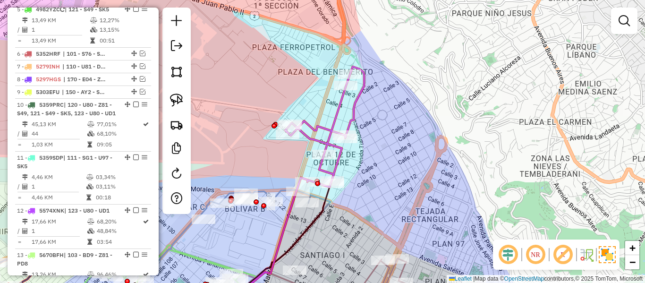
click at [341, 107] on icon at bounding box center [324, 127] width 79 height 120
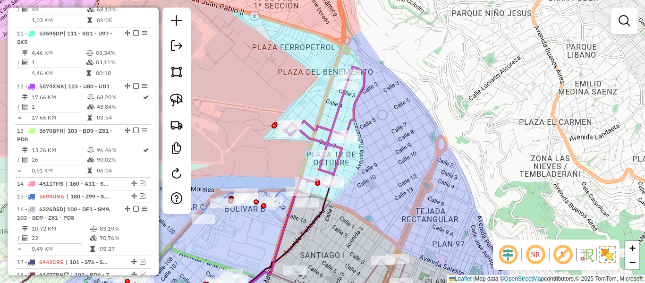
select select "*********"
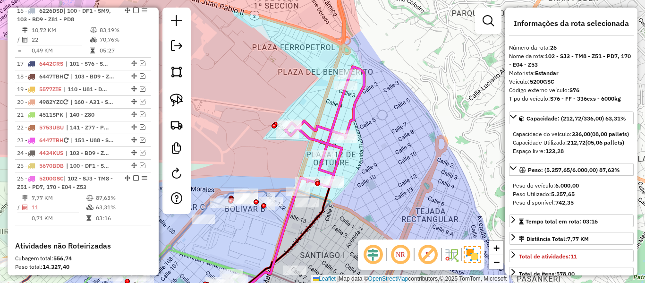
drag, startPoint x: 418, startPoint y: 130, endPoint x: 413, endPoint y: 145, distance: 16.1
click at [419, 129] on div "Janela de atendimento Grade de atendimento Capacidade Transportadoras Veículos …" at bounding box center [322, 141] width 645 height 283
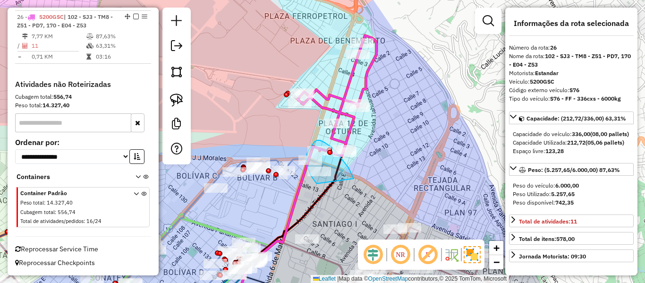
drag, startPoint x: 352, startPoint y: 174, endPoint x: 327, endPoint y: 179, distance: 25.7
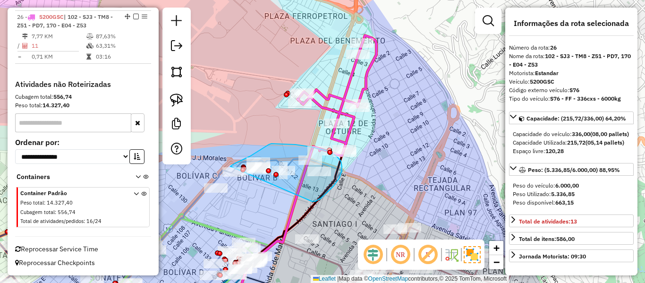
drag, startPoint x: 339, startPoint y: 179, endPoint x: 238, endPoint y: 182, distance: 101.6
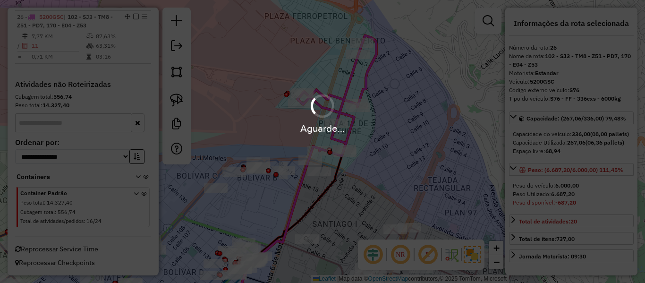
select select "*********"
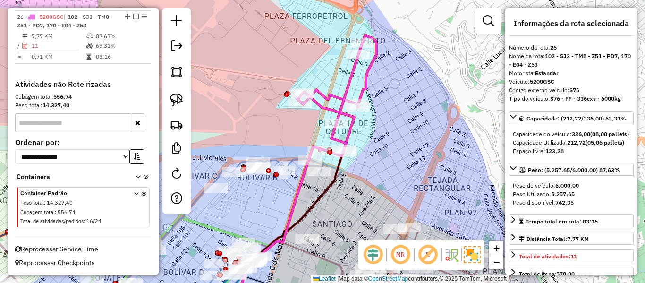
click at [342, 137] on icon at bounding box center [337, 95] width 79 height 120
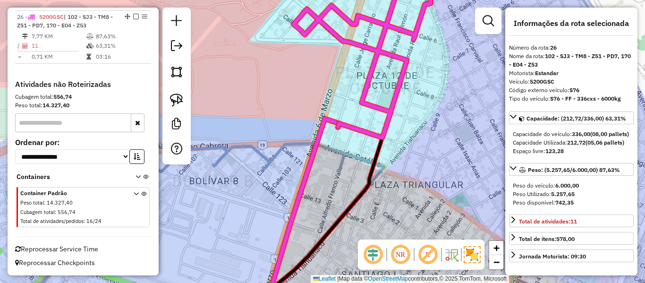
drag, startPoint x: 274, startPoint y: 195, endPoint x: 331, endPoint y: 186, distance: 57.8
click at [327, 186] on div "Janela de atendimento Grade de atendimento Capacidade Transportadoras Veículos …" at bounding box center [322, 141] width 645 height 283
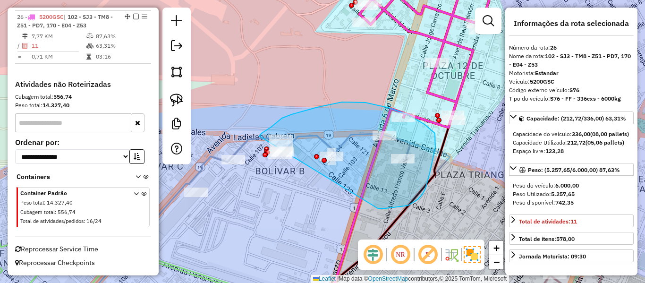
drag, startPoint x: 386, startPoint y: 208, endPoint x: 259, endPoint y: 136, distance: 145.7
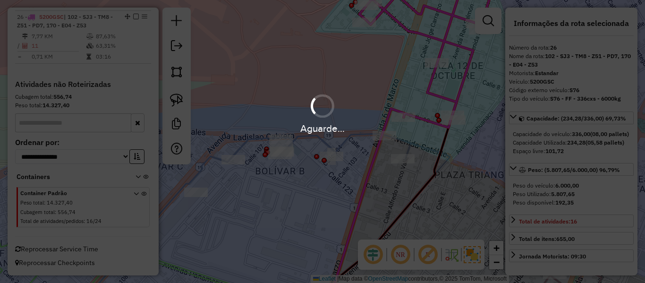
select select "*********"
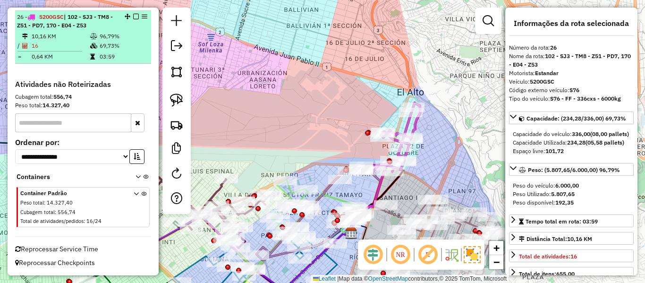
click at [133, 17] on em at bounding box center [136, 17] width 6 height 6
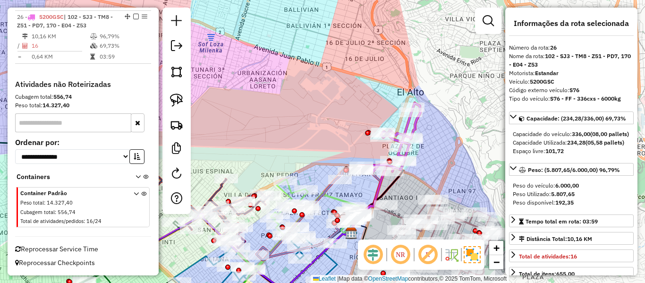
scroll to position [1000, 0]
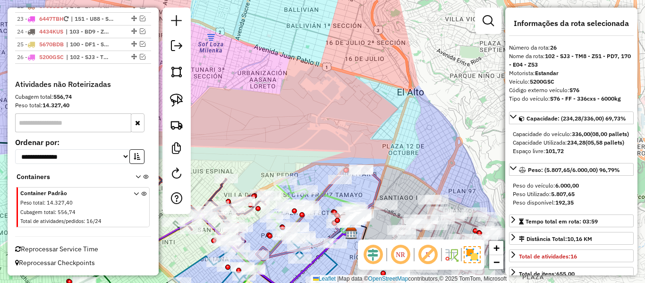
click at [436, 152] on div "Janela de atendimento Grade de atendimento Capacidade Transportadoras Veículos …" at bounding box center [322, 141] width 645 height 283
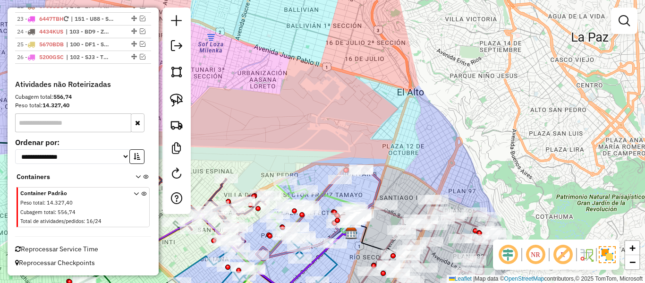
drag, startPoint x: 477, startPoint y: 168, endPoint x: 374, endPoint y: 43, distance: 162.0
click at [374, 43] on div "Janela de atendimento Grade de atendimento Capacidade Transportadoras Veículos …" at bounding box center [322, 141] width 645 height 283
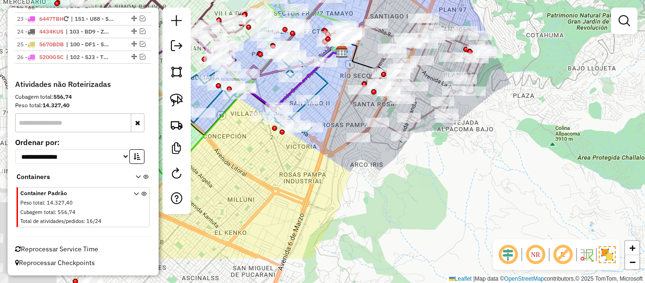
drag, startPoint x: 485, startPoint y: 150, endPoint x: 540, endPoint y: 124, distance: 60.2
click at [540, 124] on div "Janela de atendimento Grade de atendimento Capacidade Transportadoras Veículos …" at bounding box center [322, 141] width 645 height 283
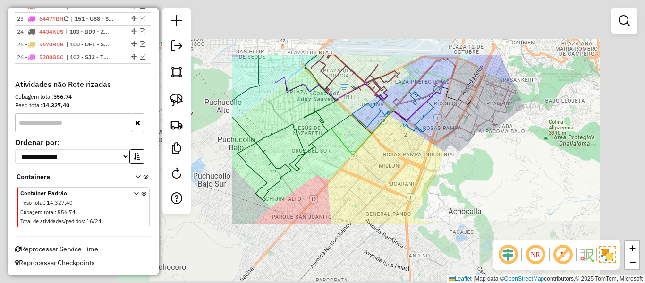
click at [337, 196] on div "Janela de atendimento Grade de atendimento Capacidade Transportadoras Veículos …" at bounding box center [322, 141] width 645 height 283
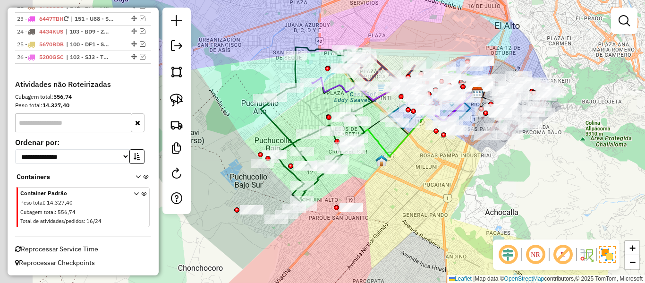
drag, startPoint x: 371, startPoint y: 207, endPoint x: 394, endPoint y: 221, distance: 27.1
click at [403, 204] on div "Janela de atendimento Grade de atendimento Capacidade Transportadoras Veículos …" at bounding box center [322, 141] width 645 height 283
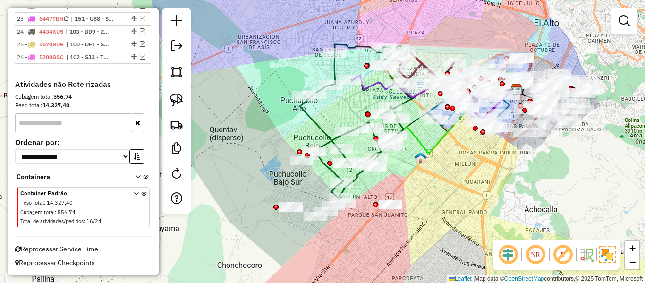
drag, startPoint x: 367, startPoint y: 239, endPoint x: 395, endPoint y: 225, distance: 31.7
click at [397, 225] on div "Janela de atendimento Grade de atendimento Capacidade Transportadoras Veículos …" at bounding box center [322, 141] width 645 height 283
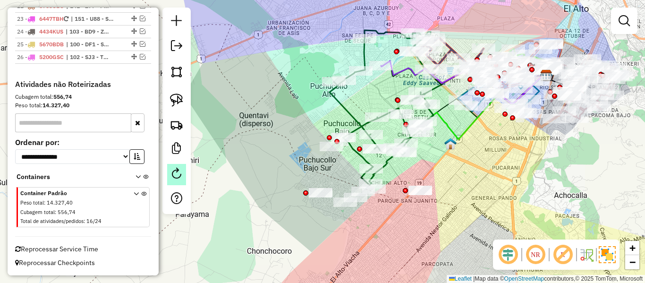
click at [183, 172] on link at bounding box center [176, 174] width 19 height 21
select select "*"
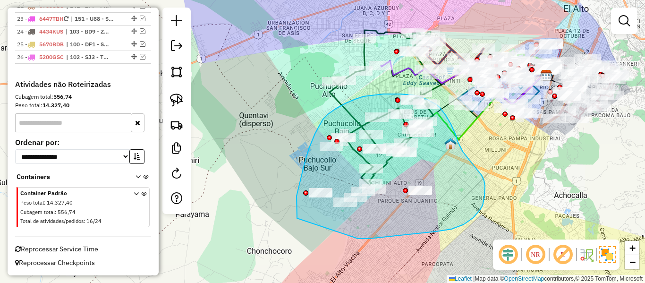
drag, startPoint x: 383, startPoint y: 237, endPoint x: 297, endPoint y: 218, distance: 87.9
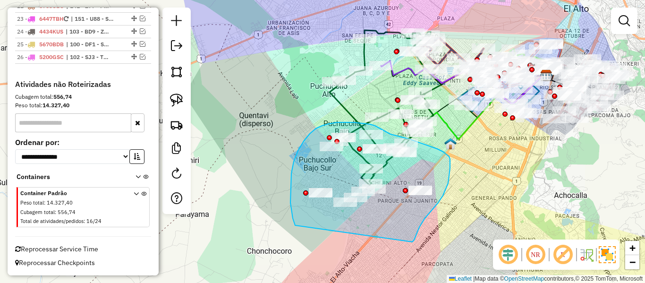
drag, startPoint x: 417, startPoint y: 234, endPoint x: 302, endPoint y: 230, distance: 114.3
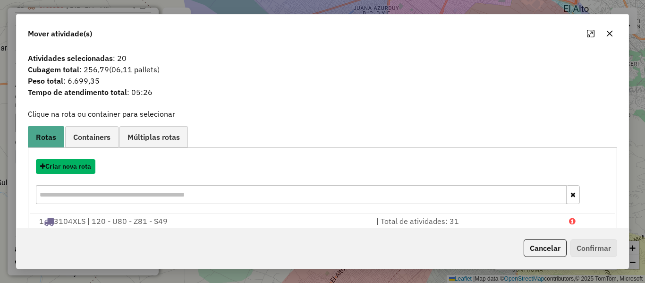
click at [86, 163] on button "Criar nova rota" at bounding box center [66, 166] width 60 height 15
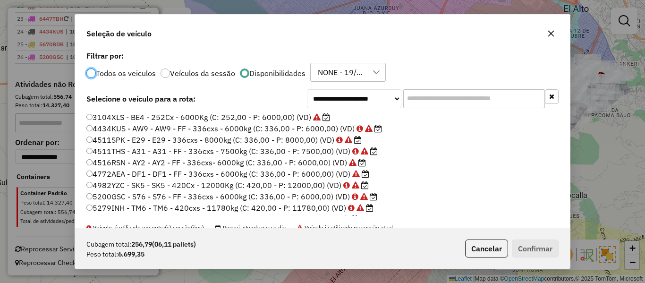
scroll to position [5, 3]
click at [436, 86] on div "**********" at bounding box center [322, 138] width 495 height 179
click at [431, 103] on input "text" at bounding box center [474, 98] width 142 height 19
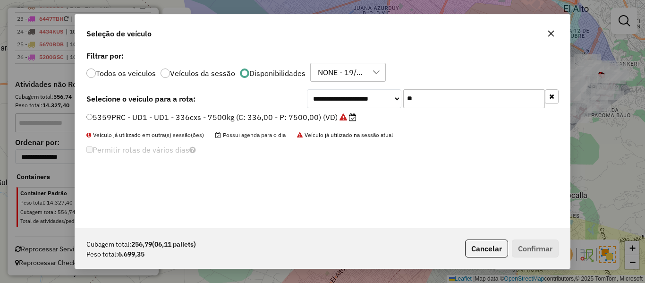
type input "**"
drag, startPoint x: 299, startPoint y: 117, endPoint x: 346, endPoint y: 136, distance: 50.4
click at [299, 117] on label "5359PRC - UD1 - UD1 - 336cxs - 7500kg (C: 336,00 - P: 7500,00) (VD)" at bounding box center [221, 116] width 270 height 11
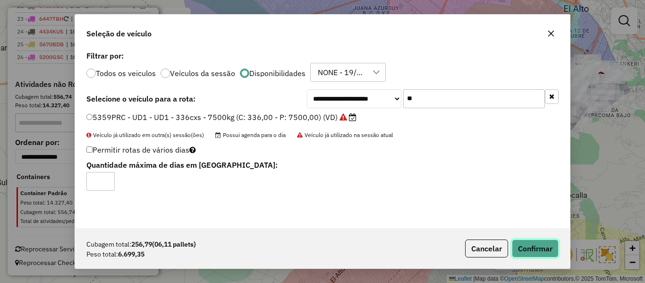
click at [523, 252] on button "Confirmar" at bounding box center [535, 248] width 47 height 18
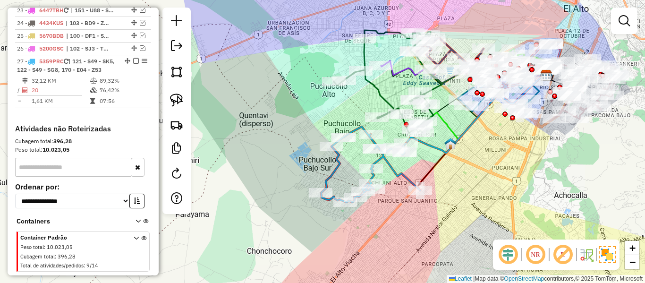
scroll to position [1040, 0]
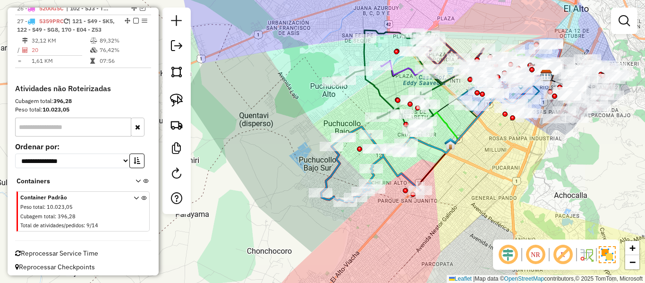
click at [408, 172] on icon at bounding box center [370, 165] width 99 height 76
select select "*********"
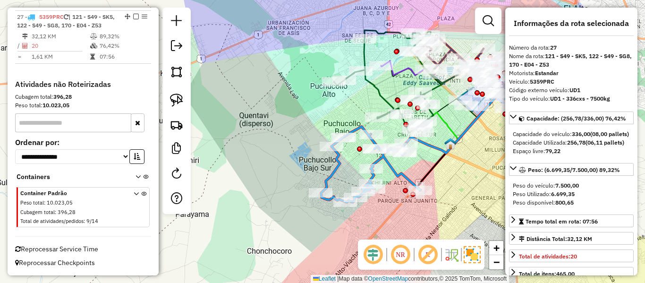
scroll to position [1056, 0]
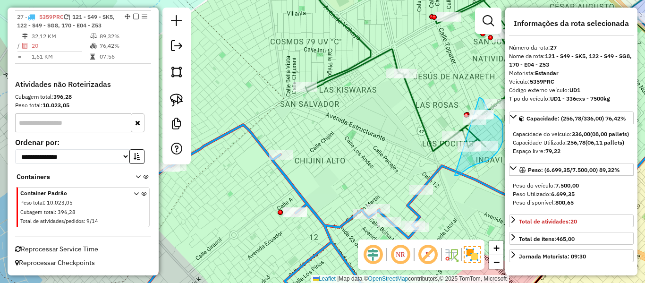
drag, startPoint x: 455, startPoint y: 175, endPoint x: 420, endPoint y: 135, distance: 53.3
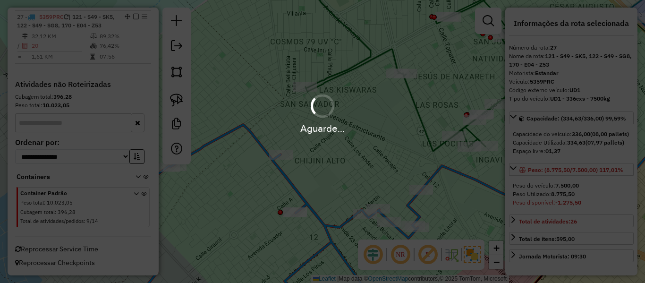
select select "*********"
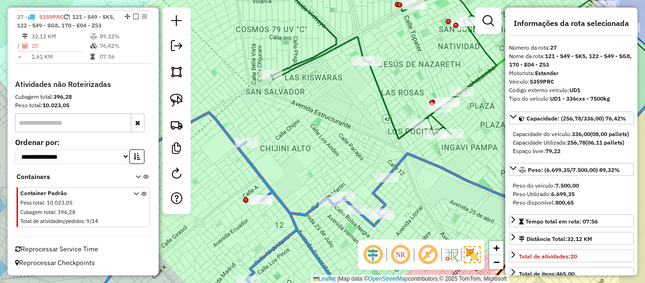
drag, startPoint x: 445, startPoint y: 171, endPoint x: 426, endPoint y: 167, distance: 19.8
click at [426, 167] on icon at bounding box center [531, 145] width 288 height 144
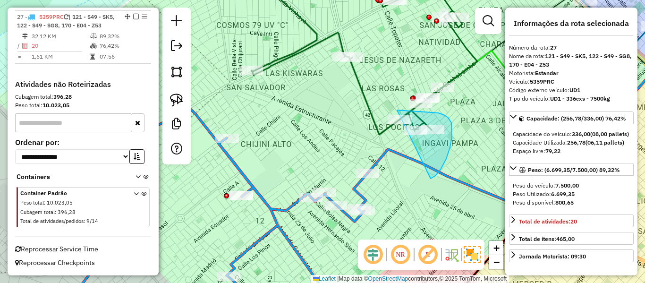
drag, startPoint x: 446, startPoint y: 159, endPoint x: 347, endPoint y: 148, distance: 100.2
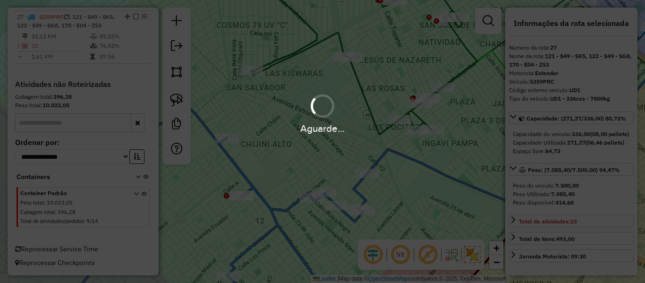
select select "*********"
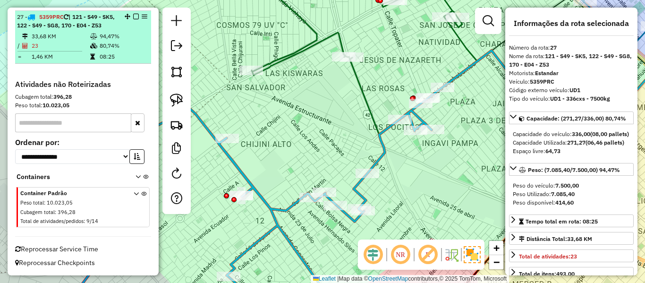
click at [134, 14] on em at bounding box center [136, 17] width 6 height 6
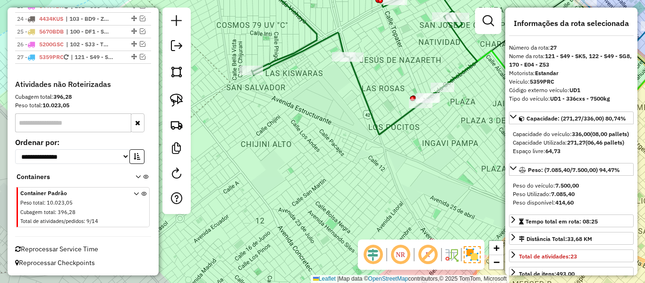
scroll to position [1013, 0]
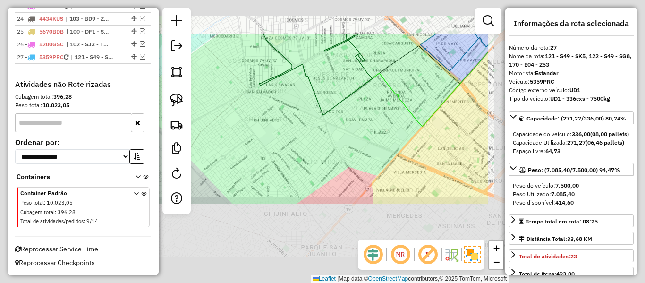
click at [291, 119] on div "Janela de atendimento Grade de atendimento Capacidade Transportadoras Veículos …" at bounding box center [322, 141] width 645 height 283
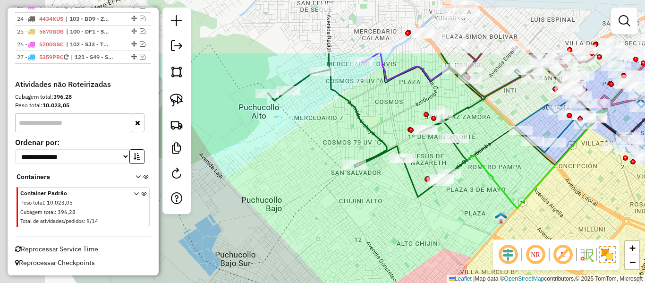
drag, startPoint x: 304, startPoint y: 142, endPoint x: 424, endPoint y: 236, distance: 152.0
click at [424, 236] on div "Janela de atendimento Grade de atendimento Capacidade Transportadoras Veículos …" at bounding box center [322, 141] width 645 height 283
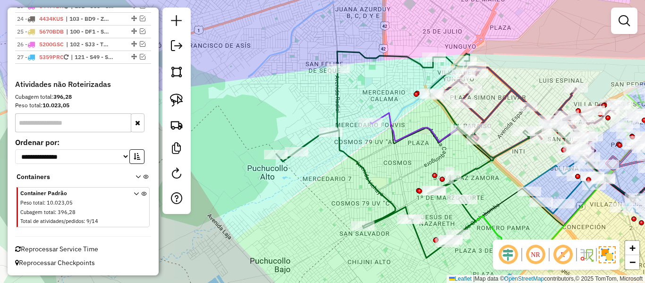
click at [361, 148] on div "Janela de atendimento Grade de atendimento Capacidade Transportadoras Veículos …" at bounding box center [322, 141] width 645 height 283
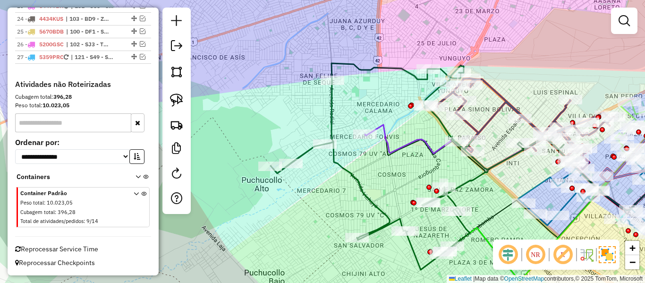
drag, startPoint x: 370, startPoint y: 147, endPoint x: 354, endPoint y: 179, distance: 36.3
click at [354, 179] on div "Janela de atendimento Grade de atendimento Capacidade Transportadoras Veículos …" at bounding box center [322, 141] width 645 height 283
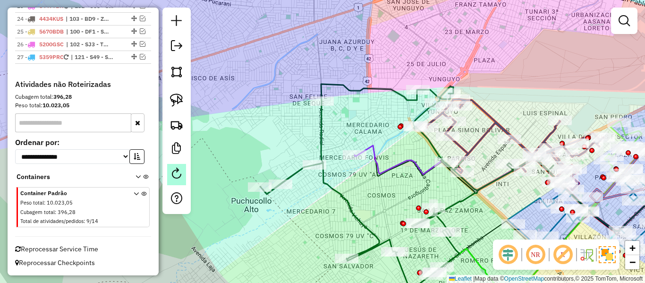
click at [176, 174] on em at bounding box center [176, 173] width 11 height 11
select select "*"
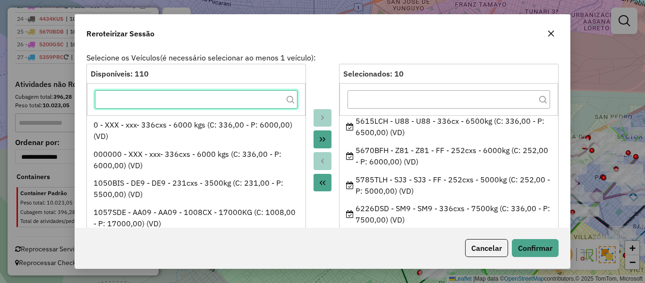
scroll to position [131, 0]
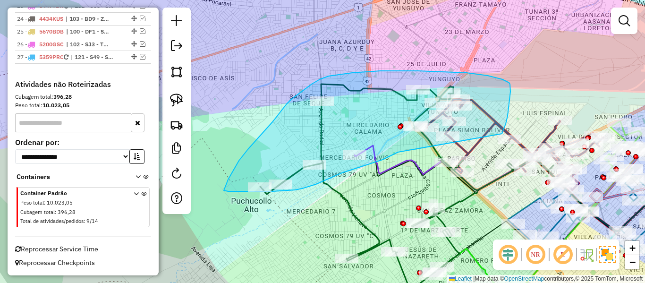
click at [502, 135] on div "Janela de atendimento Grade de atendimento Capacidade Transportadoras Veículos …" at bounding box center [322, 141] width 645 height 283
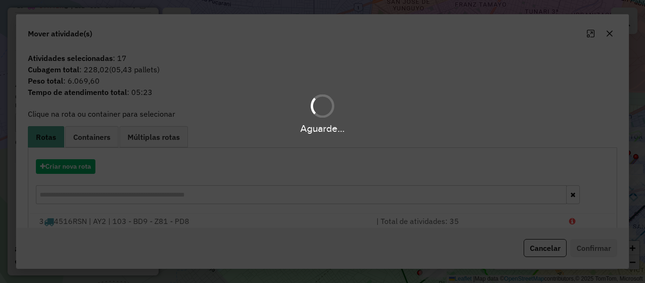
click at [78, 162] on div "Aguarde..." at bounding box center [322, 141] width 645 height 283
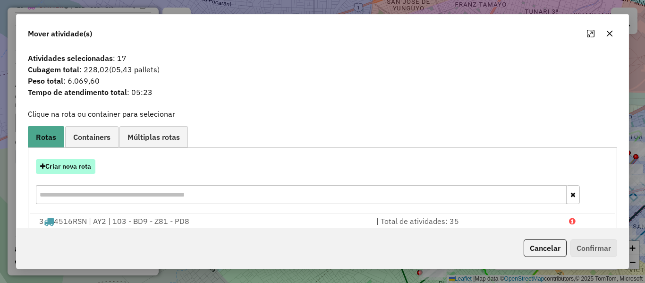
click at [77, 168] on button "Criar nova rota" at bounding box center [66, 166] width 60 height 15
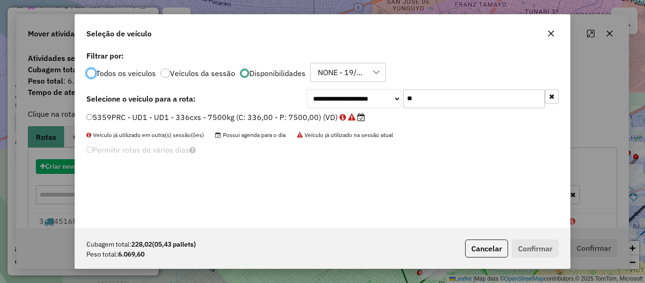
scroll to position [5, 3]
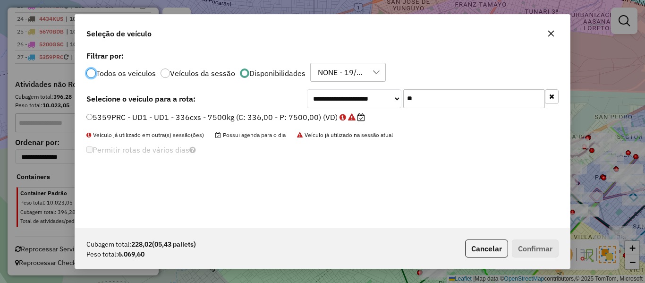
click at [455, 102] on input "**" at bounding box center [474, 98] width 142 height 19
type input "***"
click at [329, 118] on label "5615LCH - U88 - U88 - 336cx - 6500kg (C: 336,00 - P: 6500,00) (VD)" at bounding box center [213, 116] width 255 height 11
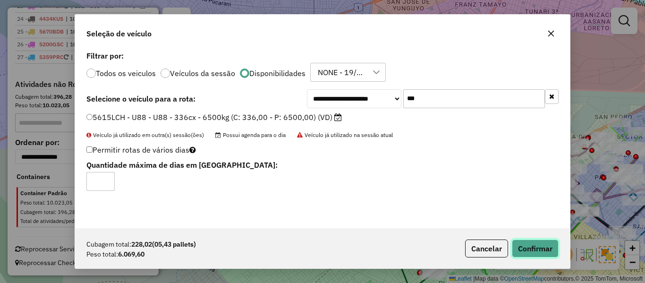
click at [532, 252] on button "Confirmar" at bounding box center [535, 248] width 47 height 18
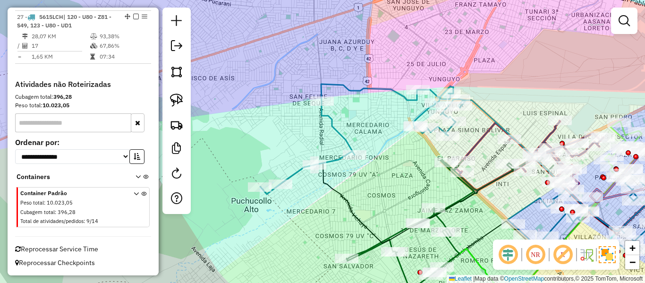
scroll to position [1022, 0]
click at [336, 128] on icon at bounding box center [363, 139] width 206 height 110
select select "*********"
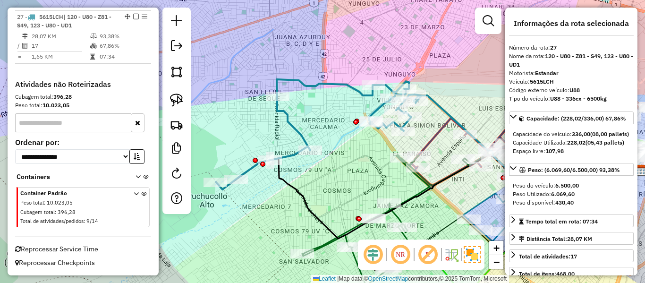
drag, startPoint x: 341, startPoint y: 128, endPoint x: 322, endPoint y: 129, distance: 18.9
click at [322, 129] on div "Janela de atendimento Grade de atendimento Capacidade Transportadoras Veículos …" at bounding box center [322, 141] width 645 height 283
click at [298, 133] on icon at bounding box center [319, 134] width 206 height 110
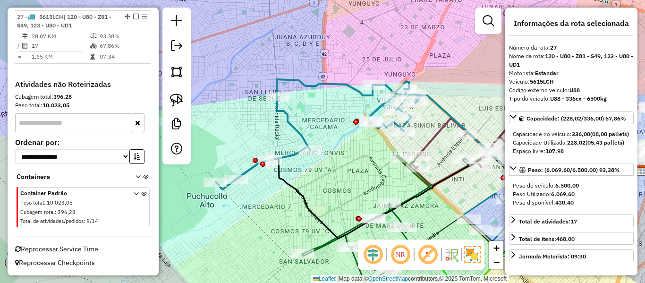
drag, startPoint x: 325, startPoint y: 129, endPoint x: 298, endPoint y: 103, distance: 37.4
click at [298, 103] on div "Janela de atendimento Grade de atendimento Capacidade Transportadoras Veículos …" at bounding box center [322, 141] width 645 height 283
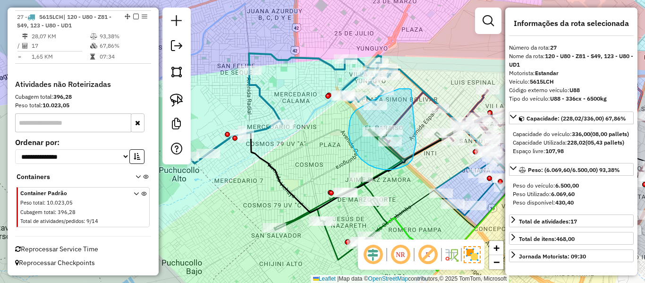
drag, startPoint x: 411, startPoint y: 91, endPoint x: 417, endPoint y: 140, distance: 49.4
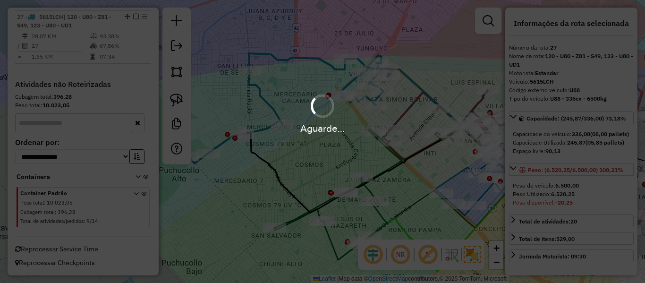
select select "*********"
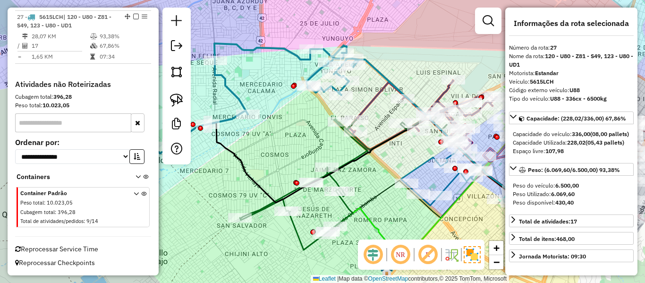
drag, startPoint x: 397, startPoint y: 106, endPoint x: 384, endPoint y: 104, distance: 12.9
click at [384, 104] on div "Janela de atendimento Grade de atendimento Capacidade Transportadoras Veículos …" at bounding box center [322, 141] width 645 height 283
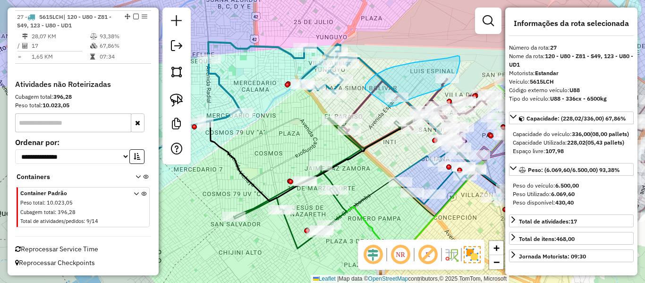
drag, startPoint x: 379, startPoint y: 73, endPoint x: 372, endPoint y: 98, distance: 26.5
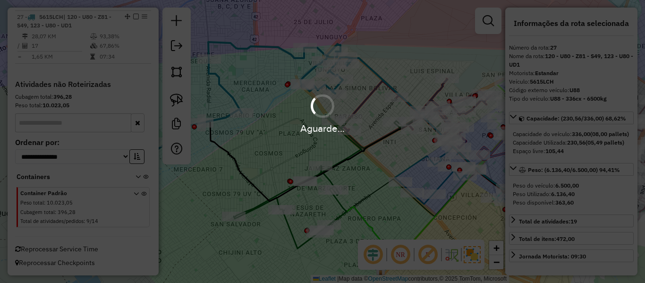
select select "*********"
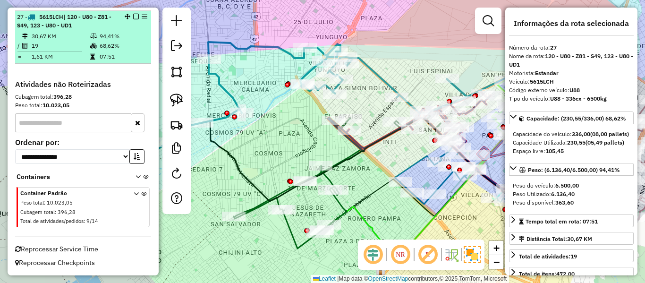
click at [134, 16] on em at bounding box center [136, 17] width 6 height 6
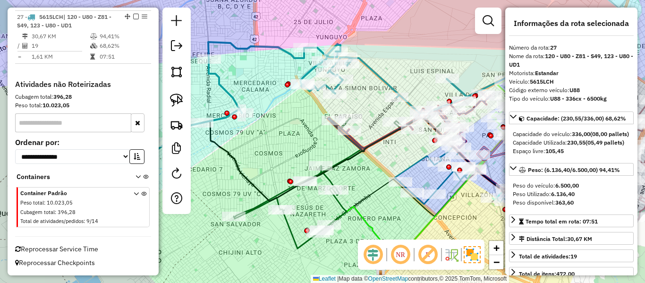
scroll to position [981, 0]
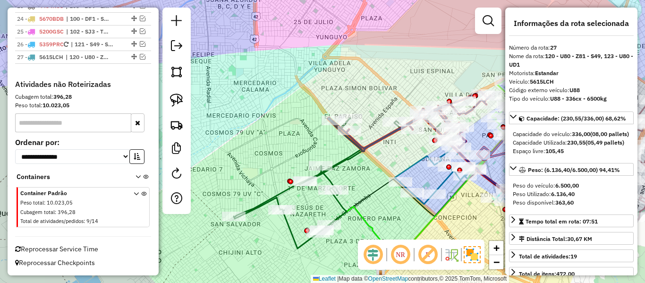
drag, startPoint x: 273, startPoint y: 61, endPoint x: 278, endPoint y: 67, distance: 7.4
click at [273, 62] on div "Janela de atendimento Grade de atendimento Capacidade Transportadoras Veículos …" at bounding box center [322, 141] width 645 height 283
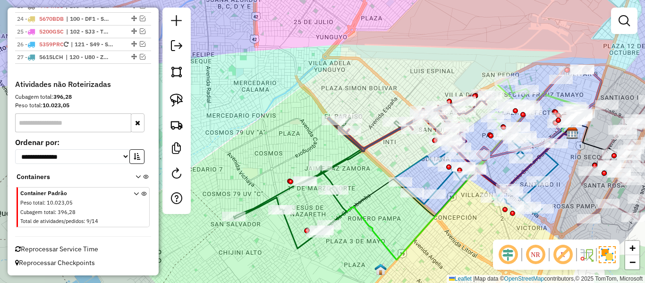
drag, startPoint x: 305, startPoint y: 110, endPoint x: 320, endPoint y: 41, distance: 70.2
click at [320, 41] on div "Janela de atendimento Grade de atendimento Capacidade Transportadoras Veículos …" at bounding box center [322, 141] width 645 height 283
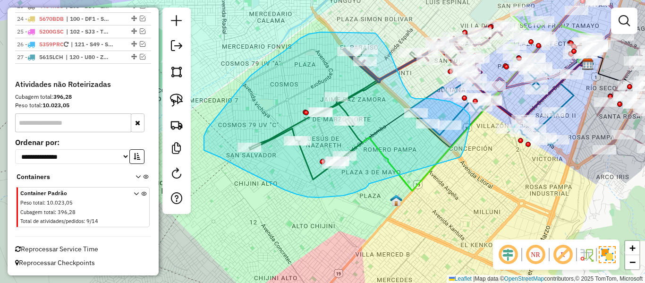
drag, startPoint x: 366, startPoint y: 188, endPoint x: 456, endPoint y: 160, distance: 94.4
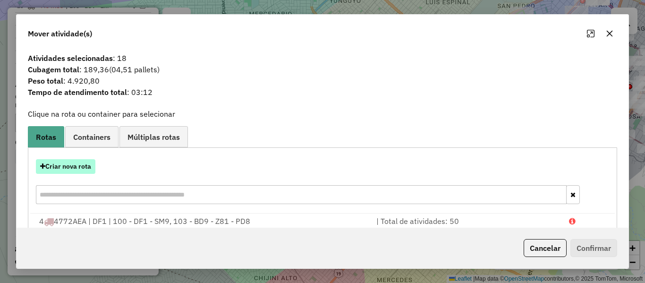
click at [58, 164] on button "Criar nova rota" at bounding box center [66, 166] width 60 height 15
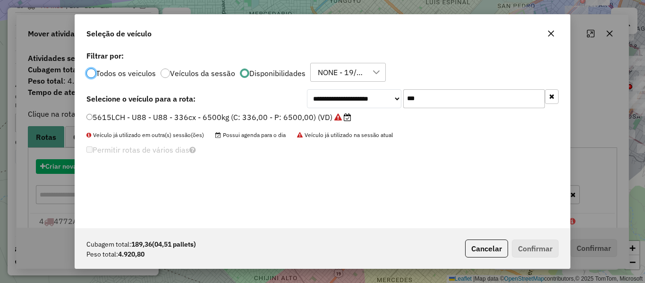
scroll to position [5, 3]
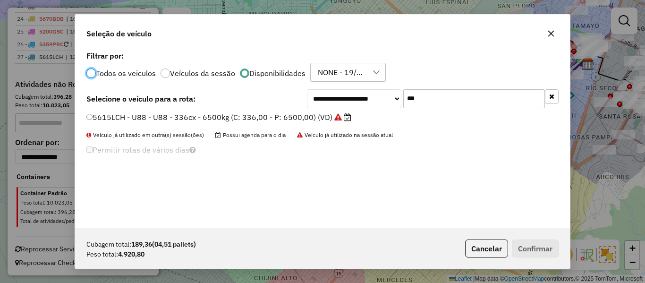
click at [553, 101] on button "button" at bounding box center [552, 96] width 14 height 15
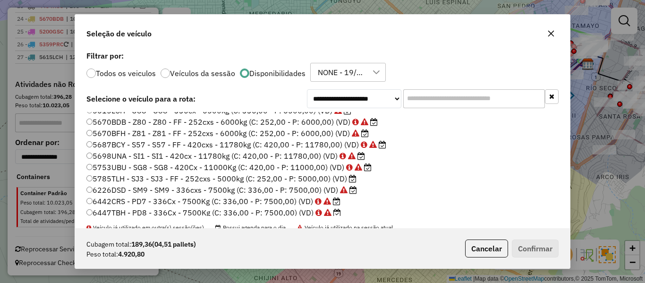
scroll to position [202, 0]
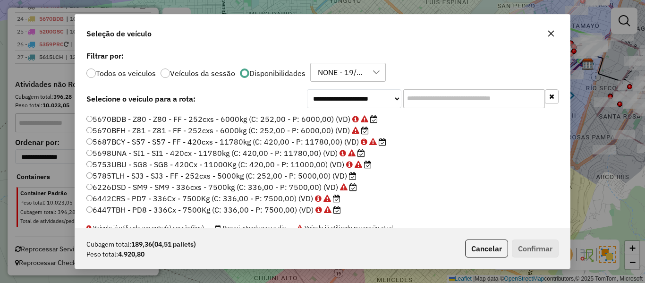
click at [349, 177] on icon at bounding box center [353, 176] width 8 height 8
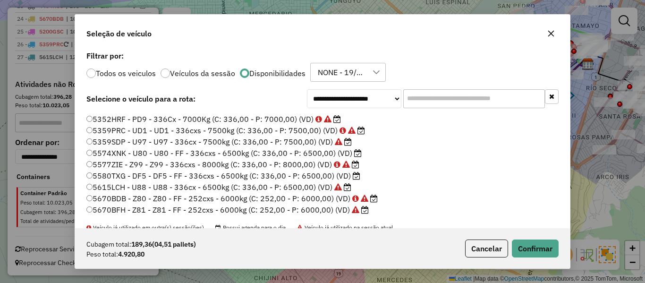
scroll to position [108, 0]
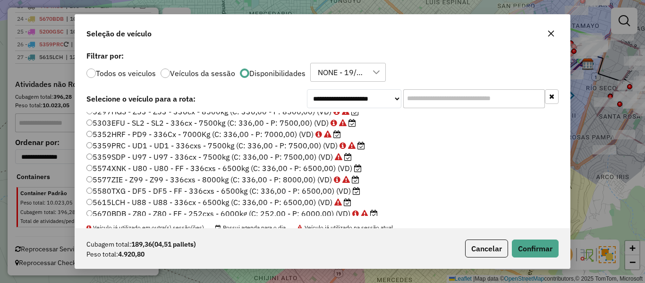
click at [357, 190] on icon at bounding box center [357, 191] width 8 height 8
drag, startPoint x: 537, startPoint y: 246, endPoint x: 537, endPoint y: 238, distance: 7.1
click at [537, 246] on button "Confirmar" at bounding box center [535, 248] width 47 height 18
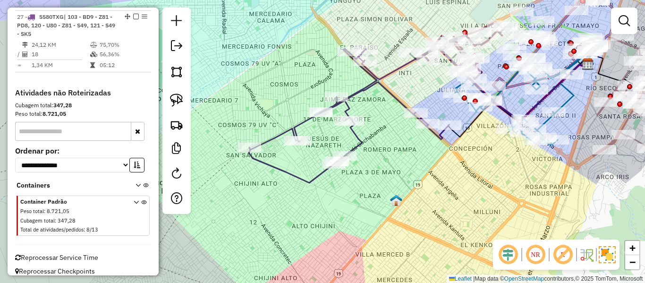
scroll to position [998, 0]
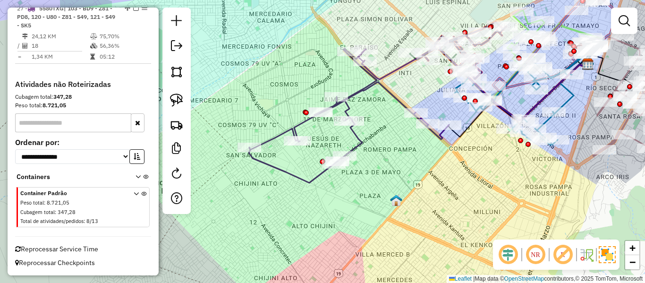
click at [365, 135] on div "Janela de atendimento Grade de atendimento Capacidade Transportadoras Veículos …" at bounding box center [322, 141] width 645 height 283
click at [361, 136] on icon at bounding box center [349, 116] width 200 height 134
select select "*********"
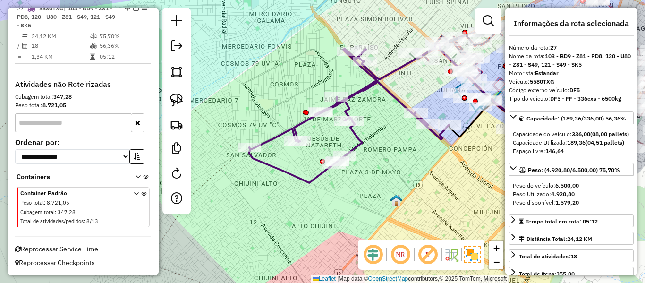
scroll to position [993, 0]
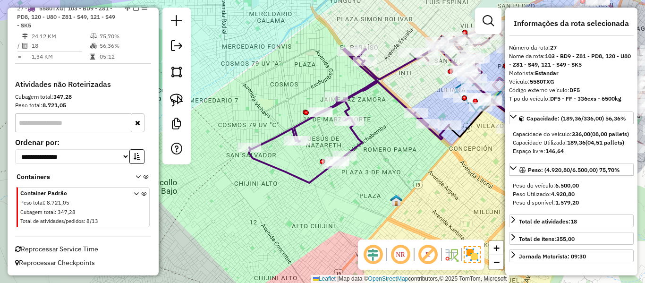
drag, startPoint x: 333, startPoint y: 171, endPoint x: 321, endPoint y: 181, distance: 15.8
click at [321, 181] on div "Janela de atendimento Grade de atendimento Capacidade Transportadoras Veículos …" at bounding box center [322, 141] width 645 height 283
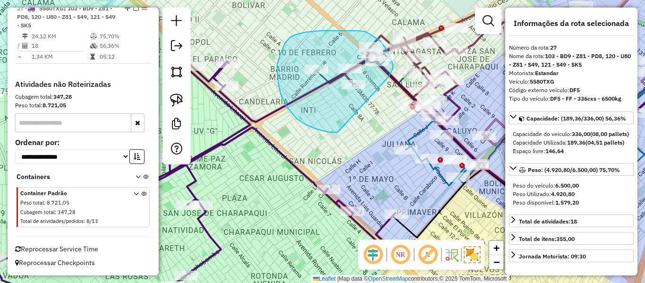
drag, startPoint x: 297, startPoint y: 119, endPoint x: 385, endPoint y: 81, distance: 96.1
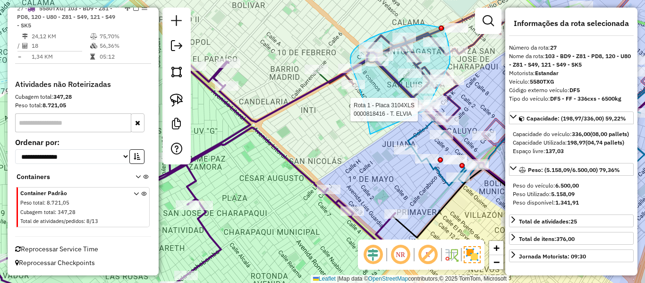
drag, startPoint x: 365, startPoint y: 104, endPoint x: 416, endPoint y: 117, distance: 52.9
click at [418, 115] on div "Rota 1 - Placa 3104XLS 0000821484 - T.REBECA Rota 1 - Placa 3104XLS 0000689396 …" at bounding box center [322, 141] width 645 height 283
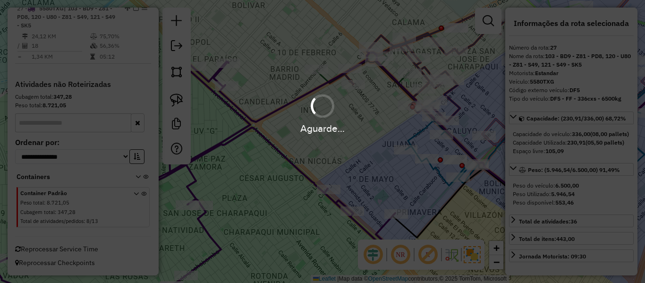
select select "*********"
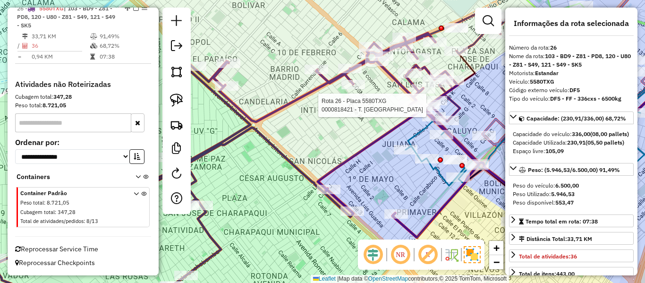
scroll to position [937, 0]
click at [335, 78] on icon at bounding box center [237, 172] width 484 height 278
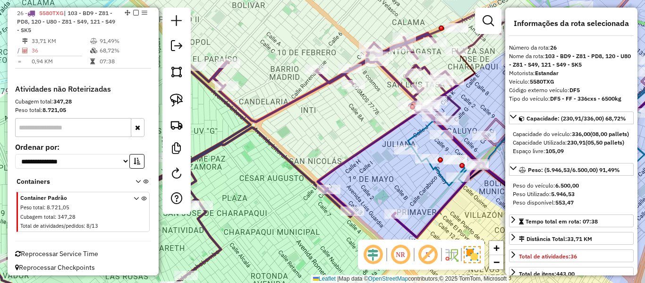
scroll to position [932, 0]
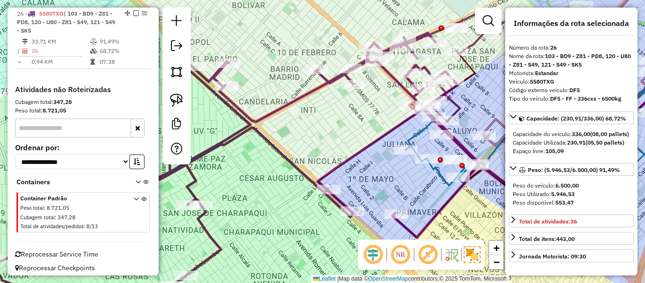
drag, startPoint x: 334, startPoint y: 118, endPoint x: 298, endPoint y: 130, distance: 38.4
click at [298, 130] on div "Janela de atendimento Grade de atendimento Capacidade Transportadoras Veículos …" at bounding box center [322, 141] width 645 height 283
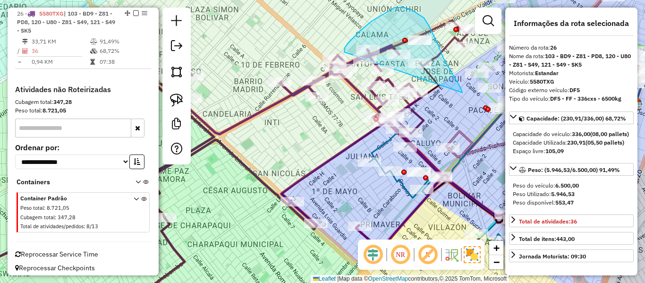
drag, startPoint x: 433, startPoint y: 34, endPoint x: 344, endPoint y: 52, distance: 90.7
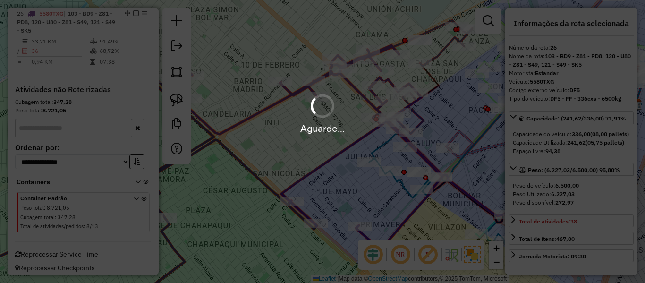
select select "*********"
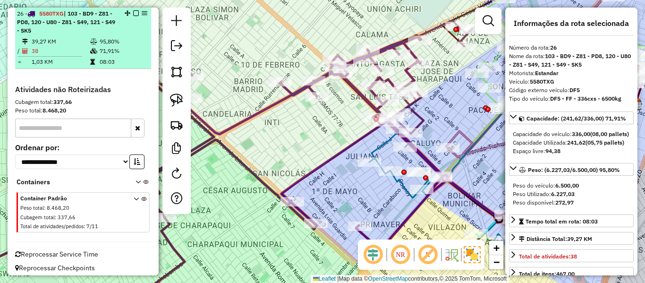
click at [134, 14] on em at bounding box center [136, 13] width 6 height 6
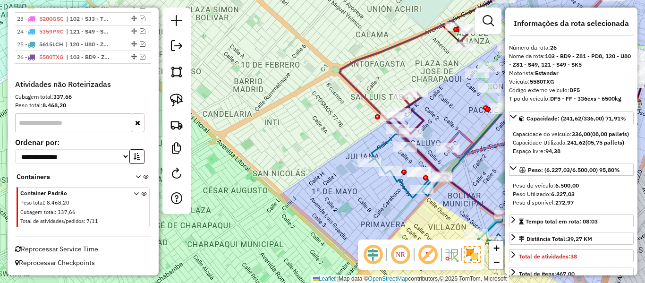
scroll to position [888, 0]
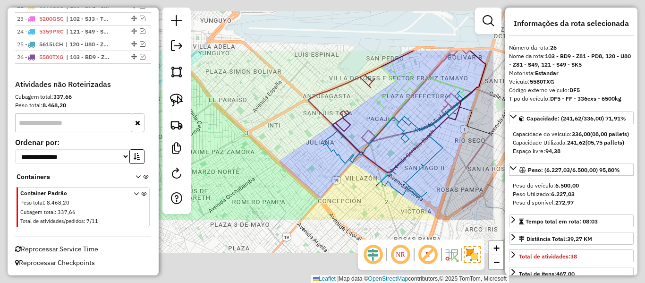
click at [278, 134] on div "Janela de atendimento Grade de atendimento Capacidade Transportadoras Veículos …" at bounding box center [322, 141] width 645 height 283
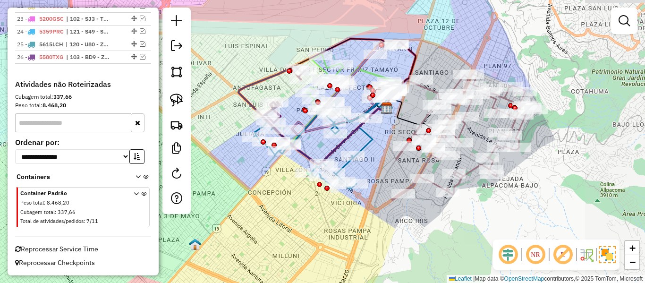
drag, startPoint x: 278, startPoint y: 149, endPoint x: 208, endPoint y: 141, distance: 70.4
click at [208, 141] on div "Janela de atendimento Grade de atendimento Capacidade Transportadoras Veículos …" at bounding box center [322, 141] width 645 height 283
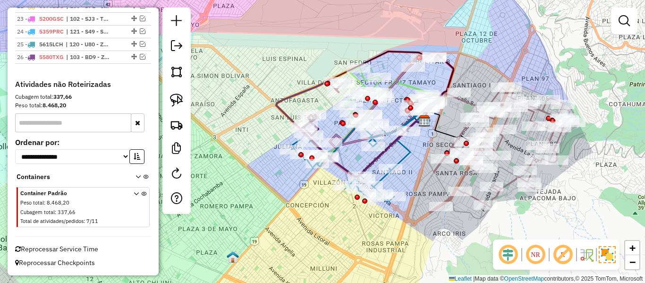
drag, startPoint x: 224, startPoint y: 162, endPoint x: 260, endPoint y: 175, distance: 38.4
click at [260, 175] on div "Janela de atendimento Grade de atendimento Capacidade Transportadoras Veículos …" at bounding box center [322, 141] width 645 height 283
click at [177, 184] on link at bounding box center [176, 174] width 19 height 21
select select "*"
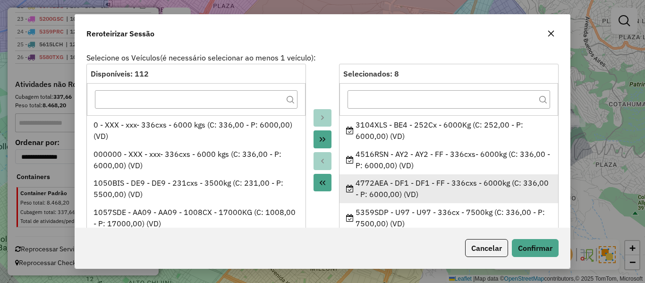
scroll to position [47, 0]
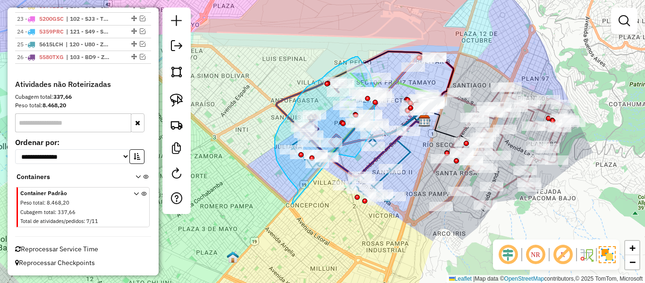
click at [329, 153] on div "Janela de atendimento Grade de atendimento Capacidade Transportadoras Veículos …" at bounding box center [322, 141] width 645 height 283
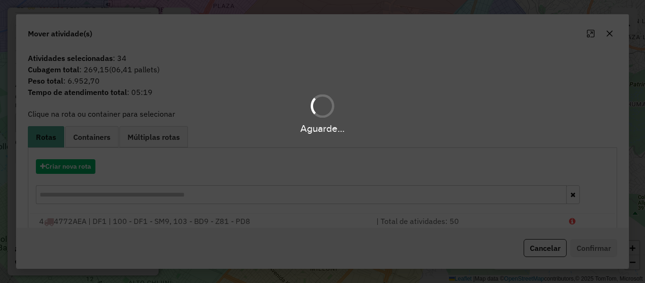
click at [79, 173] on div "Aguarde..." at bounding box center [322, 141] width 645 height 283
click at [78, 161] on button "Criar nova rota" at bounding box center [66, 166] width 60 height 15
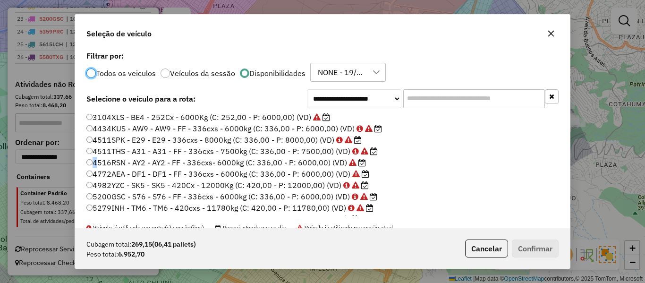
click at [78, 161] on div "**********" at bounding box center [322, 141] width 645 height 283
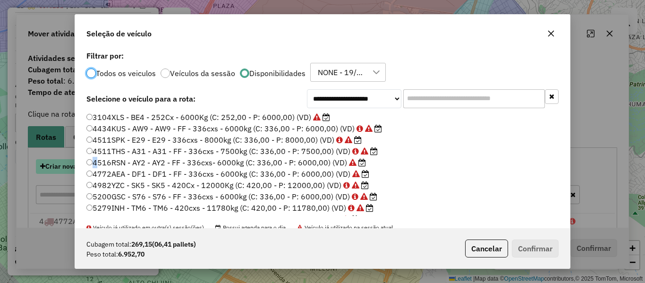
scroll to position [5, 3]
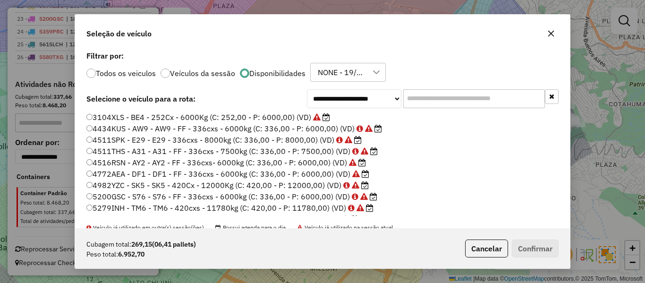
click at [478, 103] on input "text" at bounding box center [474, 98] width 142 height 19
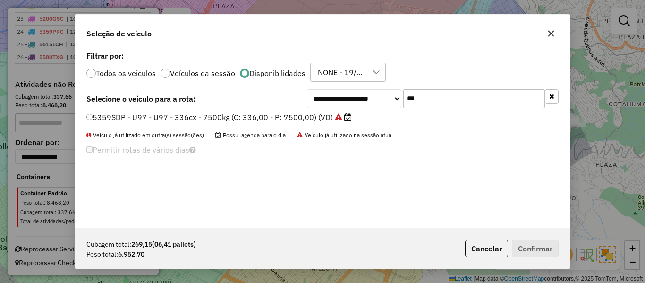
type input "***"
click at [328, 119] on label "5359SDP - U97 - U97 - 336cx - 7500kg (C: 336,00 - P: 7500,00) (VD)" at bounding box center [218, 116] width 265 height 11
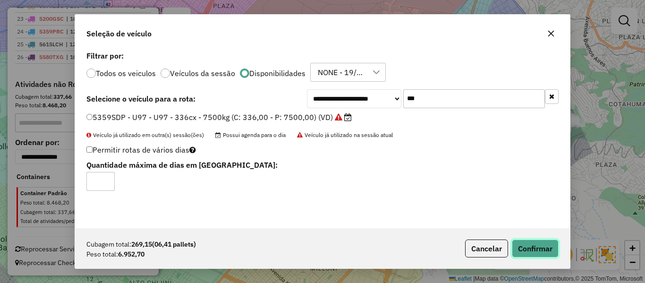
click at [530, 243] on button "Confirmar" at bounding box center [535, 248] width 47 height 18
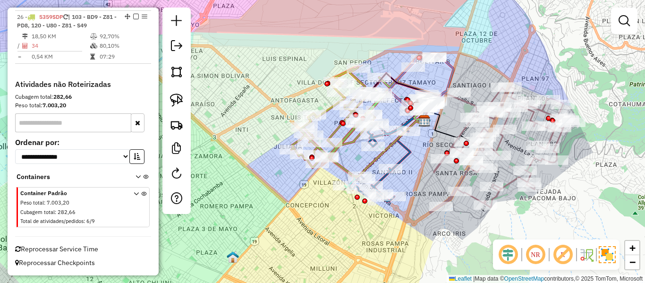
click at [326, 113] on icon at bounding box center [333, 118] width 84 height 100
select select "*********"
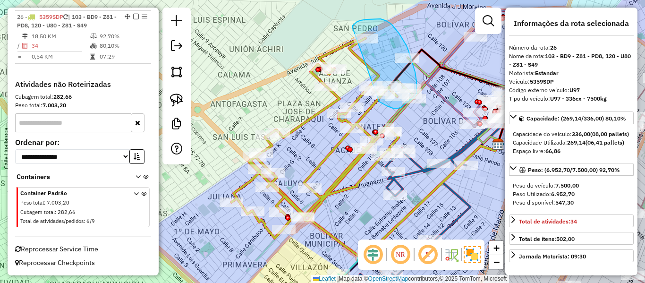
drag, startPoint x: 357, startPoint y: 22, endPoint x: 377, endPoint y: 100, distance: 80.5
click at [377, 100] on div "Rota 9 - Placa 5670BFH 0000075950 - S. NERY AYALA Q Janela de atendimento Grade…" at bounding box center [322, 141] width 645 height 283
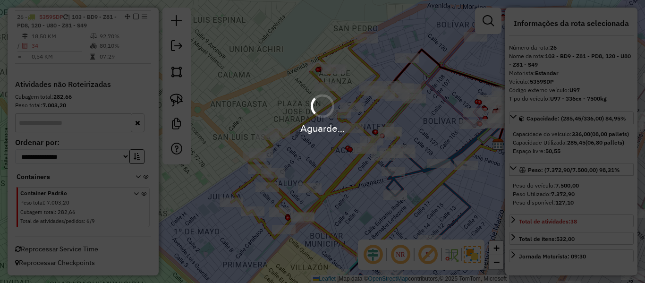
select select "*********"
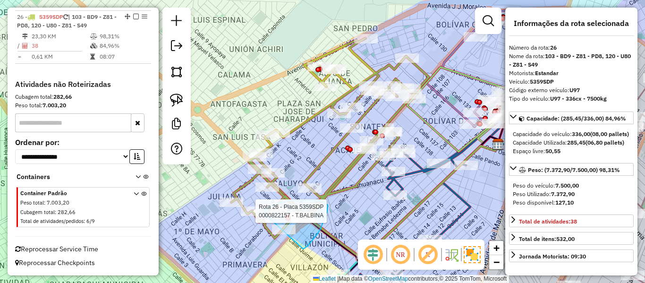
drag, startPoint x: 324, startPoint y: 202, endPoint x: 258, endPoint y: 227, distance: 70.7
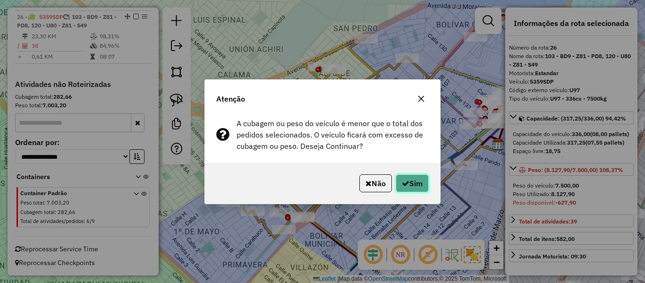
click at [417, 176] on button "Sim" at bounding box center [412, 183] width 33 height 18
select select "*********"
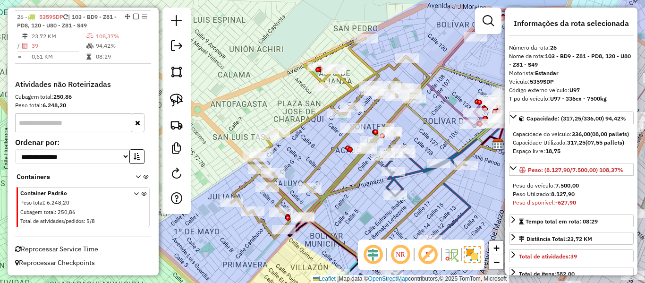
click at [419, 167] on icon at bounding box center [438, 200] width 181 height 214
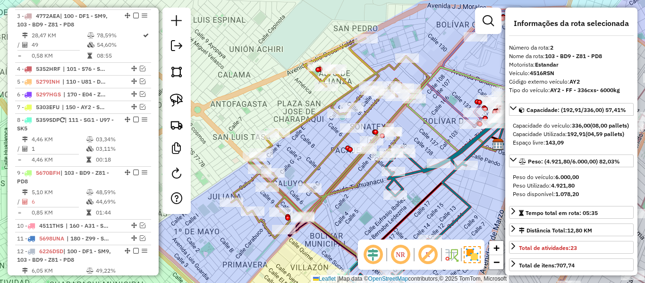
scroll to position [385, 0]
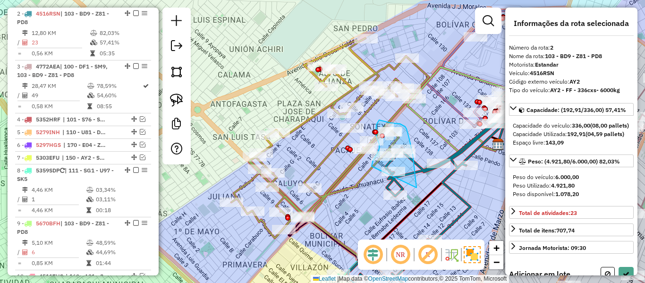
drag, startPoint x: 413, startPoint y: 159, endPoint x: 372, endPoint y: 169, distance: 42.6
select select "*********"
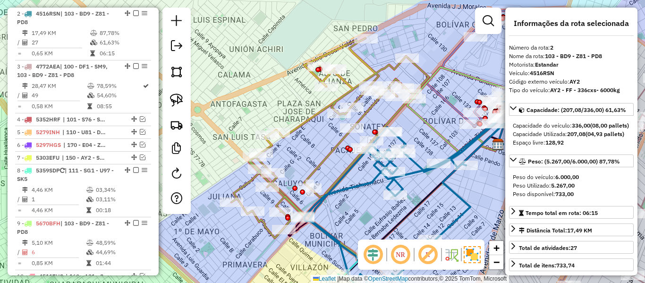
click at [246, 182] on icon at bounding box center [329, 138] width 197 height 200
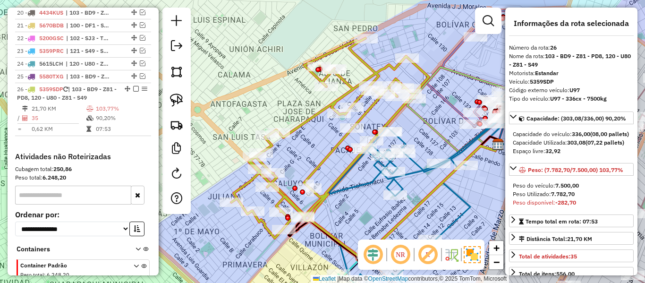
scroll to position [888, 0]
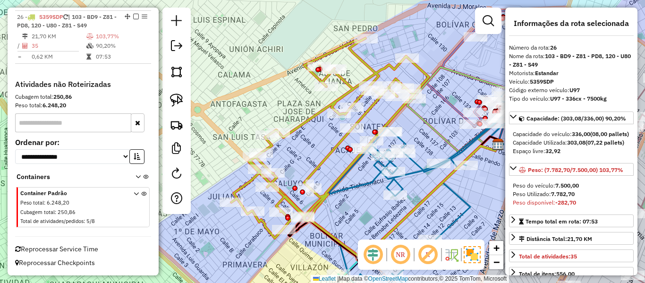
click at [358, 180] on div "Janela de atendimento Grade de atendimento Capacidade Transportadoras Veículos …" at bounding box center [322, 141] width 645 height 283
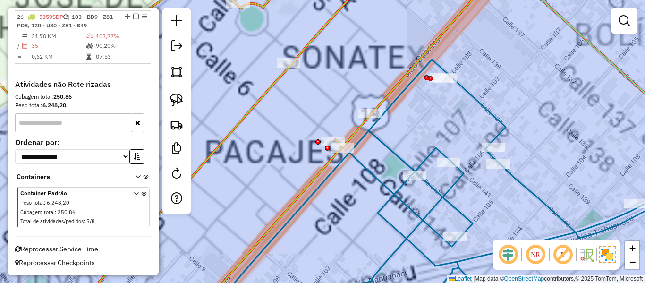
select select "*********"
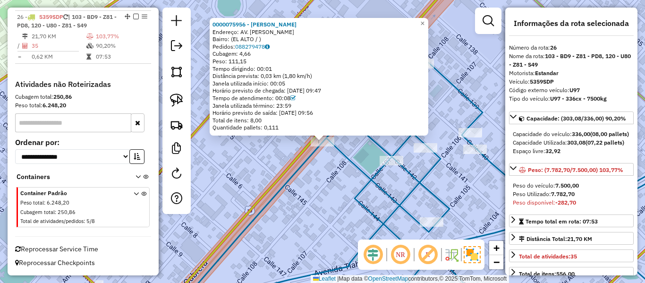
click at [274, 156] on div "0000075956 - EDWIN CHOQUE RA Endereço: AV. LADISLAO CABRERA Bairro: (EL ALTO / …" at bounding box center [322, 141] width 645 height 283
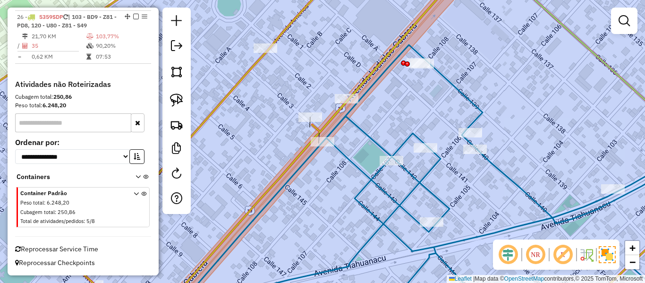
click at [308, 122] on div at bounding box center [310, 116] width 24 height 9
select select "*********"
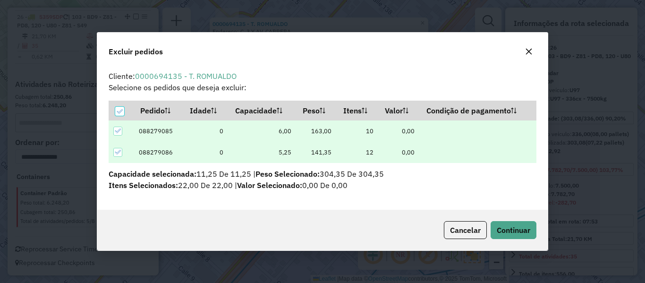
scroll to position [0, 0]
drag, startPoint x: 542, startPoint y: 226, endPoint x: 533, endPoint y: 225, distance: 8.6
click at [536, 226] on div "Cancelar Continuar" at bounding box center [322, 230] width 451 height 41
click at [533, 225] on button "Continuar" at bounding box center [514, 230] width 46 height 18
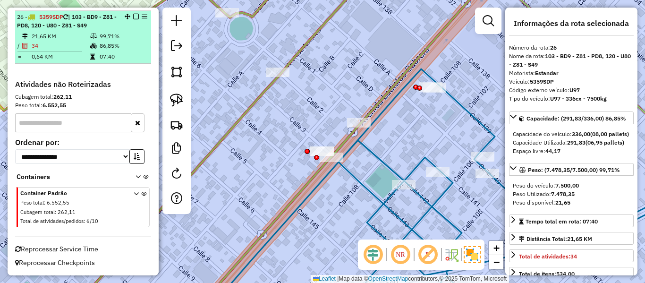
click at [133, 16] on em at bounding box center [136, 17] width 6 height 6
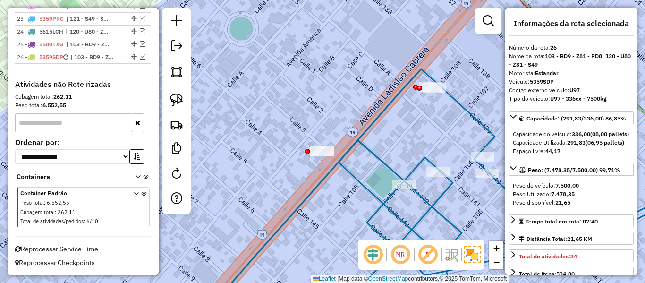
scroll to position [848, 0]
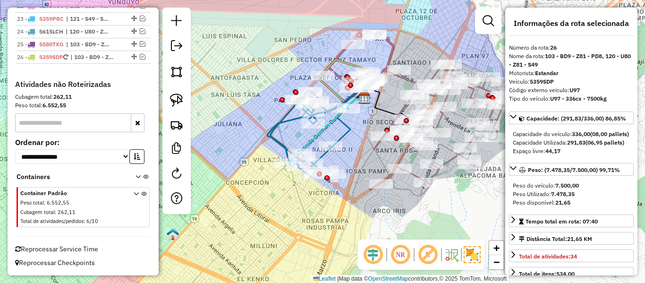
click at [364, 203] on div "Rota 2 - Placa 4516RSN 0000901232 - FREDDY PATZI QU Janela de atendimento Grade…" at bounding box center [322, 141] width 645 height 283
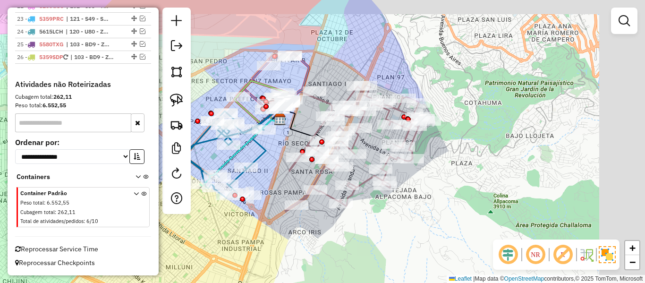
drag, startPoint x: 351, startPoint y: 207, endPoint x: 309, endPoint y: 217, distance: 43.2
click at [309, 217] on div "Janela de atendimento Grade de atendimento Capacidade Transportadoras Veículos …" at bounding box center [322, 141] width 645 height 283
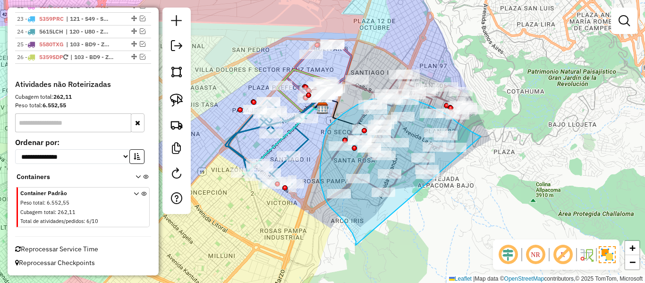
drag, startPoint x: 356, startPoint y: 245, endPoint x: 484, endPoint y: 223, distance: 130.4
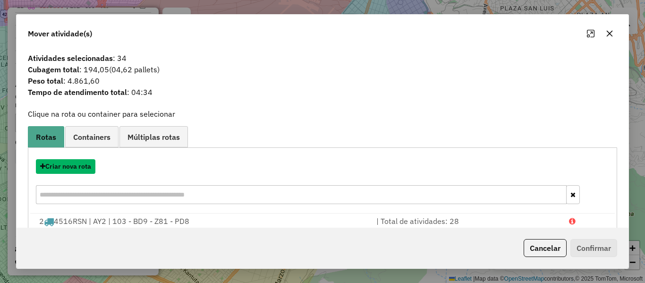
click at [81, 169] on button "Criar nova rota" at bounding box center [66, 166] width 60 height 15
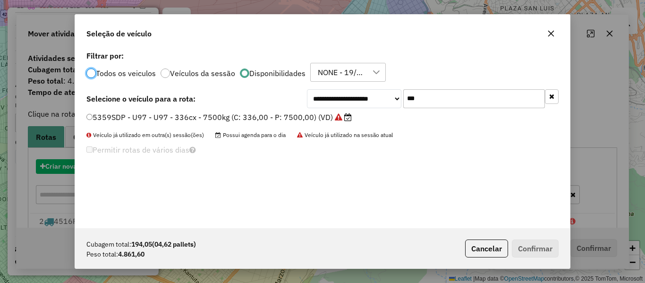
scroll to position [5, 3]
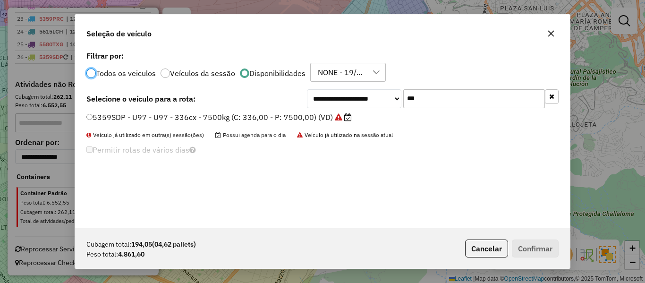
click at [552, 93] on icon "button" at bounding box center [551, 96] width 5 height 7
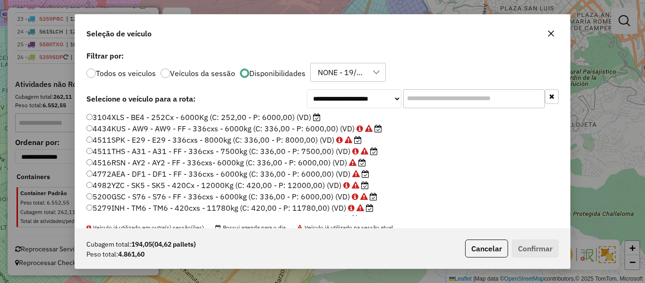
click at [269, 118] on label "3104XLS - BE4 - 252Cx - 6000Kg (C: 252,00 - P: 6000,00) (VD)" at bounding box center [203, 116] width 234 height 11
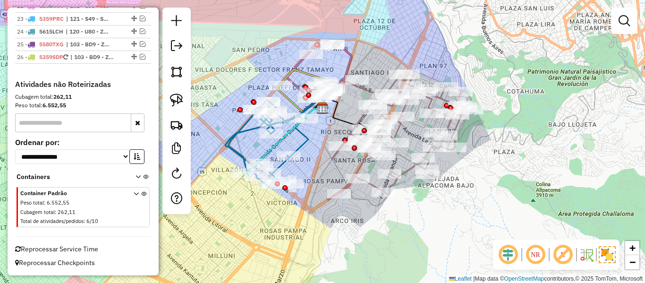
click at [406, 171] on icon at bounding box center [400, 137] width 145 height 126
select select "*********"
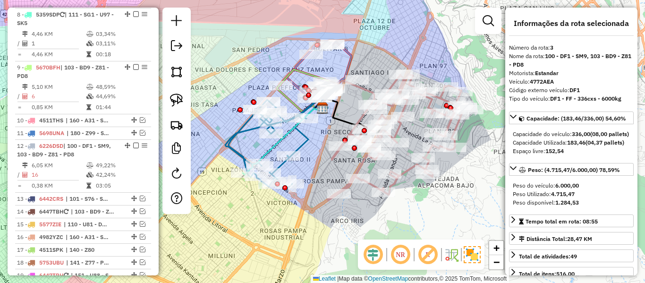
scroll to position [438, 0]
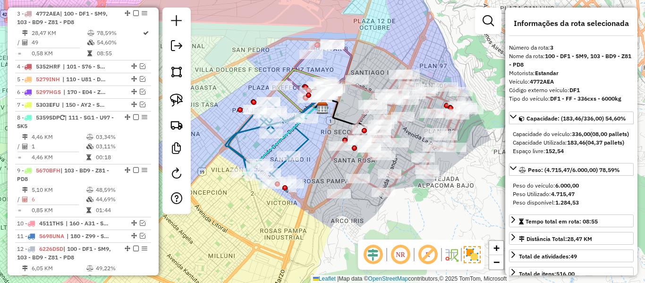
click at [425, 210] on div "Janela de atendimento Grade de atendimento Capacidade Transportadoras Veículos …" at bounding box center [322, 141] width 645 height 283
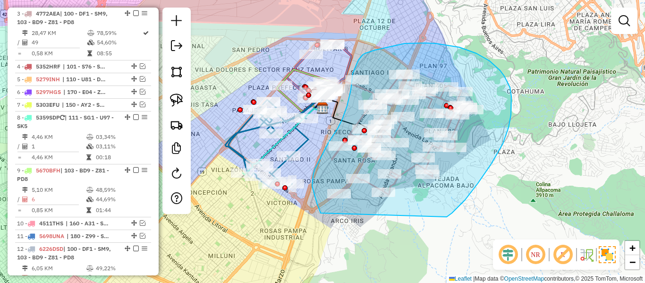
drag, startPoint x: 465, startPoint y: 200, endPoint x: 427, endPoint y: 210, distance: 39.2
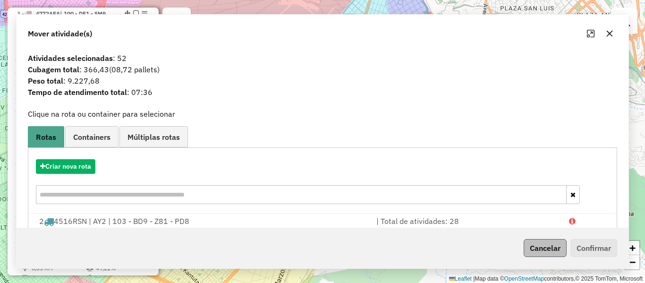
click at [477, 220] on div "Janela de atendimento Grade de atendimento Capacidade Transportadoras Veículos …" at bounding box center [322, 141] width 645 height 283
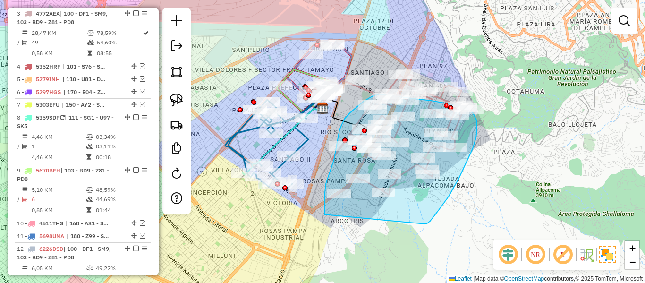
drag, startPoint x: 425, startPoint y: 224, endPoint x: 368, endPoint y: 205, distance: 60.0
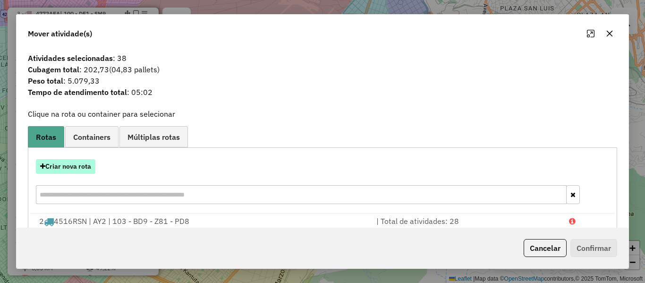
click at [80, 167] on button "Criar nova rota" at bounding box center [66, 166] width 60 height 15
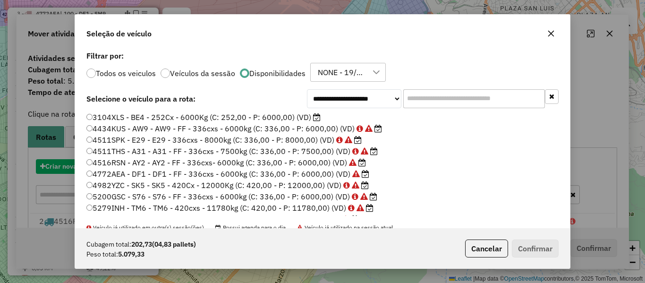
scroll to position [5, 3]
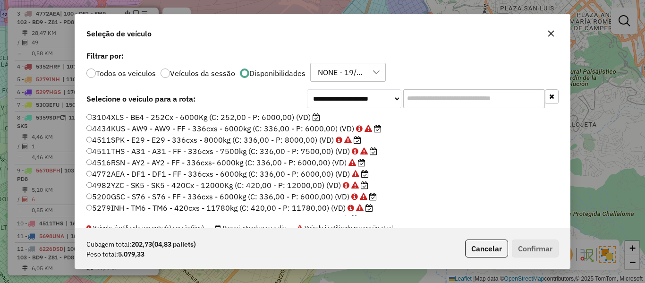
click at [436, 93] on input "text" at bounding box center [474, 98] width 142 height 19
drag, startPoint x: 269, startPoint y: 114, endPoint x: 384, endPoint y: 148, distance: 120.1
click at [269, 114] on label "3104XLS - BE4 - 252Cx - 6000Kg (C: 252,00 - P: 6000,00) (VD)" at bounding box center [203, 116] width 234 height 11
click at [529, 246] on button "Confirmar" at bounding box center [535, 248] width 47 height 18
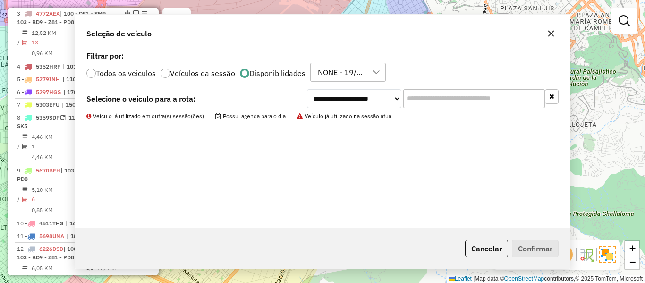
scroll to position [385, 0]
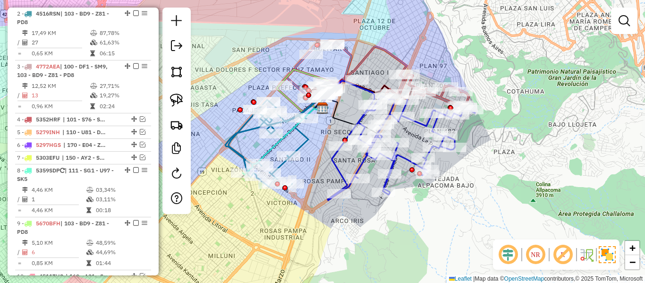
click at [333, 163] on icon at bounding box center [401, 148] width 147 height 104
select select "*********"
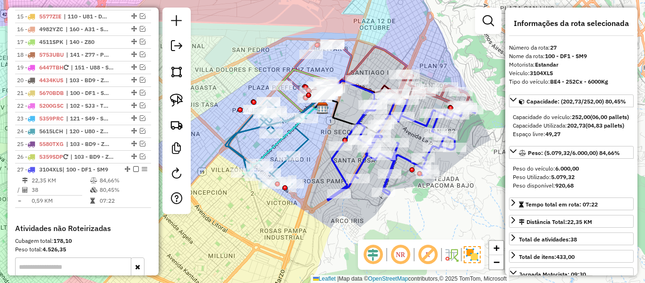
scroll to position [893, 0]
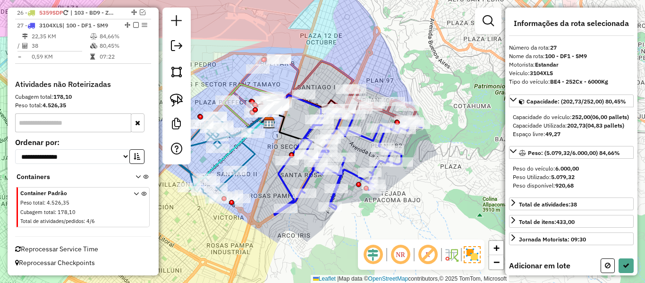
drag, startPoint x: 426, startPoint y: 165, endPoint x: 411, endPoint y: 139, distance: 30.1
click at [421, 167] on div "Janela de atendimento Grade de atendimento Capacidade Transportadoras Veículos …" at bounding box center [322, 141] width 645 height 283
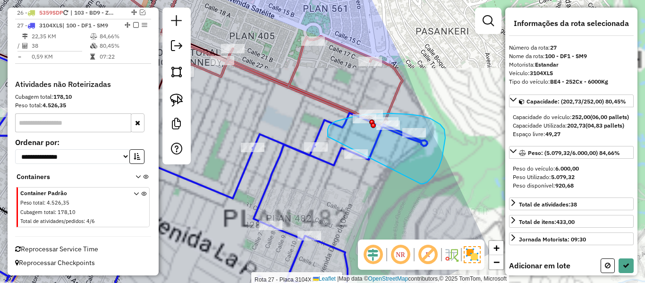
drag, startPoint x: 439, startPoint y: 168, endPoint x: 331, endPoint y: 153, distance: 109.1
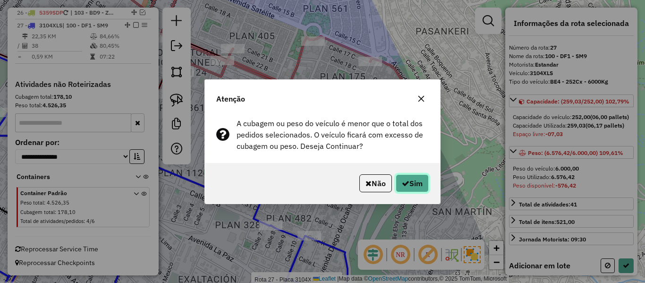
click at [399, 180] on button "Sim" at bounding box center [412, 183] width 33 height 18
select select "*********"
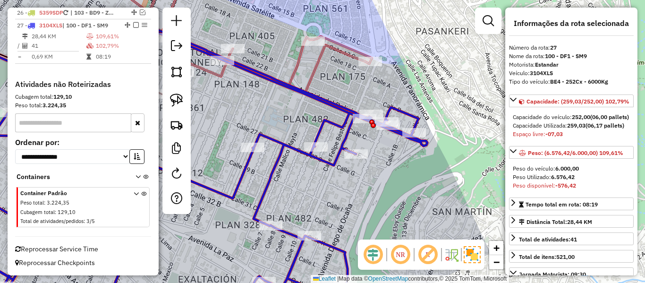
click at [252, 167] on icon at bounding box center [181, 167] width 492 height 290
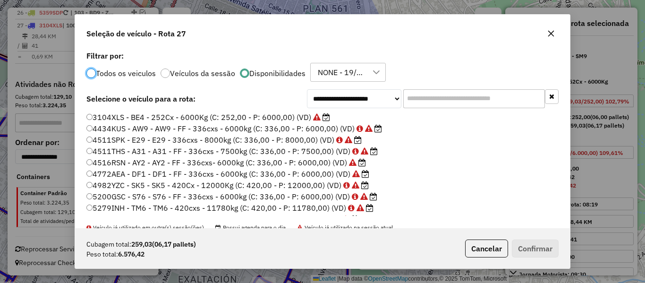
scroll to position [5, 3]
click at [448, 95] on input "text" at bounding box center [474, 98] width 142 height 19
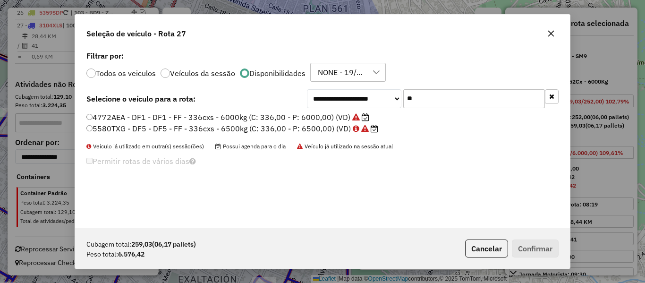
type input "**"
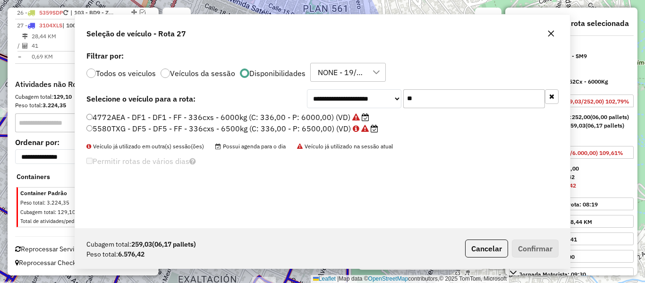
click at [406, 191] on div "**********" at bounding box center [322, 138] width 495 height 179
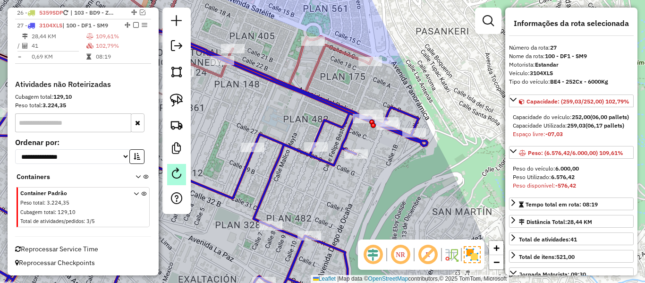
click at [175, 166] on link at bounding box center [176, 174] width 19 height 21
select select "*"
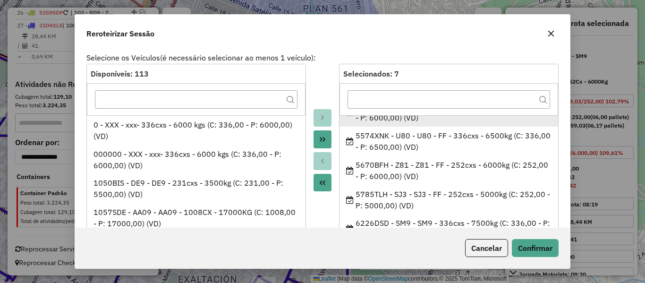
scroll to position [91, 0]
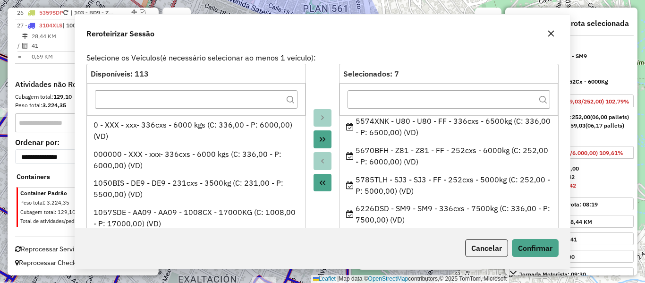
click at [385, 190] on div "Janela de atendimento Grade de atendimento Capacidade Transportadoras Veículos …" at bounding box center [322, 141] width 645 height 283
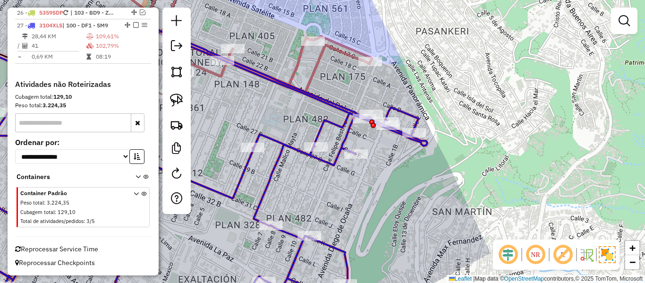
click at [317, 161] on icon at bounding box center [181, 167] width 492 height 290
select select "*********"
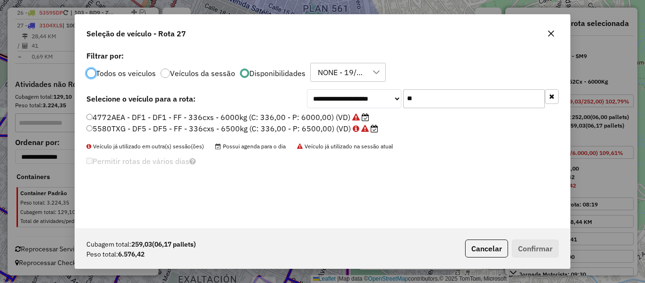
scroll to position [5, 3]
click at [447, 108] on div "**********" at bounding box center [322, 138] width 495 height 179
click at [452, 100] on input "**" at bounding box center [474, 98] width 142 height 19
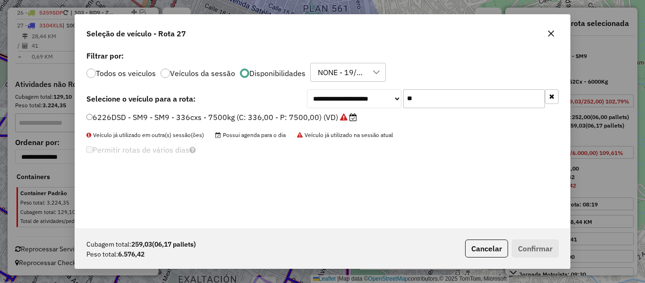
type input "**"
drag, startPoint x: 318, startPoint y: 116, endPoint x: 360, endPoint y: 133, distance: 46.0
click at [320, 117] on label "6226DSD - SM9 - SM9 - 336cxs - 7500kg (C: 336,00 - P: 7500,00) (VD)" at bounding box center [221, 116] width 271 height 11
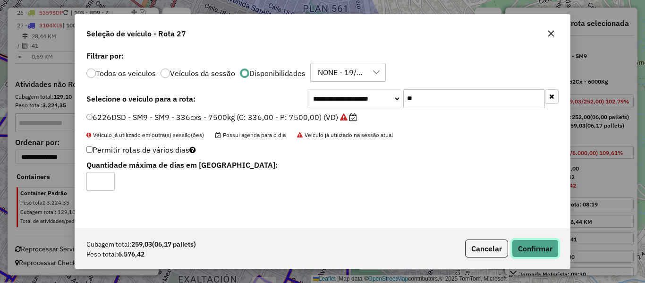
click at [542, 244] on button "Confirmar" at bounding box center [535, 248] width 47 height 18
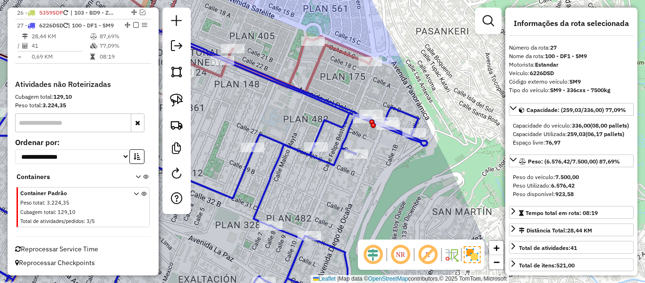
scroll to position [901, 0]
click at [277, 150] on icon at bounding box center [181, 167] width 492 height 290
click at [287, 148] on icon at bounding box center [181, 167] width 492 height 290
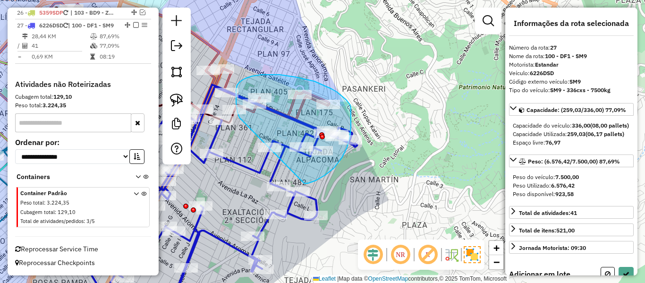
drag, startPoint x: 304, startPoint y: 183, endPoint x: 239, endPoint y: 118, distance: 91.8
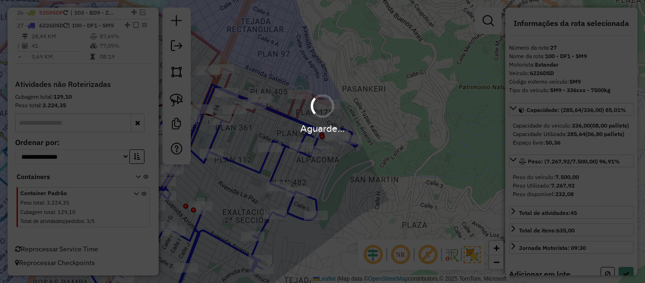
select select "*********"
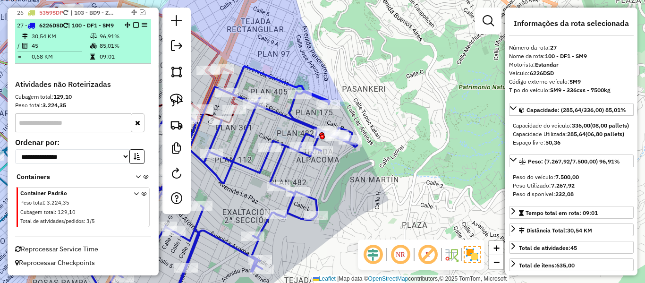
click at [133, 22] on em at bounding box center [136, 25] width 6 height 6
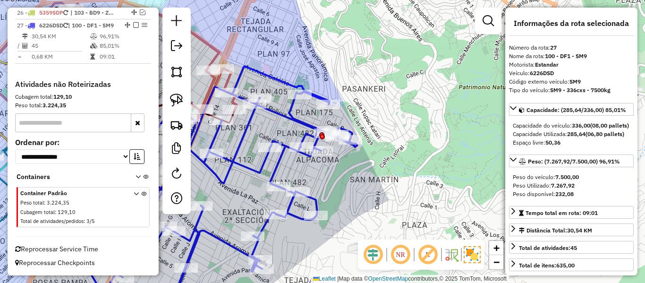
scroll to position [861, 0]
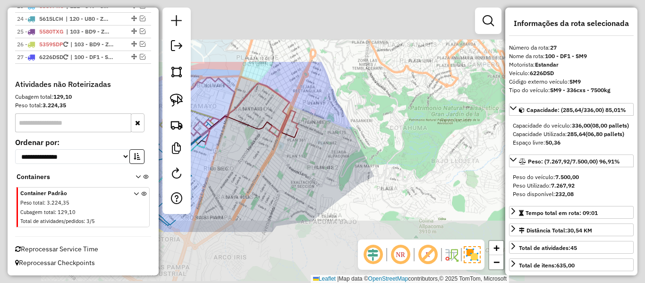
click at [355, 154] on div "Janela de atendimento Grade de atendimento Capacidade Transportadoras Veículos …" at bounding box center [322, 141] width 645 height 283
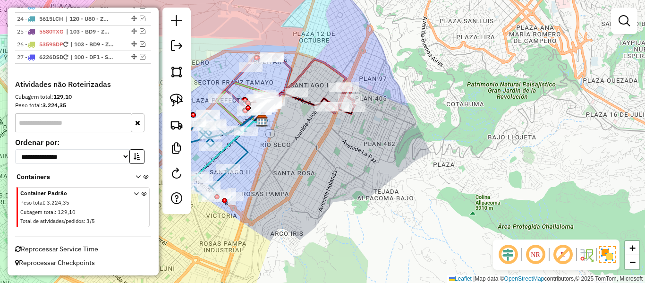
drag, startPoint x: 306, startPoint y: 190, endPoint x: 453, endPoint y: 153, distance: 152.5
click at [452, 153] on div "Janela de atendimento Grade de atendimento Capacidade Transportadoras Veículos …" at bounding box center [322, 141] width 645 height 283
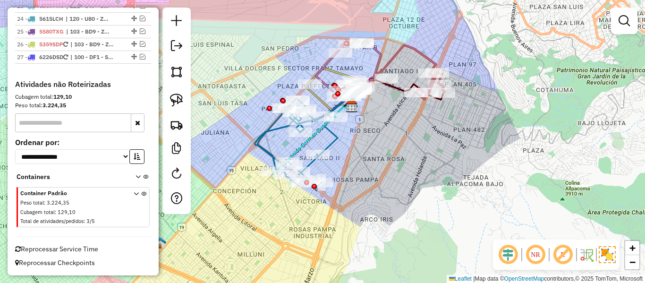
drag, startPoint x: 403, startPoint y: 162, endPoint x: 420, endPoint y: 160, distance: 17.1
click at [420, 154] on div "Janela de atendimento Grade de atendimento Capacidade Transportadoras Veículos …" at bounding box center [322, 141] width 645 height 283
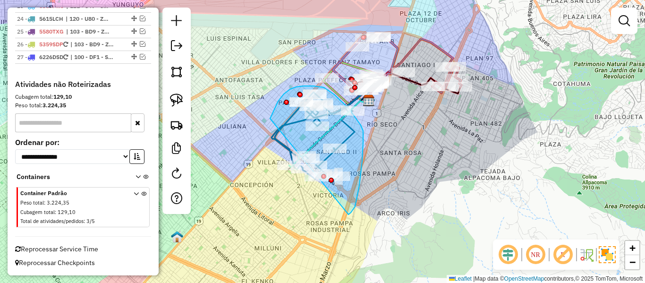
drag, startPoint x: 359, startPoint y: 185, endPoint x: 274, endPoint y: 162, distance: 88.0
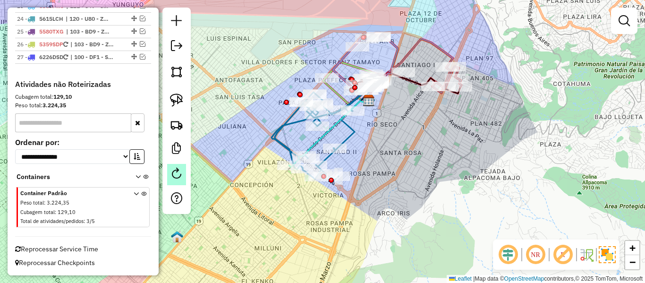
click at [176, 174] on em at bounding box center [176, 173] width 11 height 11
select select "*"
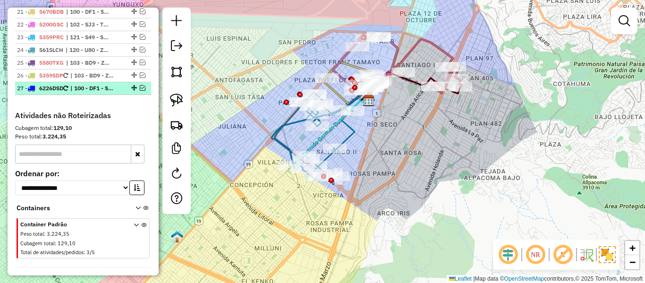
scroll to position [814, 0]
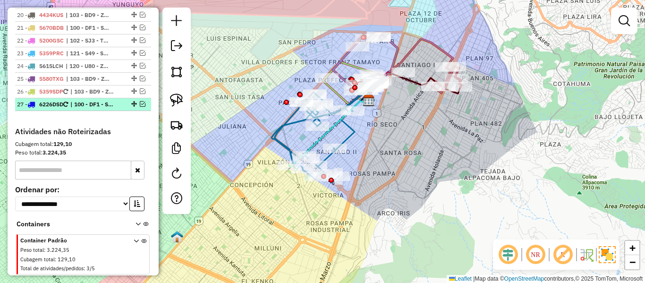
click at [140, 103] on em at bounding box center [143, 104] width 6 height 6
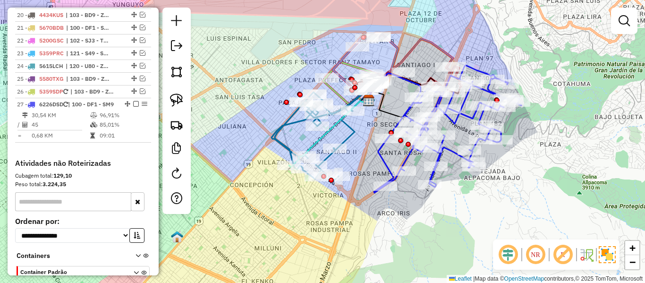
click at [445, 211] on div "Janela de atendimento Grade de atendimento Capacidade Transportadoras Veículos …" at bounding box center [322, 141] width 645 height 283
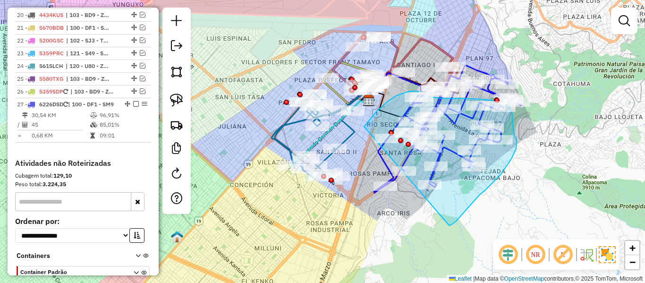
drag, startPoint x: 449, startPoint y: 225, endPoint x: 357, endPoint y: 205, distance: 94.3
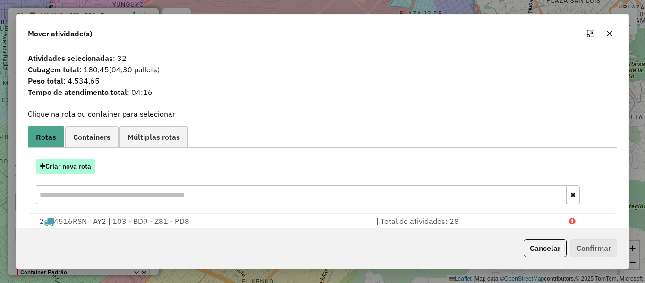
click at [55, 164] on button "Criar nova rota" at bounding box center [66, 166] width 60 height 15
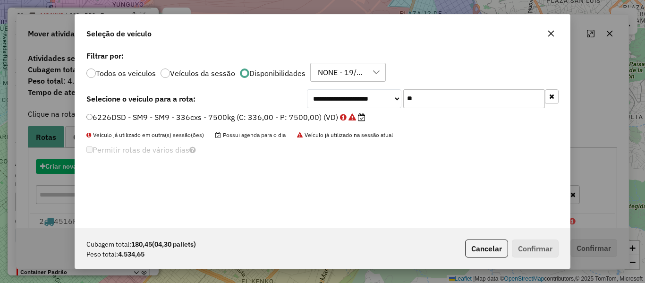
scroll to position [5, 3]
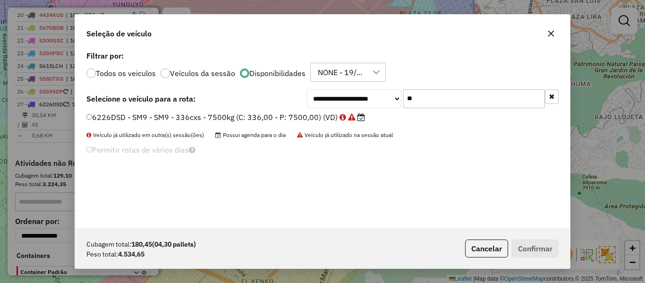
click at [458, 97] on input "**" at bounding box center [474, 98] width 142 height 19
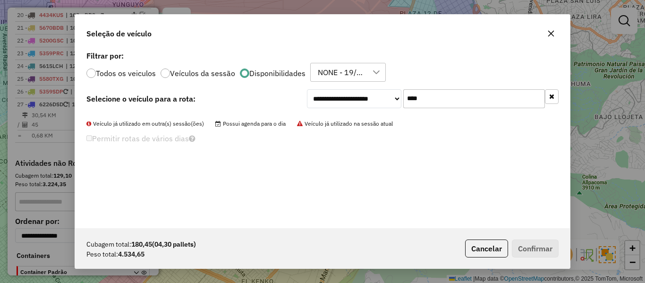
click at [458, 97] on input "****" at bounding box center [474, 98] width 142 height 19
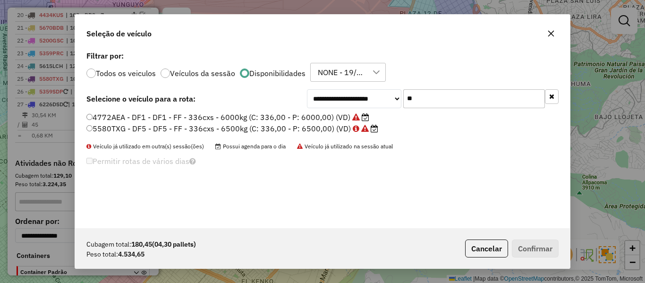
type input "**"
click at [349, 120] on label "4772AEA - DF1 - DF1 - FF - 336cxs - 6000kg (C: 336,00 - P: 6000,00) (VD)" at bounding box center [227, 116] width 283 height 11
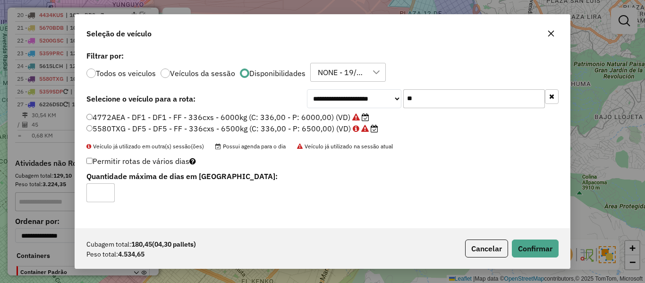
click at [517, 236] on div "Cubagem total: 180,45 (04,30 pallets) Peso total: 4.534,65 Cancelar Confirmar" at bounding box center [322, 248] width 495 height 41
click at [536, 255] on button "Confirmar" at bounding box center [535, 248] width 47 height 18
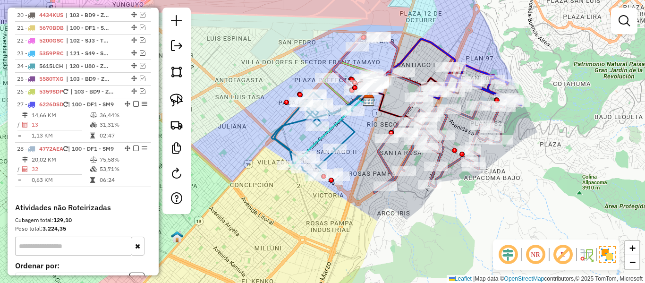
click at [387, 158] on icon at bounding box center [439, 144] width 130 height 96
select select "*********"
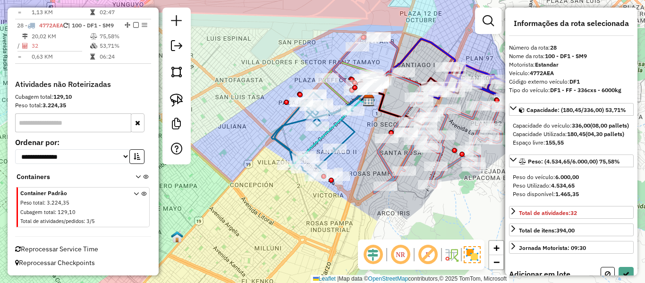
scroll to position [954, 0]
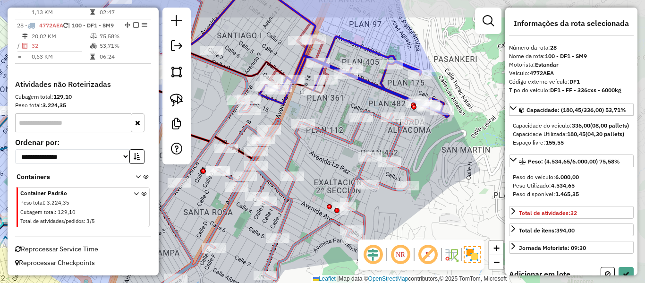
drag, startPoint x: 414, startPoint y: 134, endPoint x: 358, endPoint y: 150, distance: 58.0
click at [358, 150] on div "Janela de atendimento Grade de atendimento Capacidade Transportadoras Veículos …" at bounding box center [322, 141] width 645 height 283
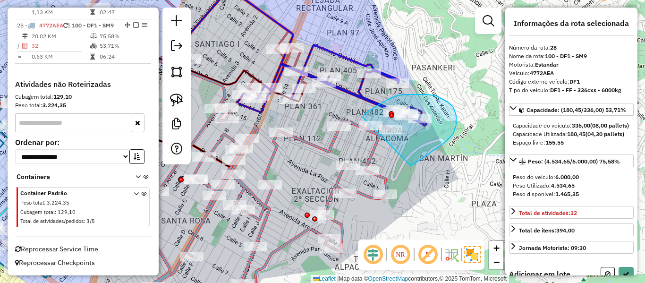
drag, startPoint x: 447, startPoint y: 141, endPoint x: 362, endPoint y: 120, distance: 87.1
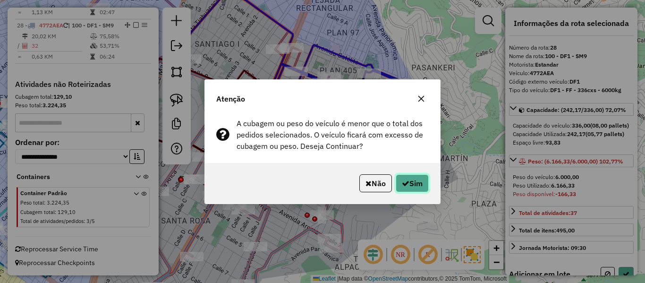
click at [415, 178] on button "Sim" at bounding box center [412, 183] width 33 height 18
select select "*********"
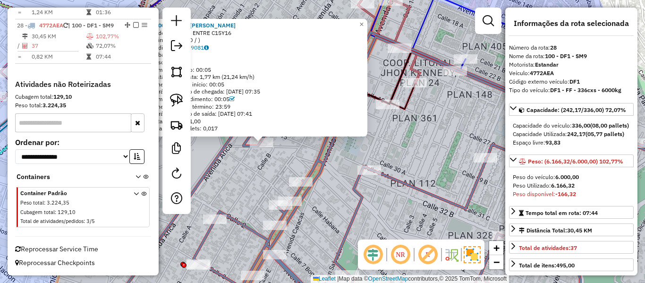
drag, startPoint x: 403, startPoint y: 148, endPoint x: 366, endPoint y: 151, distance: 36.5
click at [347, 149] on div "0000694102 - T ANTONIA Endereço: C.4B ENTRE C15Y16 Bairro: (EL ALTO / ) Pedidos…" at bounding box center [322, 141] width 645 height 283
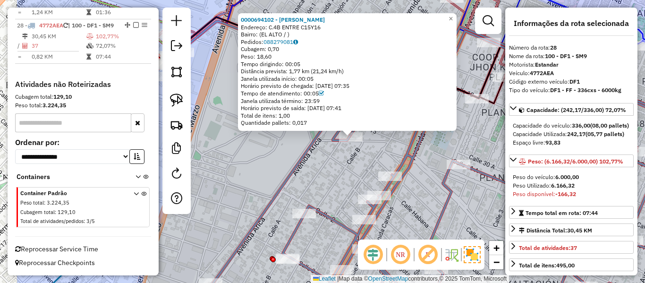
drag, startPoint x: 355, startPoint y: 159, endPoint x: 354, endPoint y: 150, distance: 9.0
click at [354, 150] on div "0000694102 - T ANTONIA Endereço: C.4B ENTRE C15Y16 Bairro: (EL ALTO / ) Pedidos…" at bounding box center [322, 141] width 645 height 283
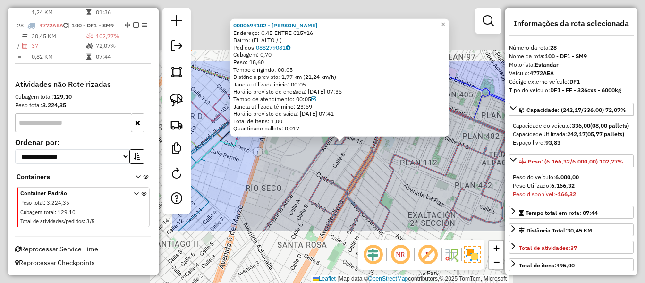
click at [431, 149] on div "0000694102 - T ANTONIA Endereço: C.4B ENTRE C15Y16 Bairro: (EL ALTO / ) Pedidos…" at bounding box center [322, 141] width 645 height 283
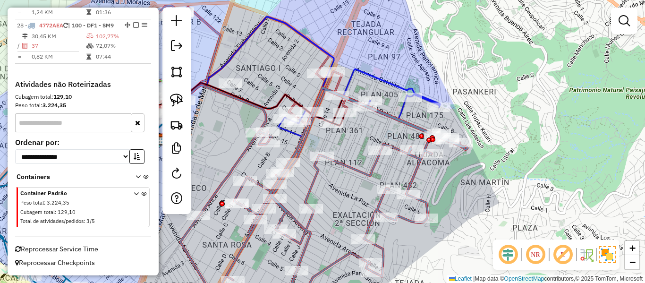
drag, startPoint x: 452, startPoint y: 133, endPoint x: 398, endPoint y: 133, distance: 54.8
click at [398, 133] on div "Janela de atendimento Grade de atendimento Capacidade Transportadoras Veículos …" at bounding box center [322, 141] width 645 height 283
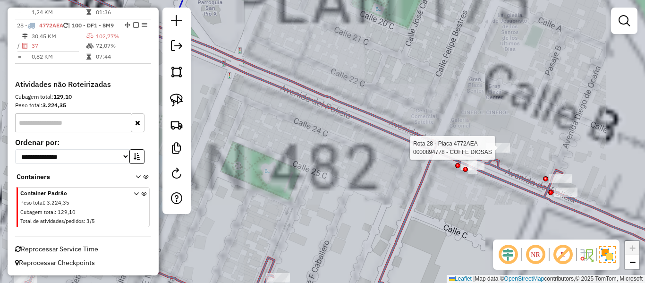
select select "*********"
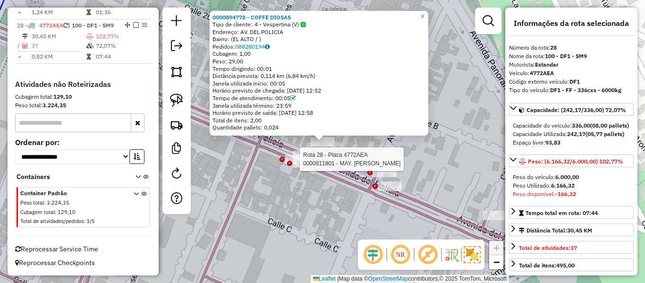
click at [290, 161] on div at bounding box center [289, 163] width 5 height 5
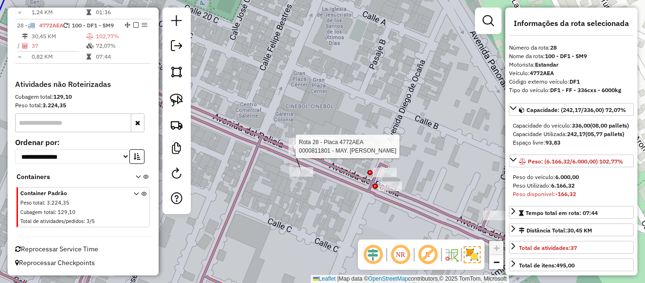
click at [290, 155] on div at bounding box center [293, 146] width 9 height 17
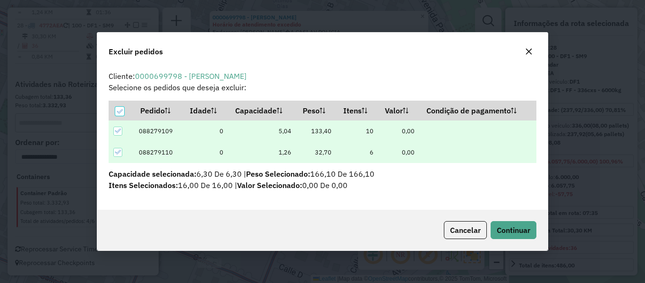
scroll to position [0, 0]
click at [502, 226] on span "Continuar" at bounding box center [514, 229] width 34 height 9
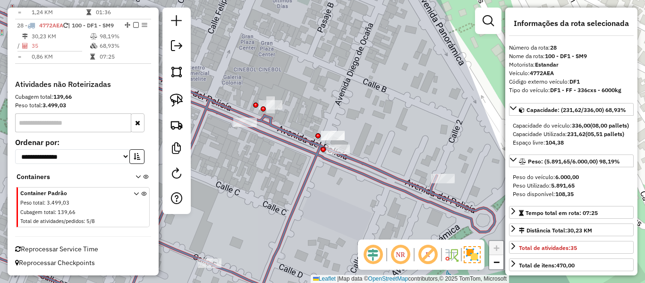
click at [133, 22] on em at bounding box center [136, 25] width 6 height 6
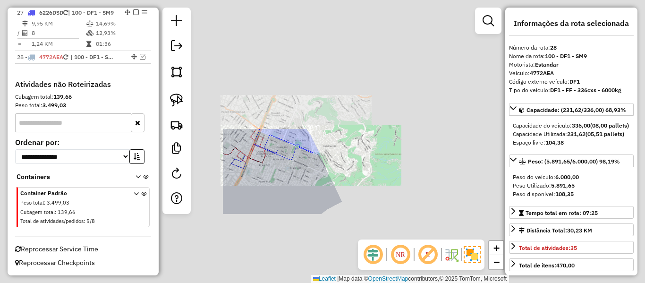
click at [315, 184] on div "Janela de atendimento Grade de atendimento Capacidade Transportadoras Veículos …" at bounding box center [322, 141] width 645 height 283
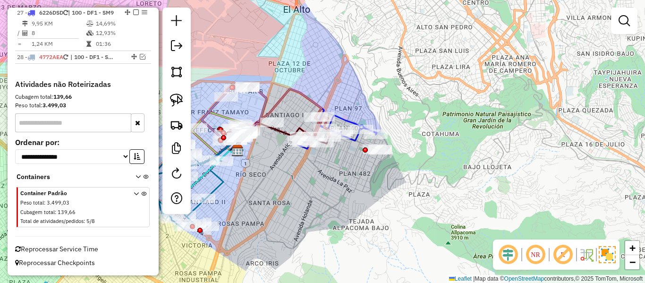
drag, startPoint x: 287, startPoint y: 197, endPoint x: 401, endPoint y: 164, distance: 118.5
click at [401, 165] on div "Janela de atendimento Grade de atendimento Capacidade Transportadoras Veículos …" at bounding box center [322, 141] width 645 height 283
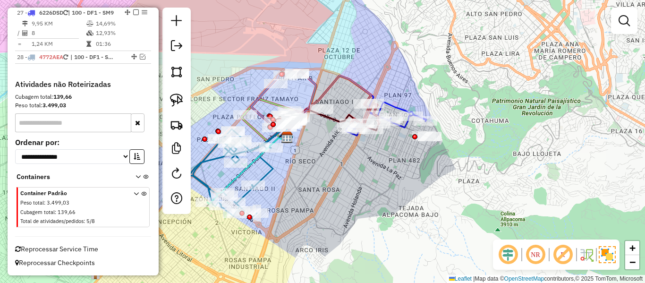
drag, startPoint x: 361, startPoint y: 176, endPoint x: 387, endPoint y: 162, distance: 29.6
click at [386, 162] on div "Janela de atendimento Grade de atendimento Capacidade Transportadoras Veículos …" at bounding box center [322, 141] width 645 height 283
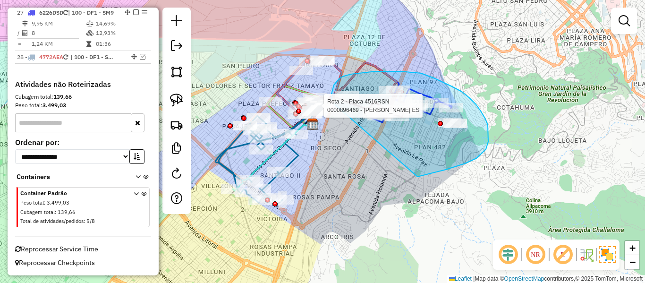
drag, startPoint x: 417, startPoint y: 177, endPoint x: 352, endPoint y: 130, distance: 80.2
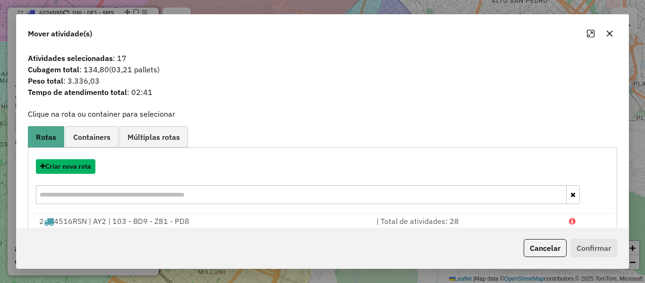
click at [77, 169] on button "Criar nova rota" at bounding box center [66, 166] width 60 height 15
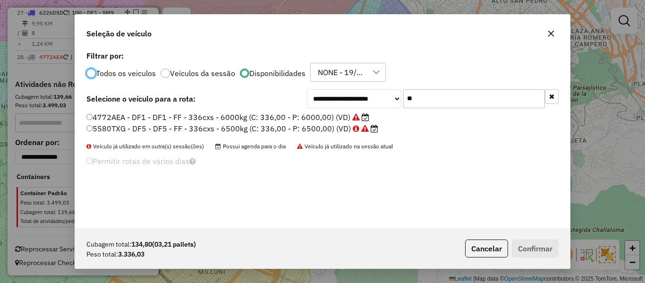
scroll to position [5, 3]
click at [557, 98] on button "button" at bounding box center [552, 96] width 14 height 15
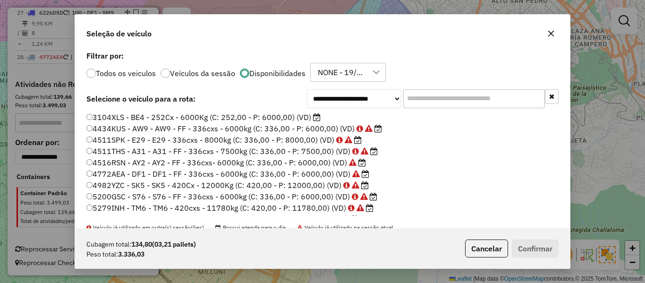
click at [310, 118] on label "3104XLS - BE4 - 252Cx - 6000Kg (C: 252,00 - P: 6000,00) (VD)" at bounding box center [203, 116] width 234 height 11
click at [554, 249] on button "Confirmar" at bounding box center [535, 248] width 47 height 18
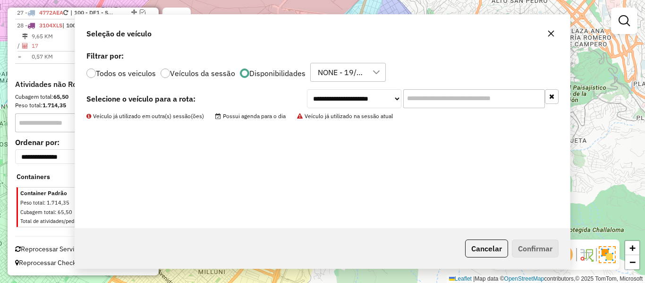
scroll to position [905, 0]
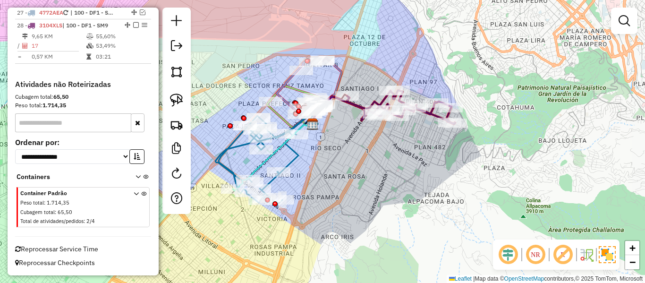
click at [349, 104] on icon at bounding box center [401, 107] width 109 height 34
select select "*********"
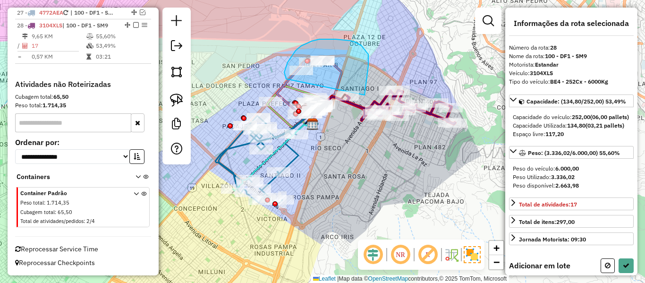
drag, startPoint x: 368, startPoint y: 66, endPoint x: 286, endPoint y: 79, distance: 83.2
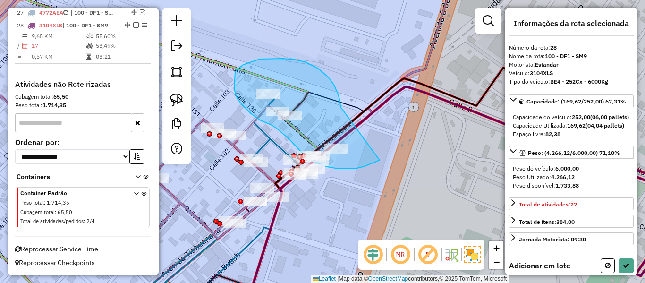
drag, startPoint x: 294, startPoint y: 60, endPoint x: 394, endPoint y: 118, distance: 115.8
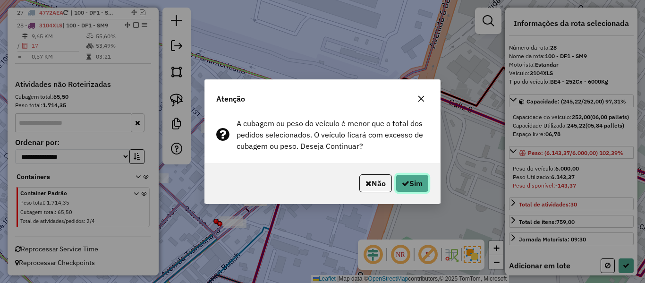
click at [409, 185] on button "Sim" at bounding box center [412, 183] width 33 height 18
select select "*********"
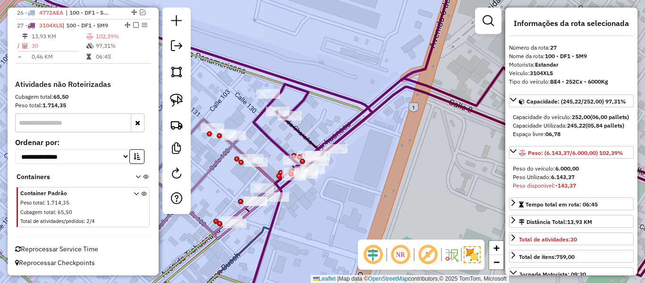
scroll to position [852, 0]
click at [409, 87] on icon at bounding box center [478, 196] width 463 height 218
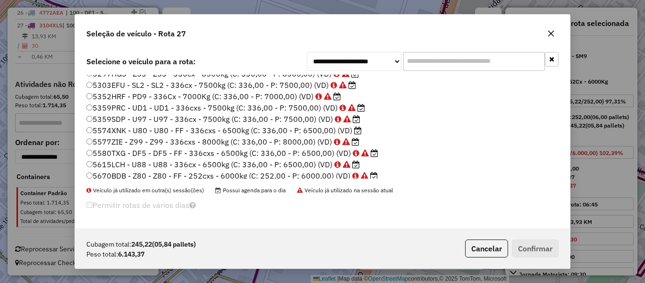
scroll to position [108, 0]
click at [352, 132] on label "5574XNK - U80 - U80 - FF - 336cxs - 6500kg (C: 336,00 - P: 6500,00) (VD)" at bounding box center [223, 130] width 275 height 11
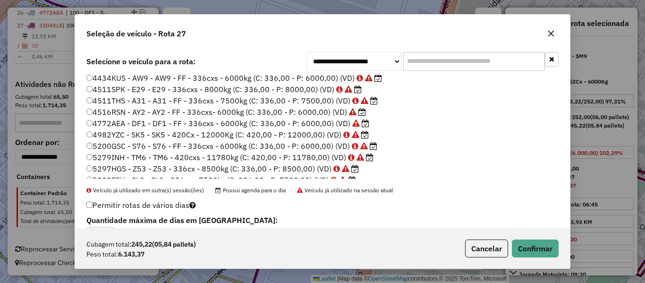
scroll to position [0, 0]
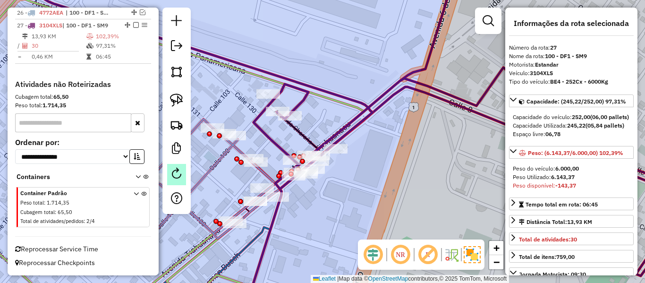
click at [180, 172] on em at bounding box center [176, 173] width 11 height 11
select select "*"
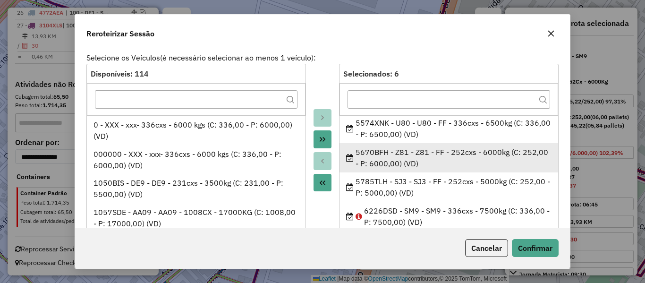
scroll to position [62, 0]
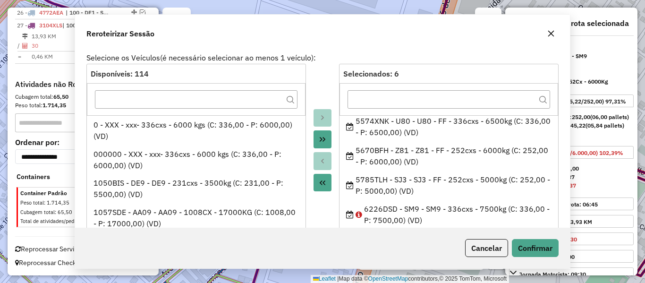
drag, startPoint x: 426, startPoint y: 136, endPoint x: 418, endPoint y: 108, distance: 28.9
click at [426, 135] on div "Janela de atendimento Grade de atendimento Capacidade Transportadoras Veículos …" at bounding box center [322, 141] width 645 height 283
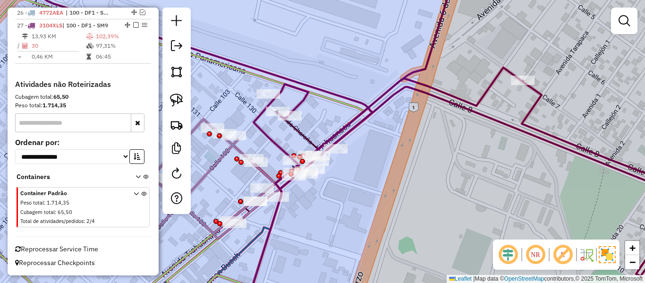
click at [411, 94] on icon at bounding box center [478, 196] width 463 height 218
select select "*********"
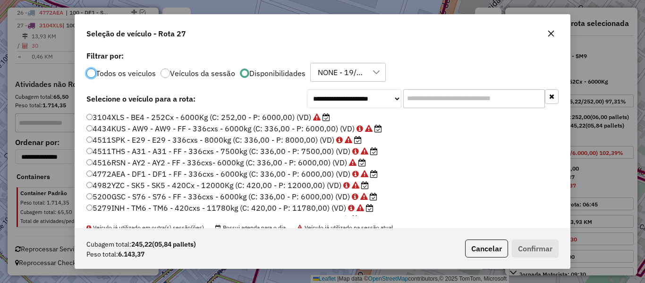
scroll to position [5, 3]
click at [427, 101] on input "text" at bounding box center [474, 98] width 142 height 19
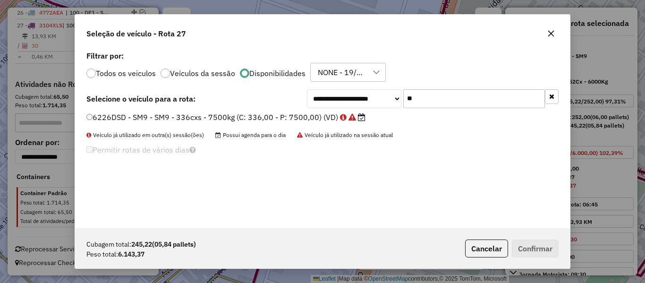
type input "**"
click at [331, 119] on label "6226DSD - SM9 - SM9 - 336cxs - 7500kg (C: 336,00 - P: 7500,00) (VD)" at bounding box center [225, 116] width 279 height 11
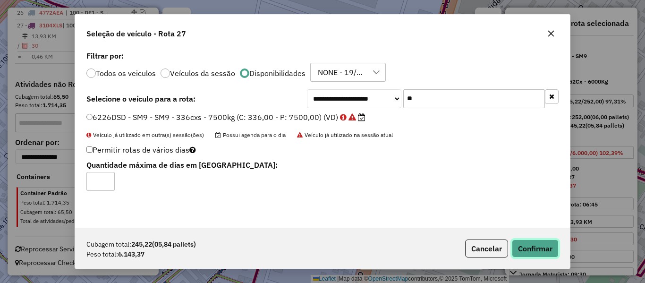
click at [536, 246] on button "Confirmar" at bounding box center [535, 248] width 47 height 18
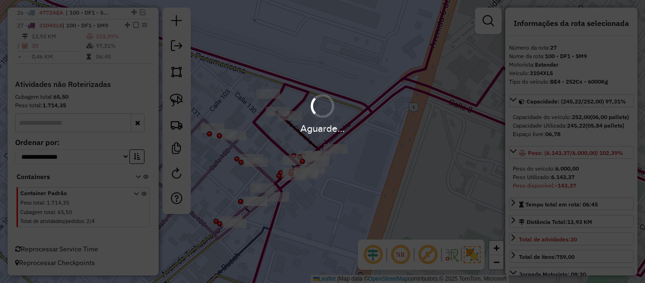
scroll to position [861, 0]
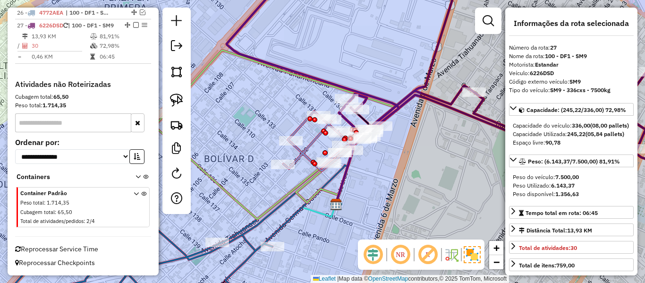
click at [428, 96] on icon at bounding box center [468, 74] width 483 height 205
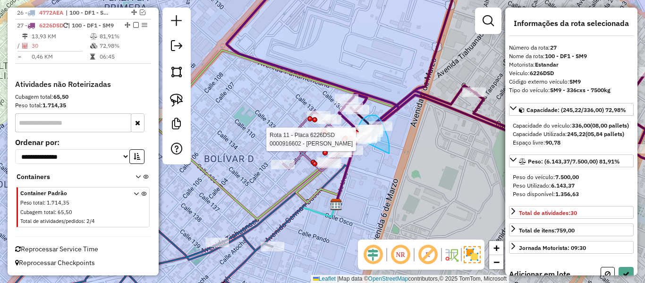
click at [358, 142] on div "Rota 8 - Placa 5670BFH 0000035638 - JOSE HUASCO Rota 27 - Placa 6226DSD 0000896…" at bounding box center [322, 141] width 645 height 283
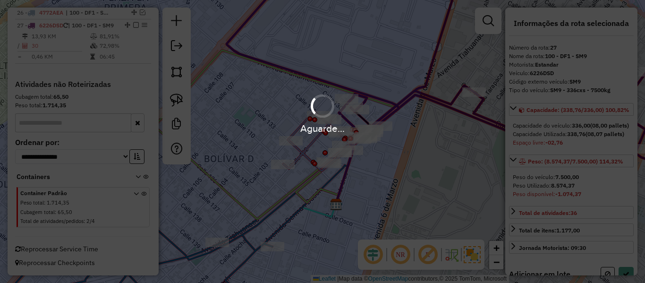
select select "*********"
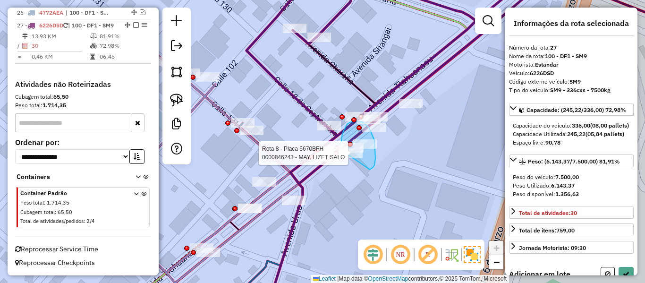
drag, startPoint x: 370, startPoint y: 170, endPoint x: 348, endPoint y: 172, distance: 21.9
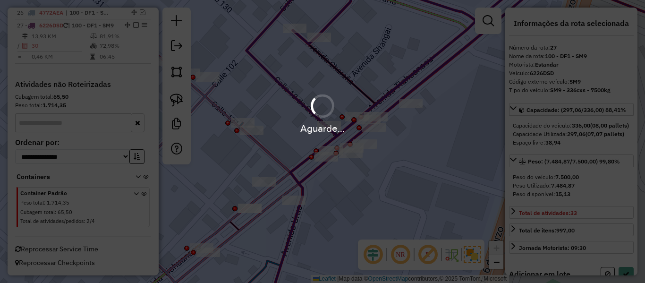
select select "*********"
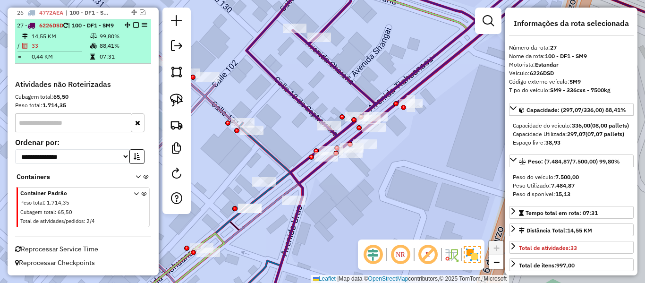
click at [133, 22] on em at bounding box center [136, 25] width 6 height 6
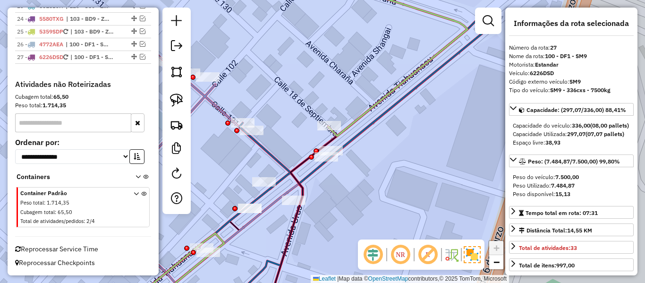
scroll to position [821, 0]
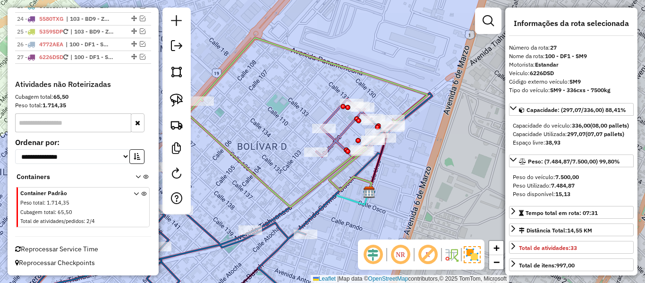
drag, startPoint x: 424, startPoint y: 154, endPoint x: 458, endPoint y: 95, distance: 67.9
click at [457, 96] on div "Janela de atendimento Grade de atendimento Capacidade Transportadoras Veículos …" at bounding box center [322, 141] width 645 height 283
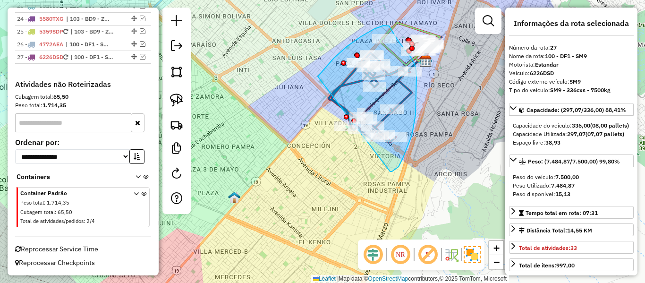
drag, startPoint x: 390, startPoint y: 171, endPoint x: 306, endPoint y: 133, distance: 92.4
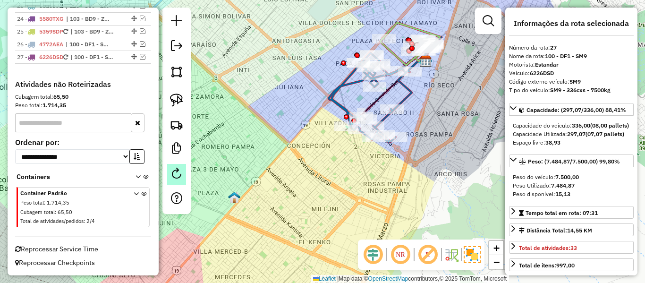
click at [178, 173] on em at bounding box center [176, 173] width 11 height 11
select select "*"
click at [413, 175] on div "Janela de atendimento Grade de atendimento Capacidade Transportadoras Veículos …" at bounding box center [322, 141] width 645 height 283
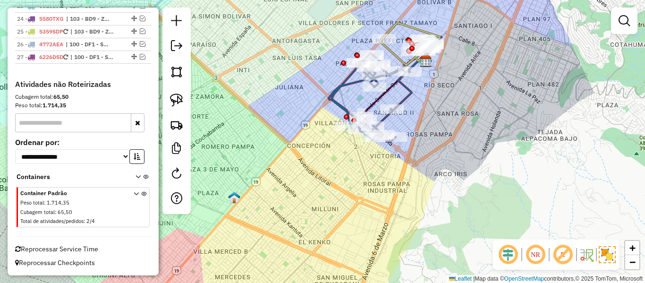
click at [406, 197] on div "Janela de atendimento Grade de atendimento Capacidade Transportadoras Veículos …" at bounding box center [322, 141] width 645 height 283
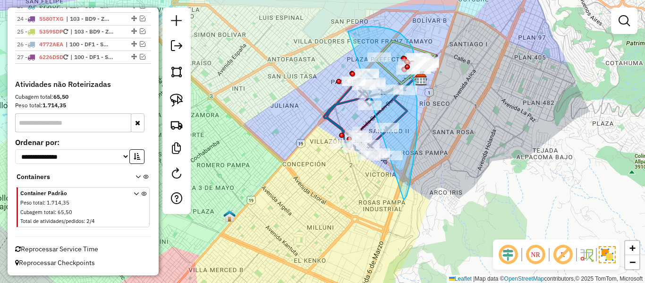
drag, startPoint x: 404, startPoint y: 200, endPoint x: 307, endPoint y: 184, distance: 98.6
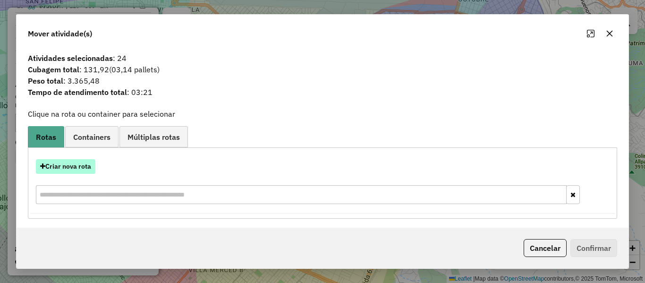
click at [87, 163] on button "Criar nova rota" at bounding box center [66, 166] width 60 height 15
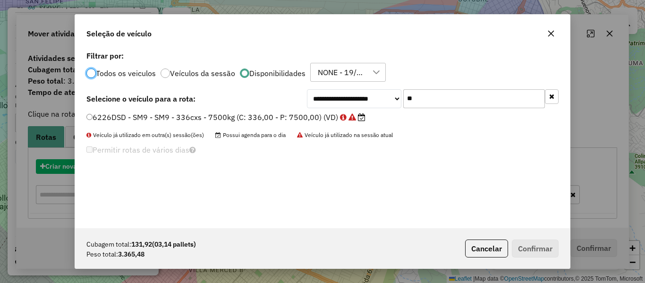
scroll to position [5, 3]
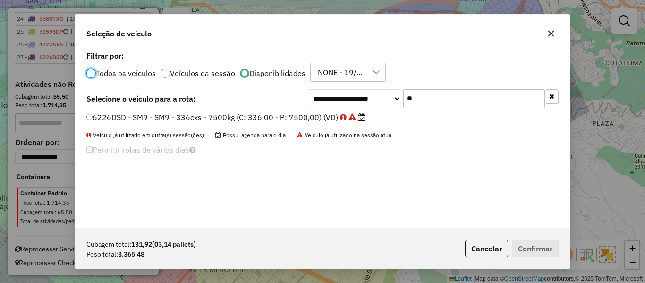
click at [470, 95] on input "**" at bounding box center [474, 98] width 142 height 19
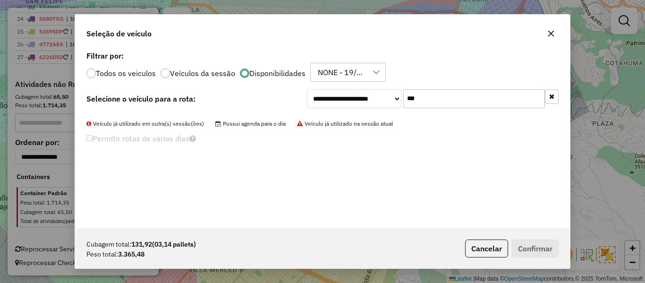
click at [470, 95] on input "***" at bounding box center [474, 98] width 142 height 19
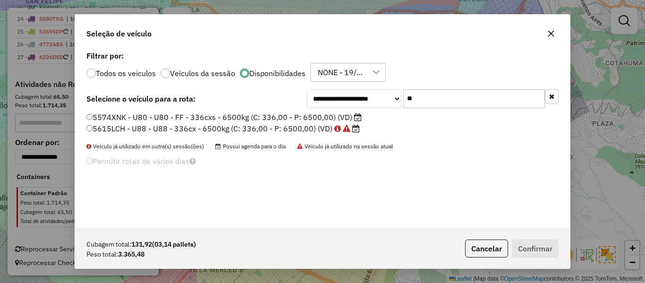
type input "**"
drag, startPoint x: 341, startPoint y: 116, endPoint x: 447, endPoint y: 153, distance: 111.9
click at [342, 116] on label "5574XNK - U80 - U80 - FF - 336cxs - 6500kg (C: 336,00 - P: 6500,00) (VD)" at bounding box center [223, 116] width 275 height 11
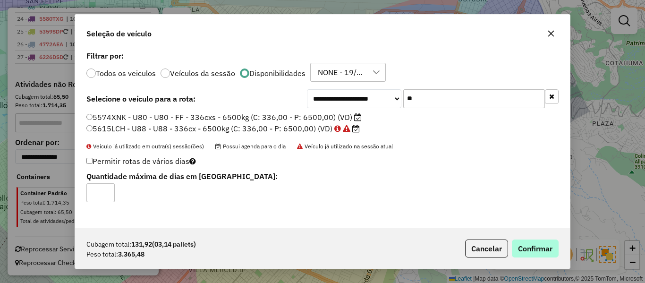
drag, startPoint x: 513, startPoint y: 239, endPoint x: 519, endPoint y: 249, distance: 11.7
click at [513, 241] on p-footer "Cubagem total: 131,92 (03,14 pallets) Peso total: 3.365,48 Cancelar Confirmar" at bounding box center [509, 248] width 97 height 18
click at [533, 257] on button "Confirmar" at bounding box center [535, 248] width 47 height 18
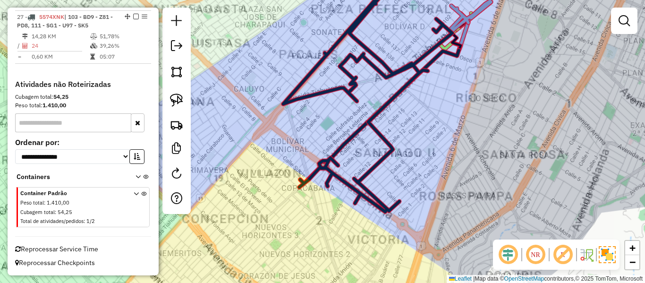
click at [384, 106] on icon at bounding box center [367, 90] width 169 height 244
select select "*********"
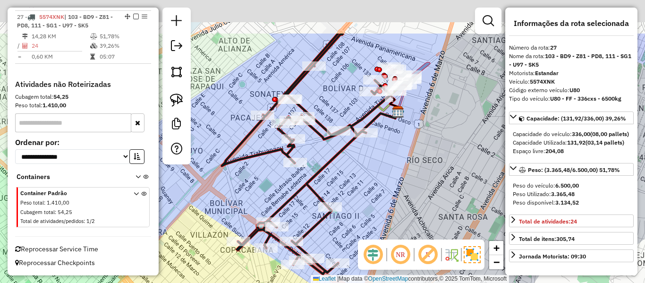
drag, startPoint x: 430, startPoint y: 106, endPoint x: 369, endPoint y: 168, distance: 87.2
click at [369, 168] on div "Janela de atendimento Grade de atendimento Capacidade Transportadoras Veículos …" at bounding box center [322, 141] width 645 height 283
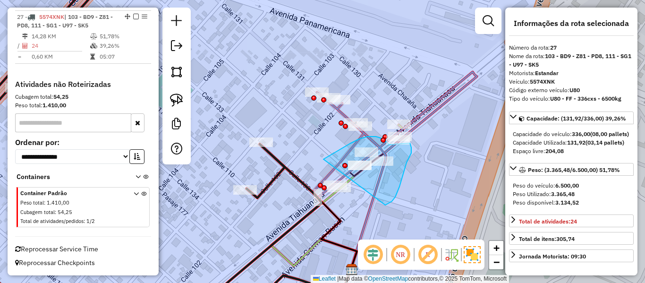
drag, startPoint x: 400, startPoint y: 187, endPoint x: 315, endPoint y: 205, distance: 87.0
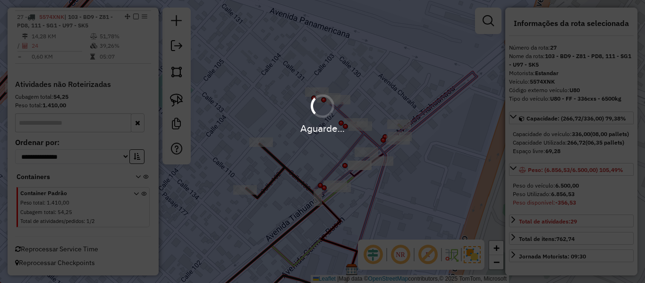
select select "*********"
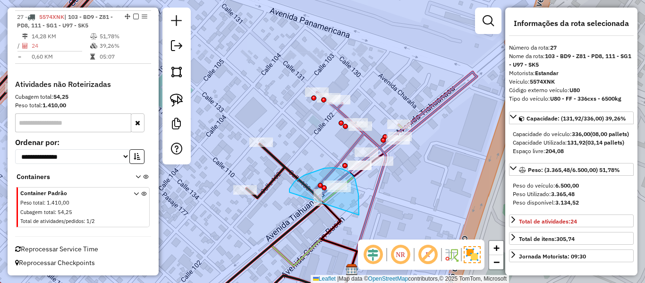
drag, startPoint x: 359, startPoint y: 213, endPoint x: 303, endPoint y: 206, distance: 56.7
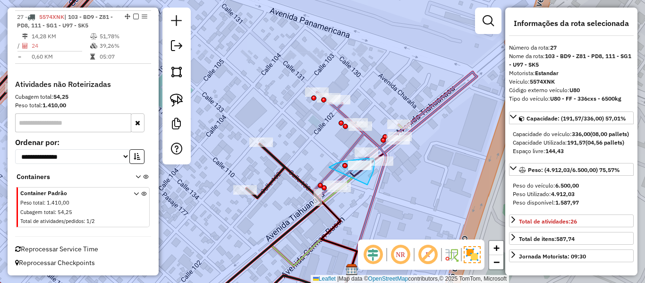
drag, startPoint x: 374, startPoint y: 167, endPoint x: 327, endPoint y: 171, distance: 47.0
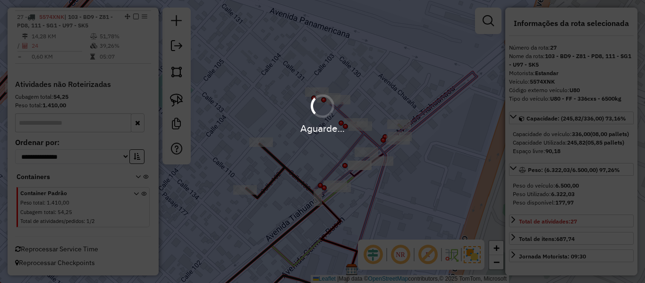
select select "*********"
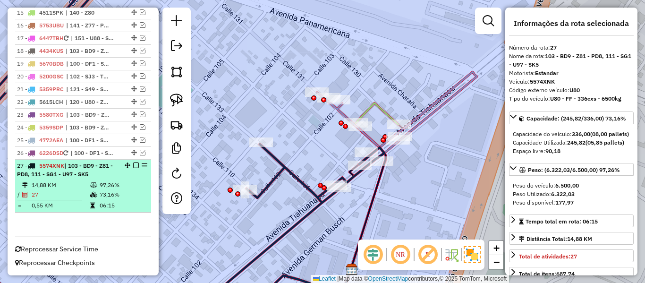
click at [134, 164] on em at bounding box center [136, 165] width 6 height 6
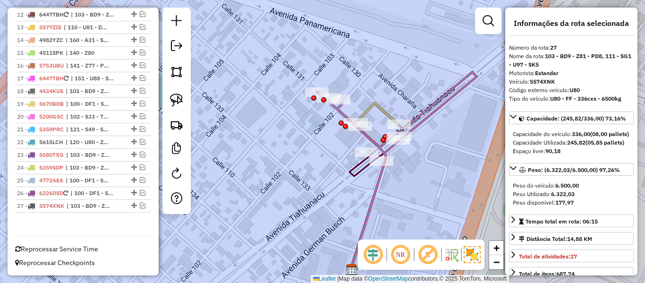
scroll to position [632, 0]
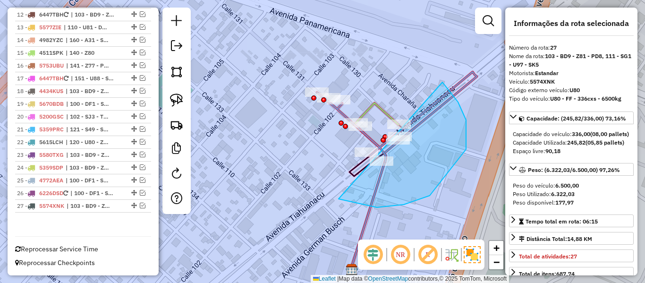
drag, startPoint x: 430, startPoint y: 196, endPoint x: 263, endPoint y: 131, distance: 179.3
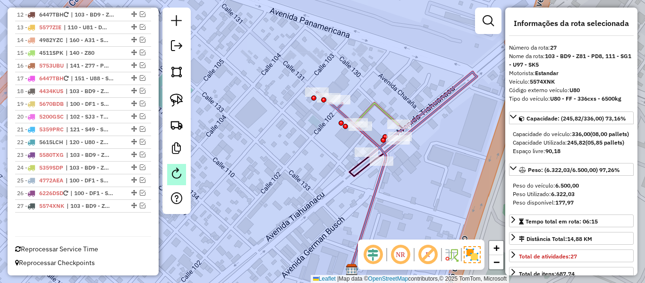
click at [175, 177] on em at bounding box center [176, 173] width 11 height 11
select select "*"
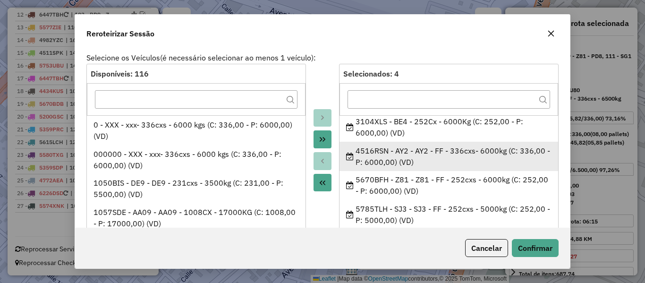
scroll to position [4, 0]
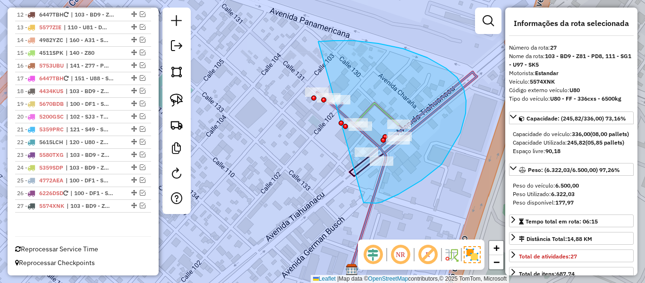
drag, startPoint x: 372, startPoint y: 203, endPoint x: 294, endPoint y: 149, distance: 95.1
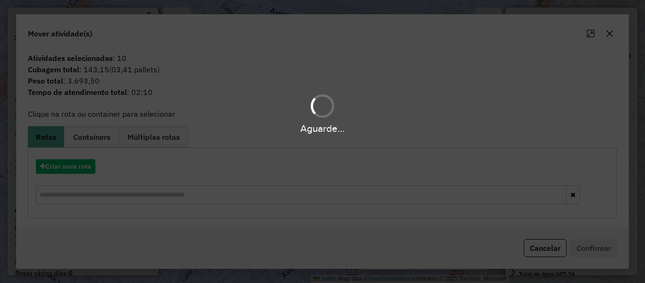
select select "*********"
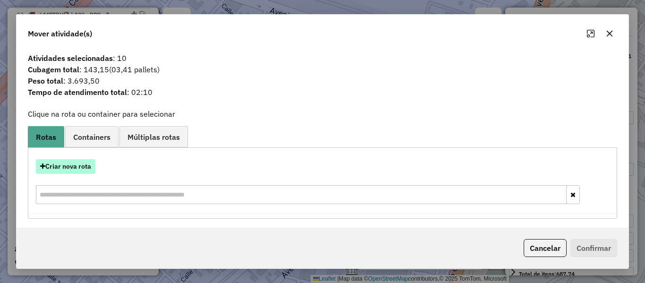
click at [62, 167] on button "Criar nova rota" at bounding box center [66, 166] width 60 height 15
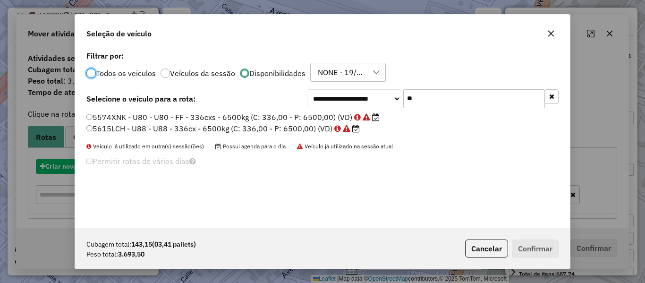
scroll to position [5, 3]
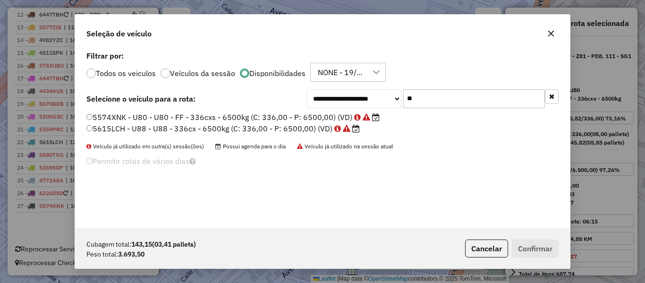
drag, startPoint x: 481, startPoint y: 85, endPoint x: 473, endPoint y: 96, distance: 13.9
click at [478, 88] on div "**********" at bounding box center [322, 138] width 495 height 179
click at [458, 103] on input "**" at bounding box center [474, 98] width 142 height 19
click at [457, 103] on input "**" at bounding box center [474, 98] width 142 height 19
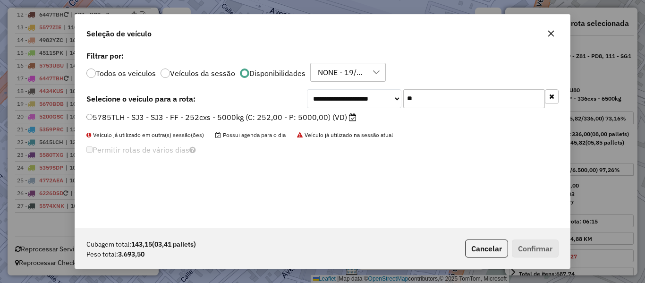
type input "**"
click at [326, 118] on label "5785TLH - SJ3 - SJ3 - FF - 252cxs - 5000kg (C: 252,00 - P: 5000,00) (VD)" at bounding box center [221, 116] width 270 height 11
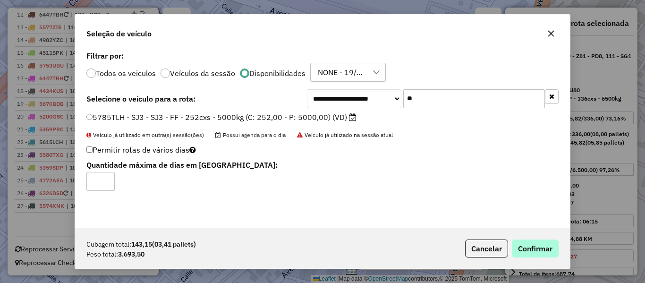
click at [508, 229] on div "Cubagem total: 143,15 (03,41 pallets) Peso total: 3.693,50 Cancelar Confirmar" at bounding box center [322, 248] width 495 height 41
click at [538, 247] on button "Confirmar" at bounding box center [535, 248] width 47 height 18
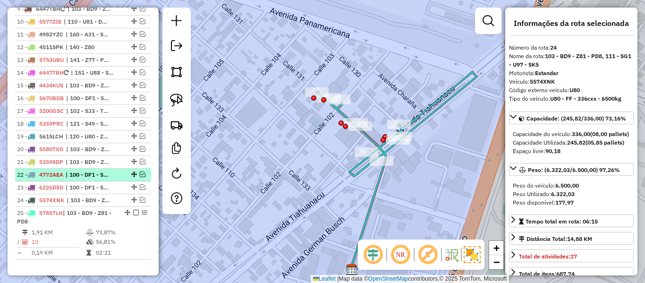
scroll to position [384, 0]
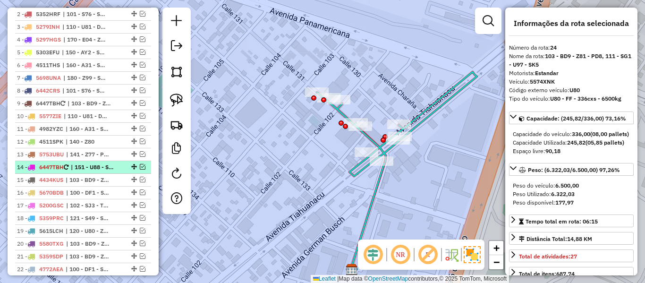
click at [142, 167] on em at bounding box center [143, 167] width 6 height 6
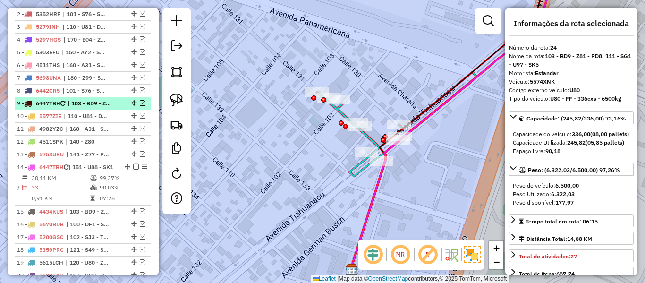
click at [141, 106] on div "9 - 6447TBH | 103 - BD9 - Z81 - PD8" at bounding box center [83, 103] width 132 height 9
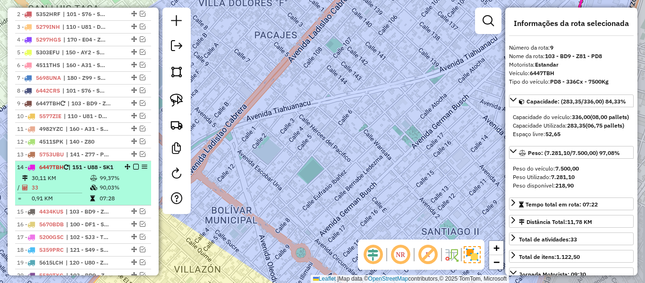
click at [105, 183] on td "99,37%" at bounding box center [123, 177] width 48 height 9
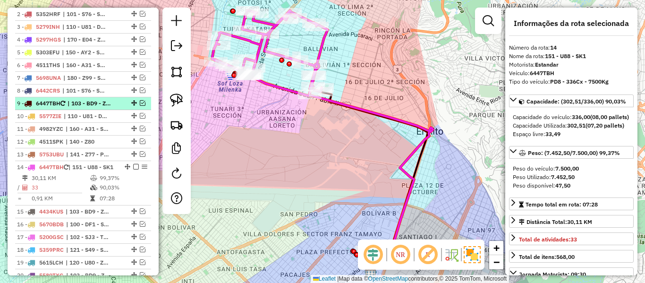
click at [140, 104] on em at bounding box center [143, 103] width 6 height 6
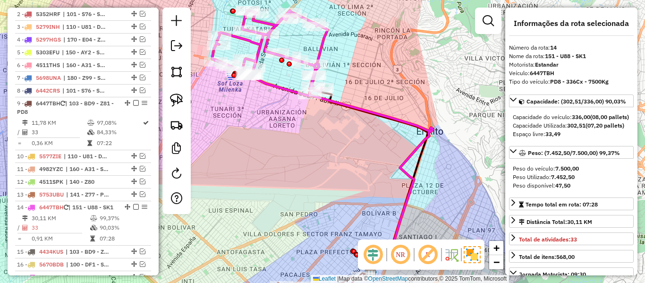
drag, startPoint x: 329, startPoint y: 119, endPoint x: 333, endPoint y: 108, distance: 11.7
click at [333, 108] on div "Janela de atendimento Grade de atendimento Capacidade Transportadoras Veículos …" at bounding box center [322, 141] width 645 height 283
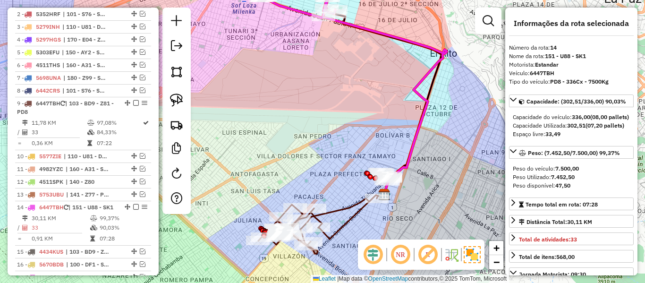
click at [349, 213] on icon at bounding box center [317, 224] width 119 height 59
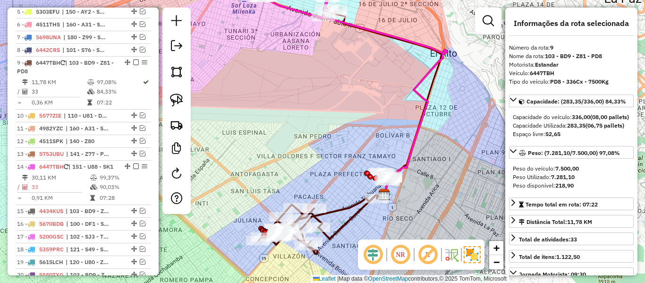
scroll to position [474, 0]
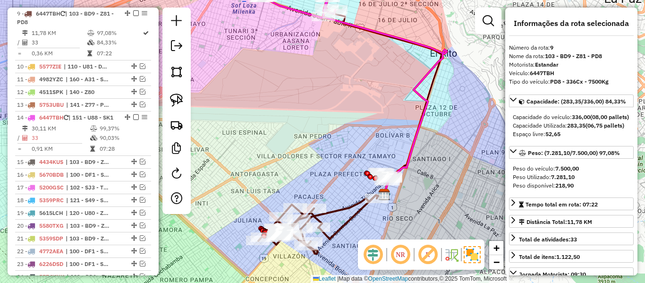
click at [349, 207] on icon at bounding box center [317, 224] width 119 height 59
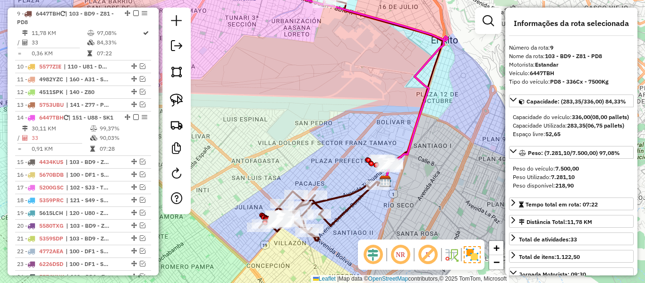
drag, startPoint x: 349, startPoint y: 206, endPoint x: 362, endPoint y: 141, distance: 66.5
click at [362, 182] on icon at bounding box center [318, 211] width 119 height 59
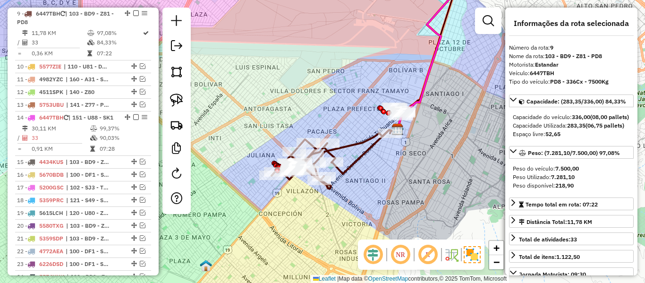
click at [434, 23] on icon at bounding box center [428, 51] width 63 height 158
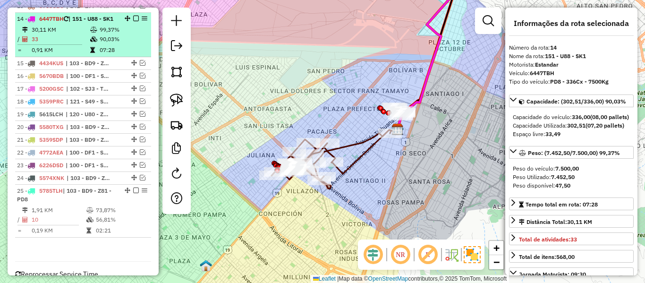
scroll to position [578, 0]
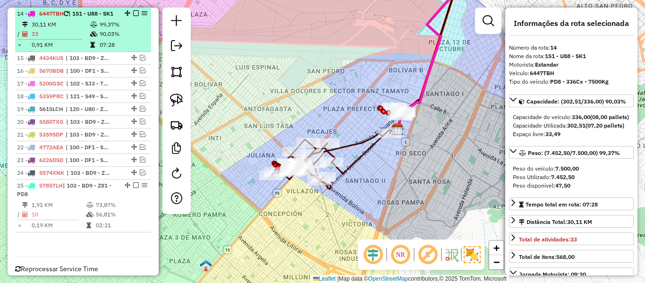
click at [133, 13] on em at bounding box center [136, 13] width 6 height 6
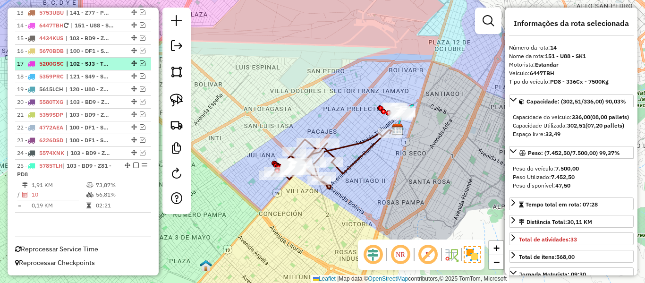
scroll to position [566, 0]
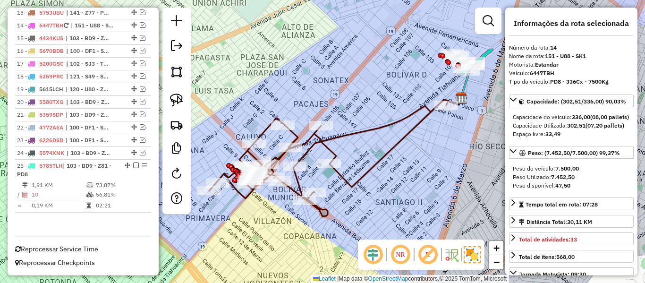
click at [383, 129] on icon at bounding box center [328, 158] width 239 height 117
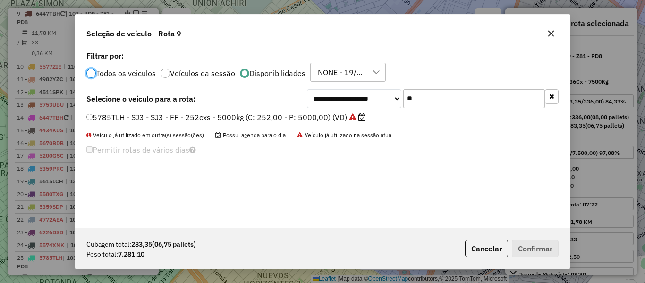
scroll to position [5, 3]
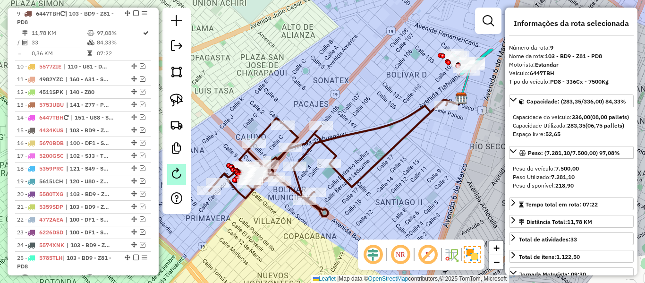
click at [178, 176] on em at bounding box center [176, 173] width 11 height 11
select select "*"
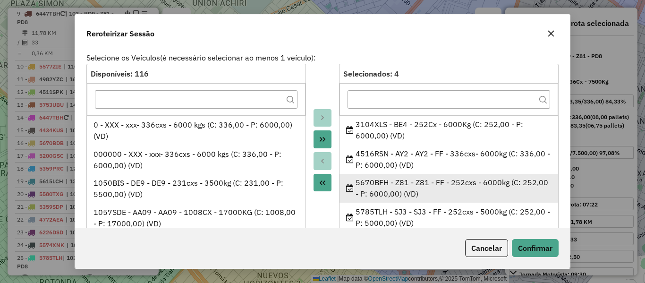
scroll to position [0, 0]
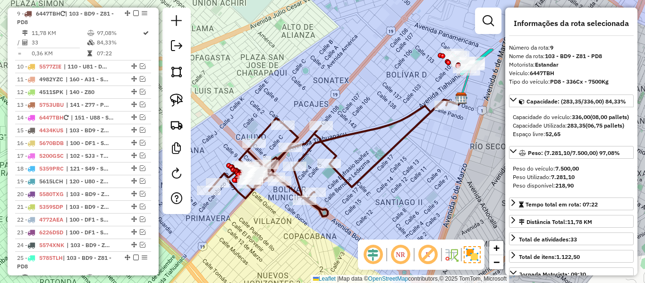
click at [355, 134] on icon at bounding box center [328, 158] width 239 height 117
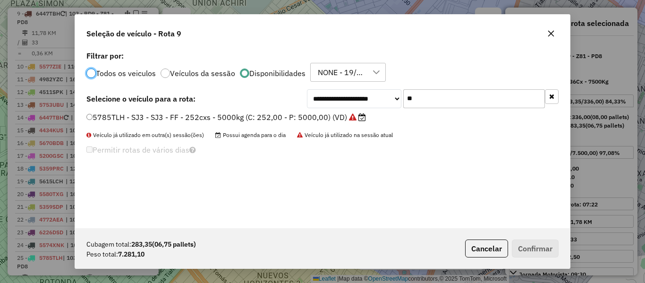
scroll to position [5, 3]
click at [474, 103] on input "**" at bounding box center [474, 98] width 142 height 19
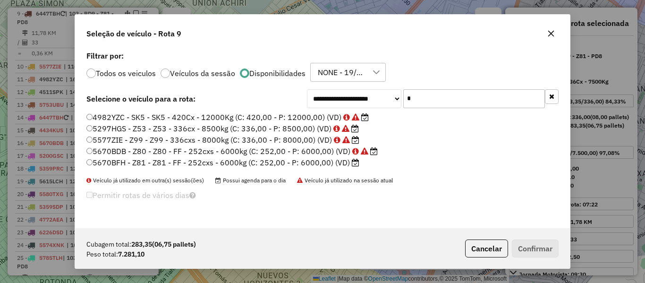
type input "*"
click at [316, 164] on label "5670BFH - Z81 - Z81 - FF - 252cxs - 6000kg (C: 252,00 - P: 6000,00) (VD)" at bounding box center [222, 162] width 273 height 11
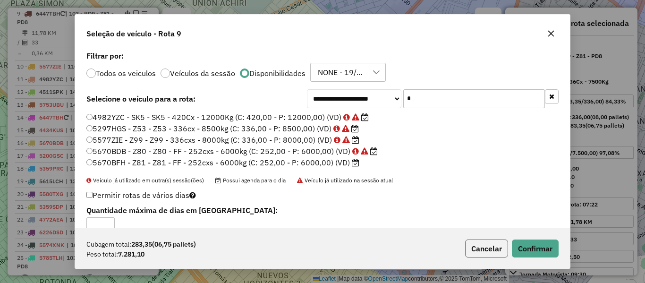
drag, startPoint x: 500, startPoint y: 240, endPoint x: 539, endPoint y: 248, distance: 40.5
click at [501, 242] on button "Cancelar" at bounding box center [486, 248] width 43 height 18
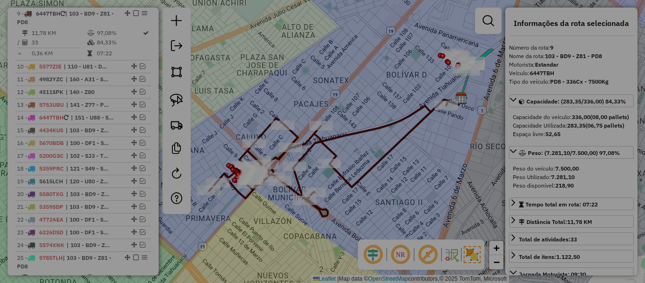
click at [539, 248] on div "**********" at bounding box center [322, 141] width 645 height 283
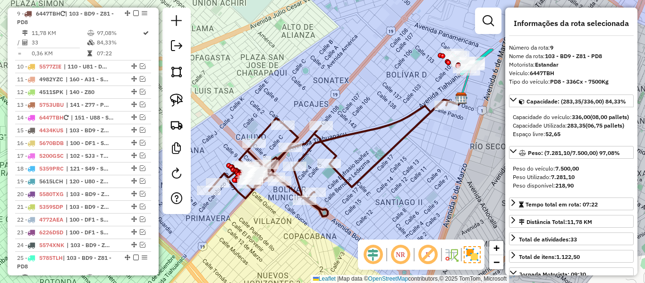
click at [349, 128] on div "Janela de atendimento Grade de atendimento Capacidade Transportadoras Veículos …" at bounding box center [322, 141] width 645 height 283
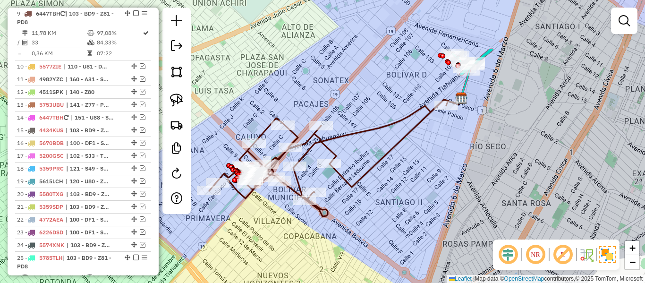
click at [352, 131] on icon at bounding box center [328, 158] width 239 height 117
select select "*********"
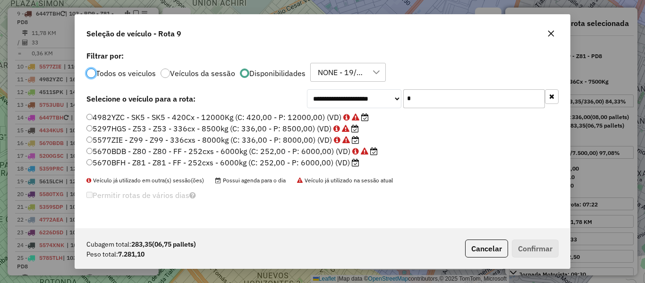
drag, startPoint x: 323, startPoint y: 161, endPoint x: 502, endPoint y: 232, distance: 192.9
click at [323, 161] on label "5670BFH - Z81 - Z81 - FF - 252cxs - 6000kg (C: 252,00 - P: 6000,00) (VD)" at bounding box center [222, 162] width 273 height 11
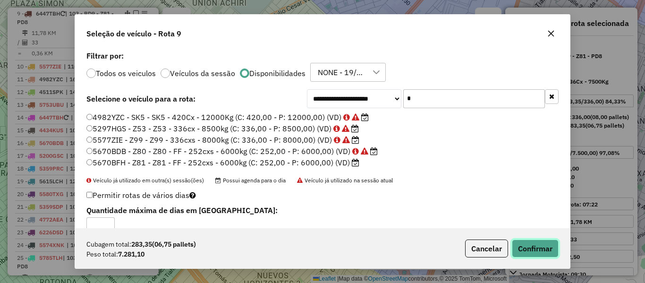
click at [531, 251] on button "Confirmar" at bounding box center [535, 248] width 47 height 18
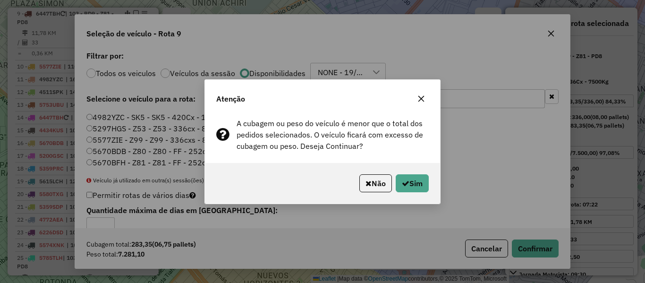
click at [430, 196] on div "Não Sim" at bounding box center [322, 183] width 235 height 41
click at [405, 174] on button "Sim" at bounding box center [412, 183] width 33 height 18
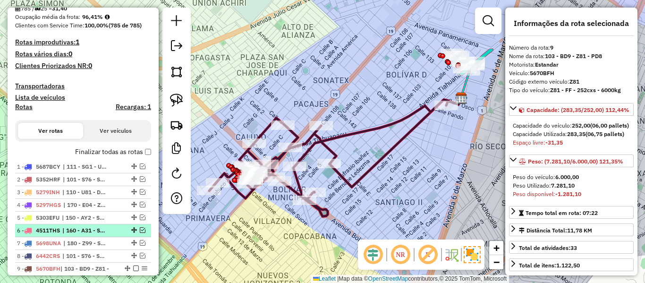
scroll to position [285, 0]
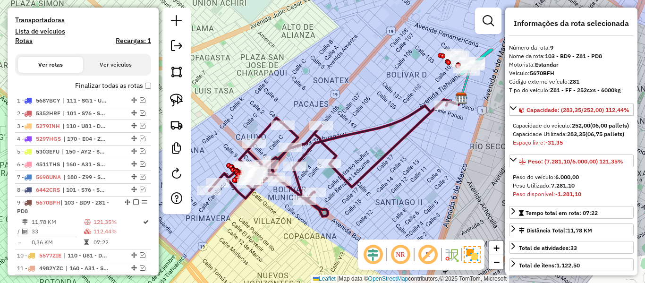
click at [120, 86] on label "Finalizar todas as rotas" at bounding box center [113, 86] width 76 height 10
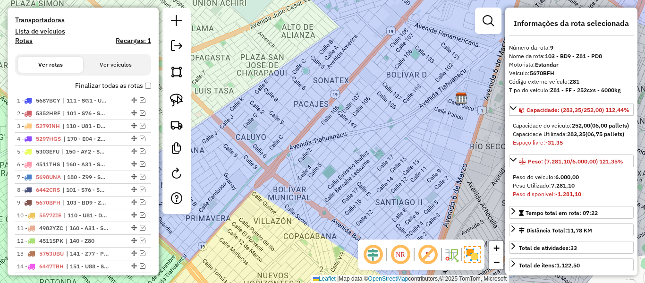
click at [120, 86] on label "Finalizar todas as rotas" at bounding box center [113, 86] width 76 height 10
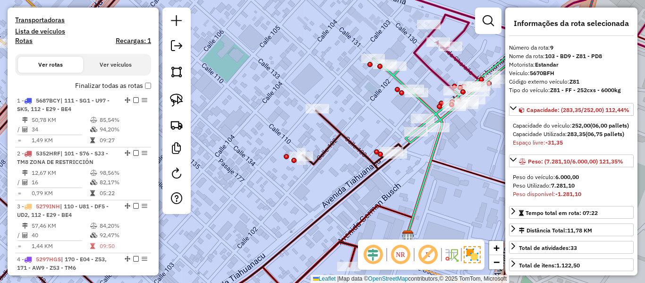
click at [357, 141] on icon at bounding box center [187, 142] width 505 height 340
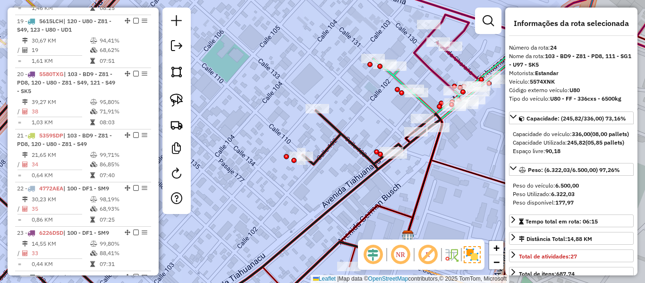
scroll to position [1507, 0]
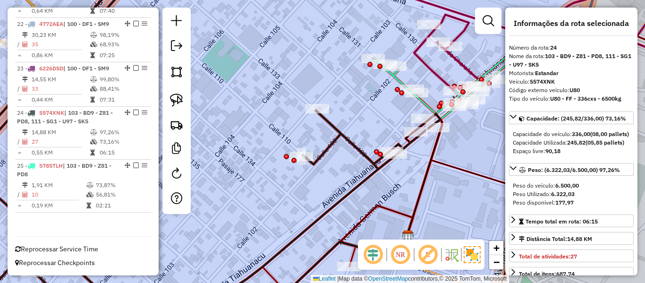
click at [424, 104] on icon at bounding box center [453, 90] width 160 height 104
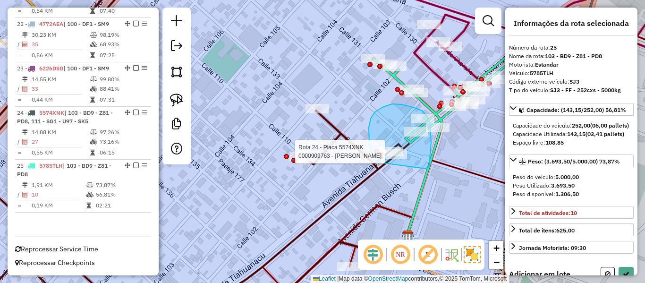
drag, startPoint x: 426, startPoint y: 169, endPoint x: 378, endPoint y: 162, distance: 48.6
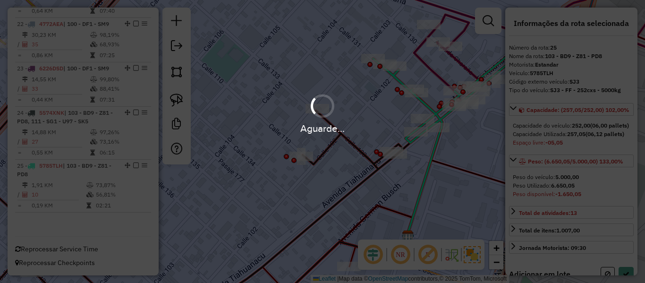
select select "*********"
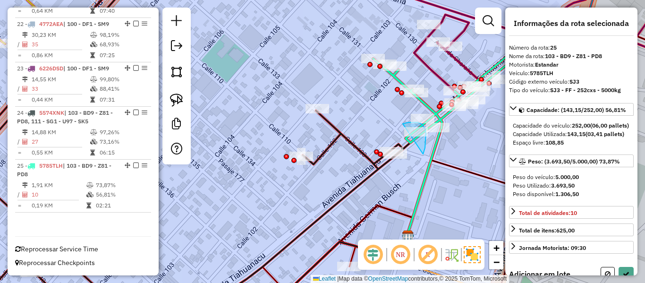
drag, startPoint x: 422, startPoint y: 124, endPoint x: 400, endPoint y: 131, distance: 23.3
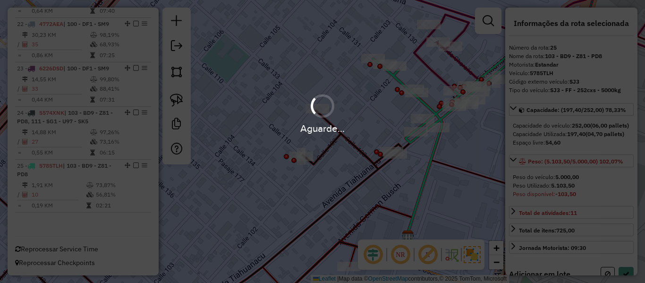
select select "*********"
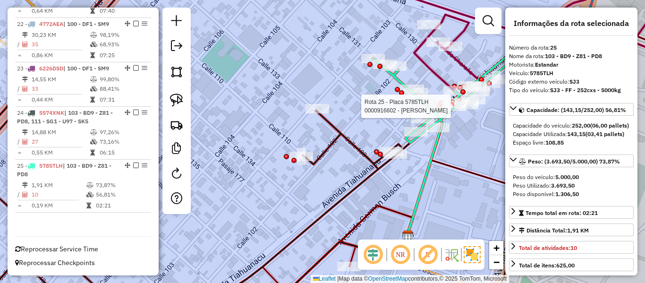
click at [437, 108] on div at bounding box center [439, 106] width 5 height 5
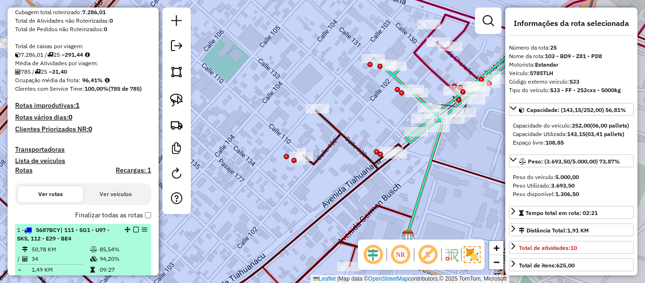
scroll to position [236, 0]
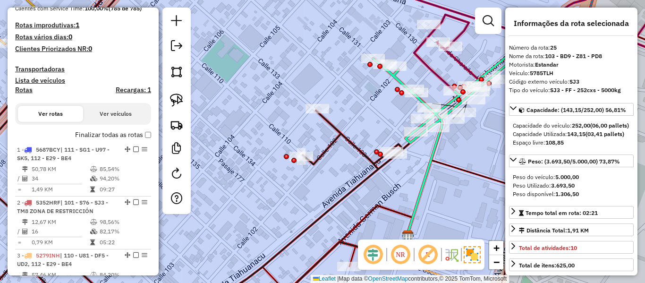
click at [113, 132] on label "Finalizar todas as rotas" at bounding box center [113, 135] width 76 height 10
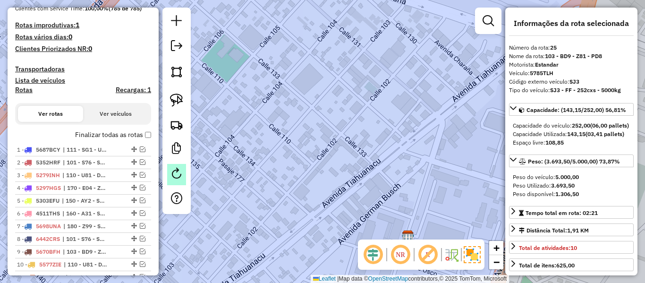
click at [182, 182] on link at bounding box center [176, 174] width 19 height 21
select select "*"
click at [124, 133] on label "Finalizar todas as rotas" at bounding box center [113, 135] width 76 height 10
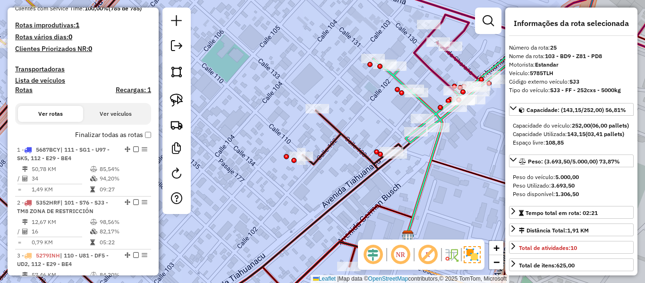
click at [422, 105] on icon at bounding box center [453, 90] width 160 height 104
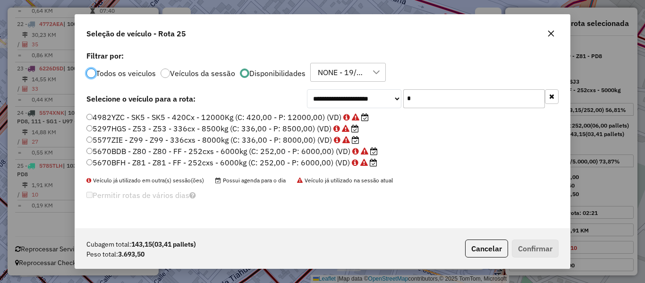
scroll to position [5, 3]
click at [446, 96] on input "*" at bounding box center [474, 98] width 142 height 19
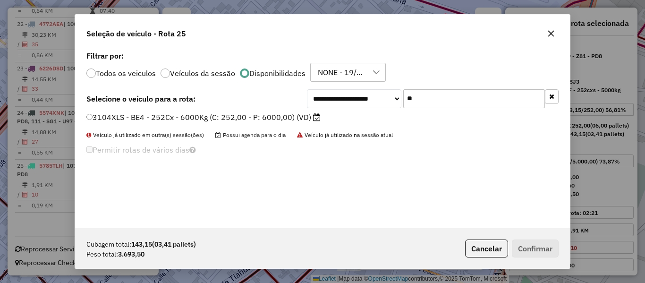
type input "**"
drag, startPoint x: 298, startPoint y: 118, endPoint x: 431, endPoint y: 150, distance: 137.0
click at [298, 119] on label "3104XLS - BE4 - 252Cx - 6000Kg (C: 252,00 - P: 6000,00) (VD)" at bounding box center [203, 116] width 234 height 11
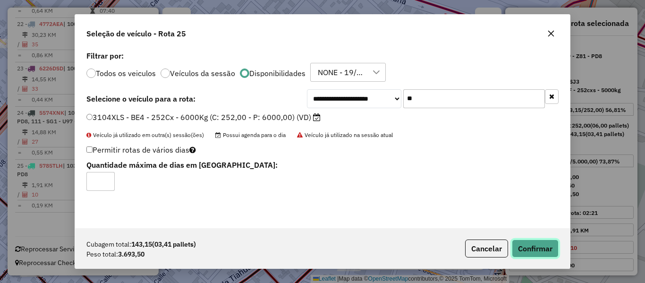
click at [545, 250] on button "Confirmar" at bounding box center [535, 248] width 47 height 18
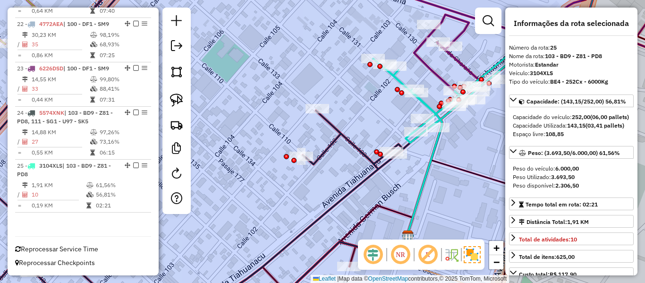
click at [399, 77] on icon at bounding box center [453, 90] width 160 height 104
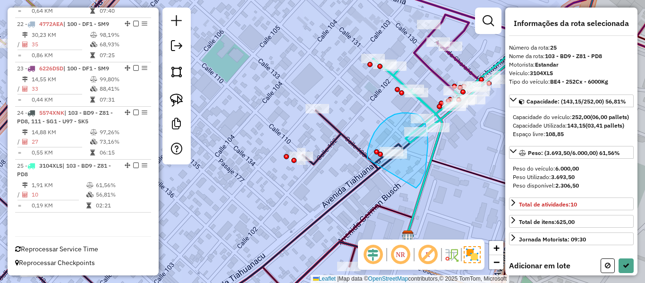
drag, startPoint x: 428, startPoint y: 145, endPoint x: 368, endPoint y: 160, distance: 61.9
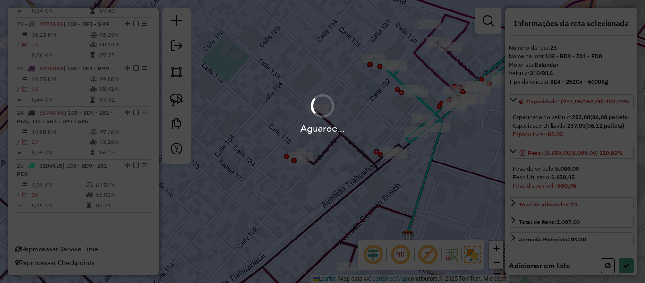
select select "*********"
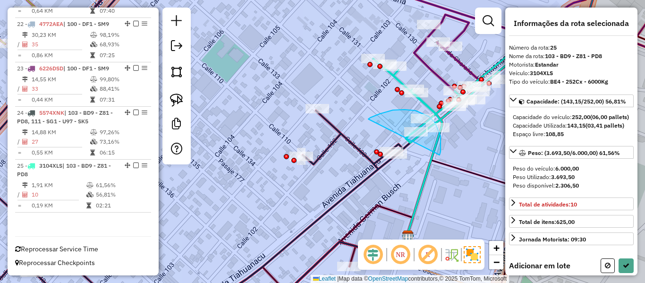
drag, startPoint x: 441, startPoint y: 140, endPoint x: 376, endPoint y: 122, distance: 66.8
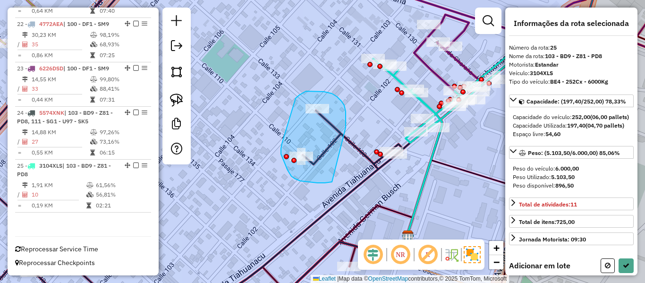
drag, startPoint x: 346, startPoint y: 128, endPoint x: 353, endPoint y: 166, distance: 39.4
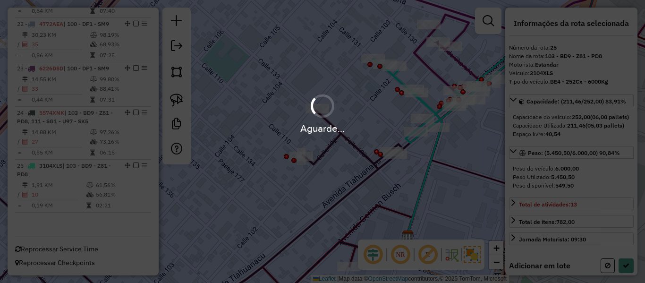
select select "*********"
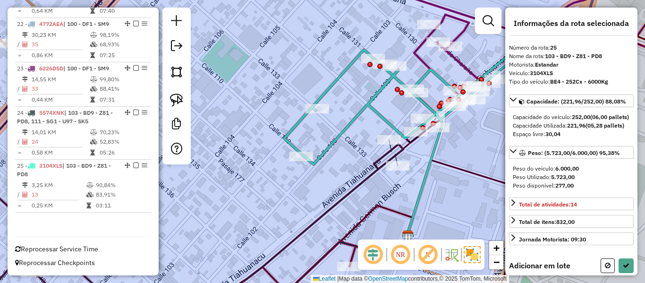
select select "*********"
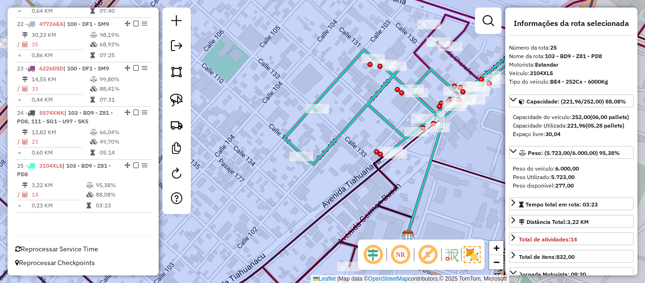
click at [354, 192] on icon at bounding box center [165, 142] width 461 height 340
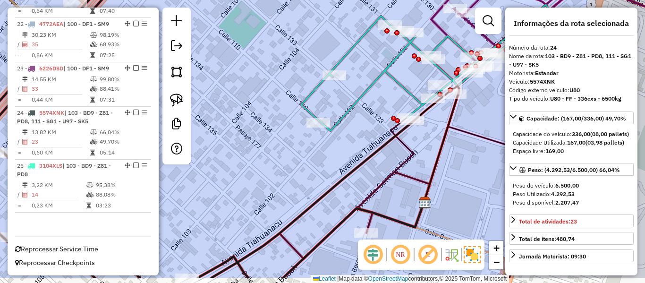
drag, startPoint x: 343, startPoint y: 220, endPoint x: 415, endPoint y: 105, distance: 135.4
click at [413, 108] on div "Janela de atendimento Grade de atendimento Capacidade Transportadoras Veículos …" at bounding box center [322, 141] width 645 height 283
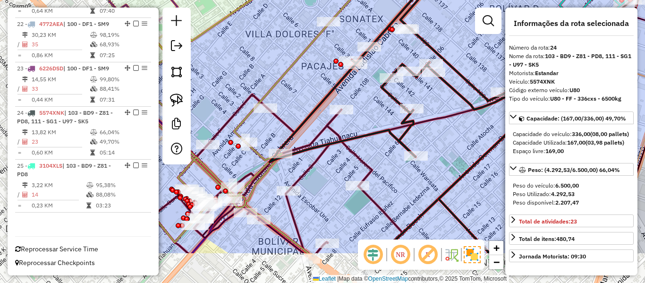
drag, startPoint x: 318, startPoint y: 181, endPoint x: 492, endPoint y: 123, distance: 182.8
click at [492, 123] on div "Janela de atendimento Grade de atendimento Capacidade Transportadoras Veículos …" at bounding box center [322, 141] width 645 height 283
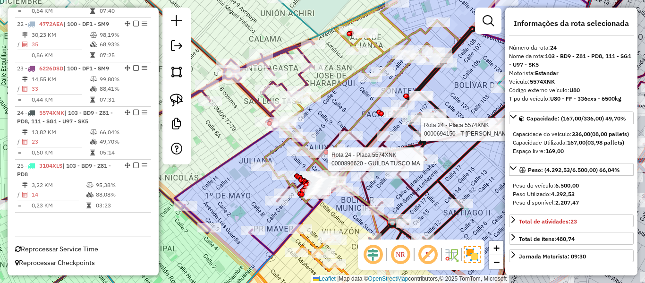
select select "*********"
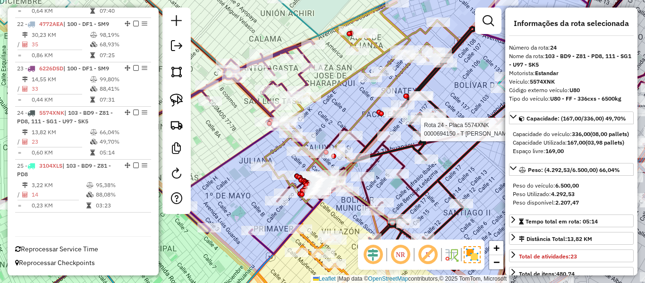
click at [360, 107] on div "Rota 24 - Placa 5574XNK 0000694150 - T VIVIAN B. Janela de atendimento Grade de…" at bounding box center [322, 141] width 645 height 283
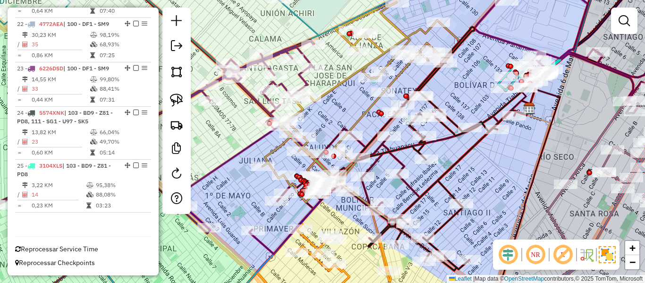
click at [365, 108] on icon at bounding box center [361, 102] width 197 height 200
select select "*********"
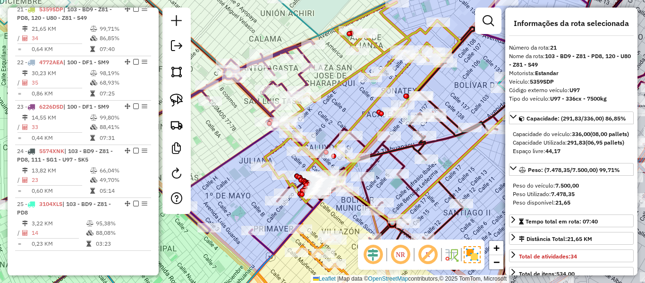
scroll to position [1464, 0]
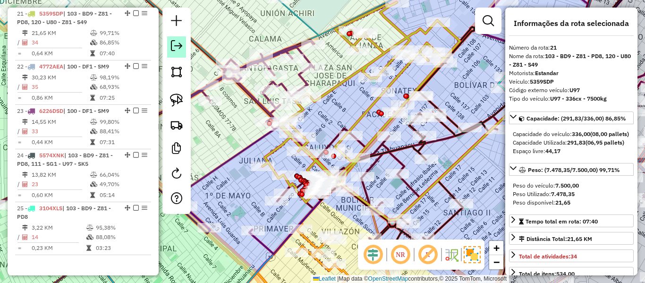
click at [133, 13] on em at bounding box center [136, 13] width 6 height 6
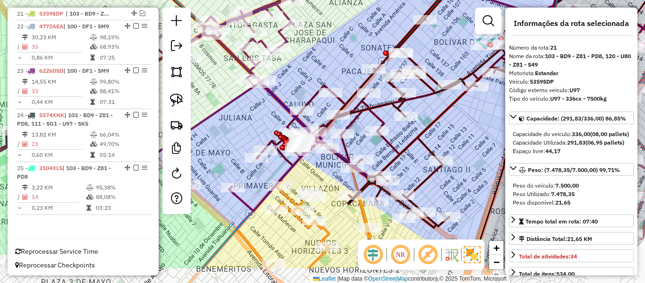
drag, startPoint x: 439, startPoint y: 130, endPoint x: 426, endPoint y: 117, distance: 18.4
click at [426, 117] on icon at bounding box center [419, 106] width 173 height 244
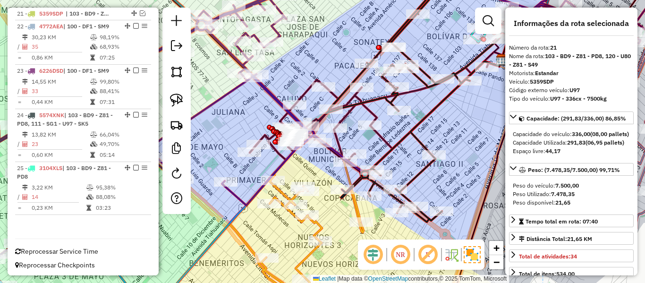
click at [420, 79] on icon at bounding box center [412, 100] width 173 height 244
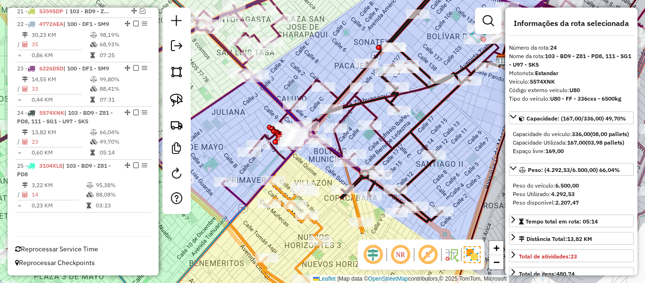
click at [324, 230] on icon at bounding box center [257, 220] width 208 height 181
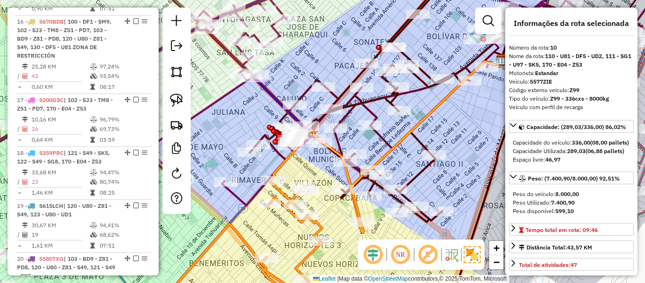
scroll to position [848, 0]
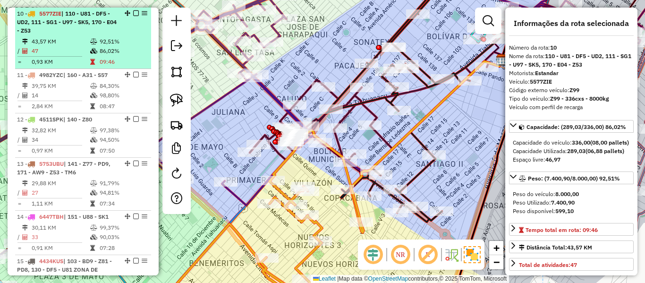
click at [133, 14] on em at bounding box center [136, 13] width 6 height 6
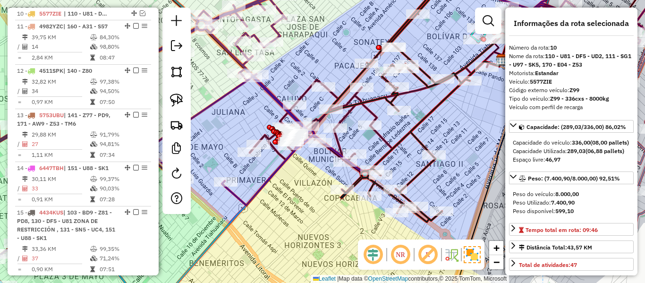
click at [238, 192] on icon at bounding box center [124, 144] width 379 height 304
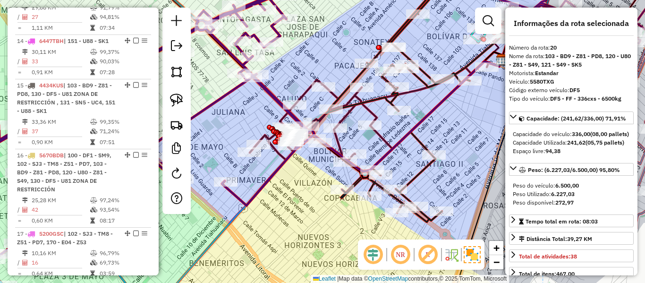
scroll to position [1354, 0]
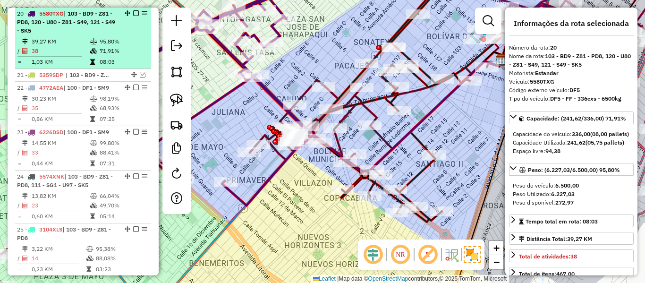
click at [134, 12] on em at bounding box center [136, 13] width 6 height 6
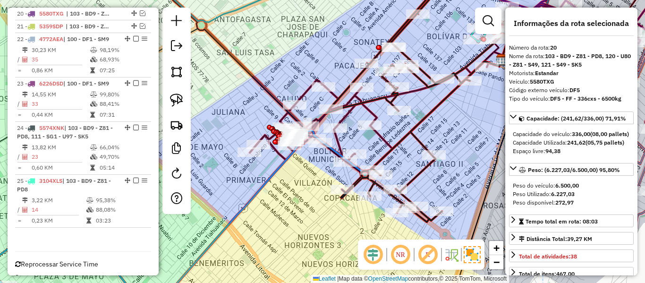
click at [311, 87] on icon at bounding box center [369, 119] width 239 height 117
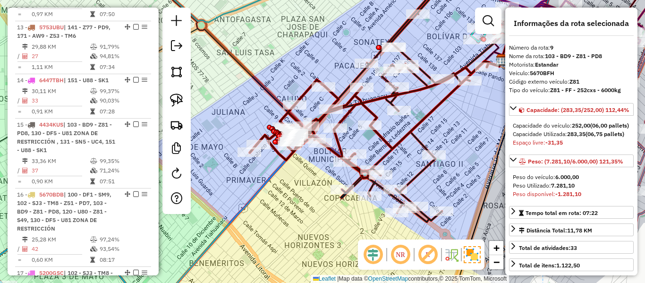
scroll to position [795, 0]
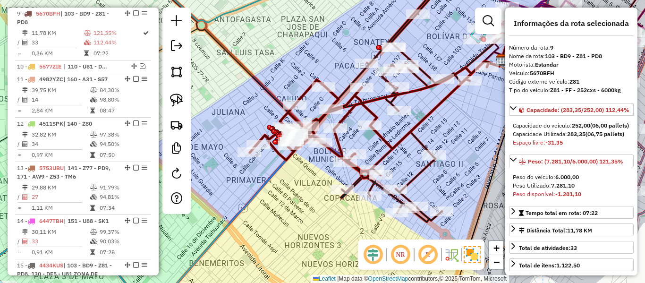
click at [420, 140] on icon at bounding box center [412, 100] width 173 height 244
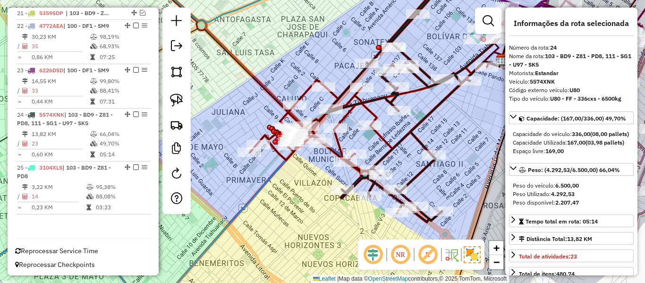
scroll to position [1369, 0]
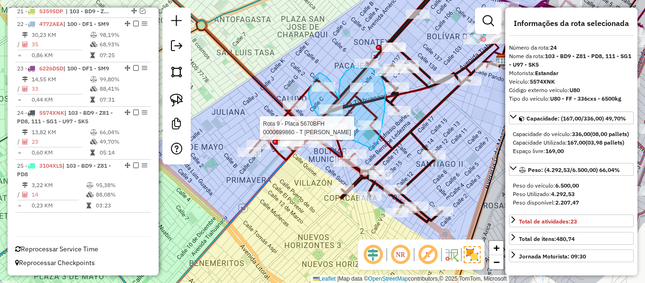
drag, startPoint x: 374, startPoint y: 149, endPoint x: 348, endPoint y: 146, distance: 26.1
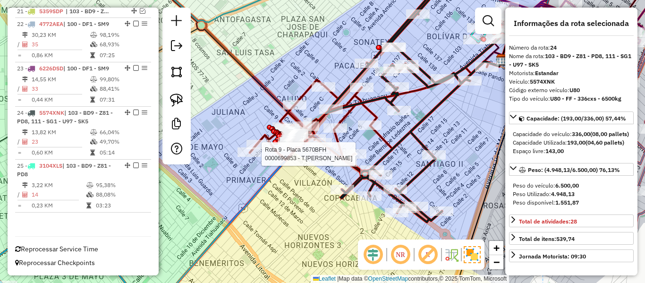
select select "*********"
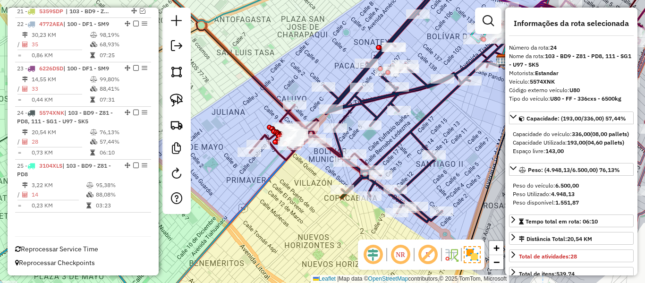
click at [283, 116] on icon at bounding box center [369, 119] width 239 height 117
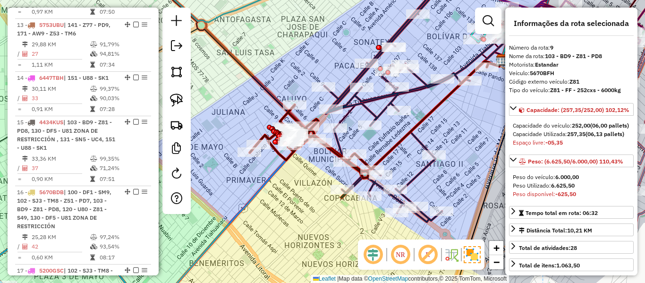
scroll to position [795, 0]
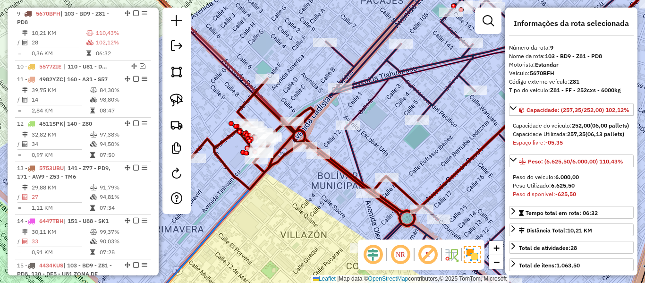
click at [429, 102] on icon at bounding box center [496, 142] width 341 height 340
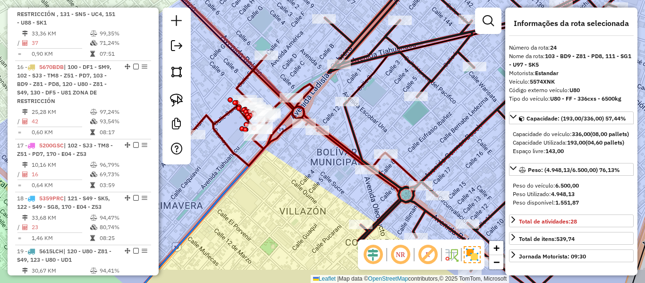
scroll to position [1369, 0]
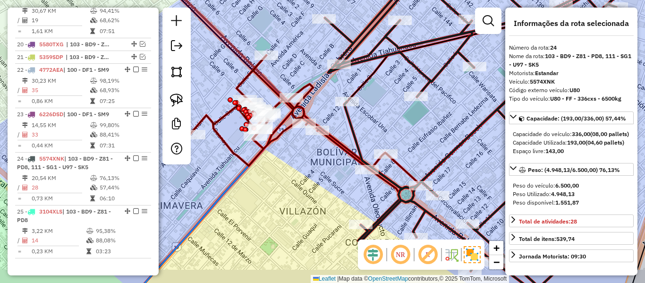
drag, startPoint x: 441, startPoint y: 127, endPoint x: 419, endPoint y: 136, distance: 23.1
click at [441, 100] on div "Janela de atendimento Grade de atendimento Capacidade Transportadoras Veículos …" at bounding box center [322, 141] width 645 height 283
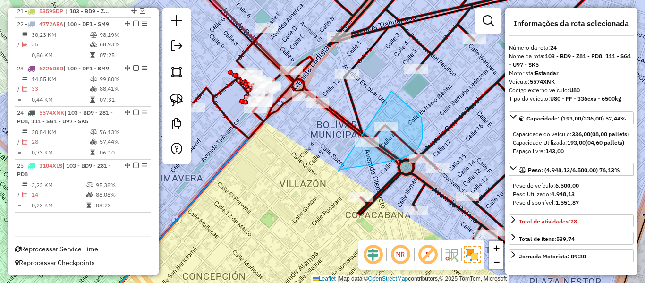
drag, startPoint x: 374, startPoint y: 164, endPoint x: 350, endPoint y: 102, distance: 66.2
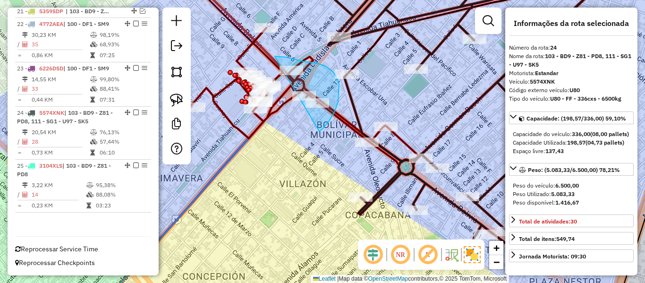
drag, startPoint x: 339, startPoint y: 83, endPoint x: 265, endPoint y: 60, distance: 77.8
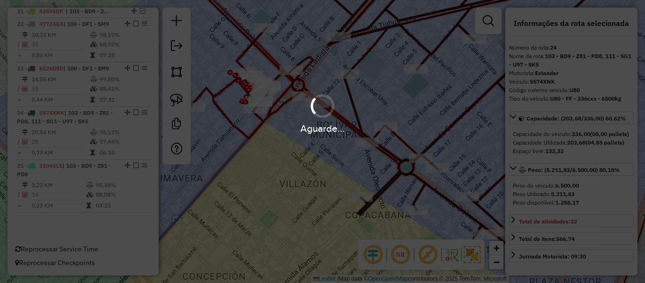
select select "*********"
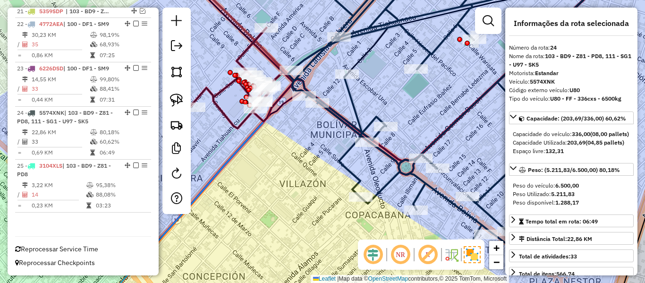
click at [239, 58] on icon at bounding box center [394, 73] width 437 height 203
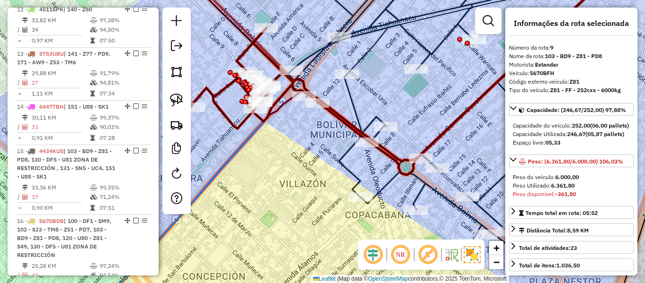
scroll to position [795, 0]
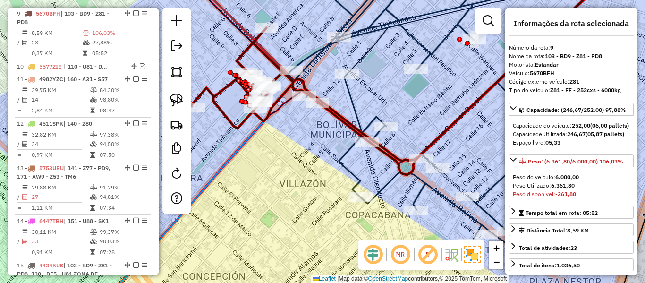
click at [372, 118] on icon at bounding box center [452, 117] width 328 height 290
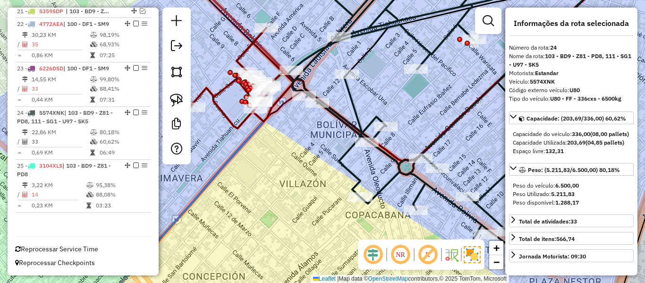
scroll to position [1369, 0]
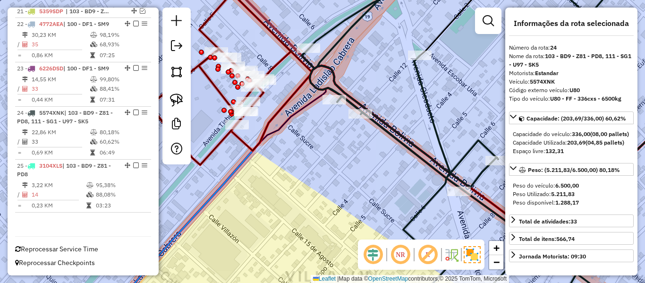
drag, startPoint x: 281, startPoint y: 56, endPoint x: 311, endPoint y: 136, distance: 85.1
click at [311, 135] on icon at bounding box center [393, 114] width 632 height 285
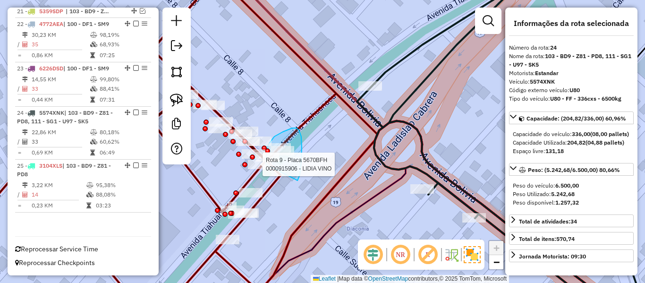
drag, startPoint x: 298, startPoint y: 179, endPoint x: 284, endPoint y: 182, distance: 13.4
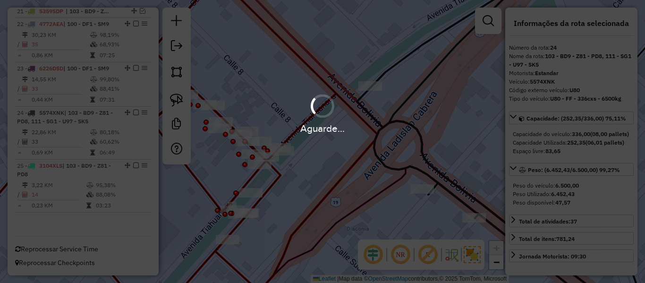
select select "*********"
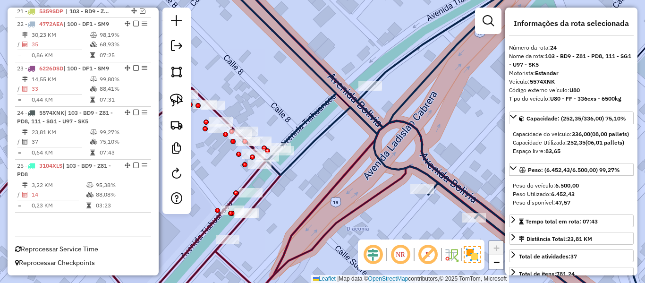
click at [210, 197] on div "Janela de atendimento Grade de atendimento Capacidade Transportadoras Veículos …" at bounding box center [322, 141] width 645 height 283
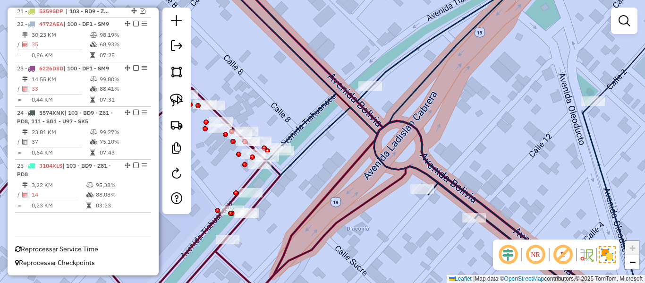
click at [251, 203] on icon at bounding box center [268, 199] width 667 height 223
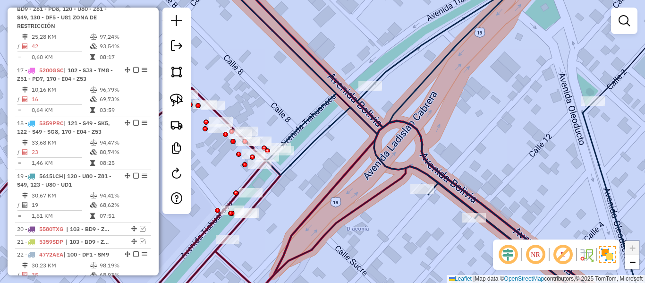
select select "*********"
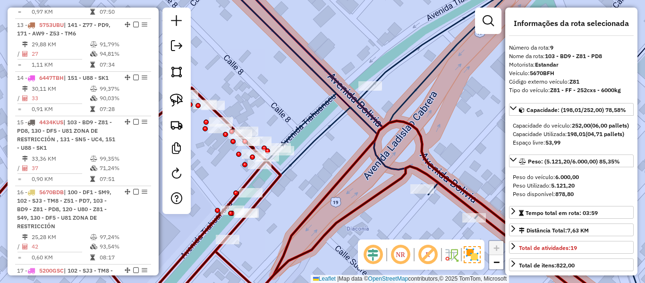
scroll to position [795, 0]
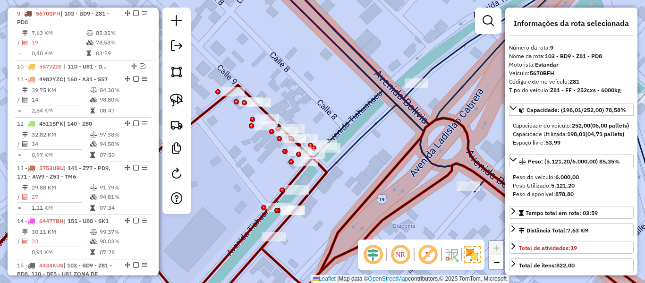
drag, startPoint x: 267, startPoint y: 203, endPoint x: 313, endPoint y: 200, distance: 46.4
click at [313, 200] on div "Janela de atendimento Grade de atendimento Capacidade Transportadoras Veículos …" at bounding box center [322, 141] width 645 height 283
click at [318, 181] on icon at bounding box center [304, 198] width 697 height 226
click at [358, 106] on icon at bounding box center [479, 142] width 430 height 340
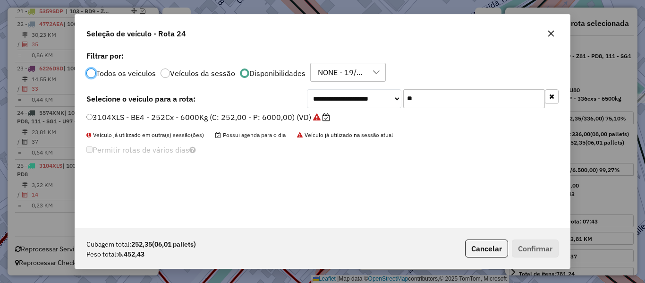
scroll to position [5, 3]
click at [550, 98] on icon "button" at bounding box center [551, 96] width 5 height 7
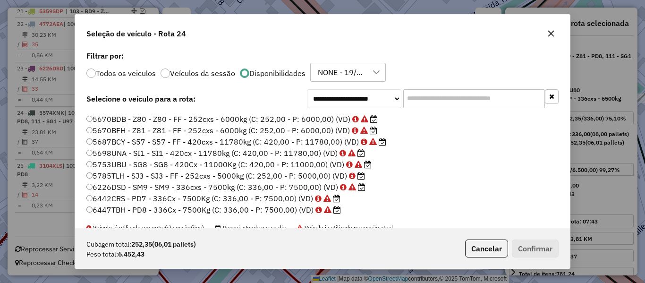
scroll to position [37, 0]
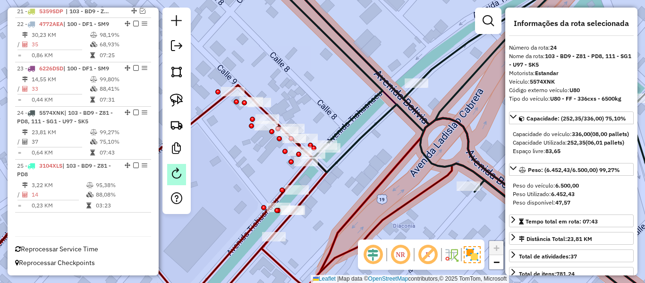
click at [176, 172] on em at bounding box center [176, 173] width 11 height 11
select select "*"
click at [390, 111] on icon at bounding box center [479, 142] width 430 height 340
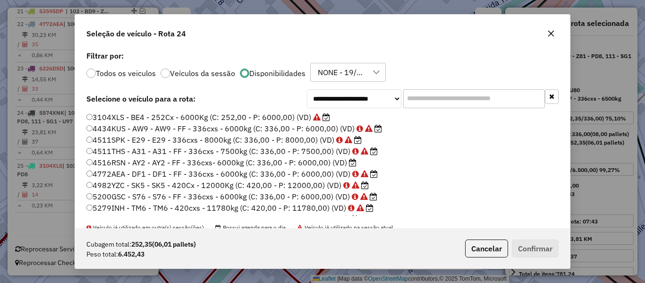
scroll to position [5, 3]
click at [465, 100] on input "text" at bounding box center [474, 98] width 142 height 19
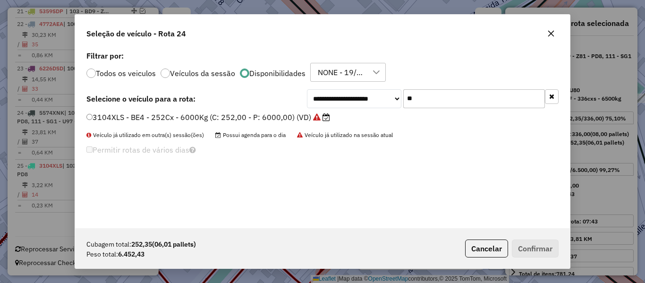
type input "**"
click at [300, 187] on div "**********" at bounding box center [322, 138] width 495 height 179
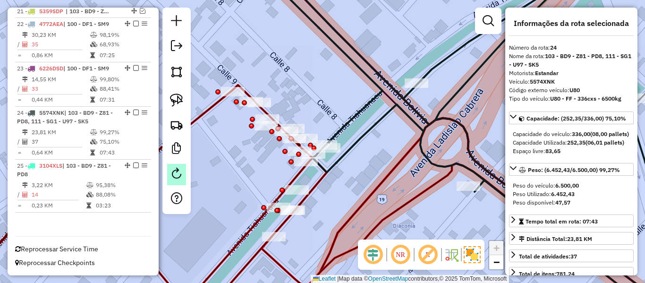
click at [180, 180] on link at bounding box center [176, 174] width 19 height 21
select select "*"
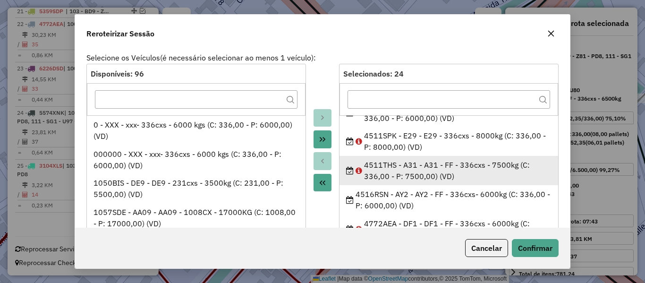
scroll to position [94, 0]
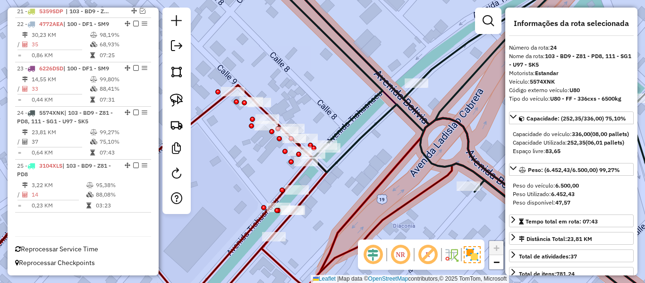
click at [380, 122] on icon at bounding box center [479, 142] width 430 height 340
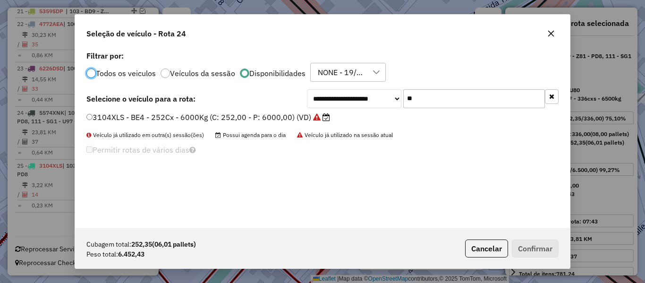
scroll to position [5, 3]
click at [426, 99] on input "**" at bounding box center [474, 98] width 142 height 19
type input "**"
click at [316, 119] on label "4516RSN - AY2 - AY2 - FF - 336cxs- 6000kg (C: 336,00 - P: 6000,00) (VD)" at bounding box center [221, 116] width 270 height 11
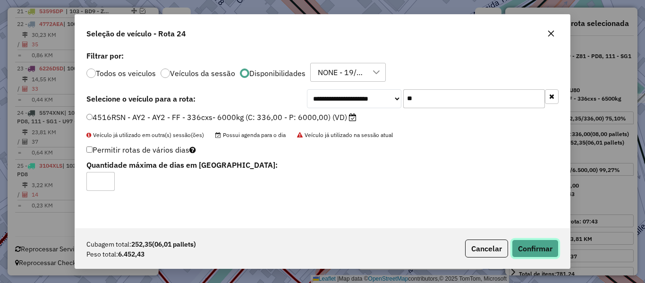
click at [540, 250] on button "Confirmar" at bounding box center [535, 248] width 47 height 18
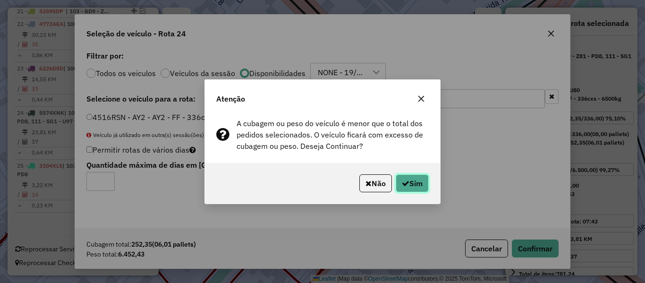
click at [419, 183] on button "Sim" at bounding box center [412, 183] width 33 height 18
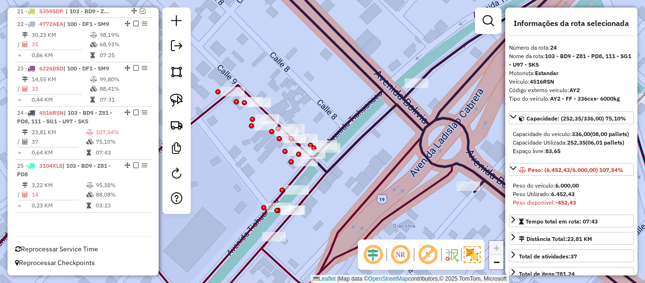
click at [213, 103] on icon at bounding box center [304, 198] width 697 height 226
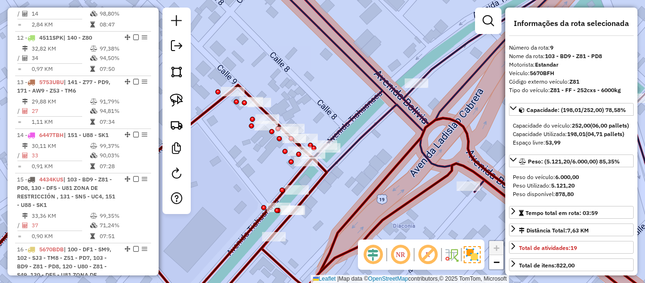
scroll to position [795, 0]
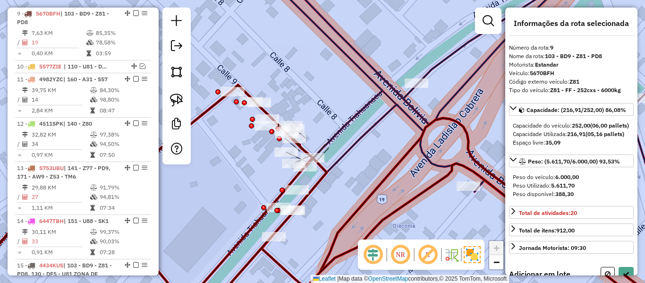
select select "*********"
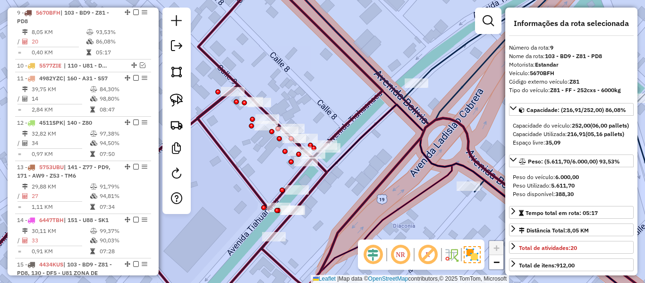
click at [437, 63] on icon at bounding box center [479, 142] width 430 height 340
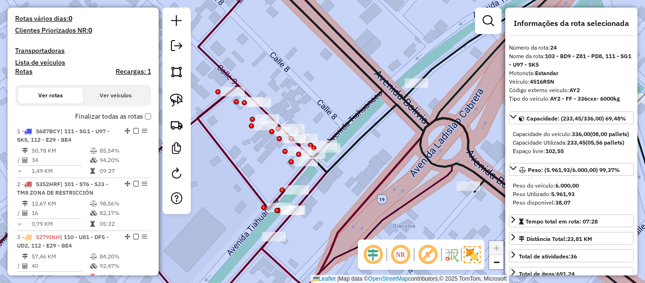
scroll to position [224, 0]
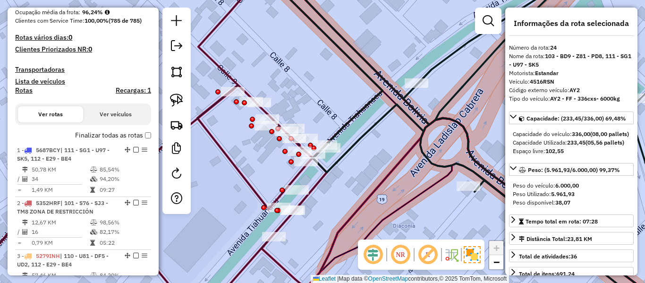
click at [121, 135] on label "Finalizar todas as rotas" at bounding box center [113, 135] width 76 height 10
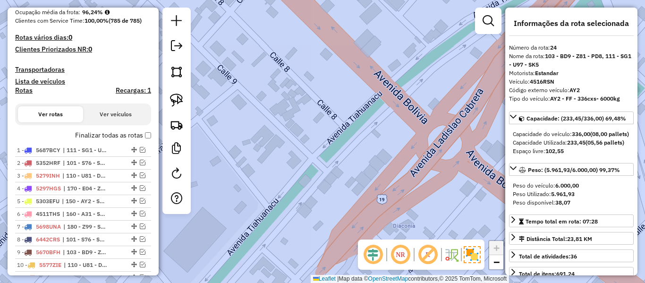
click at [116, 135] on label "Finalizar todas as rotas" at bounding box center [113, 135] width 76 height 10
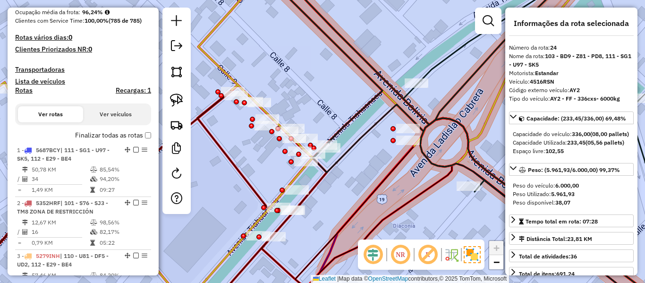
click at [26, 93] on h4 "Rotas" at bounding box center [23, 90] width 17 height 8
select select
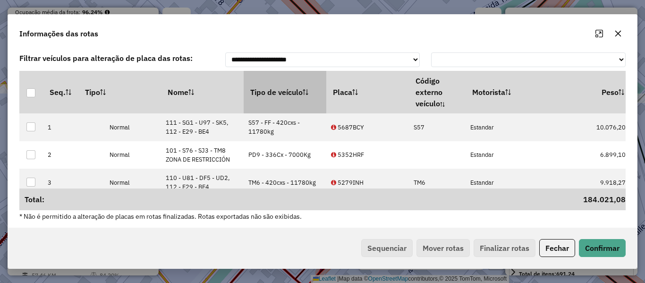
click at [266, 89] on th "Tipo de veículo" at bounding box center [285, 92] width 83 height 43
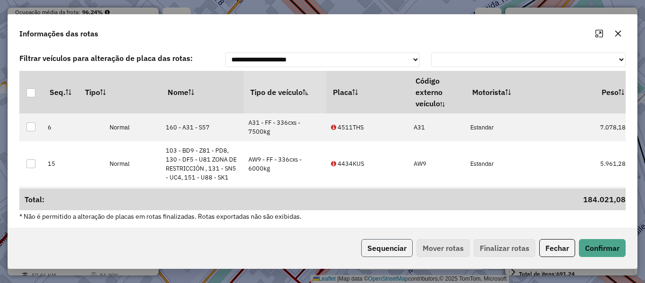
click at [391, 244] on button "Sequenciar" at bounding box center [386, 248] width 51 height 18
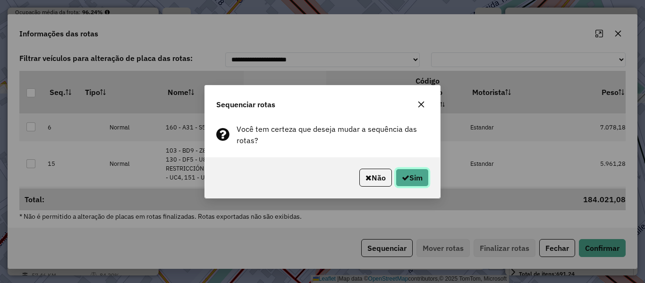
click at [409, 172] on button "Sim" at bounding box center [412, 178] width 33 height 18
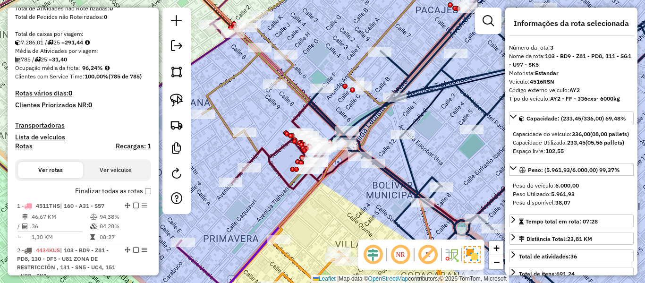
scroll to position [220, 0]
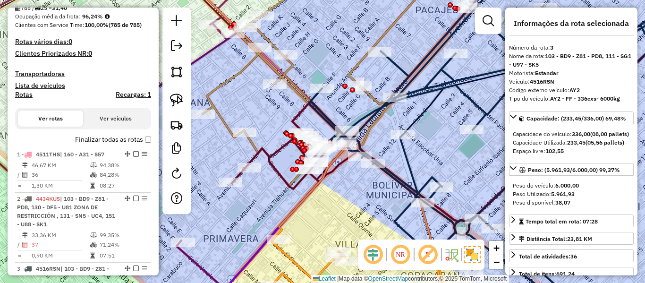
click at [117, 139] on label "Finalizar todas as rotas" at bounding box center [113, 140] width 76 height 10
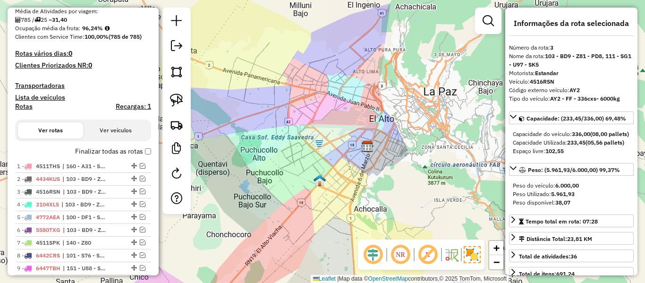
scroll to position [236, 0]
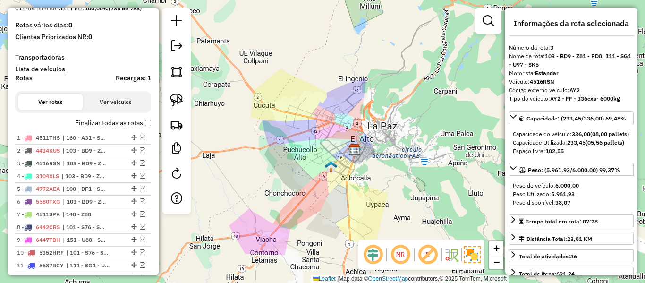
drag, startPoint x: 328, startPoint y: 197, endPoint x: 344, endPoint y: 174, distance: 28.8
click at [343, 175] on div "Janela de atendimento Grade de atendimento Capacidade Transportadoras Veículos …" at bounding box center [322, 141] width 645 height 283
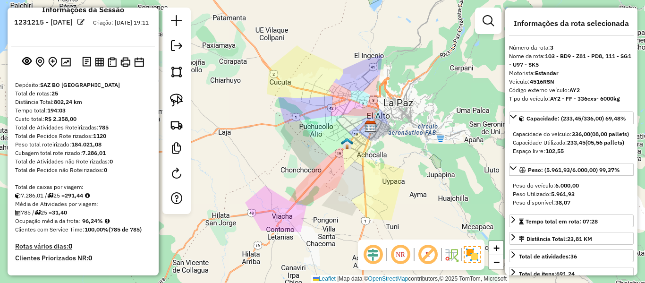
scroll to position [0, 0]
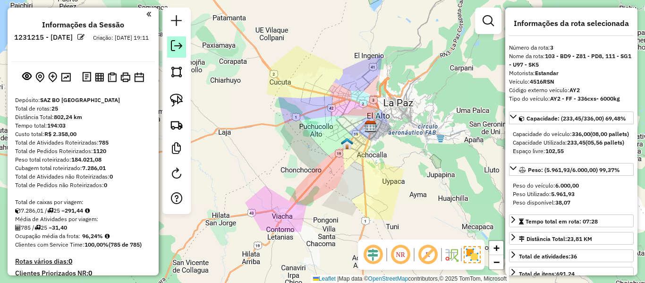
click at [175, 49] on em at bounding box center [176, 45] width 11 height 11
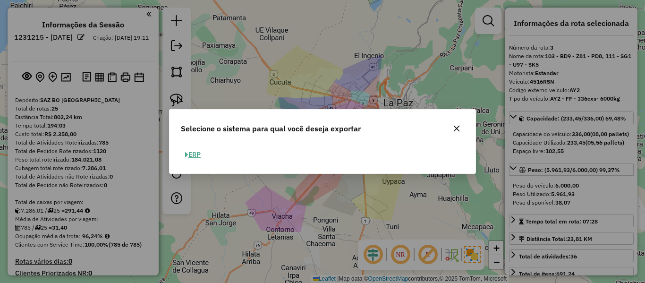
click at [197, 152] on button "ERP" at bounding box center [193, 154] width 24 height 15
select select "**"
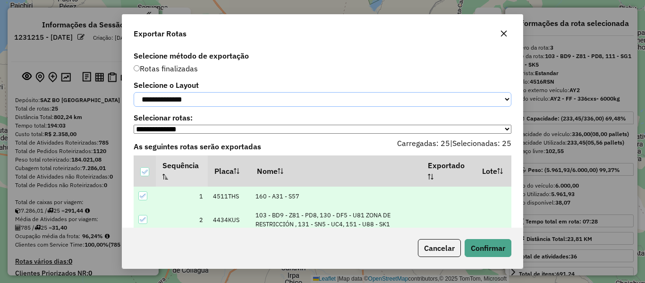
drag, startPoint x: 237, startPoint y: 94, endPoint x: 223, endPoint y: 107, distance: 19.4
click at [237, 94] on select "**********" at bounding box center [323, 99] width 378 height 15
select select "*********"
click at [134, 92] on select "**********" at bounding box center [323, 99] width 378 height 15
click at [489, 247] on button "Confirmar" at bounding box center [488, 248] width 47 height 18
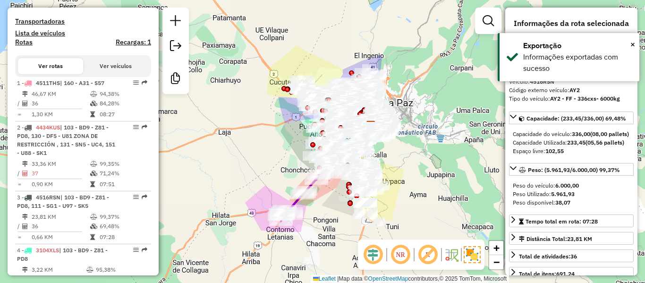
scroll to position [481, 0]
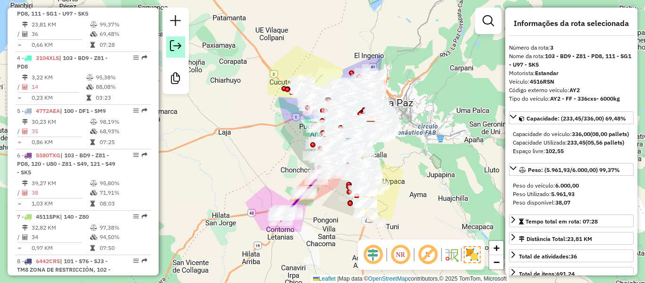
click at [177, 40] on em at bounding box center [175, 45] width 11 height 11
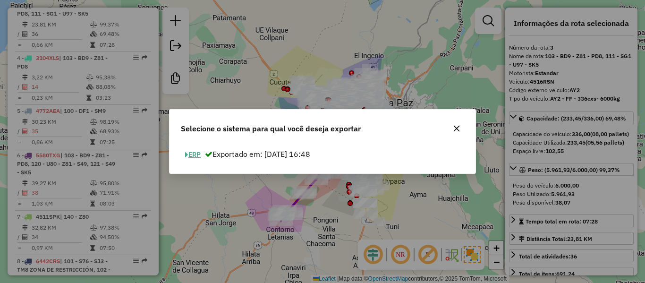
click at [197, 157] on button "ERP" at bounding box center [193, 154] width 24 height 15
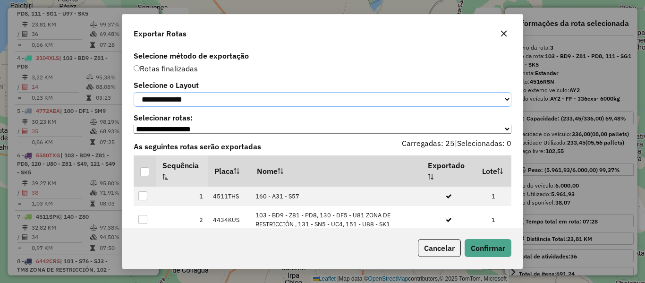
drag, startPoint x: 187, startPoint y: 94, endPoint x: 185, endPoint y: 99, distance: 5.5
click at [187, 97] on select "**********" at bounding box center [323, 99] width 378 height 15
select select "*********"
click at [134, 92] on select "**********" at bounding box center [323, 99] width 378 height 15
click at [149, 175] on th at bounding box center [145, 170] width 22 height 31
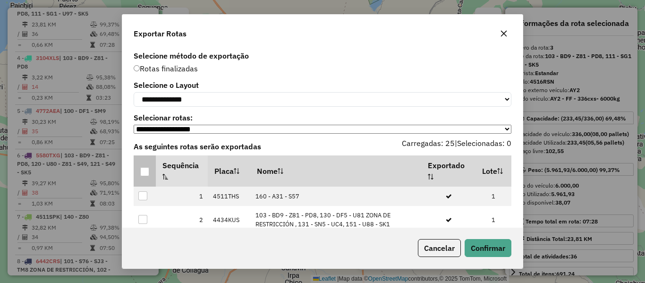
click at [149, 176] on div at bounding box center [144, 171] width 9 height 9
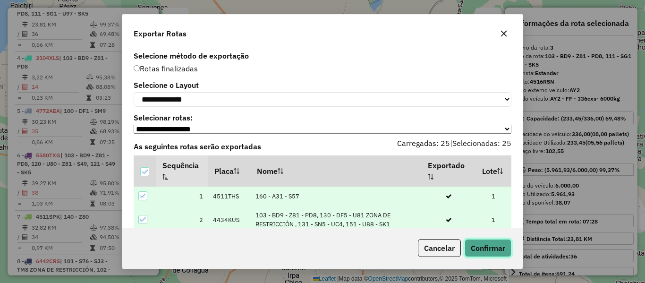
click at [488, 252] on button "Confirmar" at bounding box center [488, 248] width 47 height 18
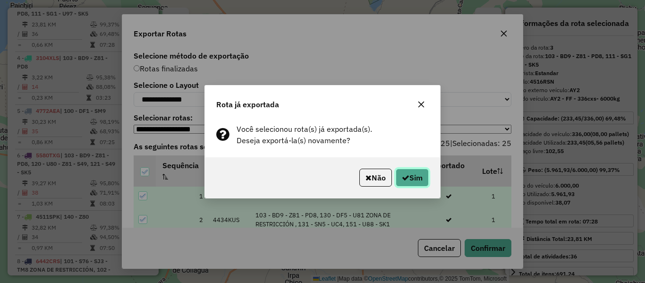
click at [409, 176] on button "Sim" at bounding box center [412, 178] width 33 height 18
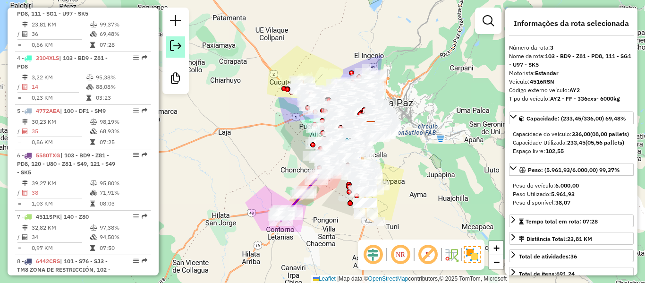
click at [173, 53] on link at bounding box center [175, 46] width 19 height 21
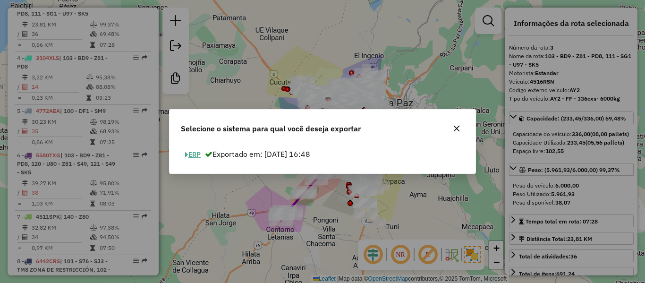
click at [196, 154] on button "ERP" at bounding box center [193, 154] width 24 height 15
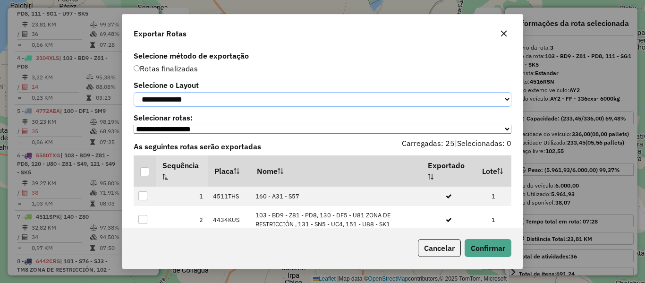
click at [207, 107] on select "**********" at bounding box center [323, 99] width 378 height 15
select select "*********"
click at [134, 92] on select "**********" at bounding box center [323, 99] width 378 height 15
drag, startPoint x: 147, startPoint y: 172, endPoint x: 223, endPoint y: 190, distance: 78.6
click at [147, 173] on div at bounding box center [144, 171] width 9 height 9
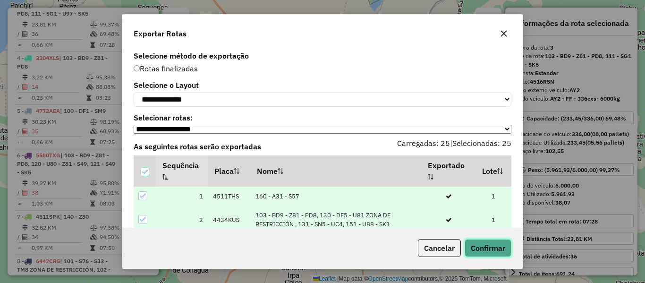
click at [494, 245] on button "Confirmar" at bounding box center [488, 248] width 47 height 18
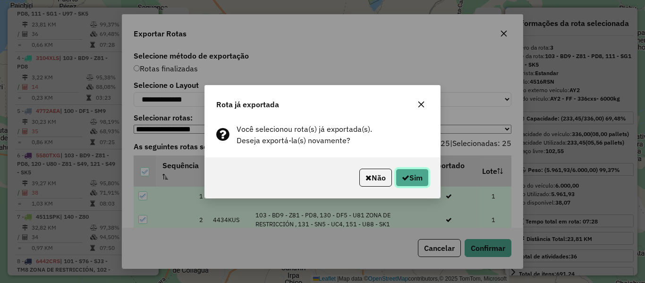
click at [421, 181] on button "Sim" at bounding box center [412, 178] width 33 height 18
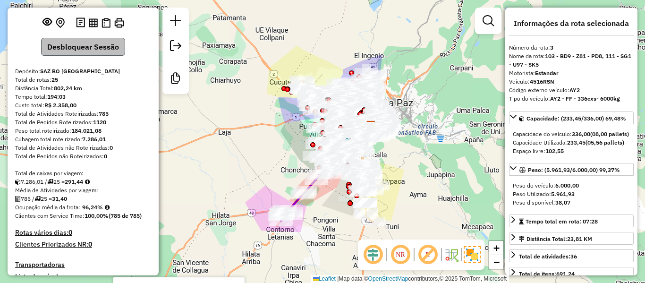
scroll to position [0, 0]
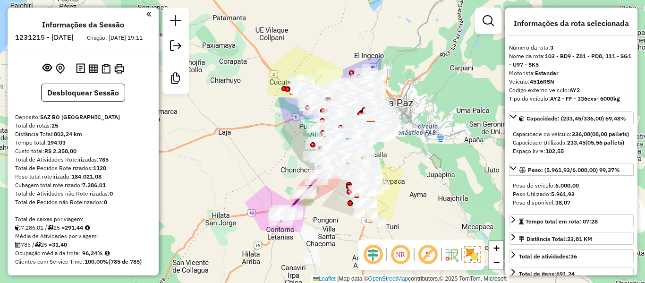
click at [74, 37] on h6 "1231215 - 19/08/2025" at bounding box center [44, 37] width 59 height 9
copy h6 "19"
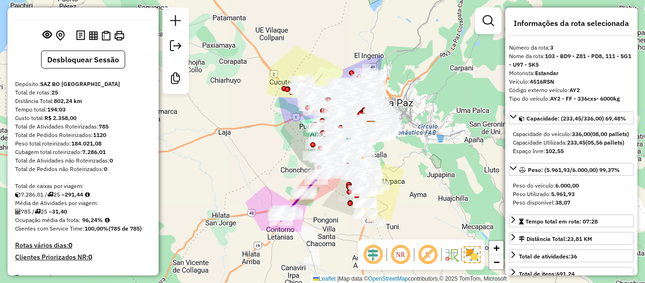
scroll to position [47, 0]
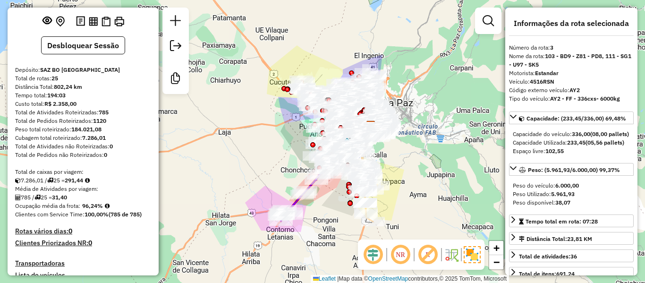
click at [105, 116] on strong "785" at bounding box center [104, 112] width 10 height 7
copy strong "785"
click at [91, 209] on strong "96,24%" at bounding box center [92, 205] width 21 height 7
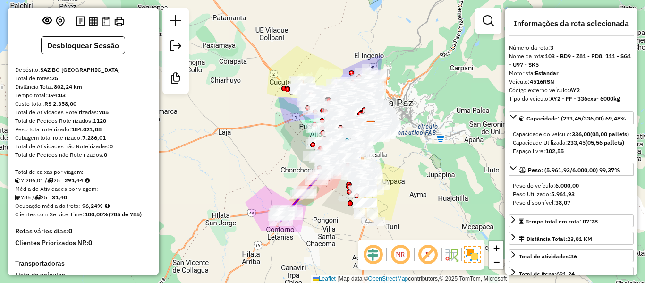
copy strong "96,24"
click at [58, 82] on strong "25" at bounding box center [54, 78] width 7 height 7
copy strong "25"
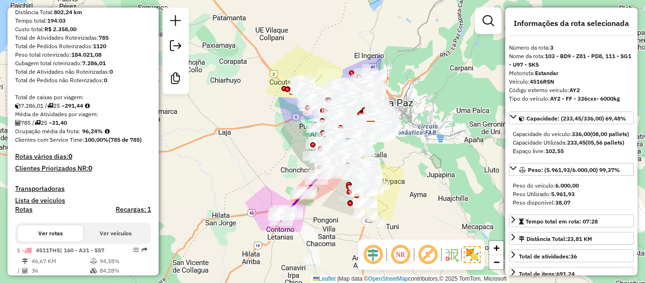
scroll to position [189, 0]
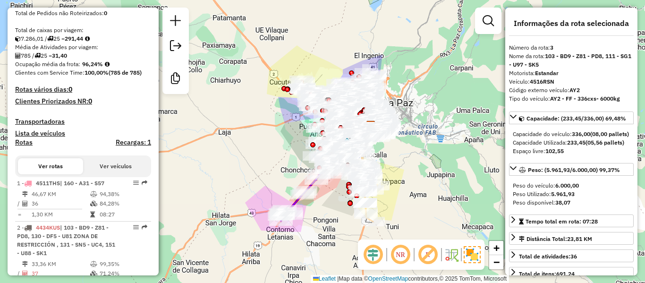
click at [133, 94] on h4 "Rotas vários dias: 0" at bounding box center [83, 89] width 136 height 8
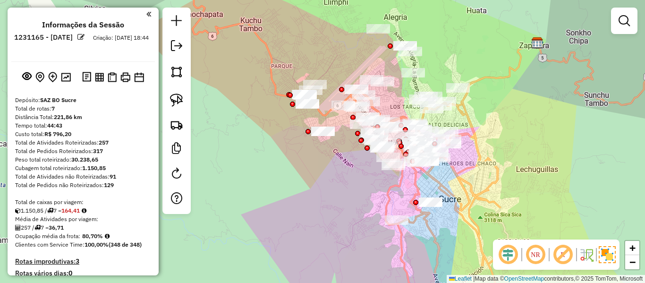
scroll to position [54, 0]
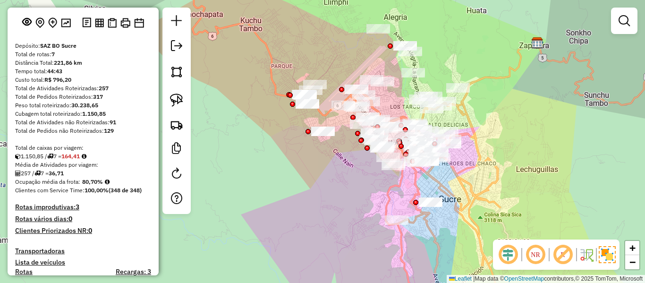
click at [485, 161] on div "Janela de atendimento Grade de atendimento Capacidade Transportadoras Veículos …" at bounding box center [322, 141] width 645 height 283
click at [625, 26] on em at bounding box center [624, 20] width 11 height 11
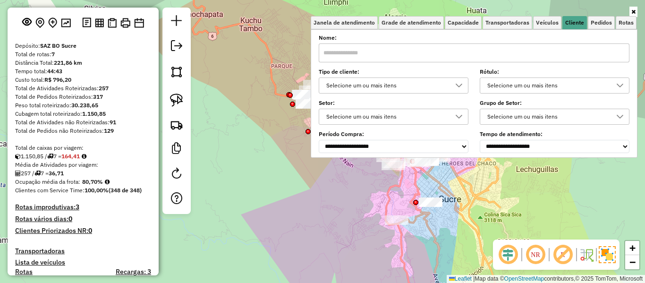
drag, startPoint x: 443, startPoint y: 94, endPoint x: 451, endPoint y: 89, distance: 9.1
click at [443, 96] on div "**********" at bounding box center [474, 94] width 311 height 117
click at [450, 88] on div "Selecione um ou mais itens" at bounding box center [386, 85] width 127 height 15
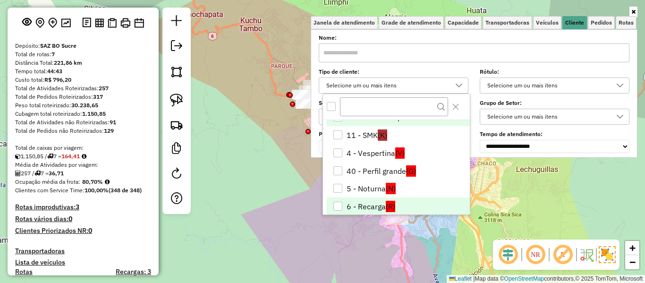
scroll to position [0, 0]
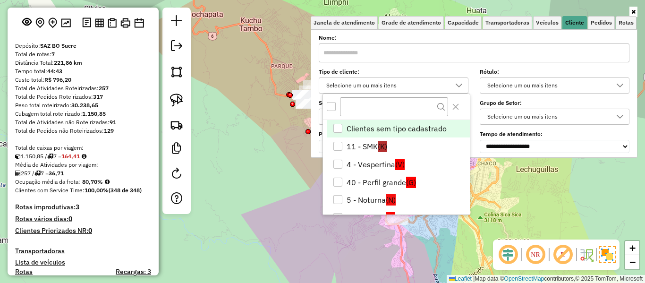
click at [331, 108] on div "All items unselected" at bounding box center [331, 106] width 9 height 9
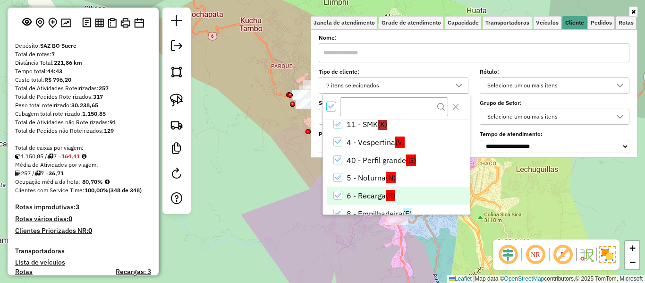
scroll to position [38, 0]
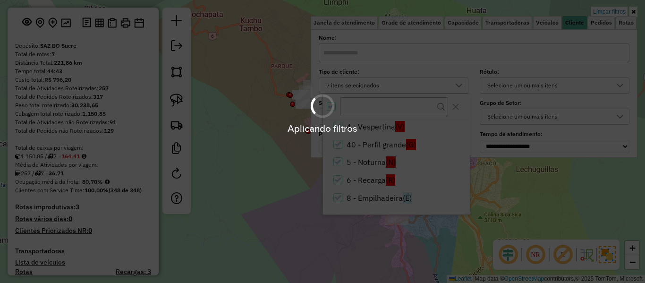
click at [383, 177] on div "Aplicando filtros" at bounding box center [322, 141] width 645 height 283
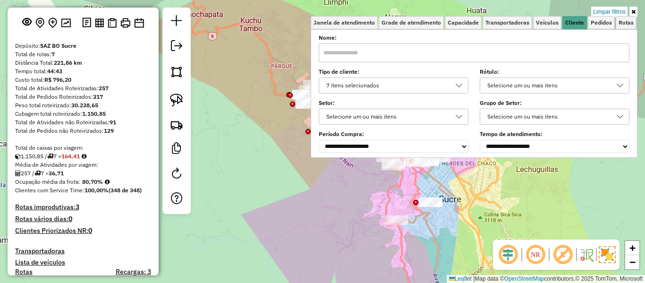
click at [404, 79] on div "7 itens selecionados" at bounding box center [386, 85] width 127 height 15
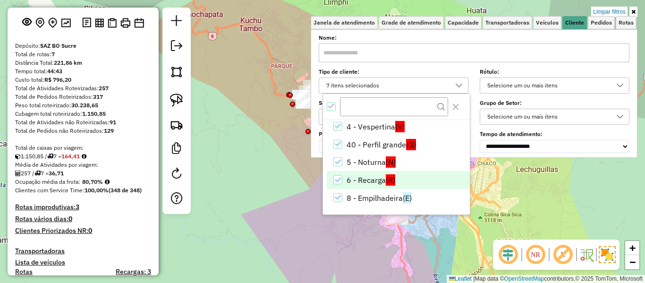
click at [374, 181] on li "6 - Recarga (R)" at bounding box center [398, 180] width 143 height 18
click at [239, 160] on div "Limpar filtros Janela de atendimento Grade de atendimento Capacidade Transporta…" at bounding box center [322, 141] width 645 height 283
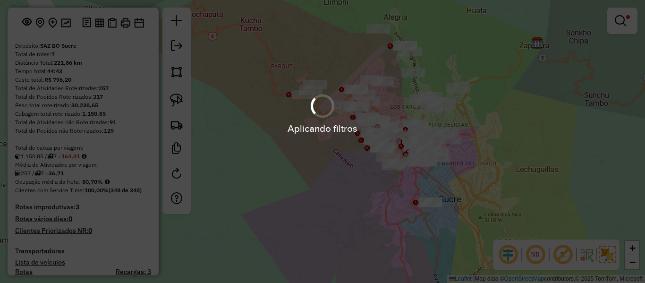
click at [318, 145] on div "Limpar filtros Janela de atendimento Grade de atendimento Capacidade Transporta…" at bounding box center [322, 141] width 645 height 283
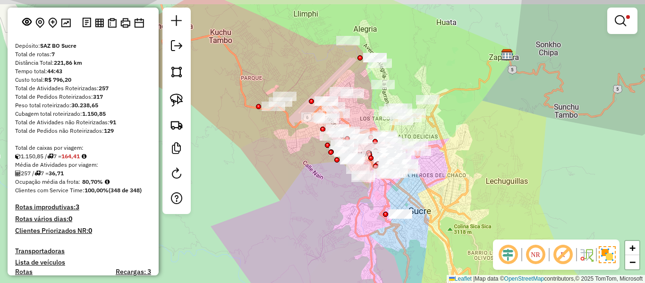
drag, startPoint x: 300, startPoint y: 165, endPoint x: 292, endPoint y: 160, distance: 9.6
click at [299, 166] on div "Limpar filtros Janela de atendimento Grade de atendimento Capacidade Transporta…" at bounding box center [322, 141] width 645 height 283
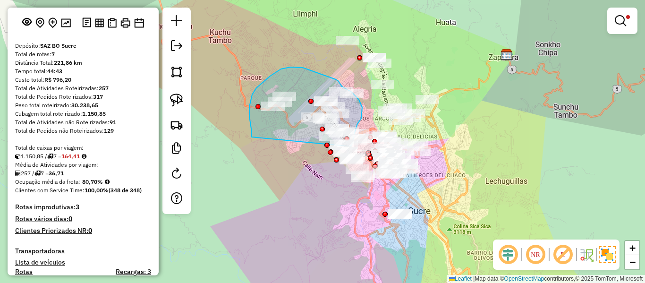
drag, startPoint x: 250, startPoint y: 125, endPoint x: 331, endPoint y: 156, distance: 86.3
click at [331, 156] on div "Limpar filtros Janela de atendimento Grade de atendimento Capacidade Transporta…" at bounding box center [322, 141] width 645 height 283
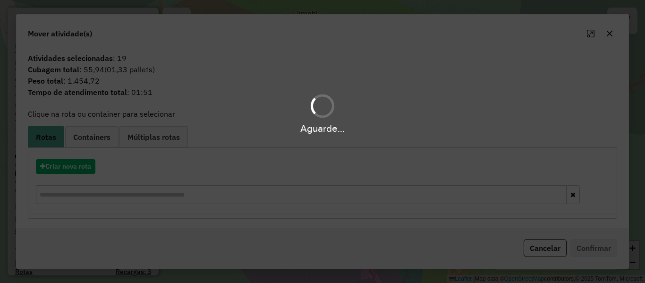
click at [80, 166] on div "Aguarde..." at bounding box center [322, 141] width 645 height 283
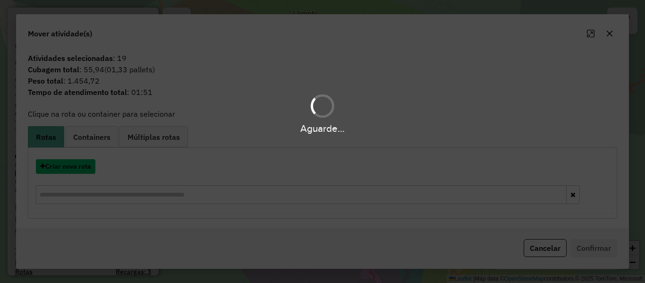
click at [80, 166] on button "Criar nova rota" at bounding box center [66, 166] width 60 height 15
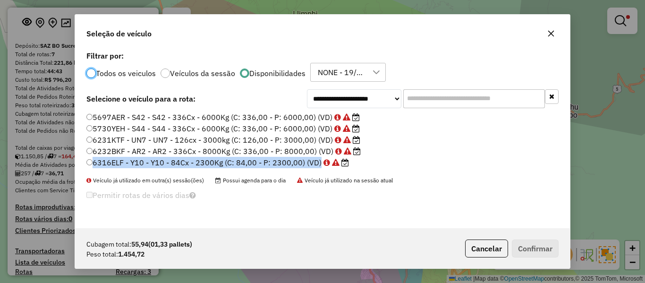
click at [80, 166] on div "**********" at bounding box center [322, 141] width 645 height 283
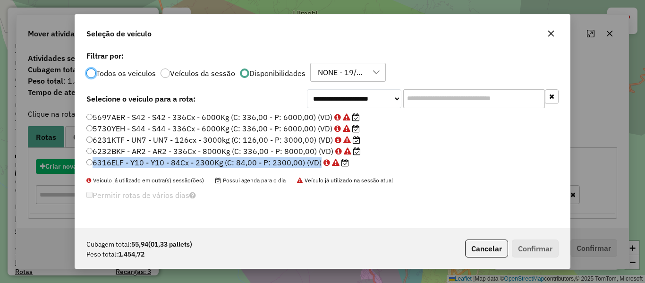
scroll to position [5, 3]
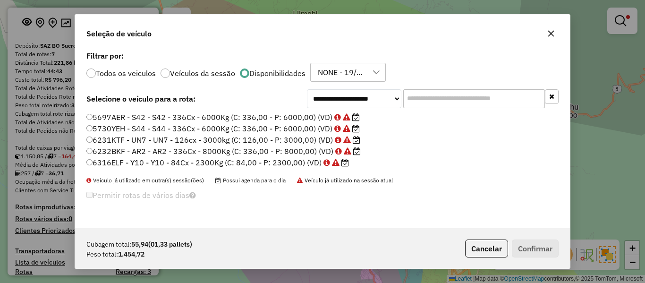
click at [461, 101] on input "text" at bounding box center [474, 98] width 142 height 19
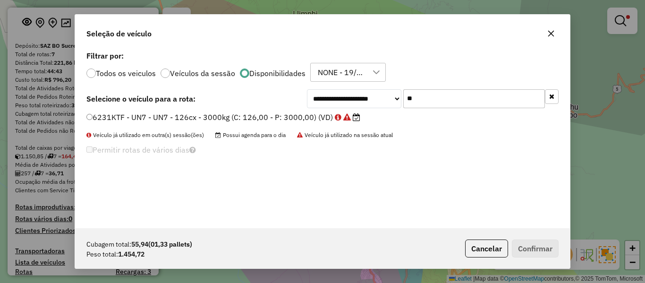
type input "**"
drag, startPoint x: 276, startPoint y: 115, endPoint x: 407, endPoint y: 160, distance: 138.9
click at [276, 118] on label "6231KTF - UN7 - UN7 - 126cx - 3000kg (C: 126,00 - P: 3000,00) (VD)" at bounding box center [223, 116] width 274 height 11
drag, startPoint x: 307, startPoint y: 115, endPoint x: 332, endPoint y: 131, distance: 29.9
click at [307, 115] on label "6231KTF - UN7 - UN7 - 126cx - 3000kg (C: 126,00 - P: 3000,00) (VD)" at bounding box center [223, 116] width 274 height 11
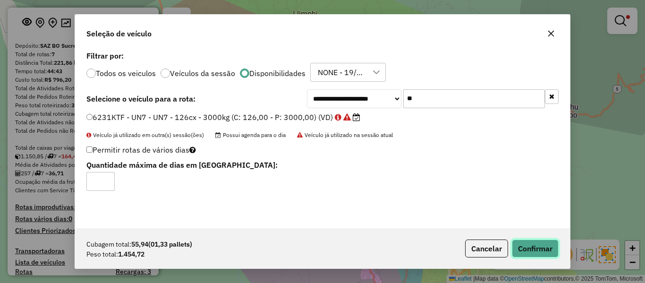
click at [518, 241] on button "Confirmar" at bounding box center [535, 248] width 47 height 18
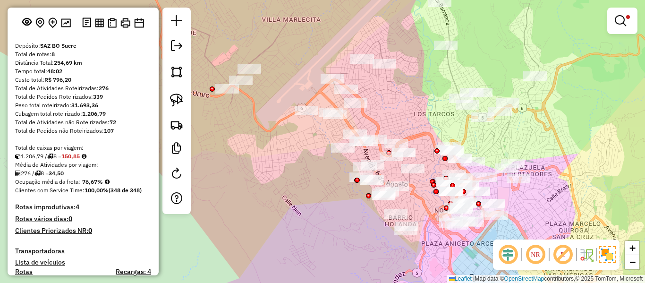
click at [338, 106] on div "Rota 8 - Placa 6231KTF 0000806493 - T. NOEMI Limpar filtros Janela de atendimen…" at bounding box center [322, 141] width 645 height 283
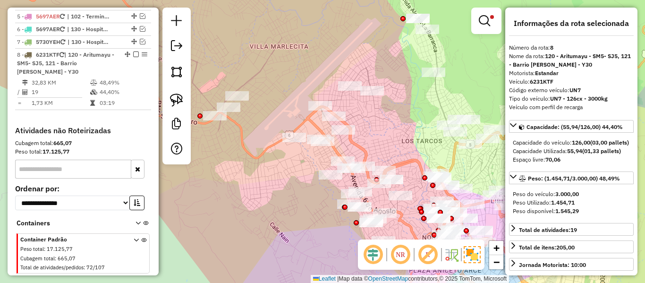
scroll to position [461, 0]
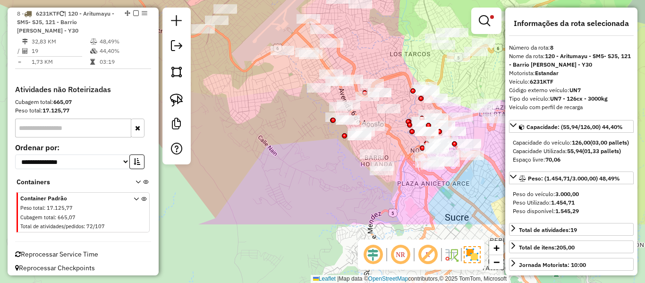
drag, startPoint x: 289, startPoint y: 203, endPoint x: 290, endPoint y: 115, distance: 87.8
click at [276, 106] on div "Limpar filtros Janela de atendimento Grade de atendimento Capacidade Transporta…" at bounding box center [322, 141] width 645 height 283
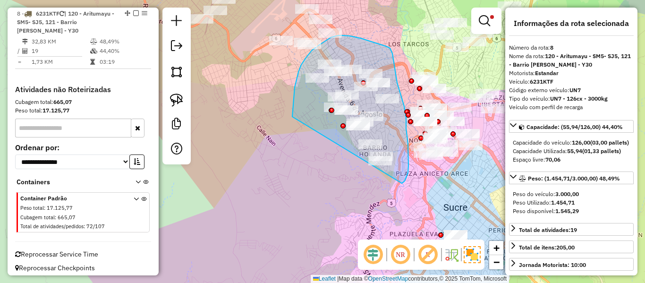
drag, startPoint x: 292, startPoint y: 117, endPoint x: 327, endPoint y: 169, distance: 62.7
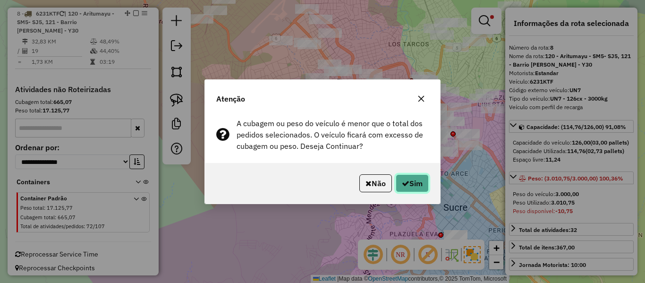
click at [421, 179] on button "Sim" at bounding box center [412, 183] width 33 height 18
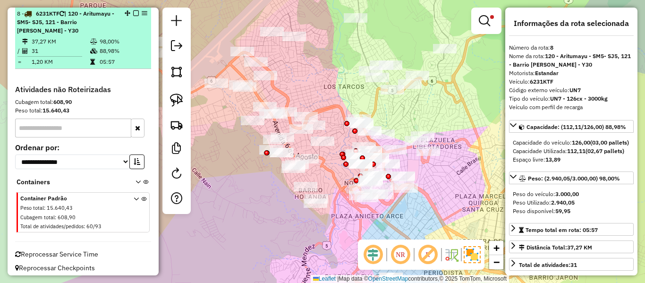
click at [136, 13] on div at bounding box center [133, 13] width 28 height 6
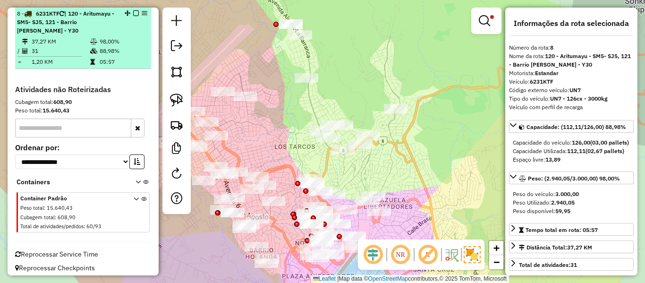
click at [134, 13] on em at bounding box center [136, 13] width 6 height 6
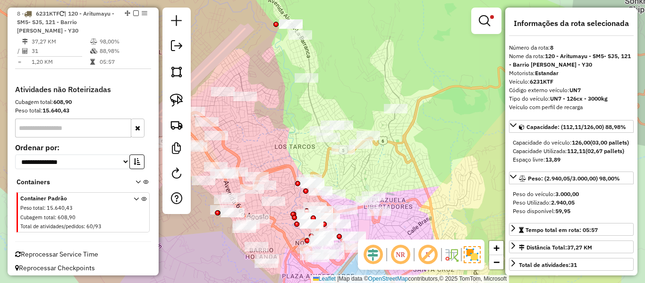
scroll to position [418, 0]
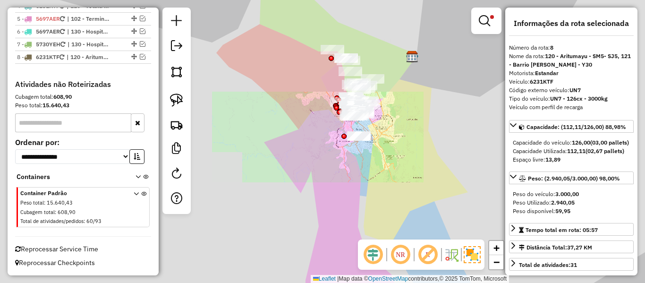
click at [368, 69] on div "Limpar filtros Janela de atendimento Grade de atendimento Capacidade Transporta…" at bounding box center [322, 141] width 645 height 283
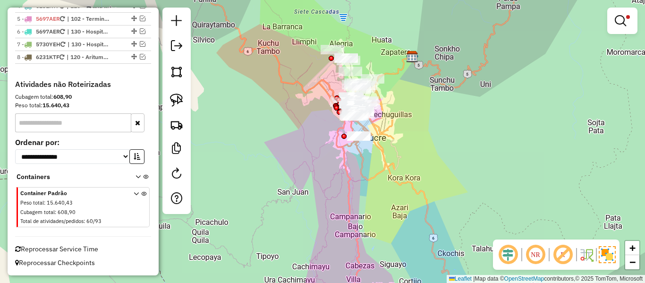
drag, startPoint x: 376, startPoint y: 56, endPoint x: 368, endPoint y: 77, distance: 22.5
click at [368, 77] on div "Limpar filtros Janela de atendimento Grade de atendimento Capacidade Transporta…" at bounding box center [322, 141] width 645 height 283
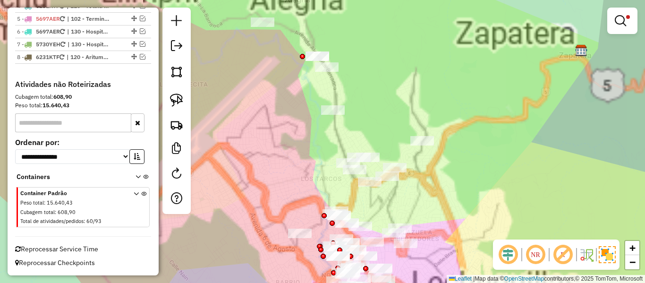
drag, startPoint x: 384, startPoint y: 75, endPoint x: 357, endPoint y: 103, distance: 39.1
click at [358, 102] on div "Limpar filtros Janela de atendimento Grade de atendimento Capacidade Transporta…" at bounding box center [322, 141] width 645 height 283
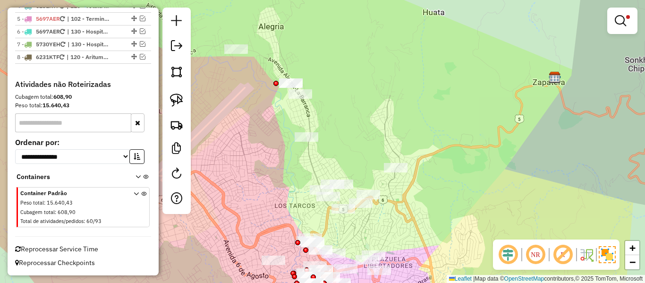
click at [396, 106] on div "Limpar filtros Janela de atendimento Grade de atendimento Capacidade Transporta…" at bounding box center [322, 141] width 645 height 283
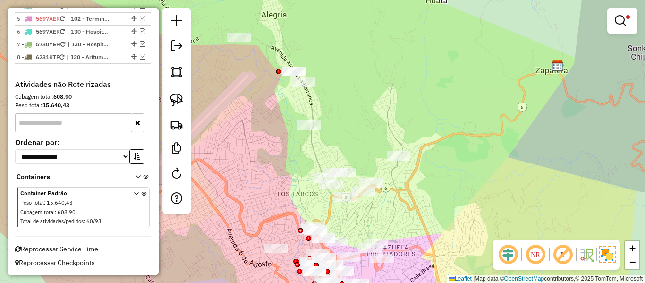
drag, startPoint x: 388, startPoint y: 106, endPoint x: 392, endPoint y: 93, distance: 13.8
click at [392, 93] on div "Limpar filtros Janela de atendimento Grade de atendimento Capacidade Transporta…" at bounding box center [322, 141] width 645 height 283
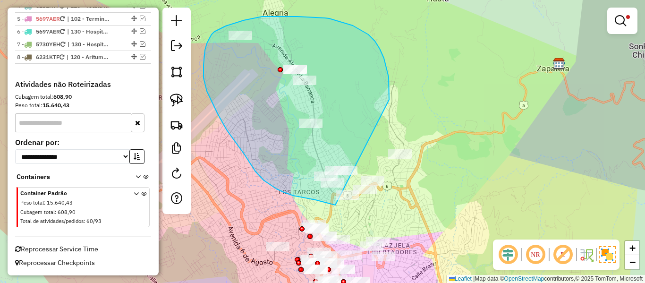
drag, startPoint x: 389, startPoint y: 100, endPoint x: 424, endPoint y: 168, distance: 76.7
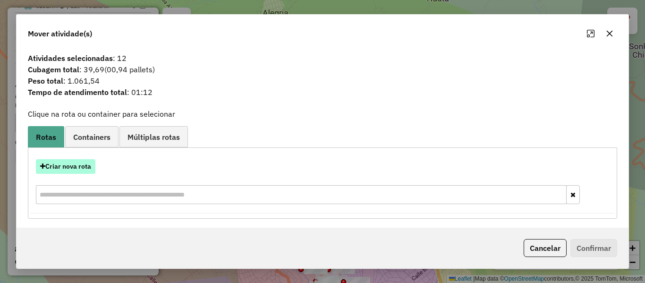
click at [68, 167] on button "Criar nova rota" at bounding box center [66, 166] width 60 height 15
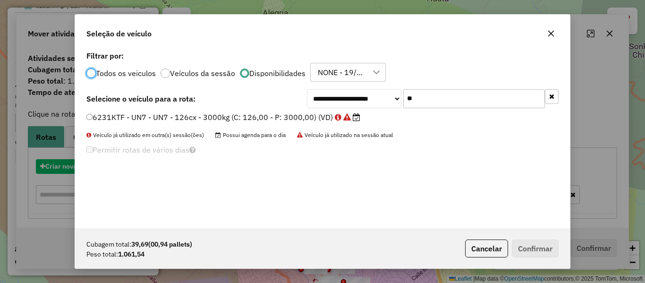
scroll to position [5, 3]
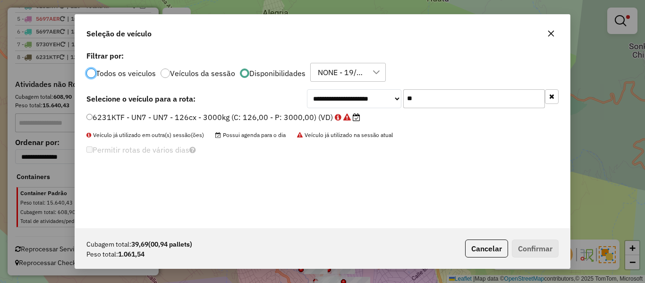
click at [451, 100] on input "**" at bounding box center [474, 98] width 142 height 19
click at [451, 100] on input "*" at bounding box center [474, 98] width 142 height 19
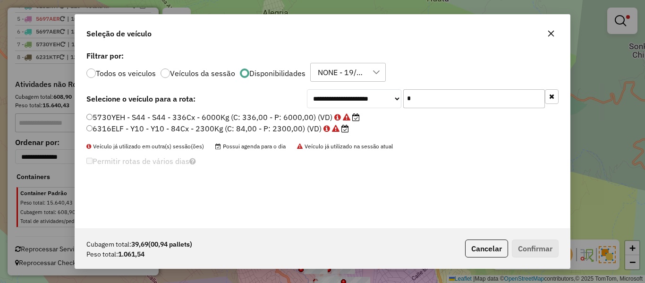
type input "*"
drag, startPoint x: 294, startPoint y: 132, endPoint x: 442, endPoint y: 179, distance: 154.9
click at [296, 132] on label "6316ELF - Y10 - Y10 - 84Cx - 2300Kg (C: 84,00 - P: 2300,00) (VD)" at bounding box center [217, 128] width 263 height 11
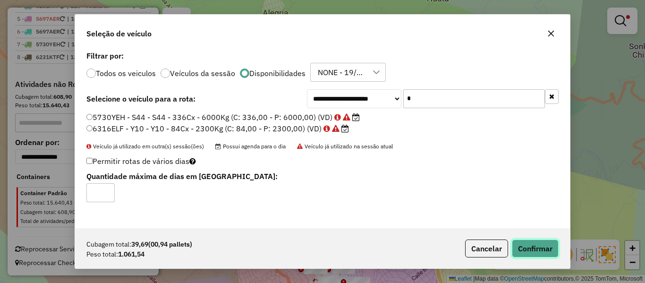
click at [533, 248] on button "Confirmar" at bounding box center [535, 248] width 47 height 18
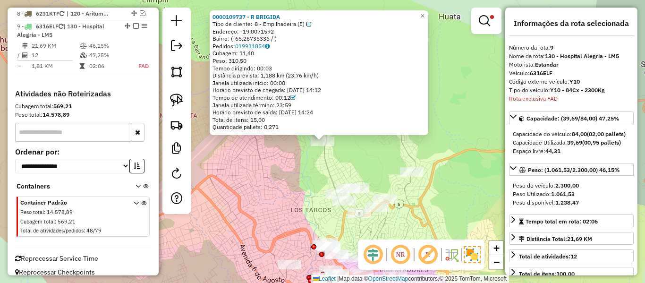
scroll to position [471, 0]
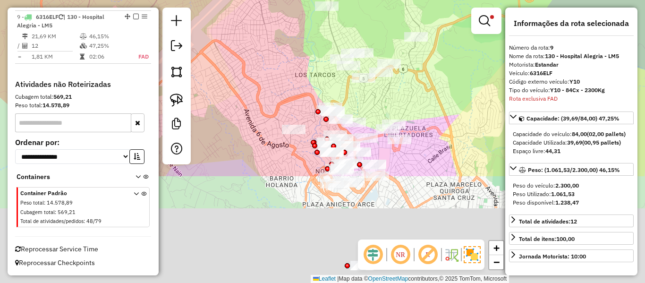
drag, startPoint x: 371, startPoint y: 163, endPoint x: 372, endPoint y: 42, distance: 121.4
click at [375, 27] on div "Limpar filtros Janela de atendimento Grade de atendimento Capacidade Transporta…" at bounding box center [322, 141] width 645 height 283
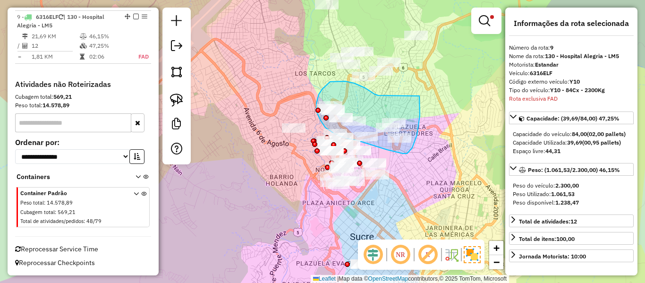
drag, startPoint x: 378, startPoint y: 95, endPoint x: 414, endPoint y: 82, distance: 37.8
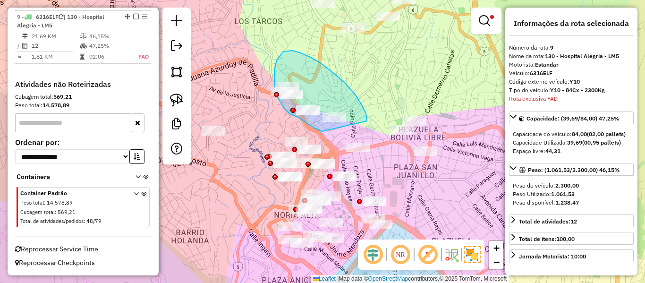
drag, startPoint x: 367, startPoint y: 119, endPoint x: 355, endPoint y: 125, distance: 13.7
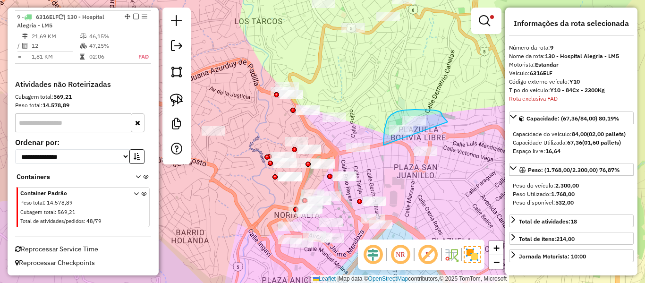
drag, startPoint x: 383, startPoint y: 145, endPoint x: 463, endPoint y: 130, distance: 80.8
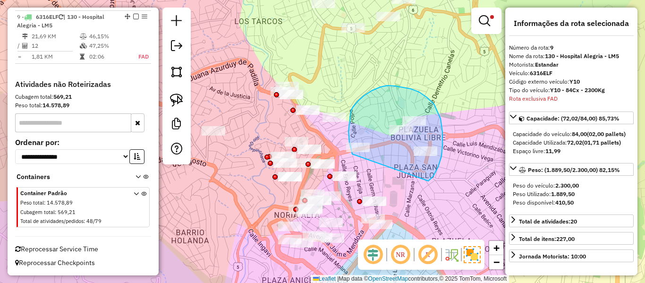
drag, startPoint x: 428, startPoint y: 181, endPoint x: 359, endPoint y: 158, distance: 72.7
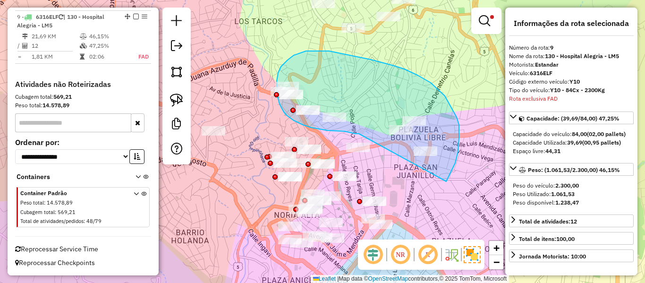
drag, startPoint x: 457, startPoint y: 117, endPoint x: 359, endPoint y: 134, distance: 99.1
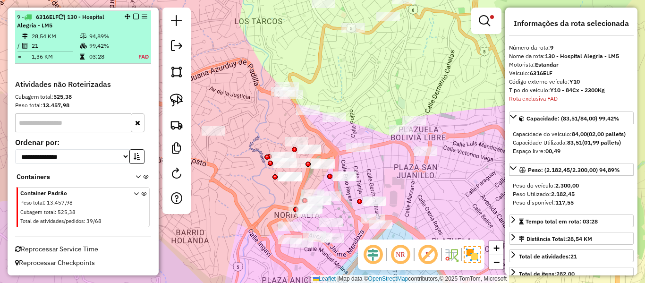
click at [134, 14] on em at bounding box center [136, 17] width 6 height 6
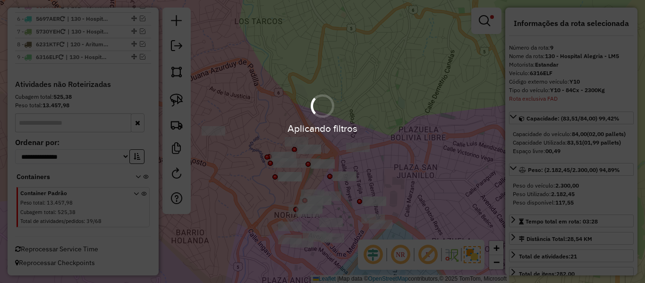
scroll to position [431, 0]
drag, startPoint x: 379, startPoint y: 86, endPoint x: 386, endPoint y: 112, distance: 27.4
click at [379, 90] on div "Aplicando filtros" at bounding box center [322, 141] width 645 height 283
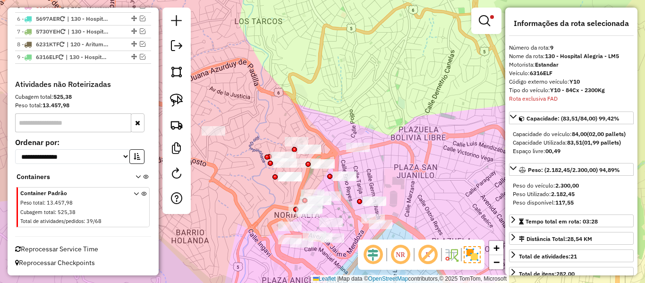
click at [388, 129] on div "Limpar filtros Janela de atendimento Grade de atendimento Capacidade Transporta…" at bounding box center [322, 141] width 645 height 283
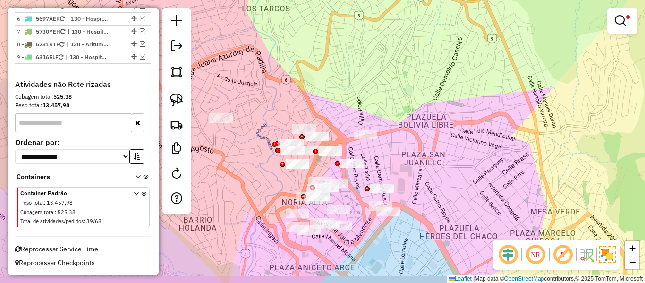
drag, startPoint x: 397, startPoint y: 129, endPoint x: 459, endPoint y: 77, distance: 81.1
click at [459, 77] on div "Limpar filtros Janela de atendimento Grade de atendimento Capacidade Transporta…" at bounding box center [322, 141] width 645 height 283
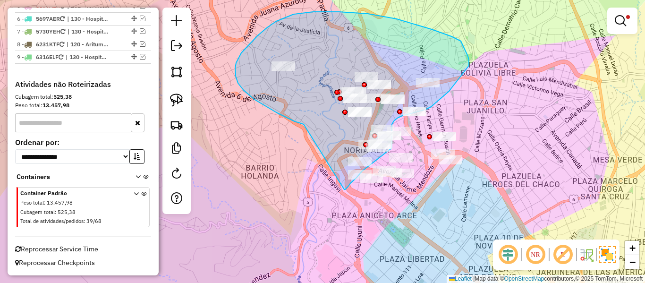
drag, startPoint x: 244, startPoint y: 90, endPoint x: 337, endPoint y: 183, distance: 131.6
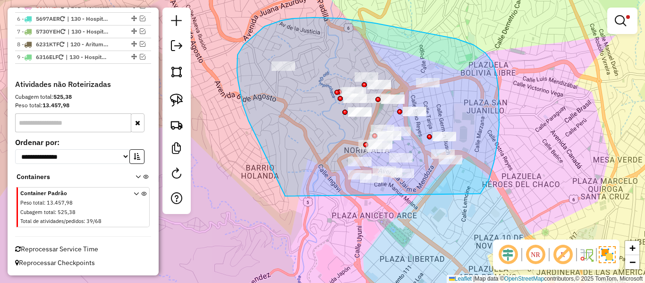
drag, startPoint x: 257, startPoint y: 137, endPoint x: 400, endPoint y: 217, distance: 163.2
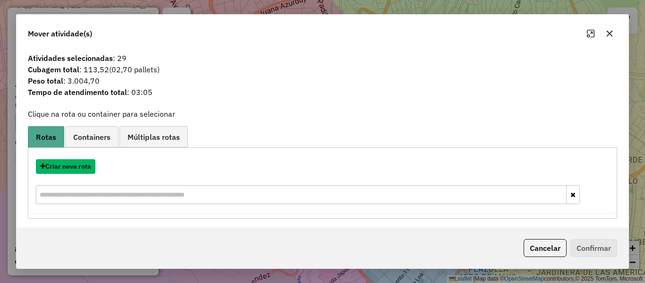
click at [79, 168] on button "Criar nova rota" at bounding box center [66, 166] width 60 height 15
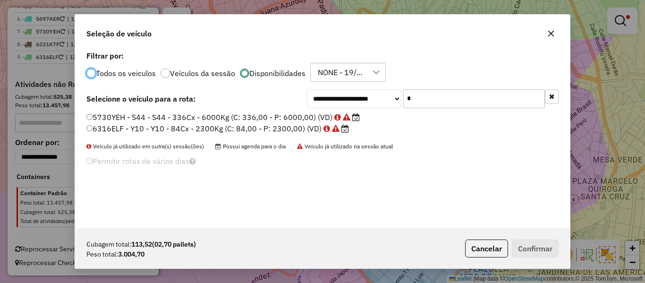
scroll to position [5, 3]
click at [454, 99] on input "*" at bounding box center [474, 98] width 142 height 19
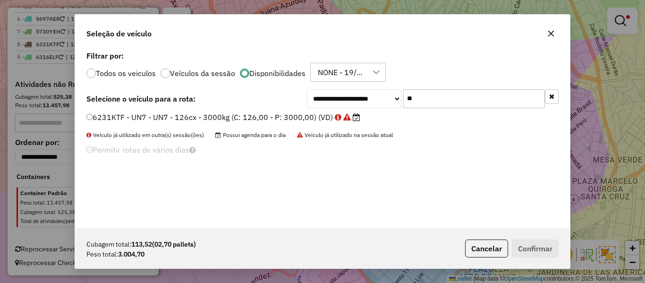
type input "**"
drag, startPoint x: 312, startPoint y: 119, endPoint x: 432, endPoint y: 169, distance: 130.2
click at [313, 119] on label "6231KTF - UN7 - UN7 - 126cx - 3000kg (C: 126,00 - P: 3000,00) (VD)" at bounding box center [223, 116] width 274 height 11
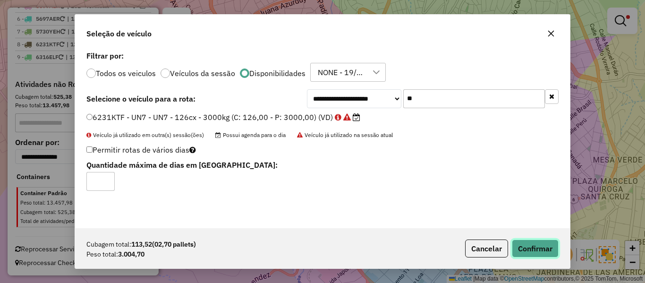
click at [529, 243] on button "Confirmar" at bounding box center [535, 248] width 47 height 18
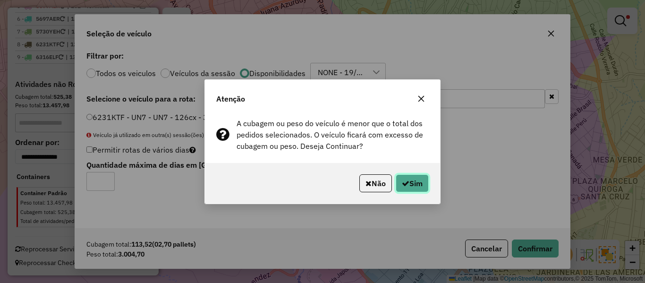
click at [419, 179] on button "Sim" at bounding box center [412, 183] width 33 height 18
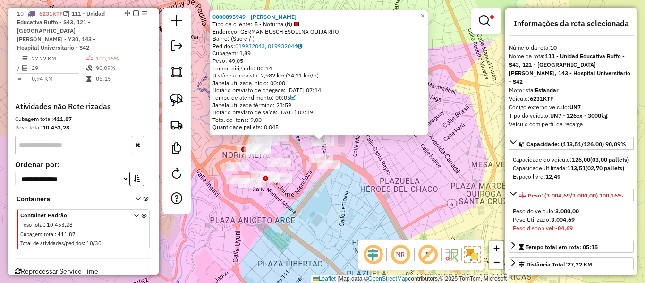
scroll to position [487, 0]
click at [378, 166] on div "0000895949 - [PERSON_NAME] C Tipo de cliente: 5 - Noturna (N) Endereço: GERMAN …" at bounding box center [322, 141] width 645 height 283
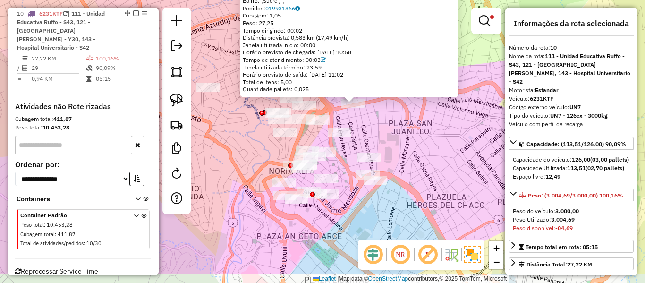
drag, startPoint x: 356, startPoint y: 167, endPoint x: 386, endPoint y: 129, distance: 48.4
click at [386, 129] on div "0000696580 - T. [PERSON_NAME] de cliente: 8 - Empilhadeira (E) Limite de capaci…" at bounding box center [322, 141] width 645 height 283
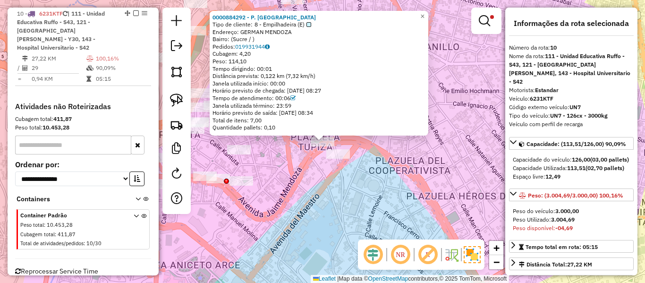
click at [318, 170] on div "0000884292 - P. TRIANGULO Tipo de cliente: 8 - Empilhadeira (E) Endereço: GERMA…" at bounding box center [322, 141] width 645 height 283
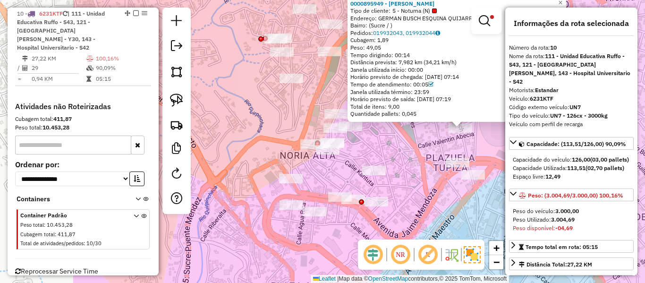
drag, startPoint x: 307, startPoint y: 161, endPoint x: 445, endPoint y: 148, distance: 138.5
click at [445, 148] on div "0000895949 - [PERSON_NAME] C Tipo de cliente: 5 - Noturna (N) Endereço: GERMAN …" at bounding box center [322, 141] width 645 height 283
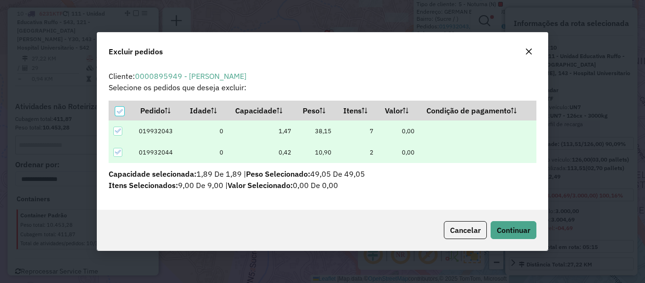
scroll to position [0, 0]
click at [502, 230] on span "Continuar" at bounding box center [514, 229] width 34 height 9
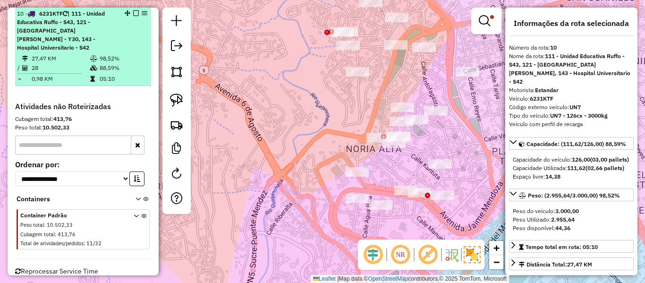
click at [133, 13] on em at bounding box center [136, 13] width 6 height 6
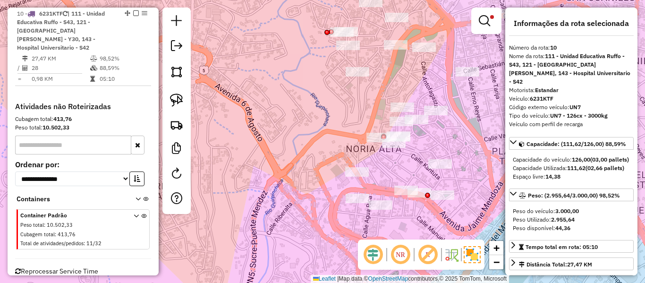
scroll to position [443, 0]
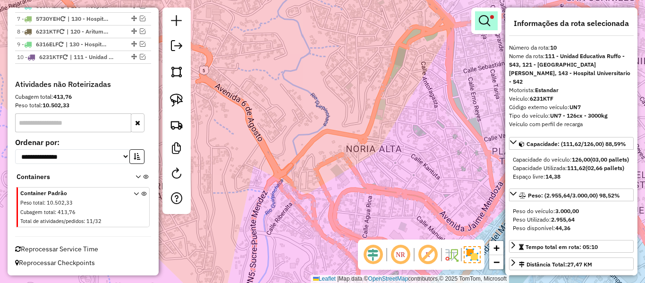
click at [479, 26] on em at bounding box center [484, 20] width 11 height 11
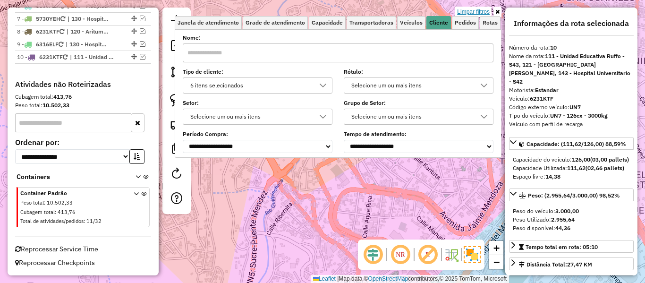
click at [483, 9] on link "Limpar filtros" at bounding box center [473, 12] width 36 height 10
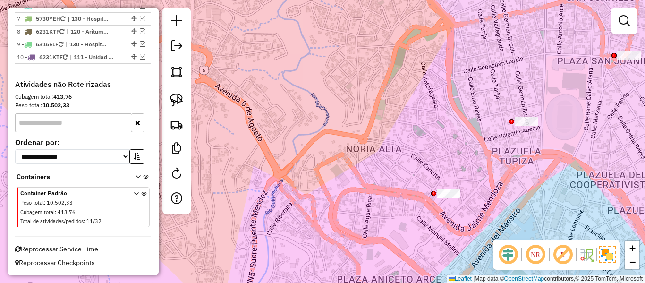
click at [393, 95] on div "Janela de atendimento Grade de atendimento Capacidade Transportadoras Veículos …" at bounding box center [322, 141] width 645 height 283
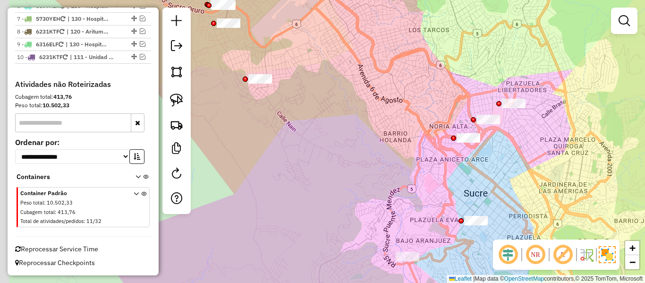
drag, startPoint x: 385, startPoint y: 166, endPoint x: 439, endPoint y: 162, distance: 53.5
click at [473, 183] on div "Janela de atendimento Grade de atendimento Capacidade Transportadoras Veículos …" at bounding box center [322, 141] width 645 height 283
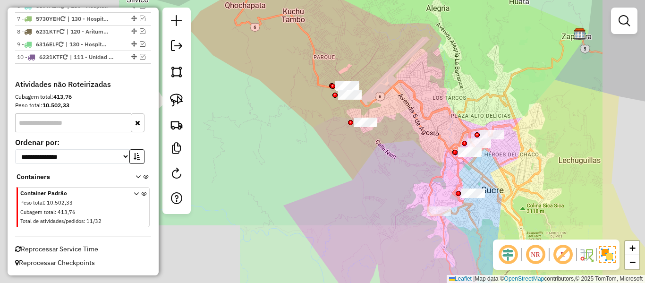
click at [414, 156] on div "Janela de atendimento Grade de atendimento Capacidade Transportadoras Veículos …" at bounding box center [322, 141] width 645 height 283
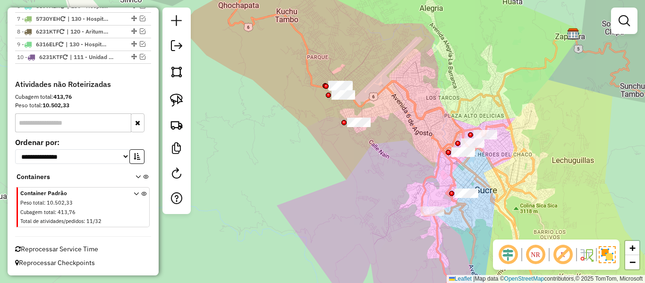
drag, startPoint x: 398, startPoint y: 146, endPoint x: 382, endPoint y: 146, distance: 16.1
click at [385, 146] on div "Janela de atendimento Grade de atendimento Capacidade Transportadoras Veículos …" at bounding box center [322, 141] width 645 height 283
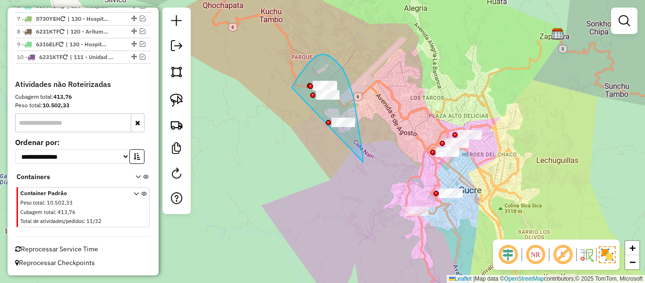
drag, startPoint x: 363, startPoint y: 161, endPoint x: 289, endPoint y: 110, distance: 90.0
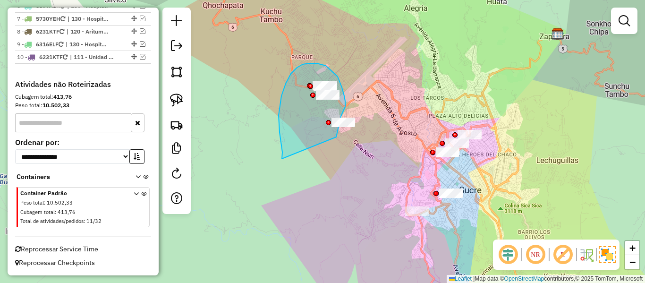
drag, startPoint x: 282, startPoint y: 159, endPoint x: 336, endPoint y: 142, distance: 56.5
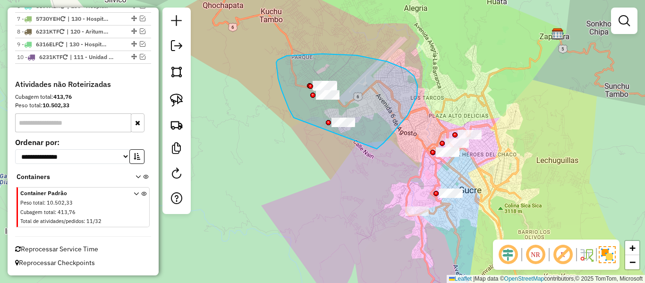
drag, startPoint x: 281, startPoint y: 90, endPoint x: 330, endPoint y: 167, distance: 91.1
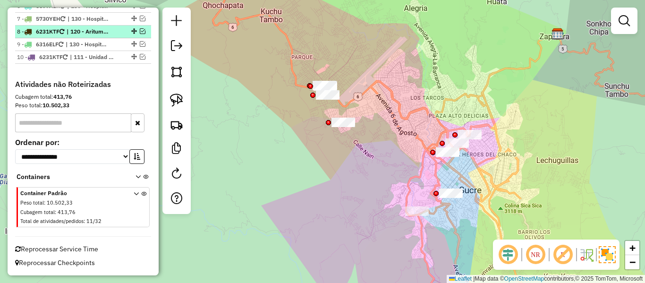
scroll to position [349, 0]
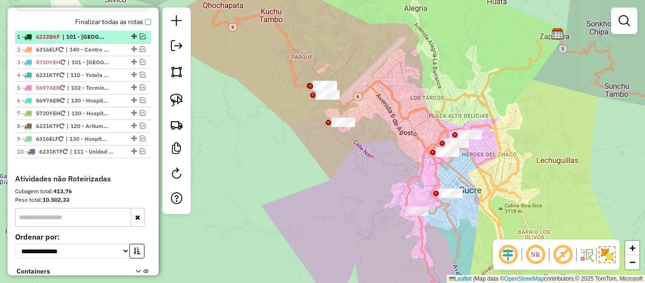
click at [102, 35] on span "| 101 - Hospital Municipal de Azari - AR2-SJ5" at bounding box center [83, 37] width 43 height 9
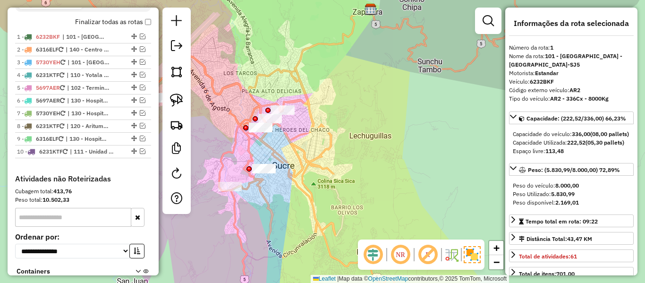
drag, startPoint x: 236, startPoint y: 162, endPoint x: 232, endPoint y: 158, distance: 5.0
click at [236, 161] on div "Janela de atendimento Grade de atendimento Capacidade Transportadoras Veículos …" at bounding box center [322, 141] width 645 height 283
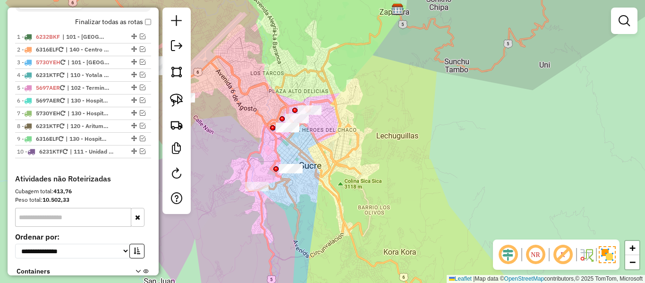
drag, startPoint x: 266, startPoint y: 157, endPoint x: 298, endPoint y: 150, distance: 32.4
click at [314, 156] on div "Janela de atendimento Grade de atendimento Capacidade Transportadoras Veículos …" at bounding box center [322, 141] width 645 height 283
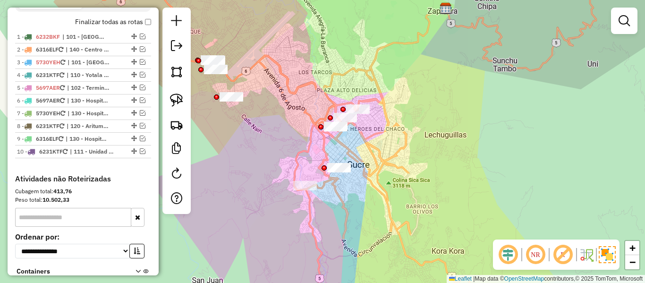
click at [269, 140] on div "Janela de atendimento Grade de atendimento Capacidade Transportadoras Veículos …" at bounding box center [322, 141] width 645 height 283
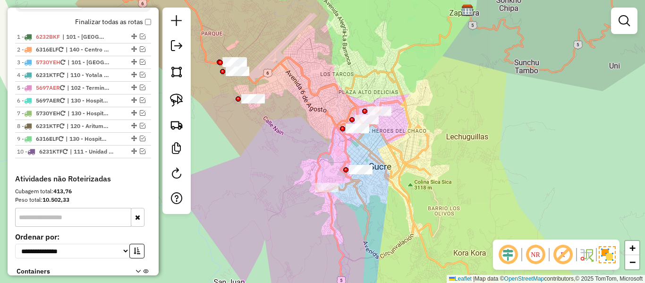
drag, startPoint x: 243, startPoint y: 137, endPoint x: 281, endPoint y: 139, distance: 38.3
click at [281, 139] on div "Janela de atendimento Grade de atendimento Capacidade Transportadoras Veículos …" at bounding box center [322, 141] width 645 height 283
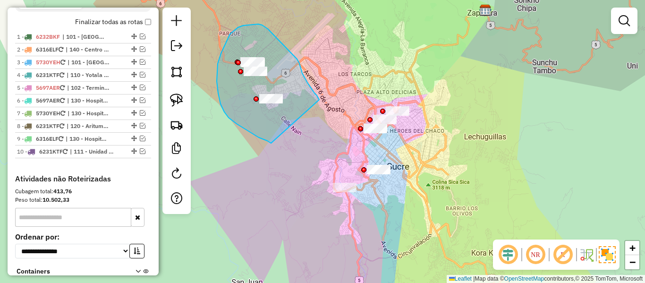
drag, startPoint x: 267, startPoint y: 141, endPoint x: 320, endPoint y: 101, distance: 66.1
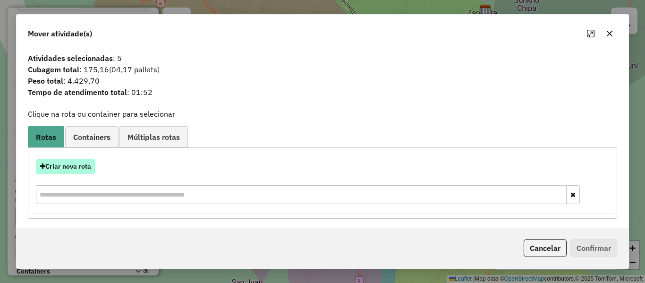
click at [74, 162] on button "Criar nova rota" at bounding box center [66, 166] width 60 height 15
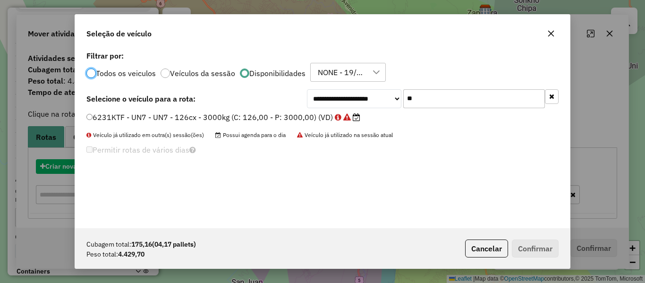
scroll to position [5, 3]
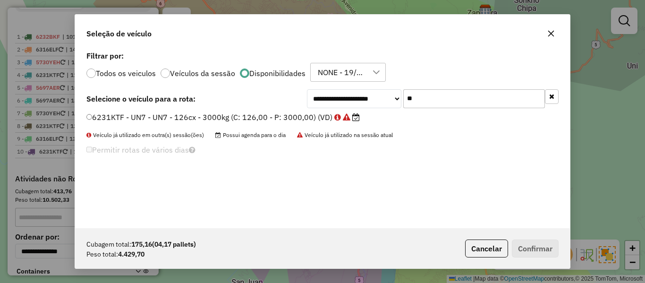
click at [427, 100] on input "**" at bounding box center [474, 98] width 142 height 19
click at [335, 116] on icon at bounding box center [338, 117] width 7 height 8
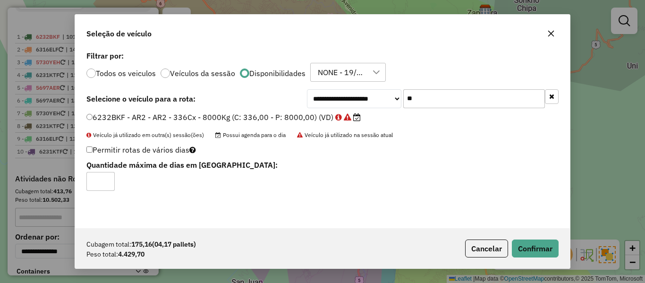
click at [433, 87] on div "**********" at bounding box center [322, 138] width 495 height 179
click at [430, 95] on input "**" at bounding box center [474, 98] width 142 height 19
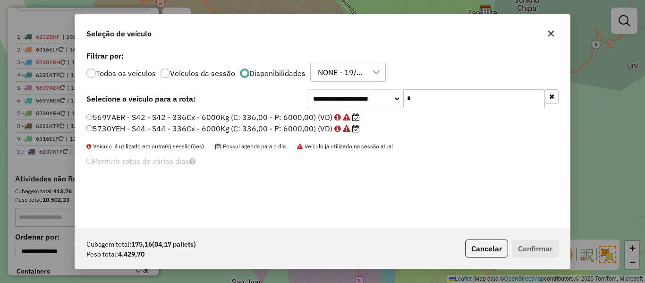
type input "*"
drag, startPoint x: 316, startPoint y: 119, endPoint x: 333, endPoint y: 124, distance: 17.6
click at [316, 119] on label "5697AER - S42 - S42 - 336Cx - 6000Kg (C: 336,00 - P: 6000,00) (VD)" at bounding box center [222, 116] width 273 height 11
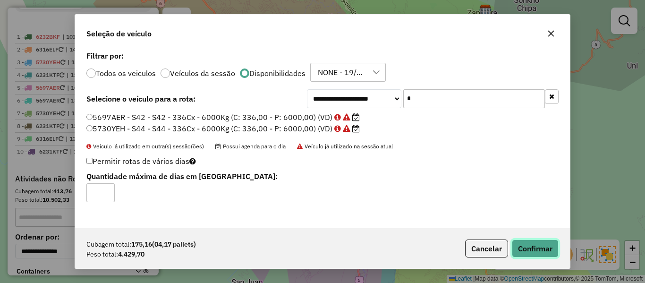
drag, startPoint x: 533, startPoint y: 242, endPoint x: 539, endPoint y: 242, distance: 6.6
click at [533, 242] on button "Confirmar" at bounding box center [535, 248] width 47 height 18
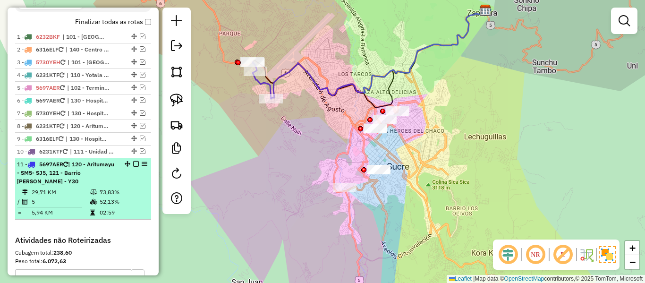
click at [135, 162] on em at bounding box center [136, 164] width 6 height 6
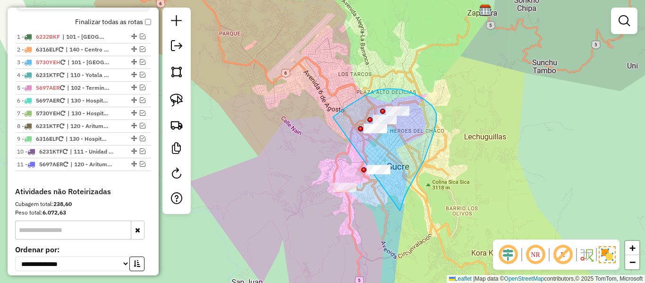
drag, startPoint x: 401, startPoint y: 206, endPoint x: 343, endPoint y: 246, distance: 71.0
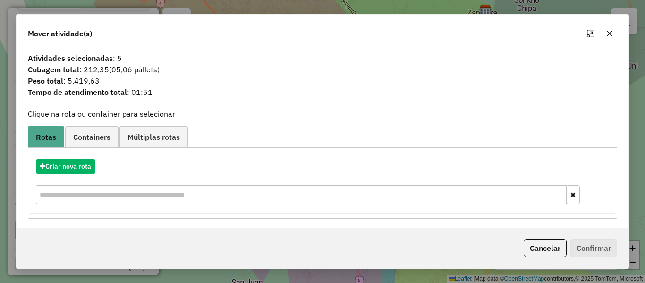
click at [89, 159] on div "Criar nova rota" at bounding box center [322, 182] width 585 height 61
click at [78, 160] on button "Criar nova rota" at bounding box center [66, 166] width 60 height 15
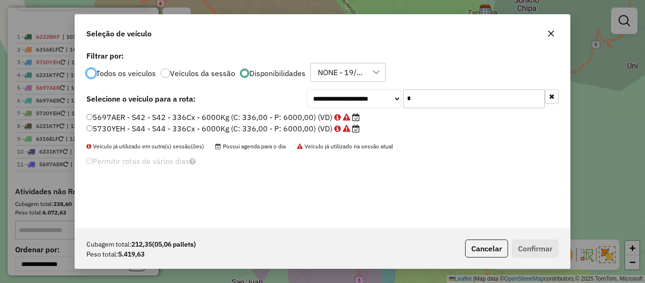
click at [257, 130] on label "5730YEH - S44 - S44 - 336Cx - 6000Kg (C: 336,00 - P: 6000,00) (VD)" at bounding box center [222, 128] width 273 height 11
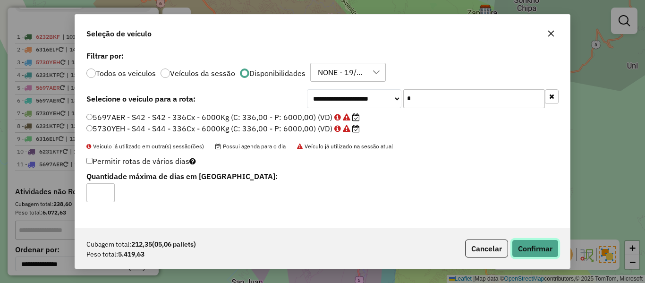
click at [550, 241] on button "Confirmar" at bounding box center [535, 248] width 47 height 18
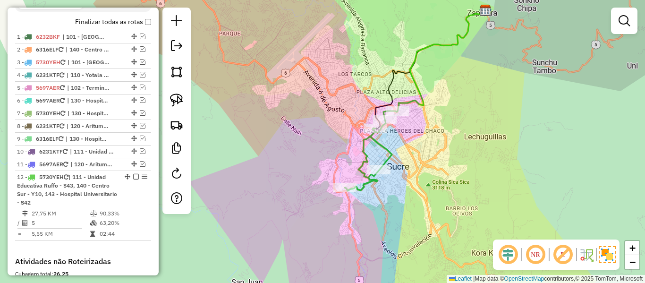
drag, startPoint x: 395, startPoint y: 198, endPoint x: 406, endPoint y: 87, distance: 111.9
click at [406, 87] on div "Janela de atendimento Grade de atendimento Capacidade Transportadoras Veículos …" at bounding box center [322, 141] width 645 height 283
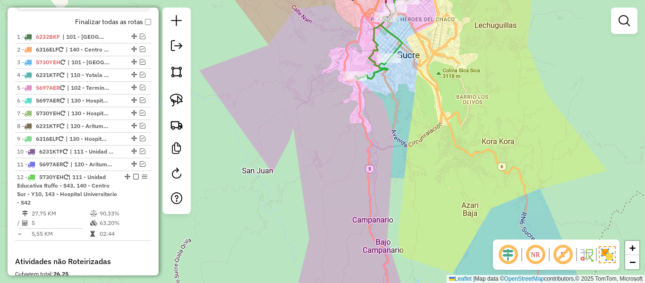
drag, startPoint x: 362, startPoint y: 174, endPoint x: 361, endPoint y: 179, distance: 5.4
click at [361, 179] on div "Janela de atendimento Grade de atendimento Capacidade Transportadoras Veículos …" at bounding box center [322, 141] width 645 height 283
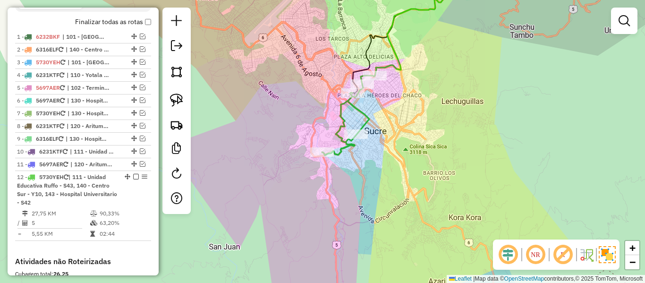
click at [349, 150] on icon at bounding box center [348, 116] width 53 height 80
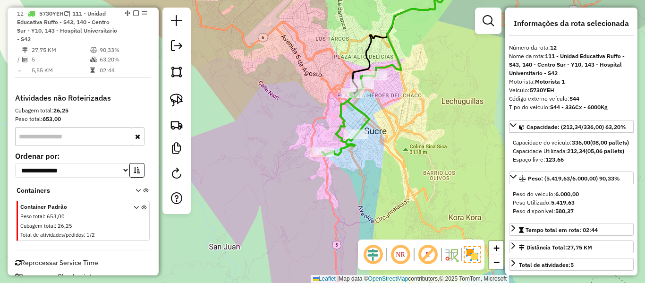
scroll to position [465, 0]
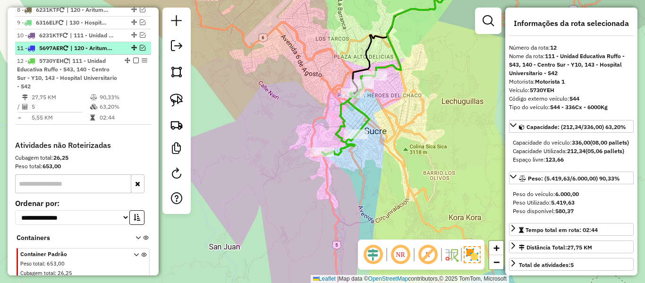
click at [138, 44] on div "11 - 5697AER | 120 - Aritumayu - SM5- SJ5, 121 - Barrio Juan Pablo II - Y30" at bounding box center [83, 48] width 132 height 9
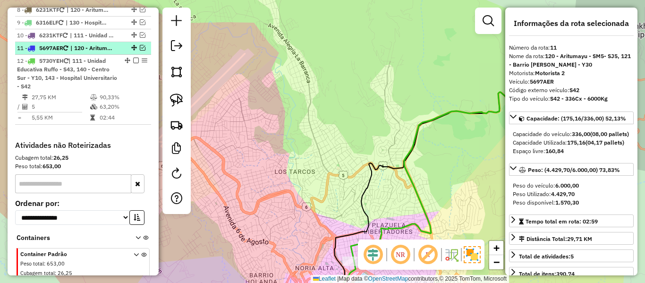
click at [140, 46] on em at bounding box center [143, 48] width 6 height 6
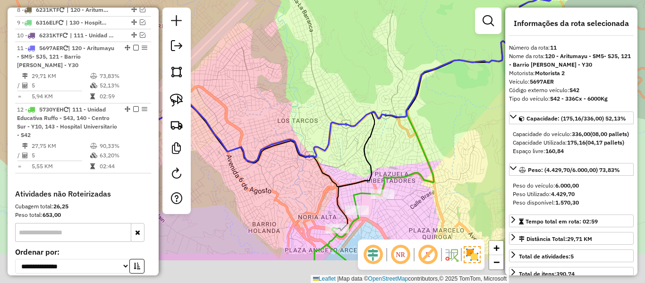
drag, startPoint x: 334, startPoint y: 103, endPoint x: 342, endPoint y: 98, distance: 9.7
click at [341, 82] on div "Janela de atendimento Grade de atendimento Capacidade Transportadoras Veículos …" at bounding box center [322, 141] width 645 height 283
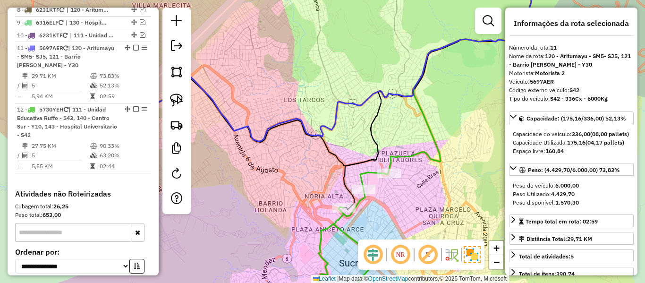
click at [329, 123] on icon at bounding box center [351, 61] width 431 height 175
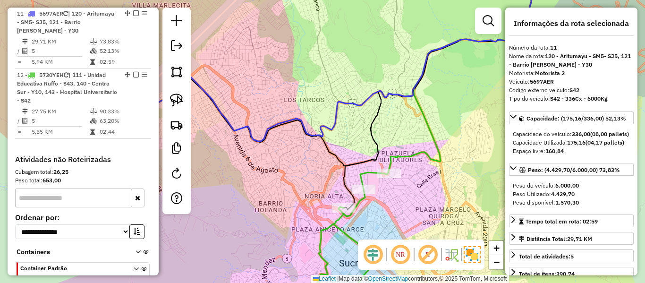
click at [336, 135] on div "Janela de atendimento Grade de atendimento Capacidade Transportadoras Veículos …" at bounding box center [322, 141] width 645 height 283
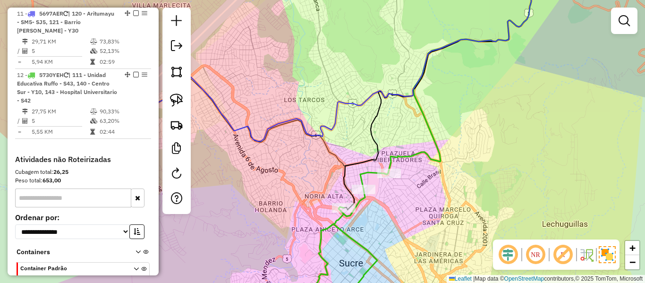
click at [331, 129] on icon at bounding box center [351, 61] width 431 height 175
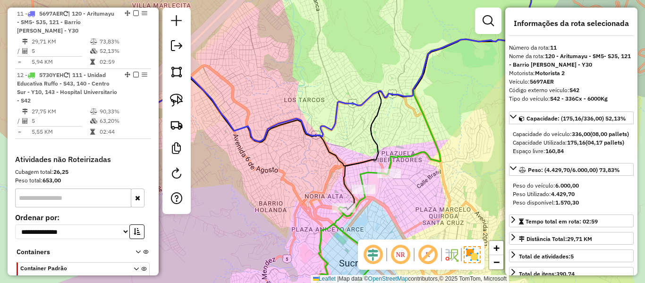
click at [369, 172] on icon at bounding box center [349, 241] width 77 height 139
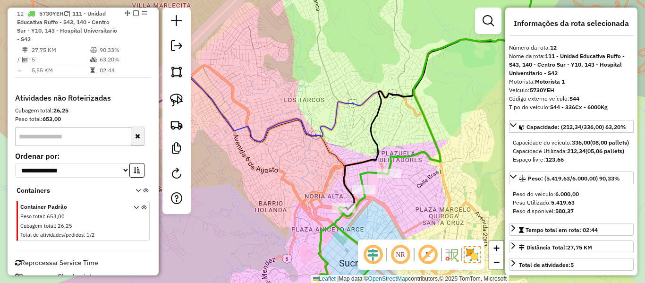
scroll to position [419, 0]
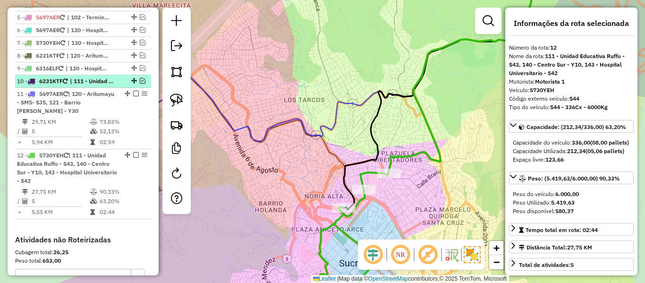
click at [140, 82] on em at bounding box center [143, 81] width 6 height 6
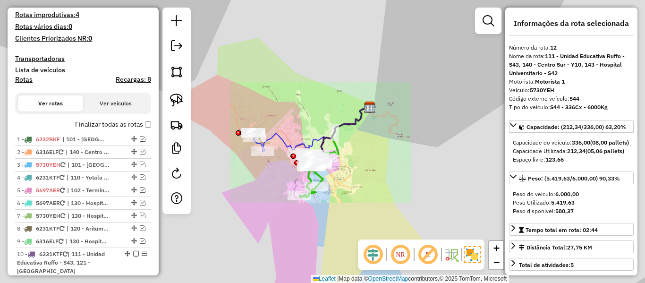
scroll to position [183, 0]
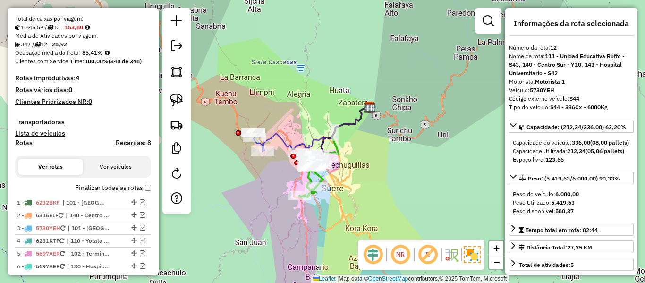
click at [103, 186] on label "Finalizar todas as rotas" at bounding box center [113, 188] width 76 height 10
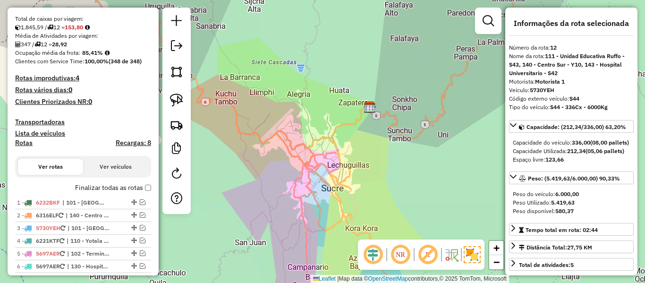
click at [103, 186] on label "Finalizar todas as rotas" at bounding box center [113, 188] width 76 height 10
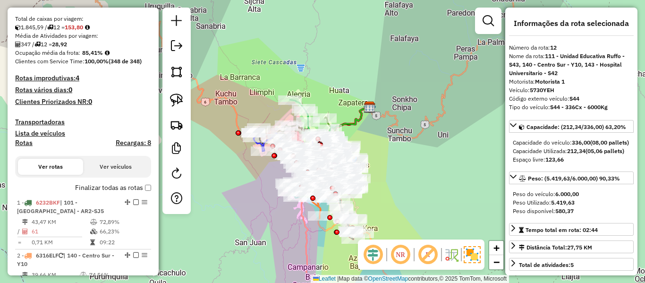
click at [26, 141] on h4 "Rotas" at bounding box center [23, 143] width 17 height 8
select select
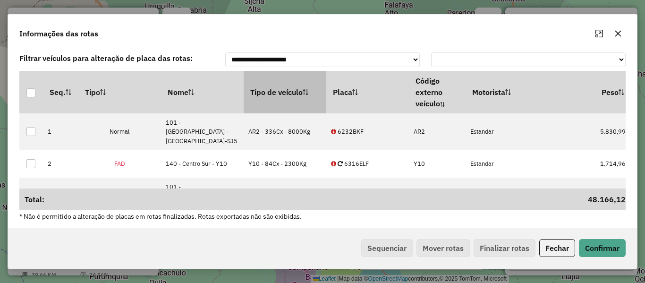
click at [272, 94] on th "Tipo de veículo" at bounding box center [285, 92] width 83 height 43
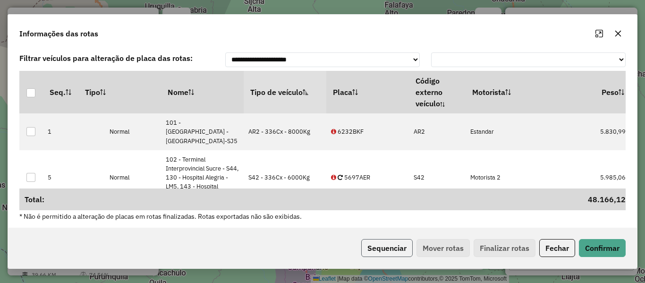
click at [383, 248] on button "Sequenciar" at bounding box center [386, 248] width 51 height 18
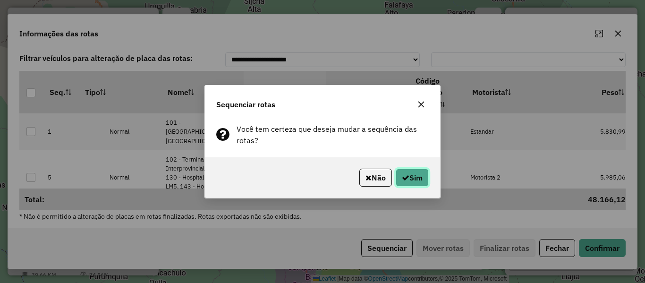
click at [399, 184] on button "Sim" at bounding box center [412, 178] width 33 height 18
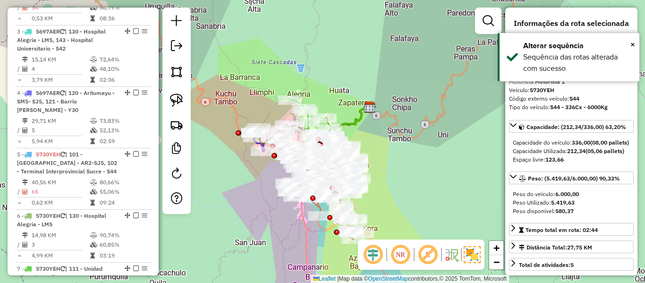
drag, startPoint x: 98, startPoint y: 166, endPoint x: 108, endPoint y: 79, distance: 86.9
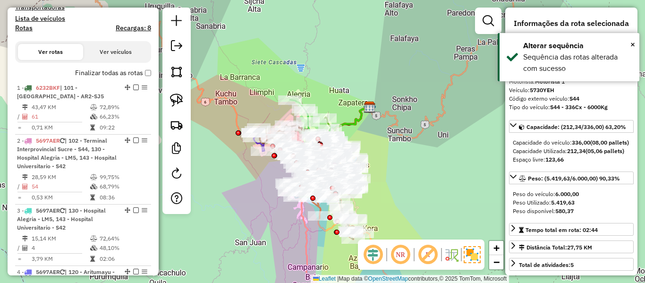
click at [117, 74] on label "Finalizar todas as rotas" at bounding box center [113, 73] width 76 height 10
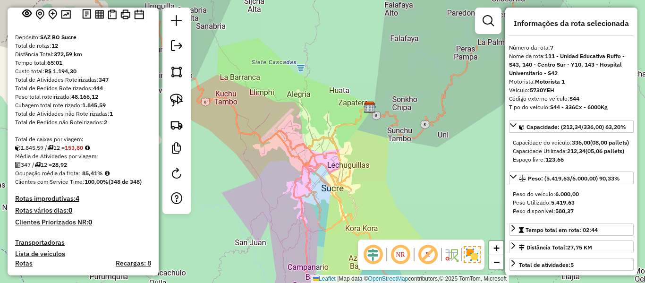
scroll to position [62, 0]
drag, startPoint x: 112, startPoint y: 124, endPoint x: 104, endPoint y: 105, distance: 20.5
click at [104, 105] on div "Depósito: SAZ BO Sucre Total de rotas: 12 Distância Total: 372,59 km Tempo tota…" at bounding box center [83, 260] width 144 height 453
click at [320, 118] on div "Janela de atendimento Grade de atendimento Capacidade Transportadoras Veículos …" at bounding box center [322, 141] width 645 height 283
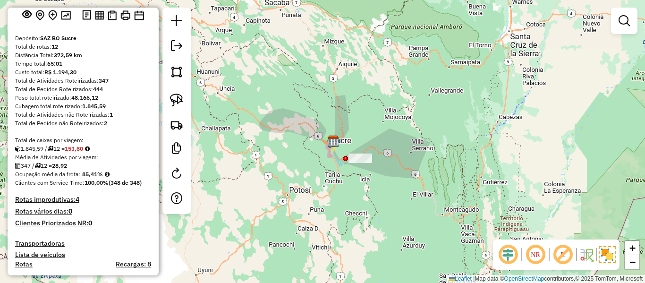
click at [135, 136] on div "Total de caixas por viagem:" at bounding box center [83, 140] width 136 height 9
click at [181, 47] on em at bounding box center [176, 45] width 11 height 11
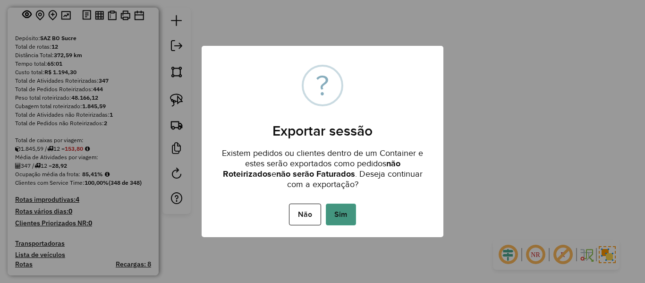
click at [338, 215] on button "Sim" at bounding box center [341, 215] width 30 height 22
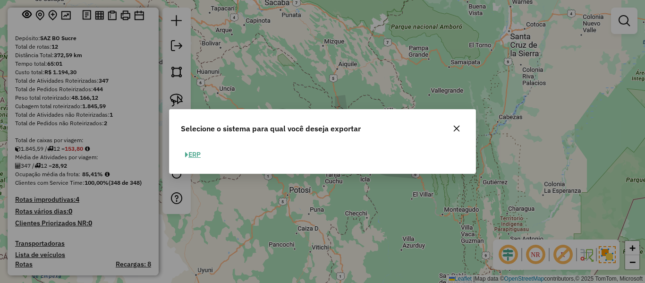
click at [196, 152] on button "ERP" at bounding box center [193, 154] width 24 height 15
select select "**"
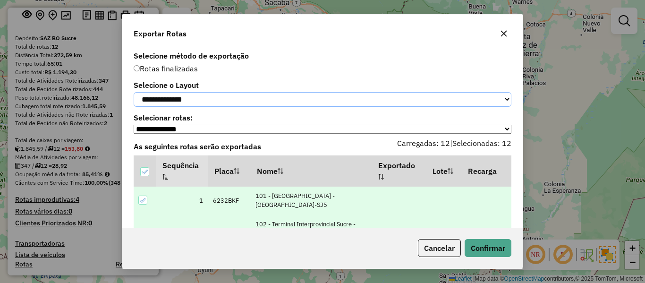
drag, startPoint x: 203, startPoint y: 102, endPoint x: 201, endPoint y: 109, distance: 6.4
click at [203, 102] on select "**********" at bounding box center [323, 99] width 378 height 15
select select "*********"
click at [134, 92] on select "**********" at bounding box center [323, 99] width 378 height 15
click at [488, 246] on button "Confirmar" at bounding box center [488, 248] width 47 height 18
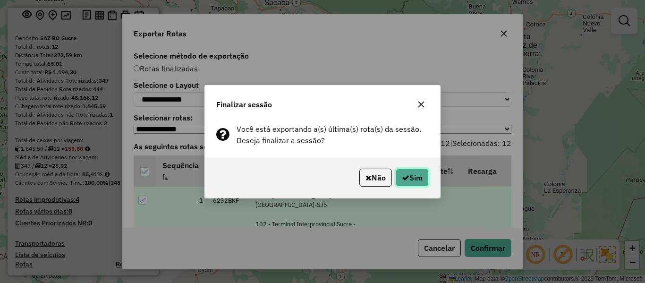
click at [416, 172] on button "Sim" at bounding box center [412, 178] width 33 height 18
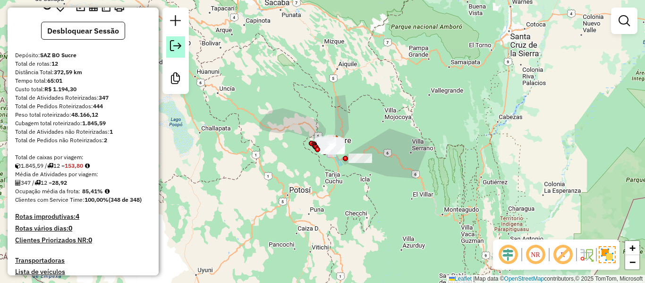
click at [182, 52] on link at bounding box center [175, 46] width 19 height 21
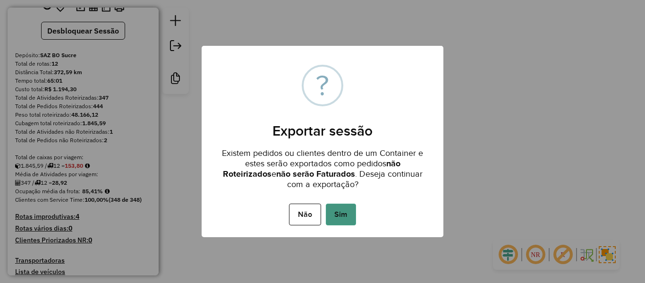
click at [333, 214] on button "Sim" at bounding box center [341, 215] width 30 height 22
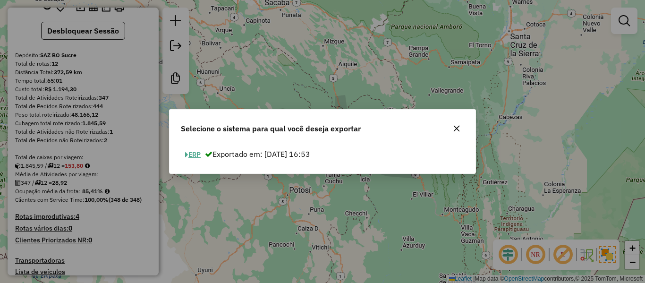
click at [196, 157] on button "ERP" at bounding box center [193, 154] width 24 height 15
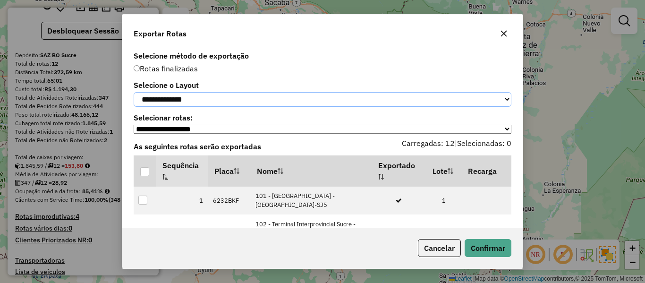
drag, startPoint x: 217, startPoint y: 103, endPoint x: 207, endPoint y: 107, distance: 10.6
click at [217, 103] on select "**********" at bounding box center [323, 99] width 378 height 15
select select "*********"
click at [134, 92] on select "**********" at bounding box center [323, 99] width 378 height 15
click at [148, 176] on div at bounding box center [144, 171] width 9 height 9
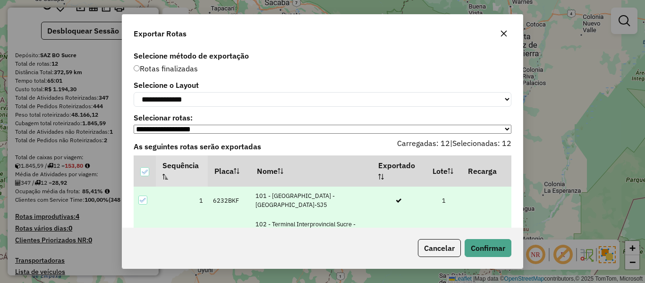
click at [480, 236] on div "Cancelar Confirmar" at bounding box center [322, 248] width 400 height 41
click at [478, 239] on button "Confirmar" at bounding box center [488, 248] width 47 height 18
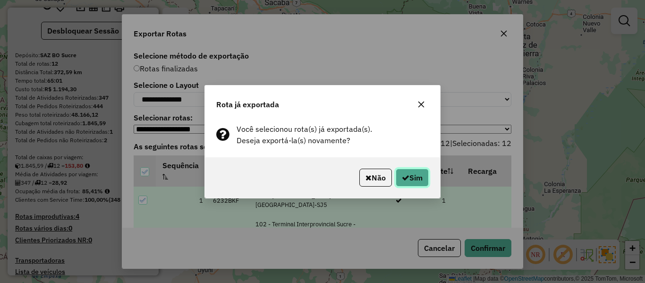
click at [414, 179] on button "Sim" at bounding box center [412, 178] width 33 height 18
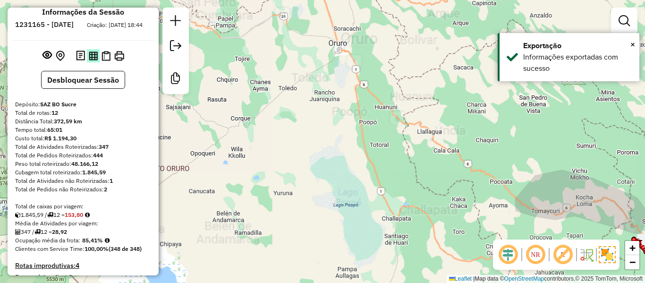
scroll to position [0, 0]
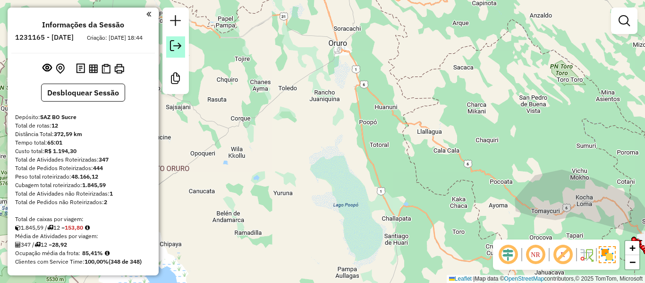
click at [179, 50] on em at bounding box center [175, 45] width 11 height 11
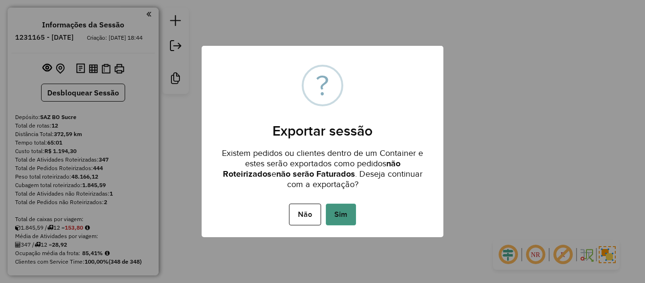
click at [344, 205] on button "Sim" at bounding box center [341, 215] width 30 height 22
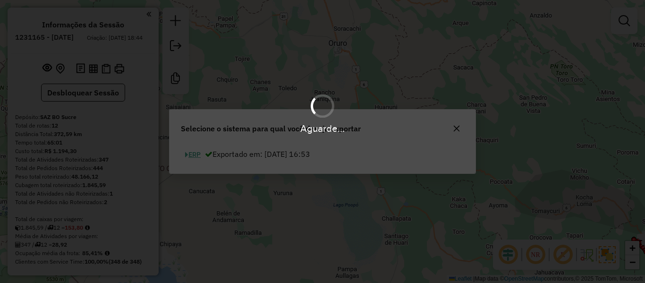
click at [200, 153] on hb-app "Aguarde... Pop-up bloqueado! Seu navegador bloqueou automáticamente a abertura …" at bounding box center [322, 141] width 645 height 283
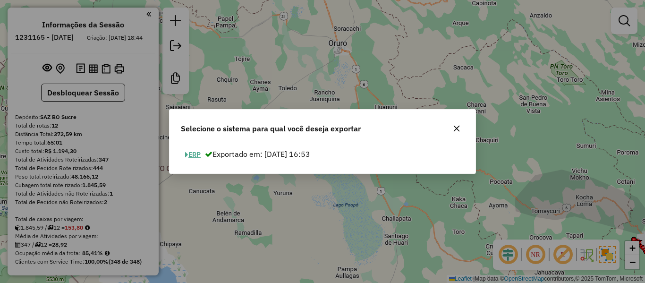
click at [202, 153] on button "ERP" at bounding box center [193, 154] width 24 height 15
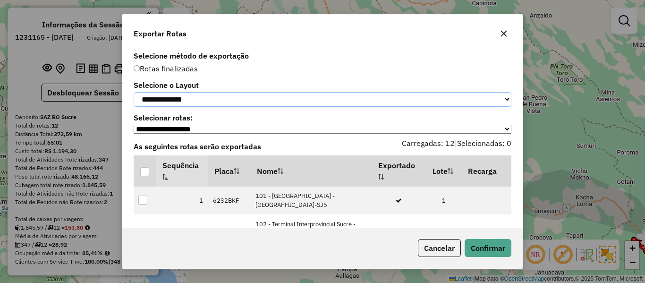
click at [206, 102] on select "**********" at bounding box center [323, 99] width 378 height 15
select select "*********"
click at [134, 92] on select "**********" at bounding box center [323, 99] width 378 height 15
click at [147, 176] on div at bounding box center [144, 171] width 9 height 9
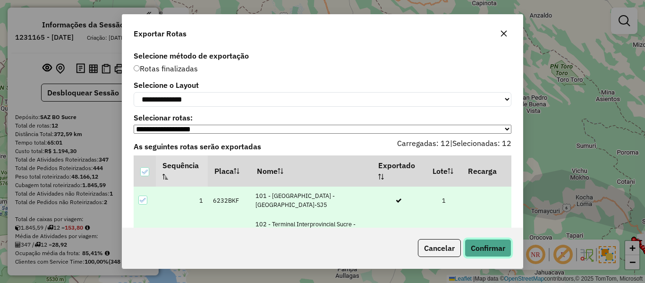
click at [496, 240] on button "Confirmar" at bounding box center [488, 248] width 47 height 18
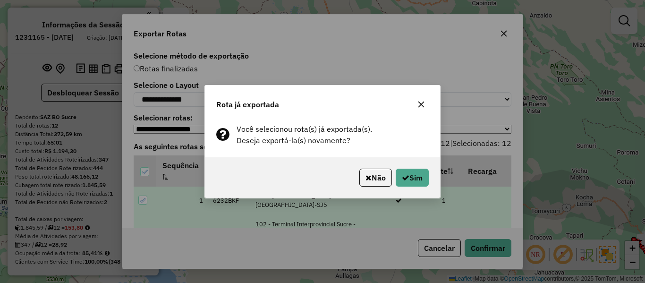
click at [419, 188] on div "Não Sim" at bounding box center [322, 177] width 235 height 41
click at [419, 180] on button "Sim" at bounding box center [412, 178] width 33 height 18
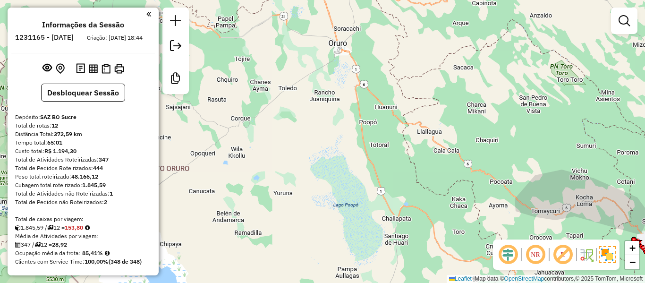
click at [74, 37] on h6 "1231165 - 19/08/2025" at bounding box center [44, 37] width 59 height 9
copy h6 "19"
click at [65, 248] on strong "28,92" at bounding box center [59, 244] width 15 height 7
click at [92, 256] on strong "85,41%" at bounding box center [92, 252] width 21 height 7
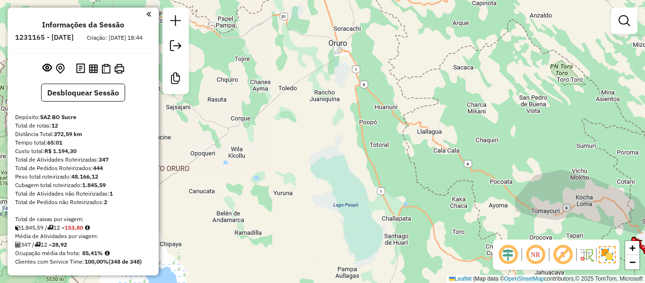
click at [92, 256] on strong "85,41%" at bounding box center [92, 252] width 21 height 7
copy strong "85,41"
click at [102, 163] on strong "347" at bounding box center [104, 159] width 10 height 7
copy strong "347"
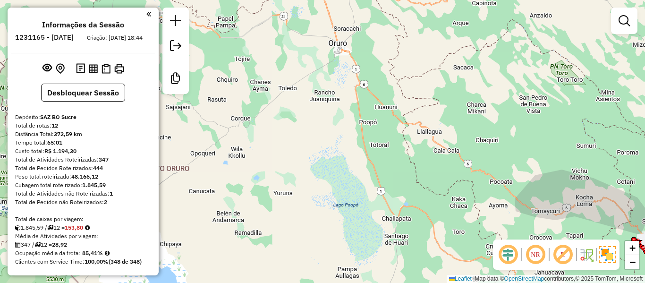
click at [61, 248] on strong "28,92" at bounding box center [59, 244] width 15 height 7
click at [66, 248] on strong "28,92" at bounding box center [59, 244] width 15 height 7
copy strong "28,92"
click at [56, 129] on strong "12" at bounding box center [54, 125] width 7 height 7
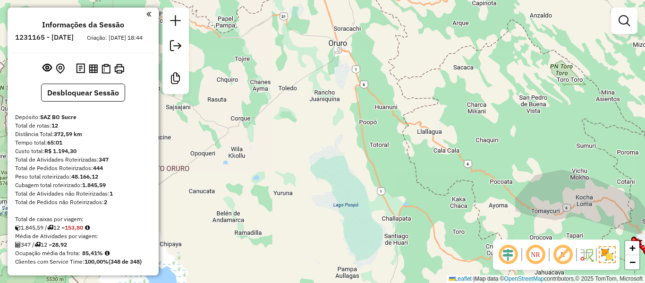
click at [56, 129] on strong "12" at bounding box center [54, 125] width 7 height 7
copy strong "12"
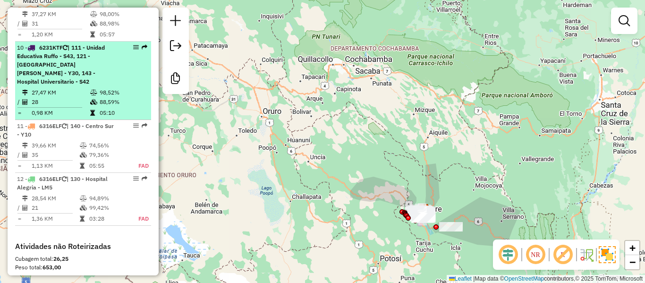
scroll to position [1013, 0]
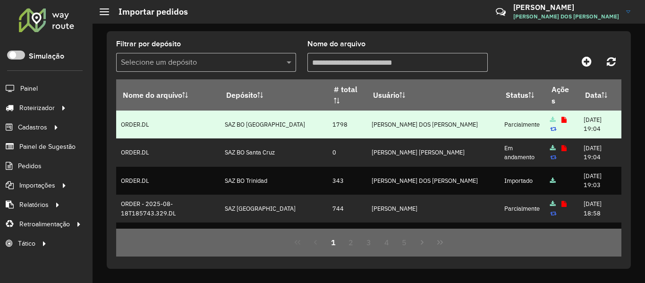
click at [345, 123] on td "1798" at bounding box center [346, 125] width 39 height 28
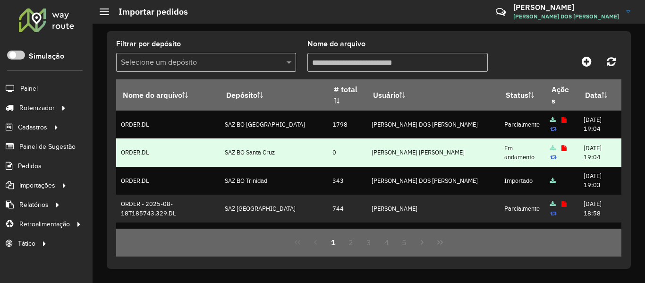
click at [307, 141] on td "SAZ BO Santa Cruz" at bounding box center [274, 152] width 108 height 28
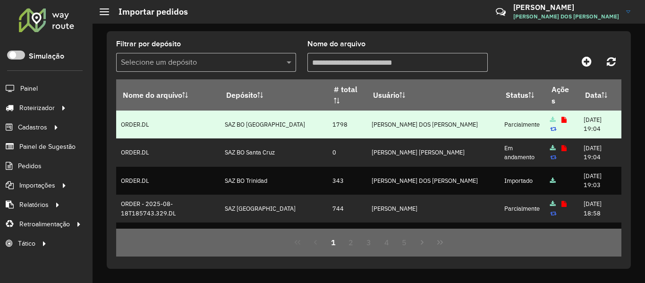
click at [334, 124] on td "1798" at bounding box center [346, 125] width 39 height 28
click at [323, 133] on td "SAZ BO [GEOGRAPHIC_DATA]" at bounding box center [274, 125] width 108 height 28
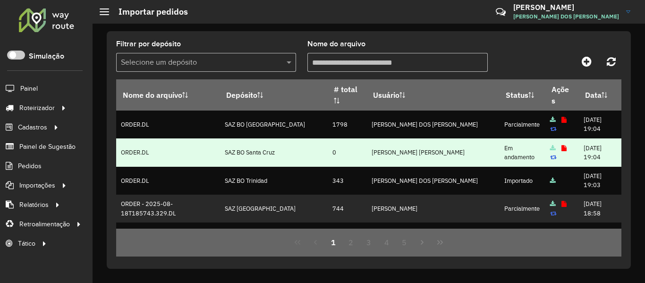
click at [334, 150] on td "0" at bounding box center [346, 152] width 39 height 28
click at [349, 148] on td "0" at bounding box center [346, 152] width 39 height 28
click at [350, 163] on td "0" at bounding box center [346, 152] width 39 height 28
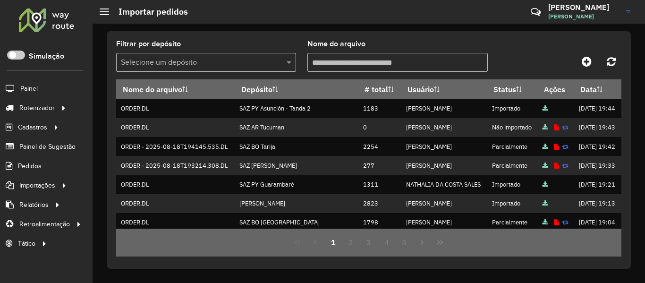
click at [53, 18] on div at bounding box center [46, 20] width 57 height 25
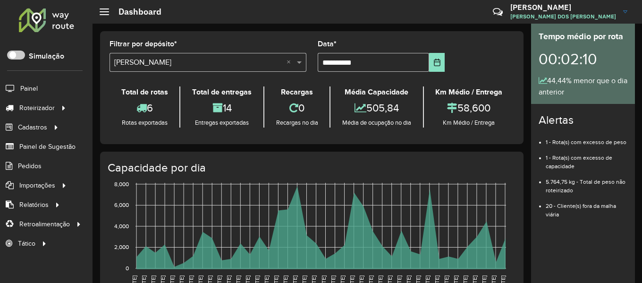
click at [56, 16] on div at bounding box center [46, 20] width 57 height 25
